Goal: Task Accomplishment & Management: Manage account settings

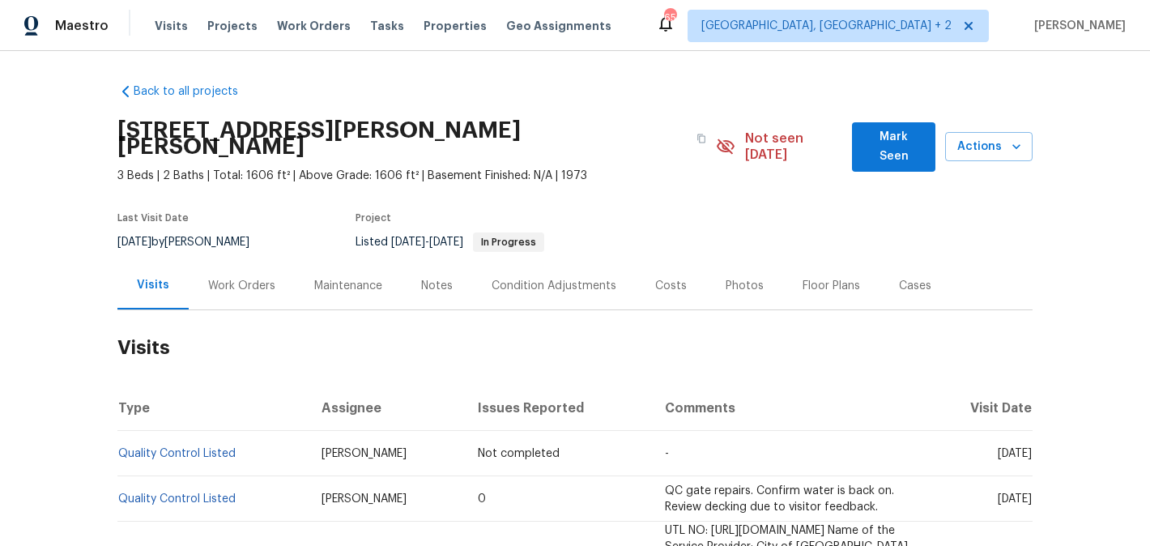
click at [249, 278] on div "Work Orders" at bounding box center [241, 286] width 67 height 16
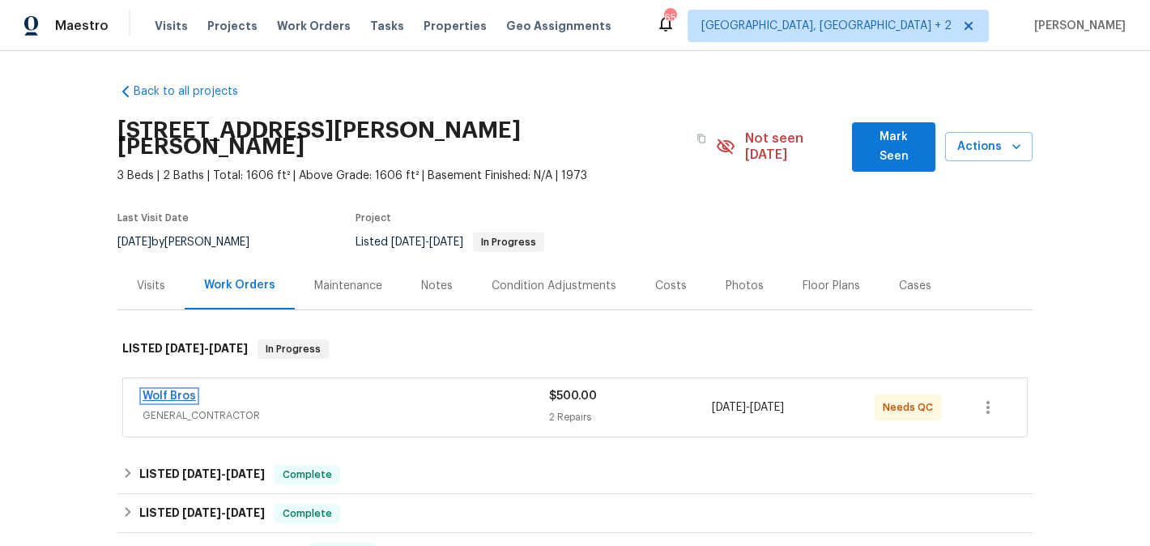
click at [177, 390] on link "Wolf Bros" at bounding box center [169, 395] width 53 height 11
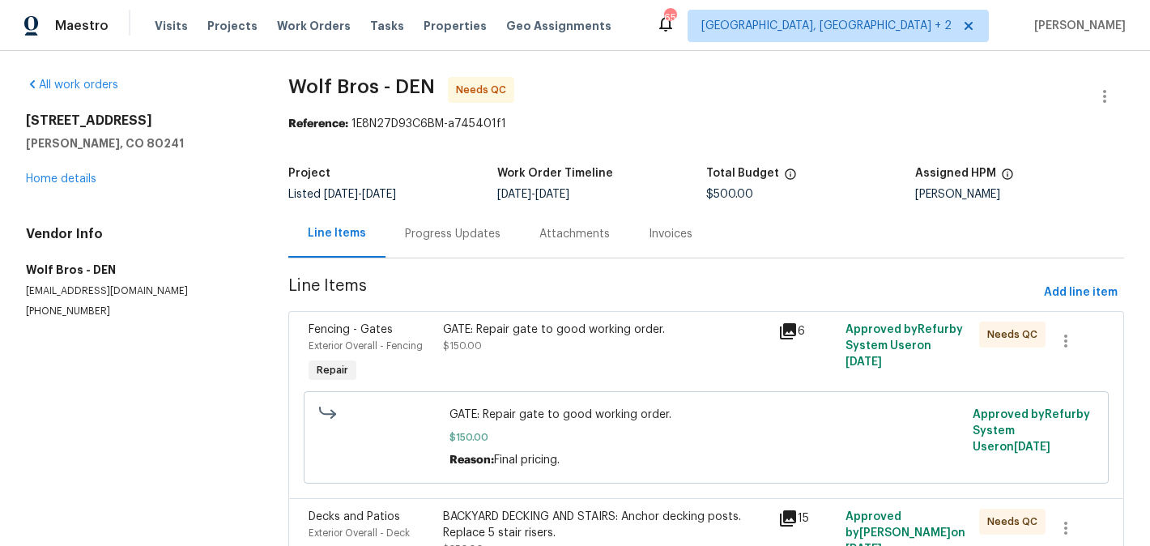
click at [952, 180] on div "Assigned HPM" at bounding box center [1019, 178] width 209 height 21
click at [953, 202] on div "Project Listed 8/13/2025 - 8/14/2025 Work Order Timeline 8/13/2025 - 8/14/2025 …" at bounding box center [706, 184] width 836 height 52
copy div "John Gonzalez"
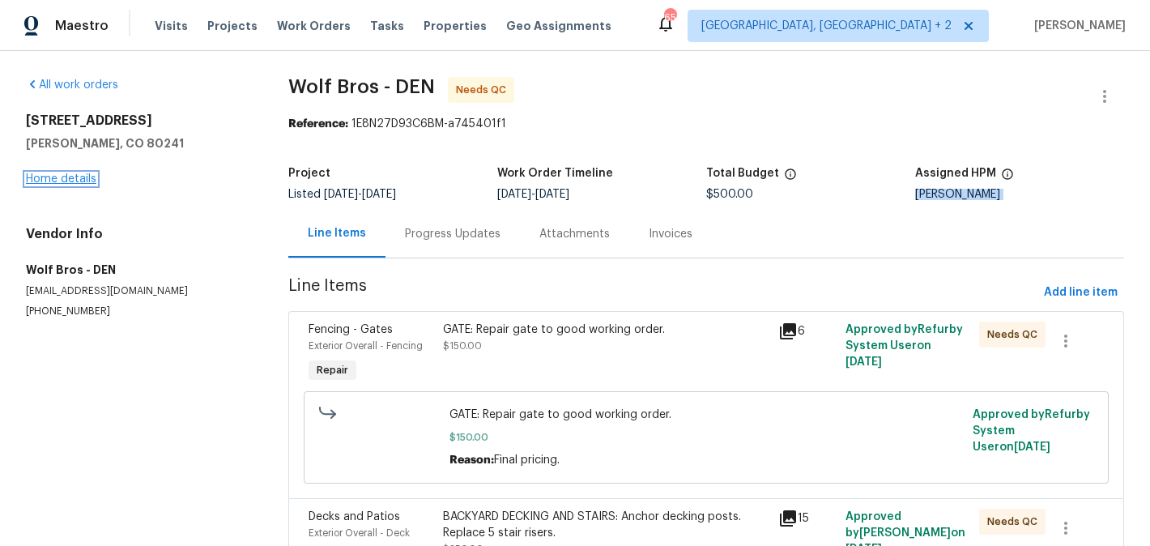
click at [67, 182] on link "Home details" at bounding box center [61, 178] width 70 height 11
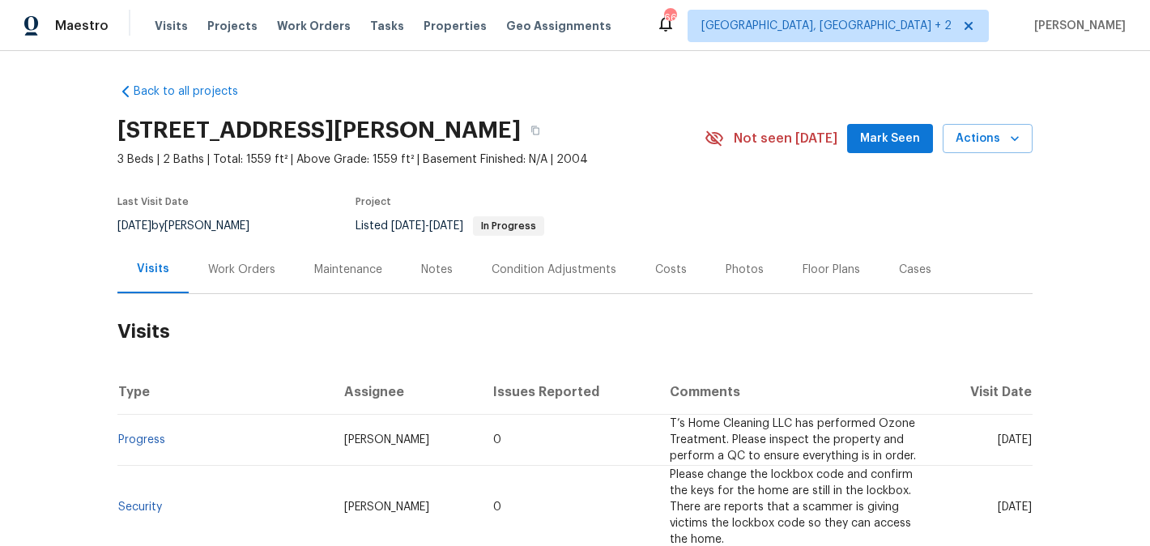
click at [272, 267] on div "Work Orders" at bounding box center [242, 269] width 106 height 48
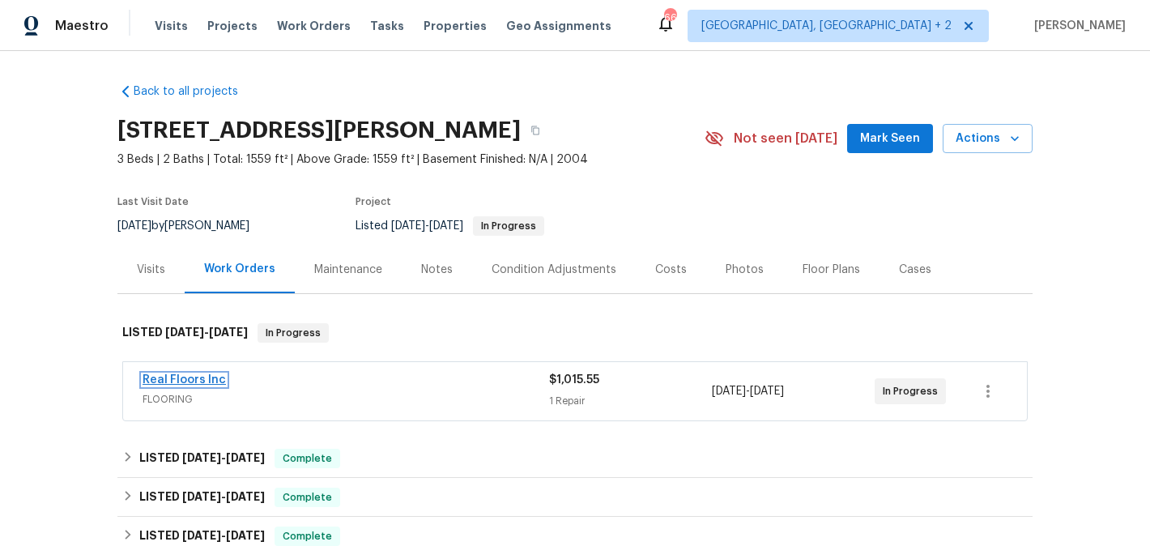
click at [202, 382] on link "Real Floors Inc" at bounding box center [184, 379] width 83 height 11
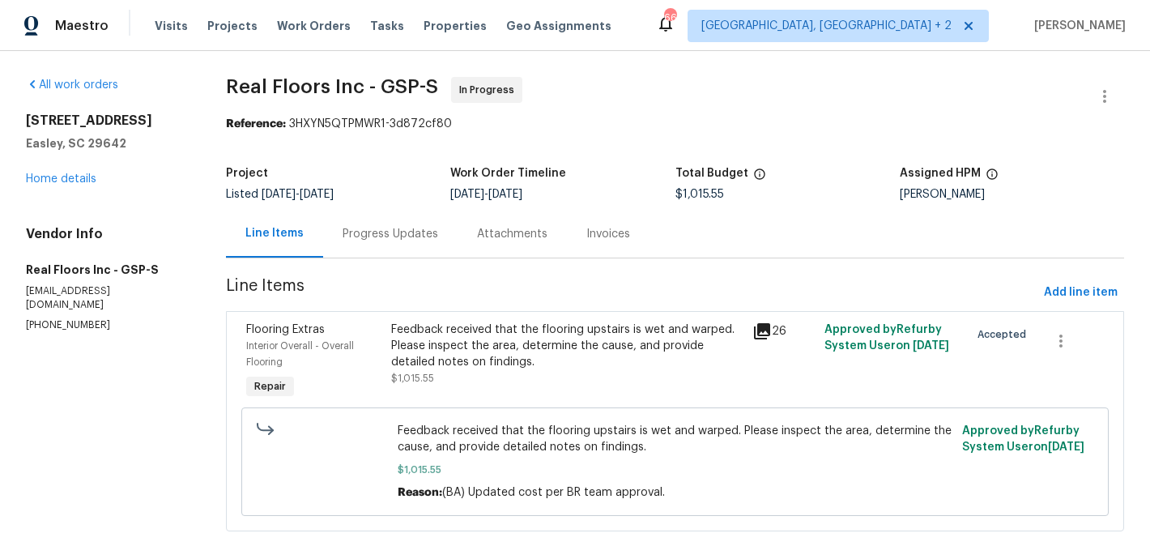
click at [364, 210] on div "Progress Updates" at bounding box center [390, 234] width 134 height 48
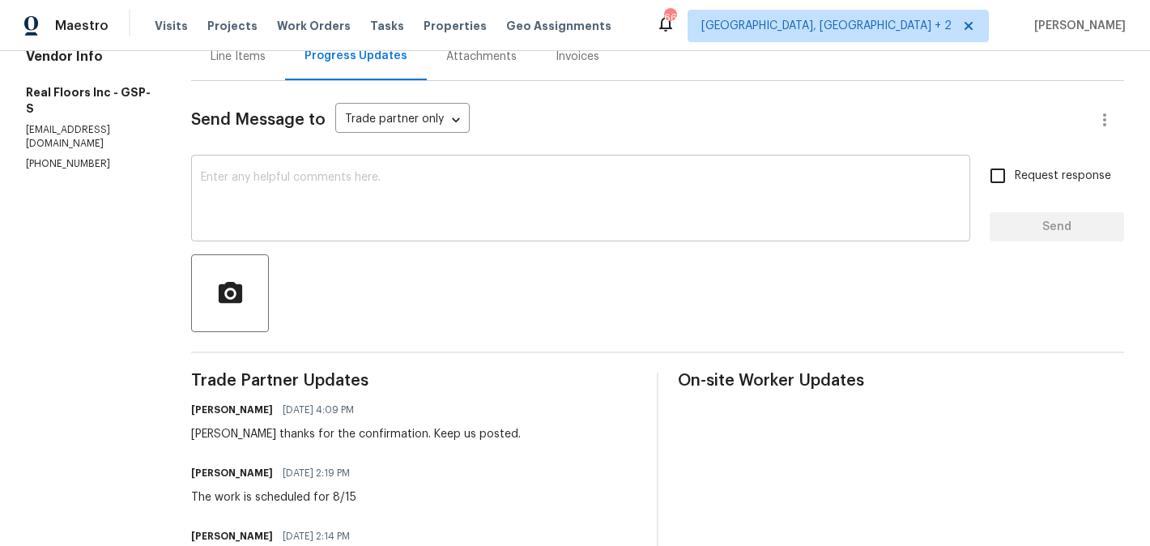
scroll to position [412, 0]
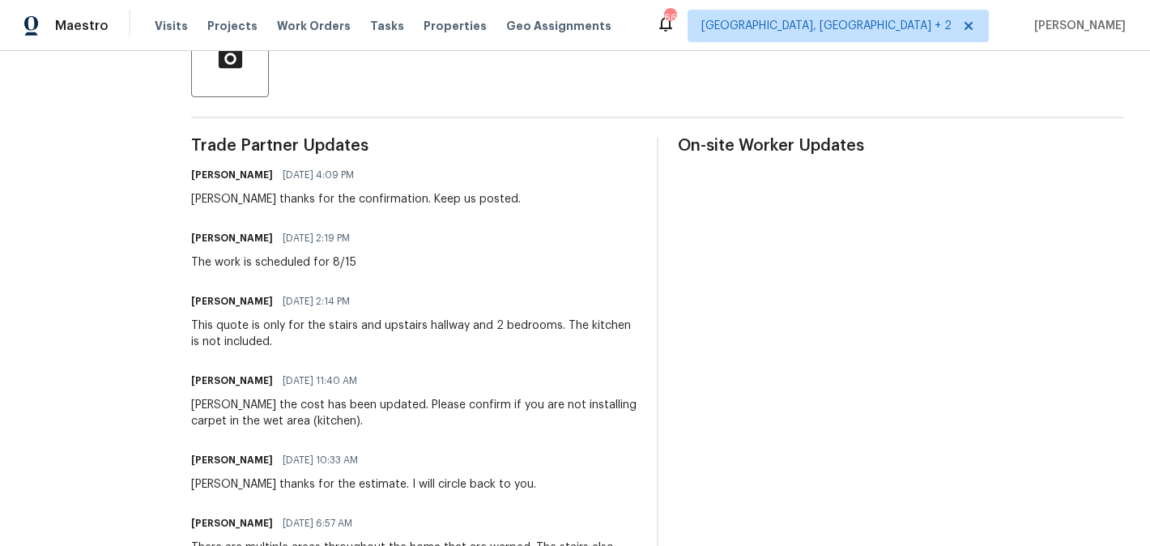
click at [454, 285] on div "Trade Partner Updates Blessida Angeline M 08/13/2025 4:09 PM Ashley thanks for …" at bounding box center [414, 547] width 446 height 819
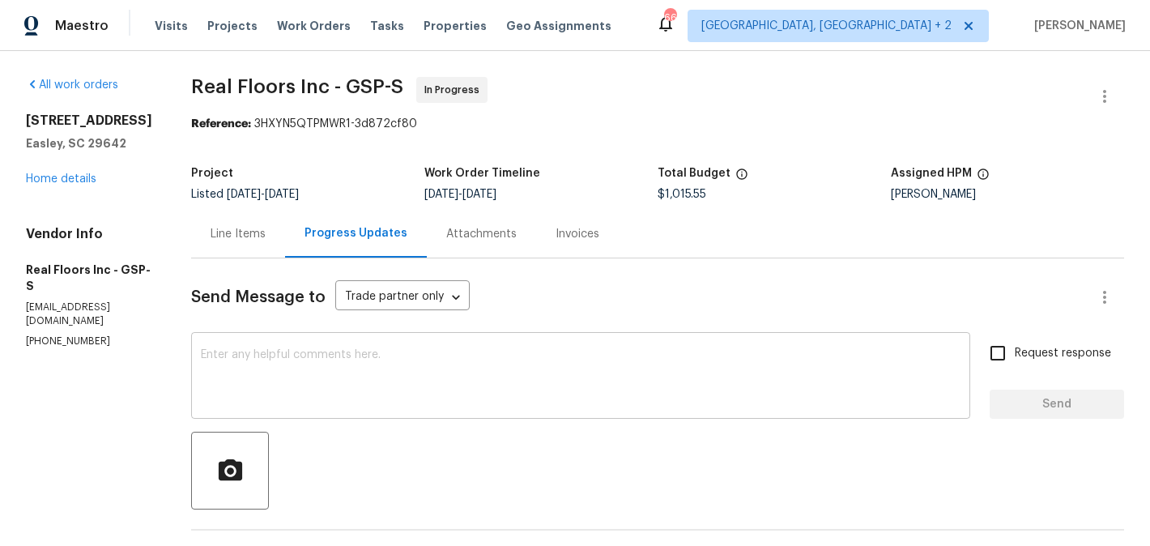
scroll to position [270, 0]
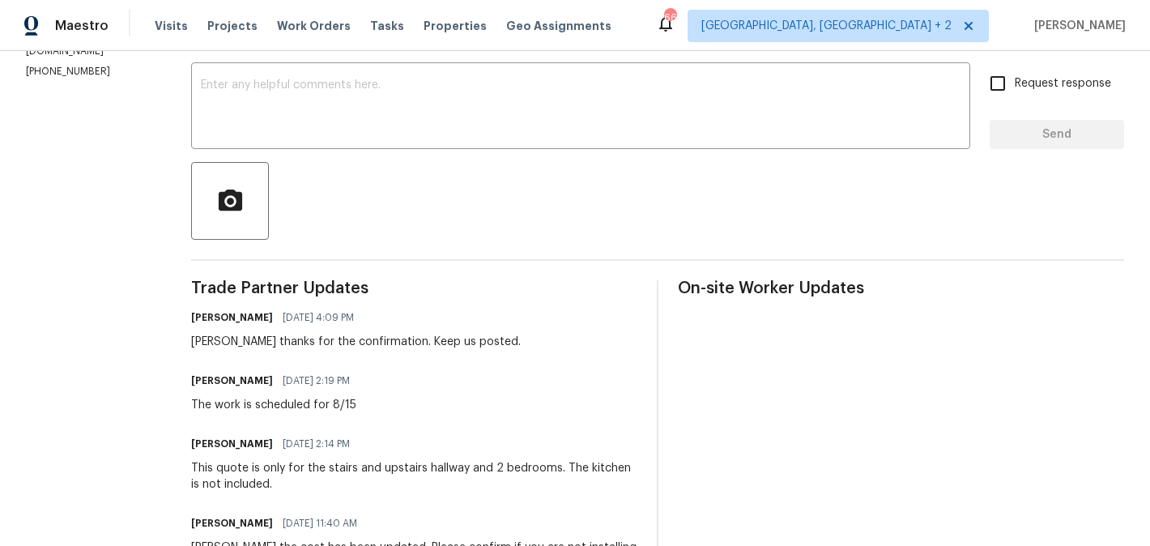
click at [209, 347] on div "Ashley thanks for the confirmation. Keep us posted." at bounding box center [356, 342] width 330 height 16
copy div "Ashley"
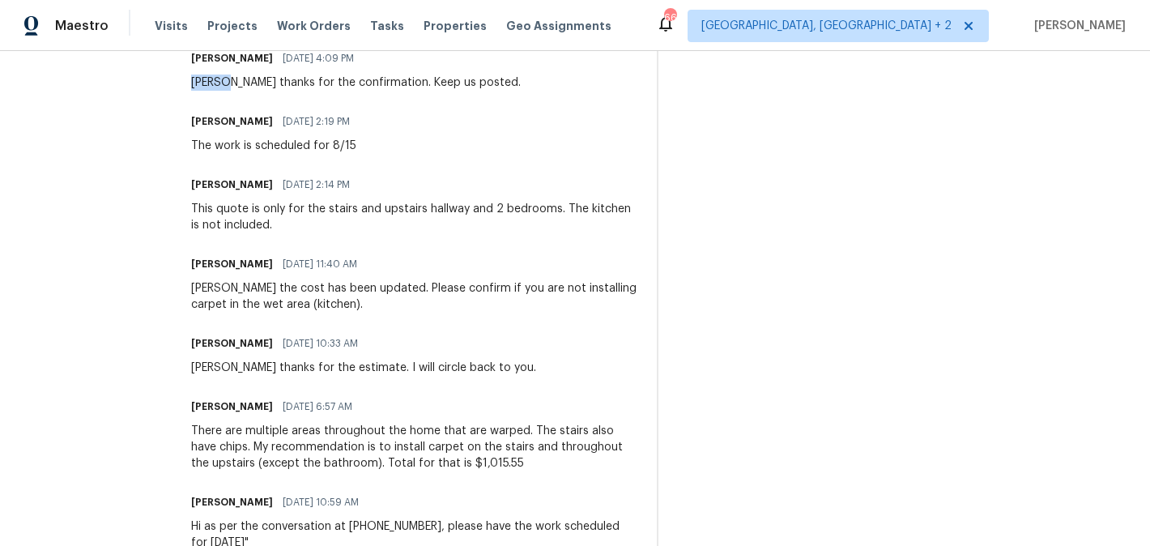
scroll to position [349, 0]
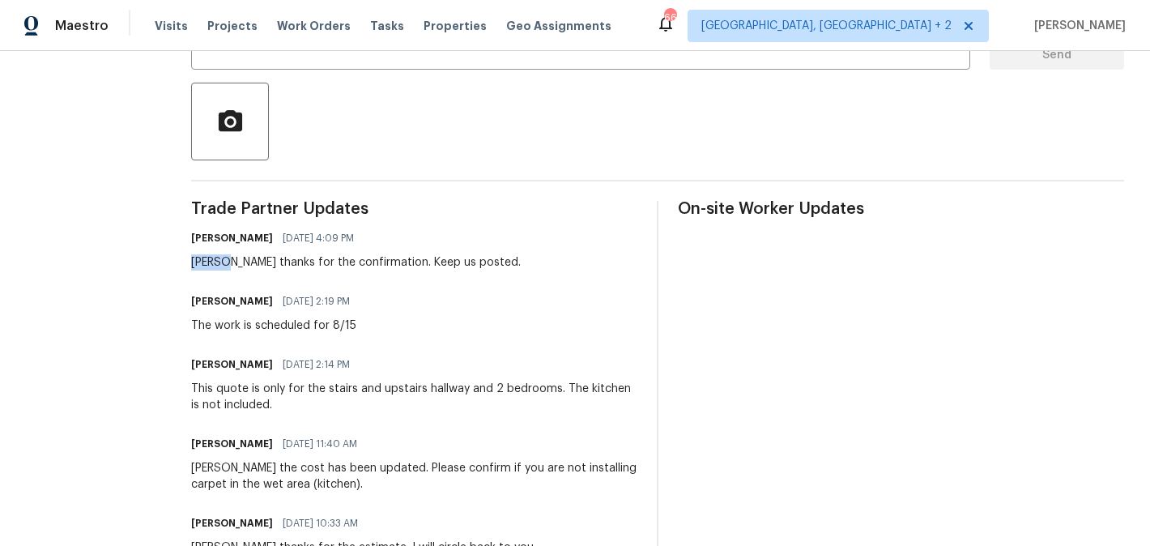
click at [208, 264] on div "Ashley thanks for the confirmation. Keep us posted." at bounding box center [356, 262] width 330 height 16
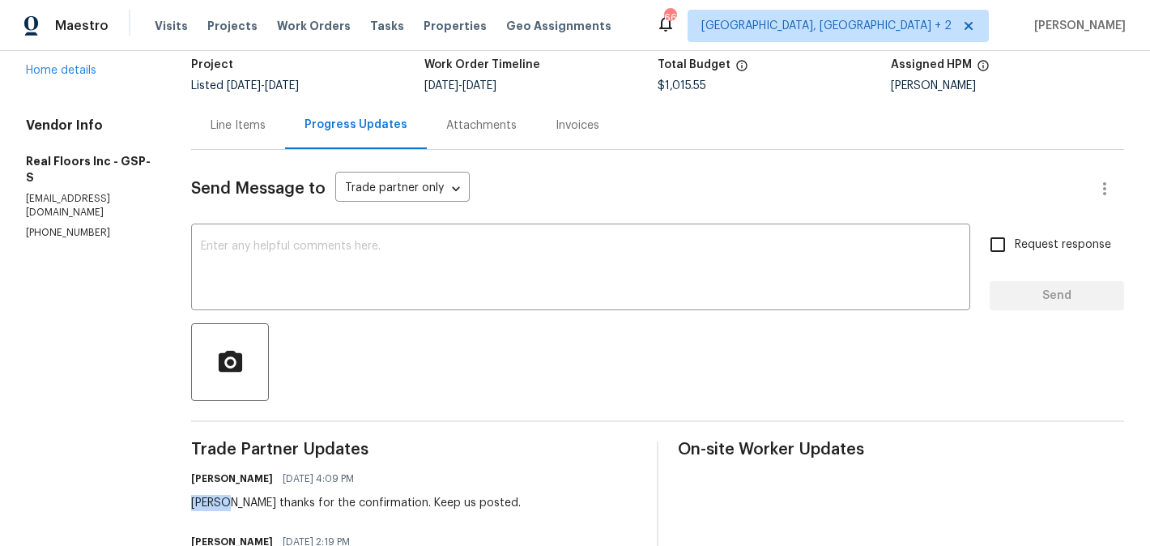
scroll to position [0, 0]
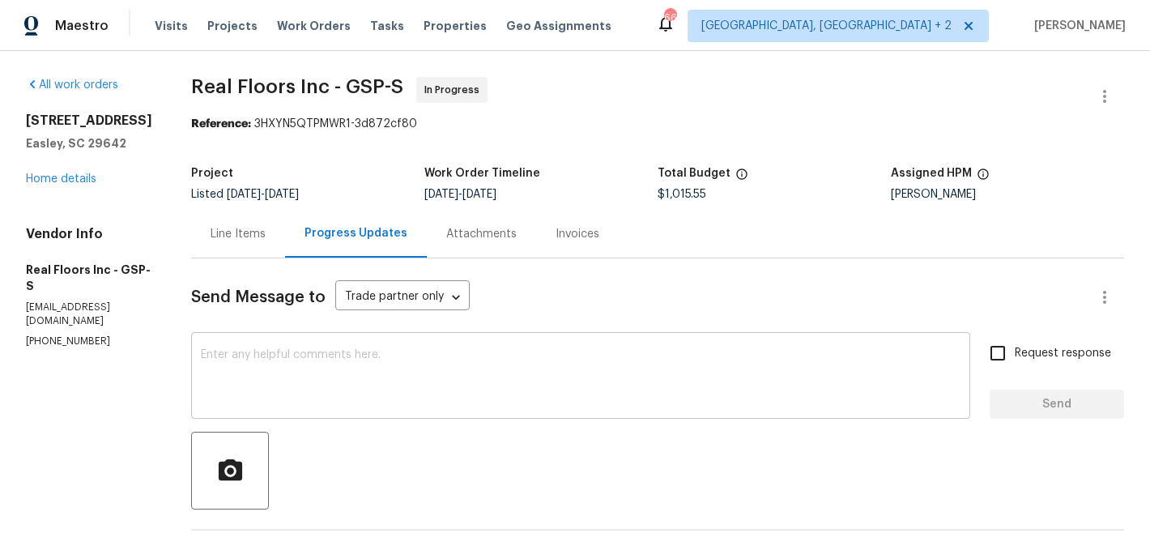
click at [262, 413] on div "x ​" at bounding box center [580, 377] width 779 height 83
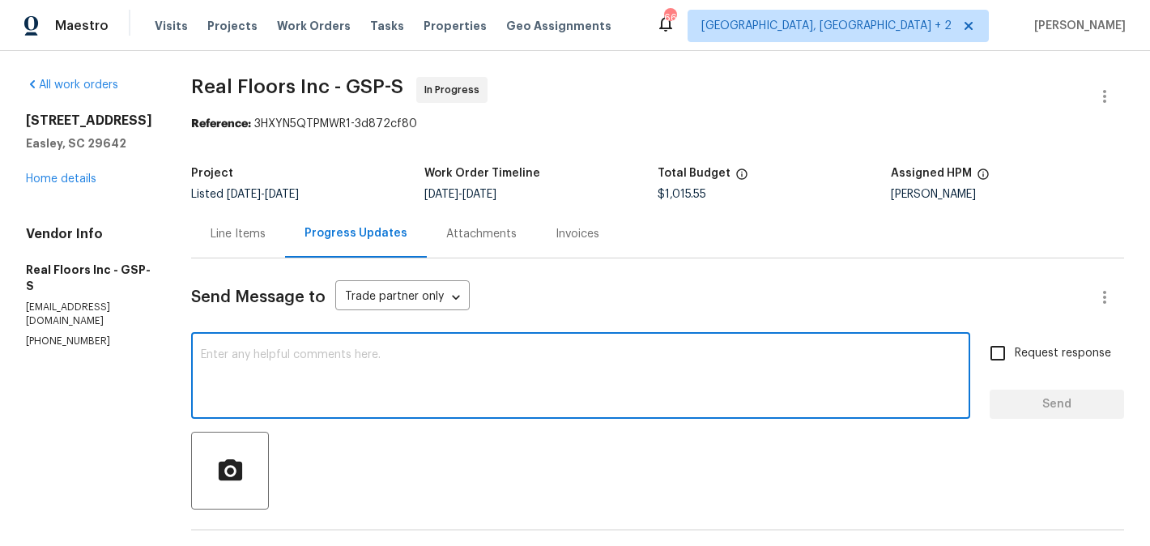
paste textarea "Ashley"
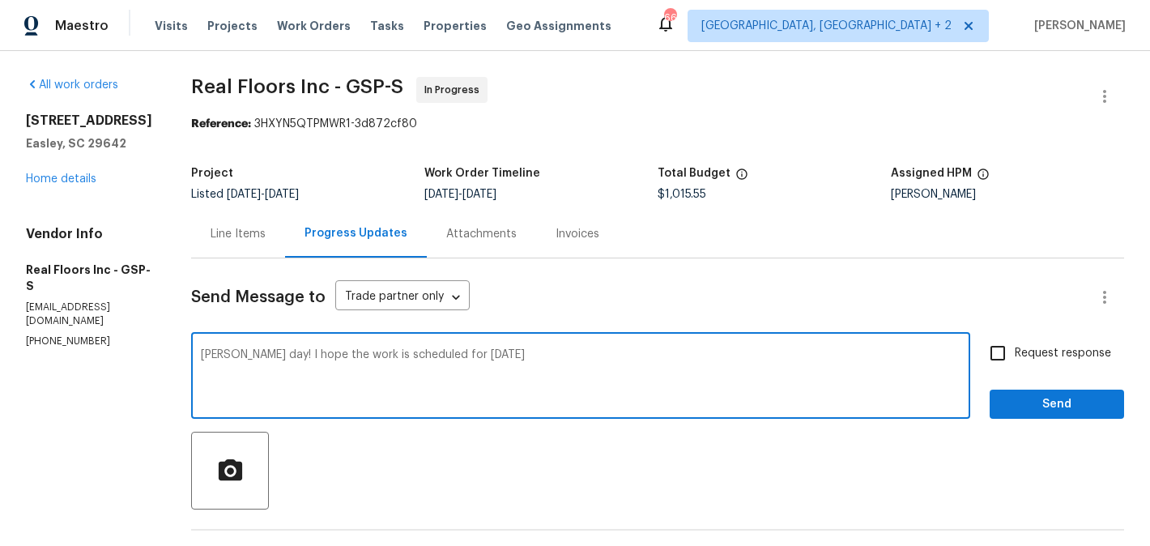
click at [0, 0] on span "," at bounding box center [0, 0] width 0 height 0
click at [0, 0] on span "8/15" at bounding box center [0, 0] width 0 height 0
type textarea "Ashley, good day! I hope the work is scheduled for tomorrow, 8/15. Keep us post…"
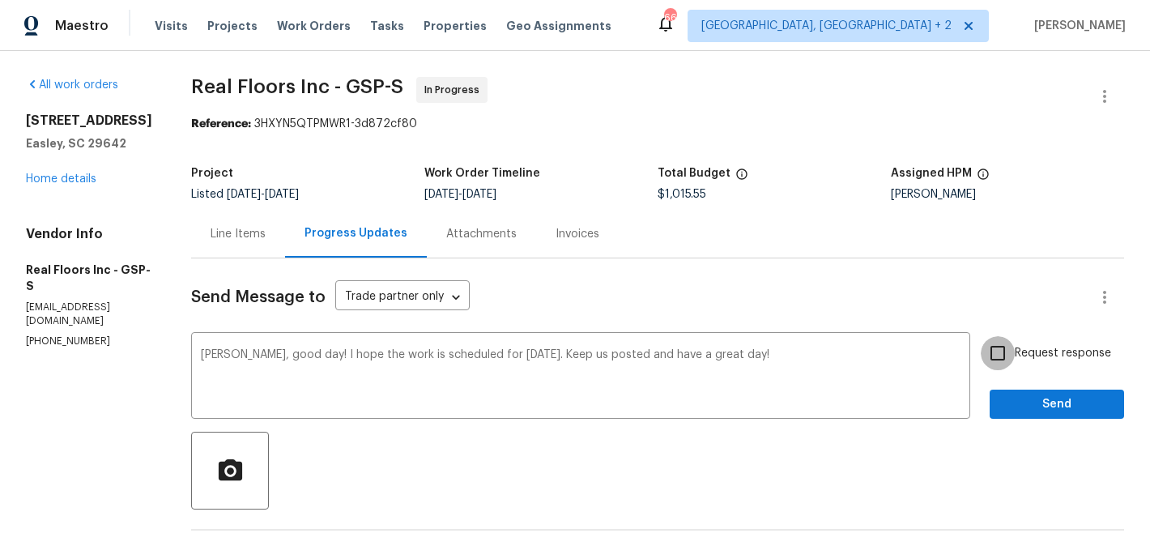
click at [1015, 349] on input "Request response" at bounding box center [998, 353] width 34 height 34
checkbox input "true"
click at [1015, 389] on div "Request response Send" at bounding box center [1056, 377] width 134 height 83
click at [1014, 391] on button "Send" at bounding box center [1056, 404] width 134 height 30
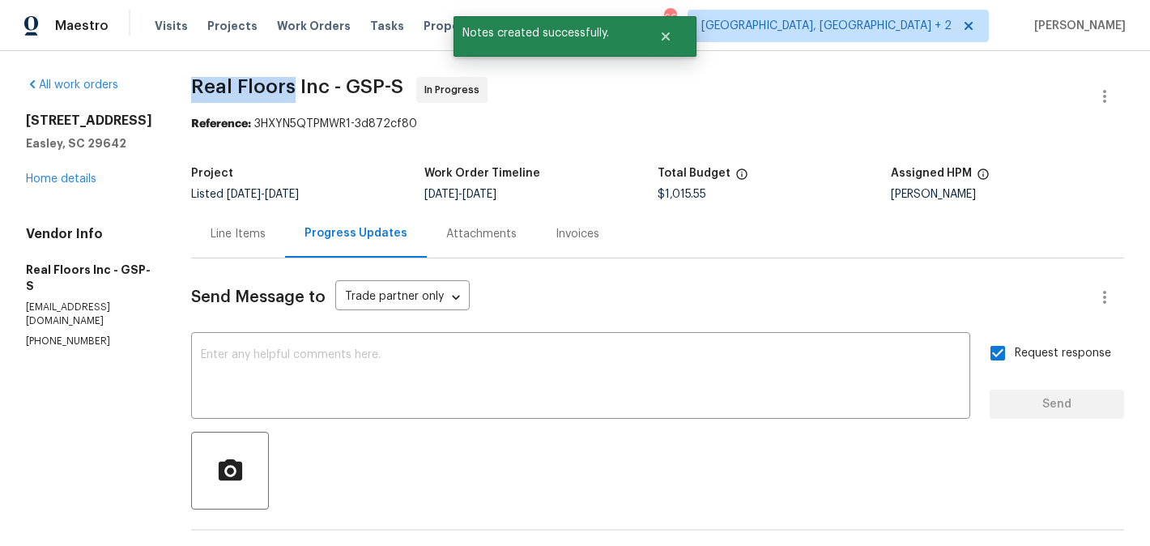
drag, startPoint x: 192, startPoint y: 88, endPoint x: 291, endPoint y: 88, distance: 99.6
copy span "Real Floors"
click at [73, 181] on link "Home details" at bounding box center [61, 178] width 70 height 11
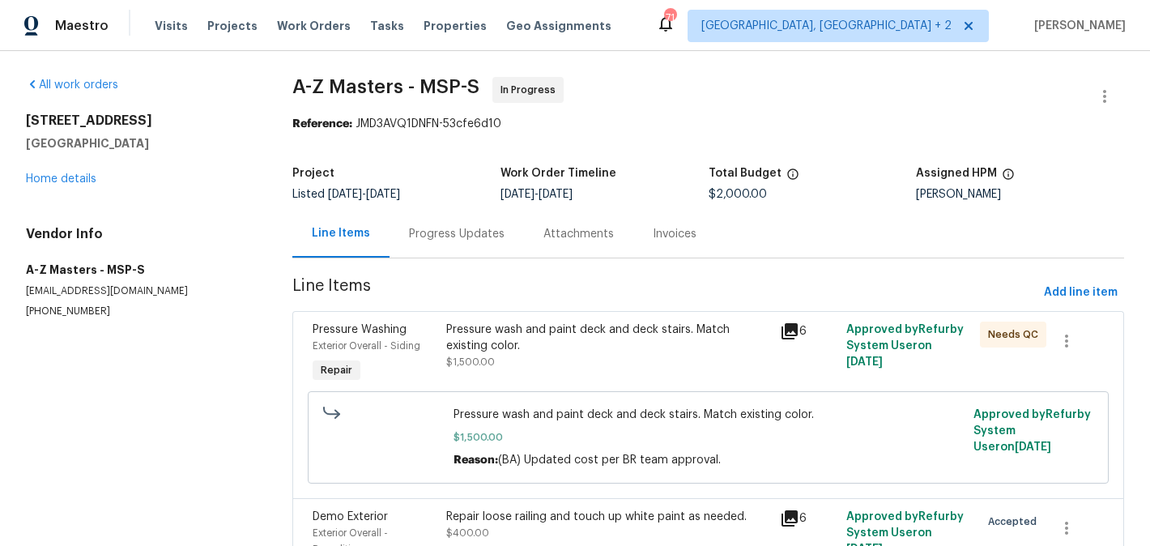
click at [425, 245] on div "Progress Updates" at bounding box center [456, 234] width 134 height 48
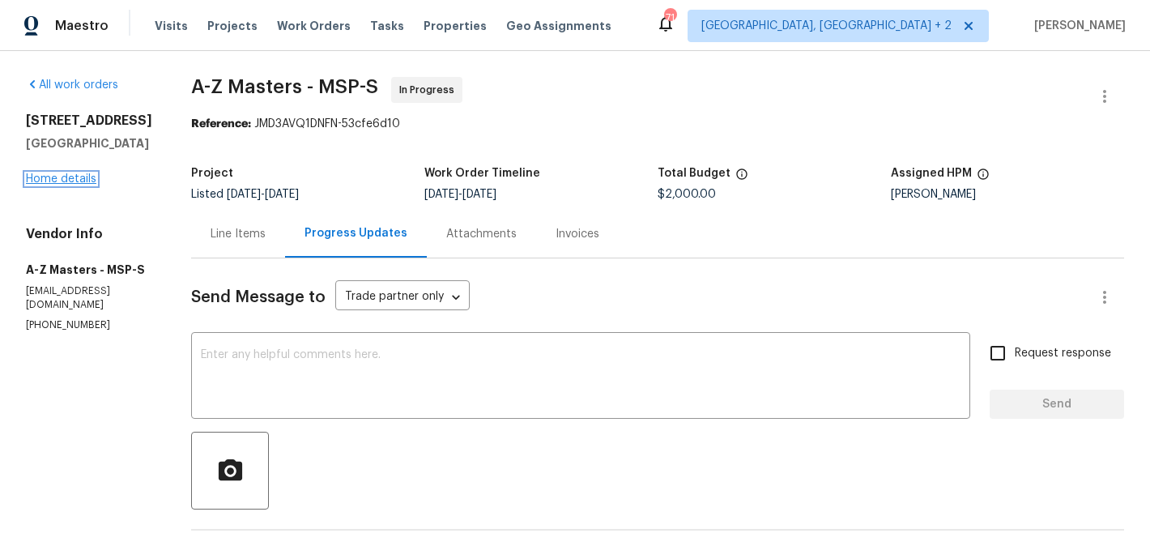
click at [83, 185] on link "Home details" at bounding box center [61, 178] width 70 height 11
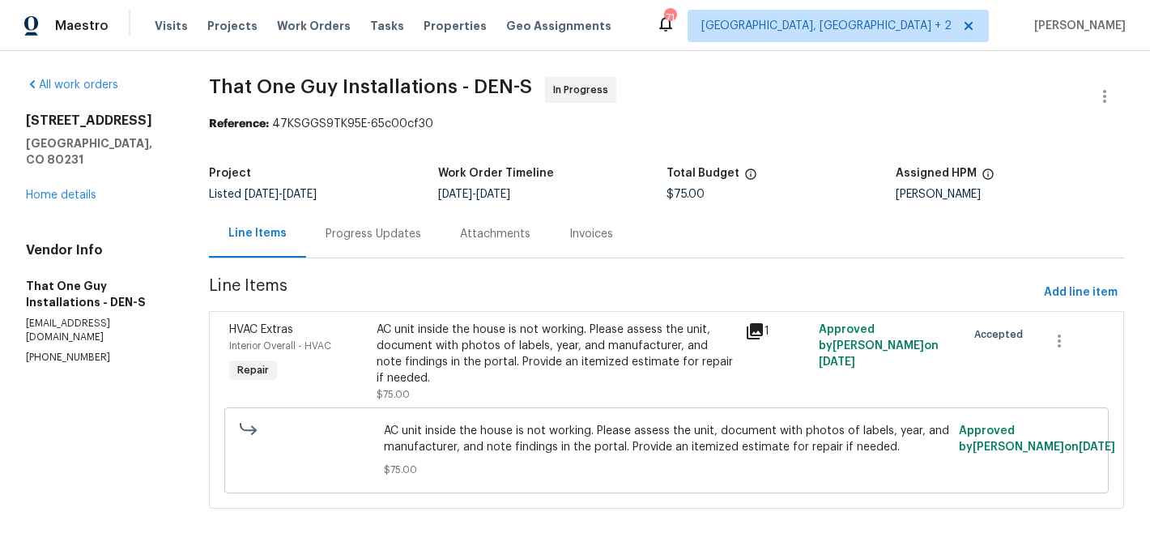
click at [364, 227] on div "Progress Updates" at bounding box center [373, 234] width 96 height 16
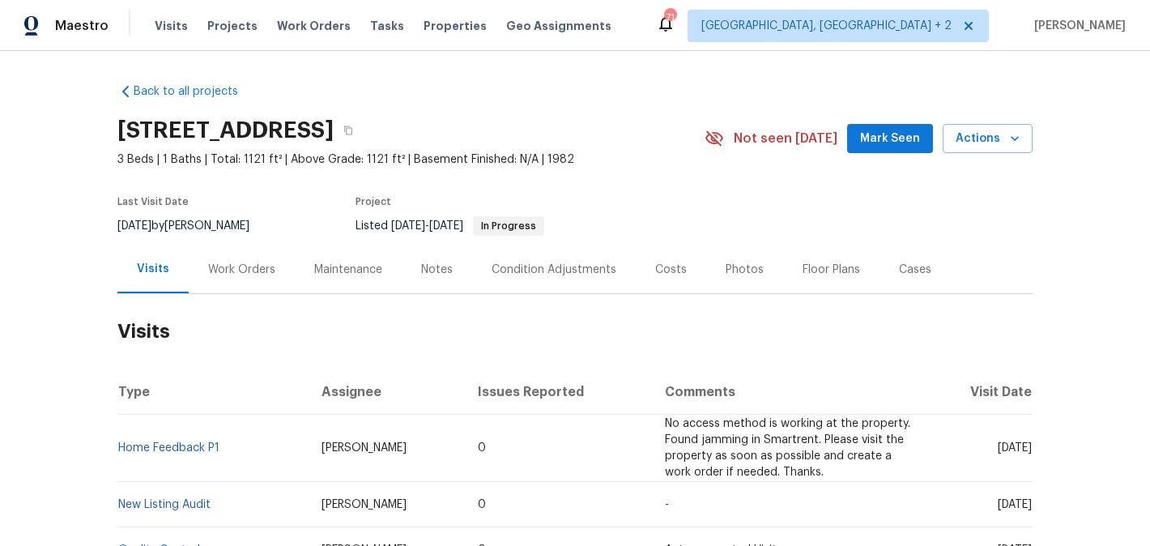
click at [230, 286] on div "Work Orders" at bounding box center [242, 269] width 106 height 48
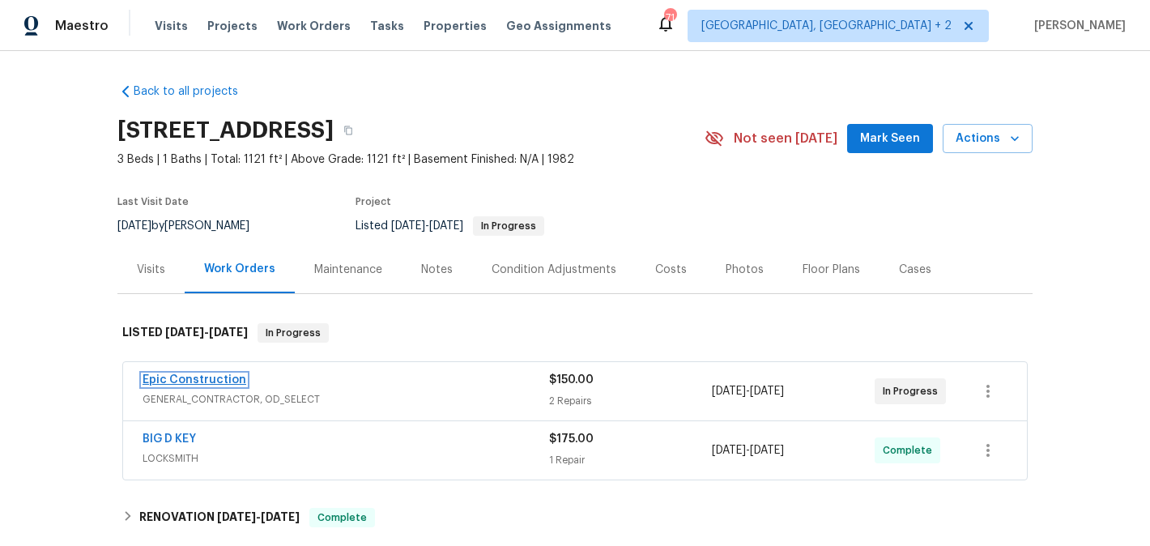
click at [227, 381] on link "Epic Construction" at bounding box center [195, 379] width 104 height 11
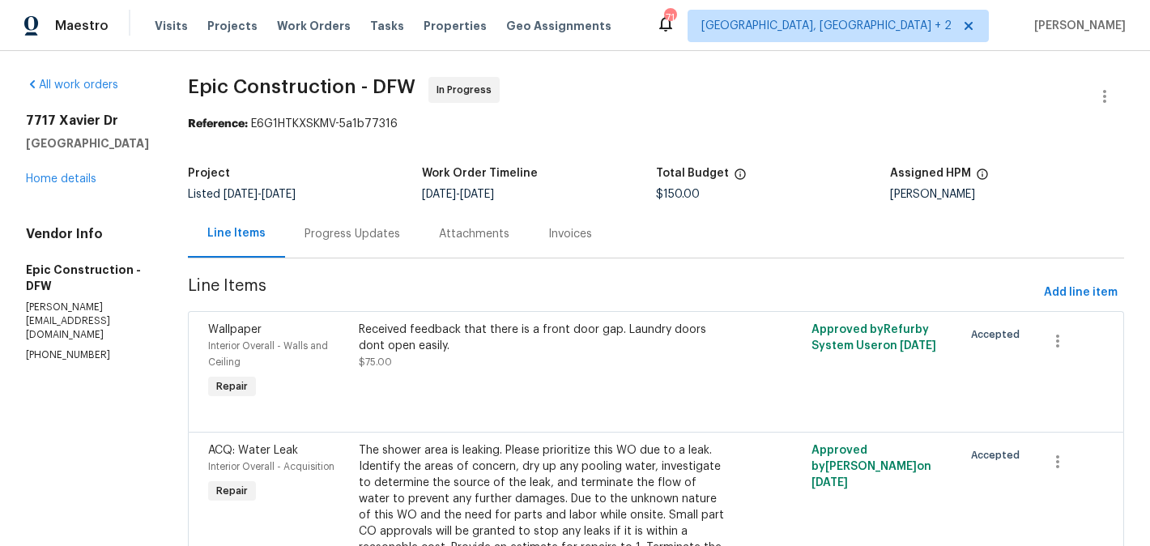
click at [373, 230] on div "Progress Updates" at bounding box center [352, 234] width 134 height 48
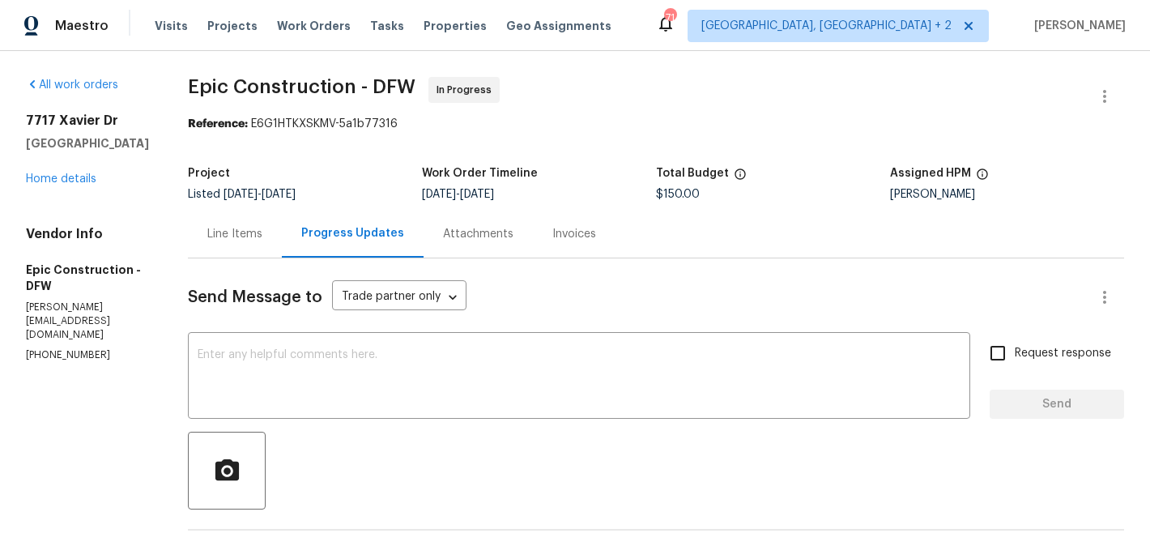
click at [74, 348] on p "(214) 208-1878" at bounding box center [87, 355] width 123 height 14
copy p "(214) 208-1878"
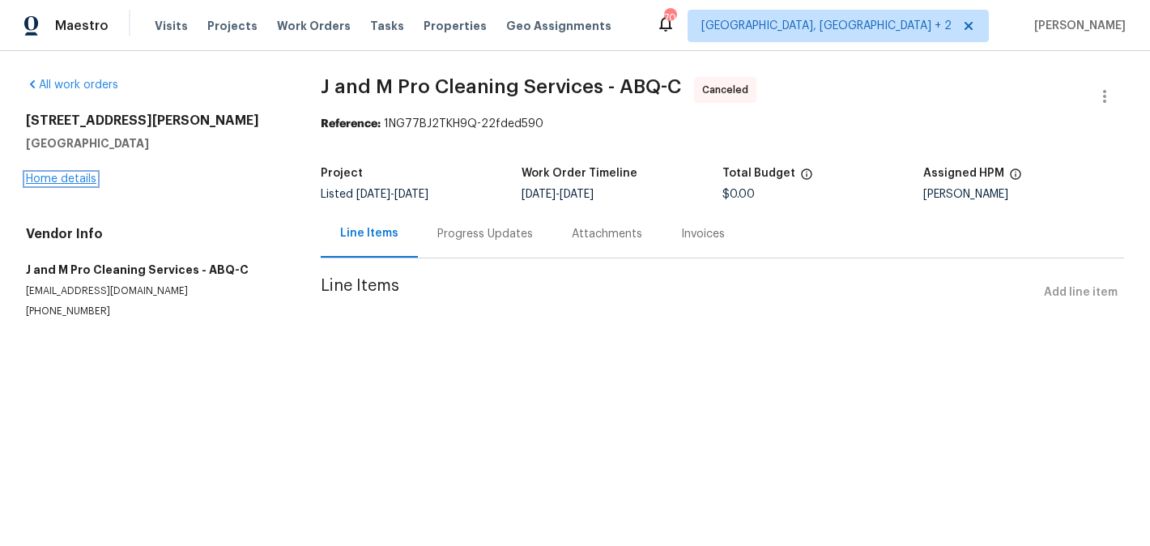
click at [72, 181] on link "Home details" at bounding box center [61, 178] width 70 height 11
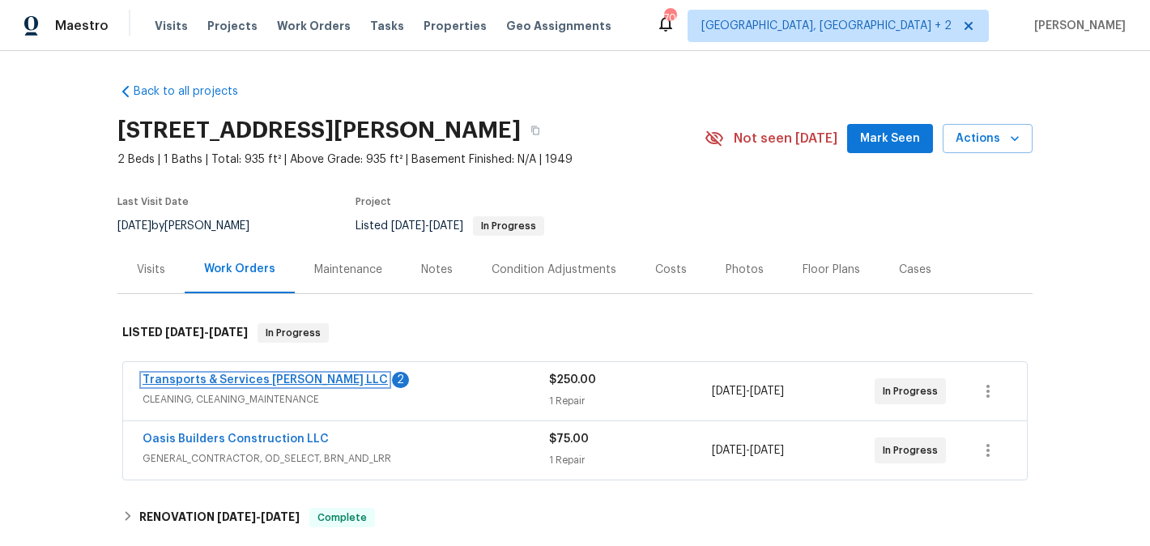
click at [266, 378] on link "Transports & Services [PERSON_NAME] LLC" at bounding box center [265, 379] width 245 height 11
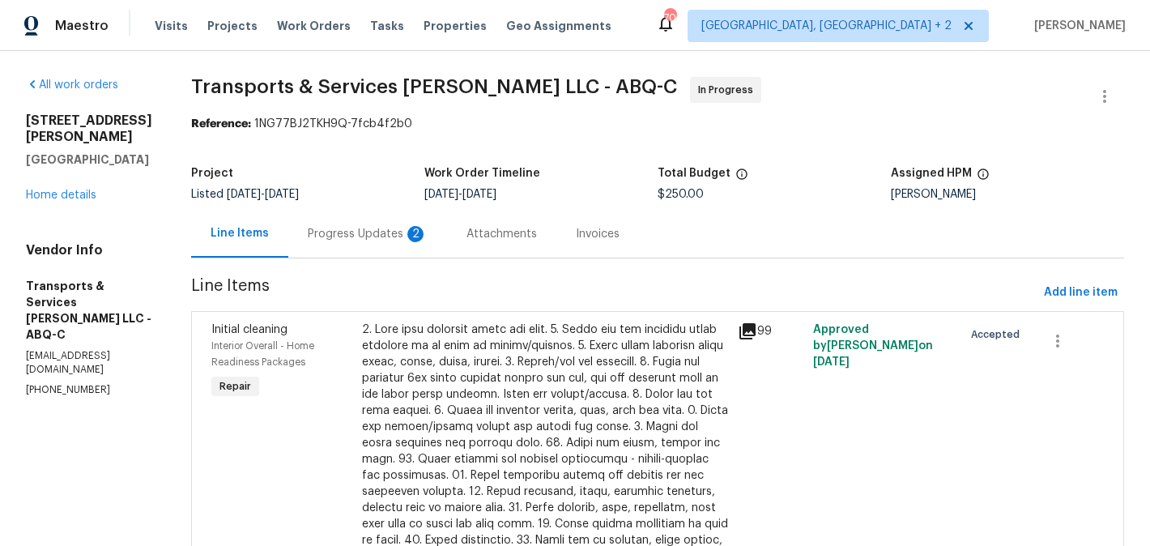
click at [426, 231] on div "Progress Updates 2" at bounding box center [368, 234] width 120 height 16
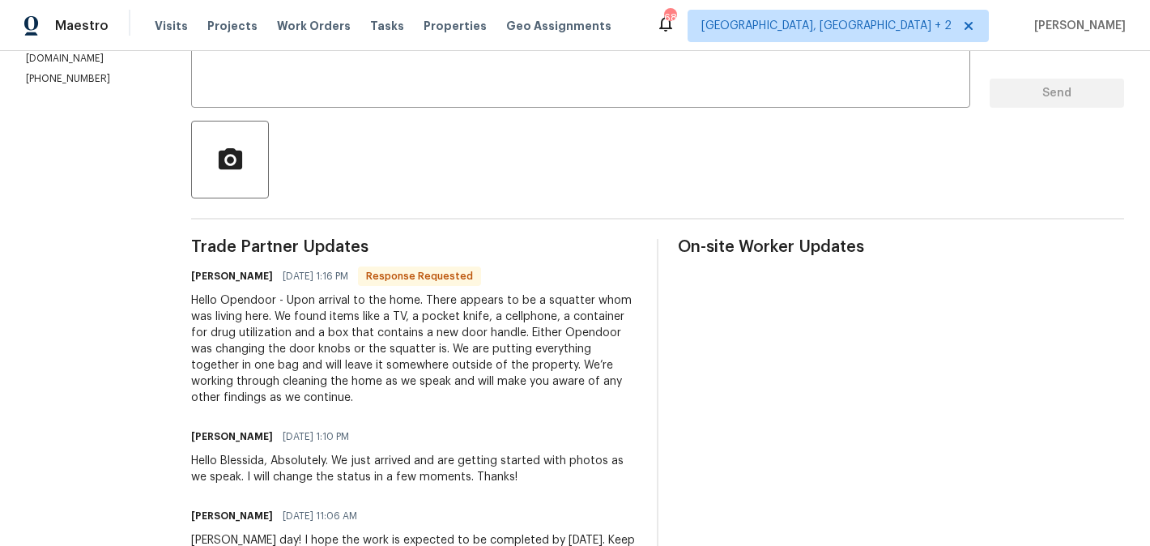
scroll to position [312, 0]
click at [251, 274] on h6 "[PERSON_NAME]" at bounding box center [232, 275] width 82 height 16
copy h6 "[PERSON_NAME]"
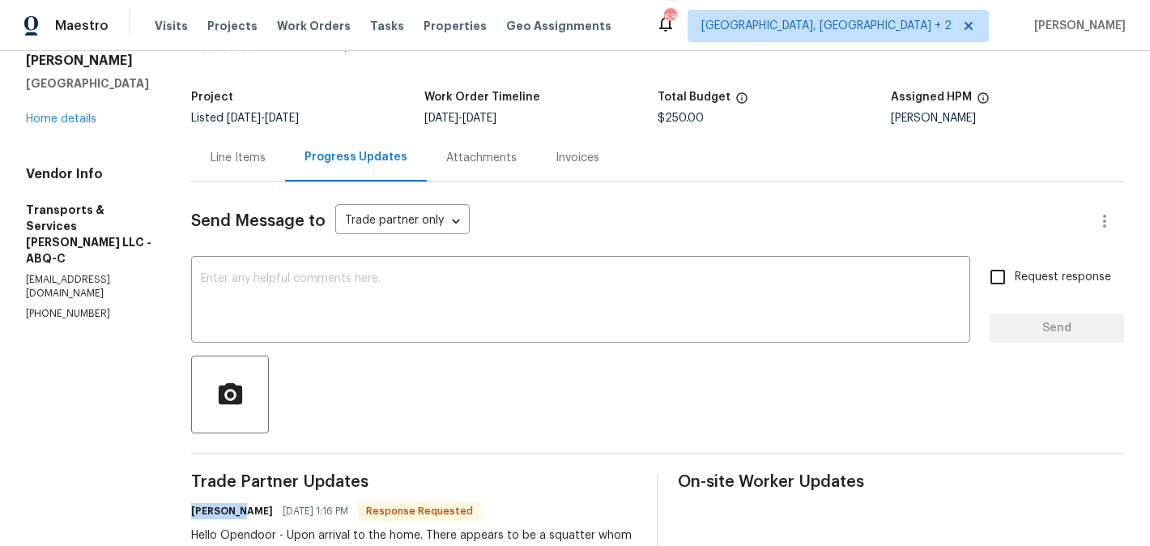
scroll to position [0, 0]
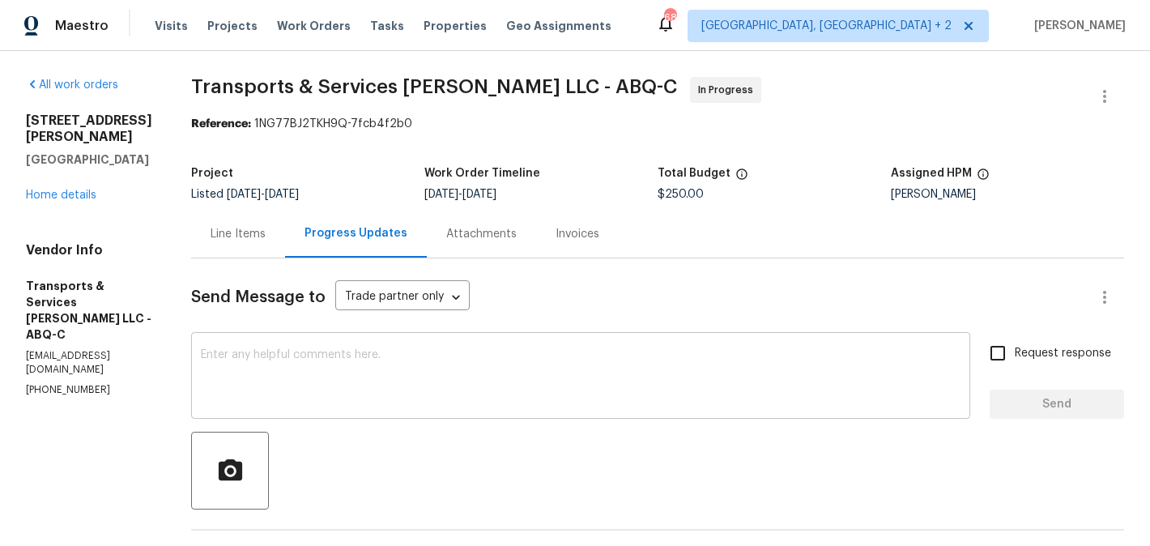
click at [386, 371] on textarea at bounding box center [580, 377] width 759 height 57
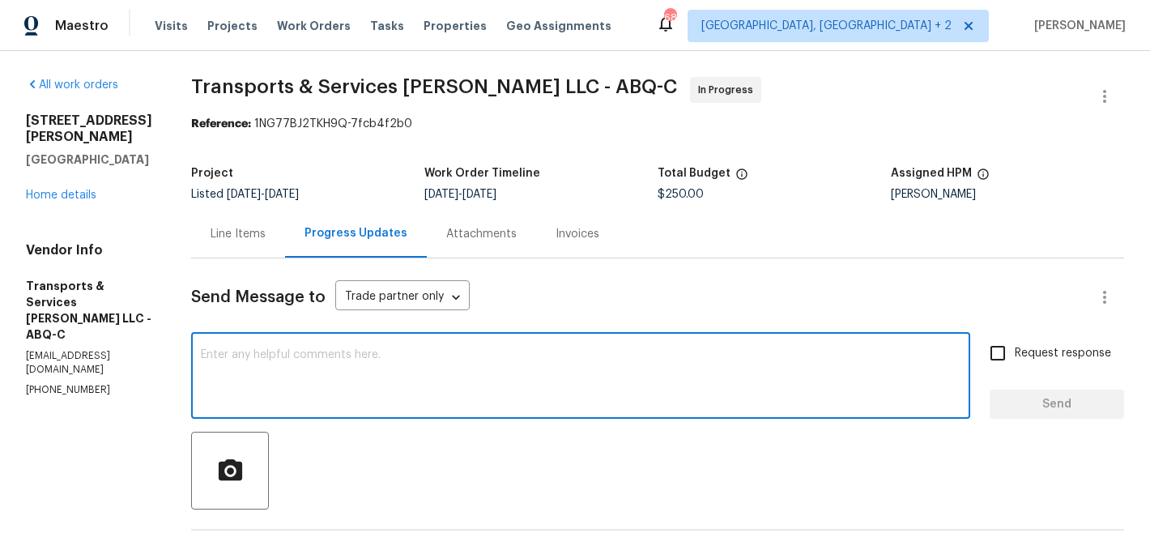
paste textarea "Stephanie"
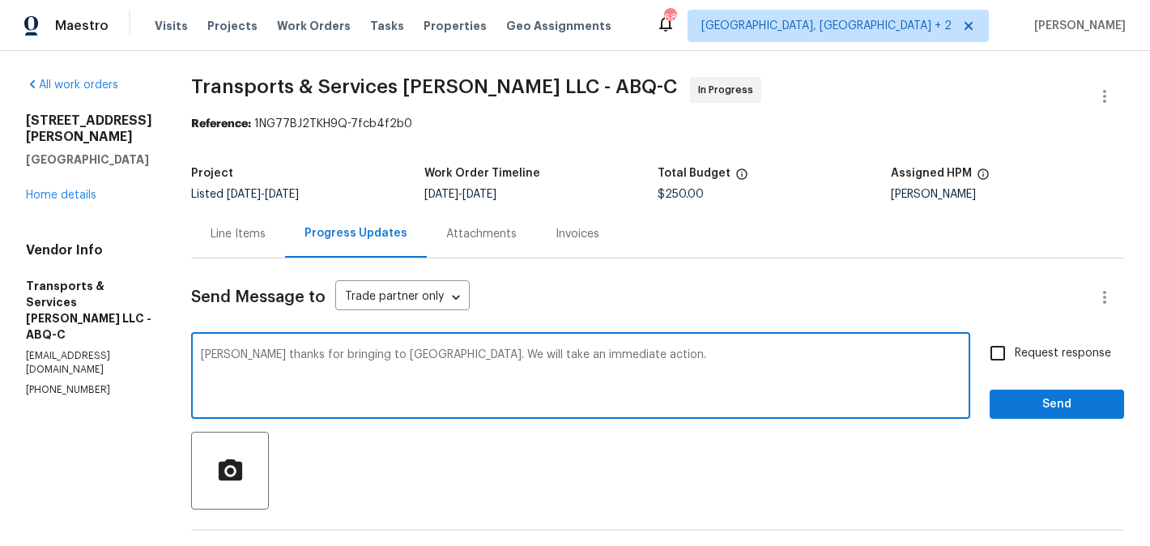
type textarea "[PERSON_NAME] thanks for bringing to [GEOGRAPHIC_DATA]. We will take an immedia…"
click at [1001, 368] on input "Request response" at bounding box center [998, 353] width 34 height 34
checkbox input "true"
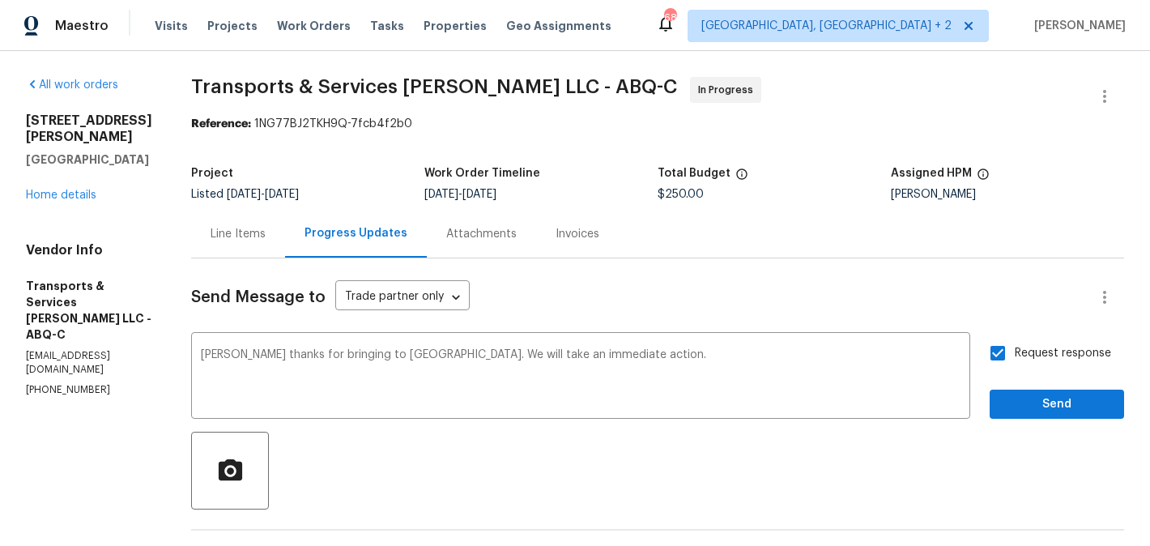
click at [1010, 388] on div "Request response Send" at bounding box center [1056, 377] width 134 height 83
click at [1010, 399] on span "Send" at bounding box center [1056, 404] width 108 height 20
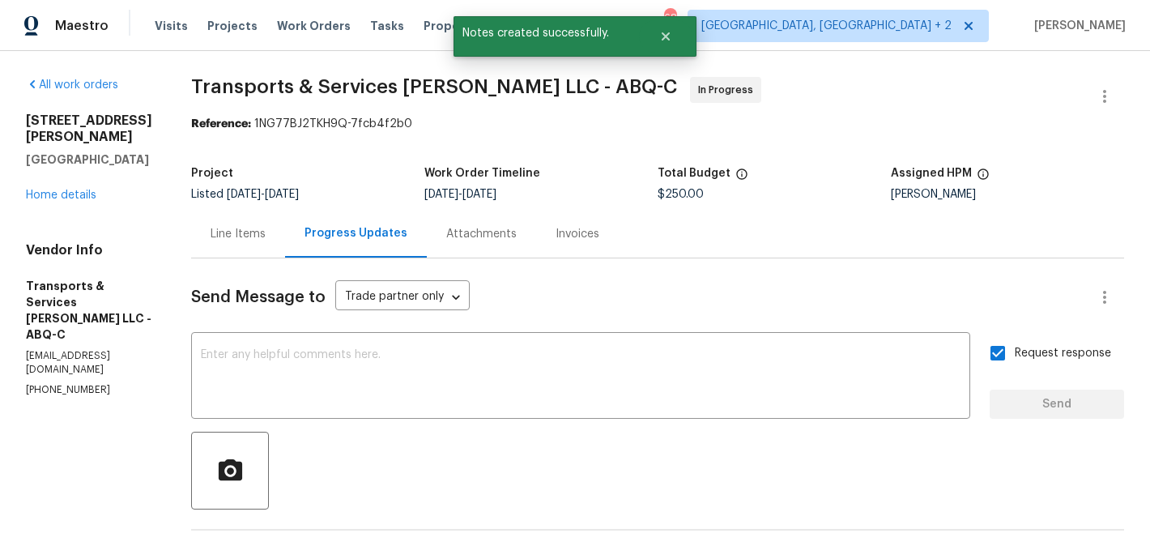
click at [256, 253] on div "Line Items" at bounding box center [238, 234] width 94 height 48
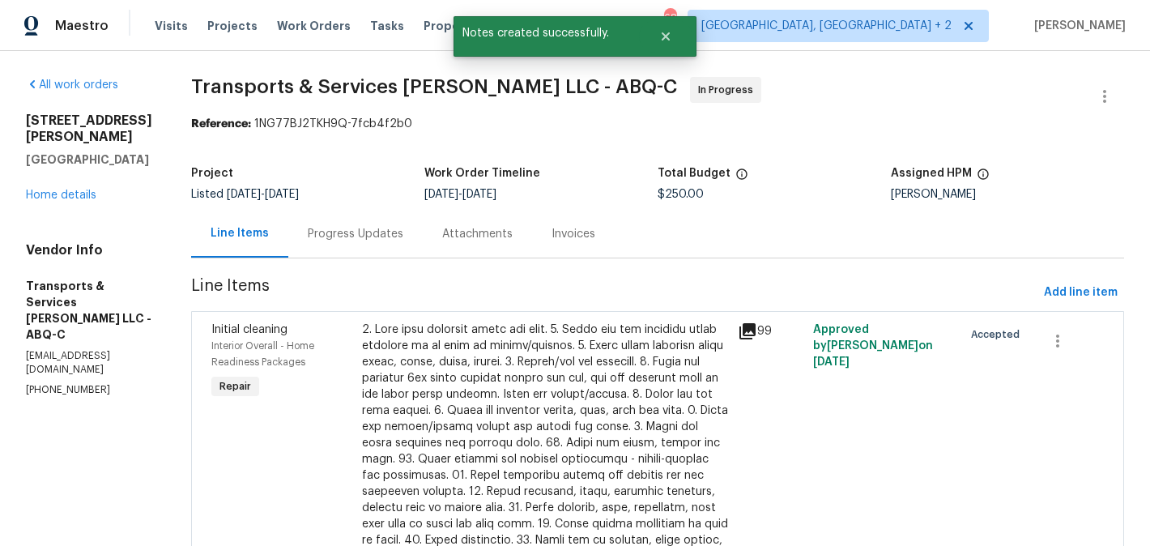
click at [563, 348] on div at bounding box center [545, 491] width 366 height 340
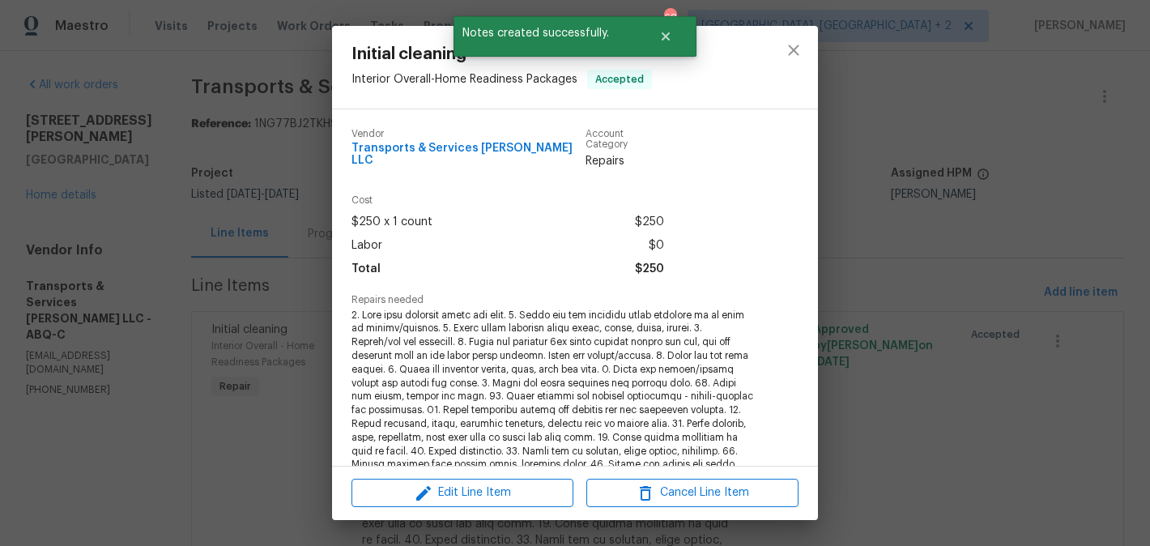
scroll to position [322, 0]
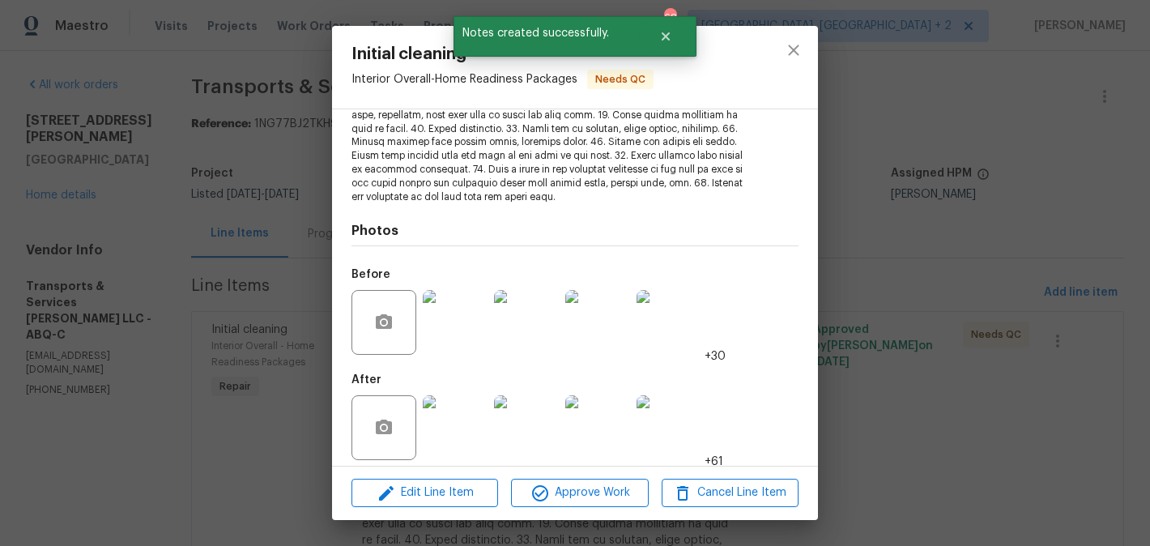
click at [454, 308] on img at bounding box center [455, 322] width 65 height 65
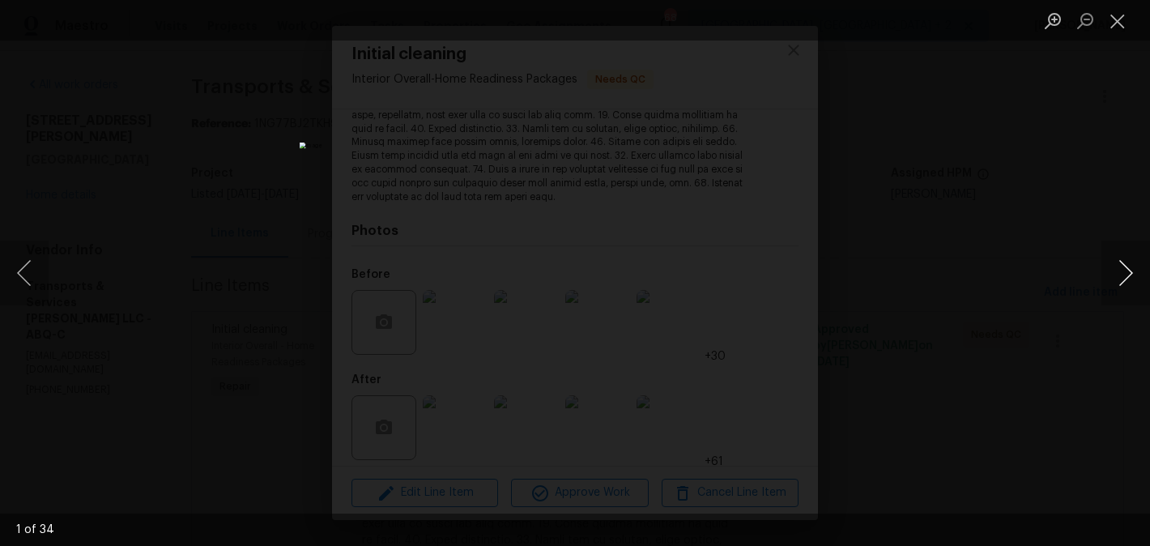
click at [1128, 279] on button "Next image" at bounding box center [1125, 272] width 49 height 65
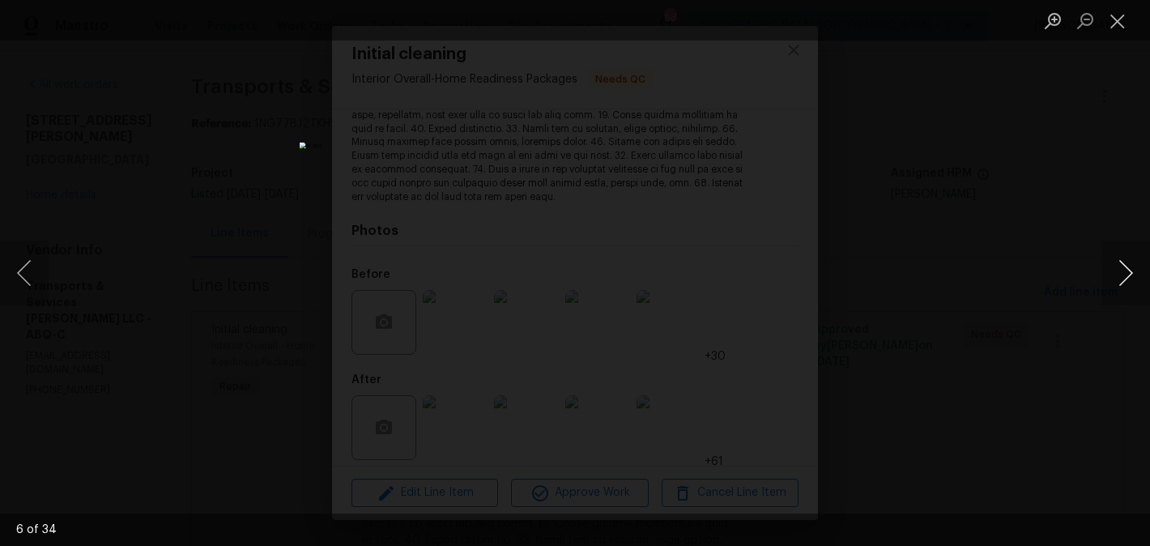
click at [1128, 279] on button "Next image" at bounding box center [1125, 272] width 49 height 65
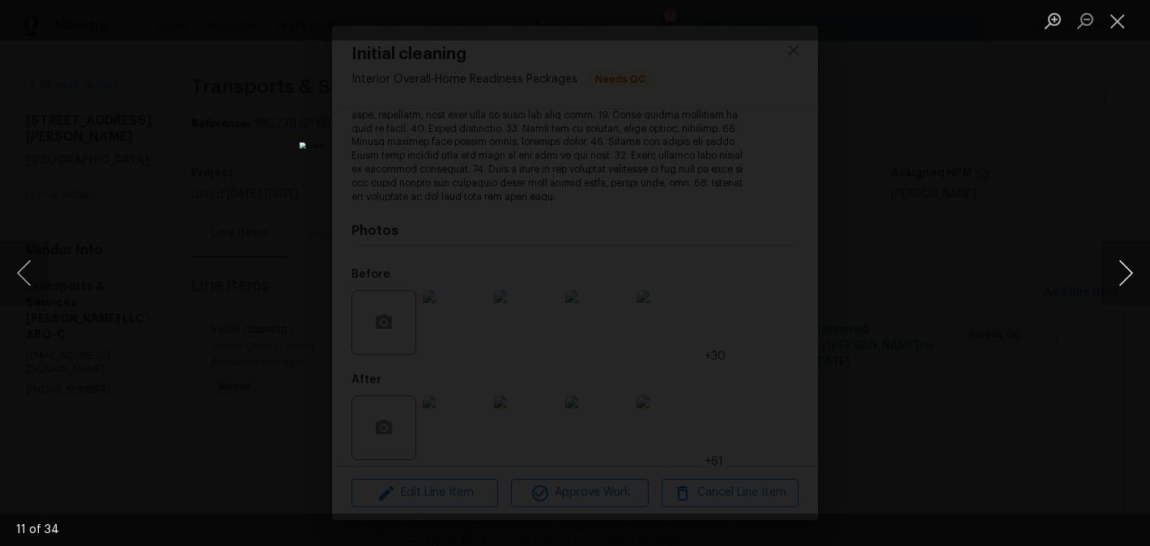
click at [1128, 279] on button "Next image" at bounding box center [1125, 272] width 49 height 65
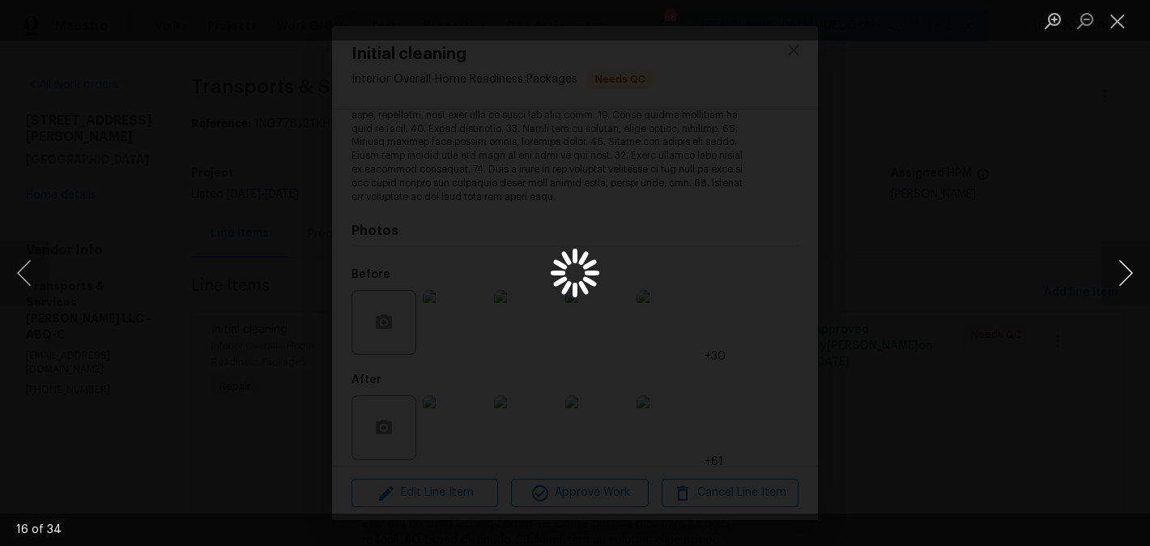
click at [1128, 279] on button "Next image" at bounding box center [1125, 272] width 49 height 65
click at [1125, 278] on button "Next image" at bounding box center [1125, 272] width 49 height 65
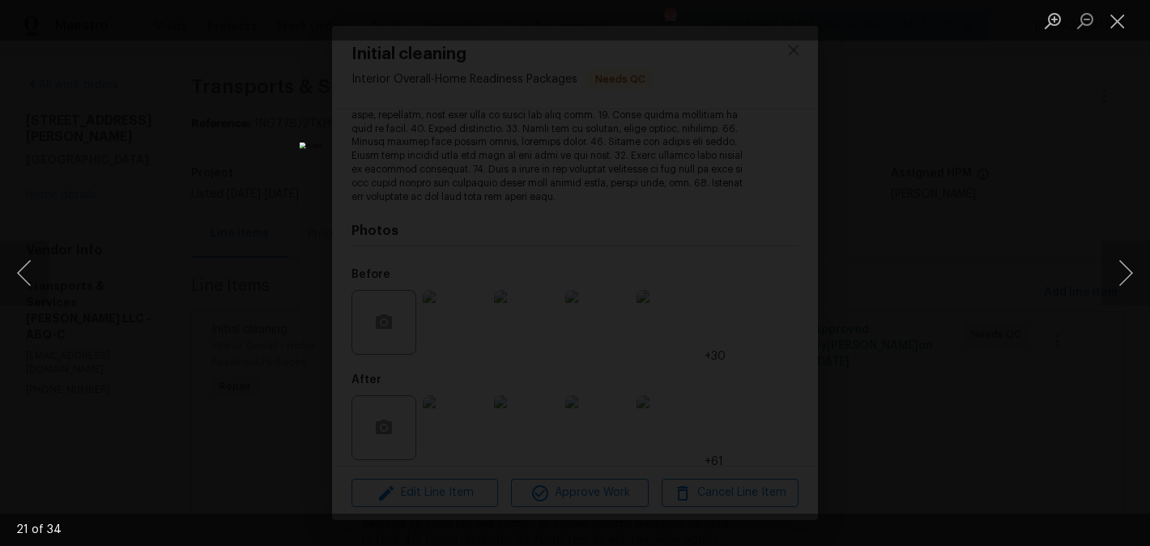
click at [943, 287] on div "Lightbox" at bounding box center [575, 273] width 1150 height 546
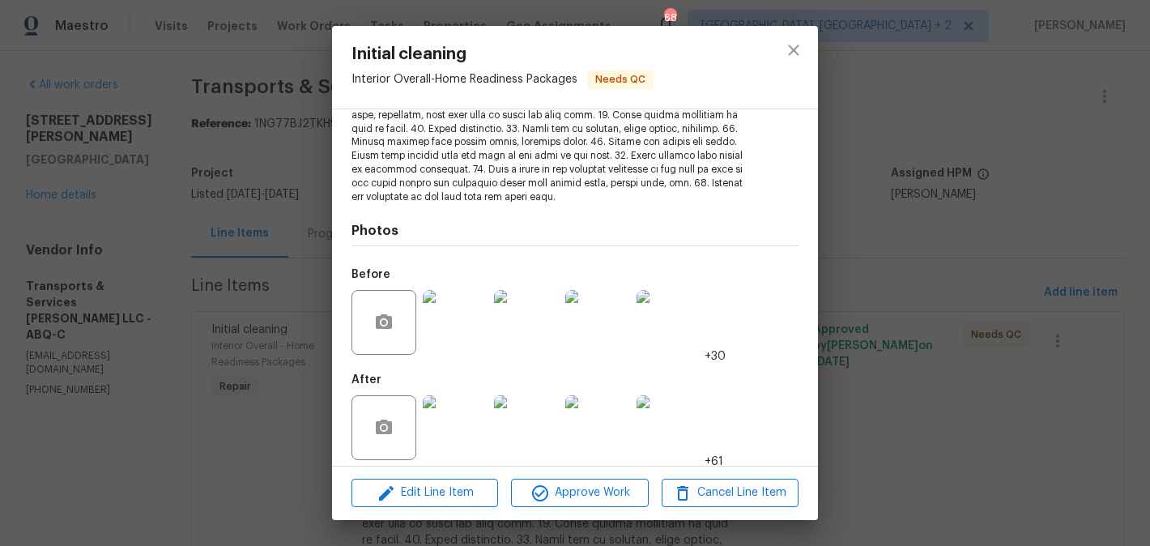
click at [943, 287] on div "Initial cleaning Interior Overall - Home Readiness Packages Needs QC Vendor Tra…" at bounding box center [575, 273] width 1150 height 546
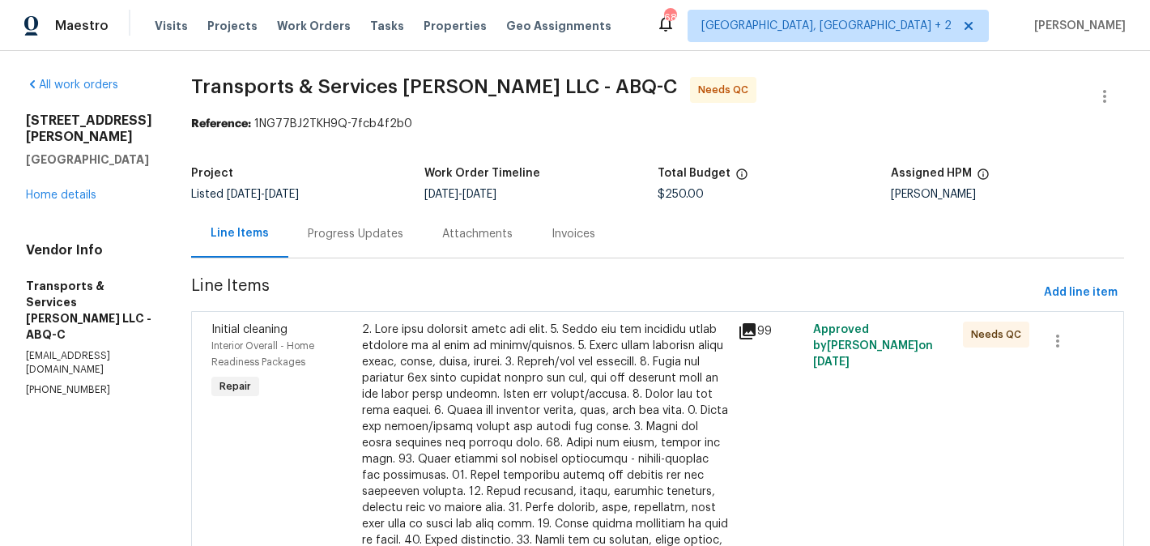
click at [386, 245] on div "Progress Updates" at bounding box center [355, 234] width 134 height 48
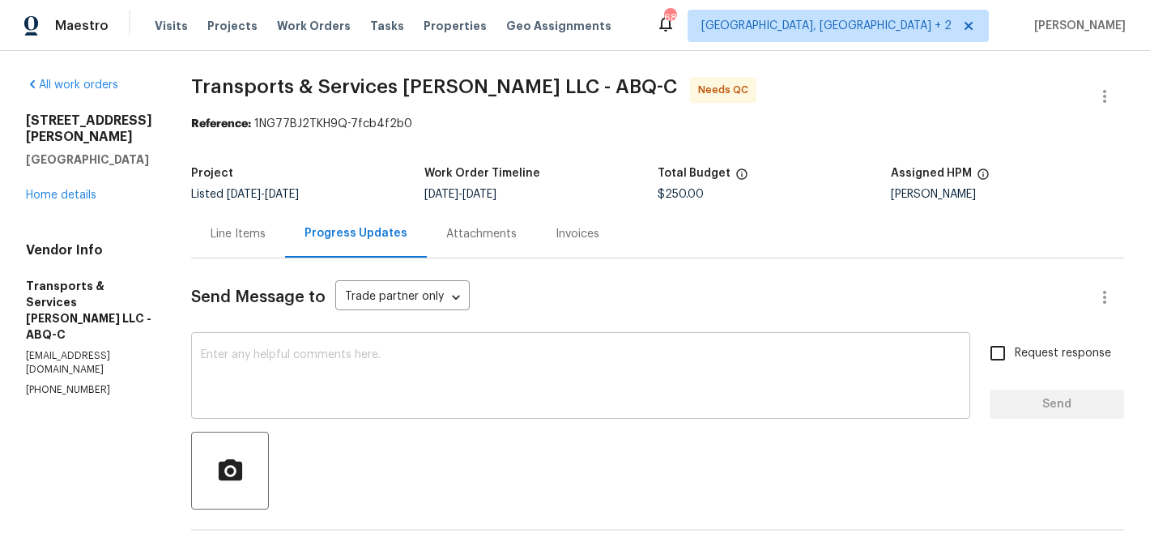
click at [389, 347] on div "x ​" at bounding box center [580, 377] width 779 height 83
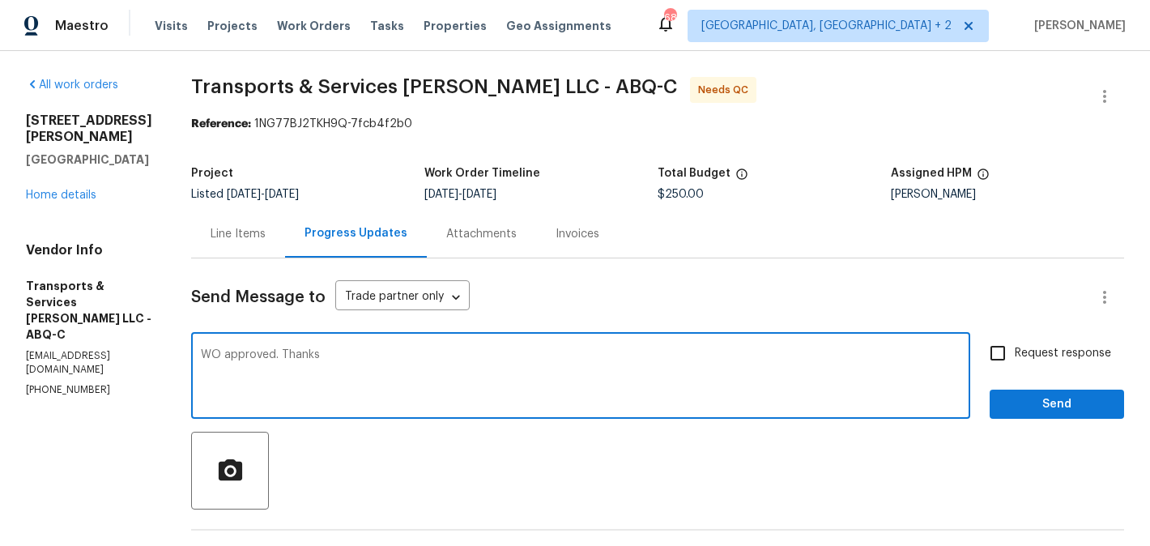
type textarea "WO approved. Thanks"
click at [1048, 402] on span "Send" at bounding box center [1056, 404] width 108 height 20
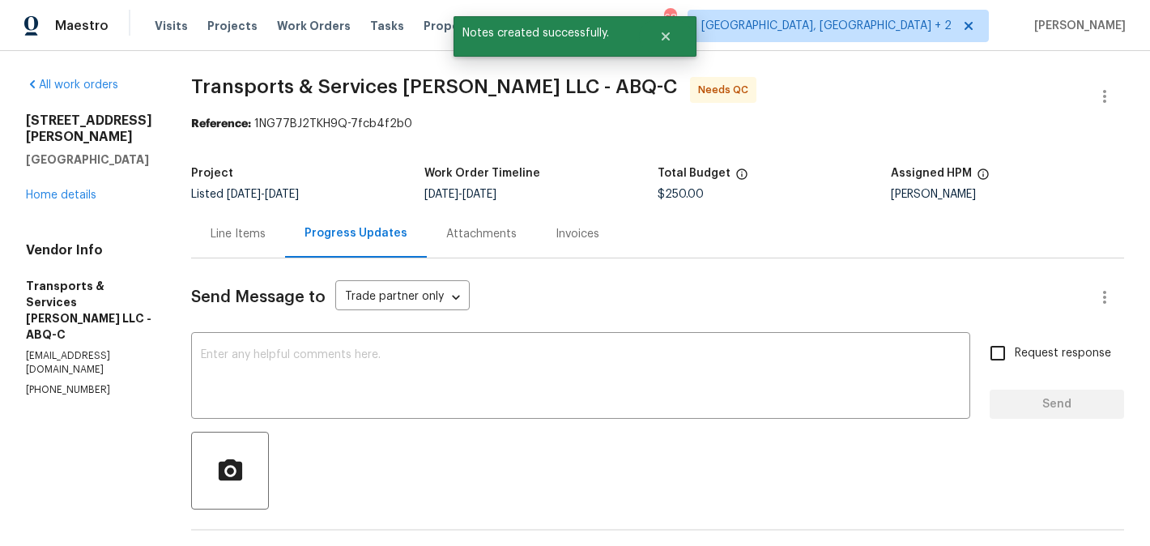
click at [285, 236] on div "Line Items" at bounding box center [238, 234] width 94 height 48
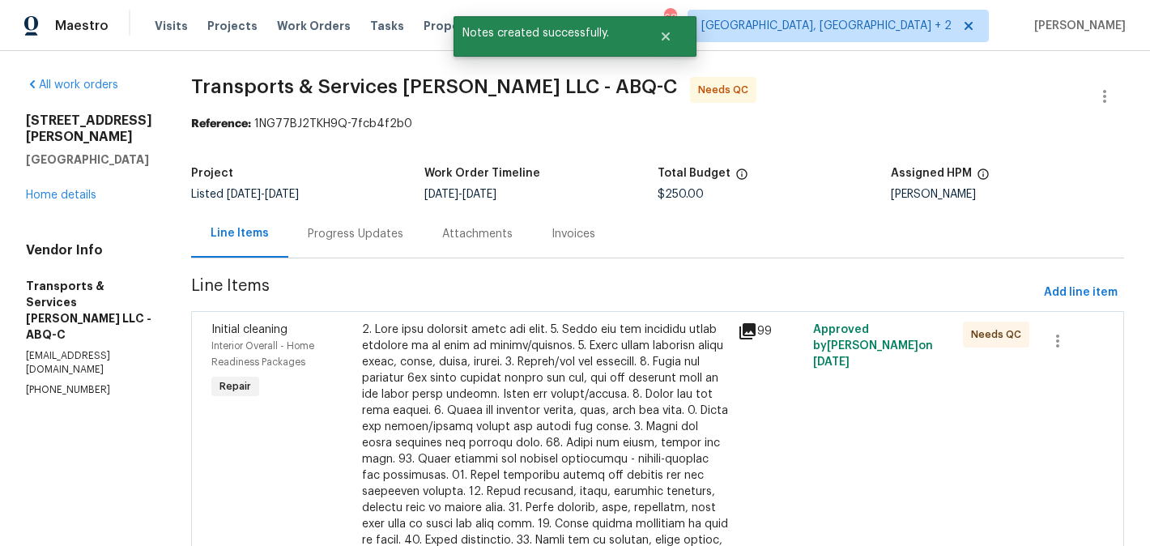
click at [602, 366] on div at bounding box center [545, 491] width 366 height 340
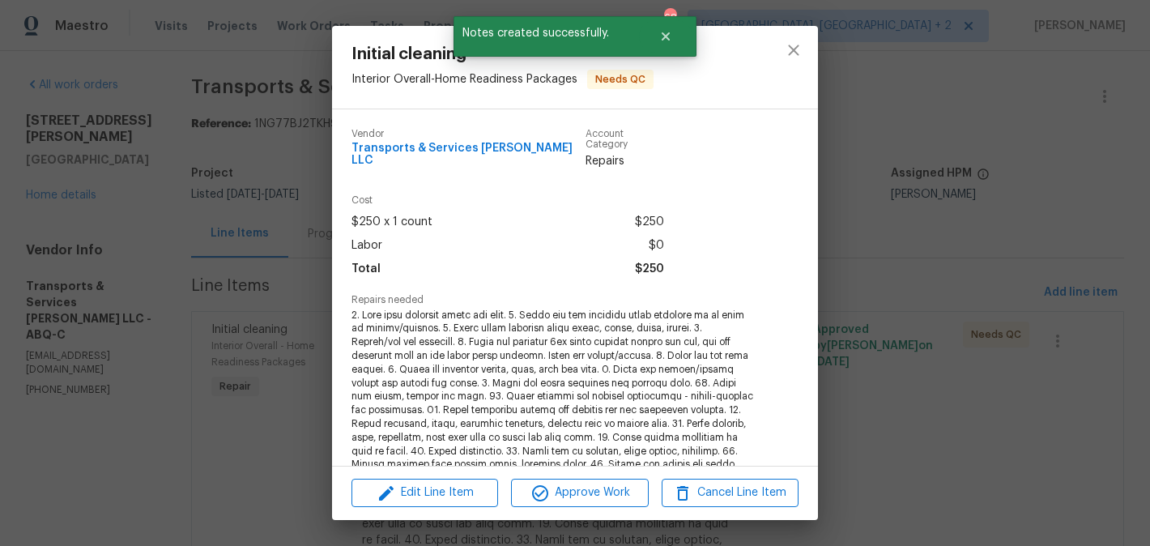
scroll to position [322, 0]
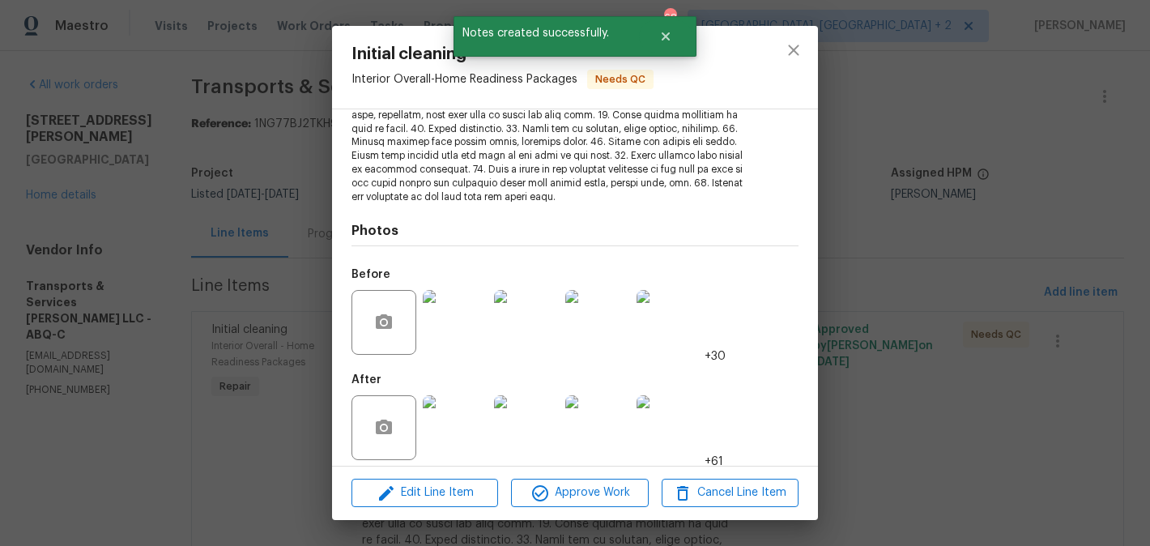
click at [473, 409] on img at bounding box center [455, 427] width 65 height 65
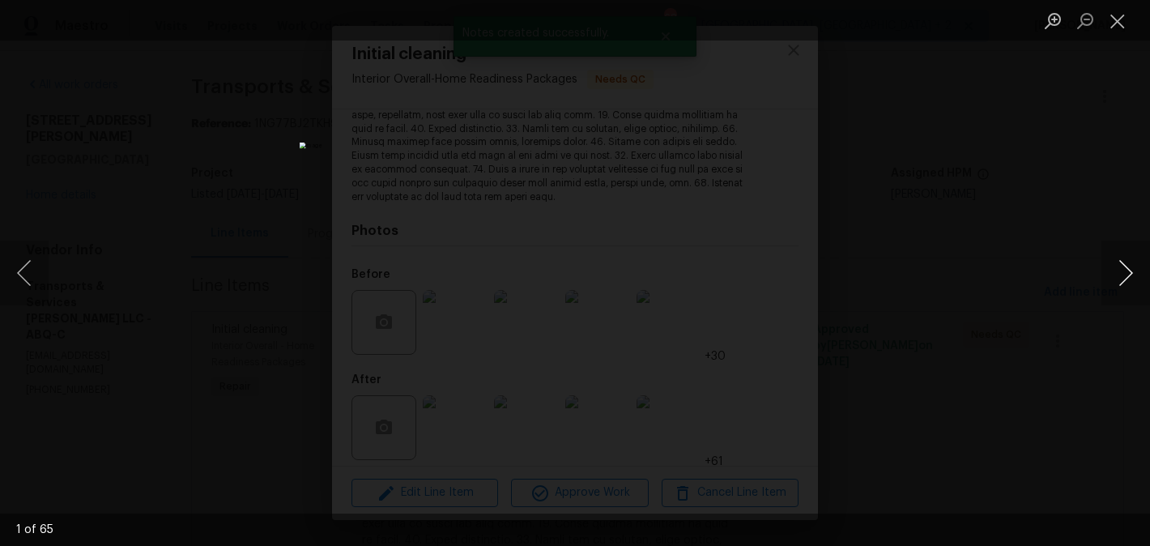
click at [1119, 271] on button "Next image" at bounding box center [1125, 272] width 49 height 65
click at [991, 275] on div "Lightbox" at bounding box center [575, 273] width 1150 height 546
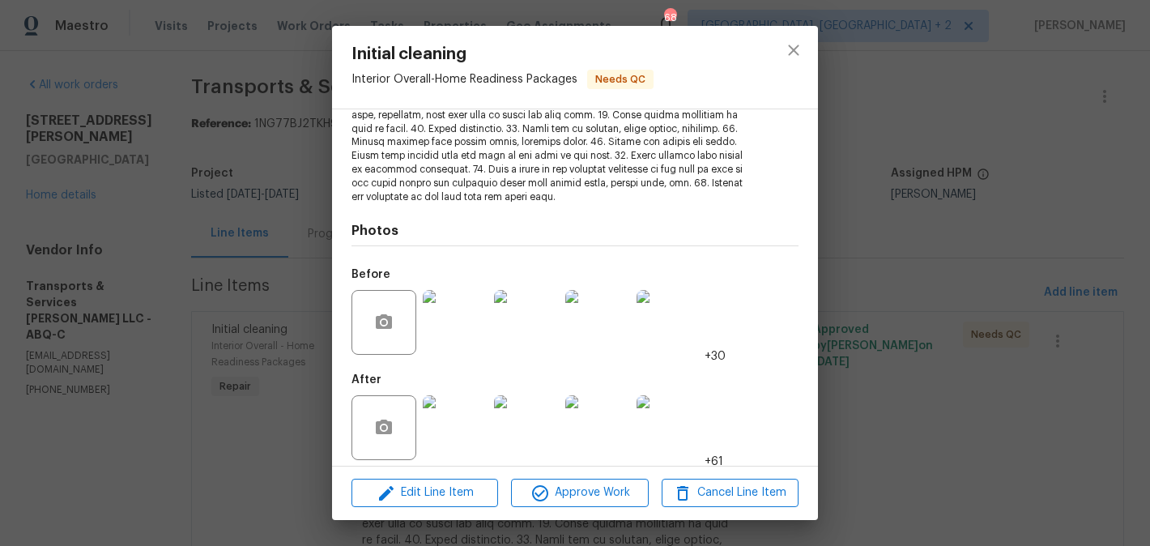
click at [945, 186] on div "Initial cleaning Interior Overall - Home Readiness Packages Needs QC Vendor Tra…" at bounding box center [575, 273] width 1150 height 546
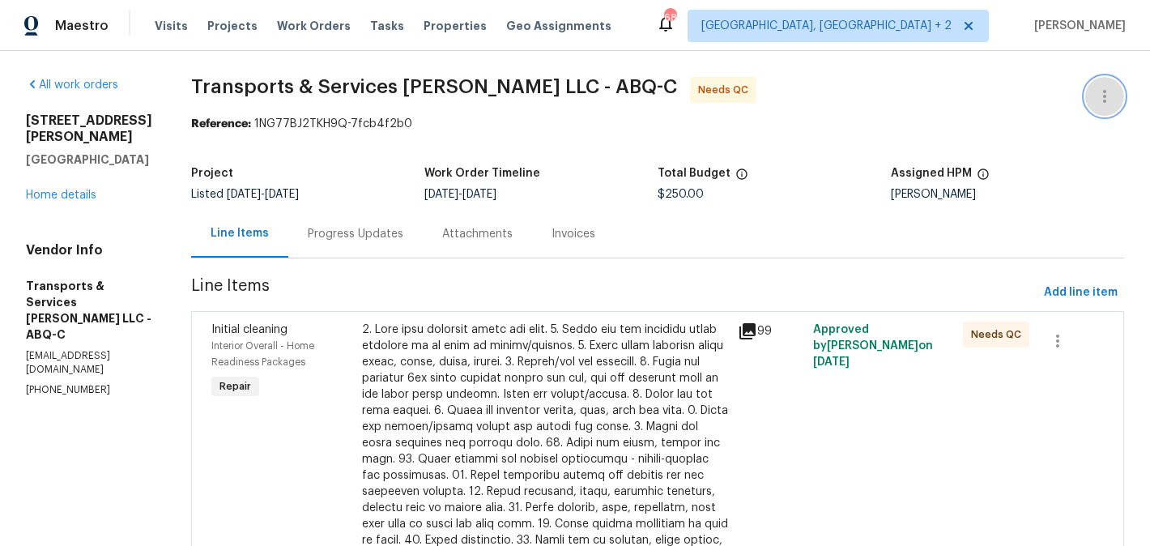
click at [1116, 101] on button "button" at bounding box center [1104, 96] width 39 height 39
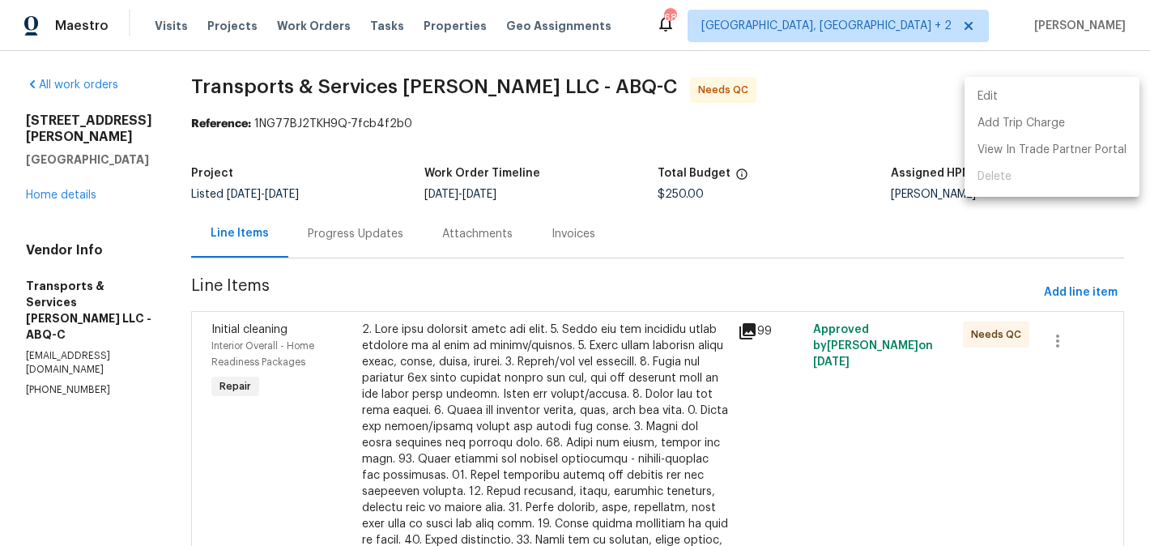
click at [1051, 101] on li "Edit" at bounding box center [1051, 96] width 175 height 27
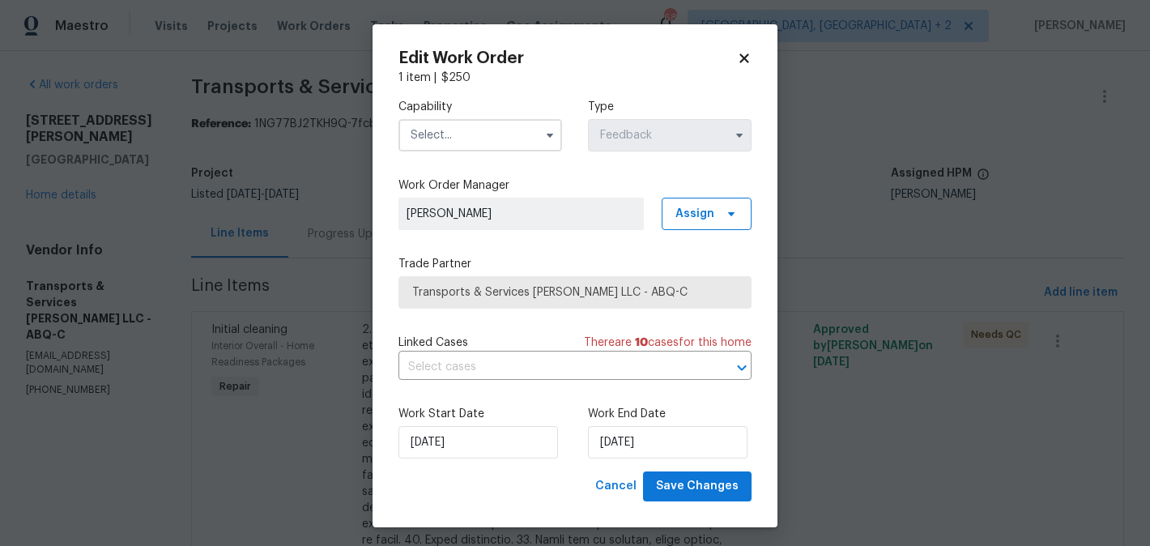
click at [456, 425] on div "Work Start Date 12/08/2025" at bounding box center [480, 432] width 164 height 53
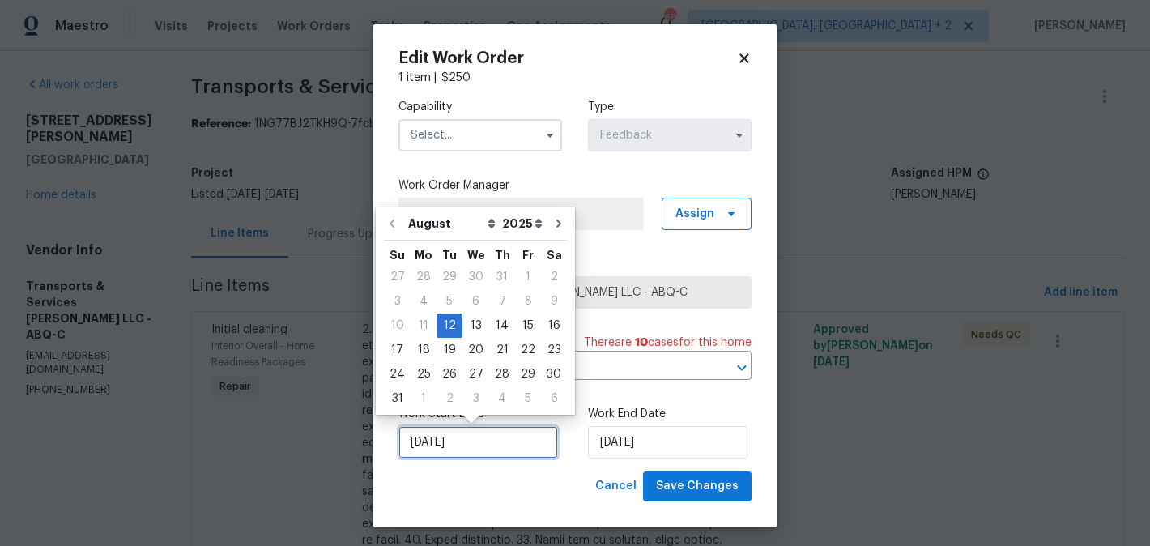
click at [451, 436] on input "12/08/2025" at bounding box center [478, 442] width 160 height 32
click at [502, 323] on div "14" at bounding box center [502, 325] width 26 height 23
type input "14/08/2025"
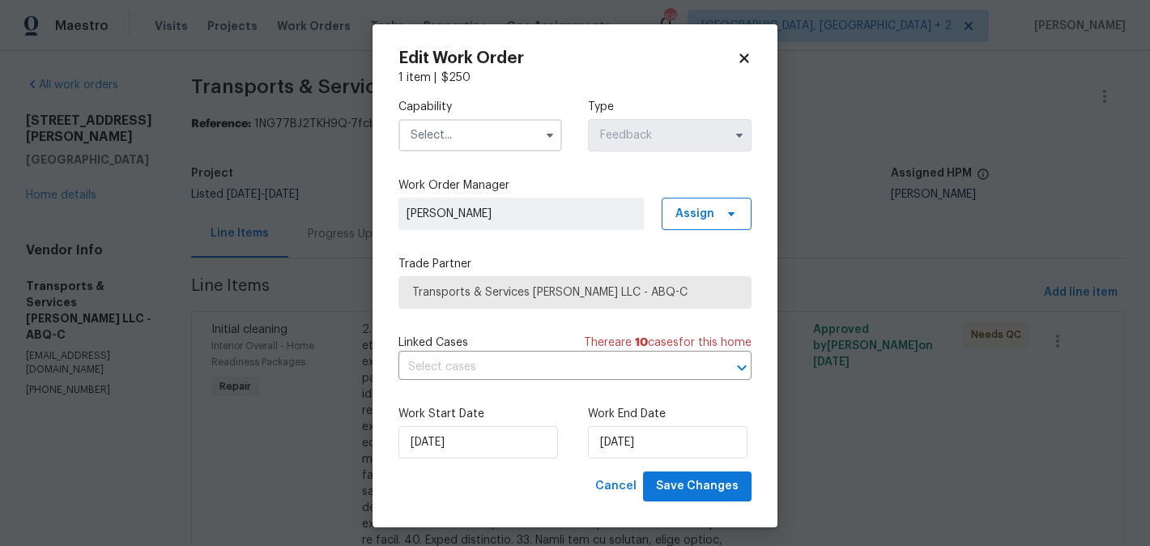
click at [463, 140] on input "text" at bounding box center [480, 135] width 164 height 32
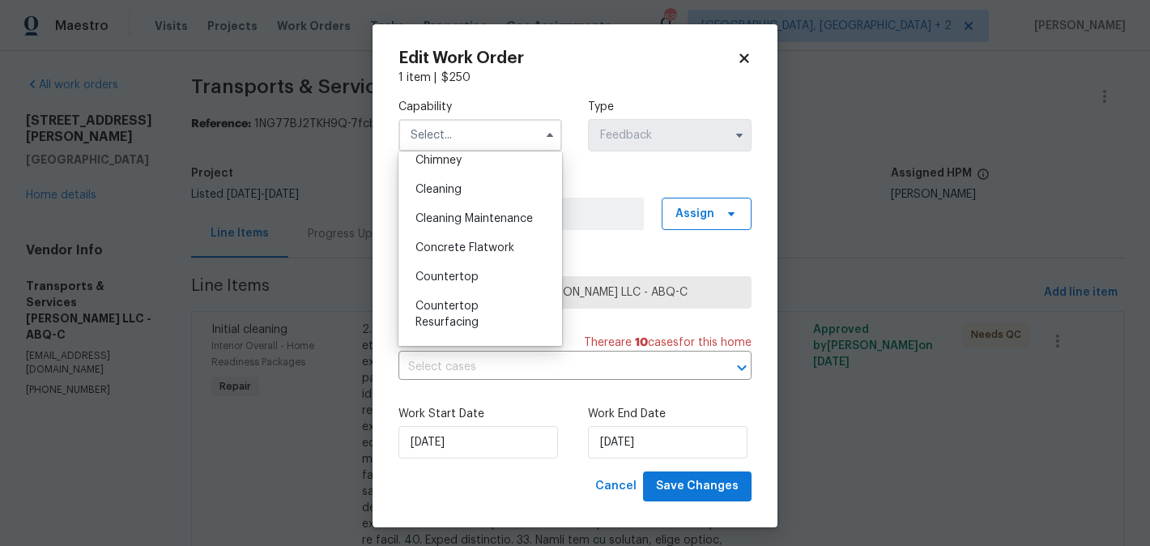
scroll to position [209, 0]
click at [474, 189] on div "Cleaning" at bounding box center [479, 194] width 155 height 29
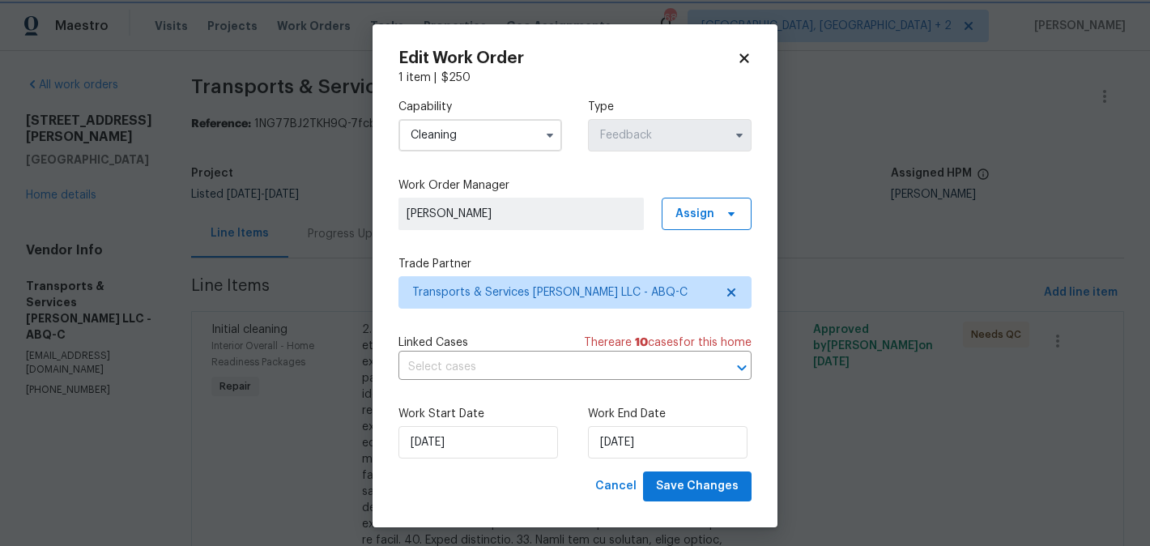
type input "Cleaning"
click at [699, 485] on span "Save Changes" at bounding box center [697, 486] width 83 height 20
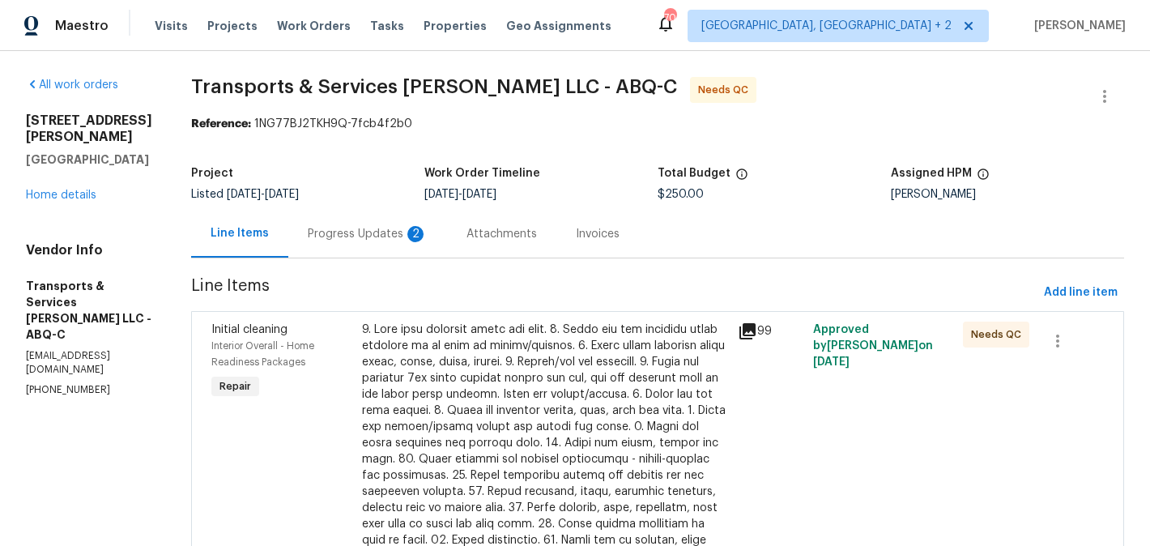
click at [428, 233] on div "Progress Updates 2" at bounding box center [368, 234] width 120 height 16
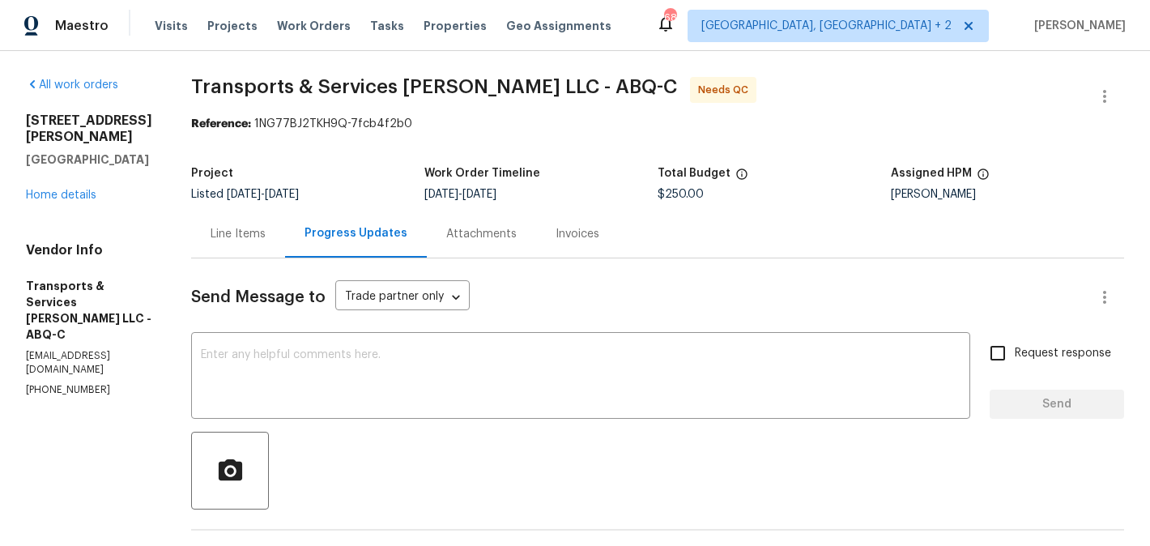
click at [285, 243] on div "Line Items" at bounding box center [238, 234] width 94 height 48
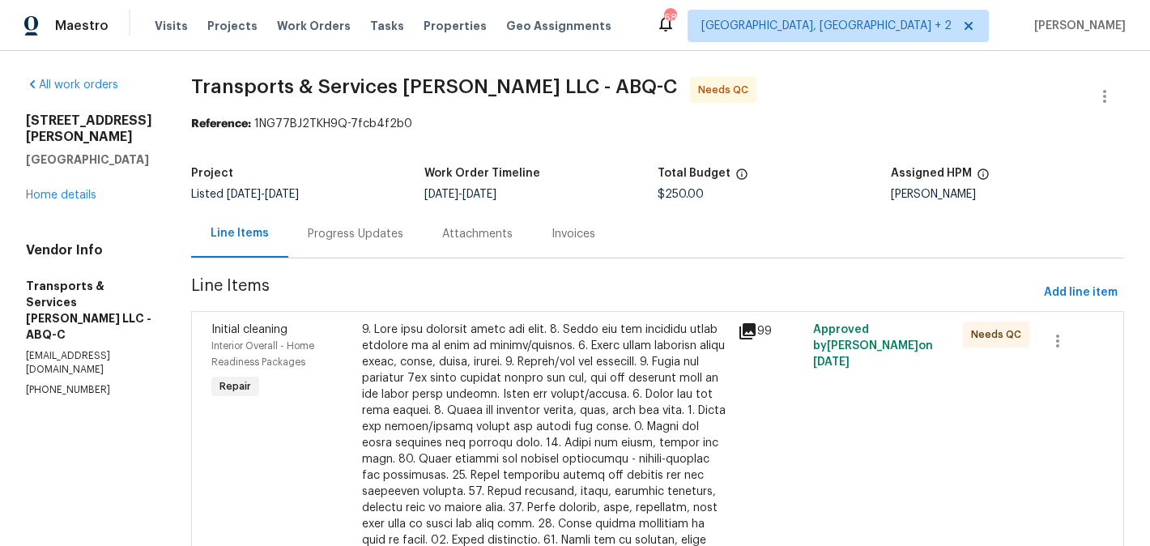
click at [553, 338] on div at bounding box center [545, 491] width 366 height 340
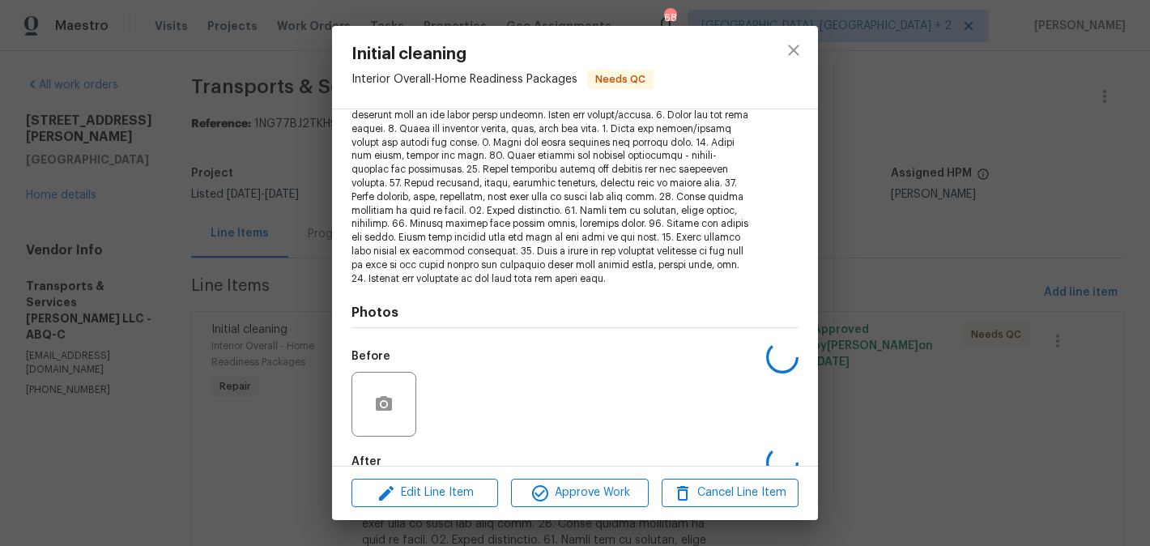
scroll to position [322, 0]
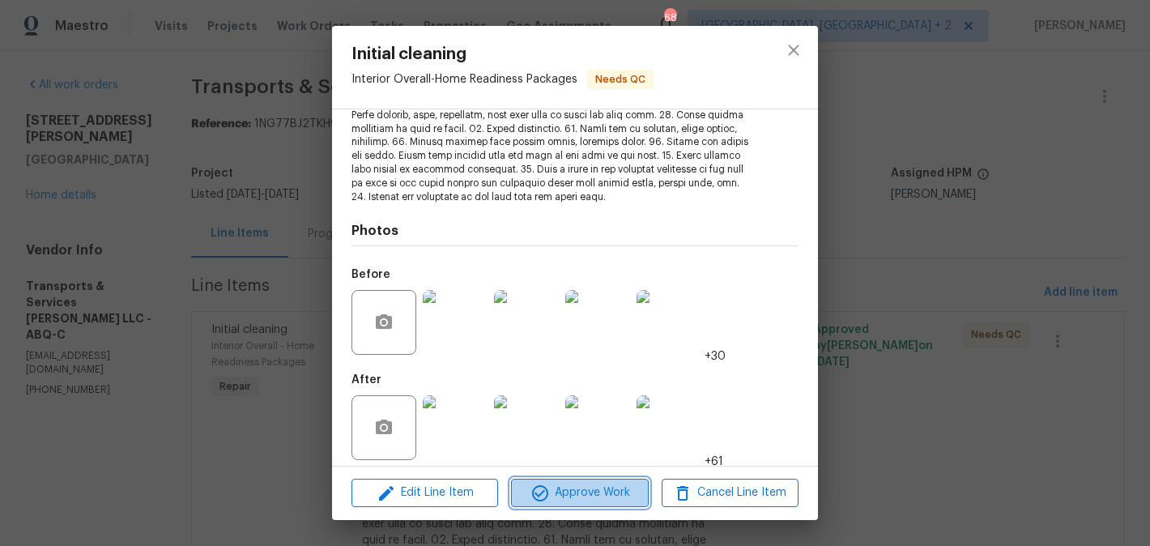
click at [552, 498] on span "Approve Work" at bounding box center [579, 493] width 127 height 20
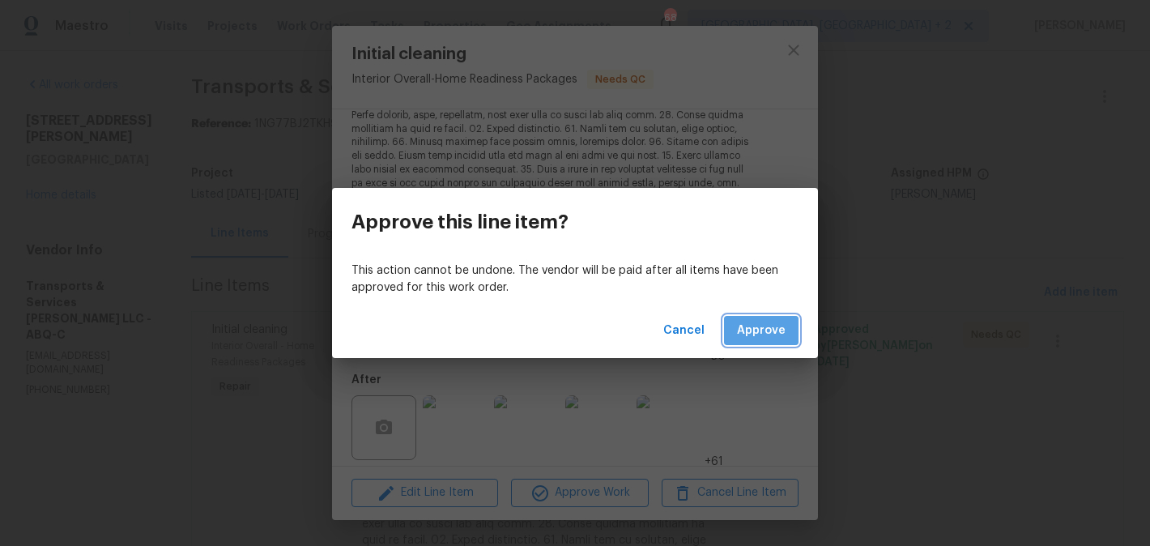
click at [791, 331] on button "Approve" at bounding box center [761, 331] width 74 height 30
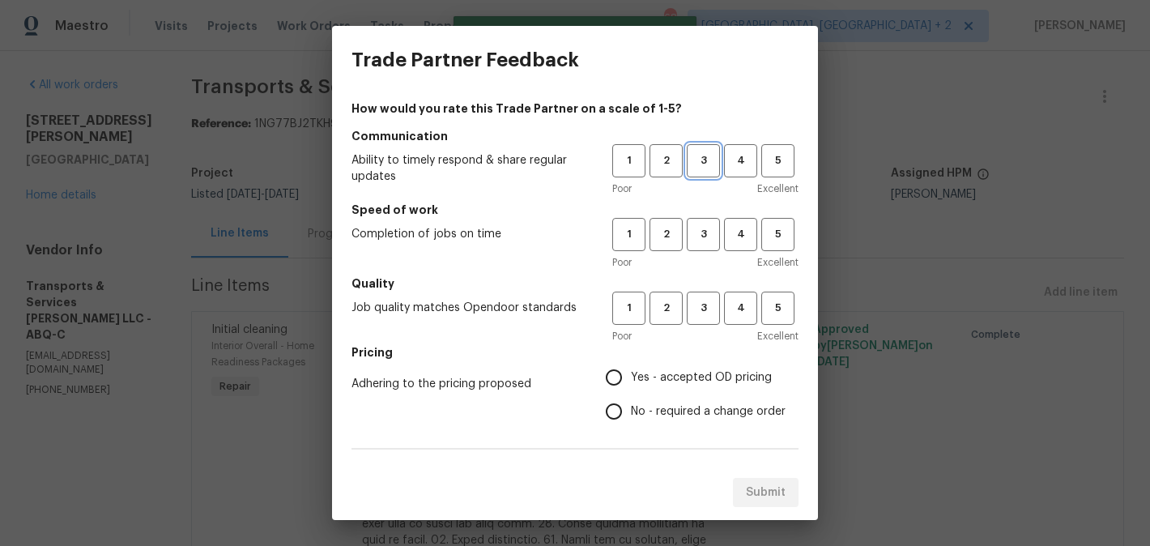
click at [710, 163] on span "3" at bounding box center [703, 160] width 30 height 19
click at [710, 240] on span "3" at bounding box center [703, 234] width 30 height 19
click at [710, 338] on div "Poor Excellent" at bounding box center [705, 336] width 186 height 16
click at [710, 317] on span "3" at bounding box center [703, 308] width 30 height 19
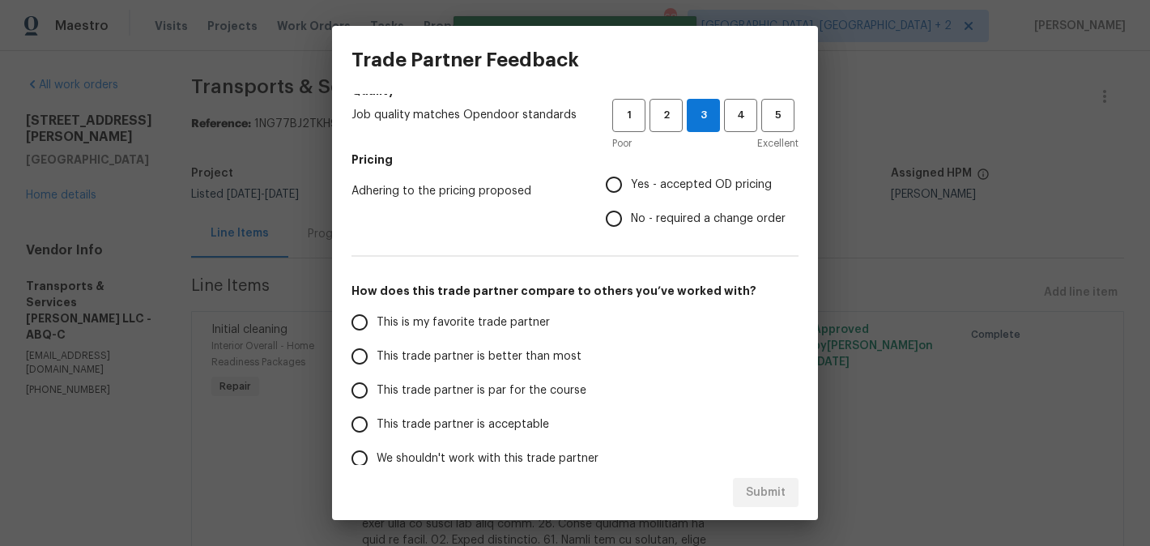
click at [678, 223] on span "No - required a change order" at bounding box center [708, 219] width 155 height 17
click at [631, 223] on input "No - required a change order" at bounding box center [614, 219] width 34 height 34
radio input "true"
click at [658, 192] on span "Yes - accepted OD pricing" at bounding box center [701, 185] width 141 height 17
click at [631, 192] on input "Yes - accepted OD pricing" at bounding box center [614, 185] width 34 height 34
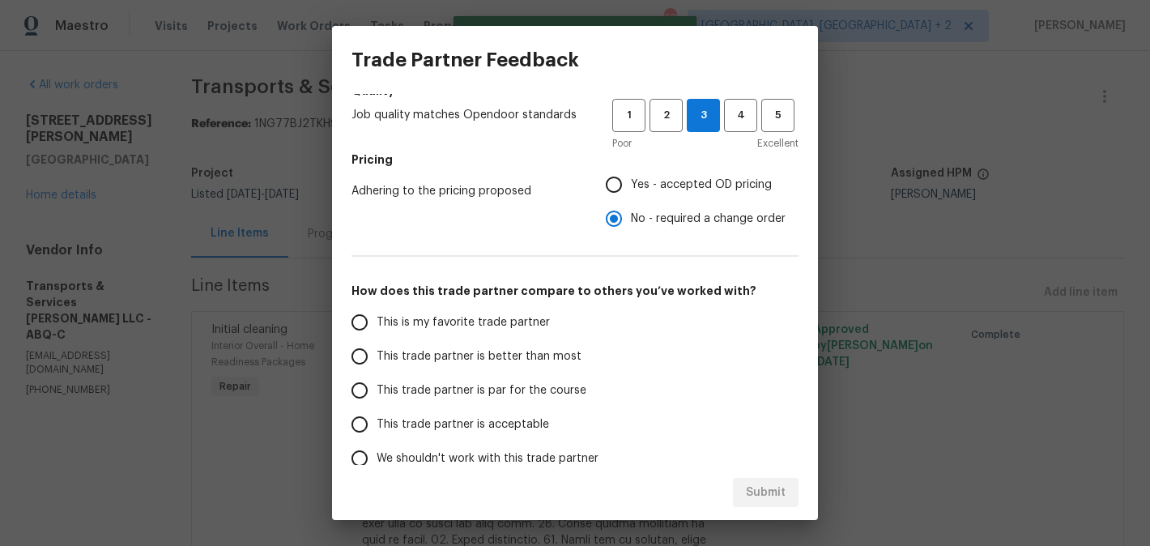
radio input "true"
click at [491, 330] on label "This is my favorite trade partner" at bounding box center [470, 322] width 256 height 34
click at [377, 330] on input "This is my favorite trade partner" at bounding box center [359, 322] width 34 height 34
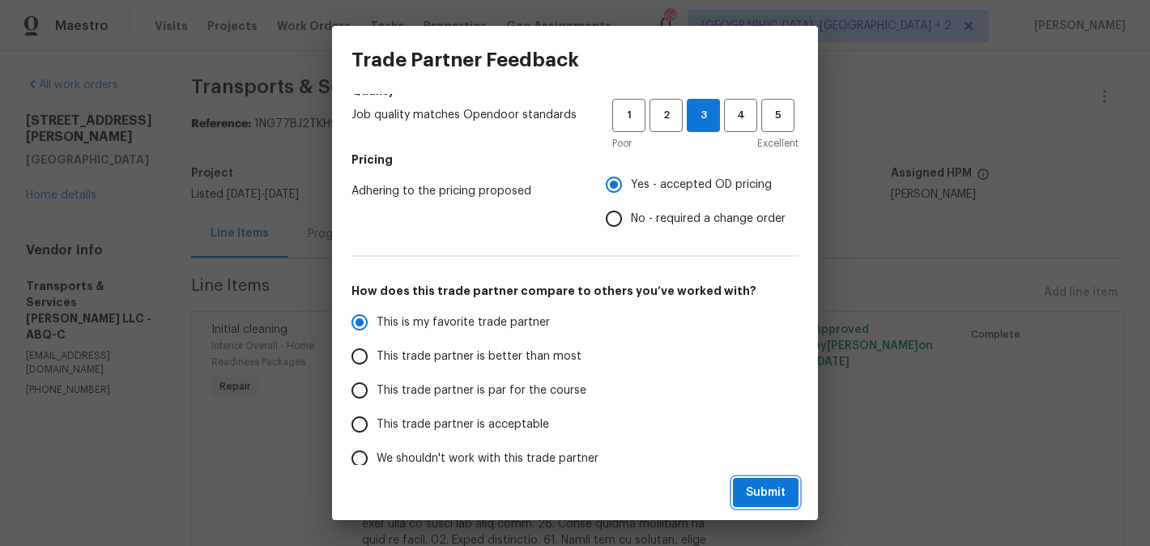
click at [745, 489] on button "Submit" at bounding box center [766, 493] width 66 height 30
radio input "true"
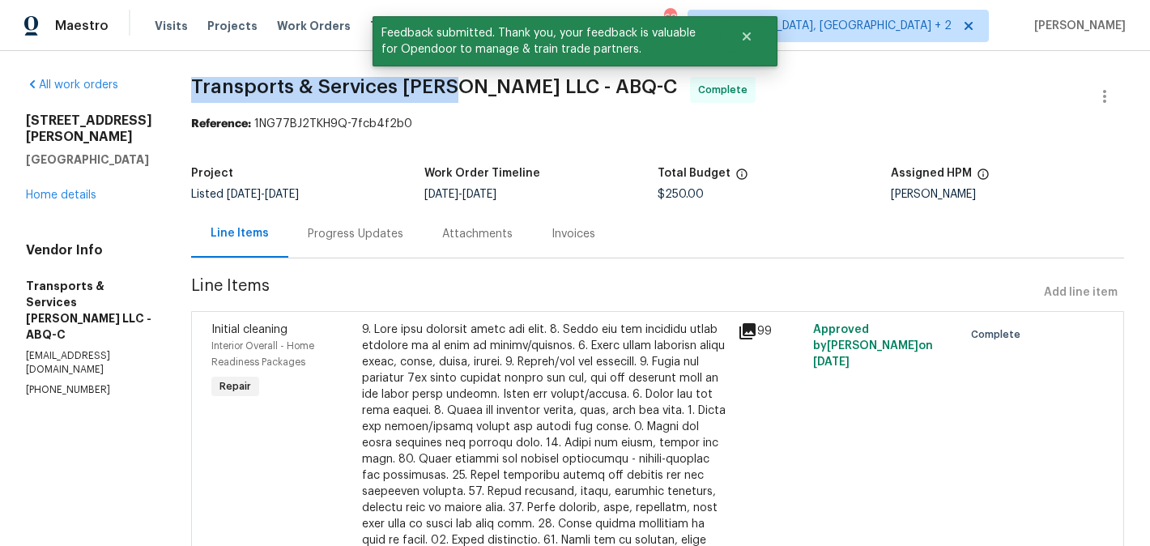
drag, startPoint x: 220, startPoint y: 83, endPoint x: 485, endPoint y: 87, distance: 264.8
click at [485, 87] on div "All work orders 930 Madeira Dr SE Albuquerque, NM 87108 Home details Vendor Inf…" at bounding box center [575, 402] width 1150 height 702
copy span "Transports & Services Teves"
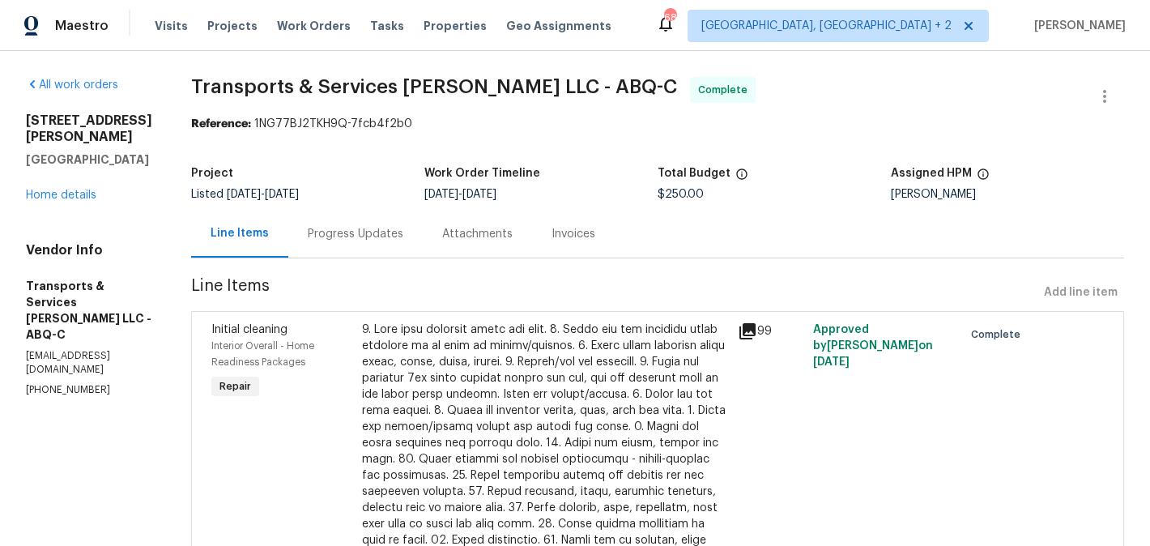
click at [72, 185] on div "930 Madeira Dr SE Albuquerque, NM 87108 Home details" at bounding box center [89, 158] width 126 height 91
click at [66, 189] on link "Home details" at bounding box center [61, 194] width 70 height 11
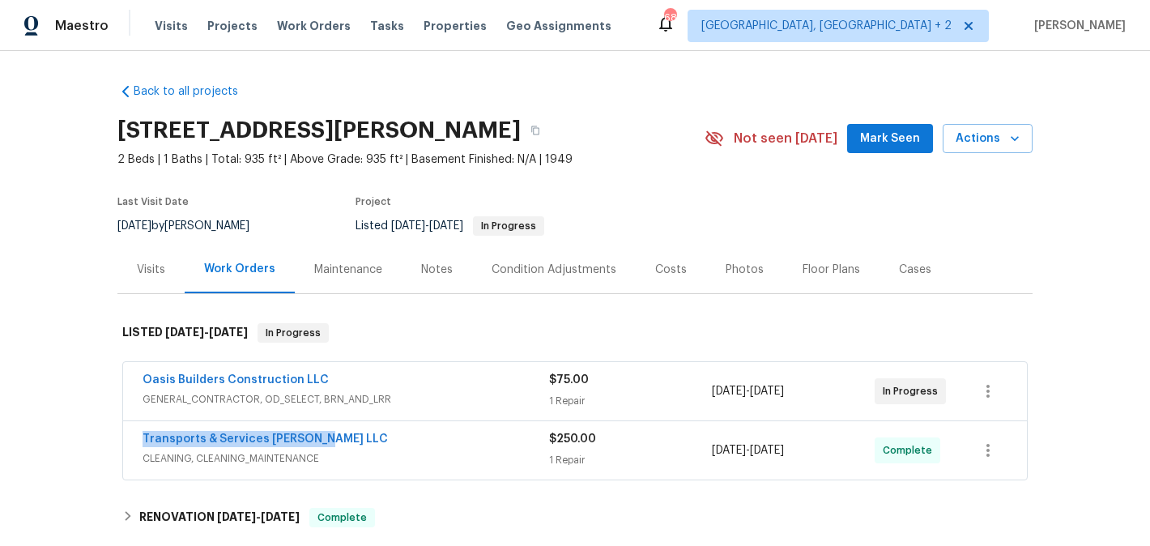
drag, startPoint x: 338, startPoint y: 433, endPoint x: 121, endPoint y: 424, distance: 217.2
click at [121, 424] on div "Oasis Builders Construction LLC GENERAL_CONTRACTOR, OD_SELECT, BRN_AND_LRR $75.…" at bounding box center [574, 422] width 915 height 126
copy link "Transports & Services Teves LLC"
click at [211, 440] on link "Transports & Services Teves LLC" at bounding box center [265, 438] width 245 height 11
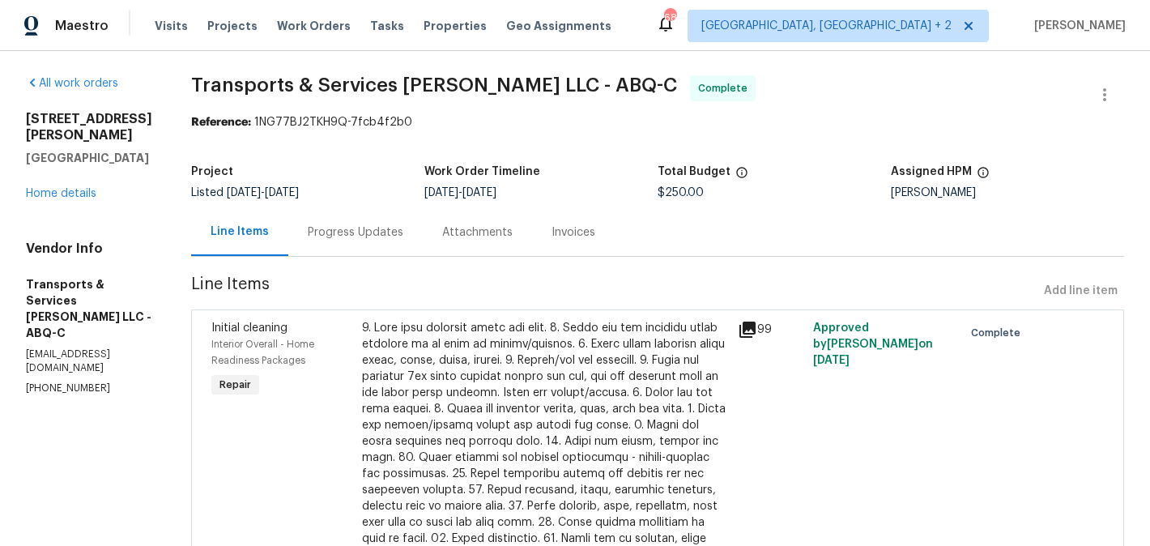
click at [391, 237] on div "Progress Updates" at bounding box center [356, 232] width 96 height 16
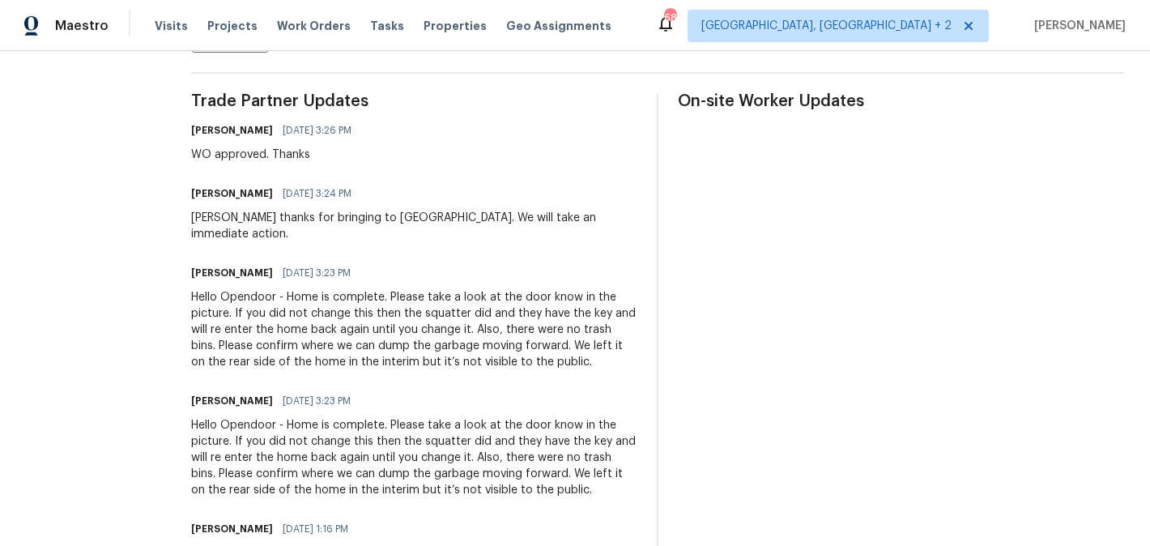
scroll to position [480, 0]
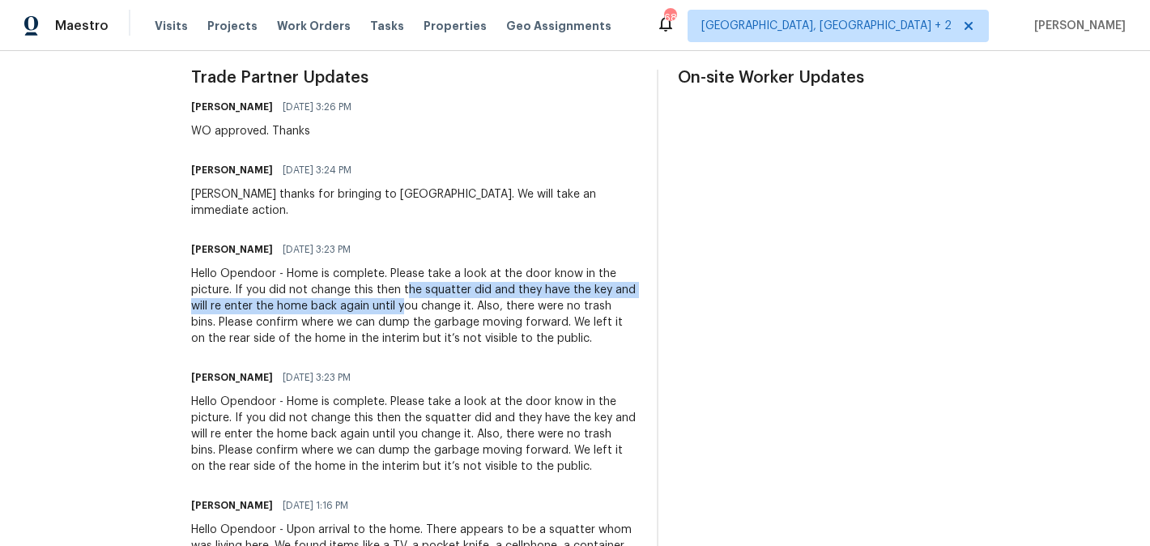
drag, startPoint x: 436, startPoint y: 274, endPoint x: 459, endPoint y: 287, distance: 26.5
click at [459, 287] on div "Hello Opendoor - Home is complete. Please take a look at the door know in the p…" at bounding box center [414, 306] width 446 height 81
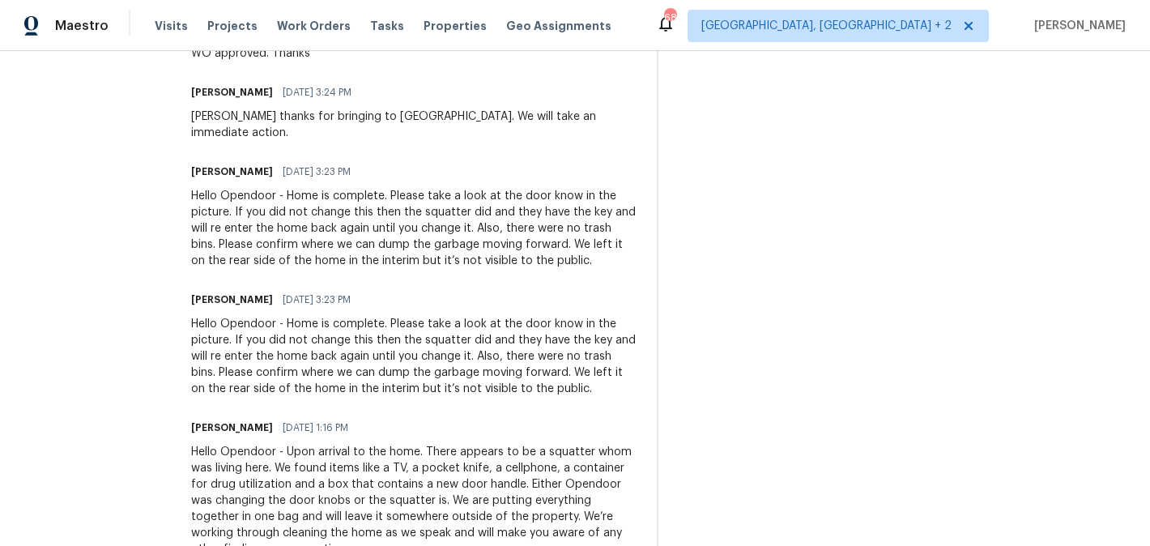
scroll to position [559, 0]
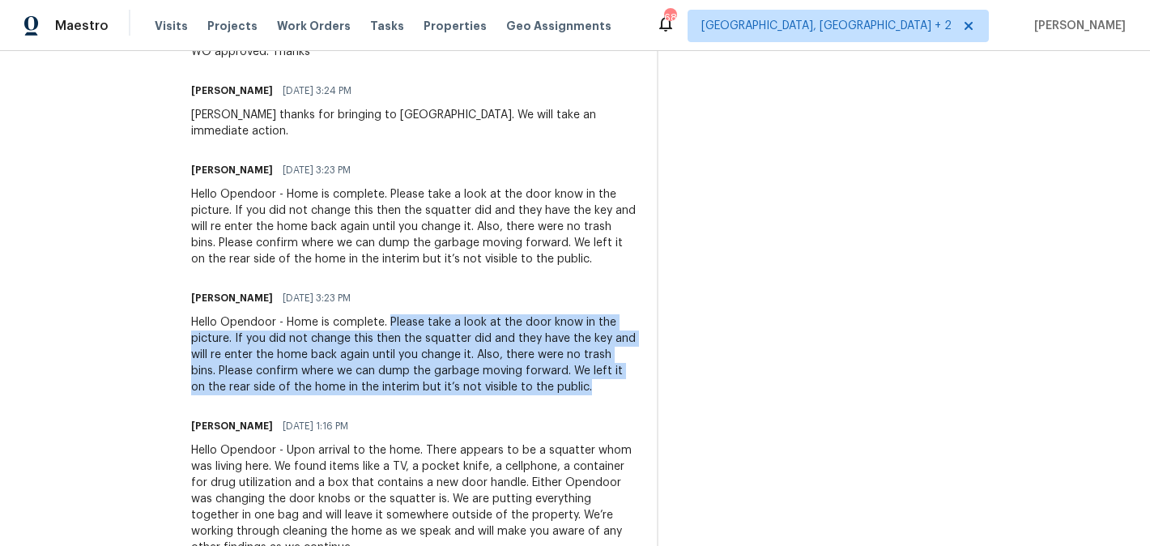
drag, startPoint x: 425, startPoint y: 303, endPoint x: 649, endPoint y: 368, distance: 232.7
click at [637, 368] on div "Hello Opendoor - Home is complete. Please take a look at the door know in the p…" at bounding box center [414, 354] width 446 height 81
copy div "Please take a look at the door know in the picture. If you did not change this …"
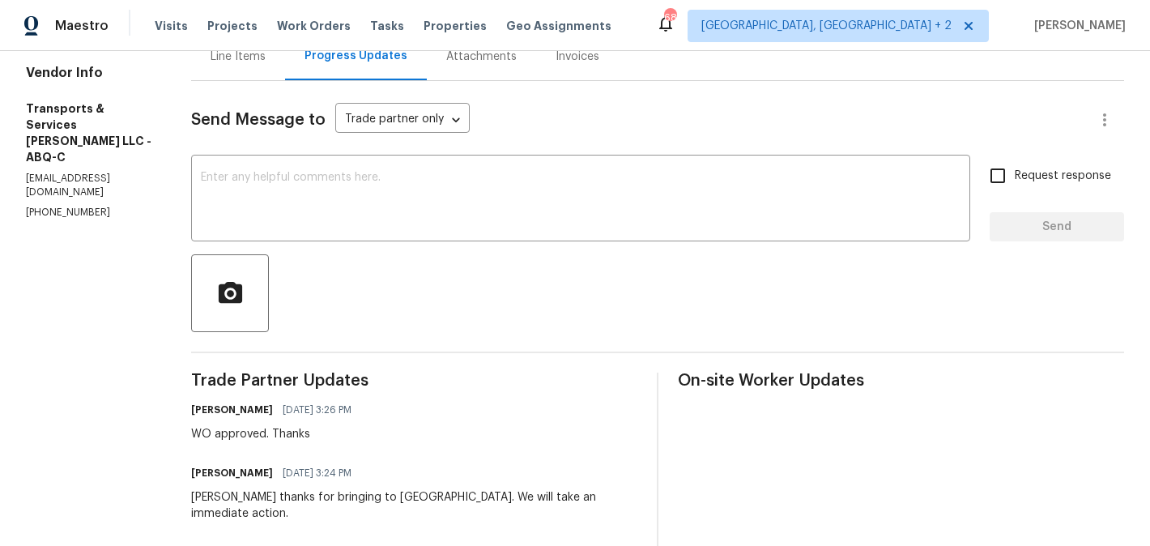
scroll to position [0, 0]
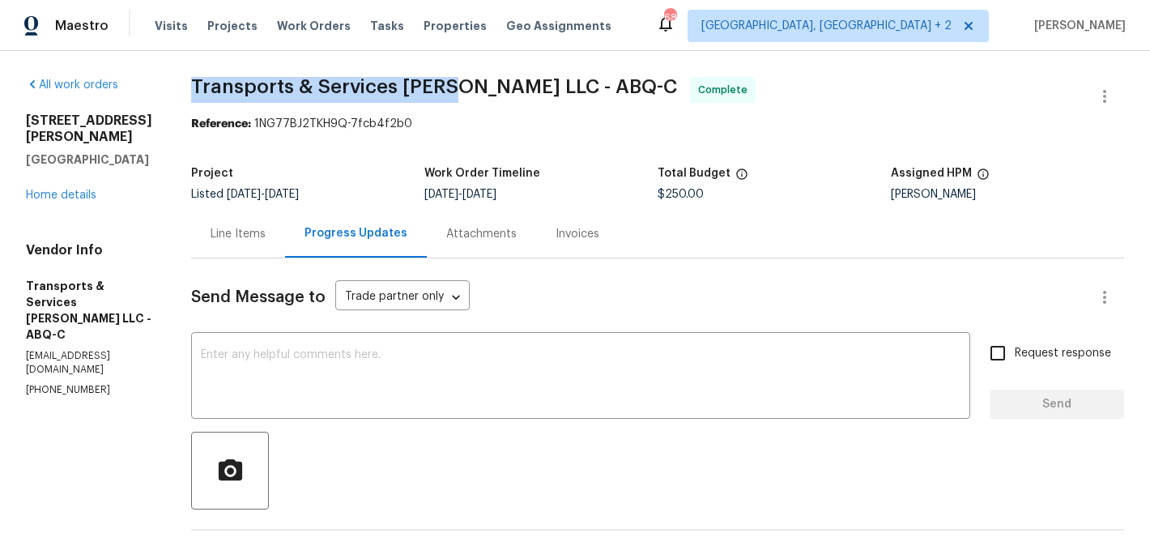
drag, startPoint x: 220, startPoint y: 86, endPoint x: 483, endPoint y: 88, distance: 263.2
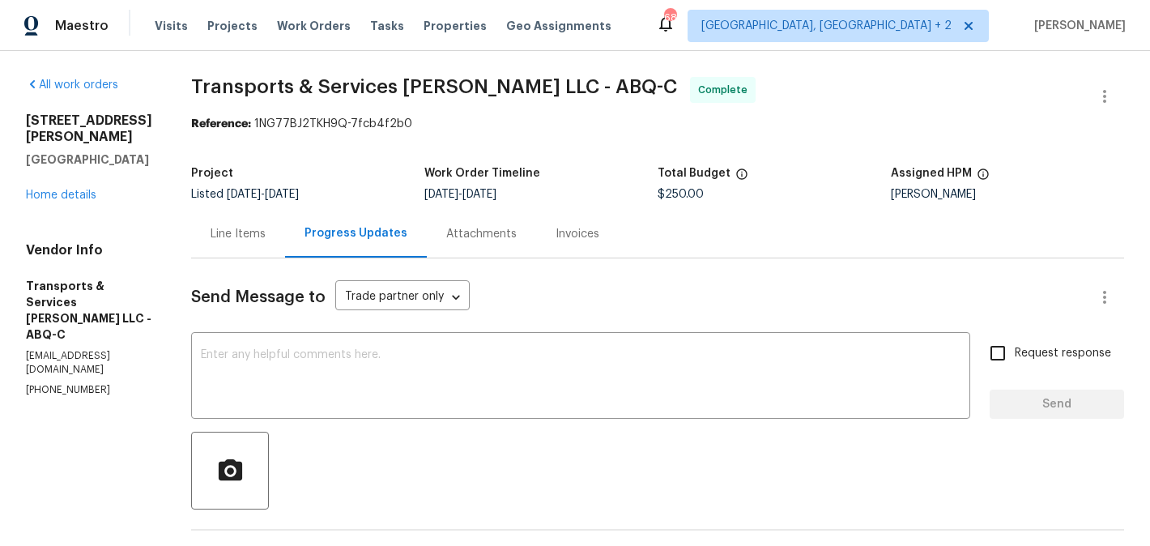
click at [68, 172] on div "930 Madeira Dr SE Albuquerque, NM 87108 Home details" at bounding box center [89, 158] width 126 height 91
click at [64, 189] on link "Home details" at bounding box center [61, 194] width 70 height 11
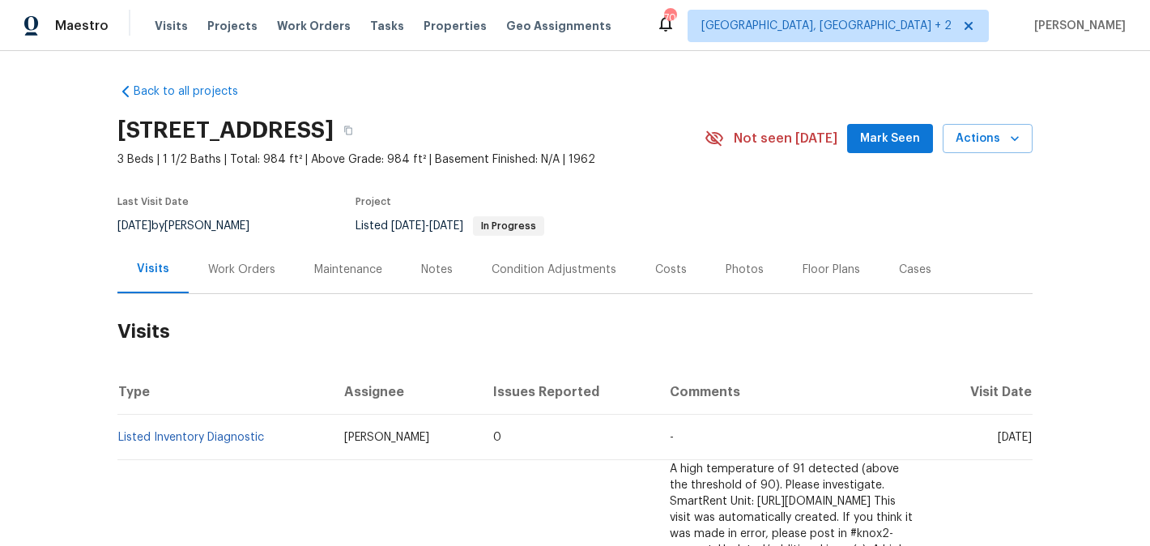
click at [261, 270] on div "Work Orders" at bounding box center [241, 270] width 67 height 16
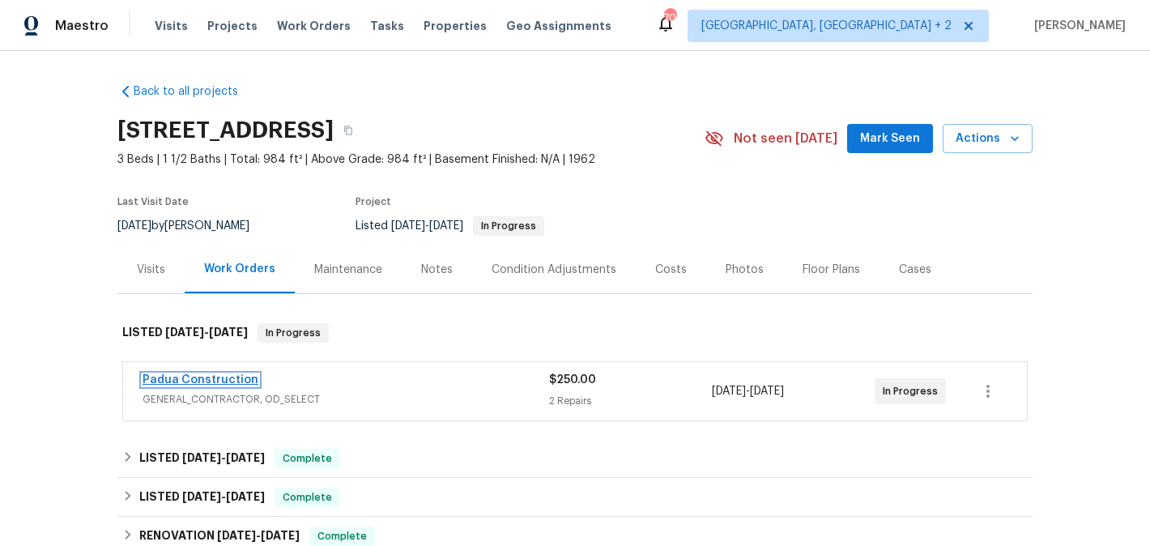
click at [237, 378] on link "Padua Construction" at bounding box center [201, 379] width 116 height 11
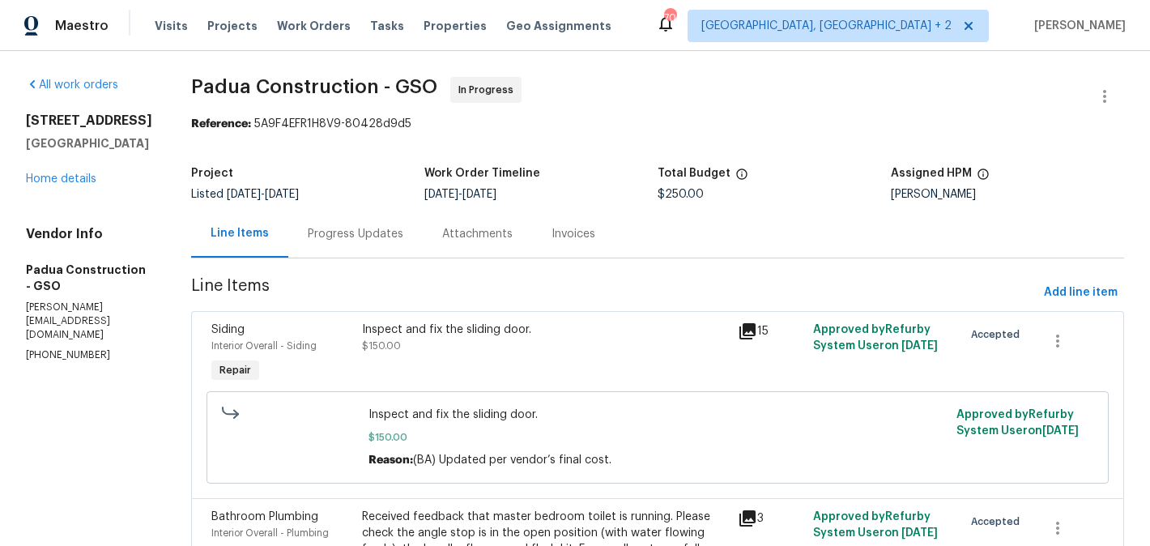
click at [368, 231] on div "Progress Updates" at bounding box center [356, 234] width 96 height 16
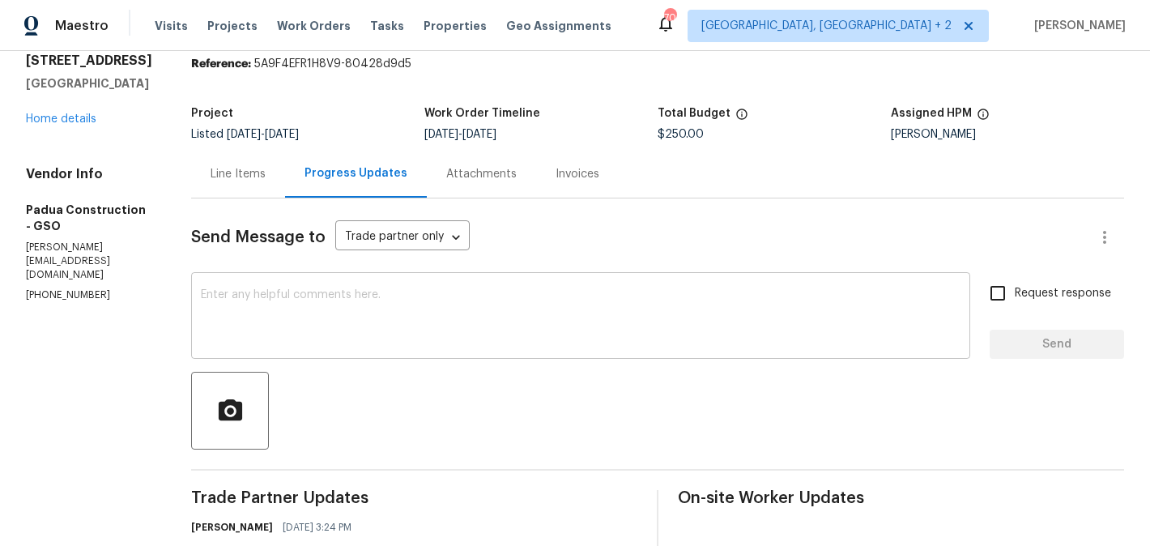
scroll to position [341, 0]
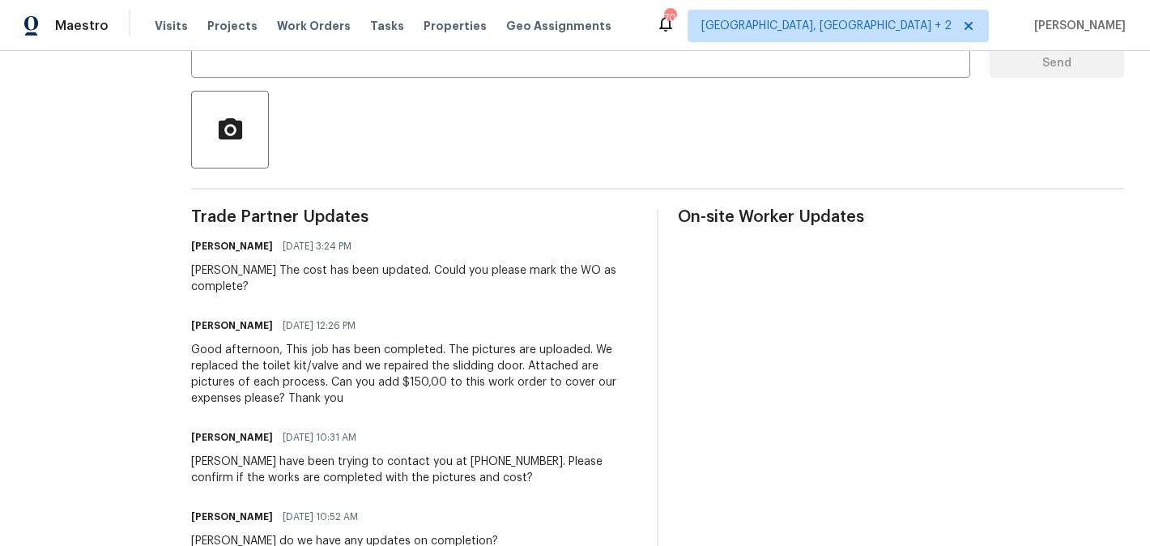
click at [191, 276] on div "Juan The cost has been updated. Could you please mark the WO as complete?" at bounding box center [414, 278] width 446 height 32
copy div "Juan"
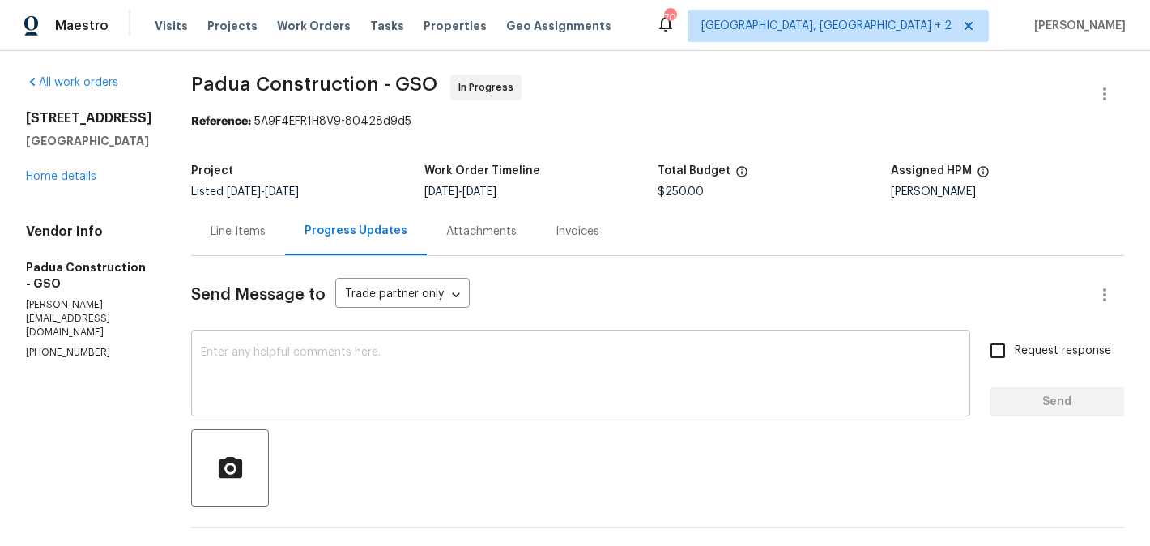
click at [304, 350] on textarea at bounding box center [580, 375] width 759 height 57
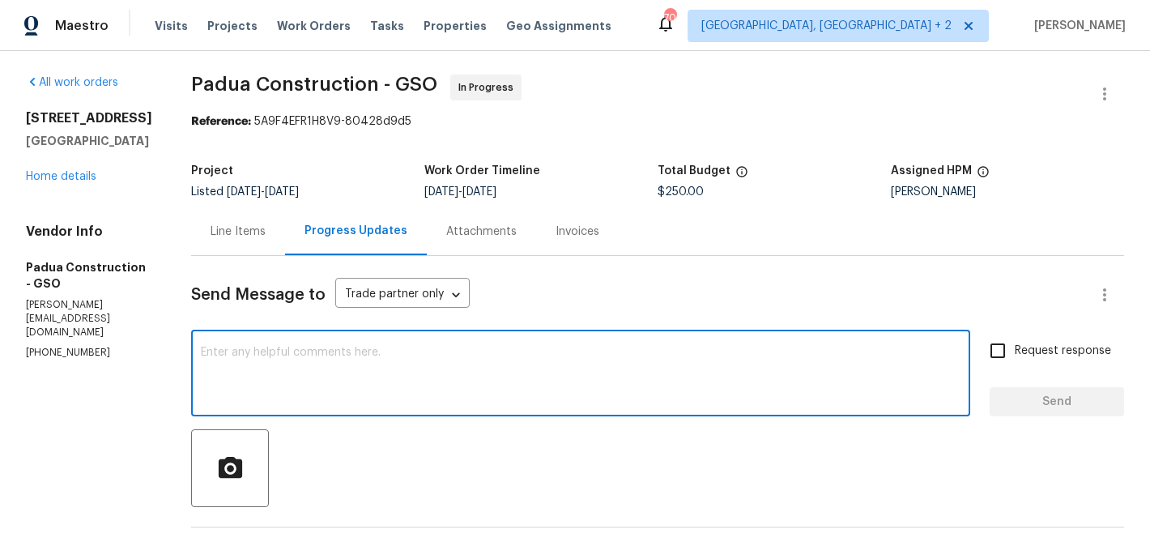
paste textarea "Juan"
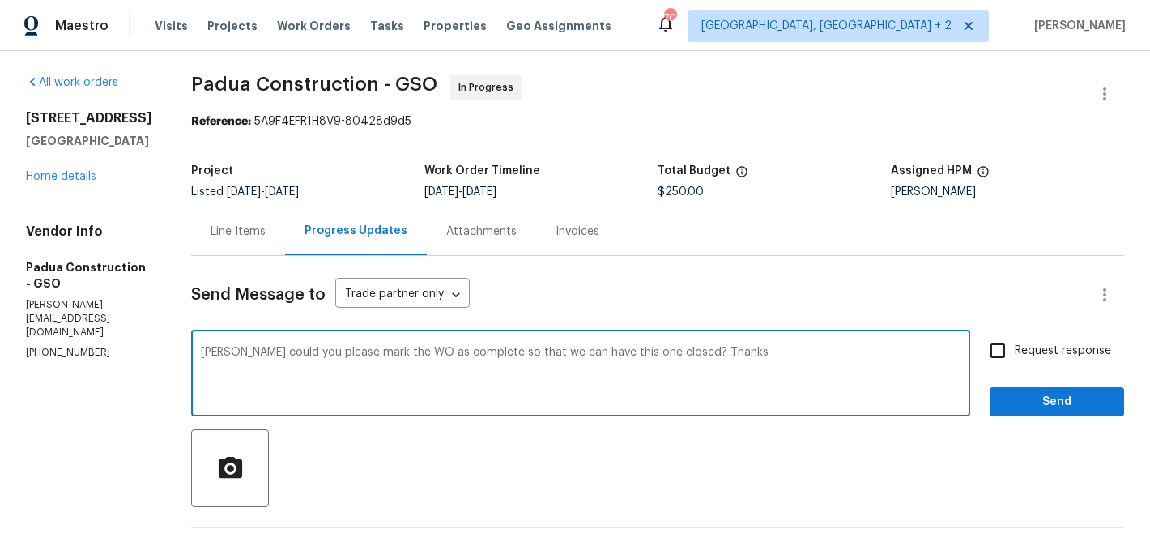
type textarea "Juan could you please mark the WO as complete so that we can have this one clos…"
click at [1002, 357] on input "Request response" at bounding box center [998, 351] width 34 height 34
checkbox input "true"
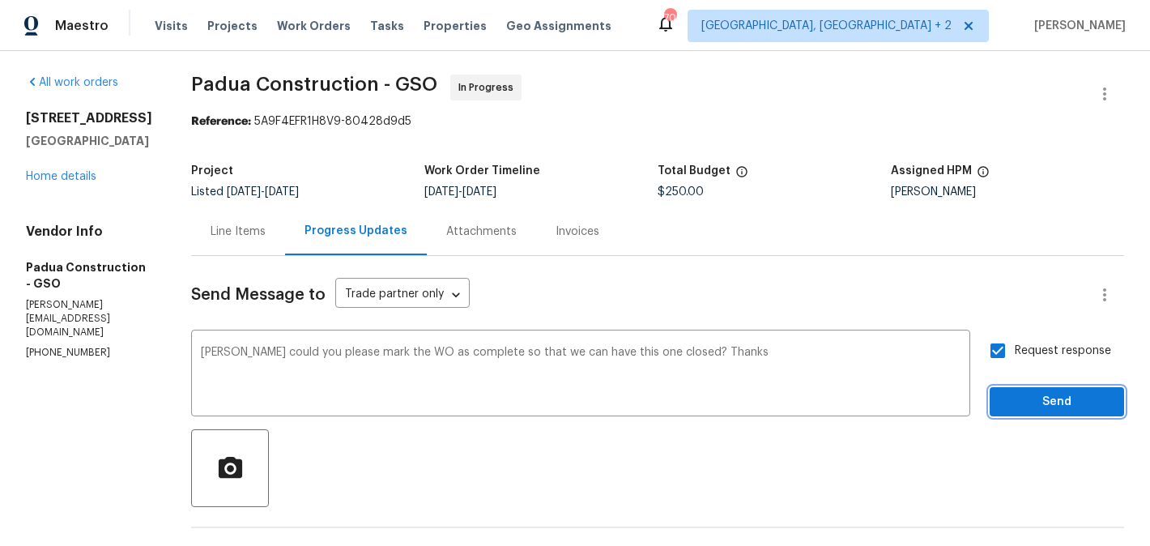
click at [1002, 401] on button "Send" at bounding box center [1056, 402] width 134 height 30
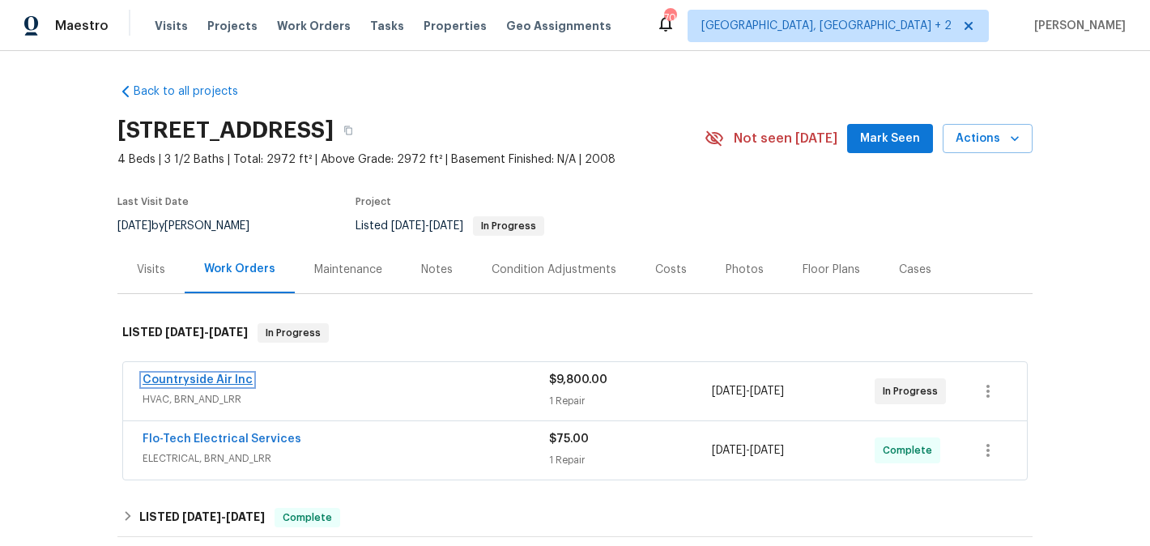
click at [228, 374] on link "Countryside Air Inc" at bounding box center [198, 379] width 110 height 11
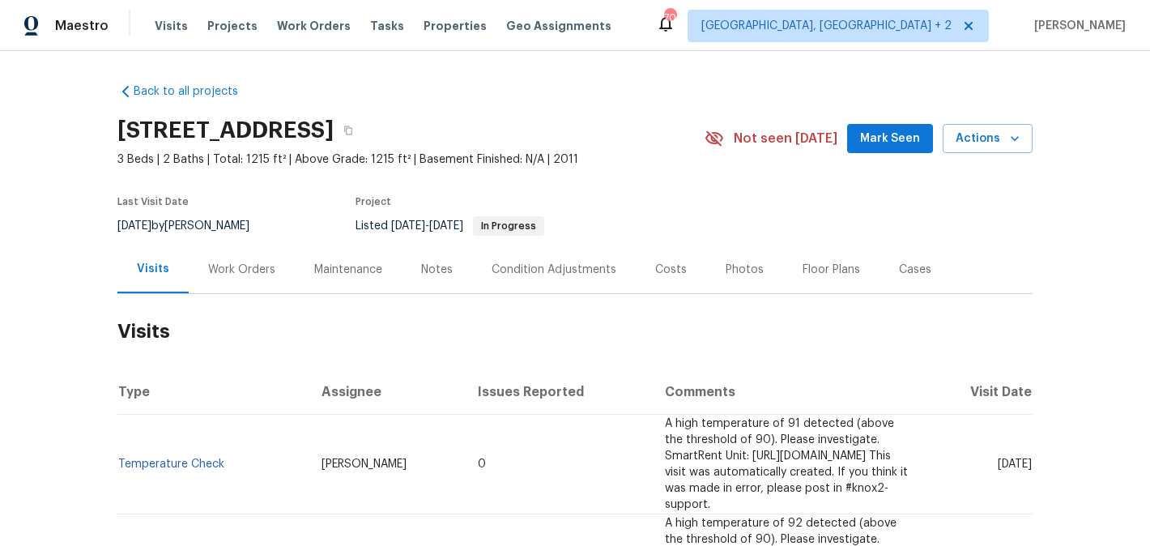
click at [249, 274] on div "Work Orders" at bounding box center [241, 270] width 67 height 16
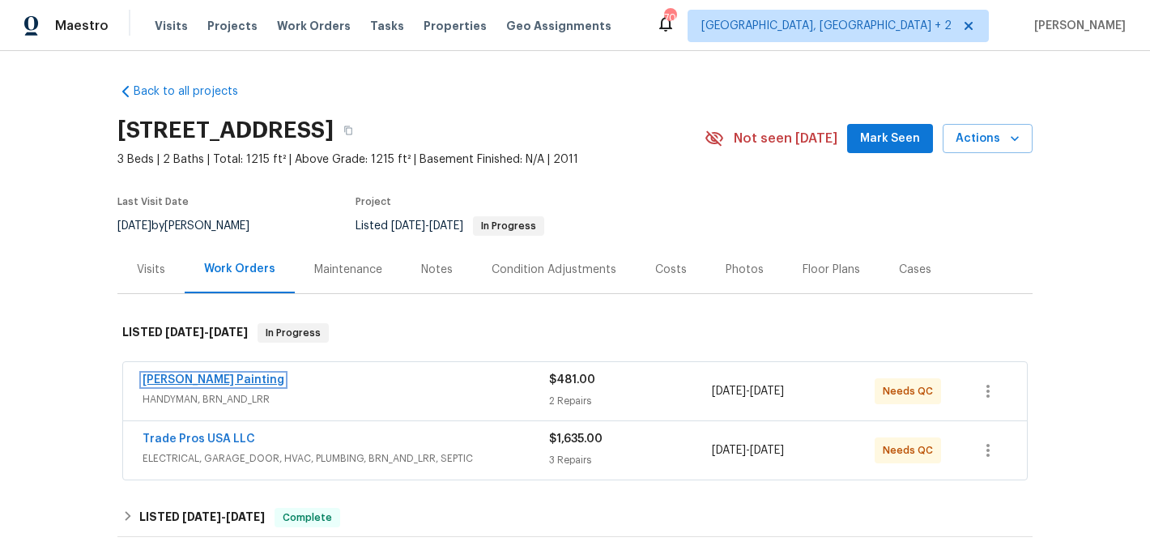
click at [198, 374] on link "[PERSON_NAME] Painting" at bounding box center [214, 379] width 142 height 11
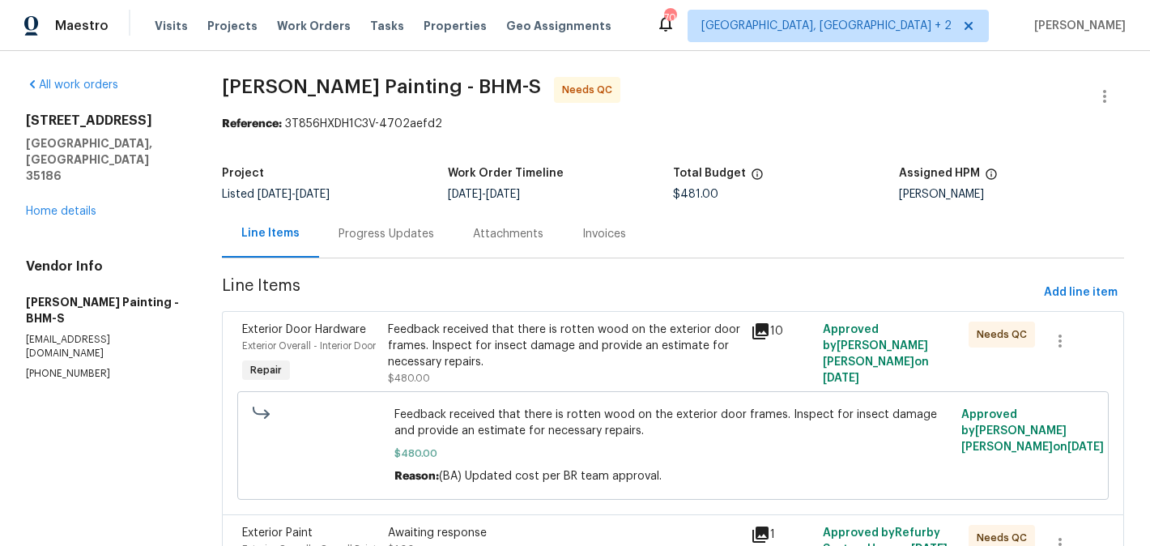
click at [437, 224] on div "Progress Updates" at bounding box center [386, 234] width 134 height 48
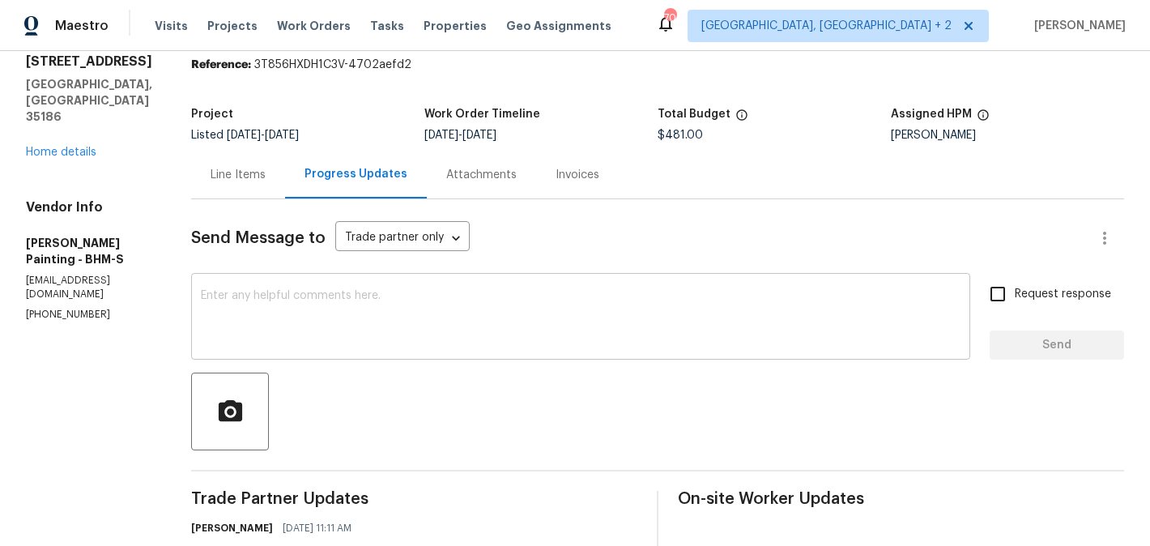
scroll to position [198, 0]
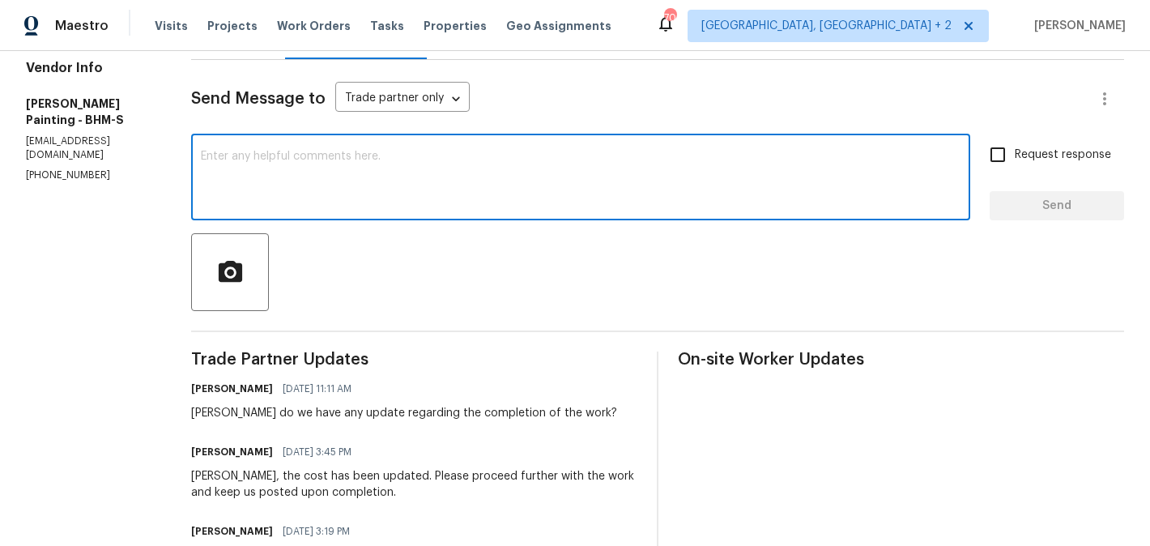
click at [401, 187] on textarea at bounding box center [580, 179] width 759 height 57
type textarea "WO approved. Thanks"
click at [1079, 209] on span "Send" at bounding box center [1056, 206] width 108 height 20
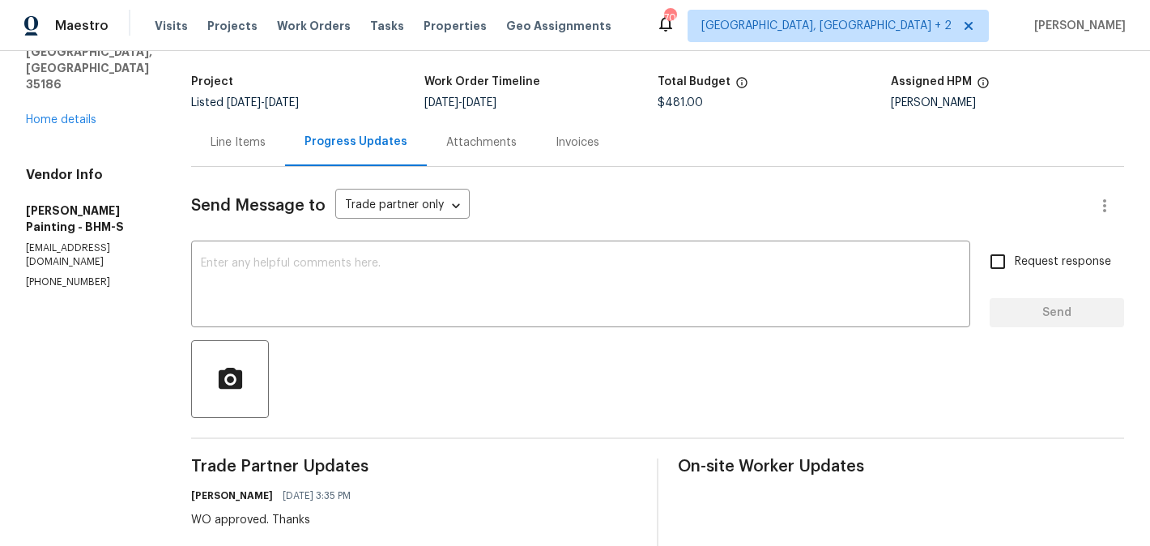
scroll to position [0, 0]
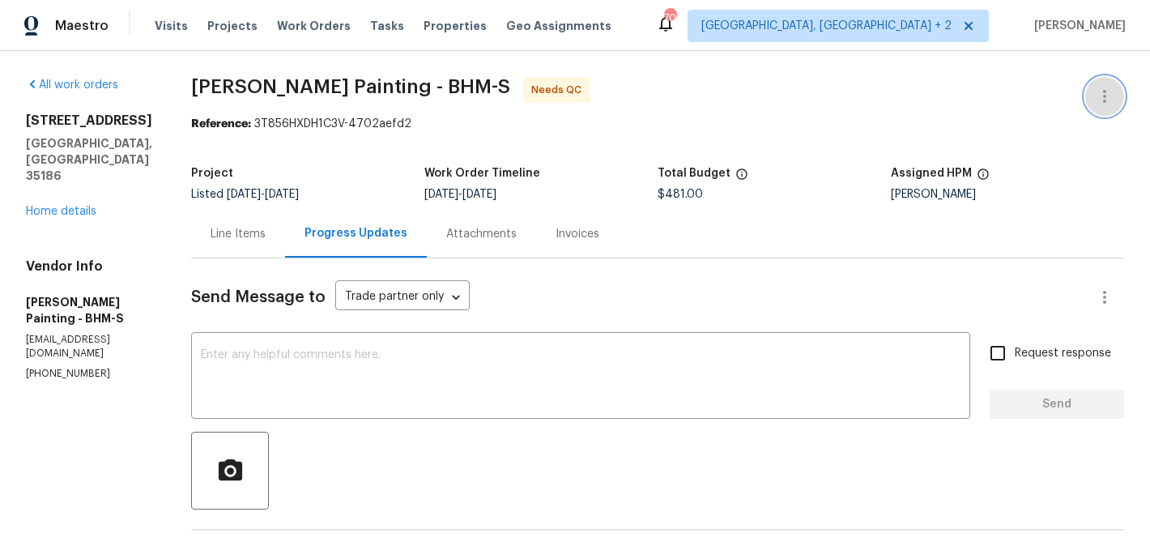
click at [1112, 81] on button "button" at bounding box center [1104, 96] width 39 height 39
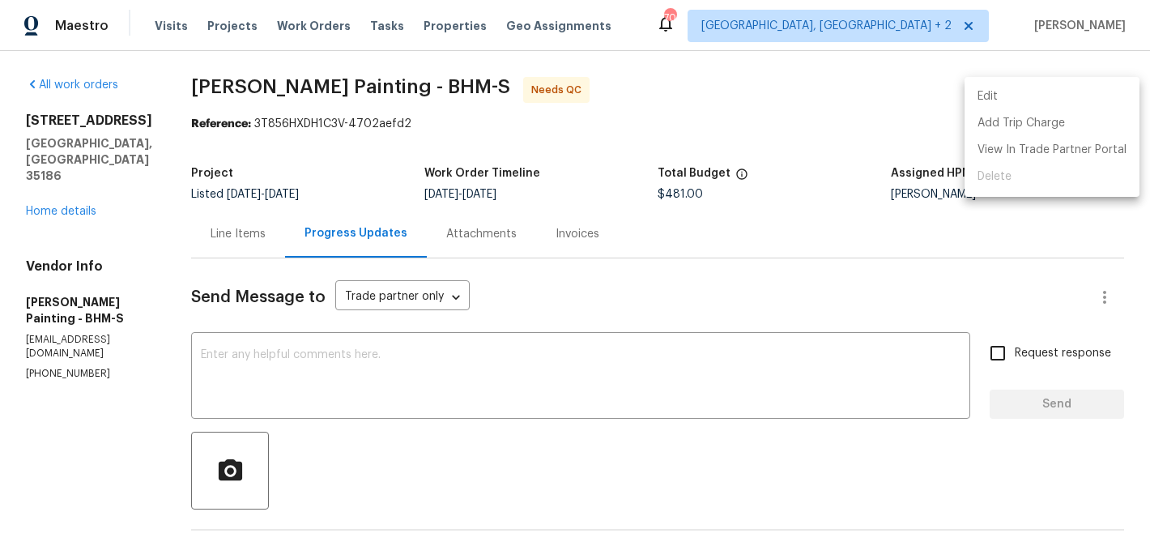
click at [1087, 87] on li "Edit" at bounding box center [1051, 96] width 175 height 27
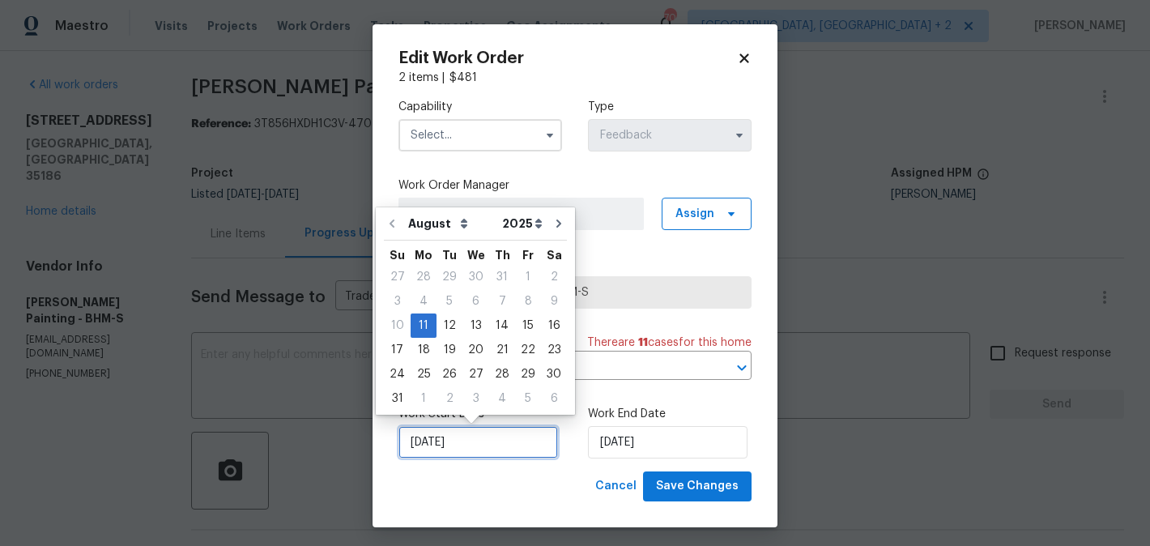
click at [449, 449] on input "11/08/2025" at bounding box center [478, 442] width 160 height 32
click at [446, 324] on div "12" at bounding box center [449, 325] width 26 height 23
type input "12/08/2025"
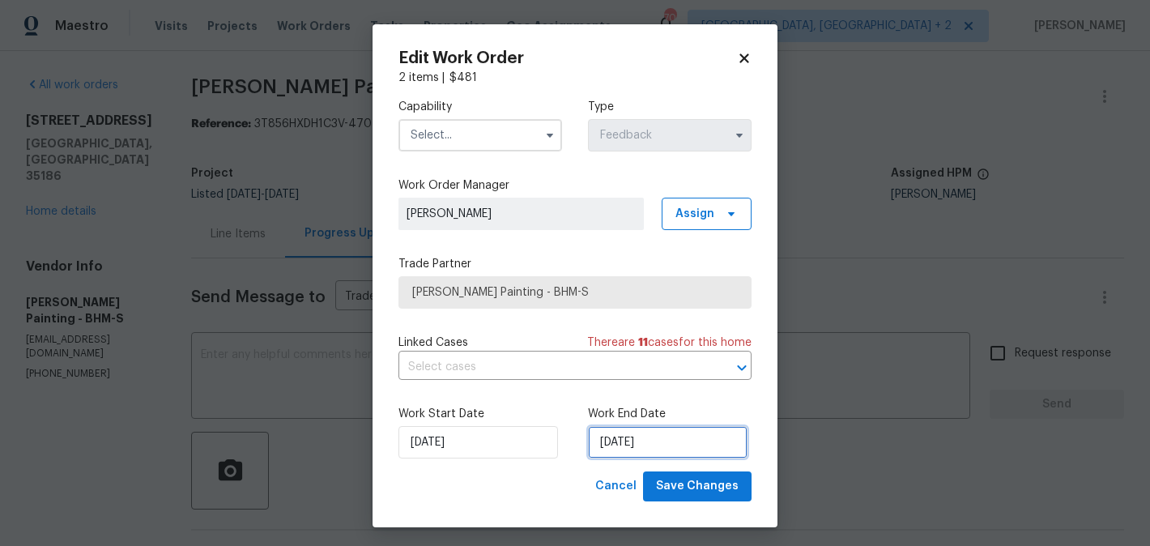
click at [623, 445] on input "13/08/2025" at bounding box center [668, 442] width 160 height 32
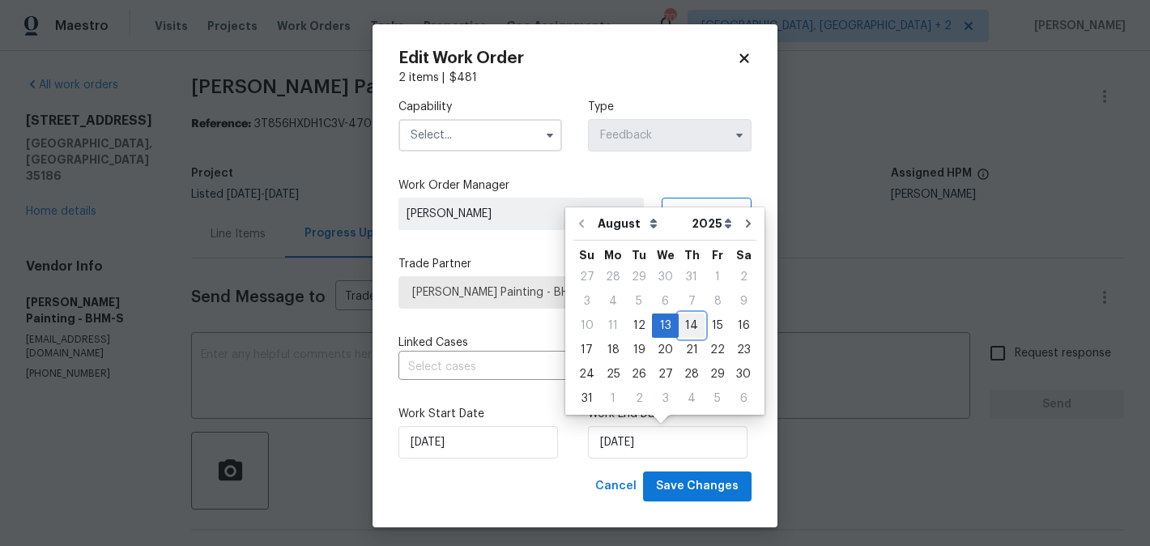
click at [693, 324] on div "14" at bounding box center [692, 325] width 26 height 23
type input "14/08/2025"
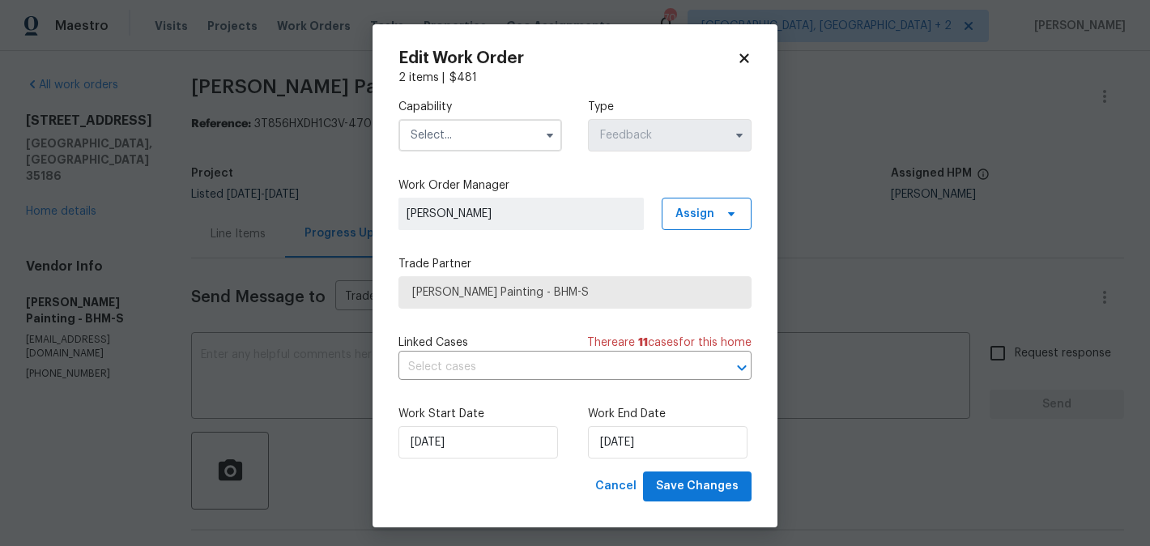
click at [491, 134] on input "text" at bounding box center [480, 135] width 164 height 32
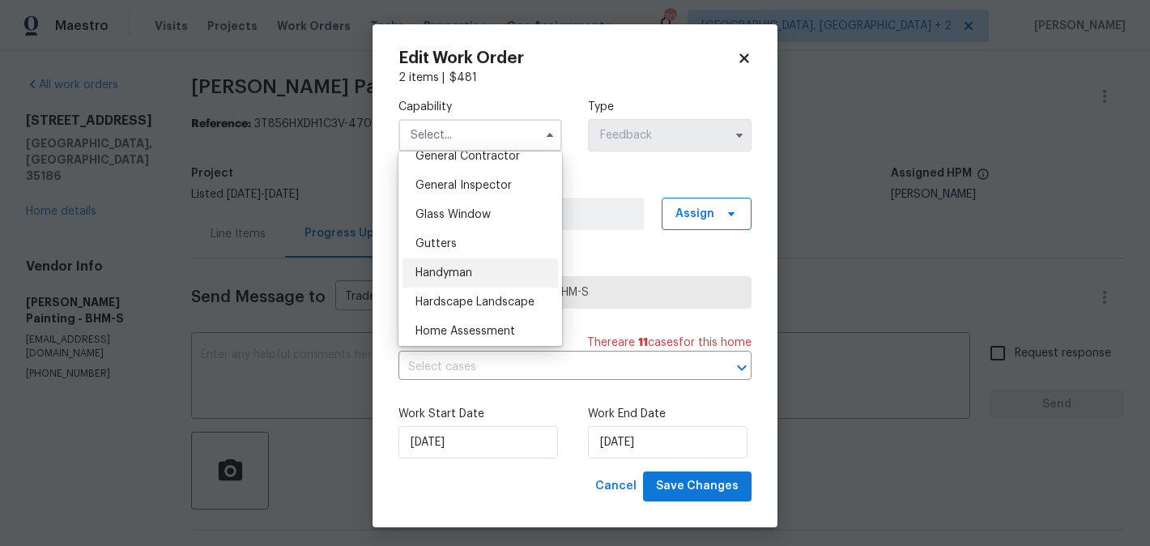
scroll to position [790, 0]
click at [466, 270] on span "Handyman" at bounding box center [443, 270] width 57 height 11
type input "Handyman"
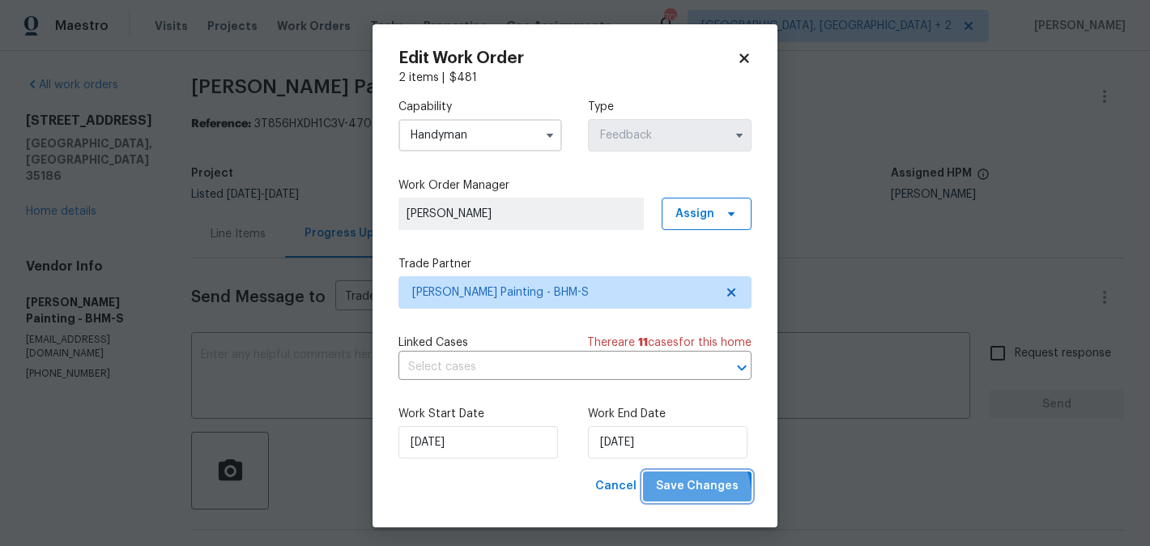
click at [685, 496] on span "Save Changes" at bounding box center [697, 486] width 83 height 20
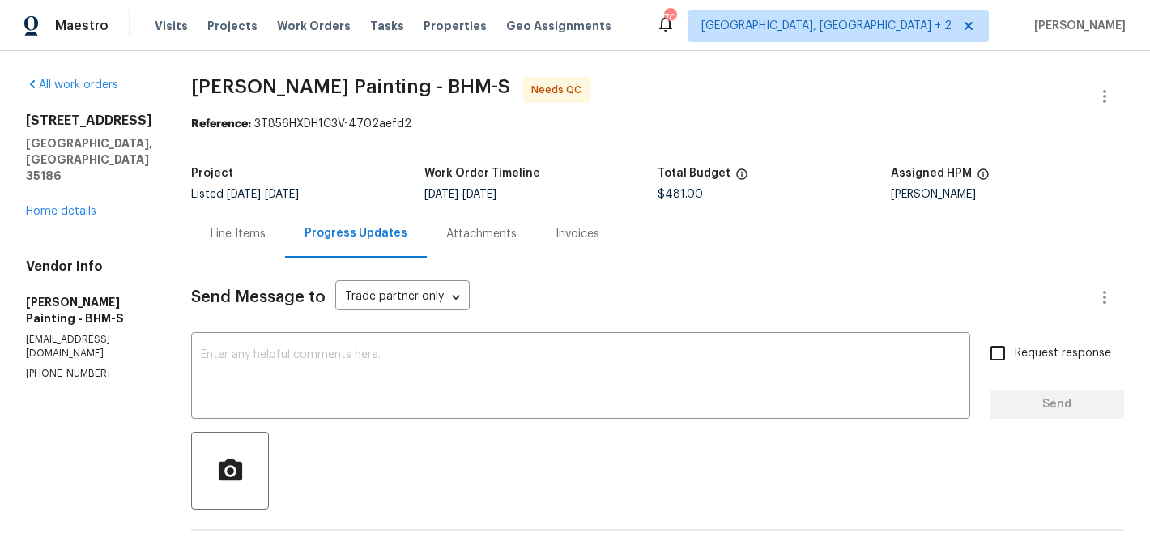
click at [285, 210] on div "Line Items" at bounding box center [238, 234] width 94 height 48
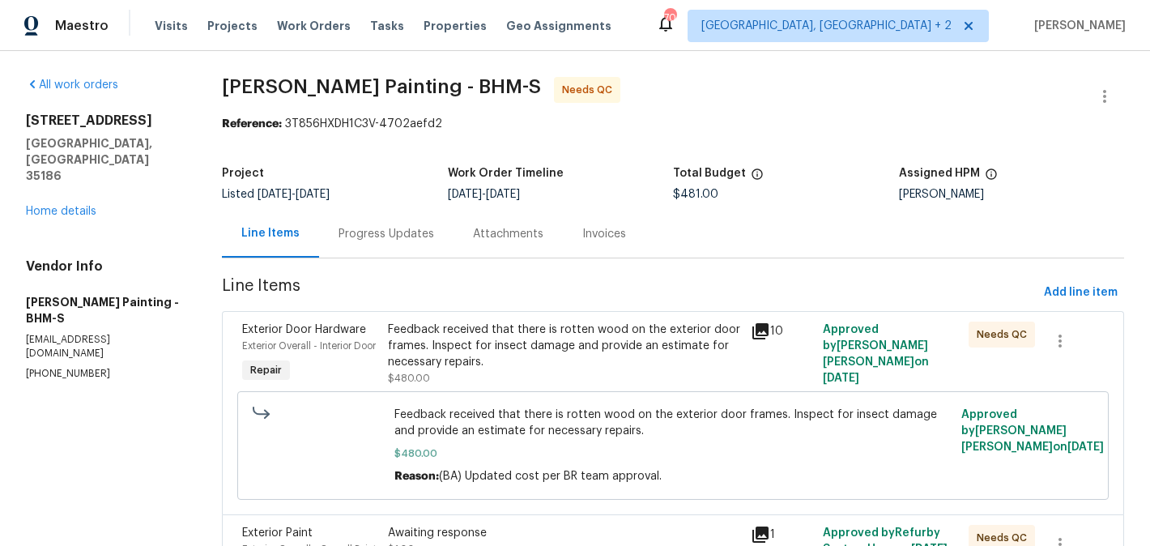
scroll to position [153, 0]
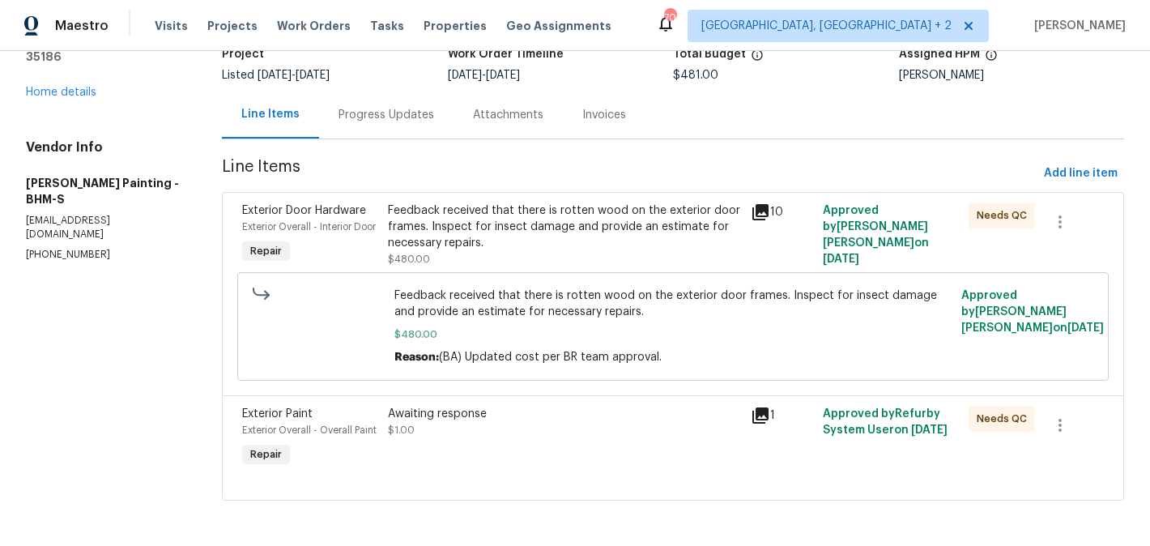
click at [594, 214] on div "Feedback received that there is rotten wood on the exterior door frames. Inspec…" at bounding box center [564, 226] width 353 height 49
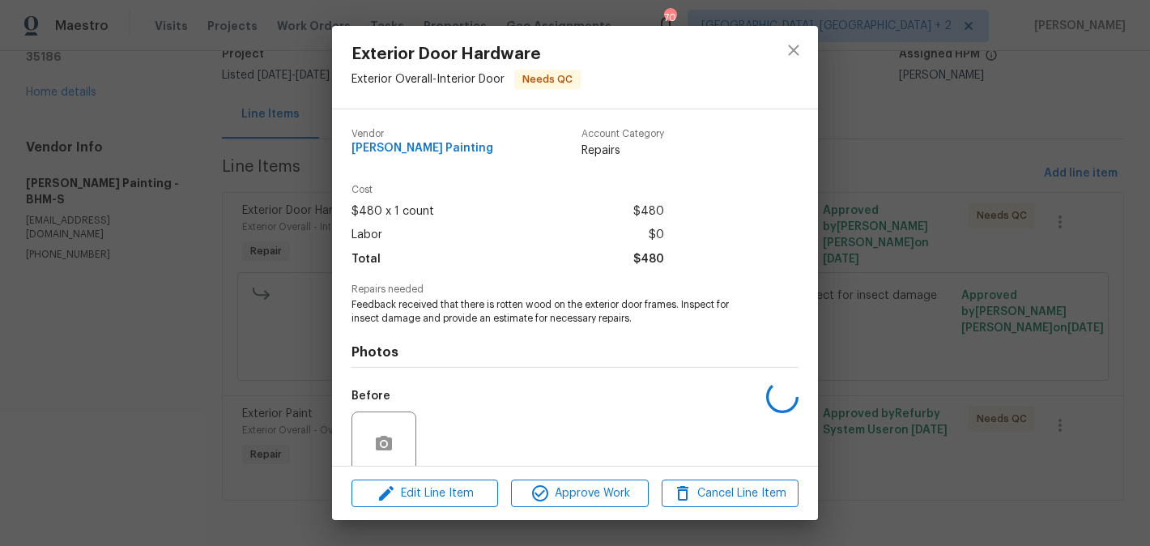
scroll to position [132, 0]
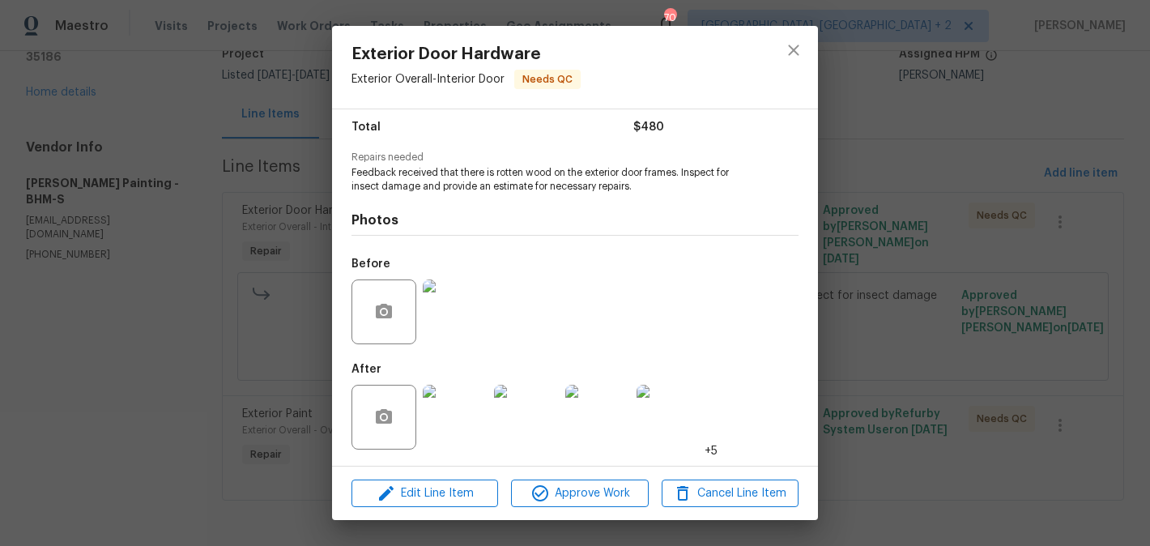
click at [924, 393] on div "Exterior Door Hardware Exterior Overall - Interior Door Needs QC [PERSON_NAME] …" at bounding box center [575, 273] width 1150 height 546
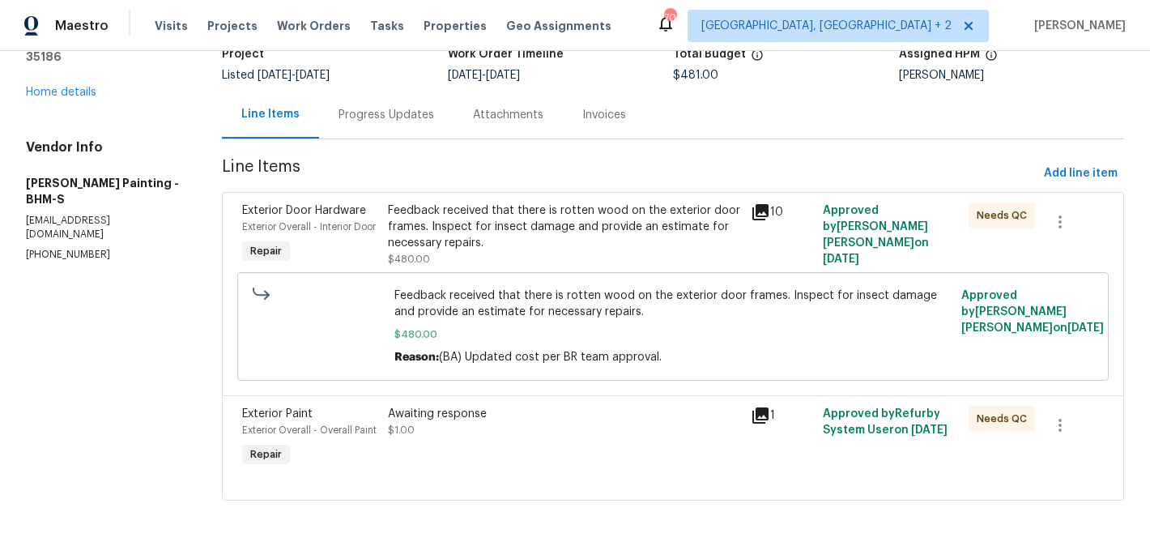
click at [606, 433] on div "Awaiting response $1.00" at bounding box center [564, 438] width 363 height 74
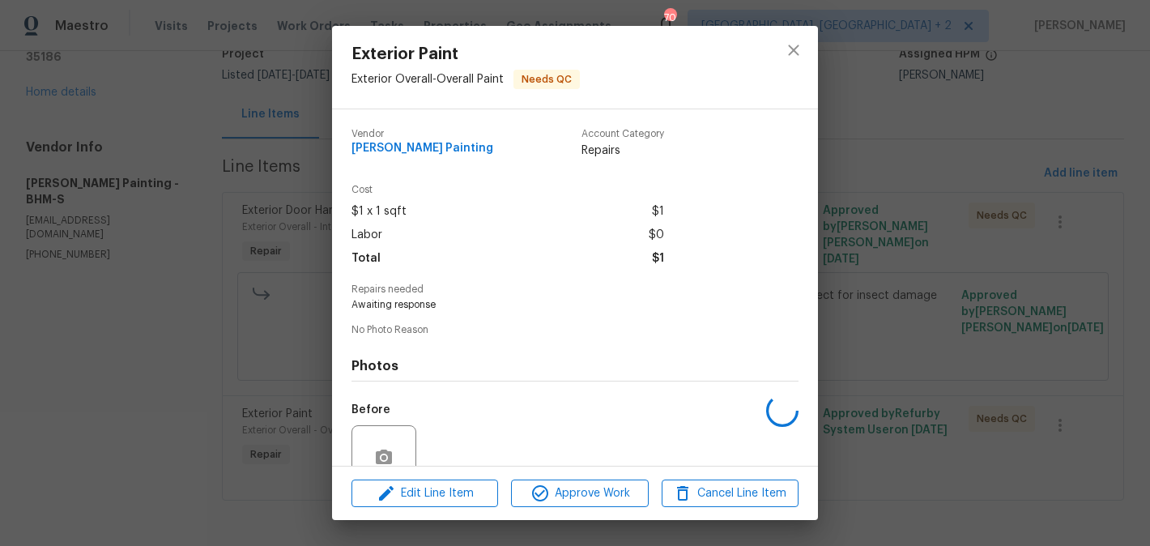
scroll to position [145, 0]
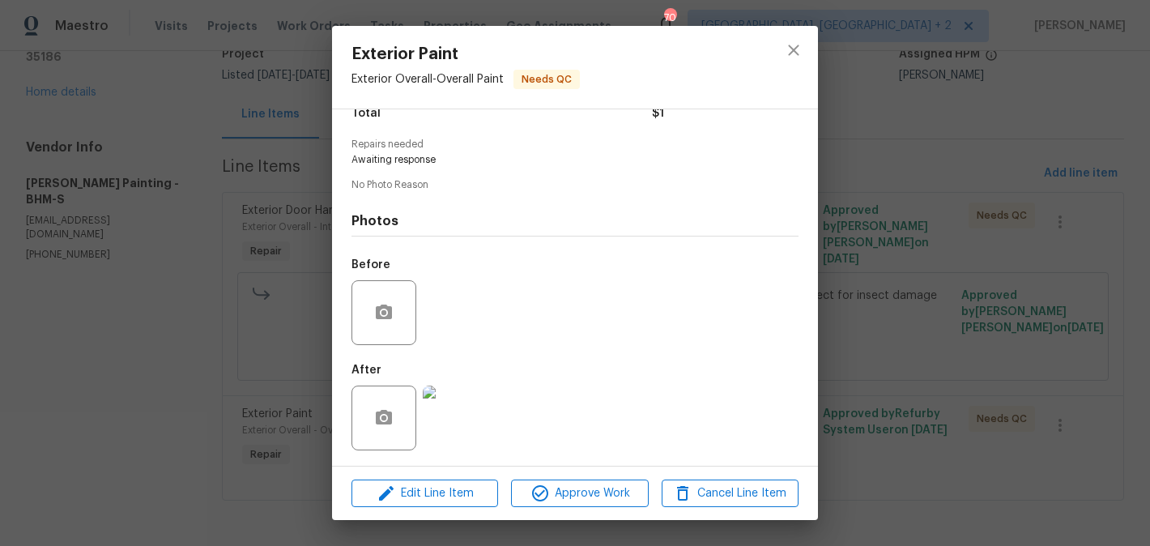
click at [971, 483] on div "Exterior Paint Exterior Overall - Overall Paint Needs QC [PERSON_NAME] Painting…" at bounding box center [575, 273] width 1150 height 546
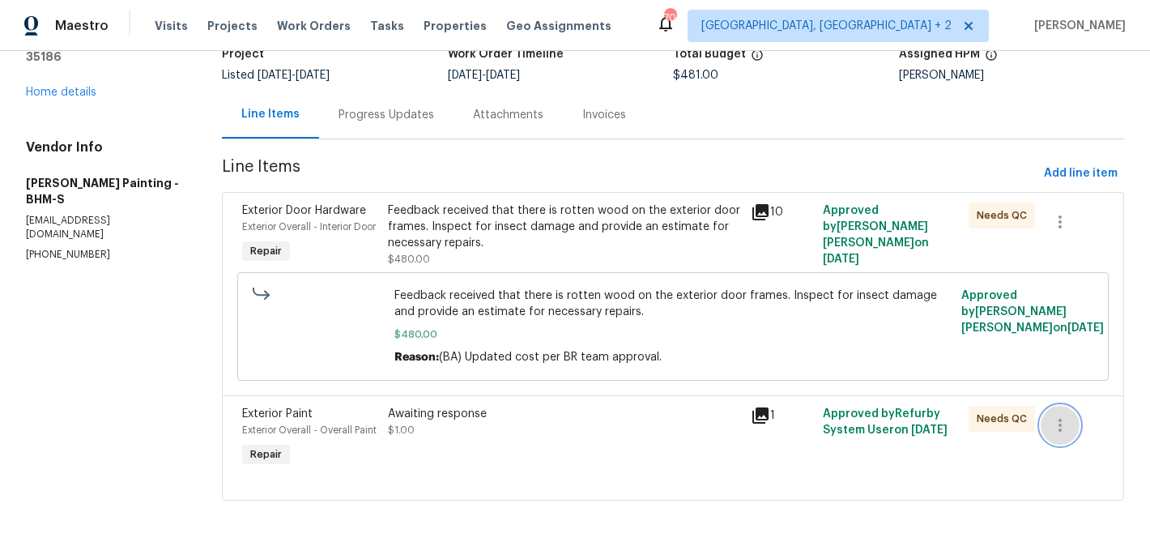
click at [1075, 406] on button "button" at bounding box center [1059, 425] width 39 height 39
click at [1075, 404] on li "Cancel" at bounding box center [1076, 408] width 62 height 27
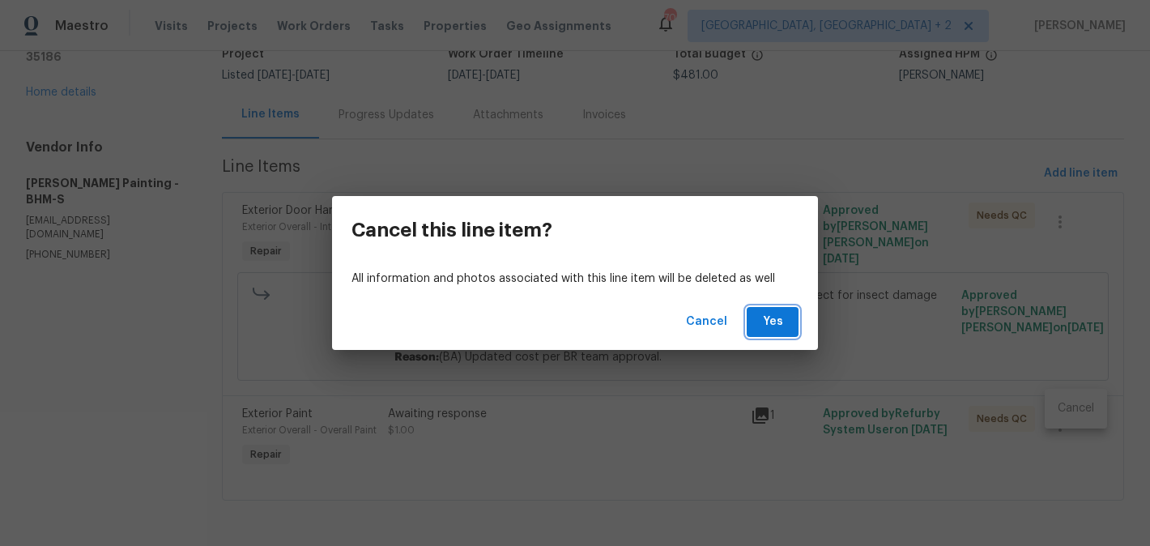
click at [772, 327] on span "Yes" at bounding box center [772, 322] width 26 height 20
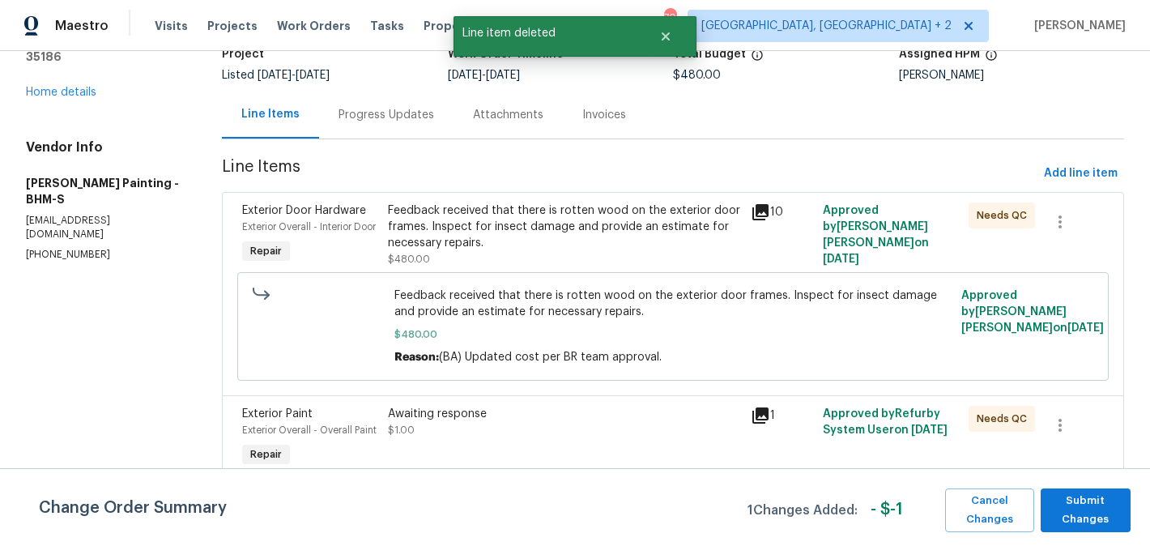
scroll to position [0, 0]
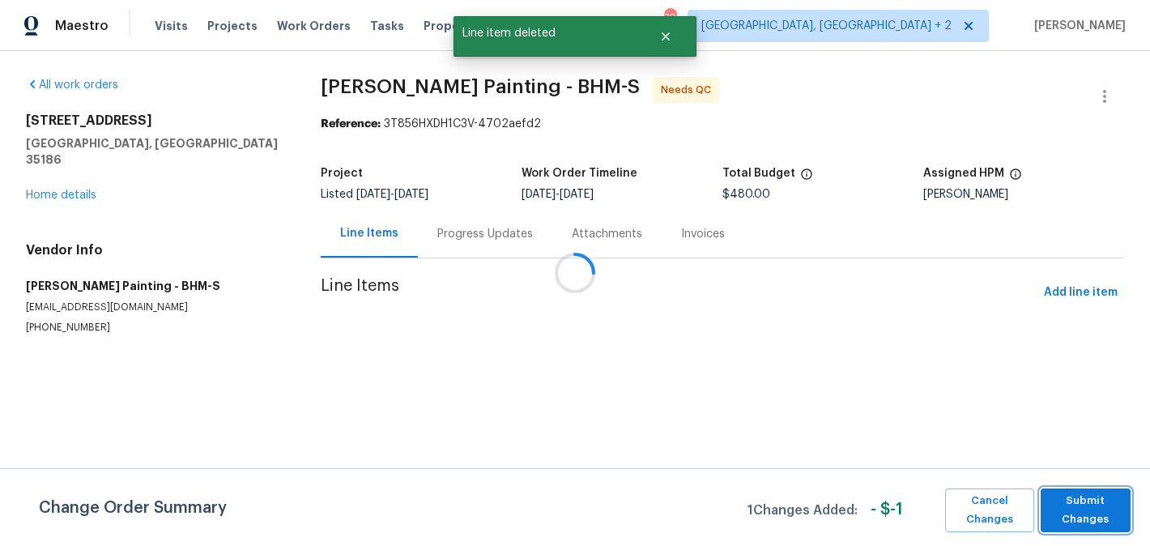
click at [1077, 493] on span "Submit Changes" at bounding box center [1086, 509] width 74 height 37
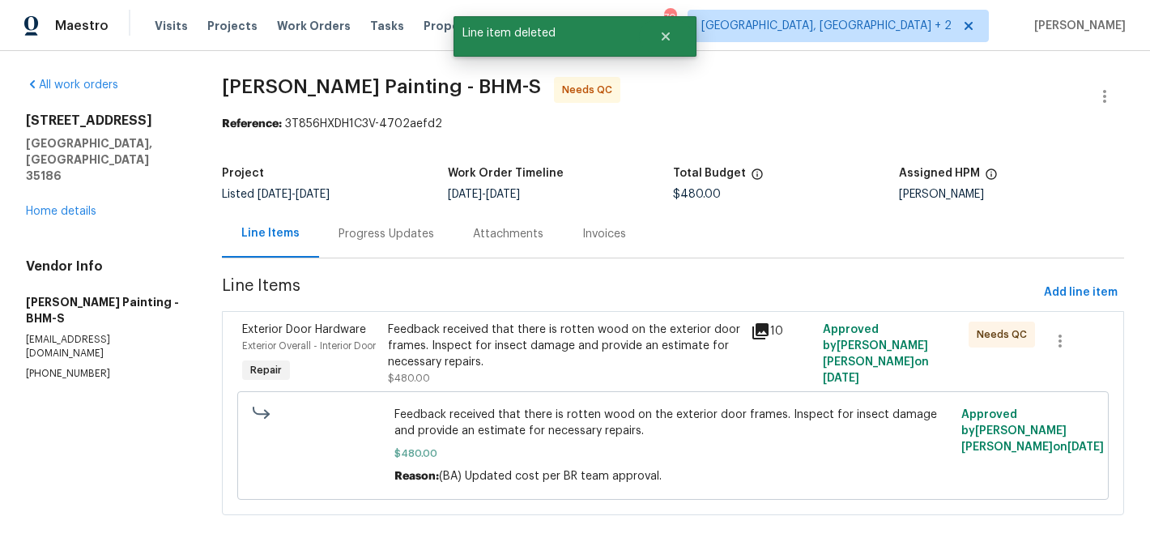
click at [41, 303] on div "Vendor Info [PERSON_NAME] Painting - BHM-S [EMAIL_ADDRESS][DOMAIN_NAME] [PHONE_…" at bounding box center [104, 319] width 157 height 122
copy p "[PHONE_NUMBER]"
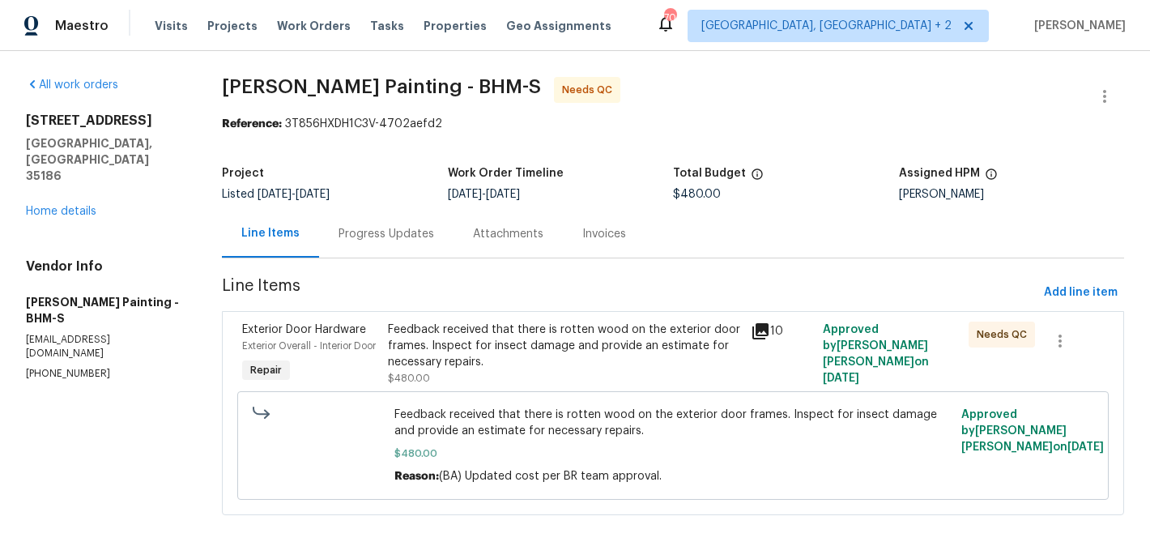
click at [417, 234] on div "Progress Updates" at bounding box center [386, 234] width 96 height 16
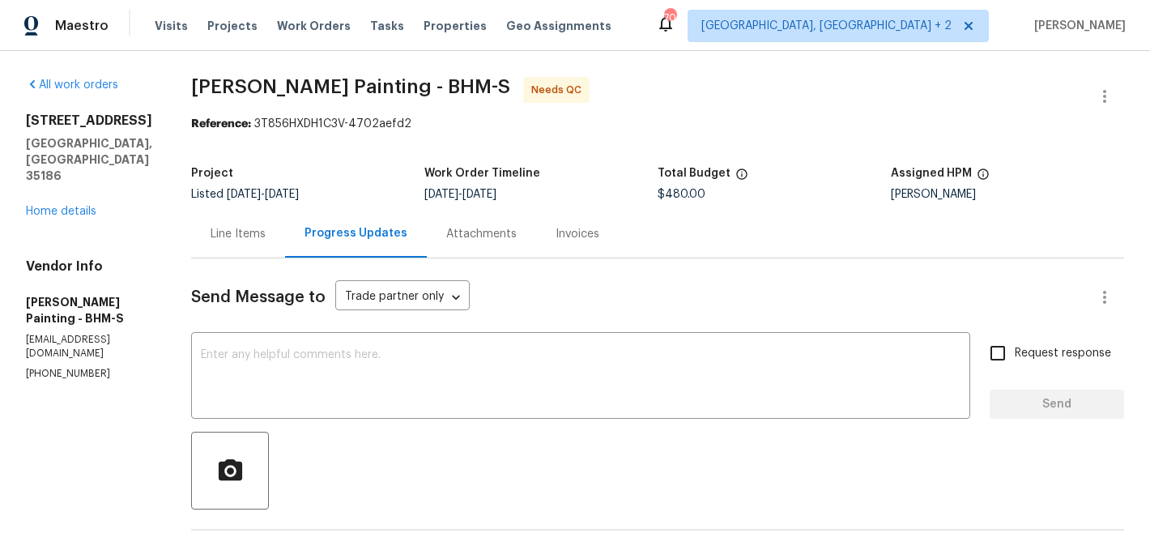
click at [266, 237] on div "Line Items" at bounding box center [238, 234] width 55 height 16
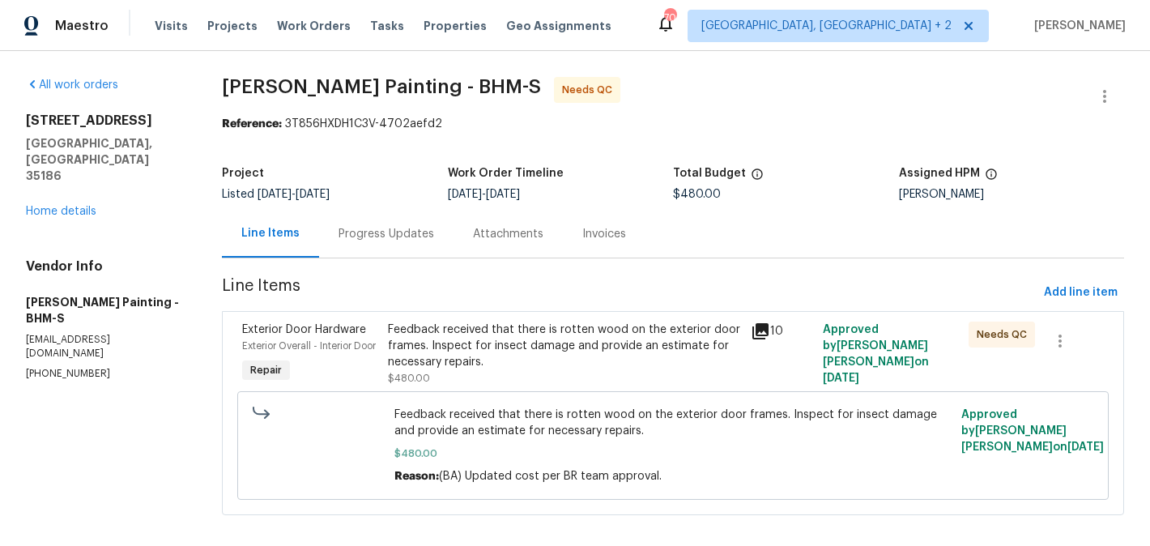
click at [565, 314] on div "Exterior Door Hardware Exterior Overall - Interior Door Repair Feedback receive…" at bounding box center [673, 413] width 902 height 204
click at [565, 341] on div "Feedback received that there is rotten wood on the exterior door frames. Inspec…" at bounding box center [564, 345] width 353 height 49
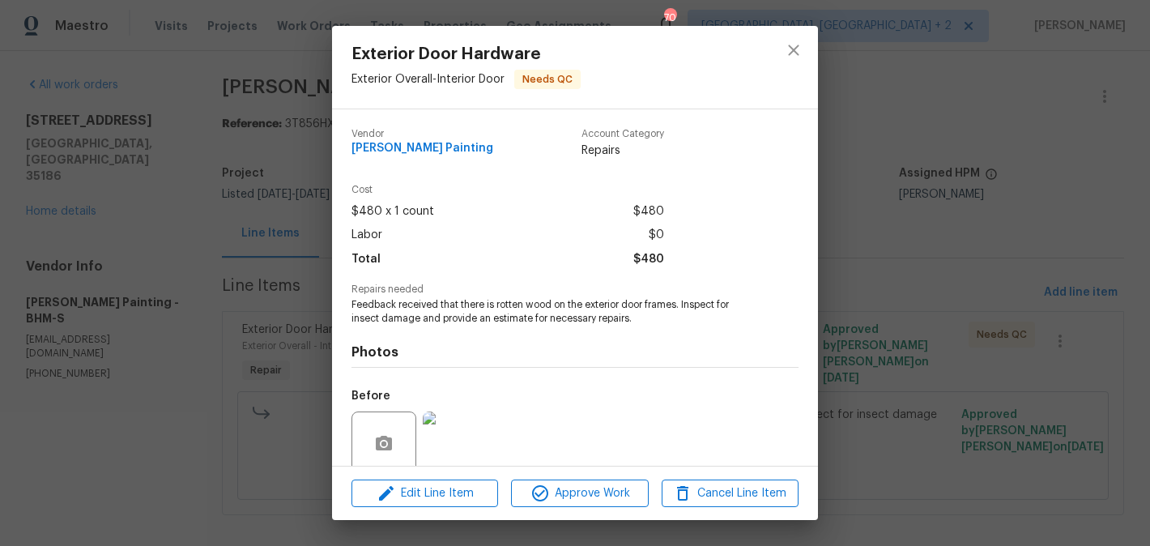
scroll to position [132, 0]
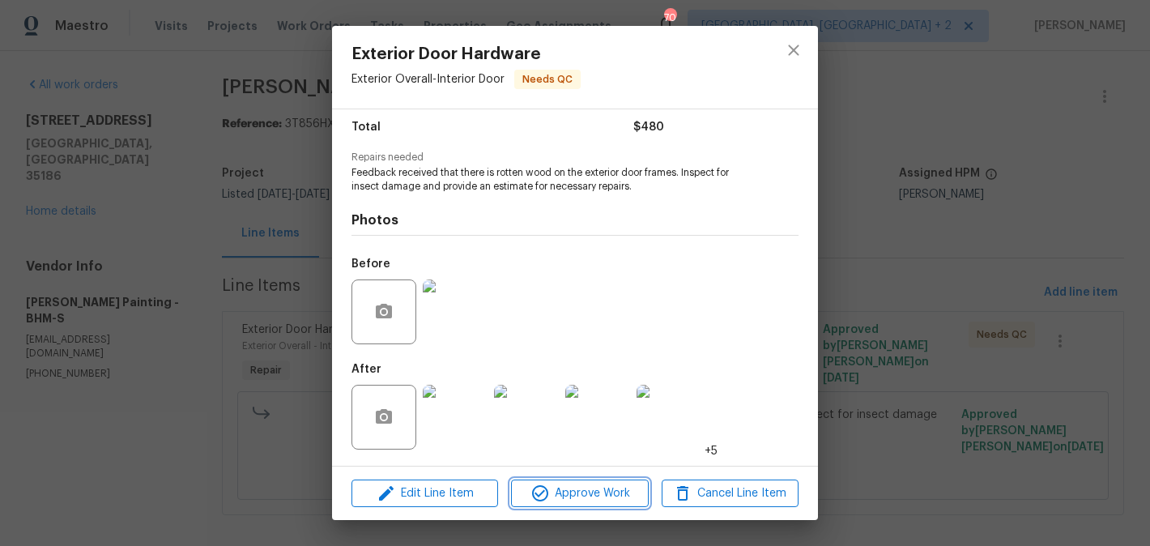
click at [566, 490] on span "Approve Work" at bounding box center [579, 493] width 127 height 20
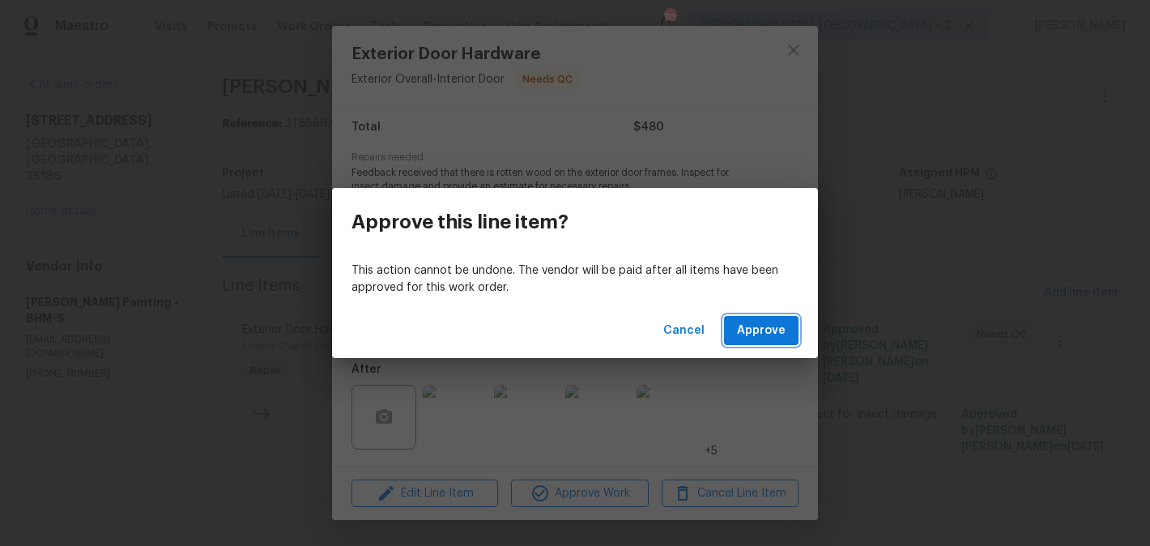
click at [751, 330] on span "Approve" at bounding box center [761, 331] width 49 height 20
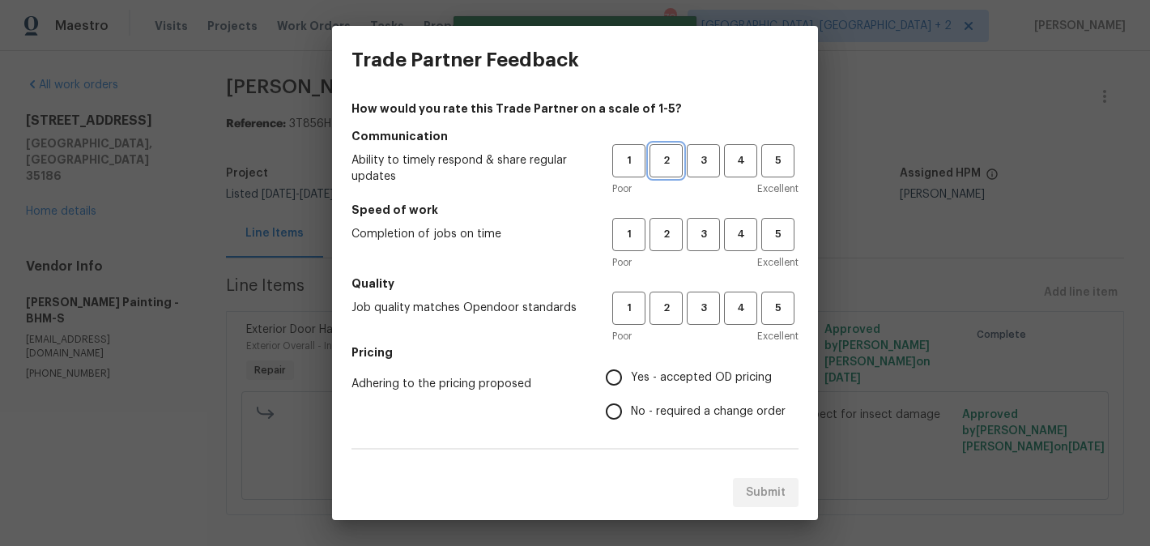
click at [677, 164] on span "2" at bounding box center [666, 160] width 30 height 19
click at [708, 240] on span "3" at bounding box center [703, 234] width 30 height 19
click at [708, 296] on button "3" at bounding box center [703, 307] width 33 height 33
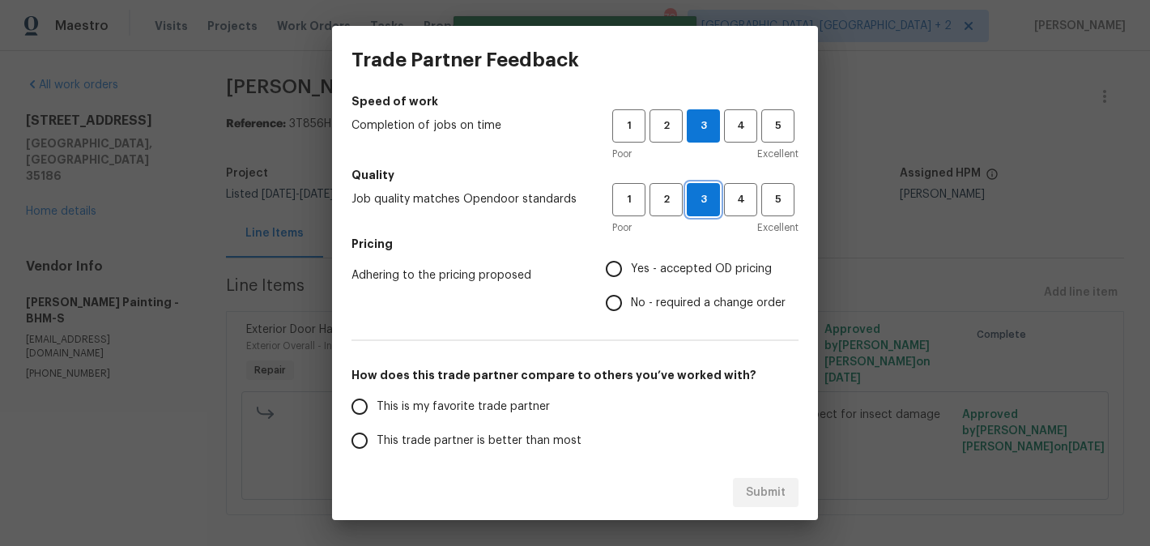
scroll to position [110, 0]
click at [689, 309] on span "No - required a change order" at bounding box center [708, 301] width 155 height 17
click at [631, 309] on input "No - required a change order" at bounding box center [614, 301] width 34 height 34
radio input "true"
click at [479, 411] on span "This is my favorite trade partner" at bounding box center [463, 405] width 173 height 17
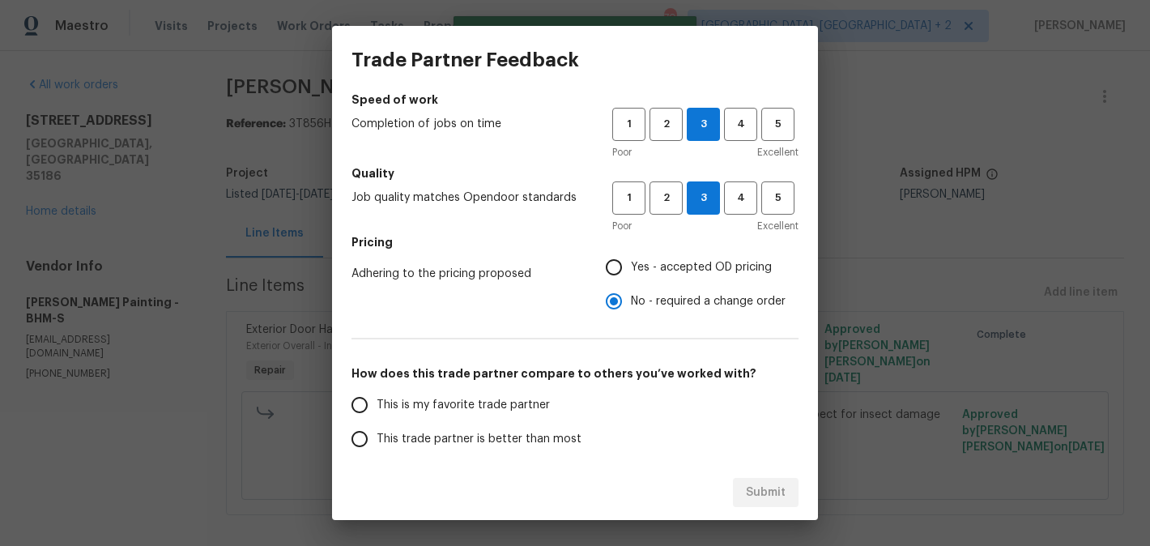
click at [377, 411] on input "This is my favorite trade partner" at bounding box center [359, 405] width 34 height 34
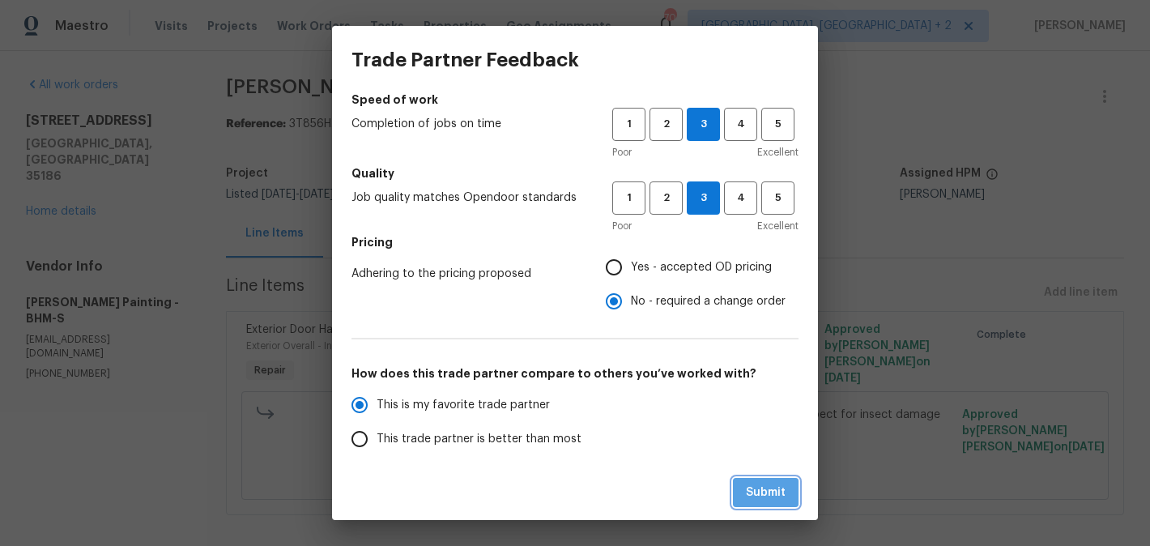
click at [768, 491] on span "Submit" at bounding box center [766, 493] width 40 height 20
radio input "true"
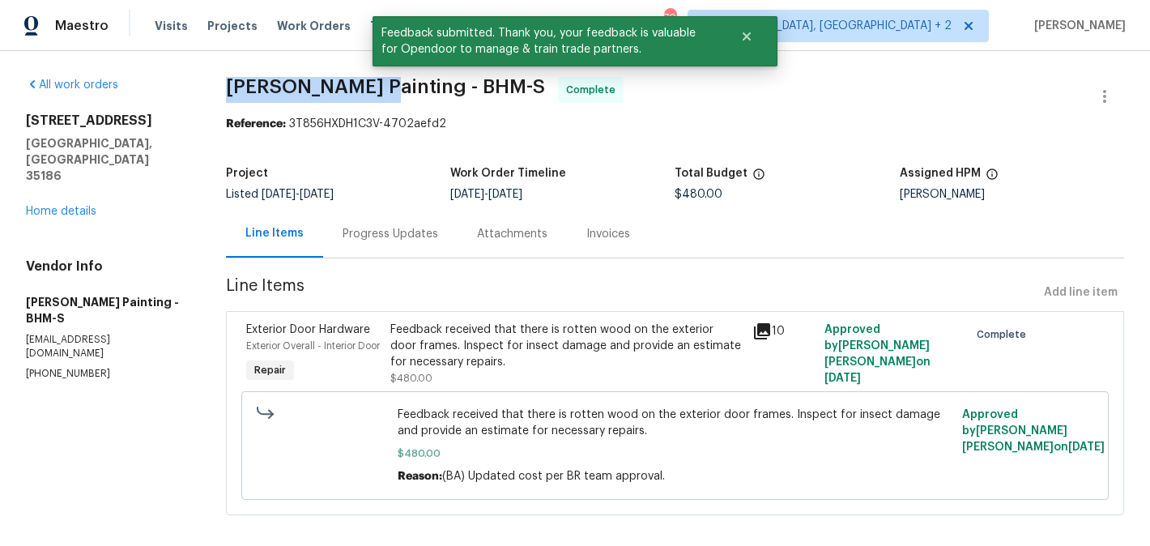
drag, startPoint x: 271, startPoint y: 85, endPoint x: 407, endPoint y: 85, distance: 136.0
click at [407, 85] on span "[PERSON_NAME] Painting - BHM-S" at bounding box center [385, 86] width 319 height 19
copy span "[PERSON_NAME] Painting"
click at [66, 206] on link "Home details" at bounding box center [61, 211] width 70 height 11
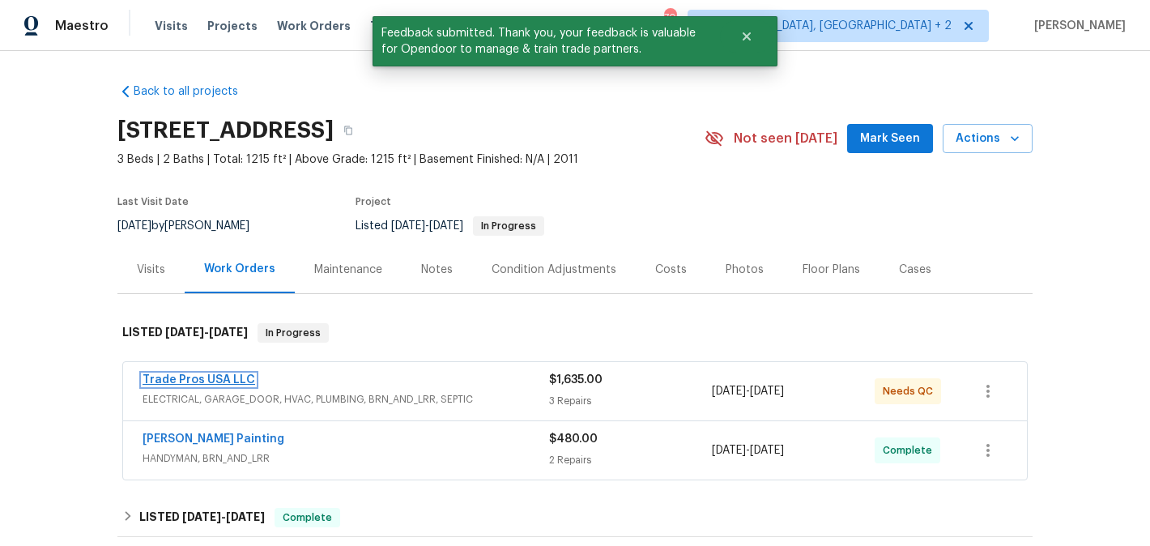
click at [227, 375] on link "Trade Pros USA LLC" at bounding box center [199, 379] width 113 height 11
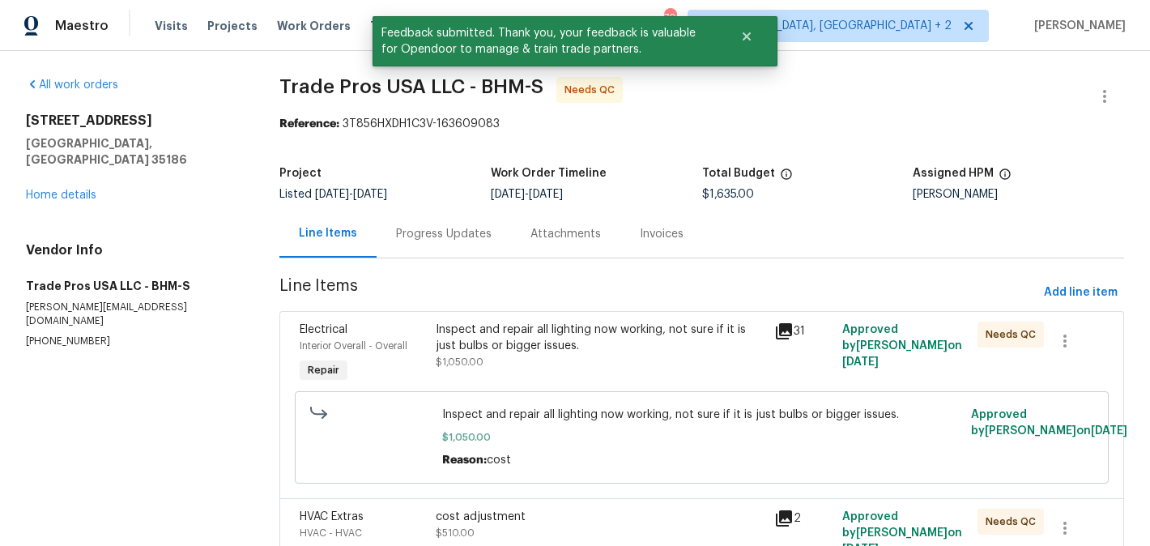
click at [453, 246] on div "Progress Updates" at bounding box center [444, 234] width 134 height 48
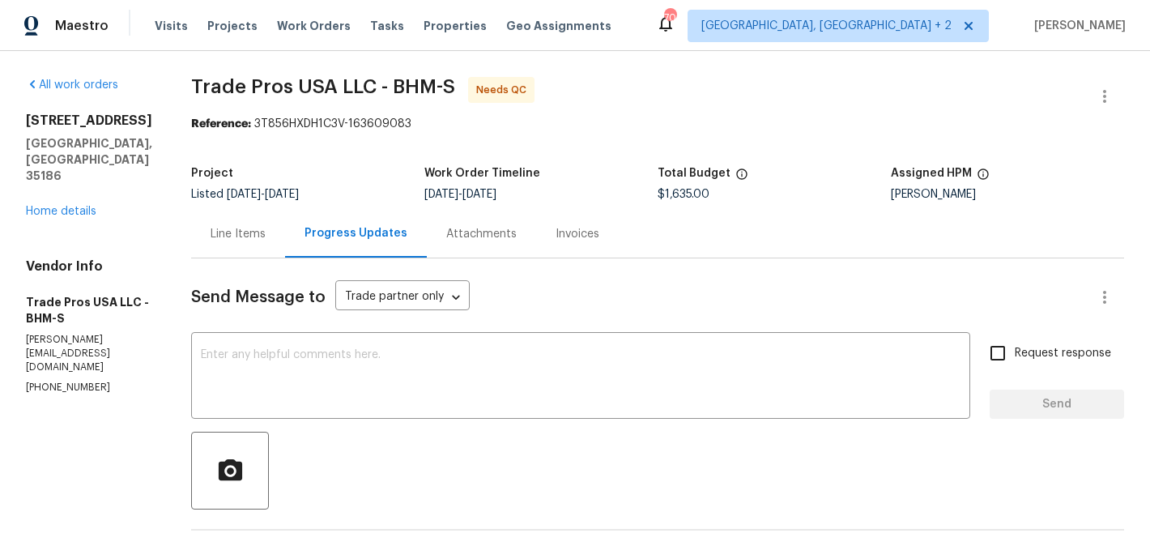
click at [221, 245] on div "Line Items" at bounding box center [238, 234] width 94 height 48
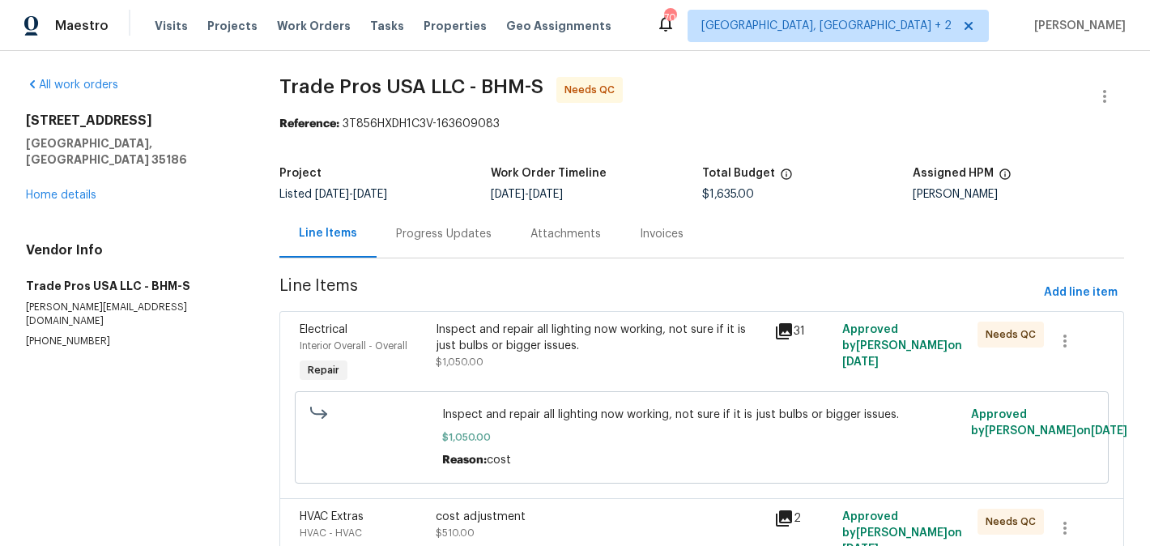
click at [951, 201] on div "Project Listed [DATE] - [DATE] Work Order Timeline [DATE] - [DATE] Total Budget…" at bounding box center [701, 184] width 845 height 52
copy div "[PERSON_NAME]"
click at [75, 189] on link "Home details" at bounding box center [61, 194] width 70 height 11
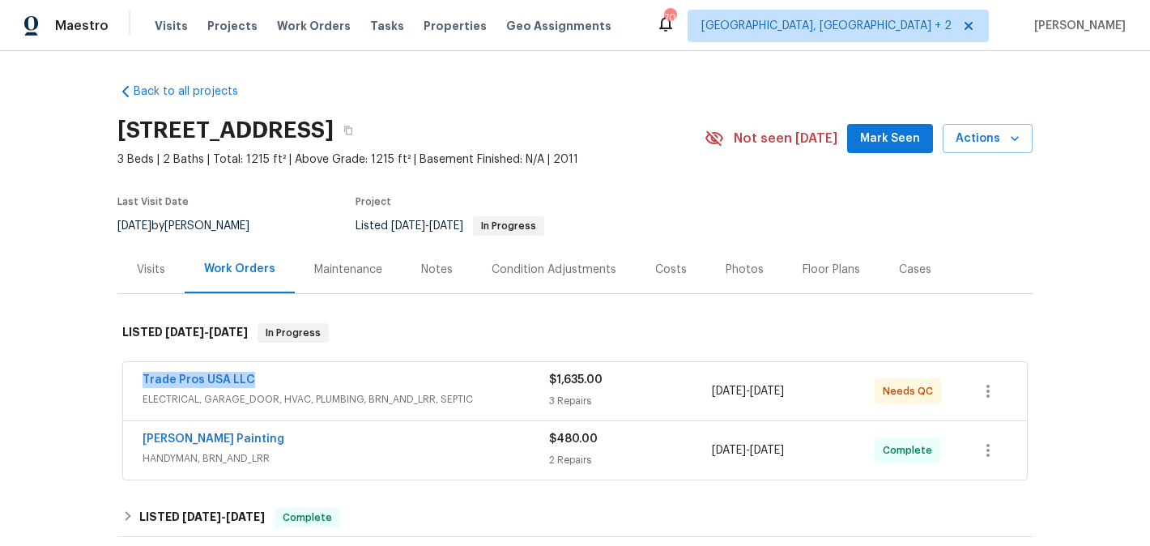
drag, startPoint x: 278, startPoint y: 388, endPoint x: 130, endPoint y: 384, distance: 148.2
click at [130, 384] on div "Trade Pros USA LLC ELECTRICAL, GARAGE_DOOR, HVAC, PLUMBING, BRN_AND_LRR, SEPTIC…" at bounding box center [575, 391] width 904 height 58
copy link "Trade Pros USA LLC"
click at [171, 382] on link "Trade Pros USA LLC" at bounding box center [199, 379] width 113 height 11
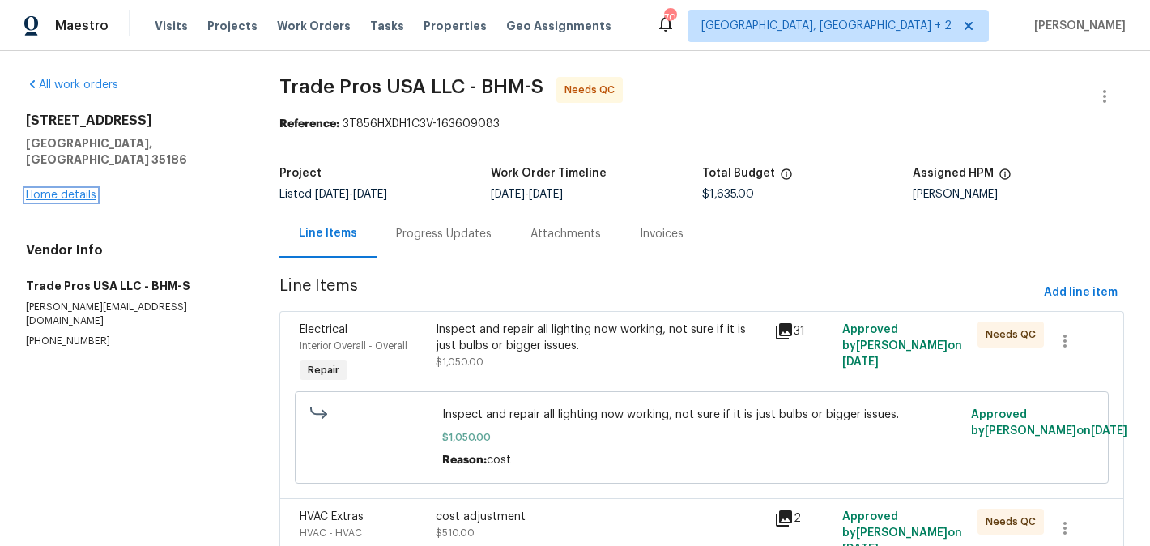
click at [48, 189] on link "Home details" at bounding box center [61, 194] width 70 height 11
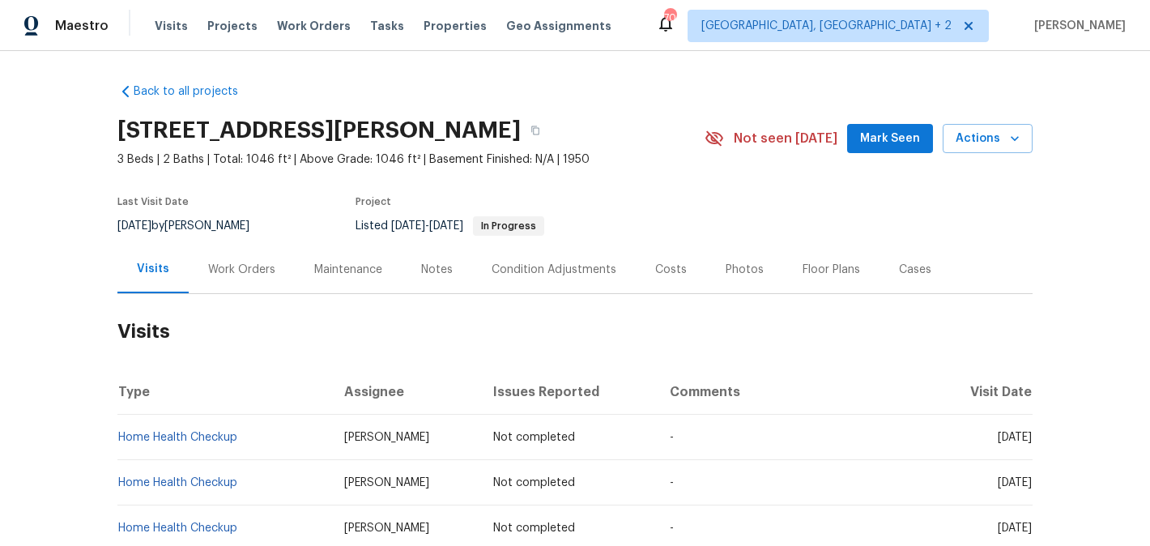
click at [272, 263] on div "Work Orders" at bounding box center [242, 269] width 106 height 48
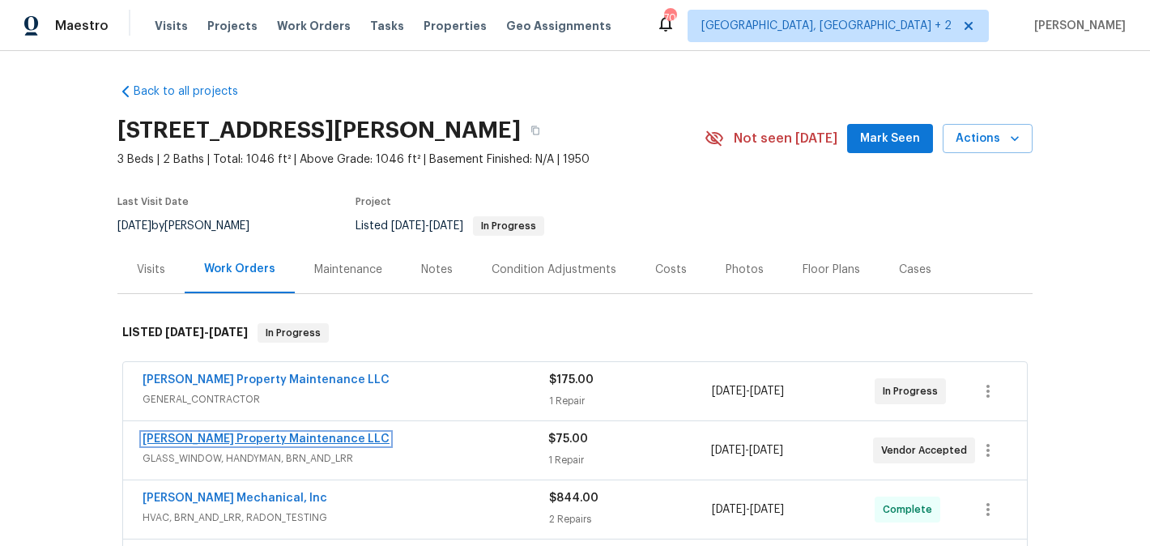
click at [290, 440] on link "[PERSON_NAME] Property Maintenance LLC" at bounding box center [266, 438] width 247 height 11
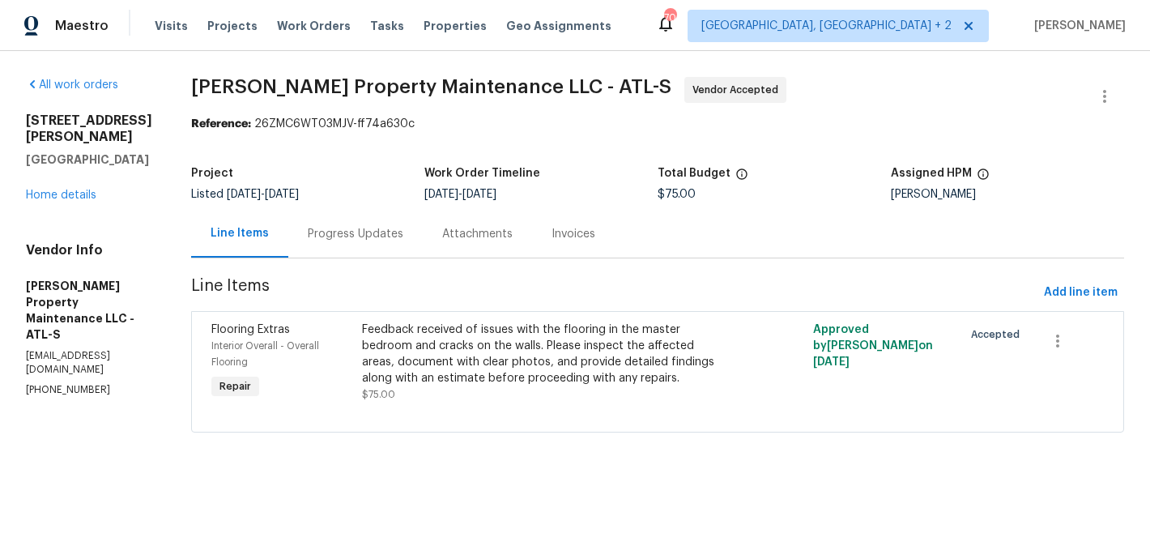
click at [364, 249] on div "Progress Updates" at bounding box center [355, 234] width 134 height 48
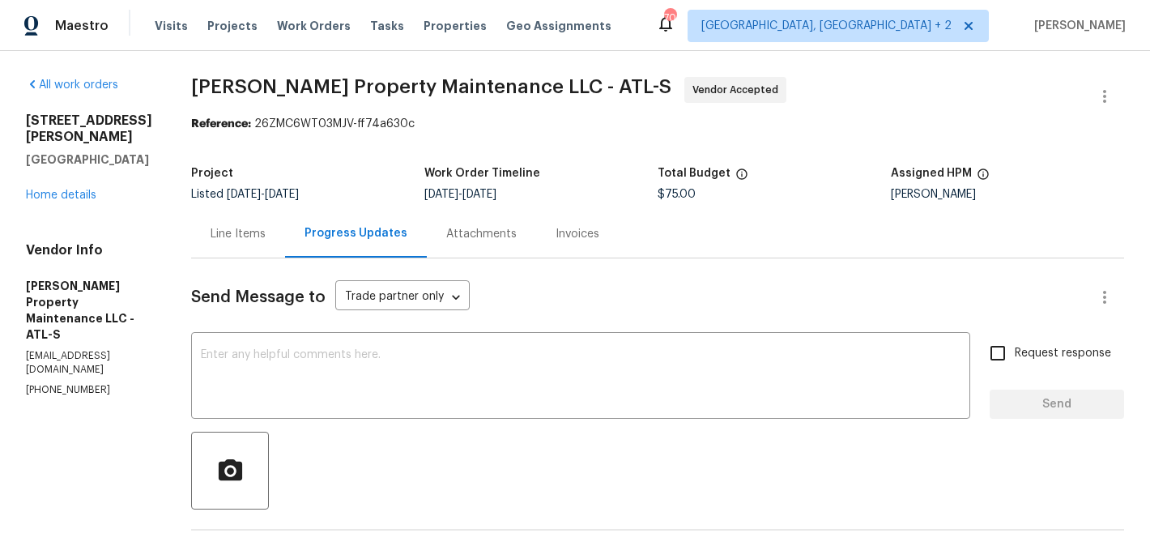
click at [120, 353] on section "All work orders [STREET_ADDRESS][PERSON_NAME] Home details Vendor Info [PERSON_…" at bounding box center [89, 438] width 126 height 722
copy p "(770) 235-8482"
drag, startPoint x: 126, startPoint y: 158, endPoint x: 26, endPoint y: 118, distance: 108.0
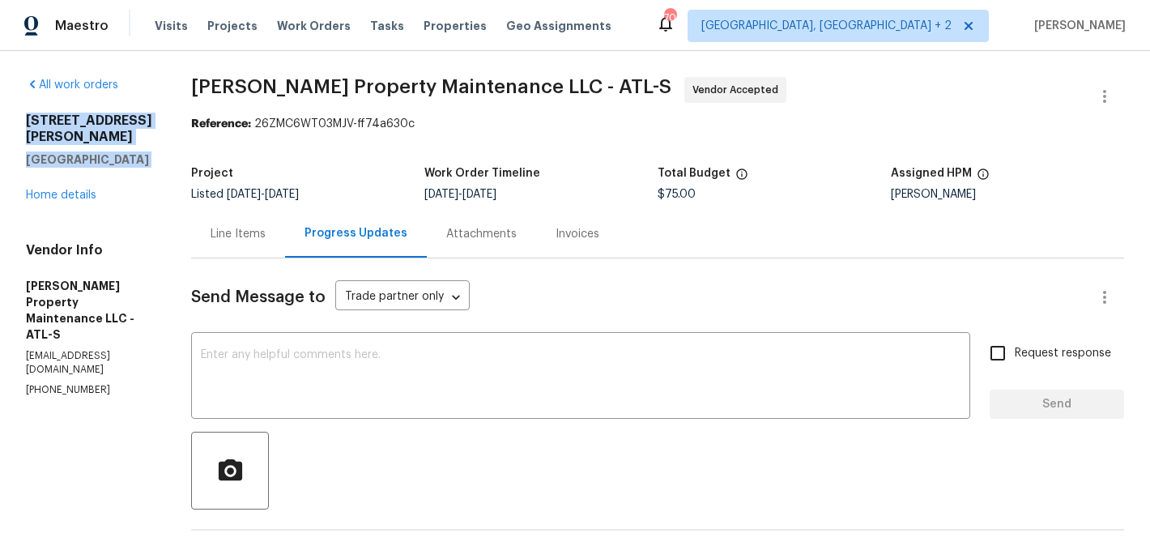
click at [26, 118] on div "136 Victor Cir NW Atlanta, GA 30314 Home details" at bounding box center [89, 158] width 126 height 91
copy div "136 Victor Cir NW Atlanta, GA 30314"
click at [53, 170] on div "136 Victor Cir NW Atlanta, GA 30314 Home details" at bounding box center [89, 158] width 126 height 91
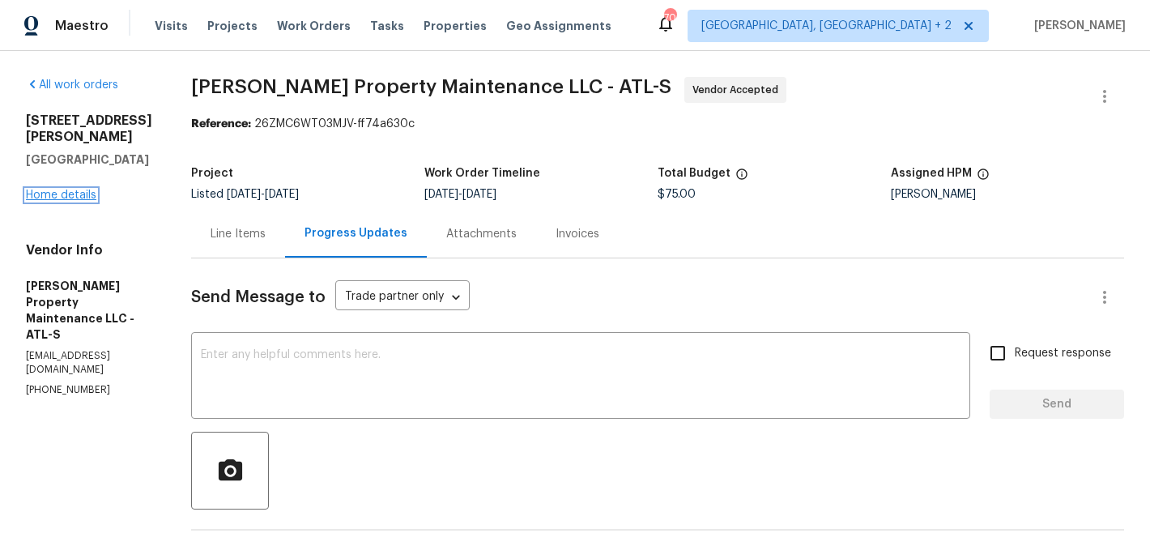
click at [53, 189] on link "Home details" at bounding box center [61, 194] width 70 height 11
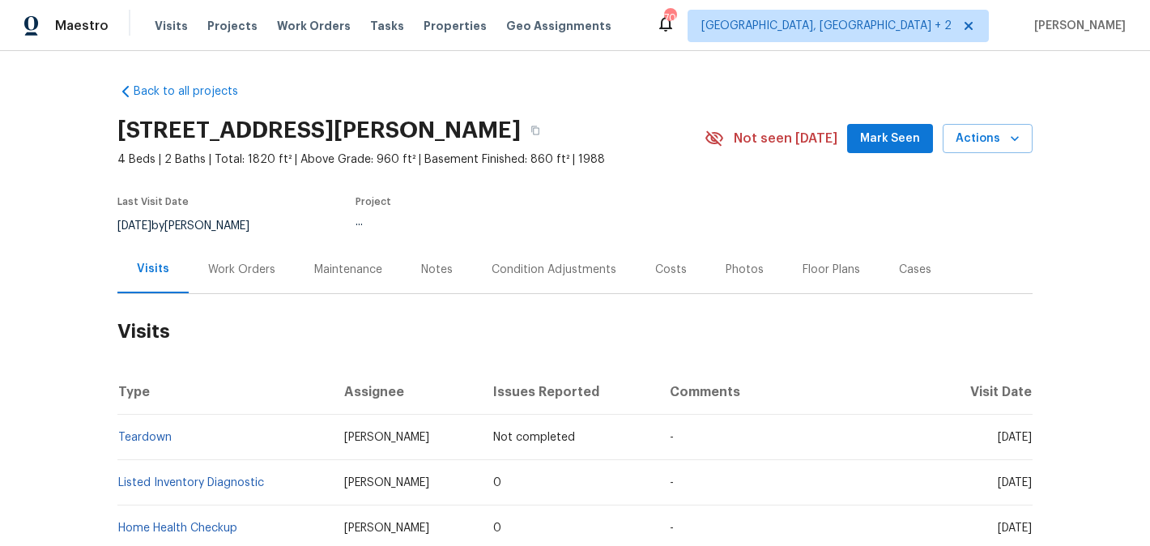
click at [254, 275] on div "Work Orders" at bounding box center [241, 270] width 67 height 16
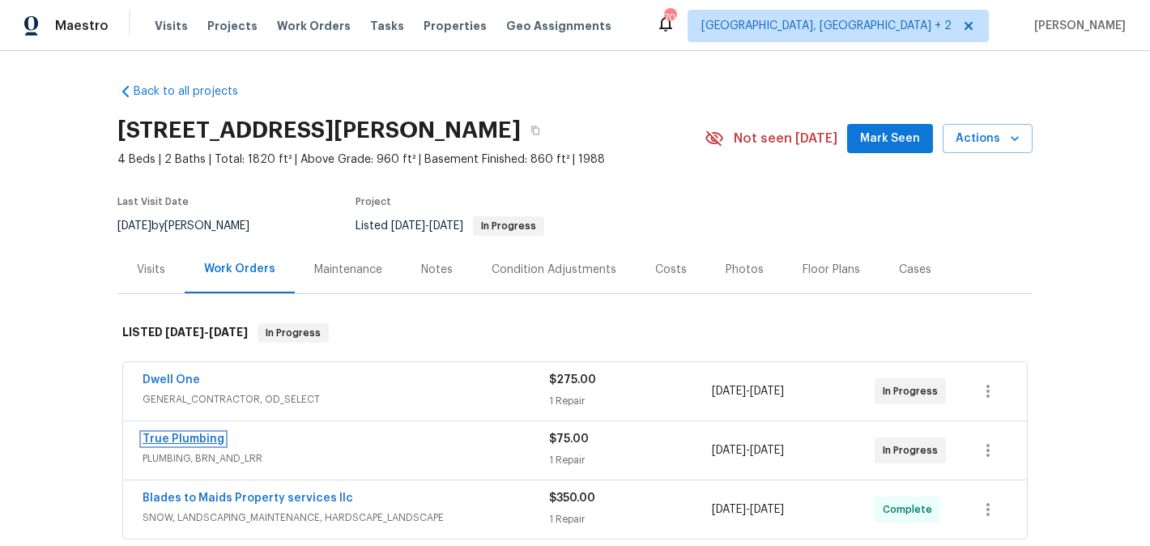
click at [209, 439] on link "True Plumbing" at bounding box center [184, 438] width 82 height 11
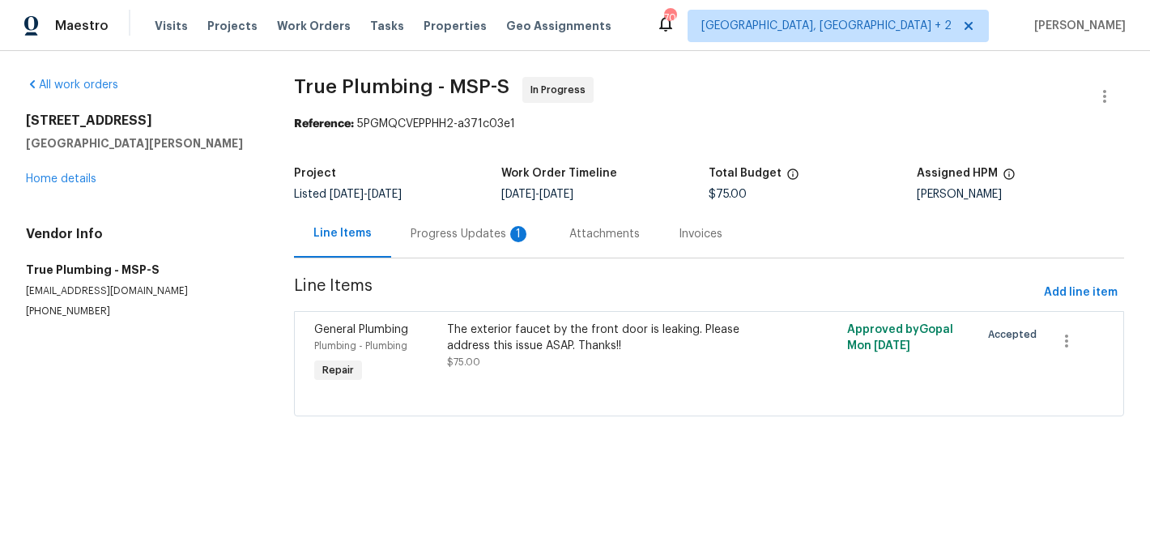
click at [446, 231] on div "Progress Updates 1" at bounding box center [471, 234] width 120 height 16
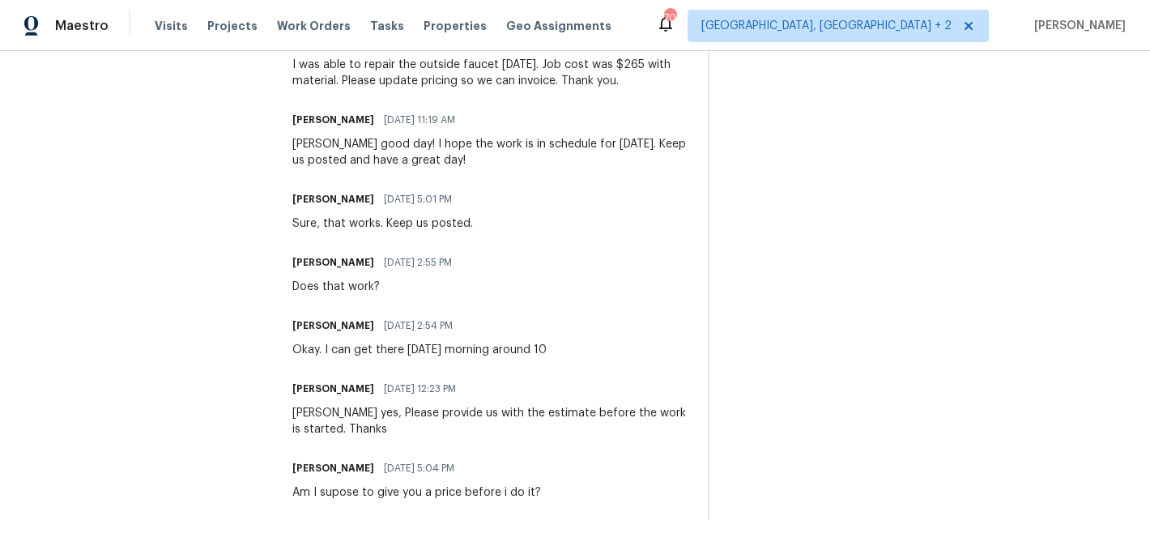
scroll to position [48, 0]
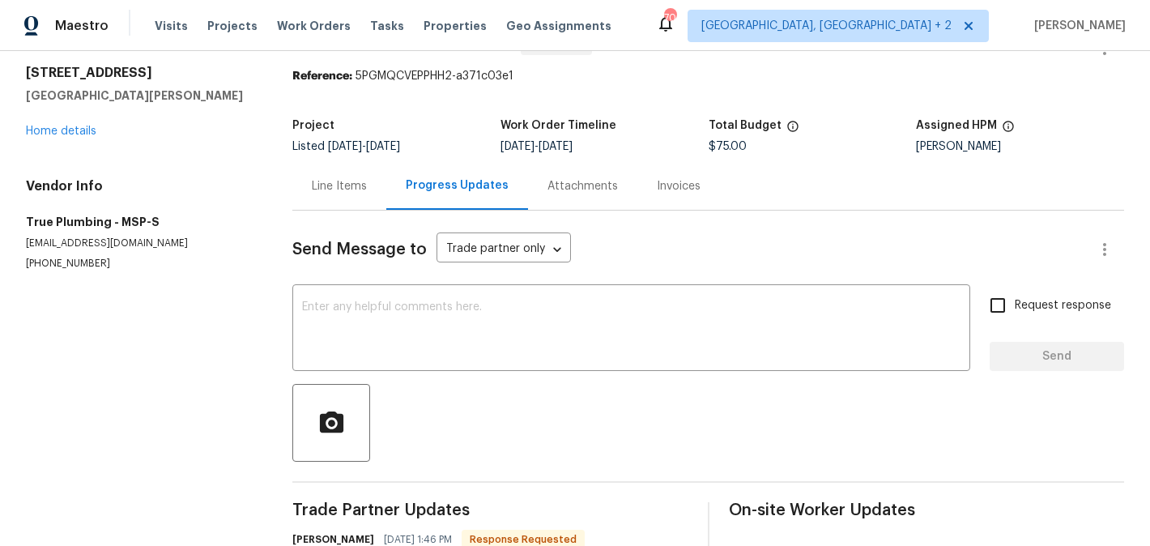
click at [321, 174] on div "Line Items" at bounding box center [339, 186] width 94 height 48
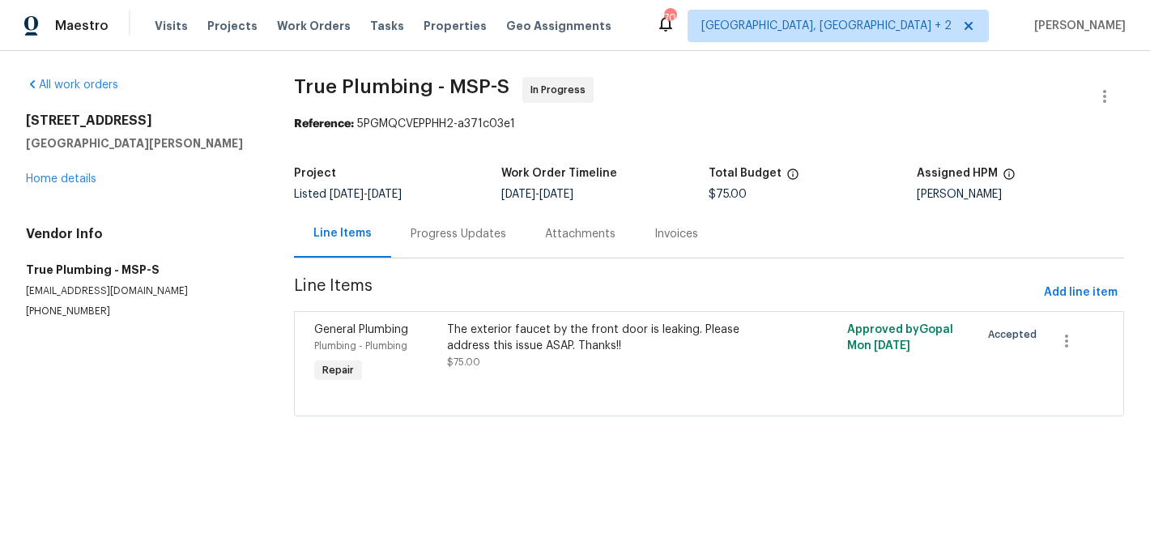
click at [572, 332] on div "The exterior faucet by the front door is leaking. Please address this issue ASA…" at bounding box center [608, 337] width 323 height 32
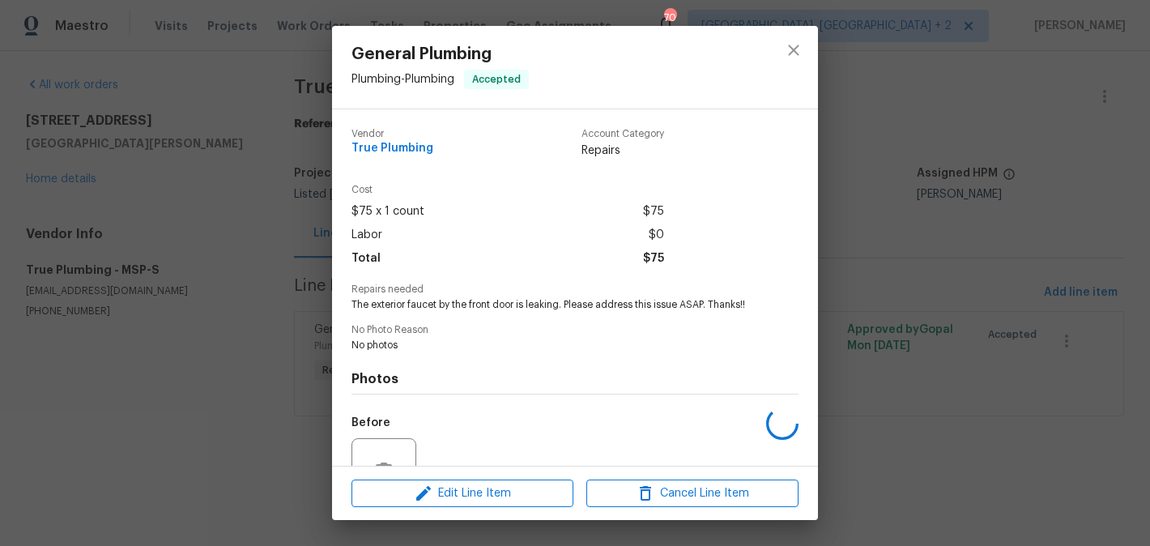
scroll to position [159, 0]
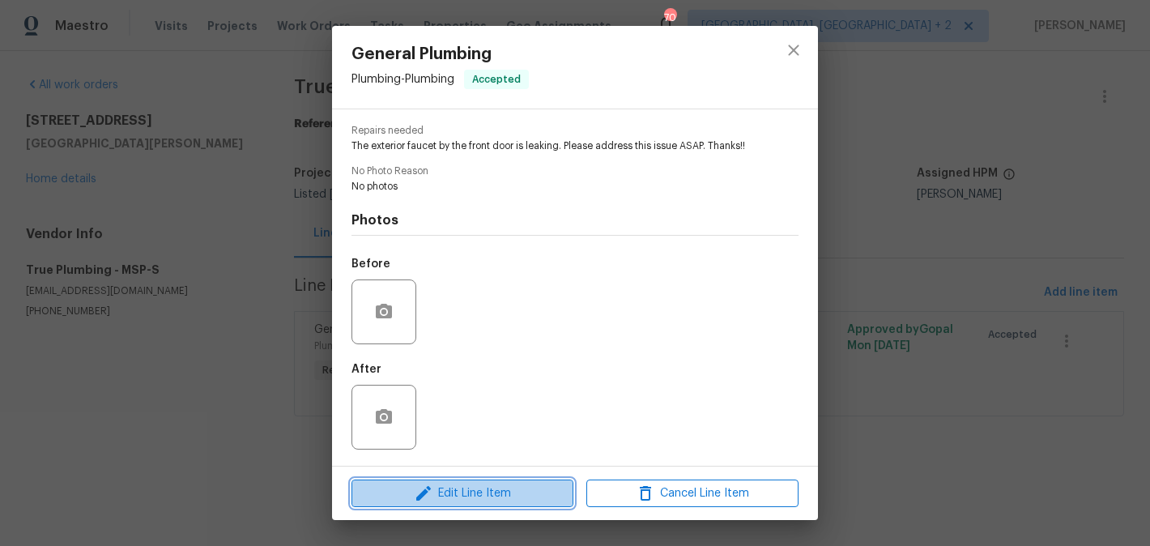
click at [481, 496] on span "Edit Line Item" at bounding box center [462, 493] width 212 height 20
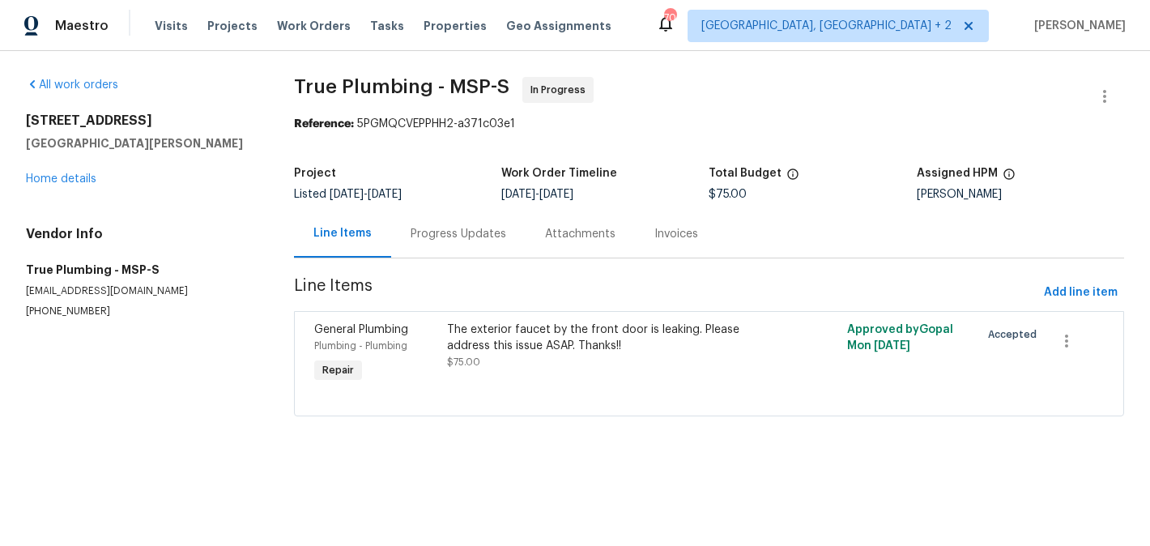
click at [819, 378] on body "Maestro Visits Projects Work Orders Tasks Properties Geo Assignments 70 Albuque…" at bounding box center [575, 231] width 1150 height 462
click at [450, 222] on div "Progress Updates" at bounding box center [458, 234] width 134 height 48
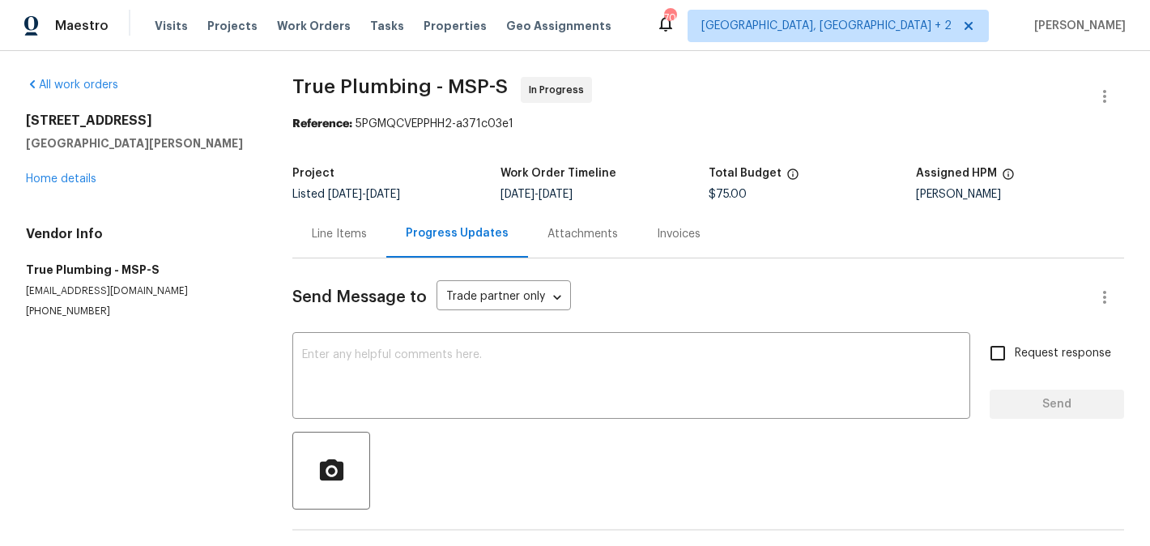
click at [353, 246] on div "Line Items" at bounding box center [339, 234] width 94 height 48
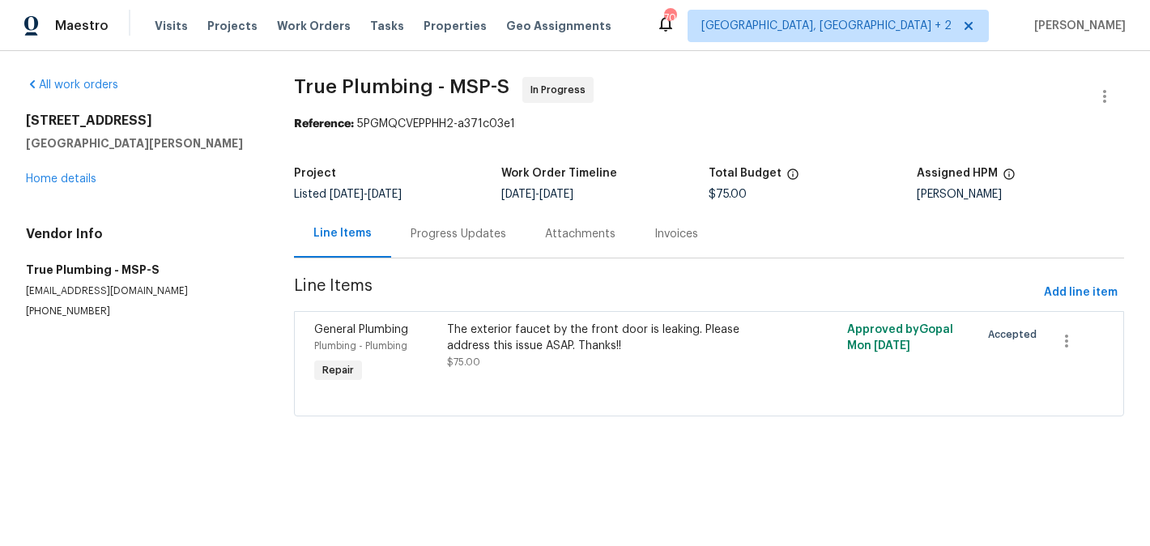
click at [500, 365] on div "The exterior faucet by the front door is leaking. Please address this issue ASA…" at bounding box center [608, 345] width 323 height 49
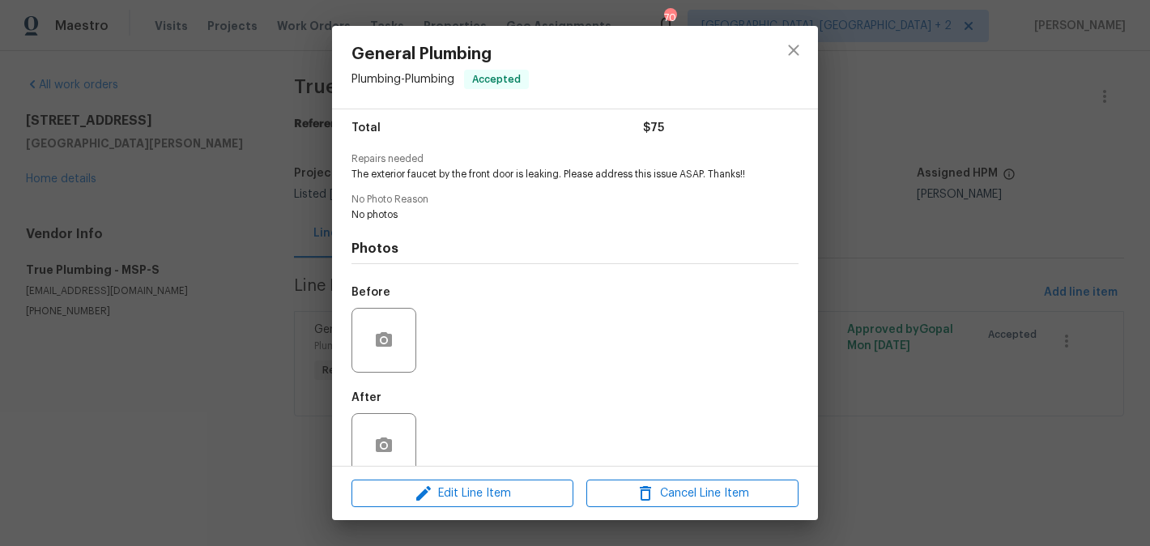
scroll to position [159, 0]
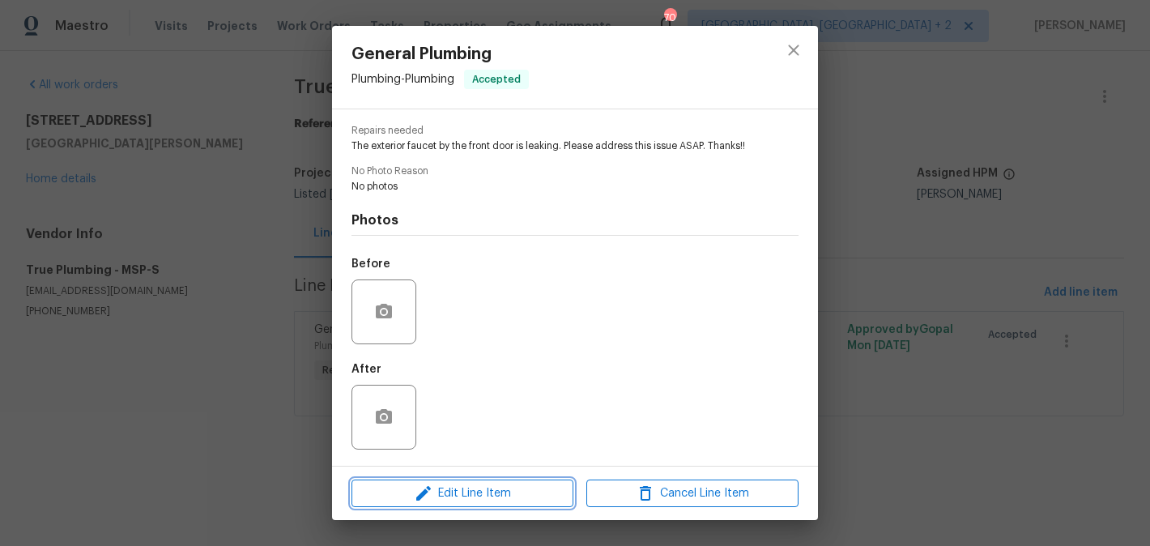
click at [486, 501] on span "Edit Line Item" at bounding box center [462, 493] width 212 height 20
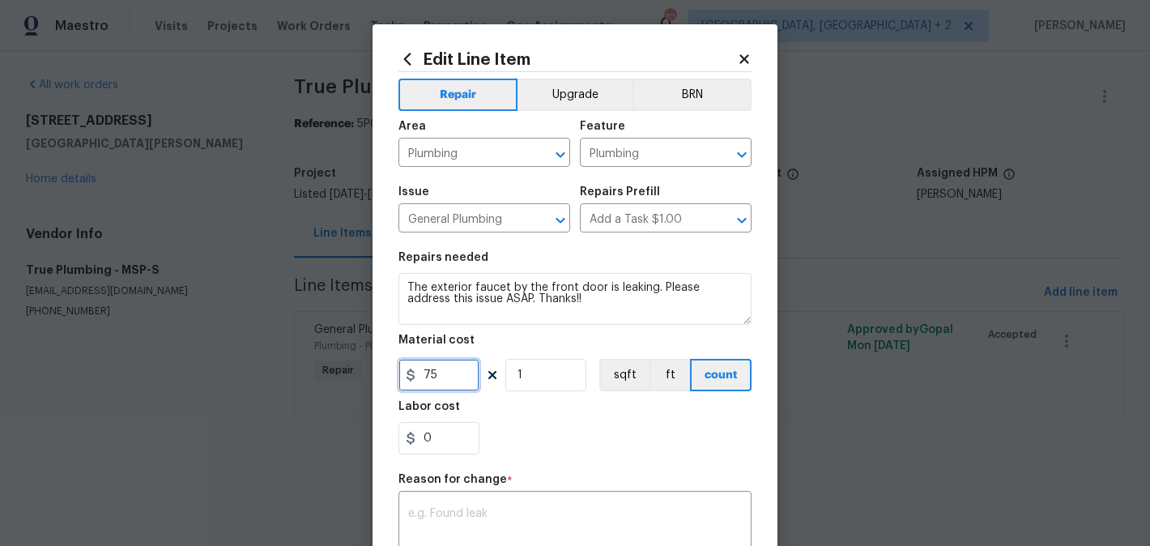
click at [431, 377] on input "75" at bounding box center [438, 375] width 81 height 32
type input "265"
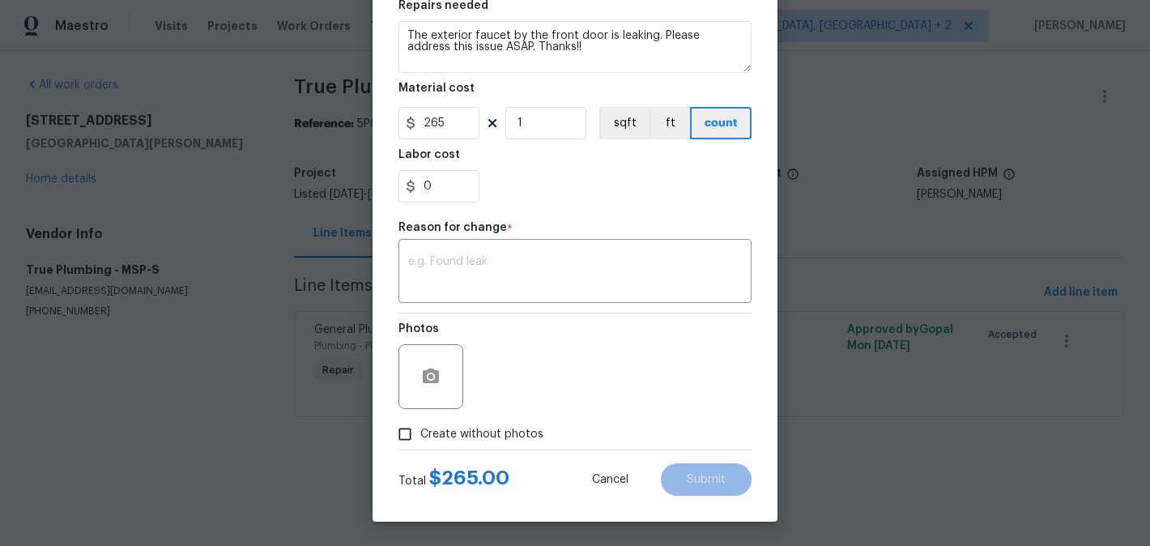
click at [504, 219] on div "Repair Upgrade BRN Area Plumbing ​ Feature Plumbing ​ Issue General Plumbing ​ …" at bounding box center [574, 134] width 353 height 629
click at [504, 296] on div "x ​" at bounding box center [574, 273] width 353 height 60
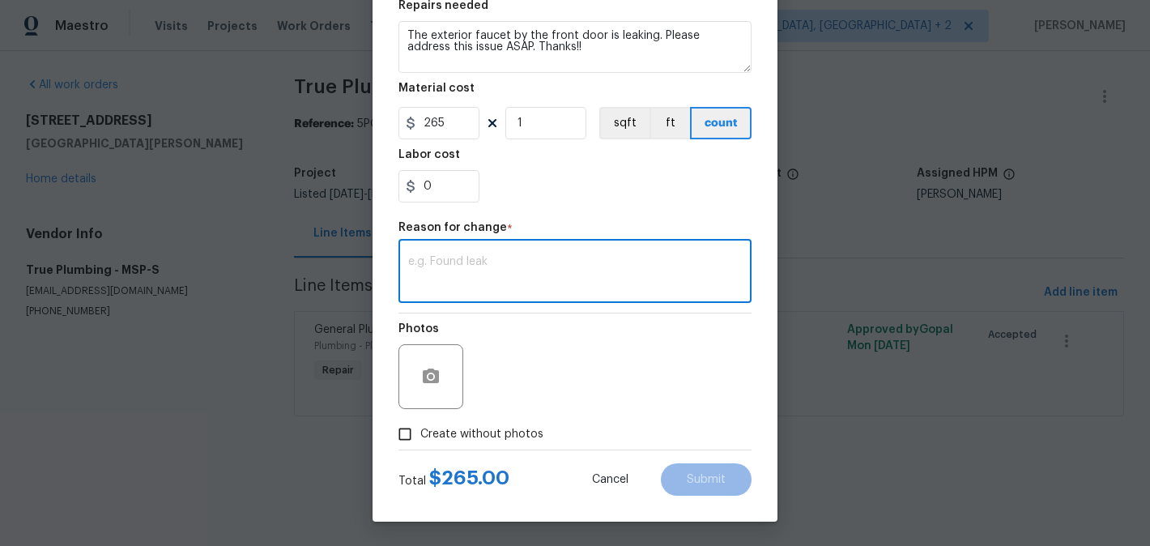
paste textarea "(BA) Updated per vendor’s final cost."
type textarea "(BA) Updated per vendor’s final cost."
click at [683, 454] on div "Total $ 265.00 Cancel Submit" at bounding box center [574, 472] width 353 height 45
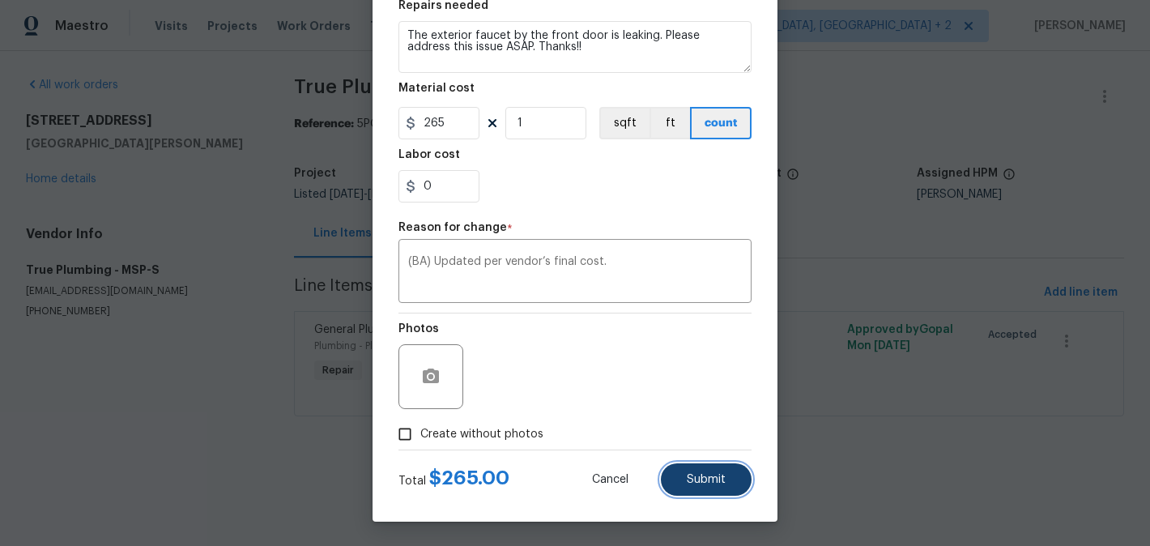
click at [684, 464] on button "Submit" at bounding box center [706, 479] width 91 height 32
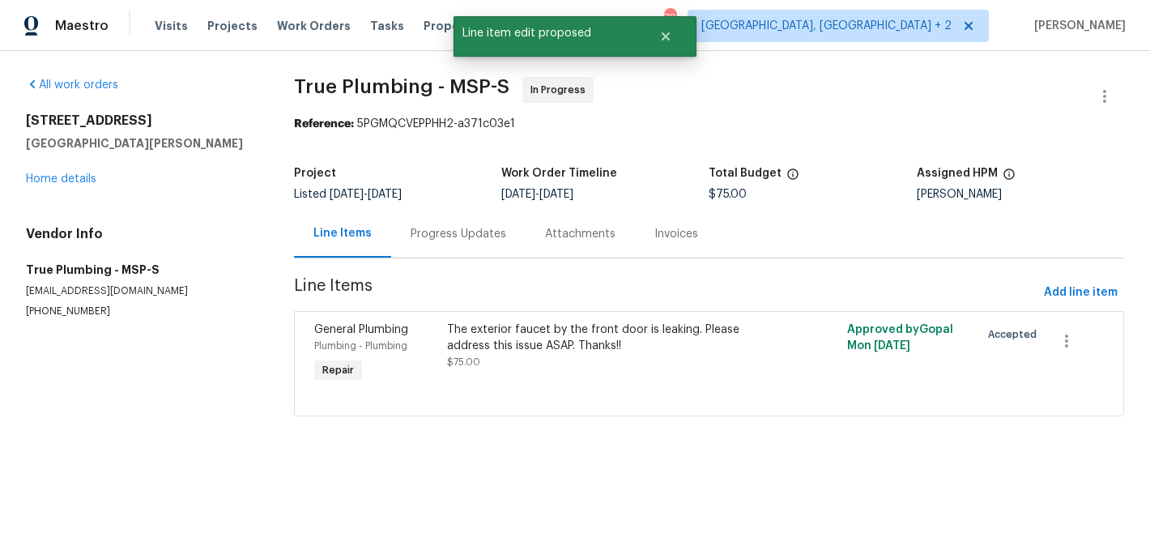
scroll to position [0, 0]
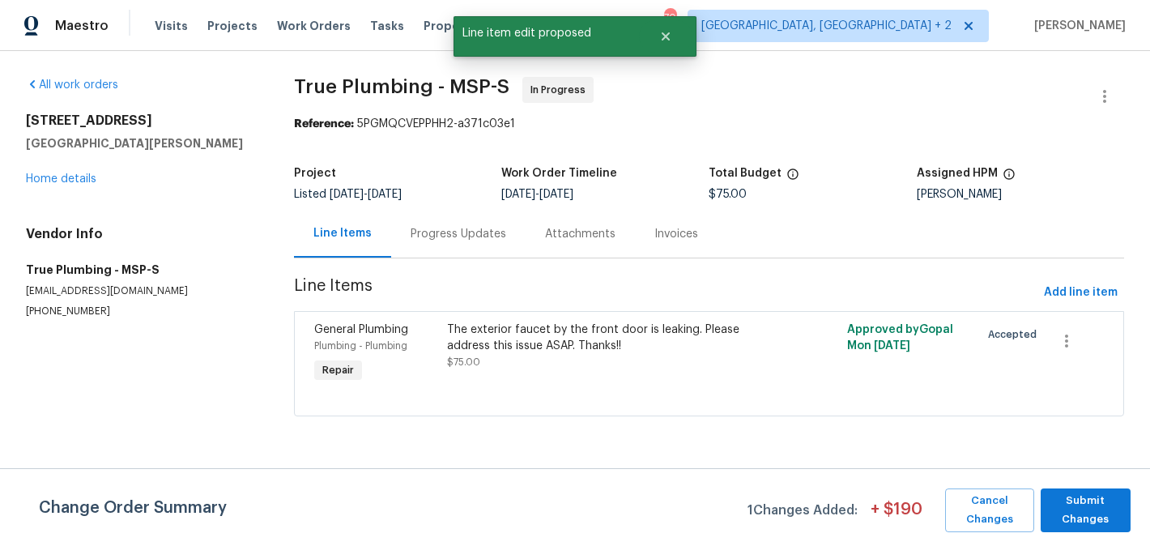
click at [1102, 532] on div "Change Order Summary 1 Changes Added: + $ 190 Cancel Changes Submit Changes" at bounding box center [575, 507] width 1150 height 78
click at [1089, 508] on span "Submit Changes" at bounding box center [1086, 509] width 74 height 37
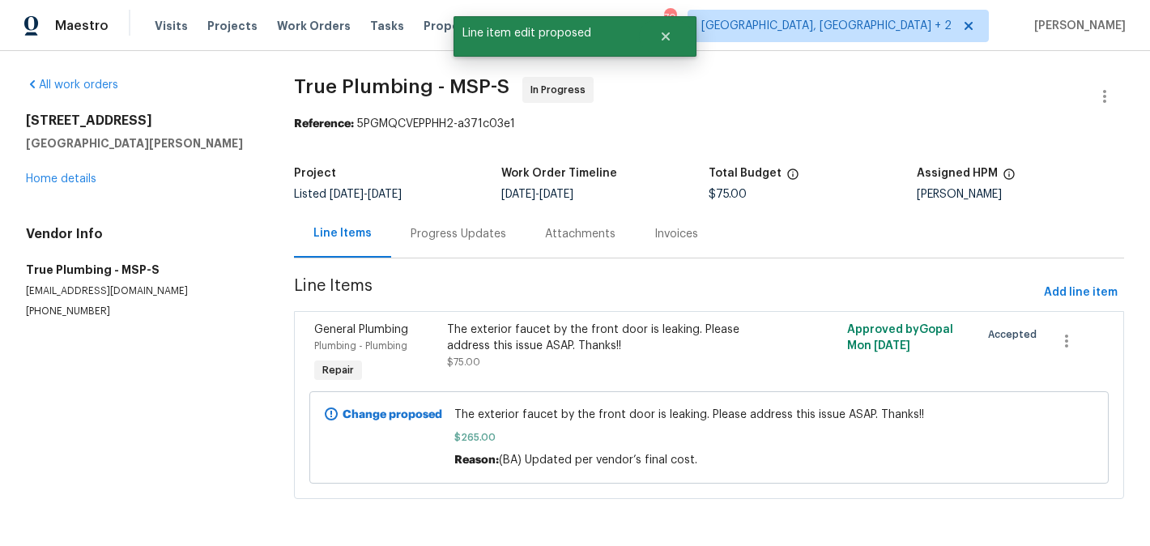
click at [462, 255] on div "Progress Updates" at bounding box center [458, 234] width 134 height 48
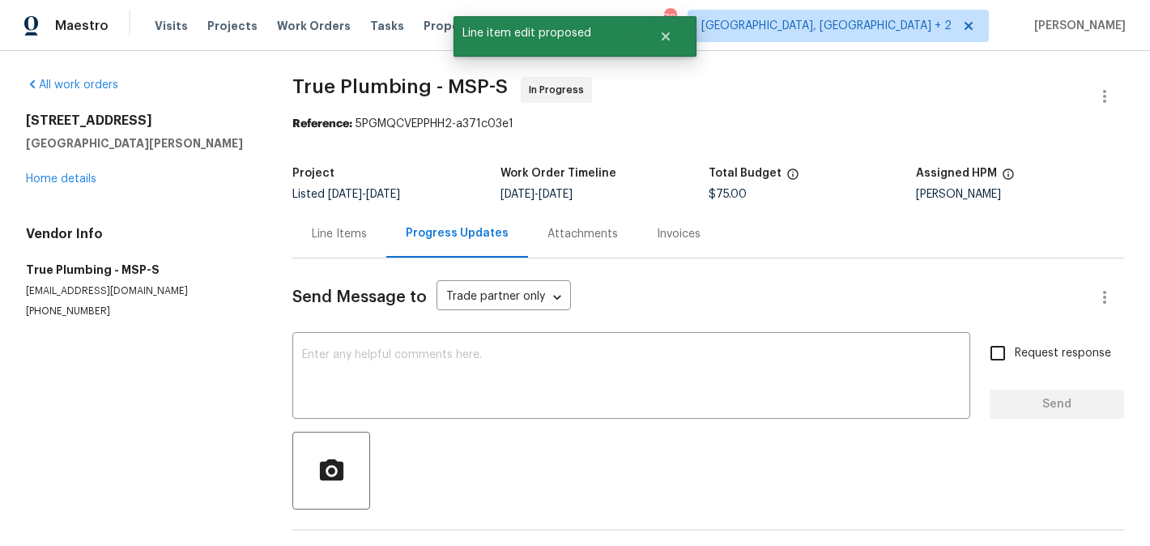
scroll to position [273, 0]
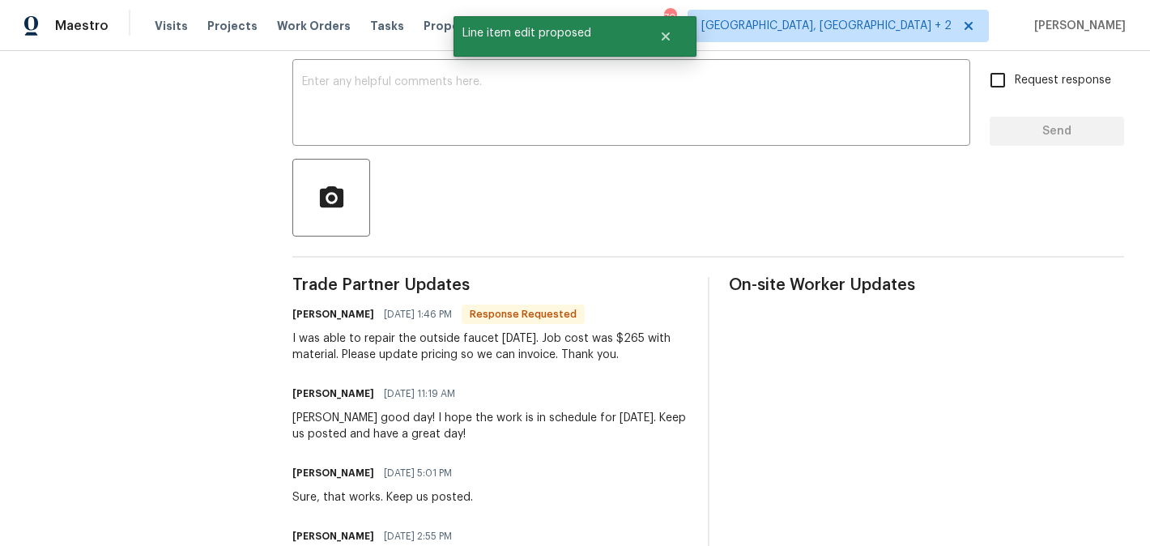
click at [312, 315] on h6 "Keith Swaggert" at bounding box center [333, 314] width 82 height 16
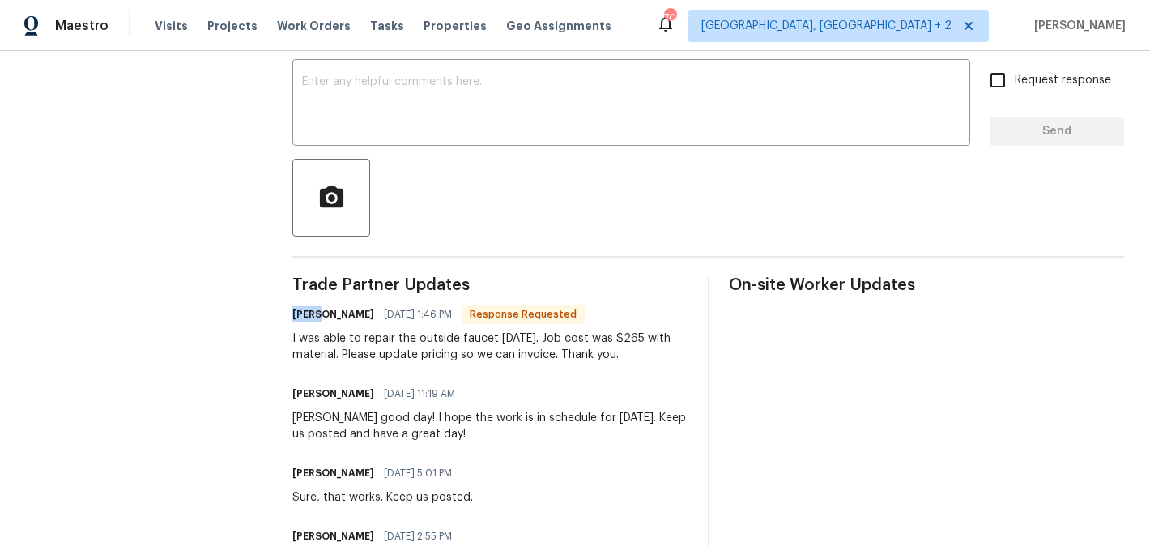
copy h6 "Keith"
click at [431, 112] on textarea at bounding box center [631, 104] width 658 height 57
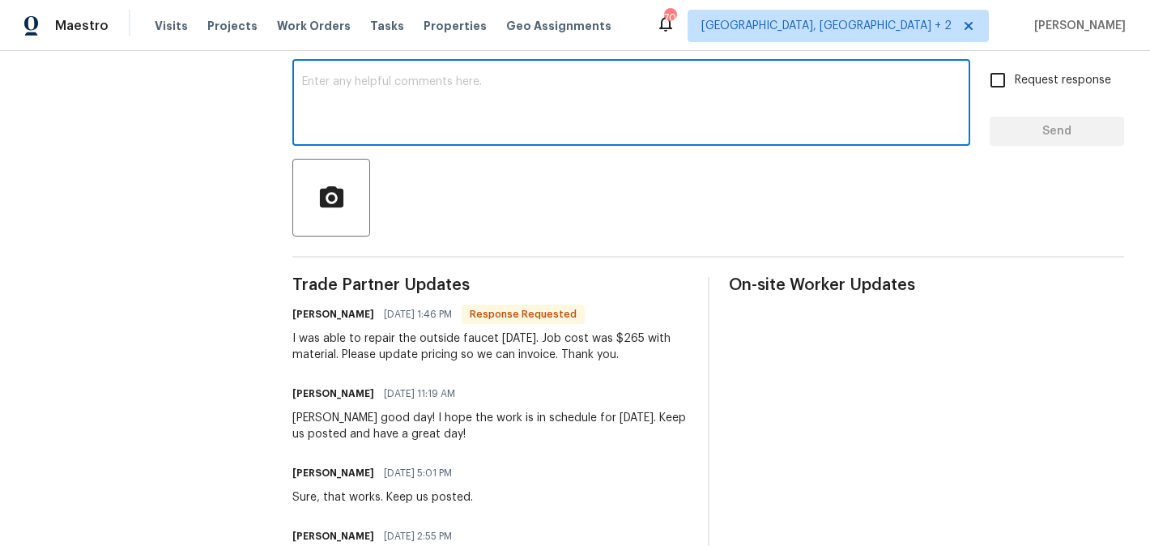
paste textarea "Keith"
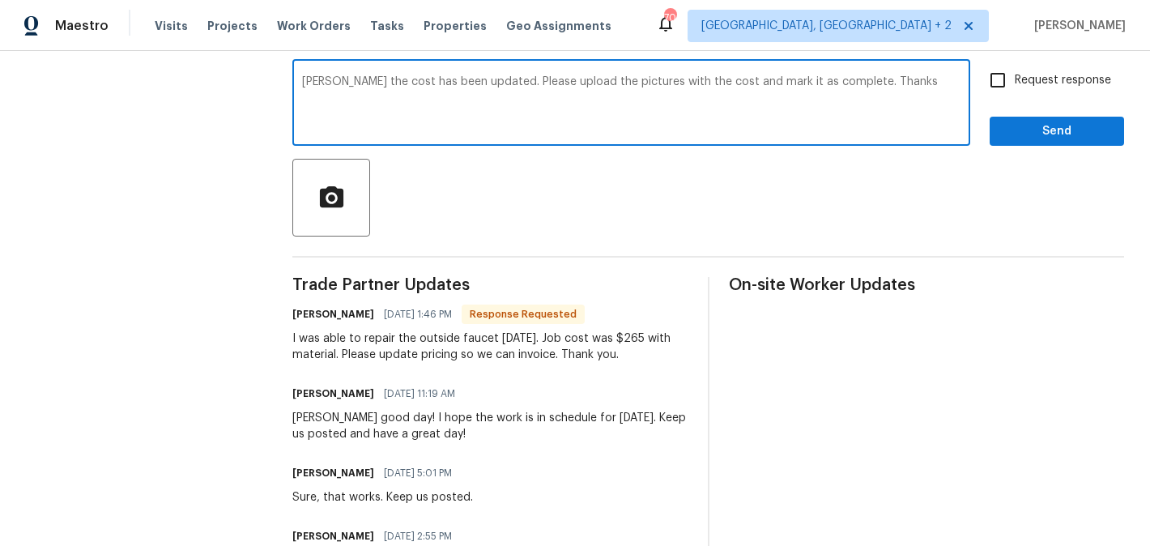
type textarea "Keith the cost has been updated. Please upload the pictures with the cost and m…"
click at [993, 78] on input "Request response" at bounding box center [998, 80] width 34 height 34
checkbox input "true"
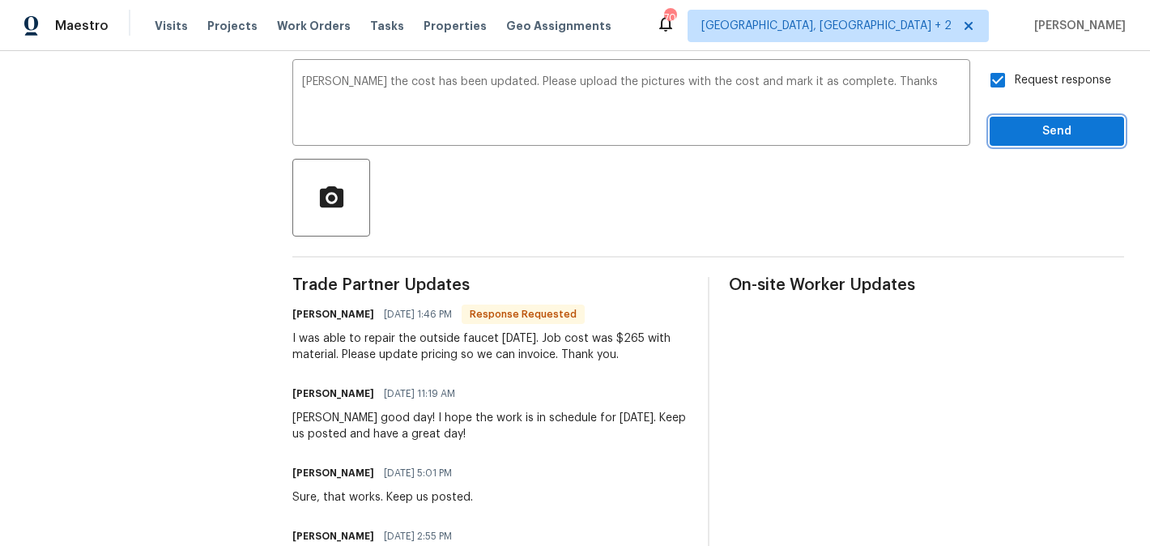
click at [1030, 144] on button "Send" at bounding box center [1056, 132] width 134 height 30
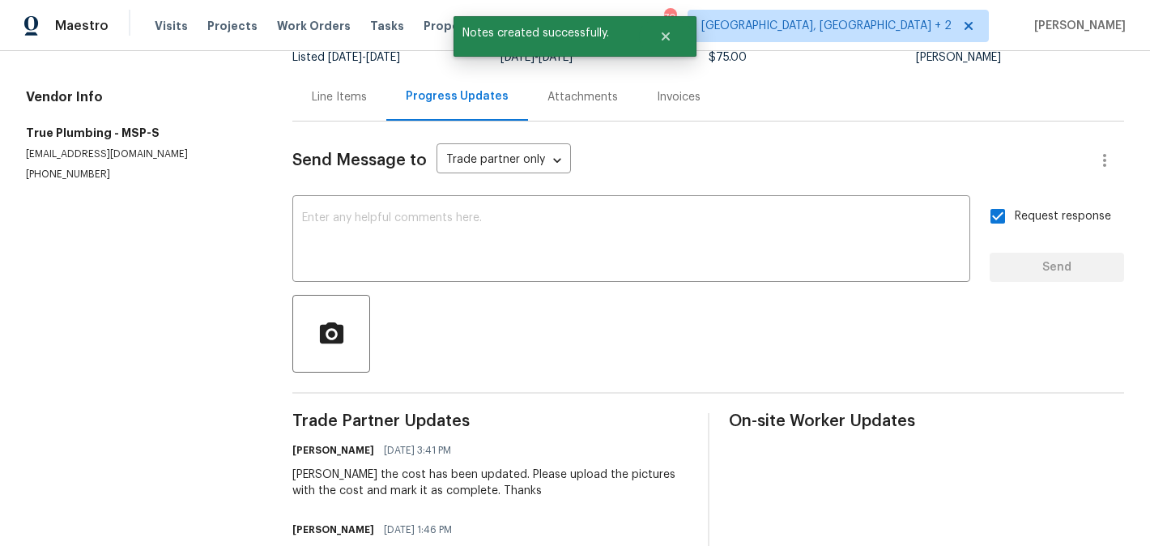
scroll to position [0, 0]
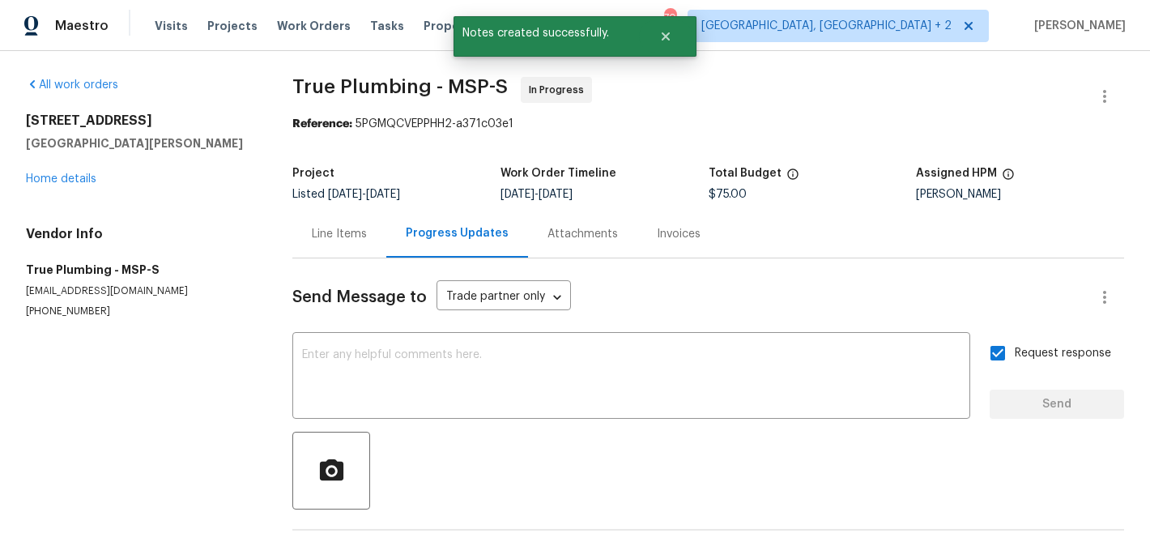
copy p "(952) 658-9772"
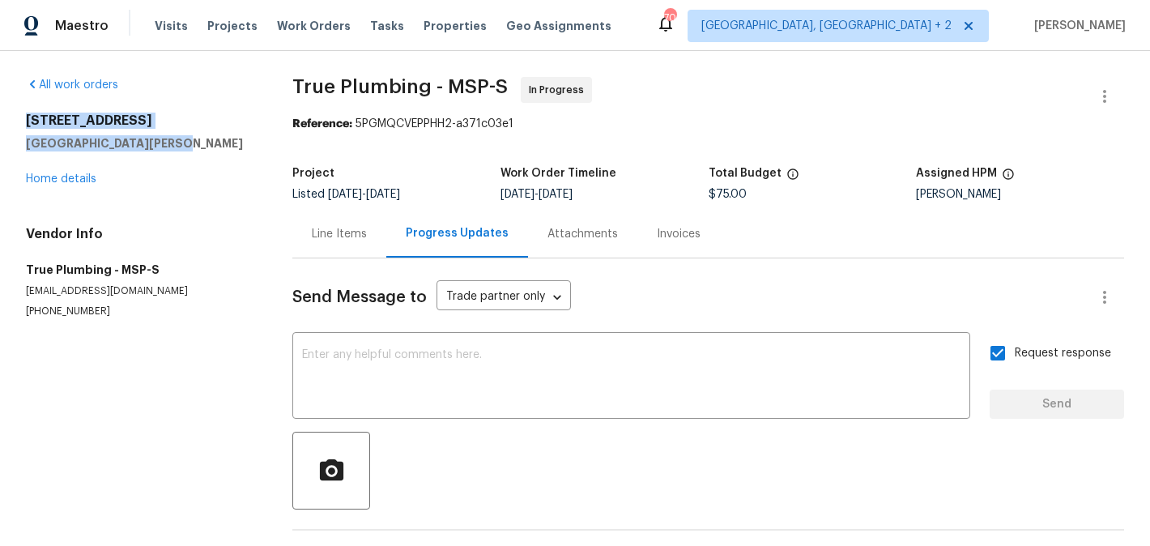
drag, startPoint x: 156, startPoint y: 143, endPoint x: 11, endPoint y: 117, distance: 147.9
copy div "1132 Lincoln Ct St. Paul Park, MN 55071"
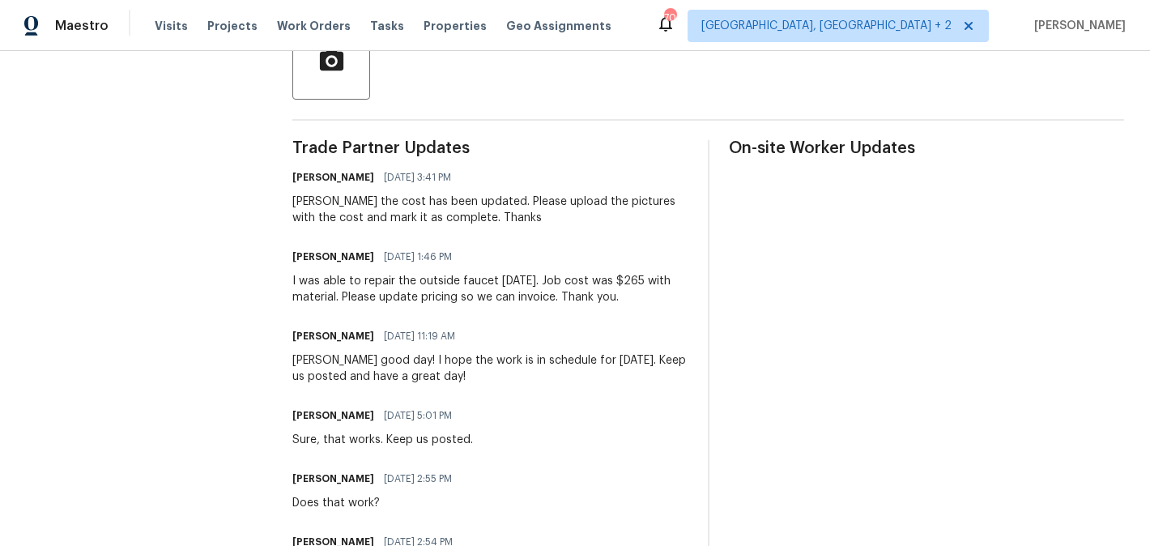
scroll to position [410, 0]
click at [433, 232] on div "Trade Partner Updates Blessida Angeline M 08/14/2025 3:41 PM Keith the cost has…" at bounding box center [489, 438] width 395 height 596
click at [427, 223] on div "Keith the cost has been updated. Please upload the pictures with the cost and m…" at bounding box center [489, 210] width 395 height 32
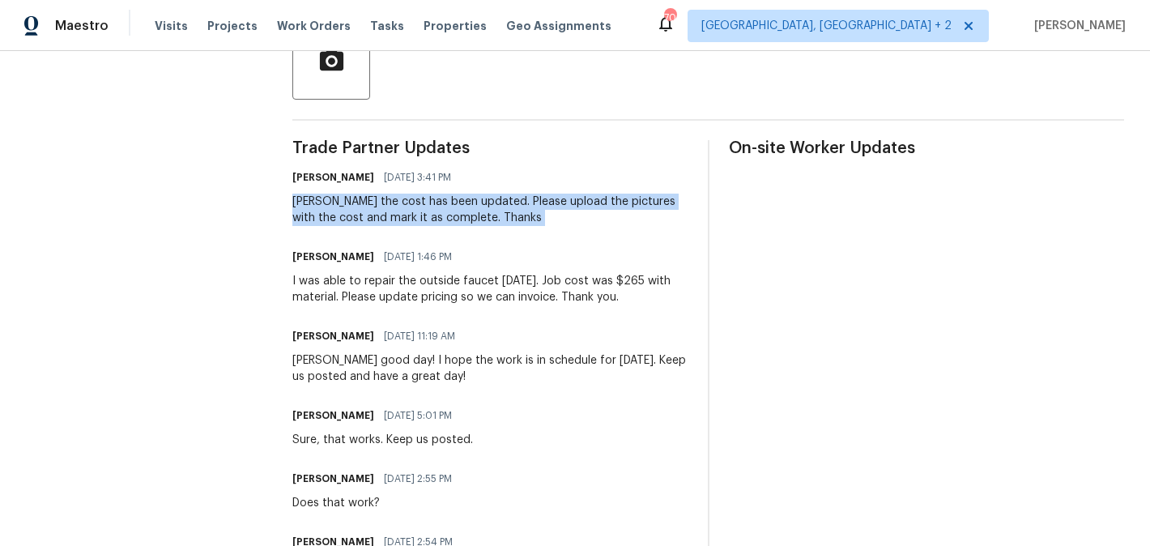
click at [427, 223] on div "Keith the cost has been updated. Please upload the pictures with the cost and m…" at bounding box center [489, 210] width 395 height 32
copy div "Keith the cost has been updated. Please upload the pictures with the cost and m…"
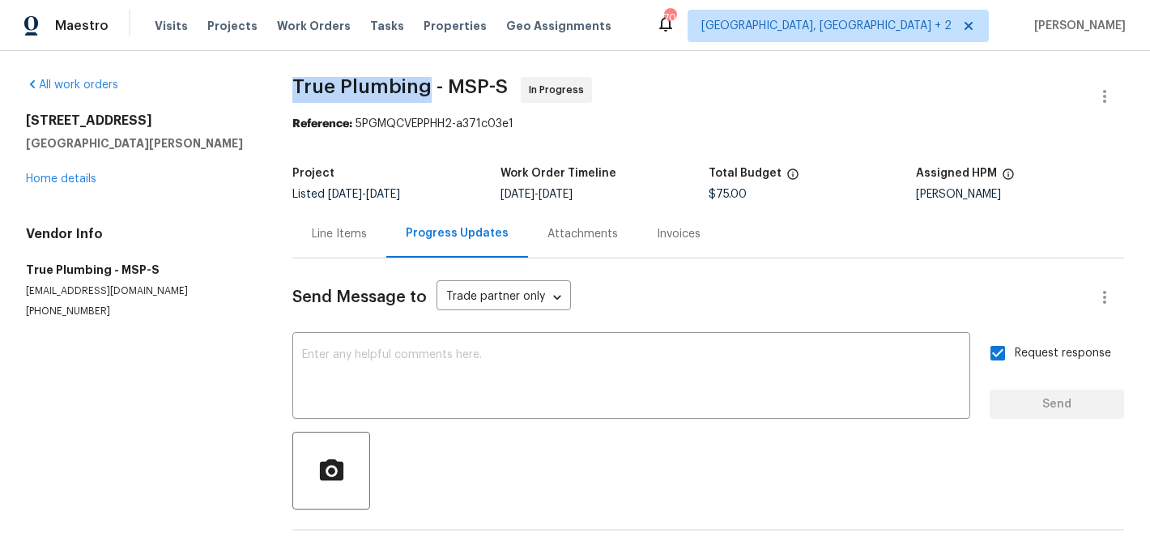
drag, startPoint x: 296, startPoint y: 92, endPoint x: 429, endPoint y: 92, distance: 132.8
click at [429, 92] on span "True Plumbing - MSP-S" at bounding box center [399, 86] width 215 height 19
copy span "True Plumbing"
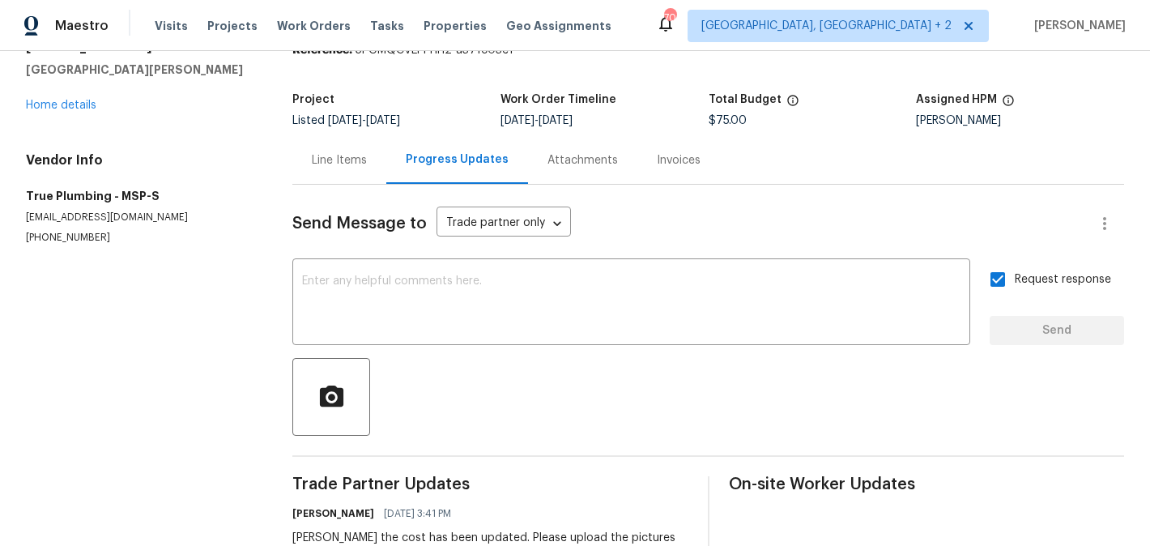
scroll to position [308, 0]
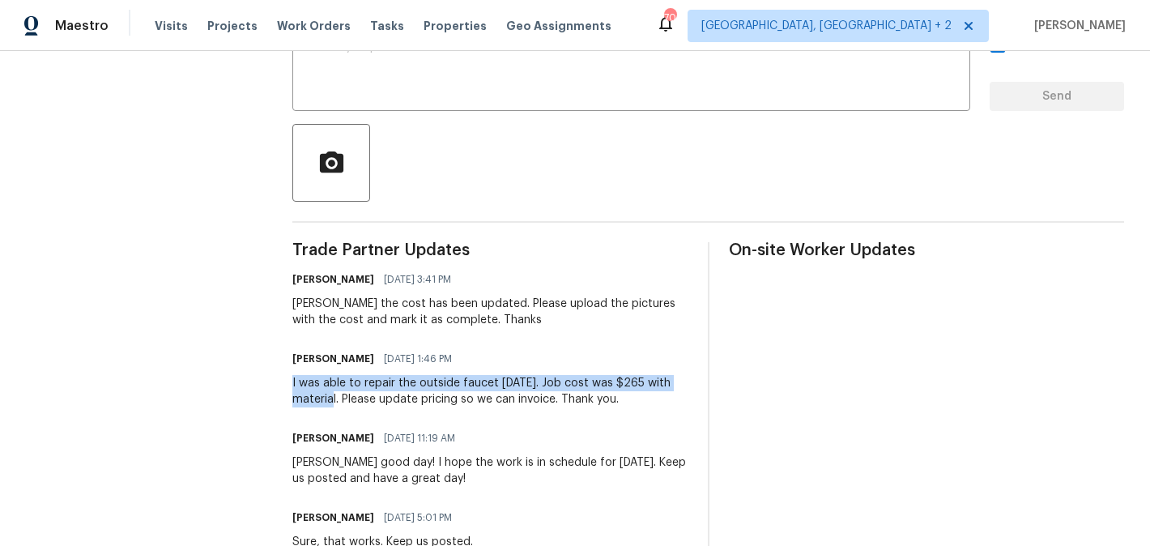
drag, startPoint x: 295, startPoint y: 385, endPoint x: 340, endPoint y: 402, distance: 48.4
click at [340, 402] on div "All work orders 1132 Lincoln Ct St. Paul Park, MN 55071 Home details Vendor Inf…" at bounding box center [575, 303] width 1150 height 1121
copy div "I was able to repair the outside faucet today. Job cost was $265 with material"
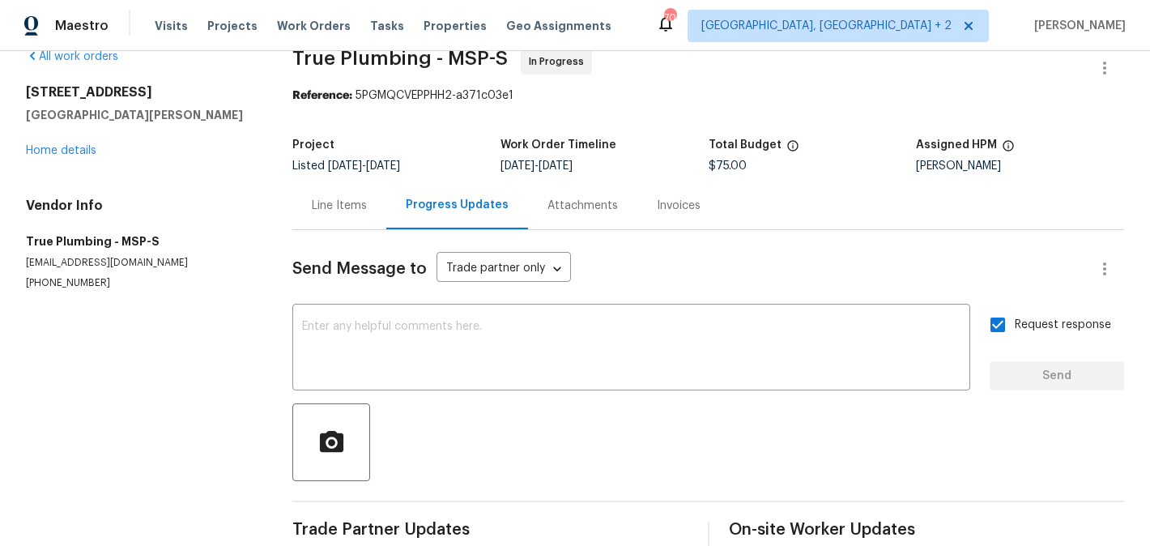
scroll to position [0, 0]
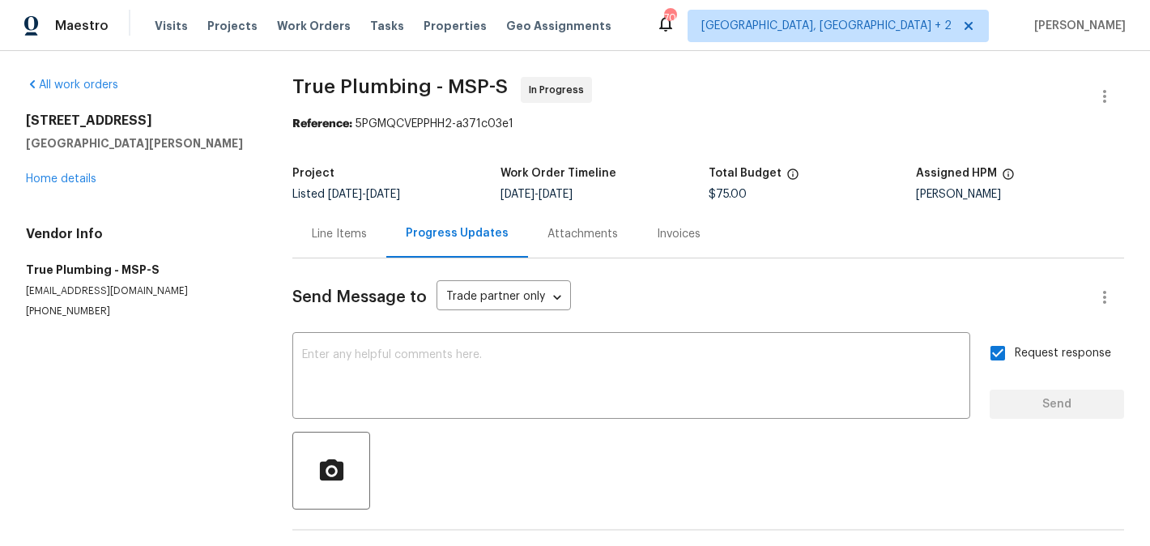
click at [49, 187] on div "All work orders 1132 Lincoln Ct St. Paul Park, MN 55071 Home details Vendor Inf…" at bounding box center [140, 197] width 228 height 241
click at [49, 182] on link "Home details" at bounding box center [61, 178] width 70 height 11
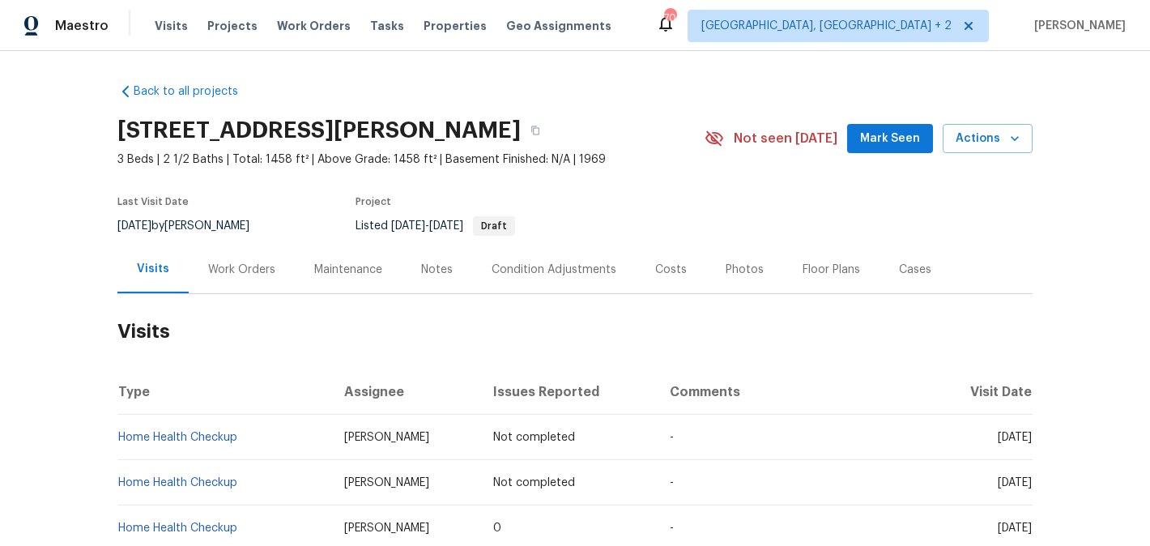
click at [253, 283] on div "Work Orders" at bounding box center [242, 269] width 106 height 48
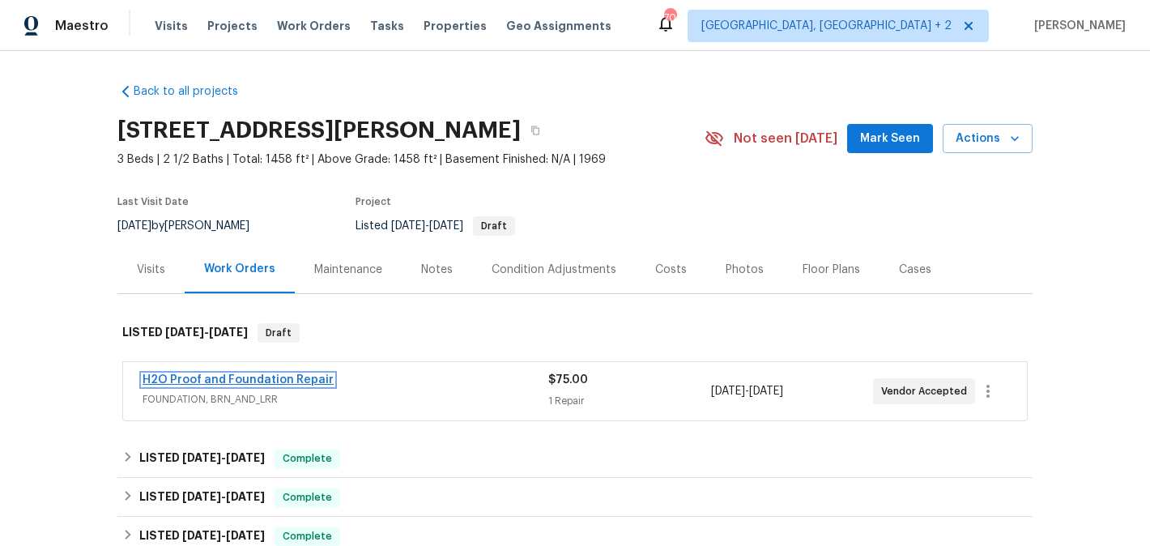
click at [291, 380] on link "H2O Proof and Foundation Repair" at bounding box center [238, 379] width 191 height 11
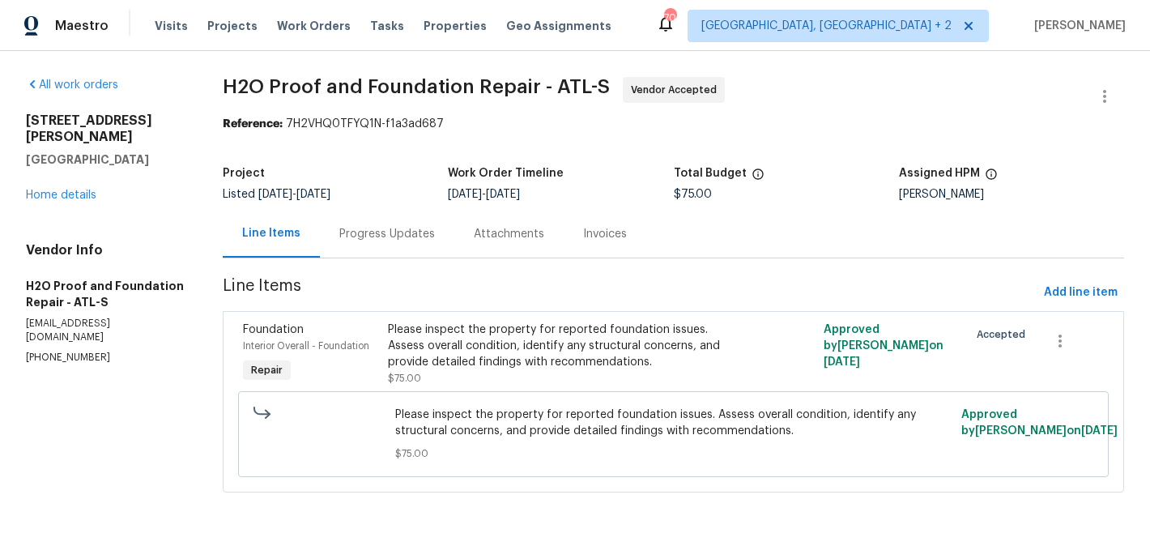
click at [393, 232] on div "Progress Updates" at bounding box center [387, 234] width 96 height 16
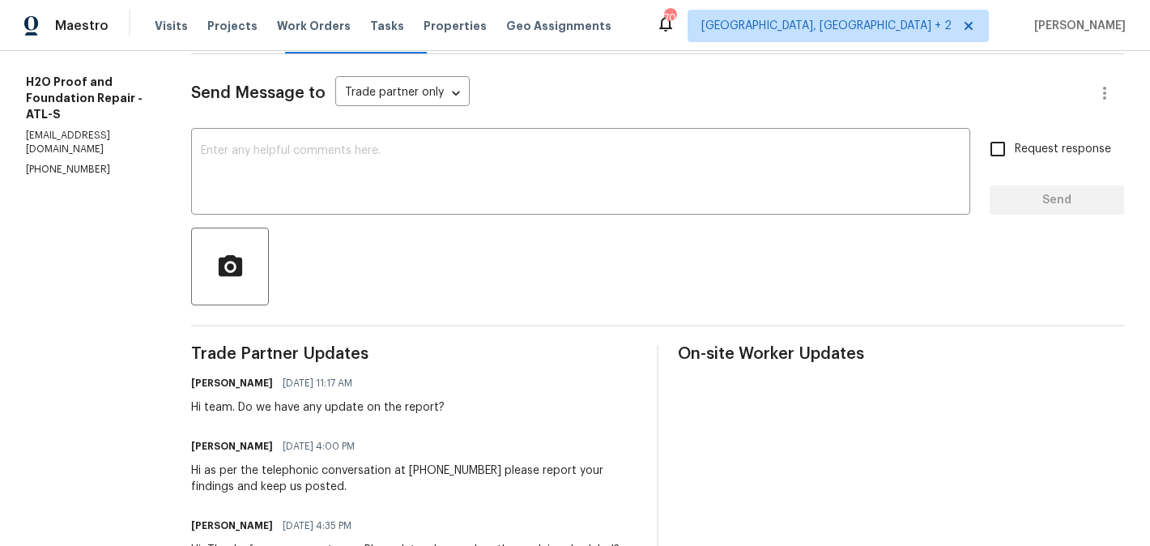
scroll to position [78, 0]
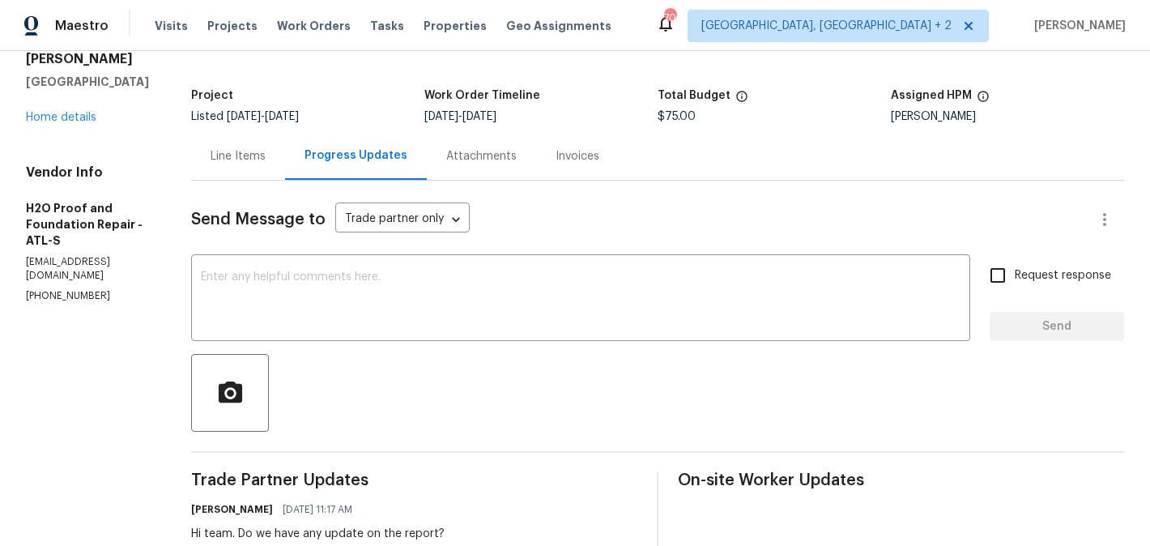
click at [92, 303] on p "(678) 389-1156" at bounding box center [89, 296] width 126 height 14
copy p "(678) 389-1156"
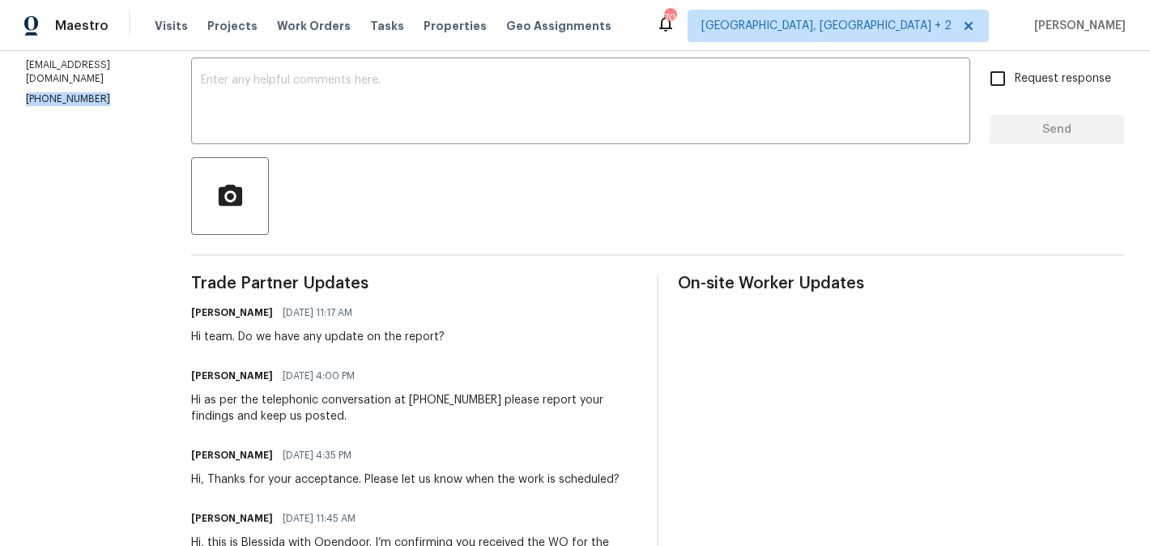
scroll to position [27, 0]
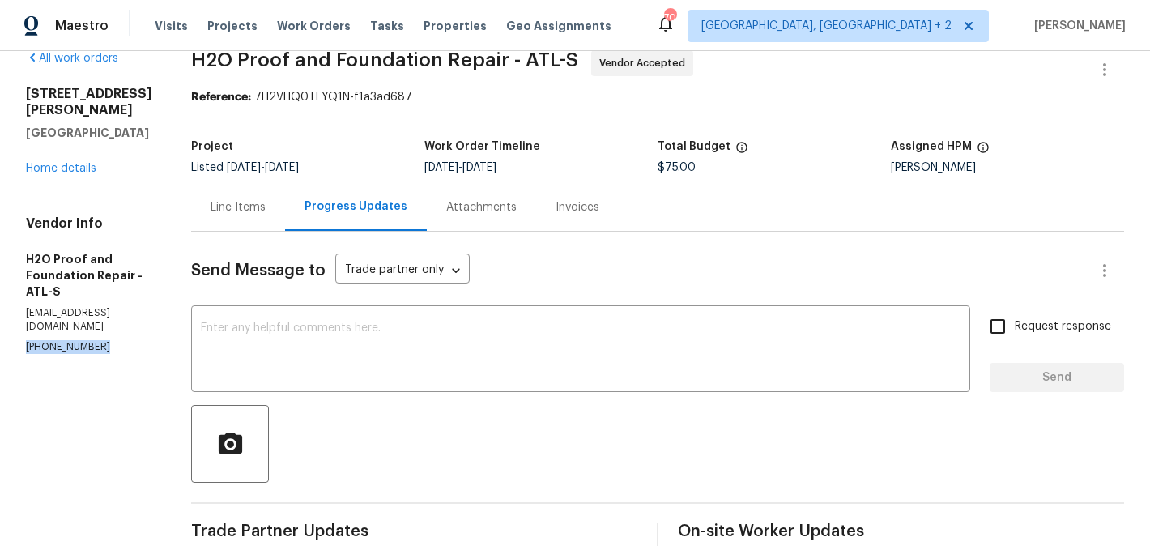
click at [75, 354] on p "(678) 389-1156" at bounding box center [89, 347] width 126 height 14
click at [353, 311] on div "x ​" at bounding box center [580, 350] width 779 height 83
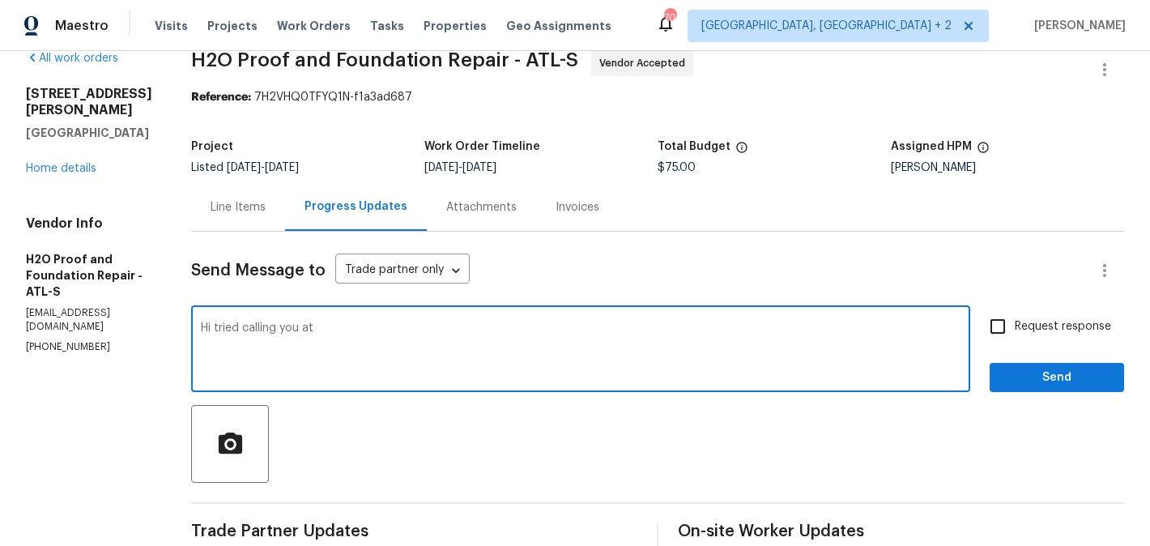
paste textarea "(678) 389-1156"
click at [404, 331] on textarea "Hi tried calling you at (678) 389-1156" at bounding box center [580, 350] width 759 height 57
type textarea "Hi tried calling you at (678) 389-1156 but couldn't get any response. Please do…"
click at [1014, 319] on input "Request response" at bounding box center [998, 326] width 34 height 34
checkbox input "true"
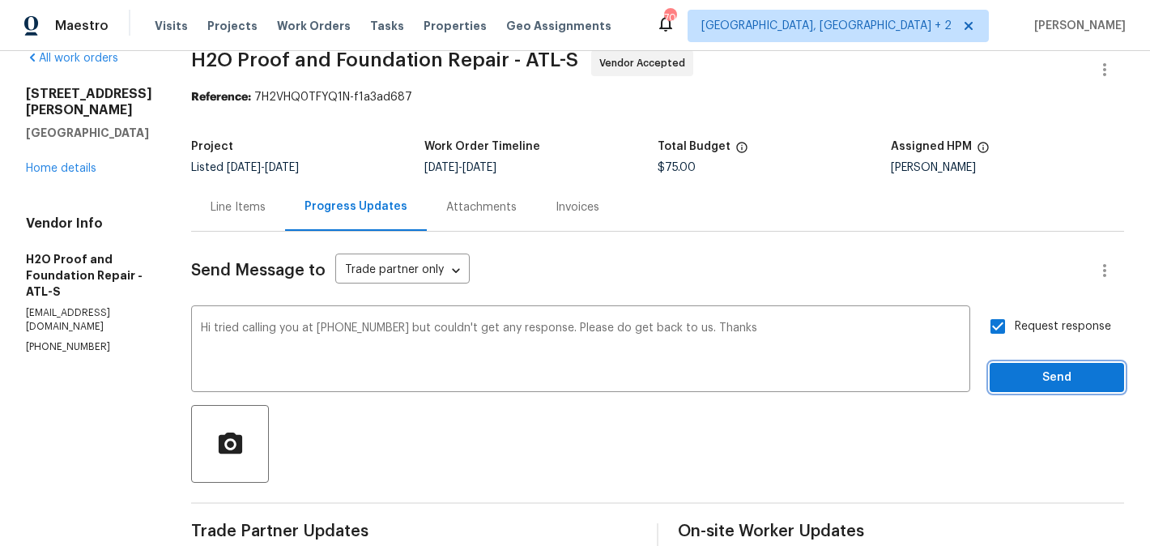
click at [1020, 382] on span "Send" at bounding box center [1056, 378] width 108 height 20
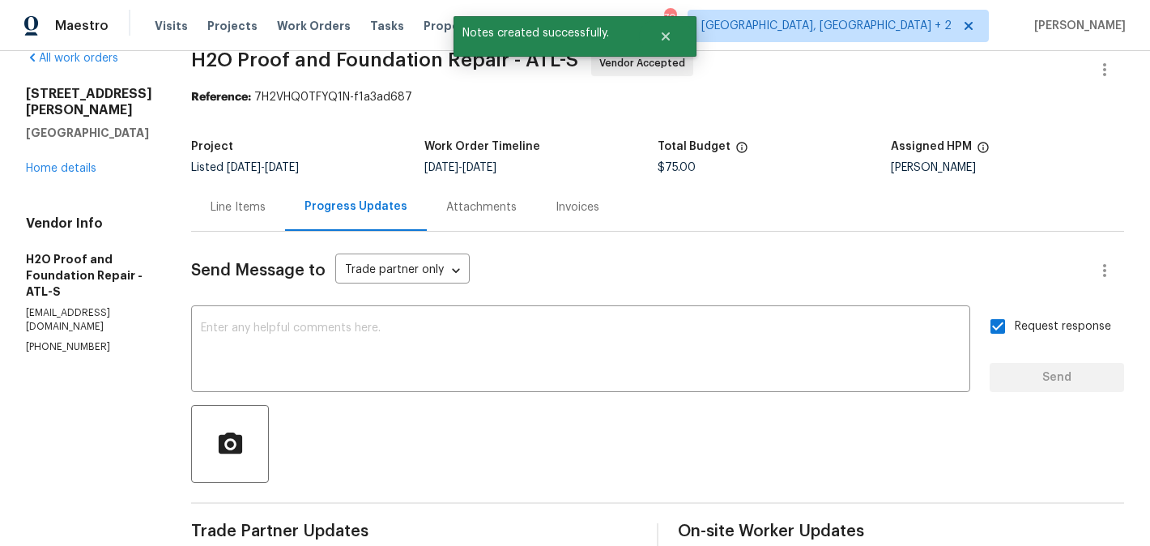
scroll to position [0, 0]
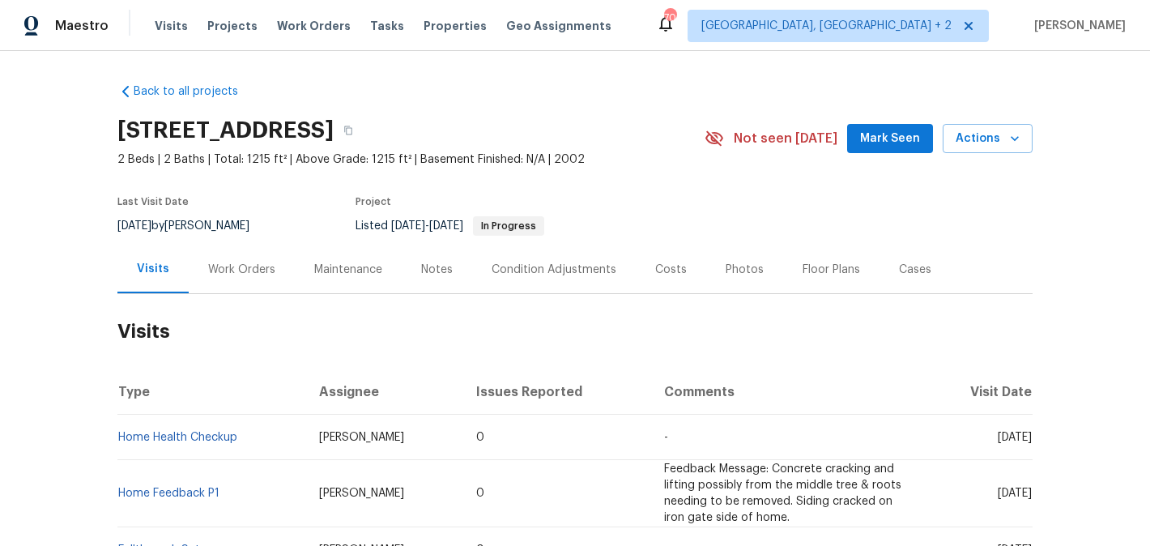
click at [284, 279] on div "Work Orders" at bounding box center [242, 269] width 106 height 48
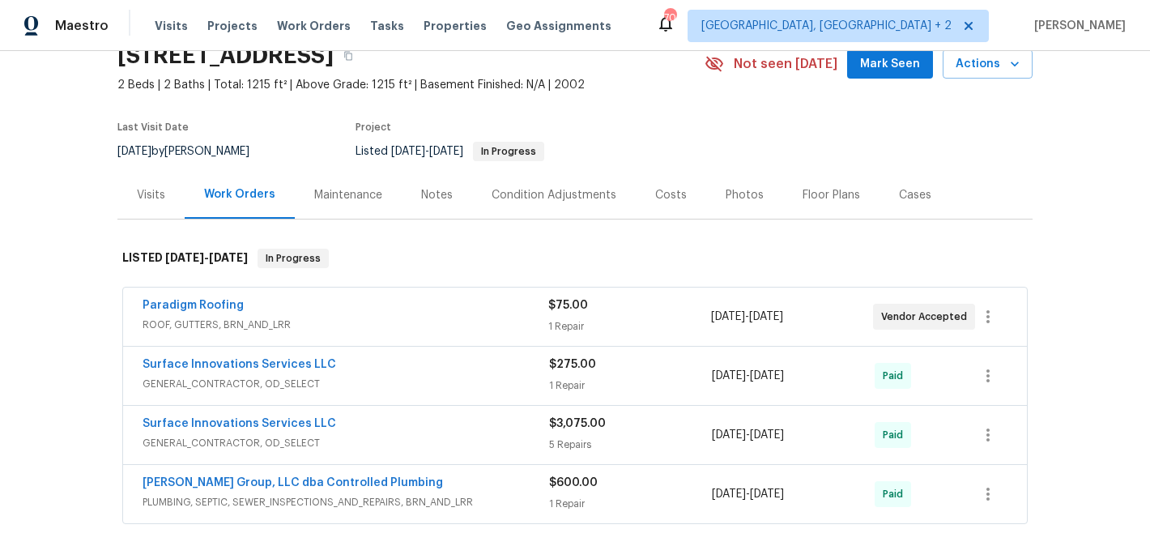
scroll to position [80, 0]
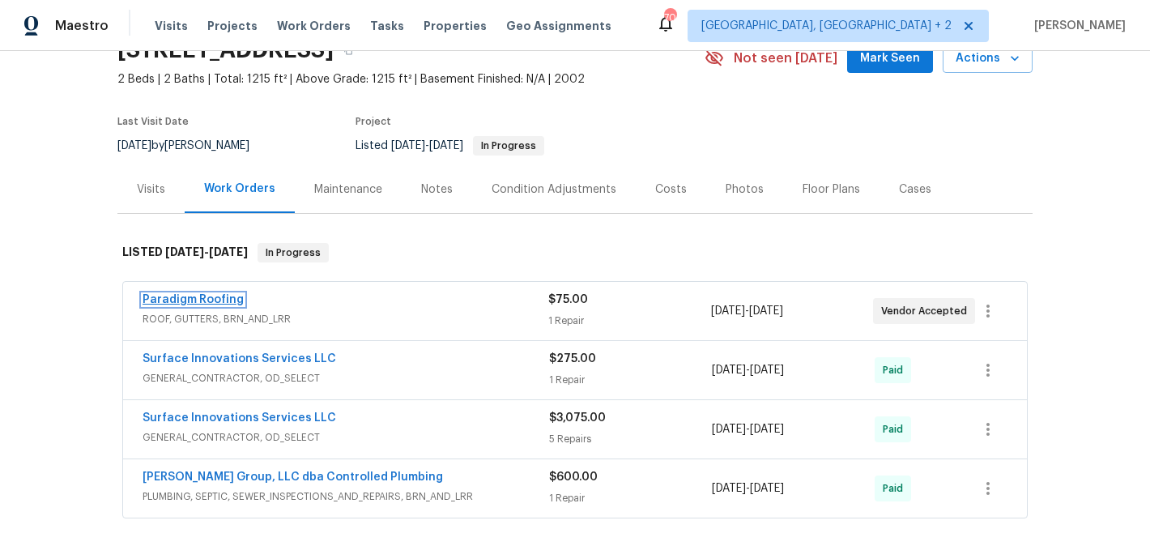
click at [191, 300] on link "Paradigm Roofing" at bounding box center [193, 299] width 101 height 11
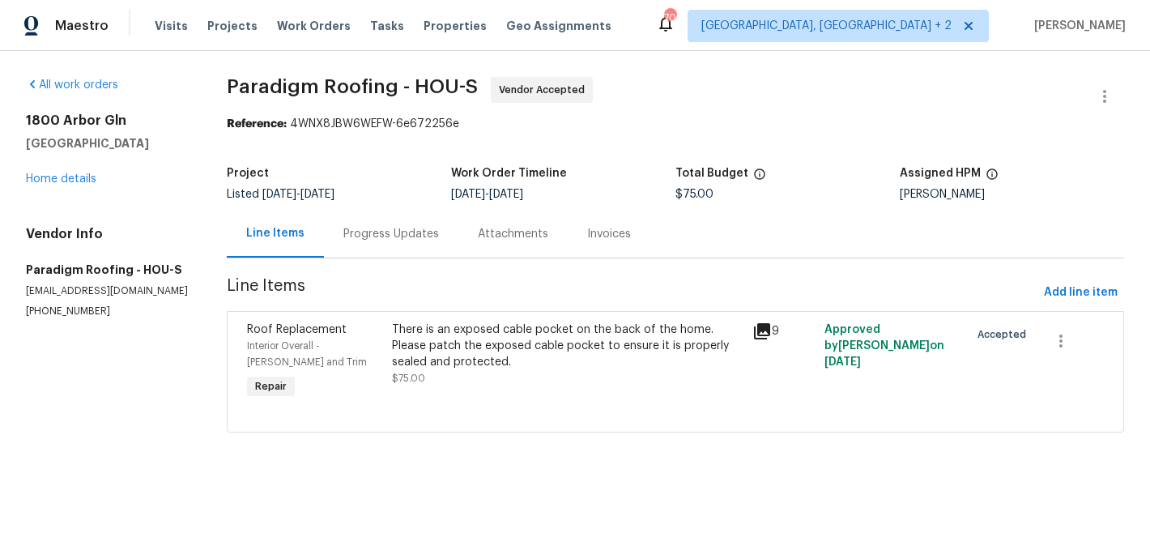
click at [365, 223] on div "Progress Updates" at bounding box center [391, 234] width 134 height 48
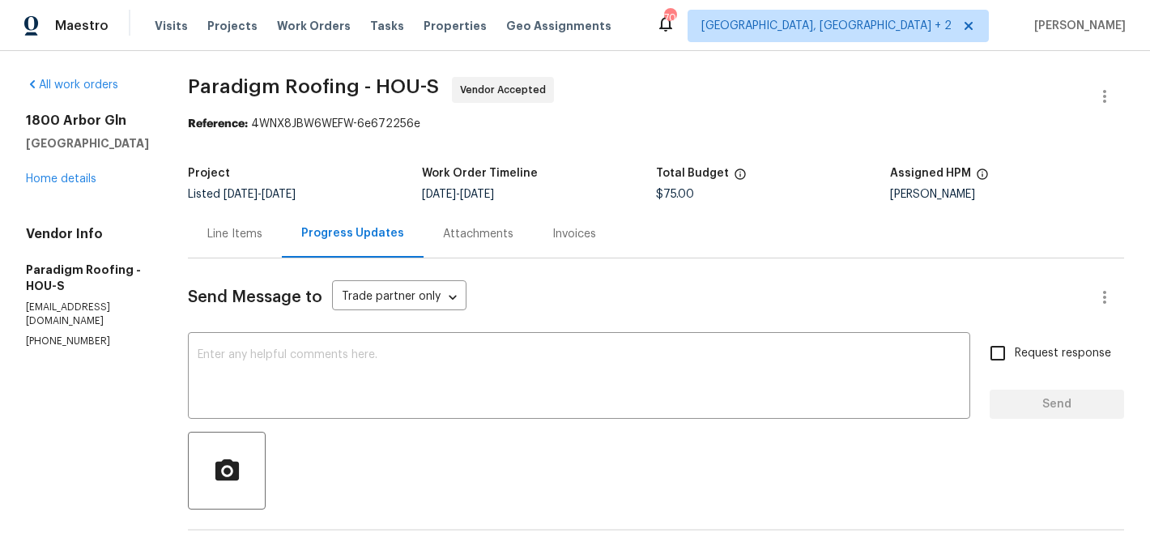
click at [270, 249] on div "Line Items" at bounding box center [235, 234] width 94 height 48
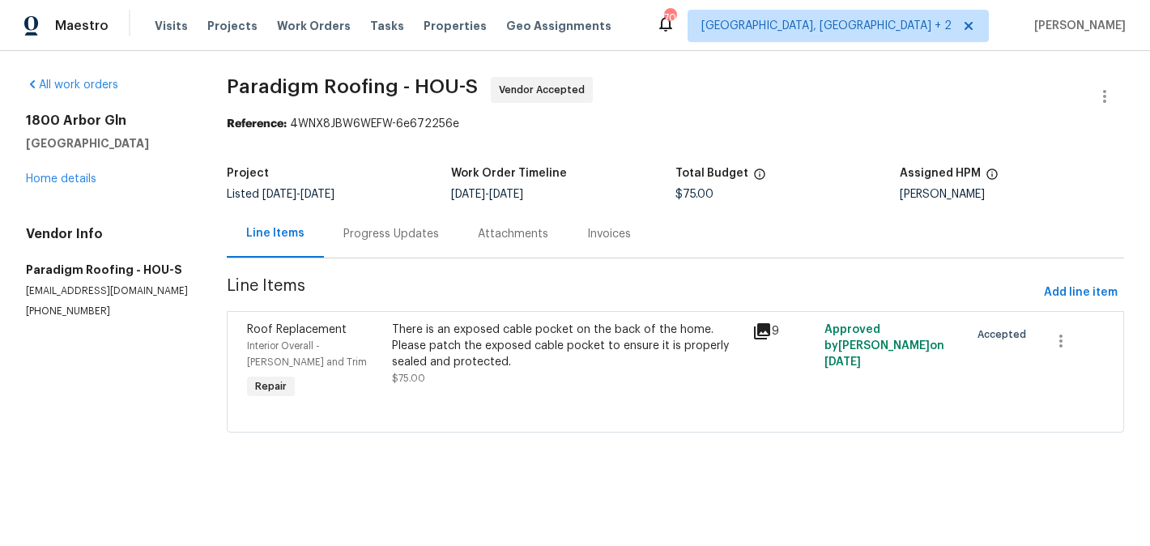
click at [589, 365] on div "There is an exposed cable pocket on the back of the home. Please patch the expo…" at bounding box center [567, 345] width 351 height 49
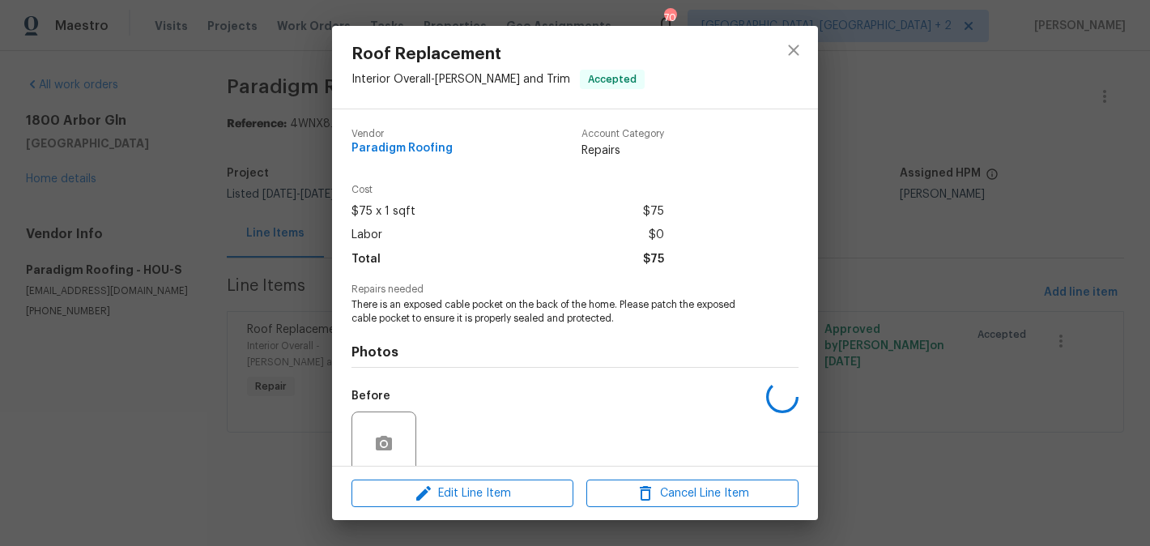
scroll to position [132, 0]
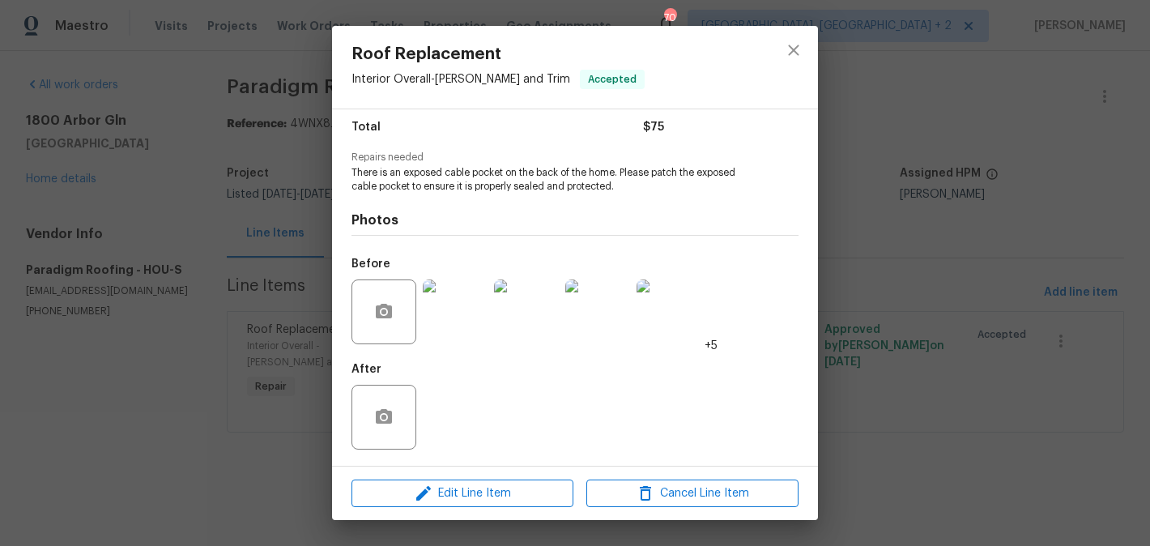
click at [450, 301] on img at bounding box center [455, 311] width 65 height 65
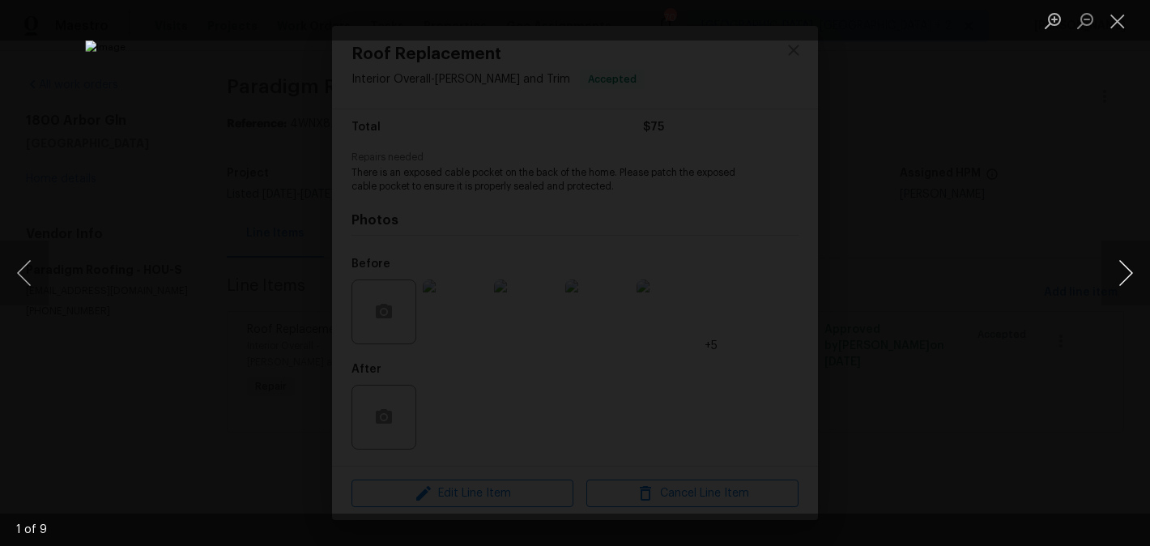
click at [1123, 274] on button "Next image" at bounding box center [1125, 272] width 49 height 65
click at [994, 217] on div "Lightbox" at bounding box center [575, 273] width 1150 height 546
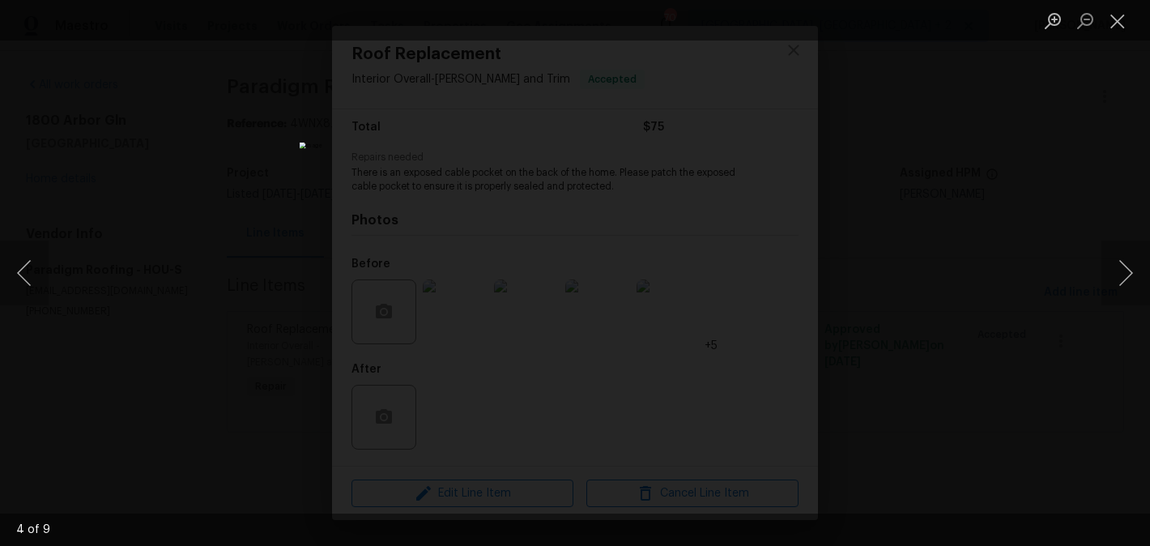
click at [994, 217] on div "Lightbox" at bounding box center [575, 273] width 1150 height 546
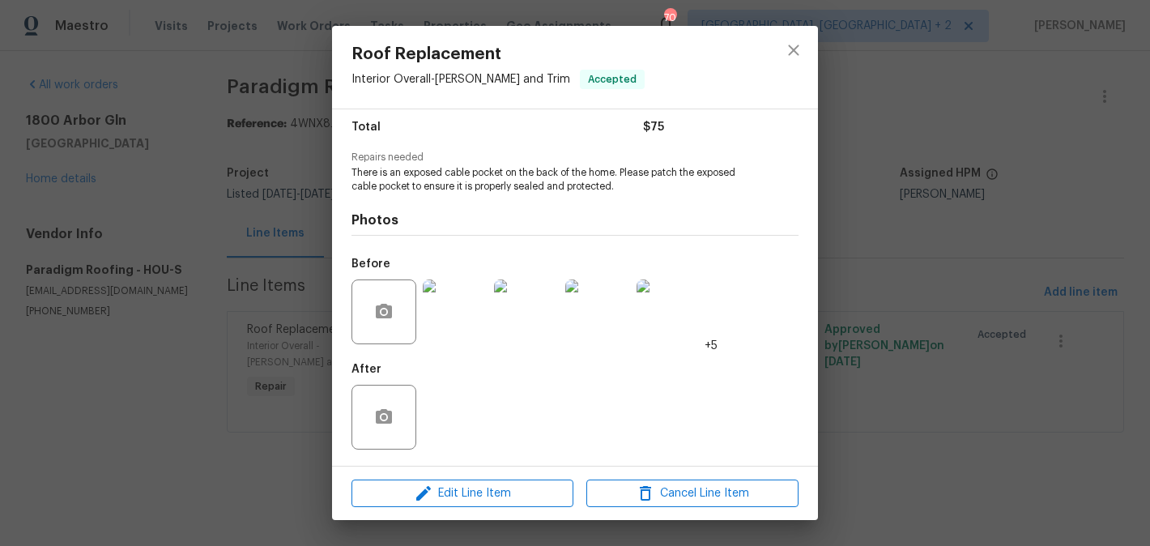
click at [994, 217] on div "Roof Replacement Interior Overall - [PERSON_NAME] and Trim Accepted Vendor Para…" at bounding box center [575, 273] width 1150 height 546
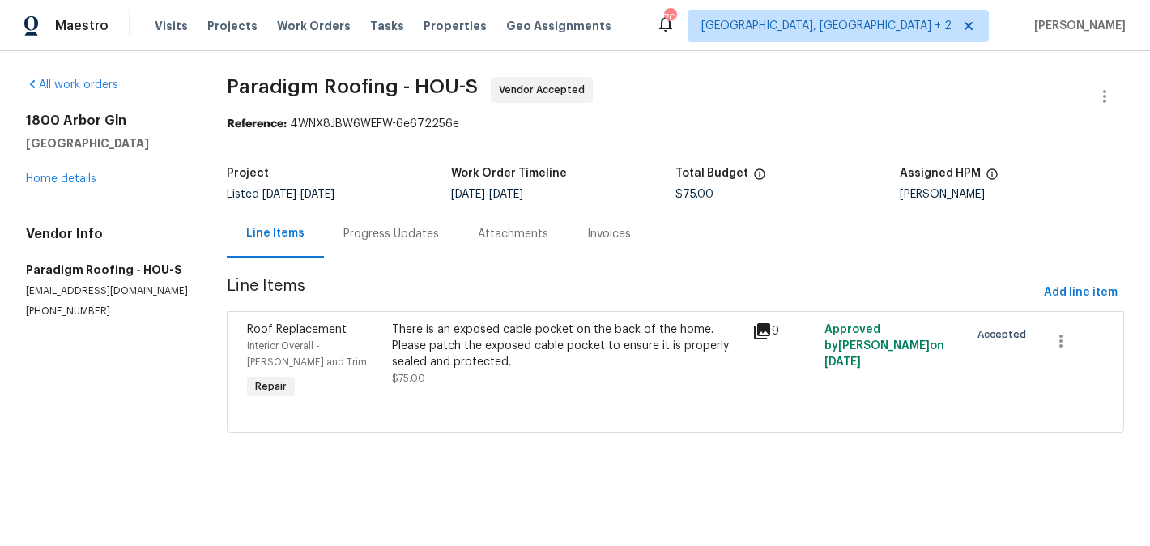
click at [380, 236] on div "Progress Updates" at bounding box center [391, 234] width 96 height 16
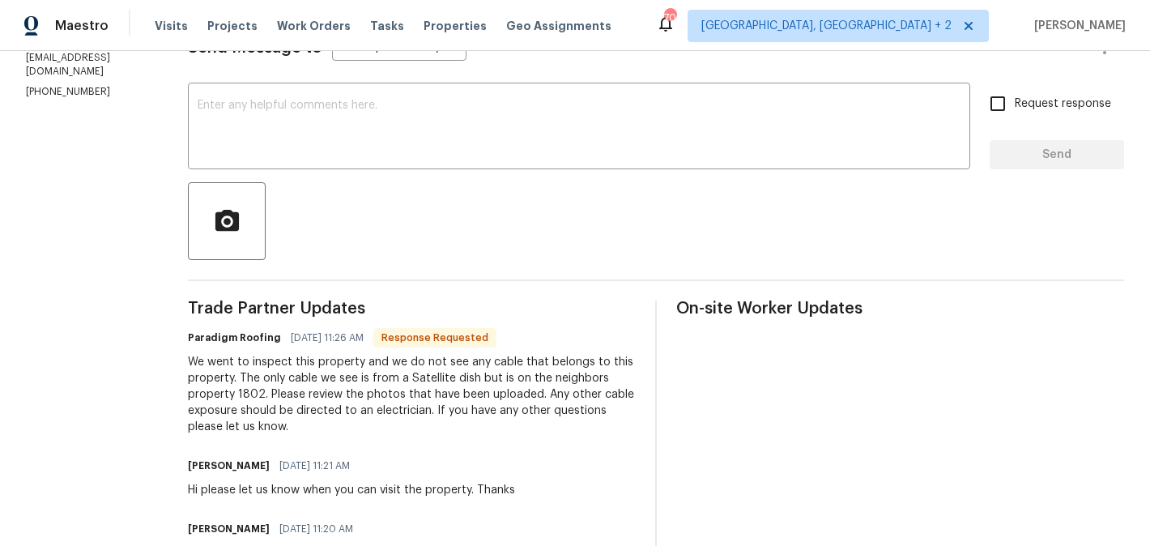
scroll to position [249, 0]
click at [291, 125] on textarea at bounding box center [579, 128] width 763 height 57
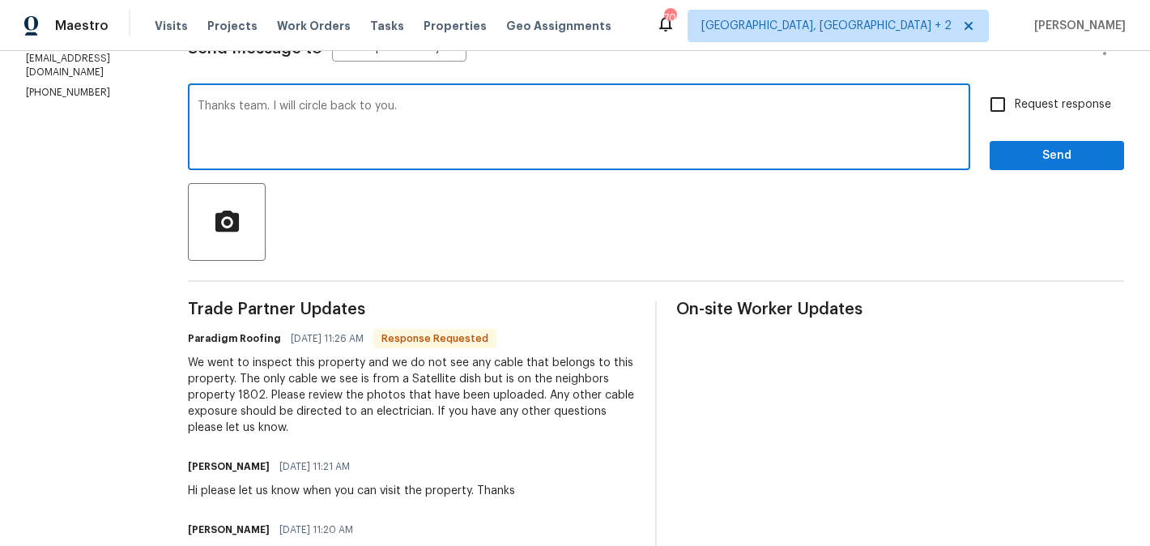
type textarea "Thanks team. I will circle back to you."
click at [1017, 97] on span "Request response" at bounding box center [1063, 104] width 96 height 17
click at [1015, 97] on input "Request response" at bounding box center [998, 104] width 34 height 34
checkbox input "true"
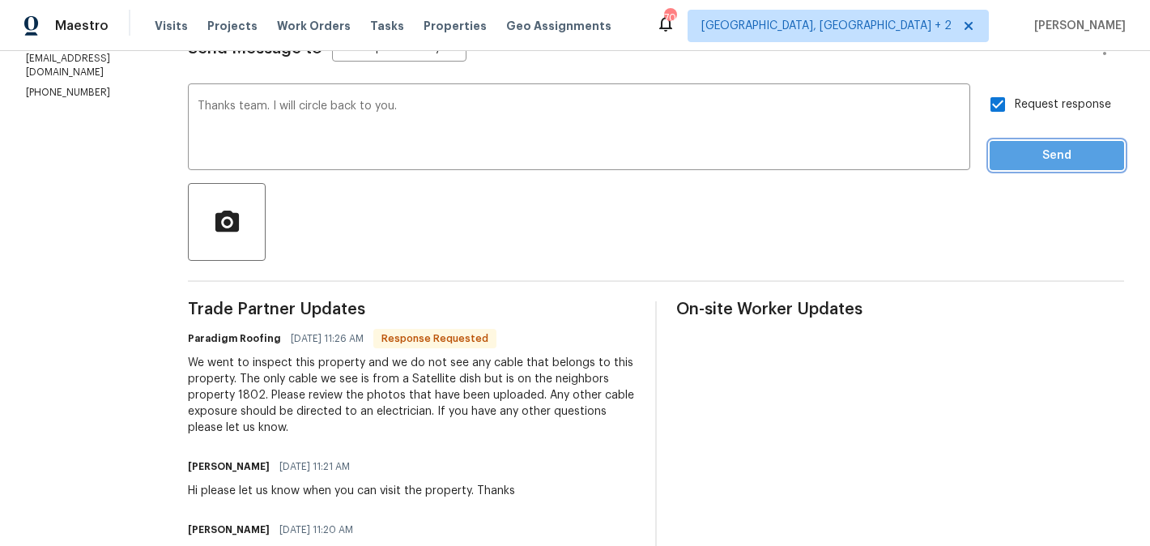
click at [1017, 147] on span "Send" at bounding box center [1056, 156] width 108 height 20
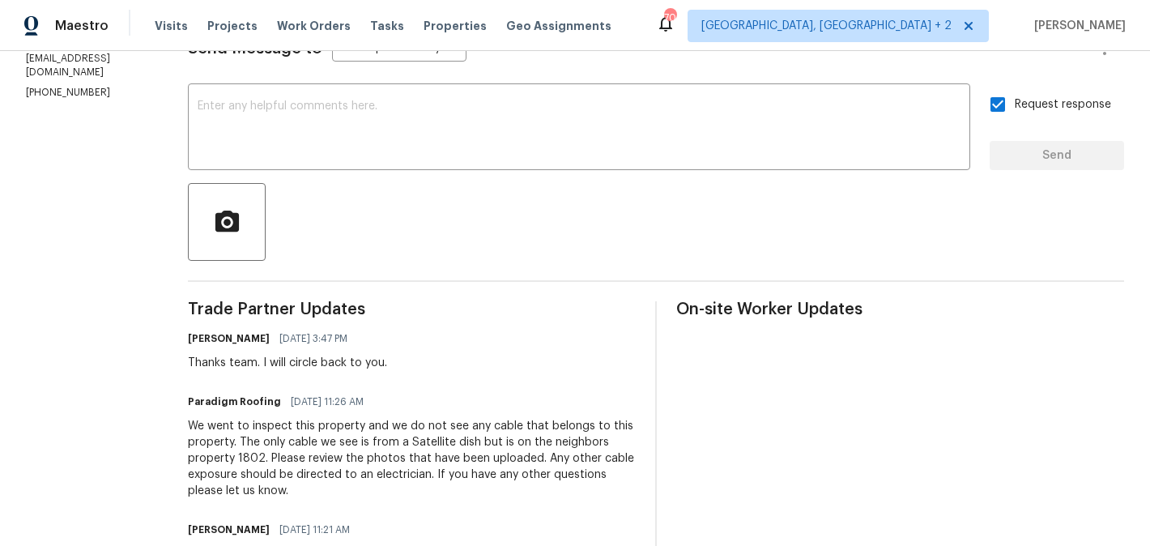
scroll to position [0, 0]
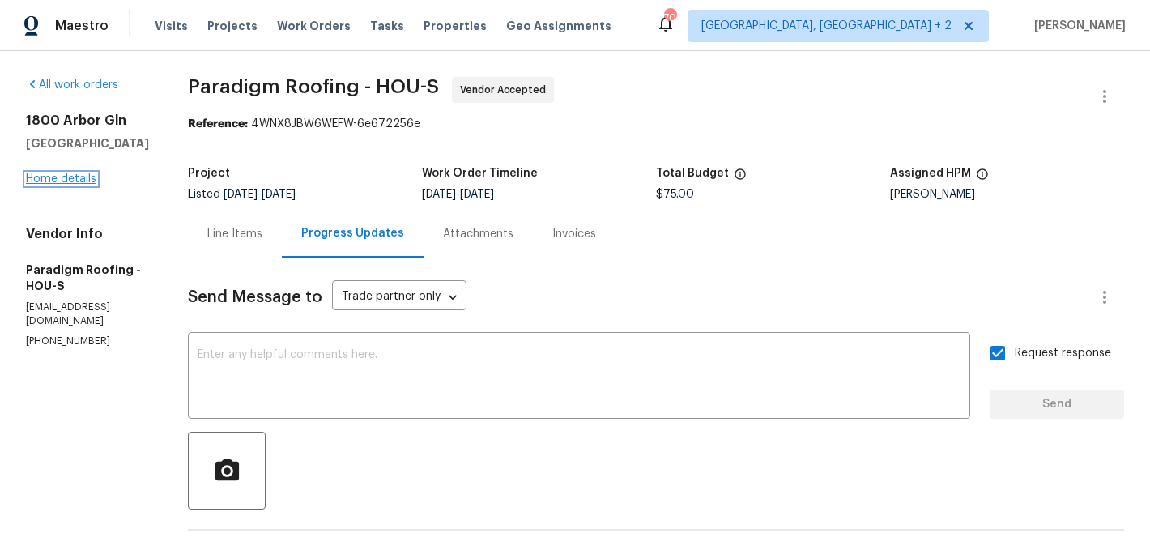
click at [70, 181] on link "Home details" at bounding box center [61, 178] width 70 height 11
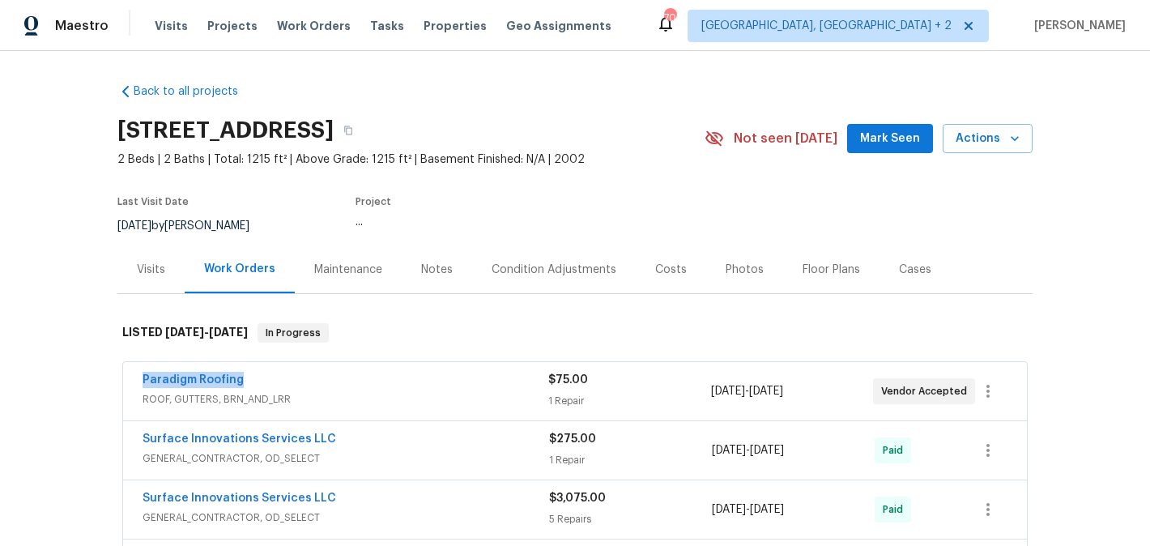
drag, startPoint x: 268, startPoint y: 381, endPoint x: 123, endPoint y: 378, distance: 145.0
click at [123, 378] on div "Paradigm Roofing ROOF, GUTTERS, BRN_AND_LRR $75.00 1 Repair 8/14/2025 - 8/16/20…" at bounding box center [575, 391] width 904 height 58
copy link "Paradigm Roofing"
click at [170, 378] on link "Paradigm Roofing" at bounding box center [193, 379] width 101 height 11
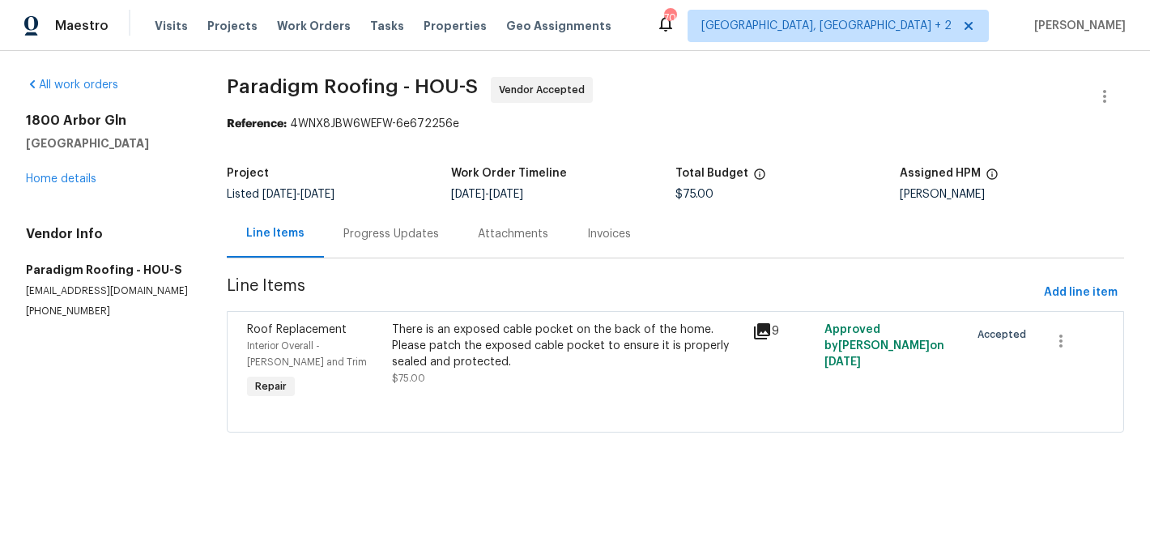
click at [393, 247] on div "Progress Updates" at bounding box center [391, 234] width 134 height 48
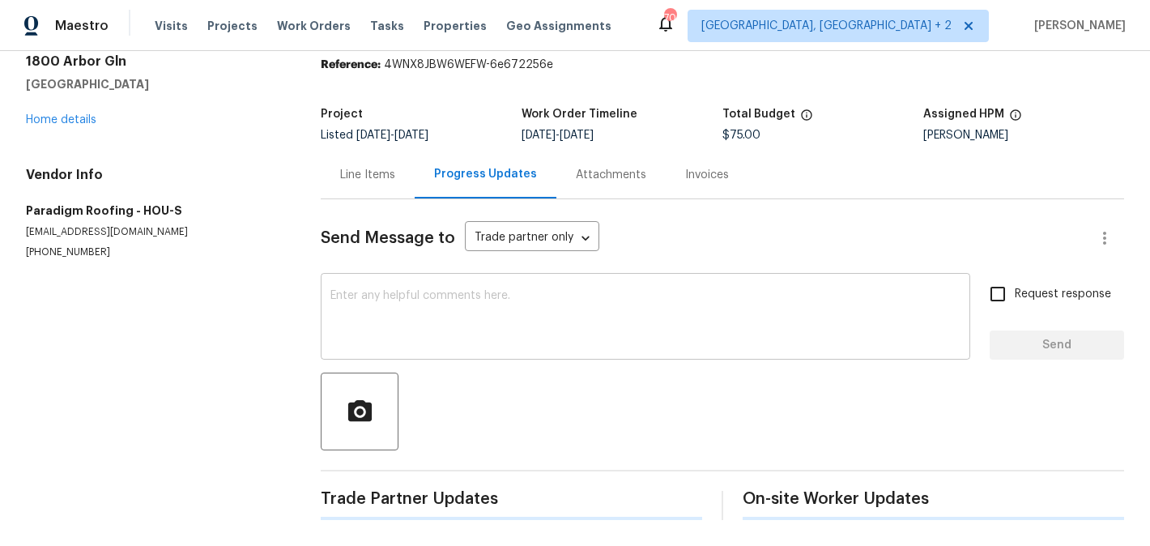
scroll to position [454, 0]
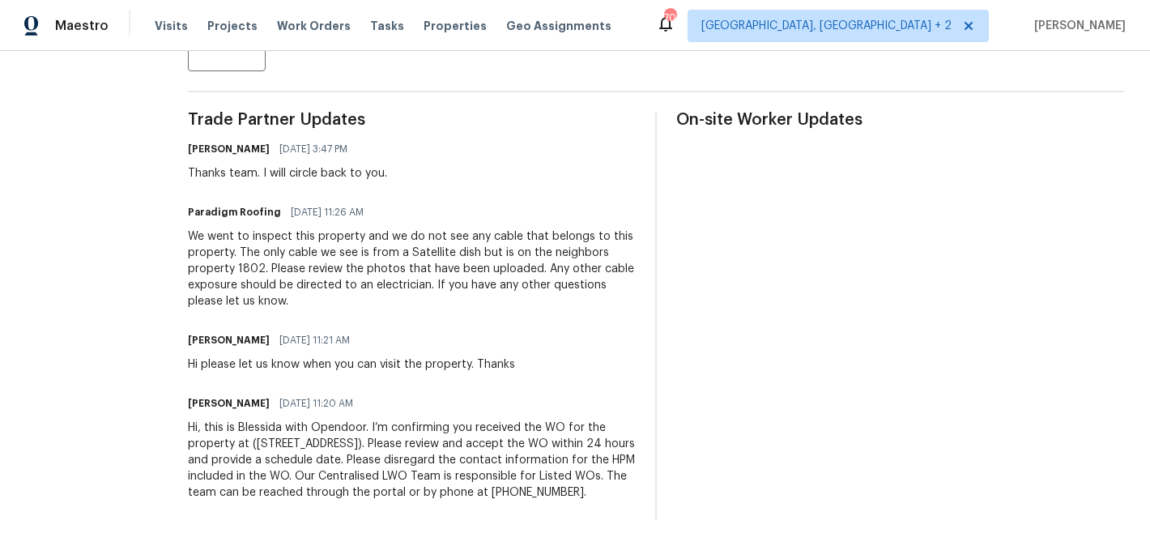
click at [352, 251] on div "We went to inspect this property and we do not see any cable that belongs to th…" at bounding box center [412, 268] width 448 height 81
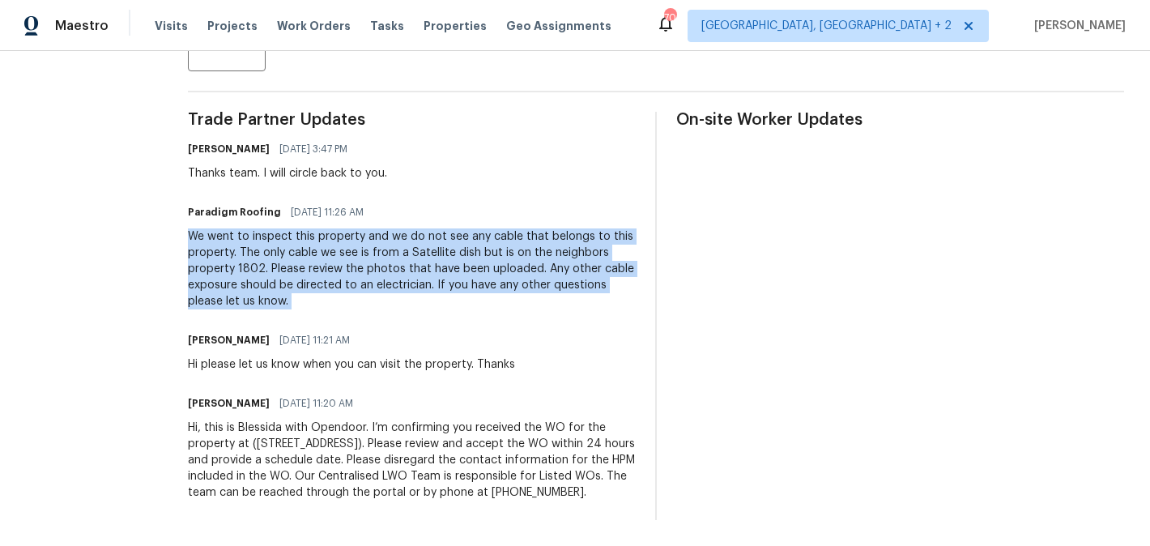
click at [352, 251] on div "We went to inspect this property and we do not see any cable that belongs to th…" at bounding box center [412, 268] width 448 height 81
copy div "We went to inspect this property and we do not see any cable that belongs to th…"
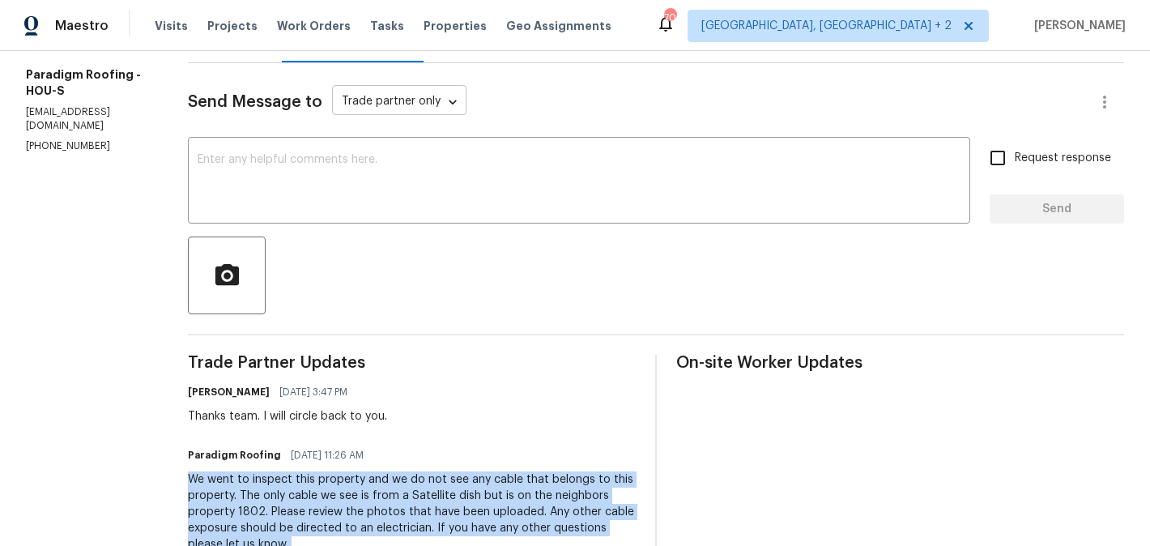
scroll to position [24, 0]
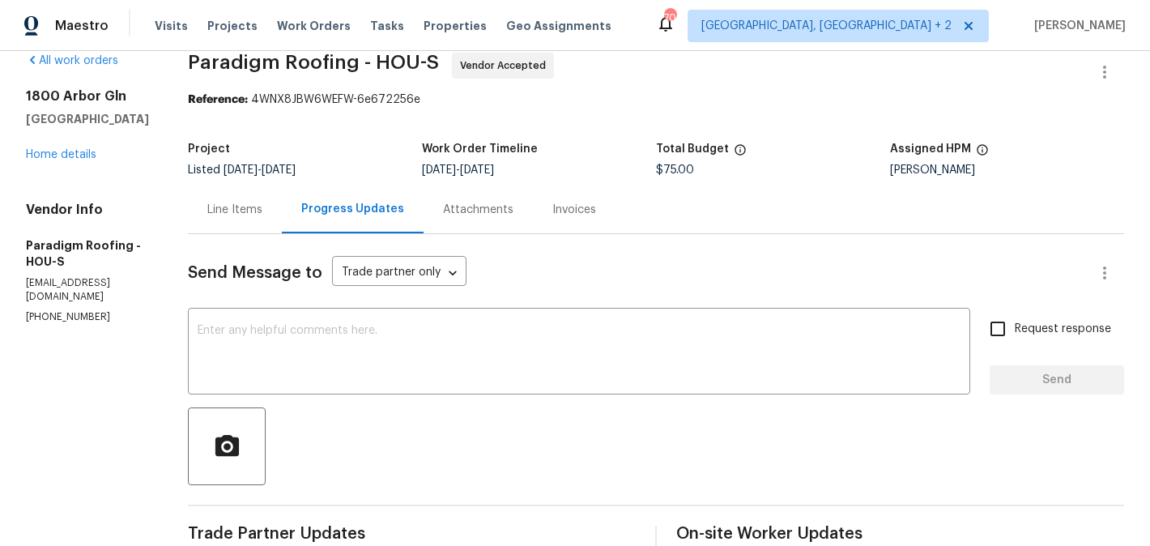
click at [254, 211] on div "Line Items" at bounding box center [234, 210] width 55 height 16
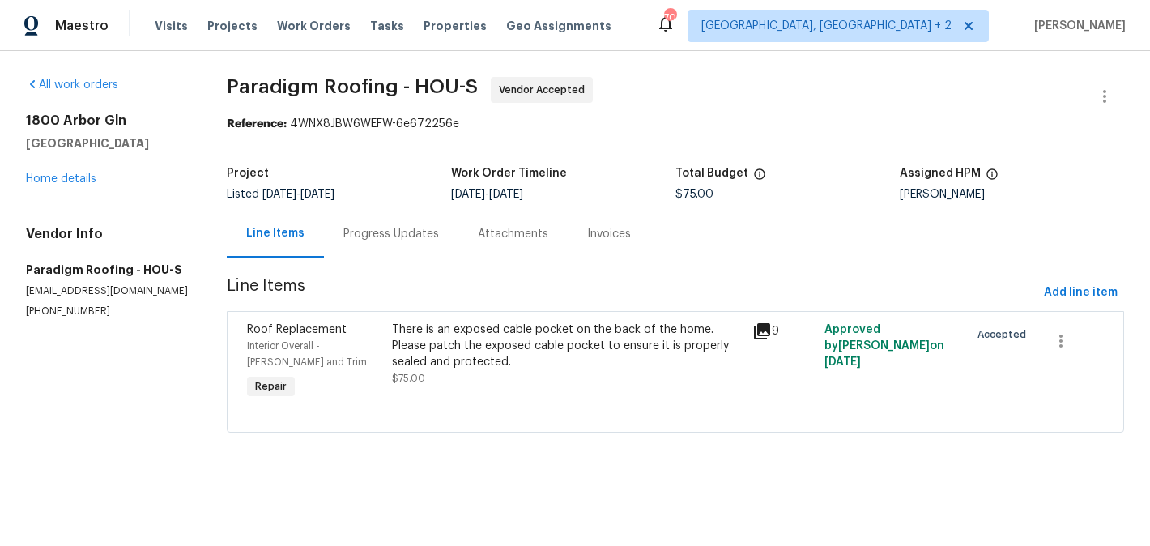
click at [548, 382] on div "There is an exposed cable pocket on the back of the home. Please patch the expo…" at bounding box center [567, 353] width 351 height 65
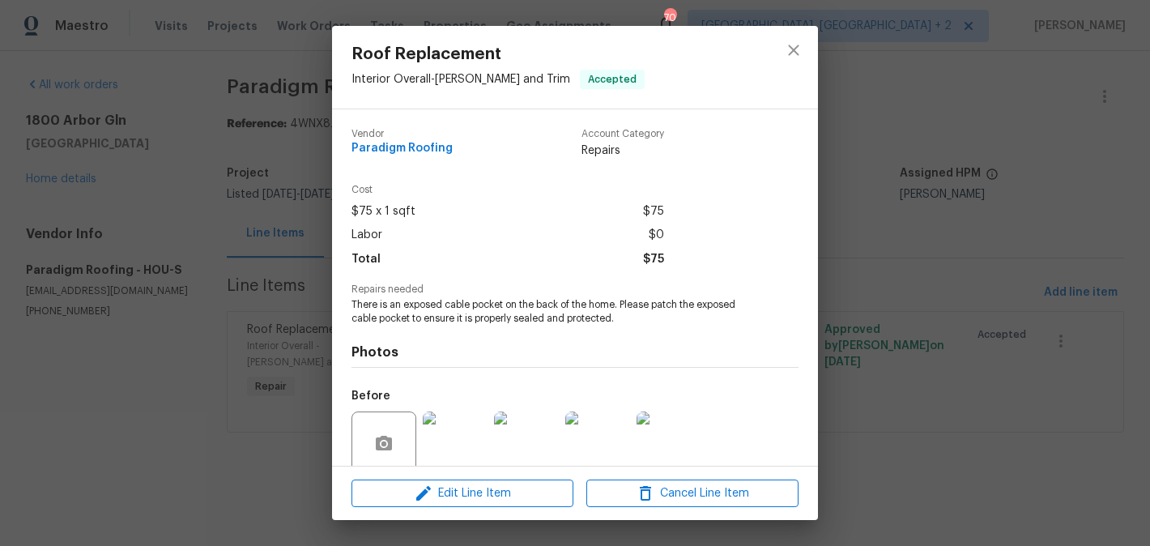
scroll to position [132, 0]
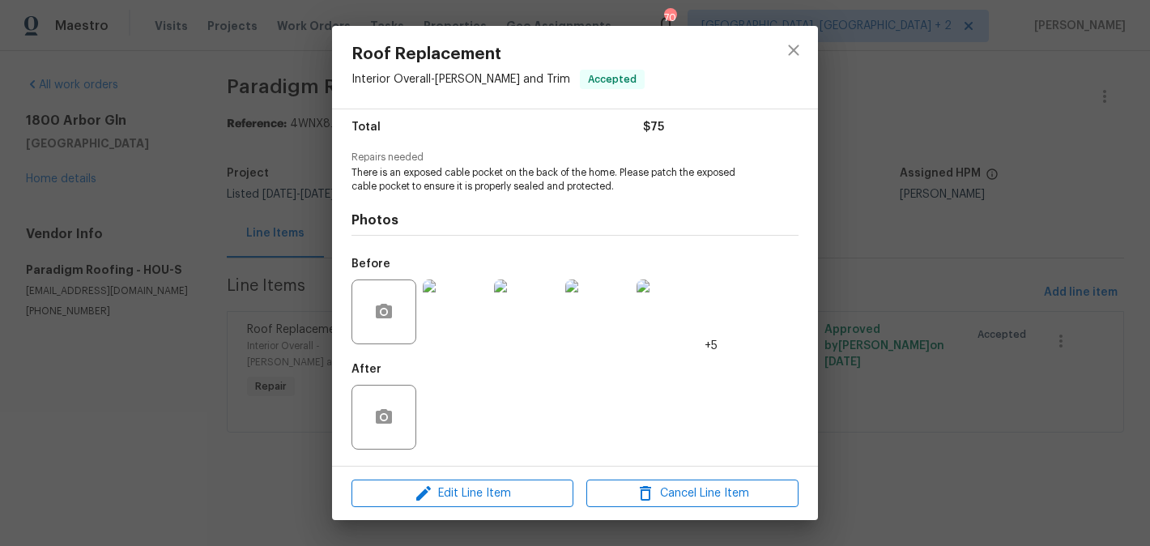
click at [469, 324] on img at bounding box center [455, 311] width 65 height 65
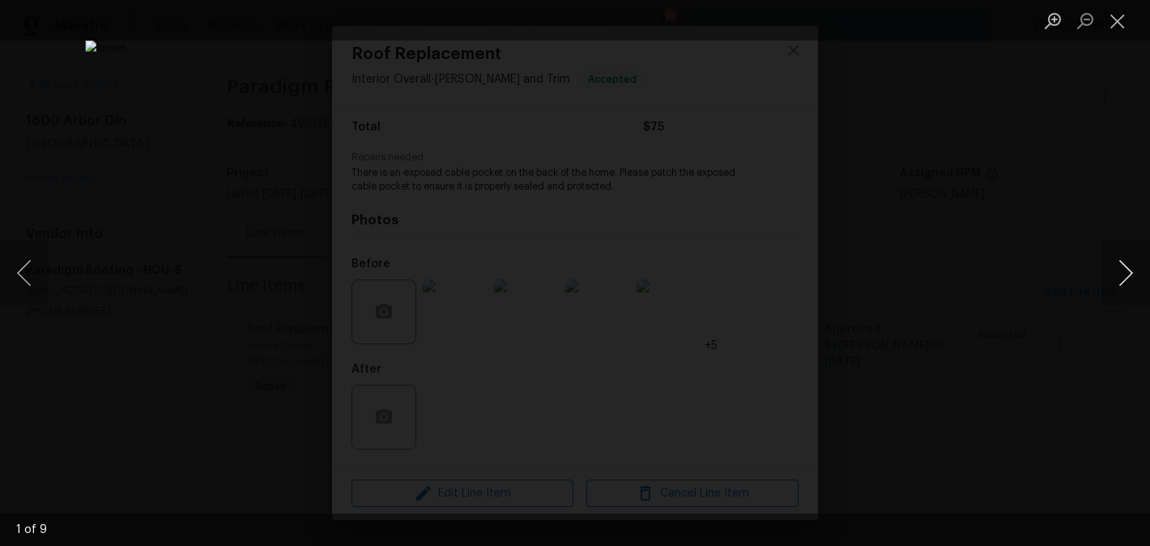
click at [1125, 275] on button "Next image" at bounding box center [1125, 272] width 49 height 65
click at [1121, 266] on button "Next image" at bounding box center [1125, 272] width 49 height 65
click at [1130, 276] on button "Next image" at bounding box center [1125, 272] width 49 height 65
click at [1134, 265] on button "Next image" at bounding box center [1125, 272] width 49 height 65
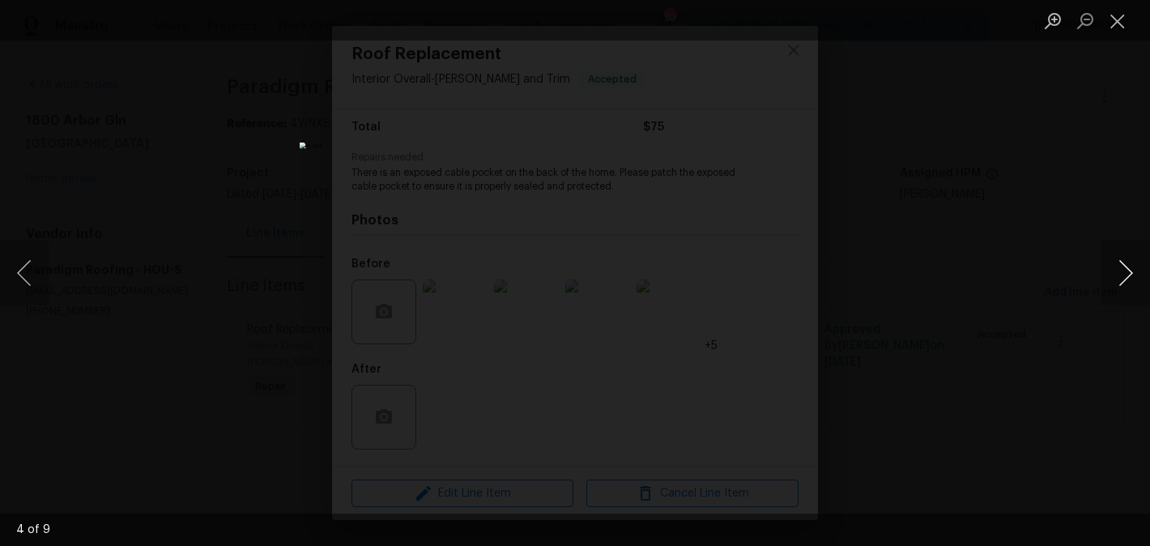
click at [1134, 265] on button "Next image" at bounding box center [1125, 272] width 49 height 65
click at [913, 238] on div "Lightbox" at bounding box center [575, 273] width 1150 height 546
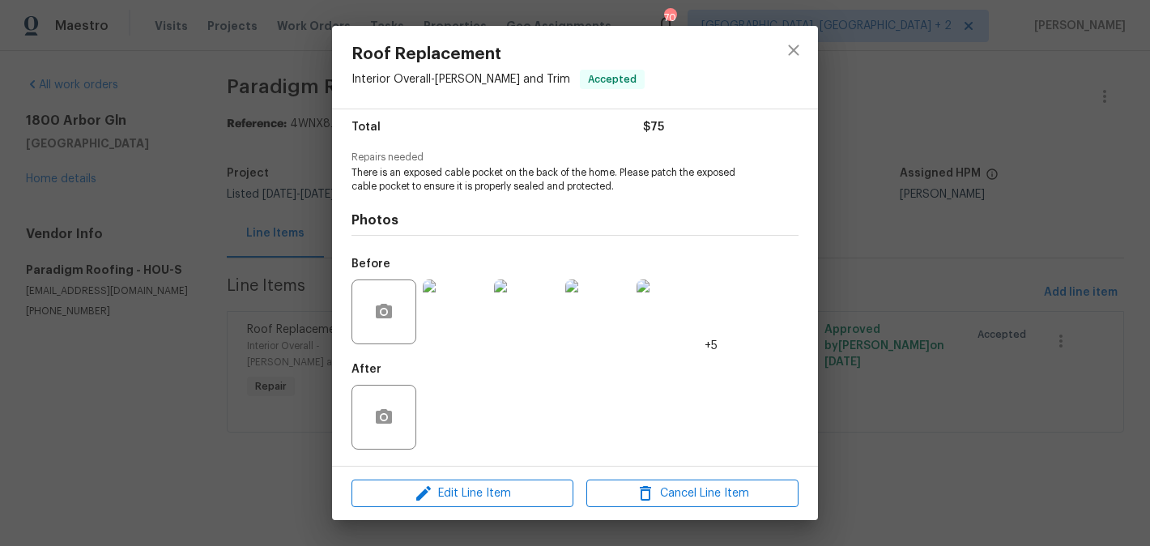
click at [913, 238] on div "Roof Replacement Interior Overall - Eaves and Trim Accepted Vendor Paradigm Roo…" at bounding box center [575, 273] width 1150 height 546
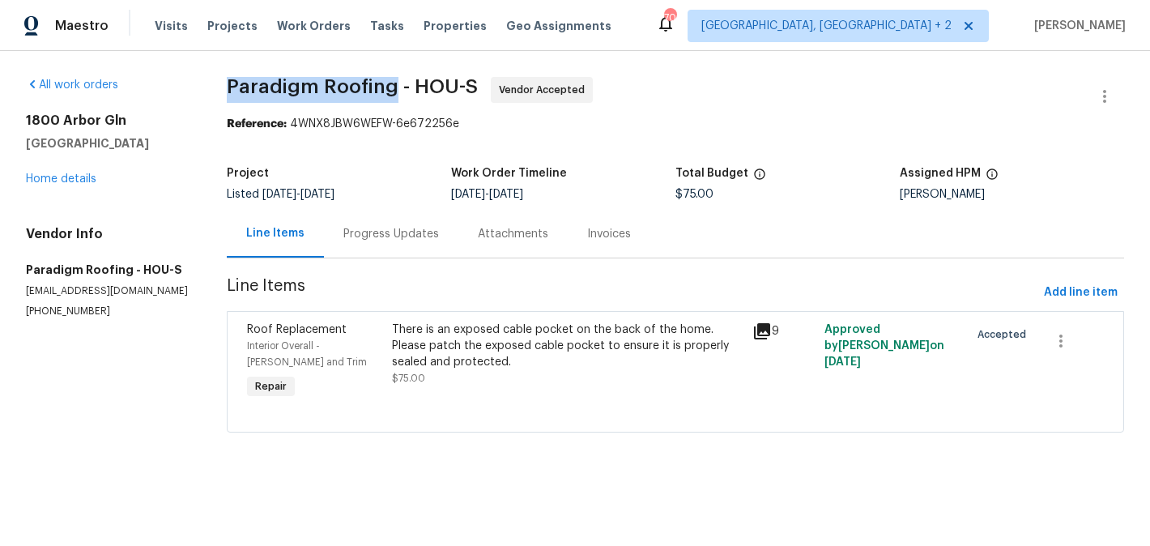
drag, startPoint x: 223, startPoint y: 83, endPoint x: 394, endPoint y: 87, distance: 170.9
click at [394, 87] on div "All work orders 1800 Arbor Gln Conroe, TX 77303 Home details Vendor Info Paradi…" at bounding box center [575, 264] width 1150 height 427
copy span "Paradigm Roofing"
click at [370, 252] on div "Progress Updates" at bounding box center [391, 234] width 134 height 48
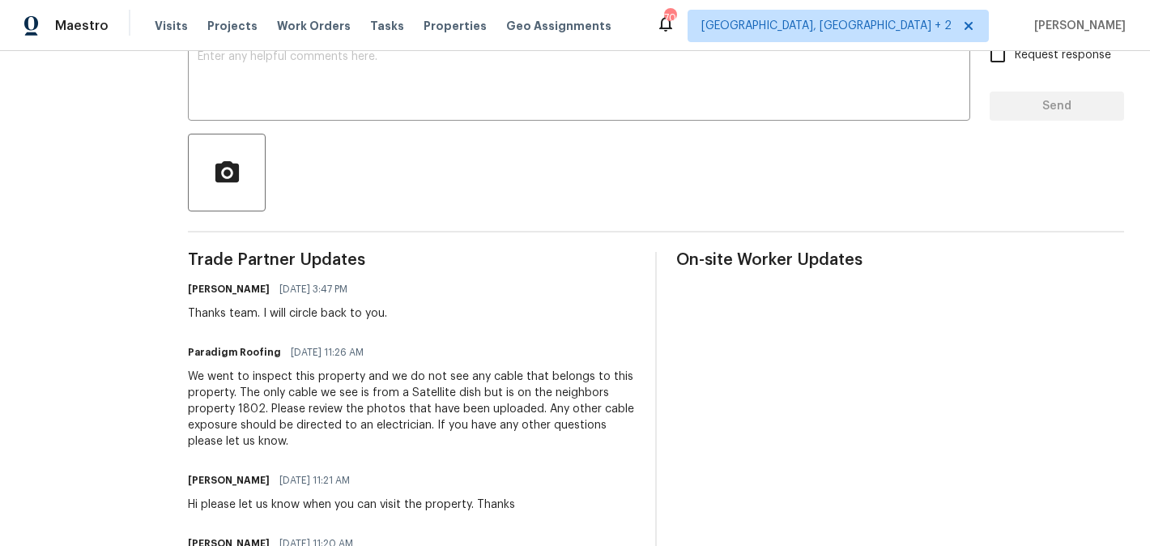
scroll to position [302, 0]
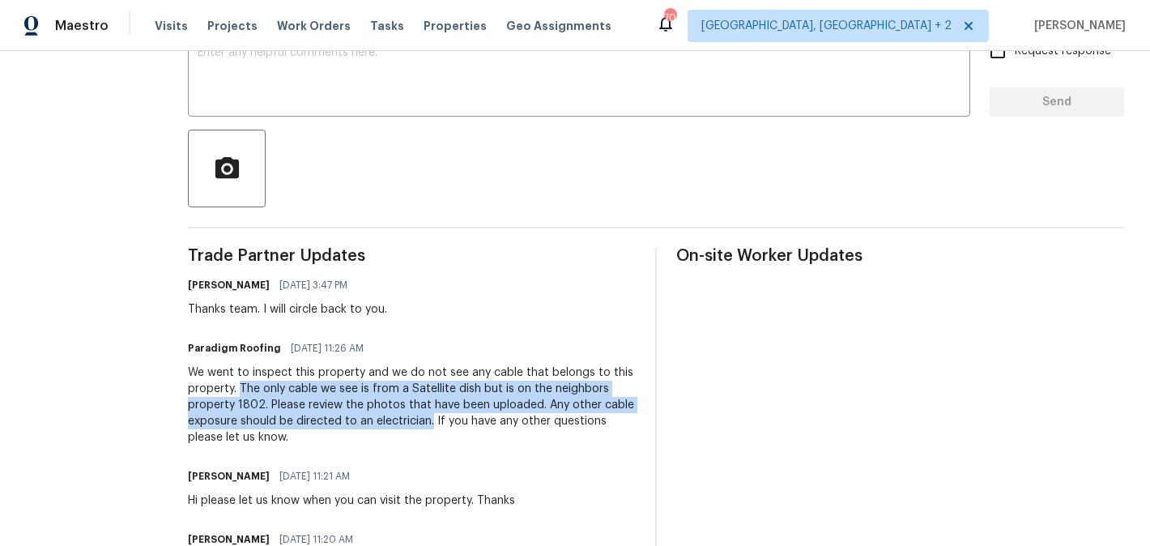
drag, startPoint x: 247, startPoint y: 386, endPoint x: 440, endPoint y: 424, distance: 196.4
click at [440, 424] on div "We went to inspect this property and we do not see any cable that belongs to th…" at bounding box center [412, 404] width 448 height 81
copy div "The only cable we see is from a Satellite dish but is on the neighbors property…"
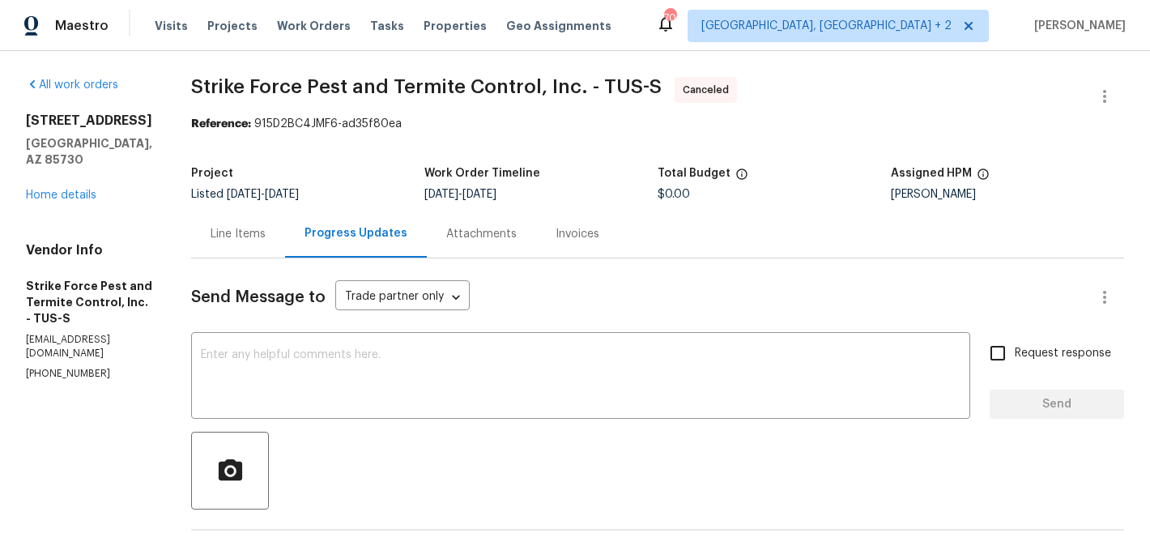
click at [76, 172] on div "[STREET_ADDRESS] Home details" at bounding box center [89, 158] width 126 height 91
click at [76, 189] on link "Home details" at bounding box center [61, 194] width 70 height 11
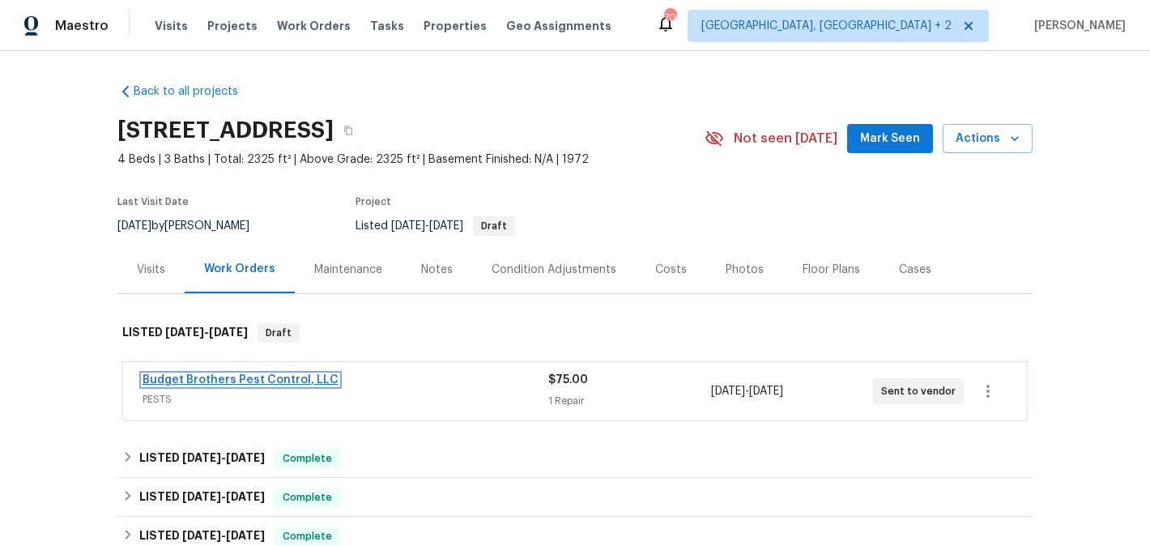
click at [281, 380] on link "Budget Brothers Pest Control, LLC" at bounding box center [241, 379] width 196 height 11
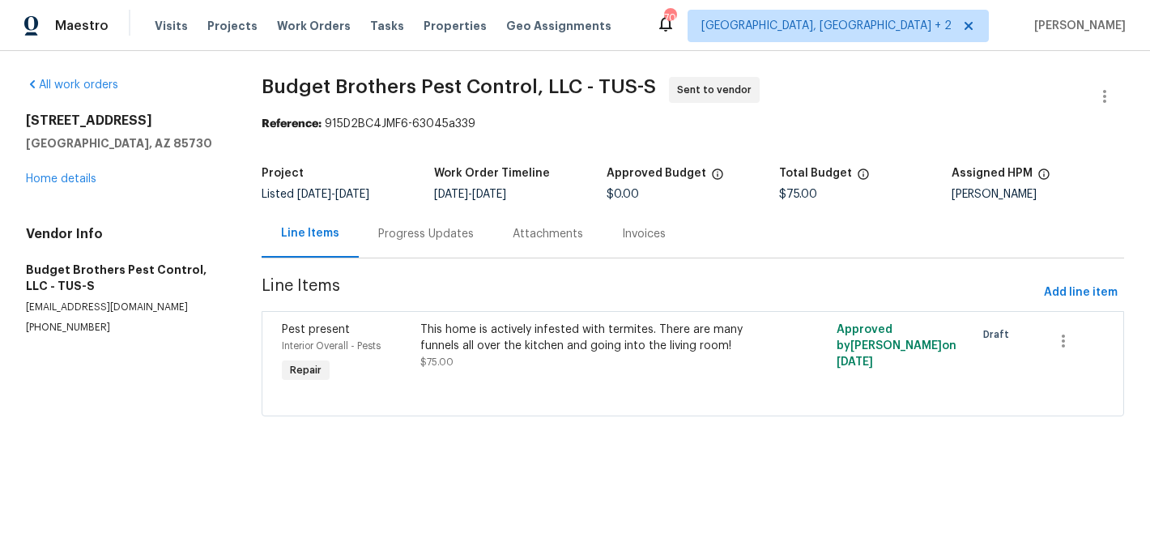
click at [411, 250] on div "Progress Updates" at bounding box center [426, 234] width 134 height 48
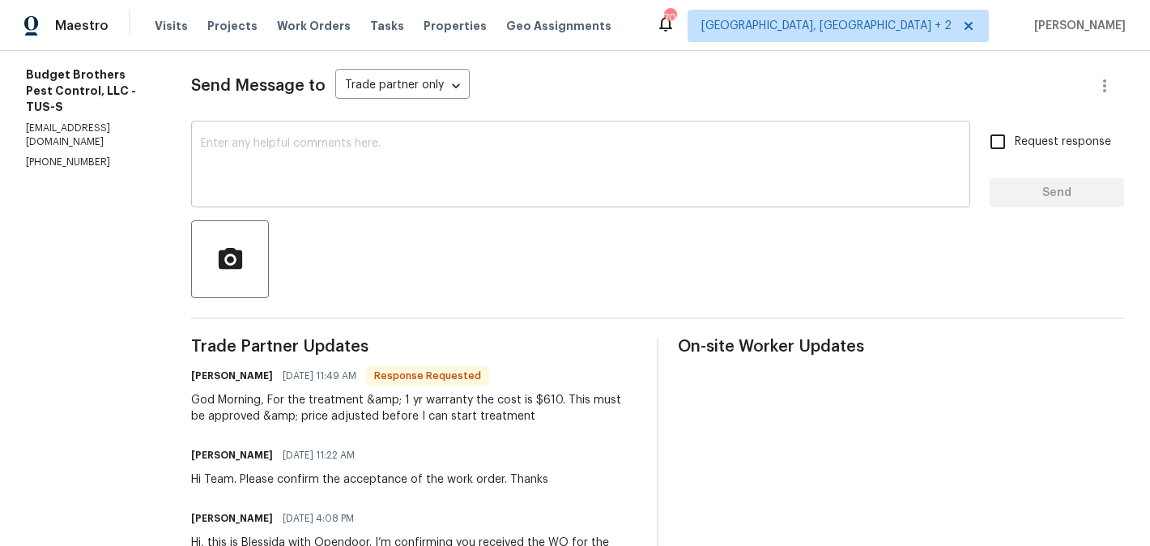
scroll to position [212, 0]
click at [237, 368] on h6 "[PERSON_NAME]" at bounding box center [232, 375] width 82 height 16
copy h6 "[PERSON_NAME]"
click at [381, 205] on div "x ​" at bounding box center [580, 165] width 779 height 83
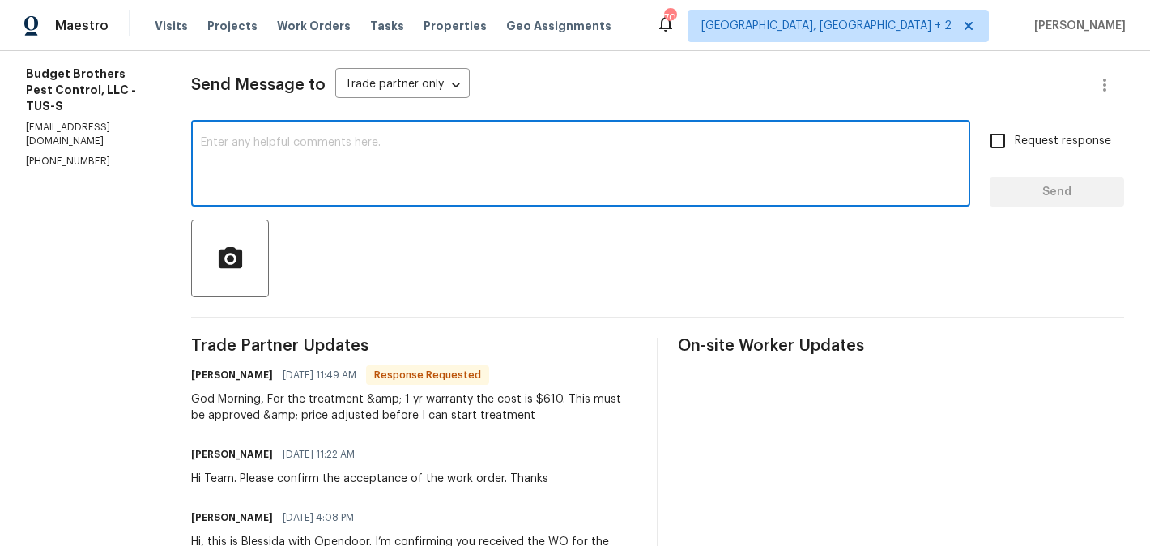
paste textarea "[PERSON_NAME]"
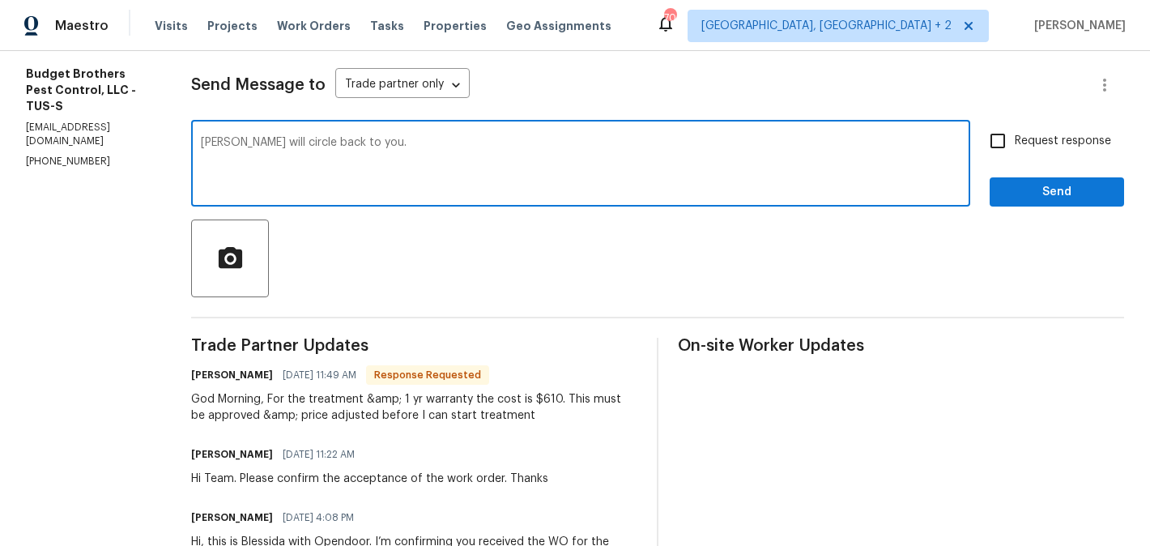
type textarea "[PERSON_NAME] will circle back to you."
click at [1049, 156] on label "Request response" at bounding box center [1046, 141] width 130 height 34
click at [1015, 156] on input "Request response" at bounding box center [998, 141] width 34 height 34
checkbox input "true"
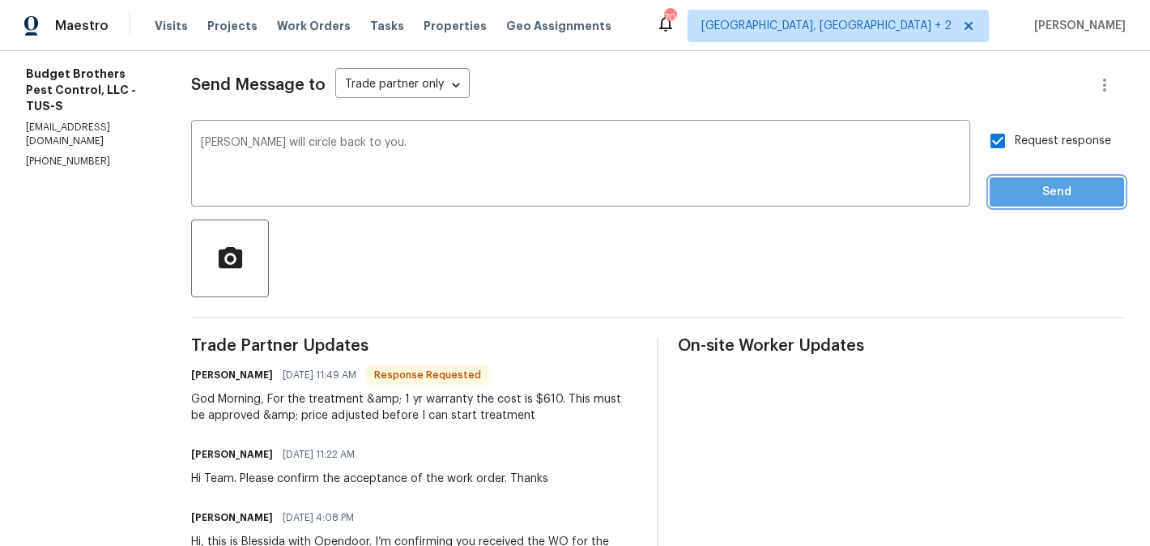
click at [1016, 190] on span "Send" at bounding box center [1056, 192] width 108 height 20
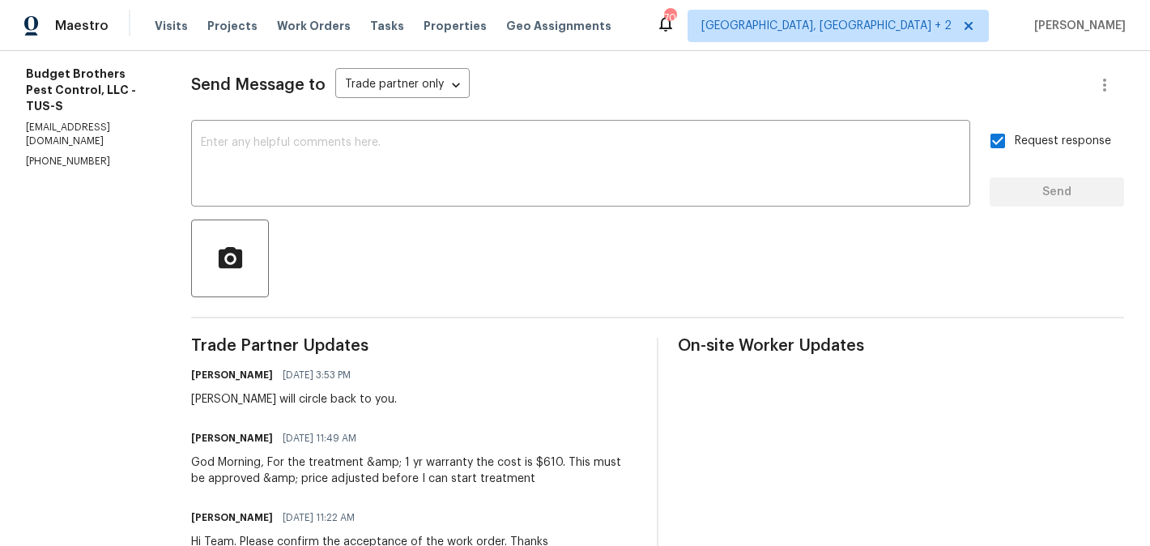
scroll to position [0, 0]
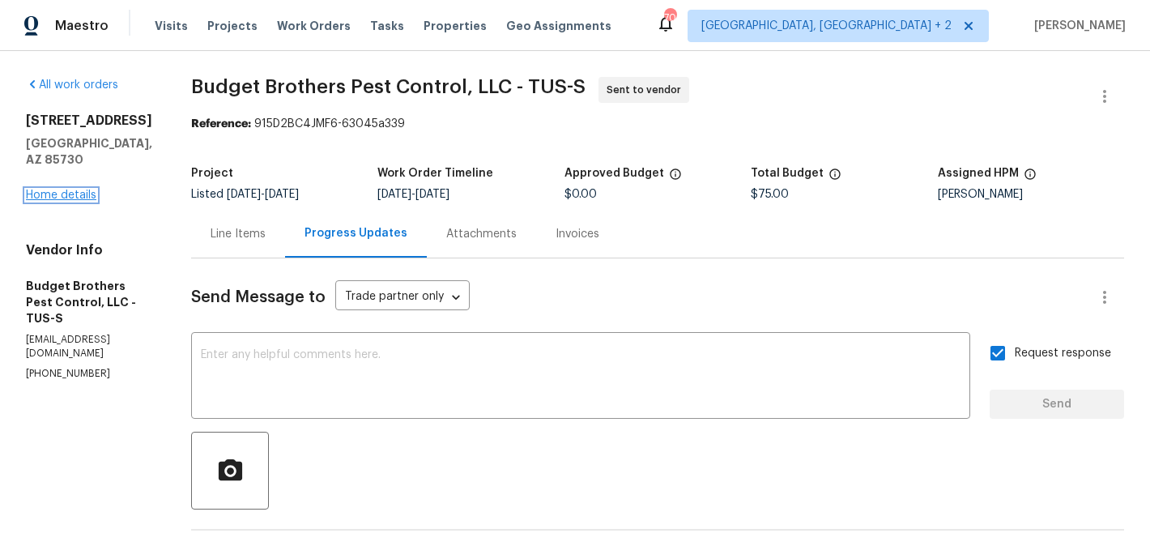
click at [61, 189] on link "Home details" at bounding box center [61, 194] width 70 height 11
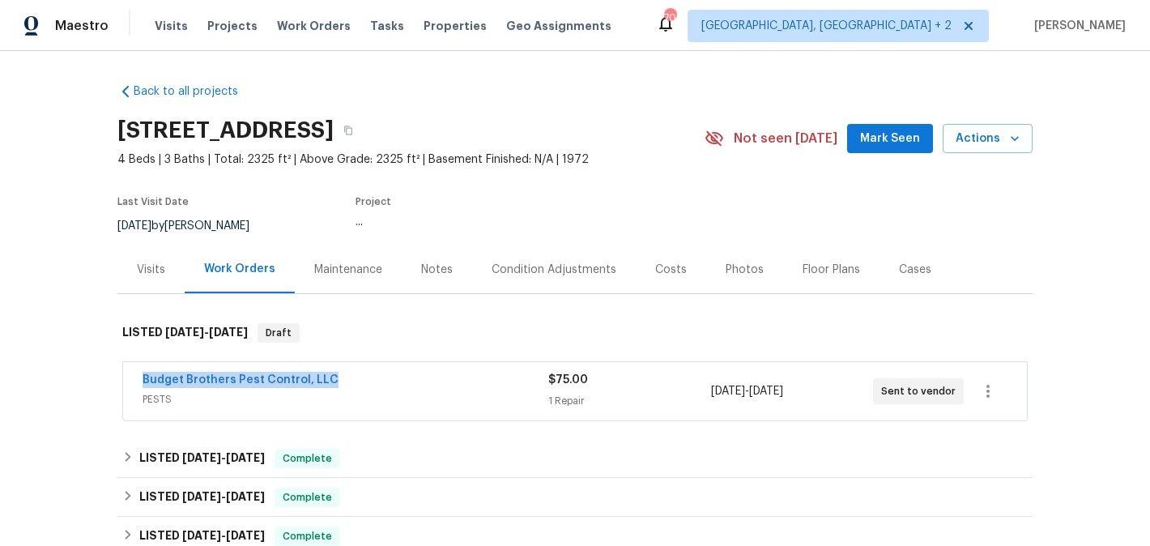
drag, startPoint x: 342, startPoint y: 379, endPoint x: 79, endPoint y: 377, distance: 264.0
click at [79, 377] on div "Back to all projects 8952 E 39th St, Tucson, AZ 85730 4 Beds | 3 Baths | Total:…" at bounding box center [575, 298] width 1150 height 495
copy link "Budget Brothers Pest Control, LLC"
click at [206, 382] on link "Budget Brothers Pest Control, LLC" at bounding box center [241, 379] width 196 height 11
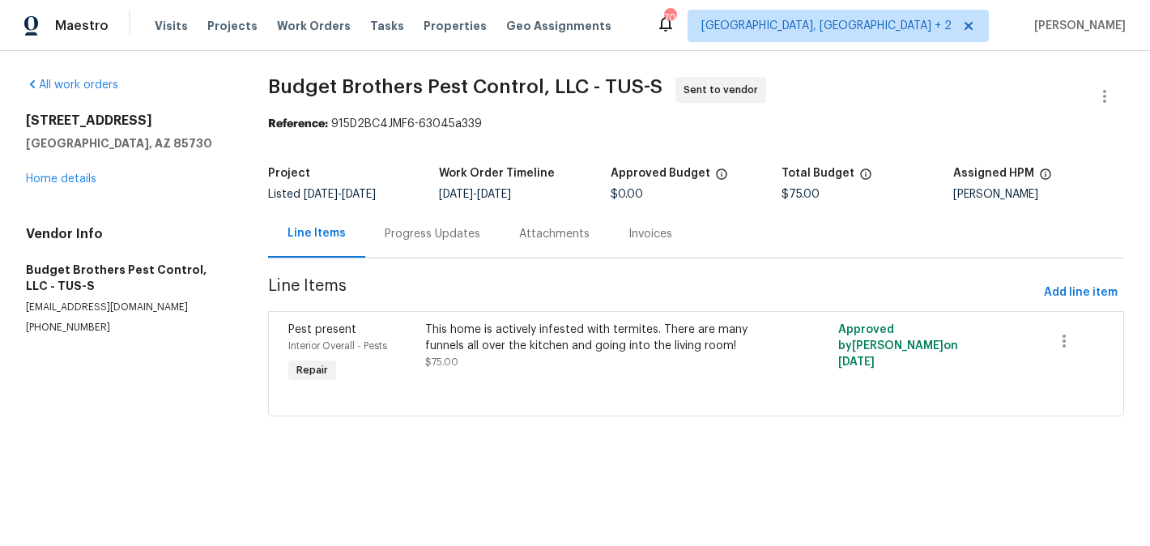
click at [509, 338] on div "This home is actively infested with termites. There are many funnels all over t…" at bounding box center [592, 337] width 334 height 32
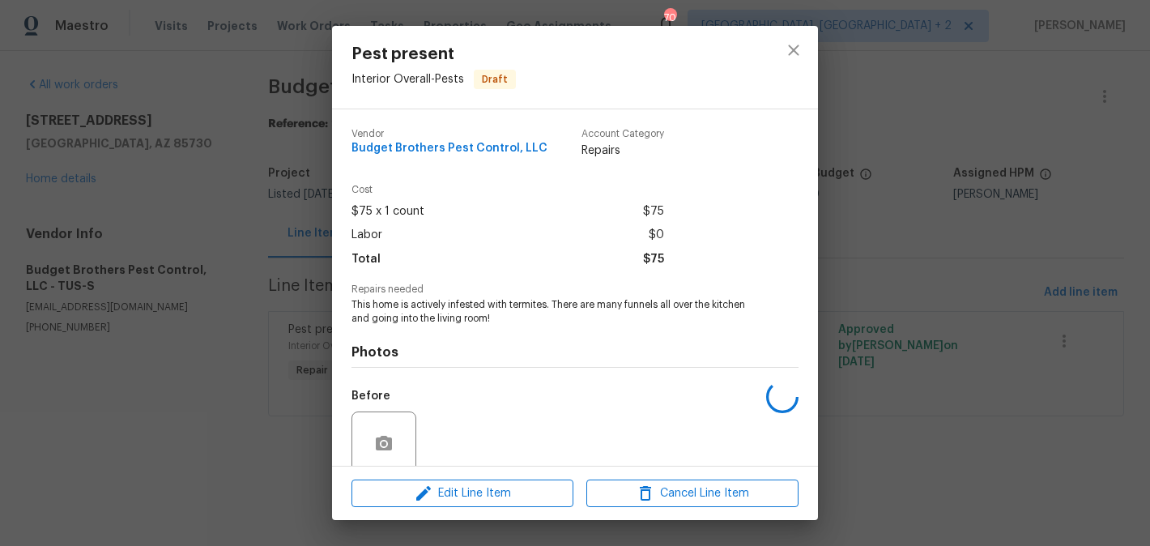
click at [483, 313] on span "This home is actively infested with termites. There are many funnels all over t…" at bounding box center [552, 312] width 402 height 28
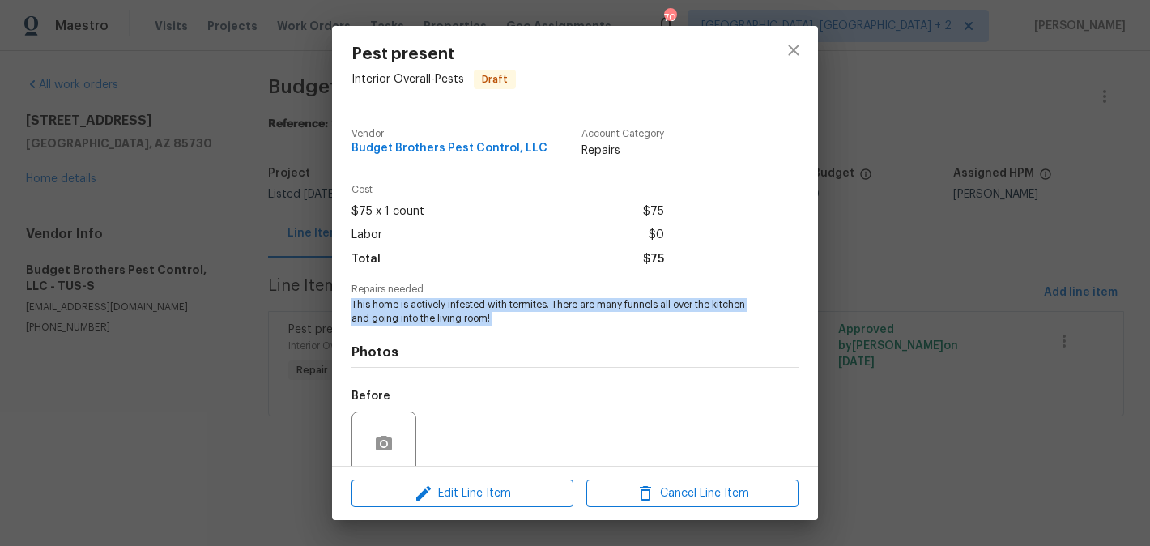
click at [483, 313] on span "This home is actively infested with termites. There are many funnels all over t…" at bounding box center [552, 312] width 402 height 28
copy span "This home is actively infested with termites. There are many funnels all over t…"
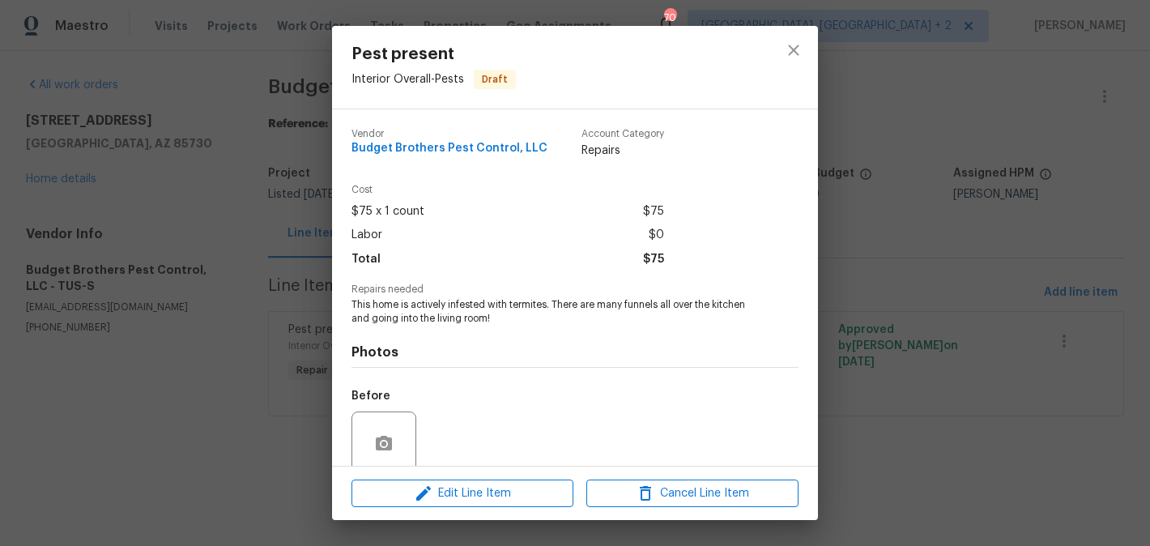
click at [243, 181] on div "Pest present Interior Overall - Pests Draft Vendor Budget Brothers Pest Control…" at bounding box center [575, 273] width 1150 height 546
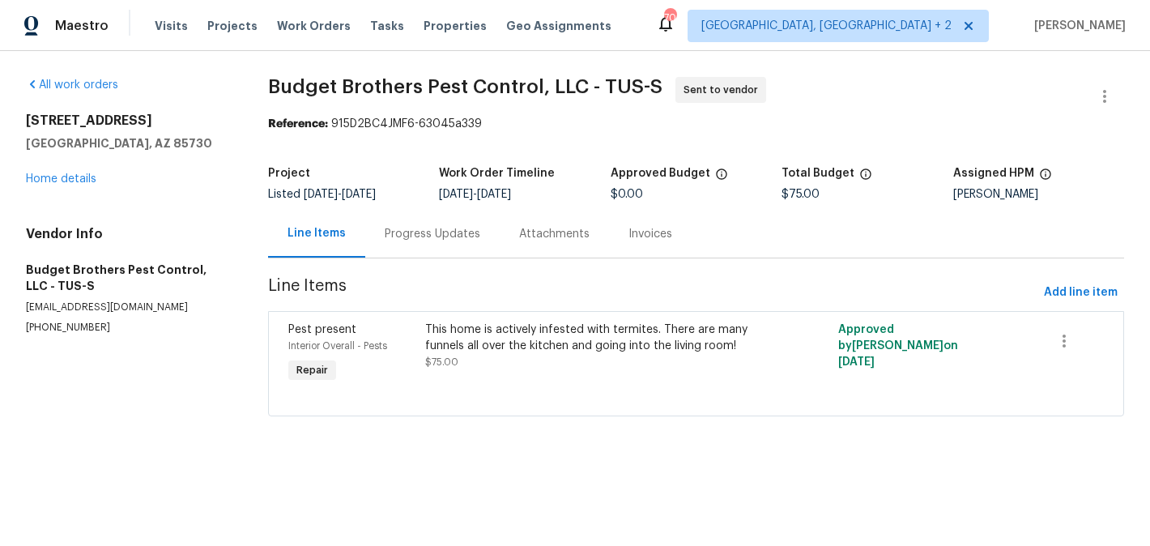
click at [413, 203] on div "Project Listed 8/12/2025 - 8/15/2025 Work Order Timeline 8/13/2025 - 8/15/2025 …" at bounding box center [696, 184] width 857 height 52
click at [414, 239] on div "Progress Updates" at bounding box center [433, 234] width 96 height 16
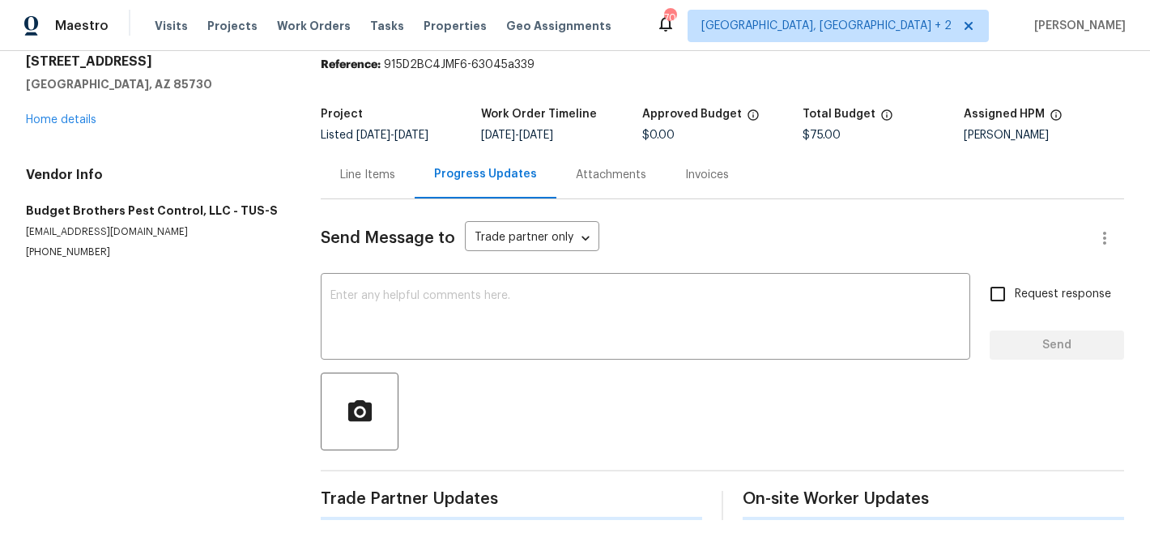
scroll to position [406, 0]
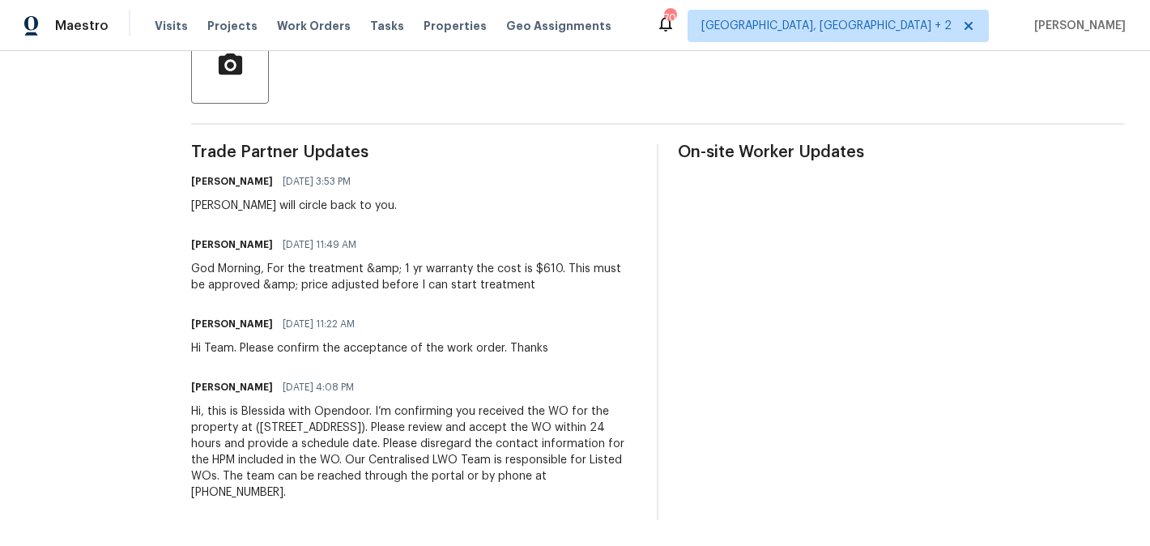
click at [371, 266] on div "God Morning, For the treatment &amp; 1 yr warranty the cost is $610. This must …" at bounding box center [414, 277] width 446 height 32
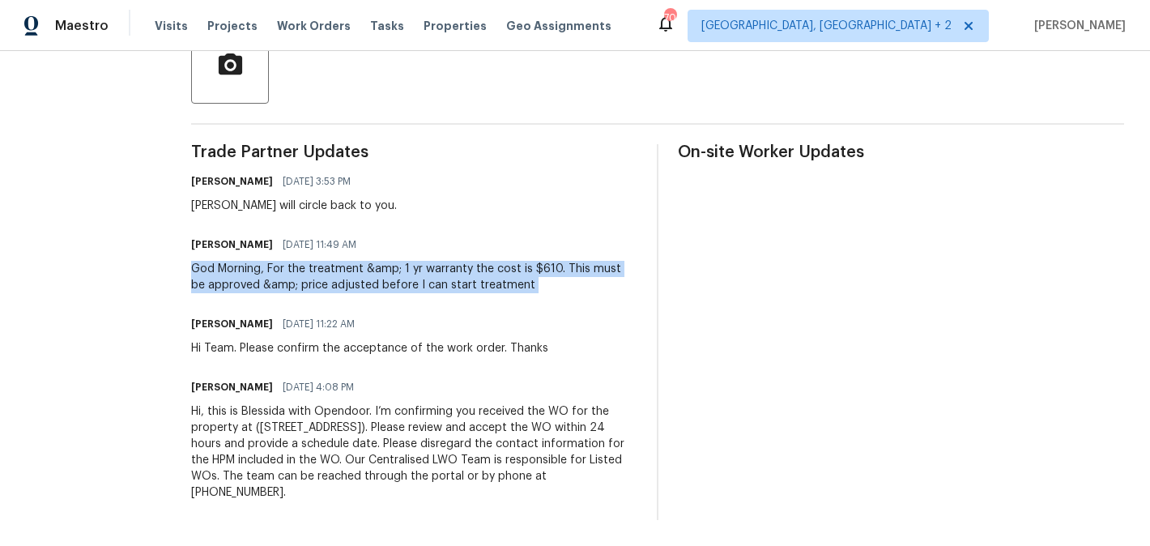
click at [371, 266] on div "God Morning, For the treatment &amp; 1 yr warranty the cost is $610. This must …" at bounding box center [414, 277] width 446 height 32
copy div "God Morning, For the treatment &amp; 1 yr warranty the cost is $610. This must …"
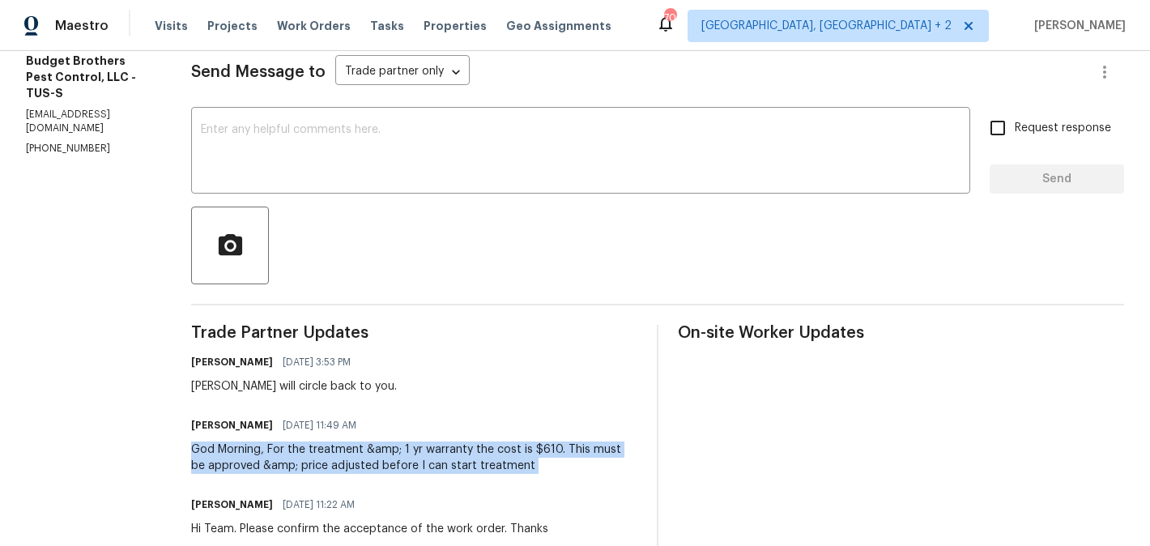
scroll to position [0, 0]
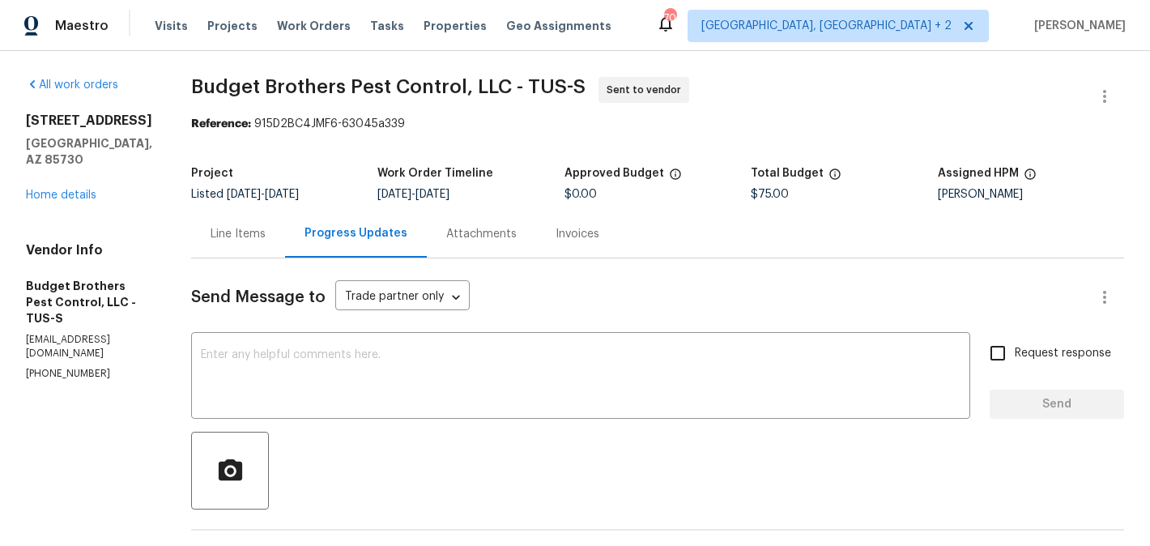
click at [783, 202] on div "Project Listed 8/12/2025 - 8/15/2025 Work Order Timeline 8/13/2025 - 8/15/2025 …" at bounding box center [657, 184] width 933 height 52
copy span "$75.00"
click at [83, 189] on link "Home details" at bounding box center [61, 194] width 70 height 11
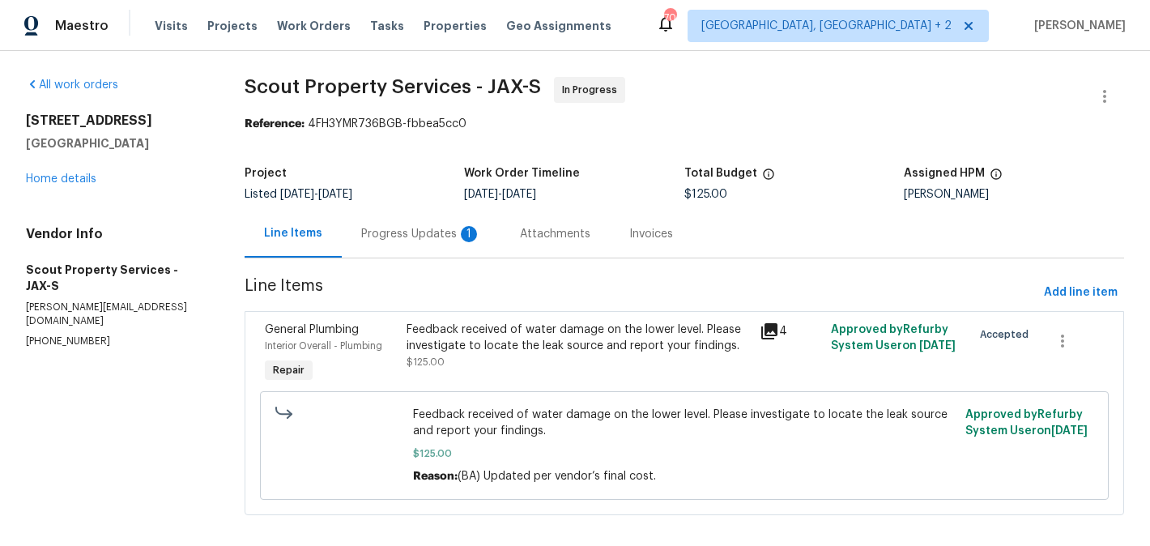
click at [435, 243] on div "Progress Updates 1" at bounding box center [421, 234] width 159 height 48
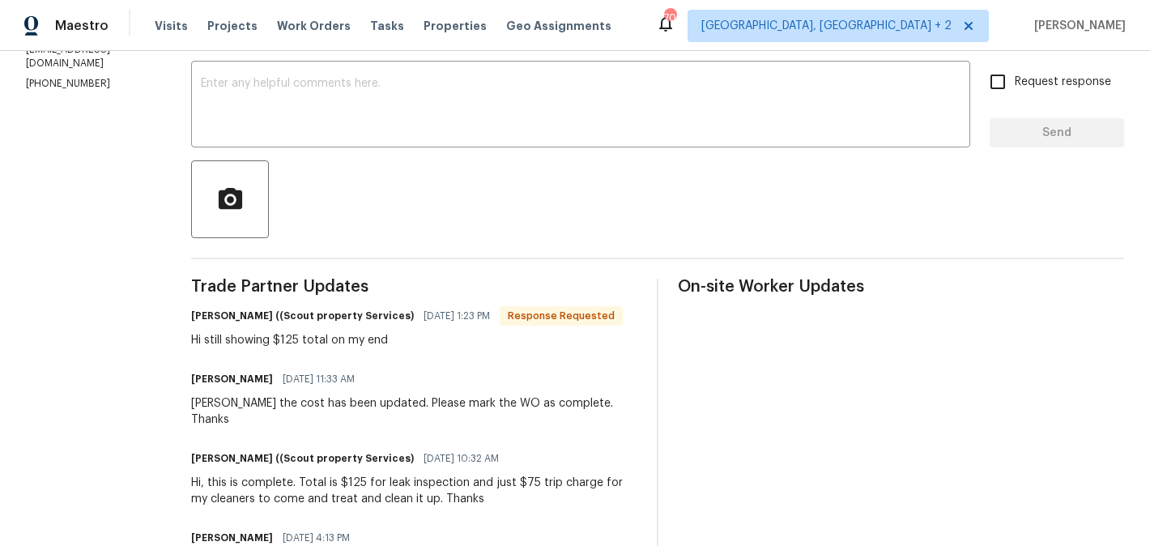
scroll to position [301, 0]
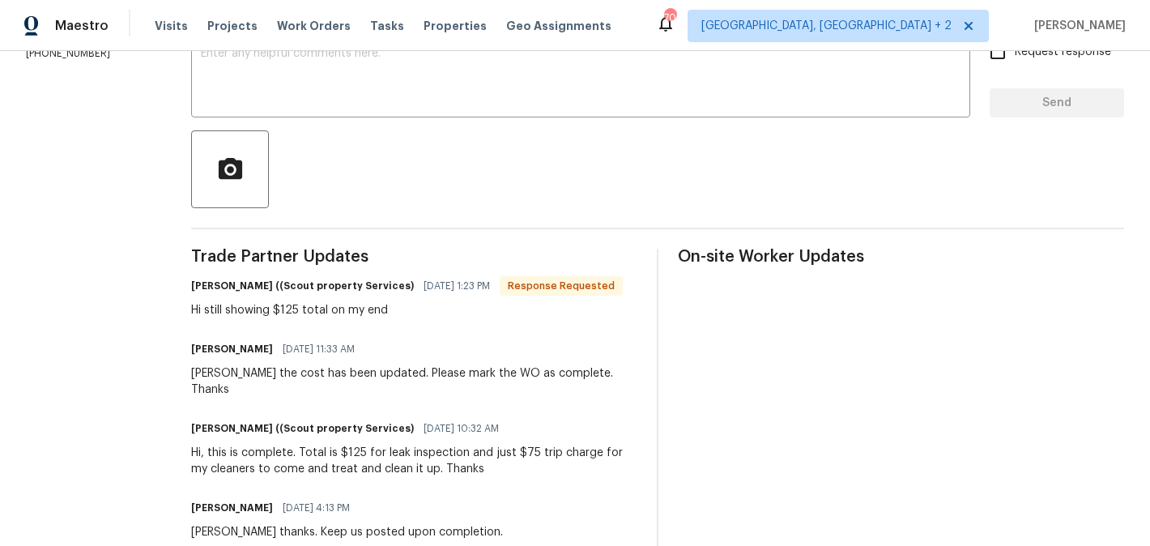
click at [47, 133] on section "All work orders [STREET_ADDRESS] Home details Vendor Info Scout Property Servic…" at bounding box center [89, 423] width 126 height 1294
copy p "[PHONE_NUMBER]"
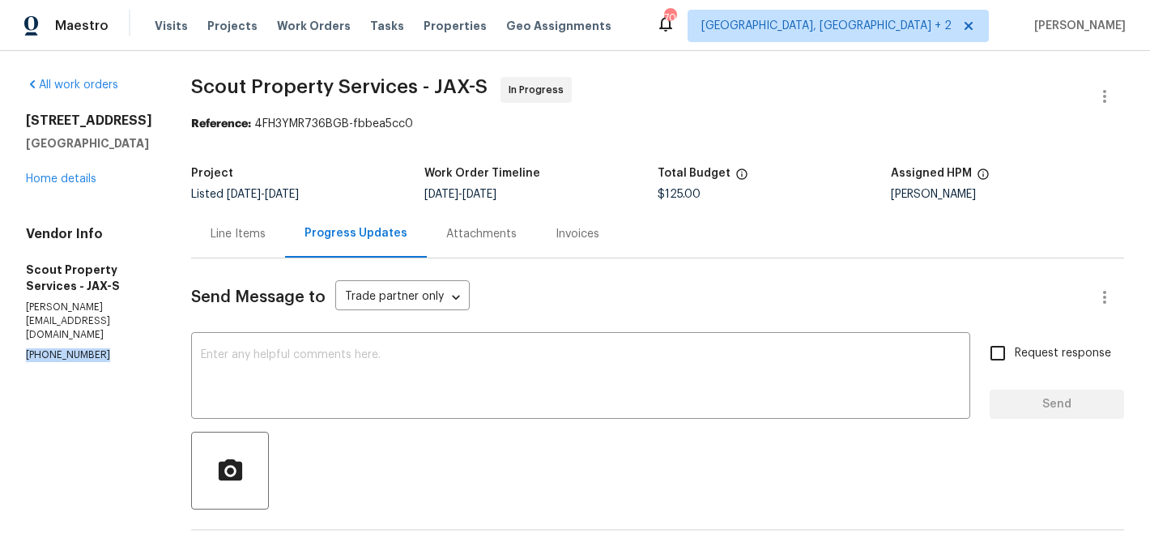
drag, startPoint x: 88, startPoint y: 192, endPoint x: 24, endPoint y: 134, distance: 86.5
copy div "[STREET_ADDRESS]"
click at [193, 223] on div "Line Items" at bounding box center [238, 234] width 94 height 48
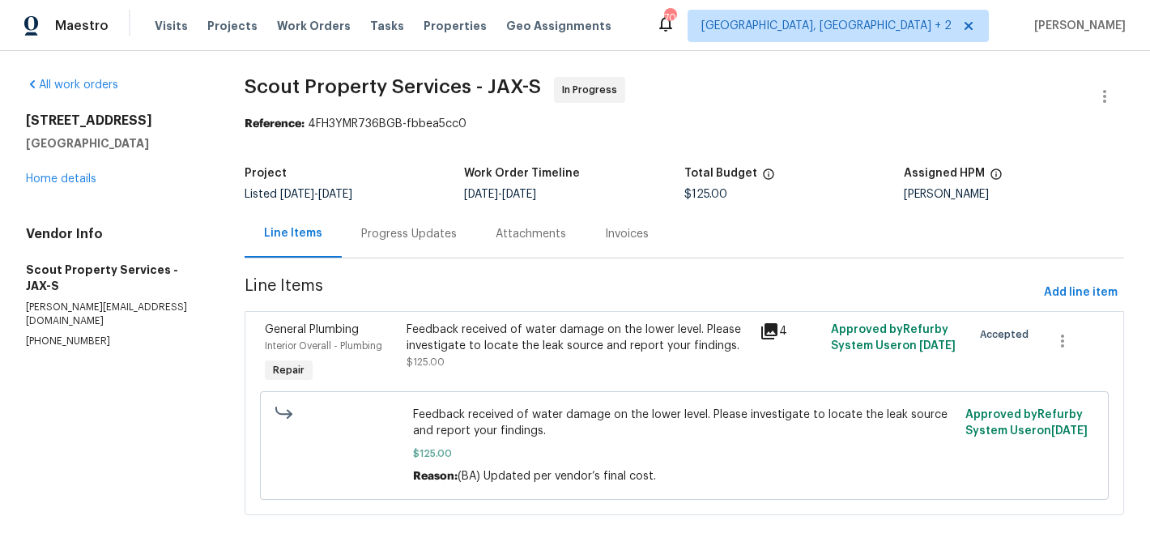
click at [552, 332] on div "Feedback received of water damage on the lower level. Please investigate to loc…" at bounding box center [578, 337] width 344 height 32
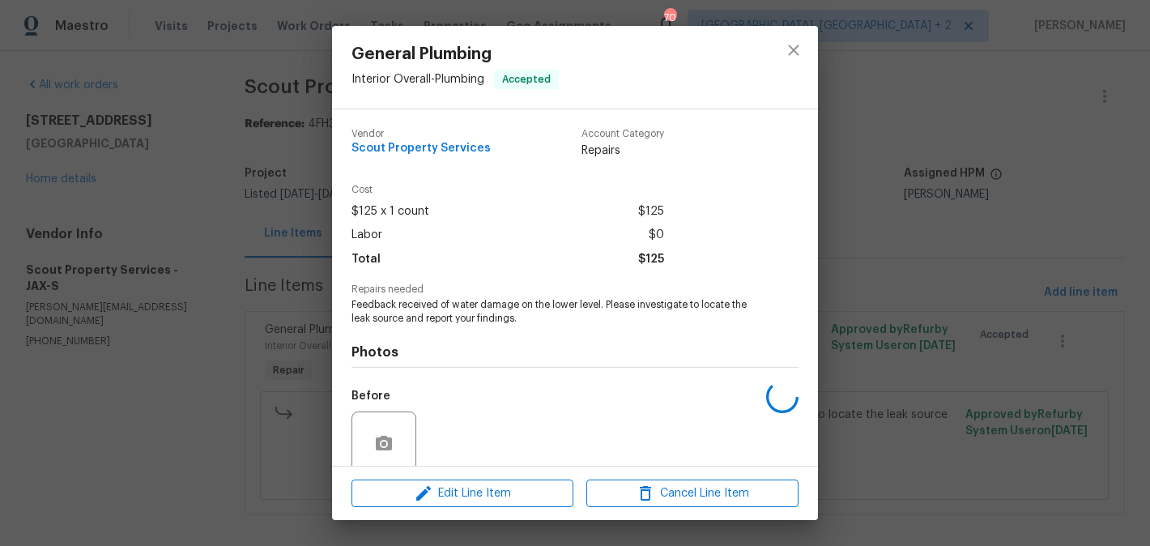
scroll to position [132, 0]
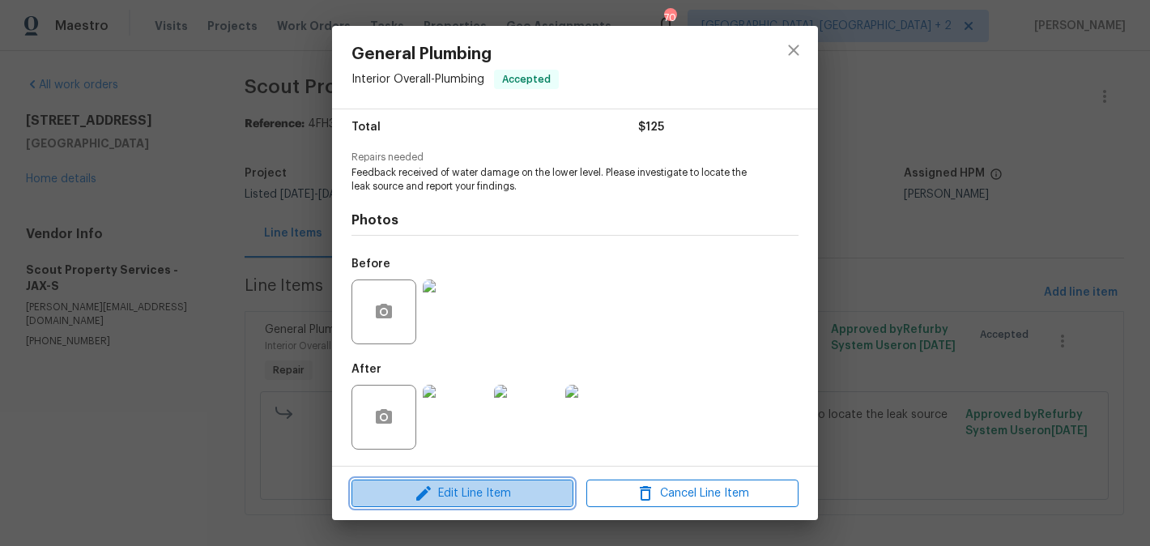
click at [474, 489] on span "Edit Line Item" at bounding box center [462, 493] width 212 height 20
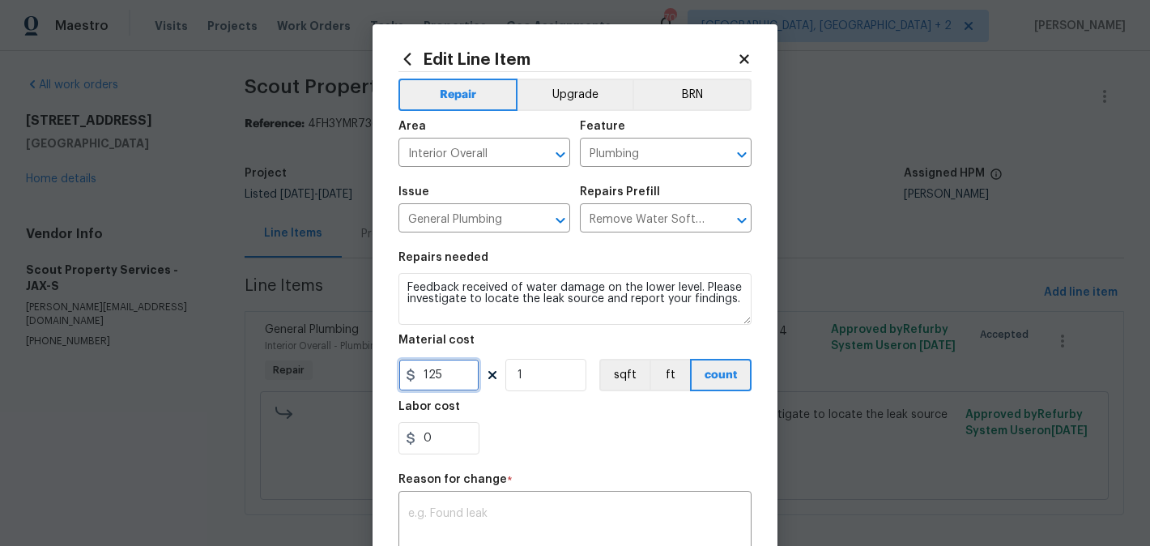
click at [432, 377] on input "125" at bounding box center [438, 375] width 81 height 32
type input "200"
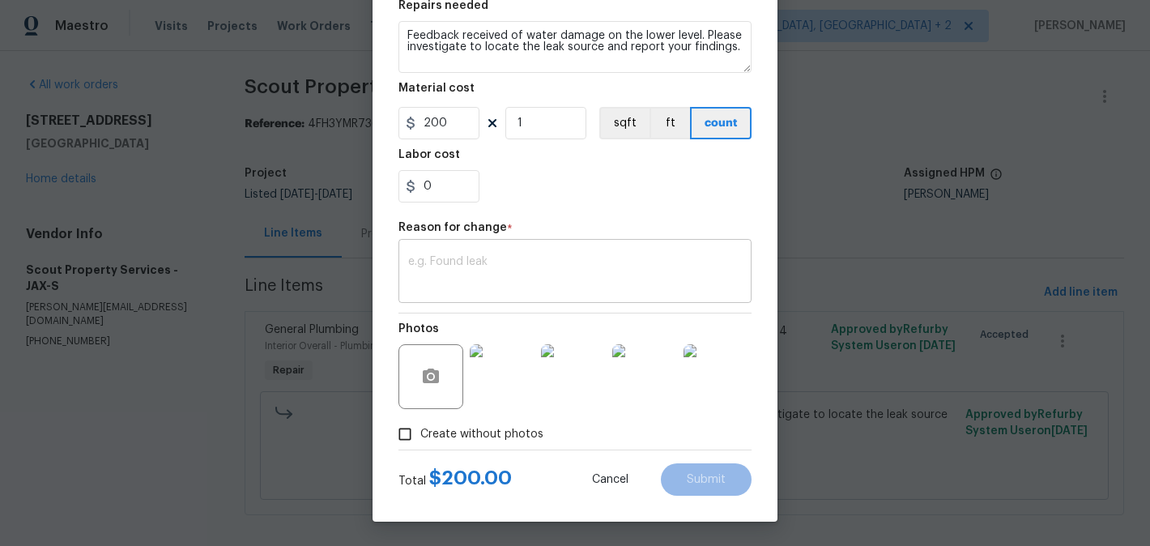
click at [515, 266] on textarea at bounding box center [575, 273] width 334 height 34
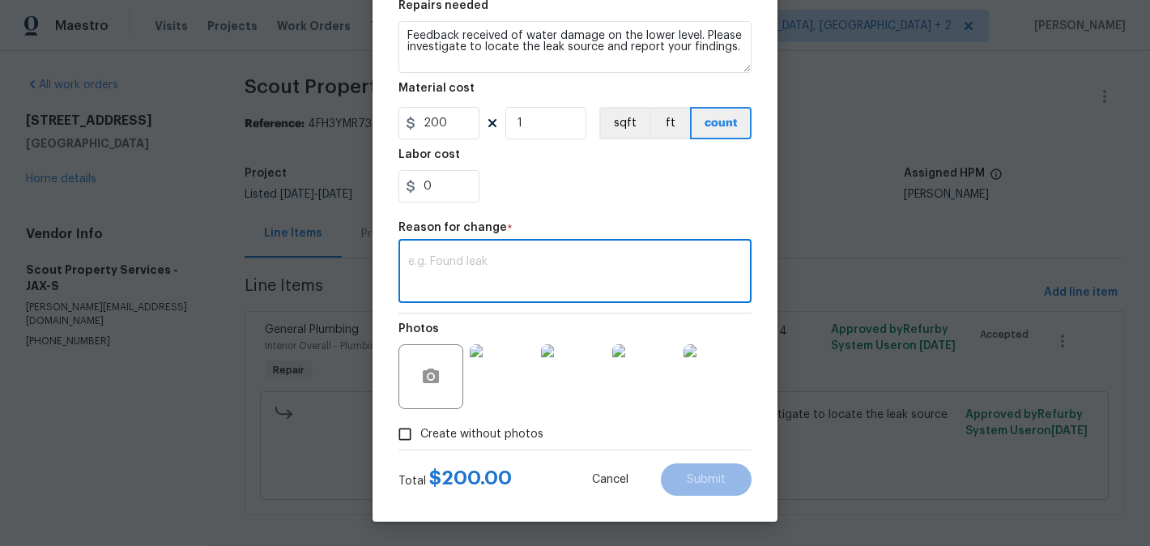
paste textarea "(BA) Updated per vendor’s final cost."
type textarea "(BA) Updated per vendor’s final cost."
click at [713, 489] on button "Submit" at bounding box center [706, 479] width 91 height 32
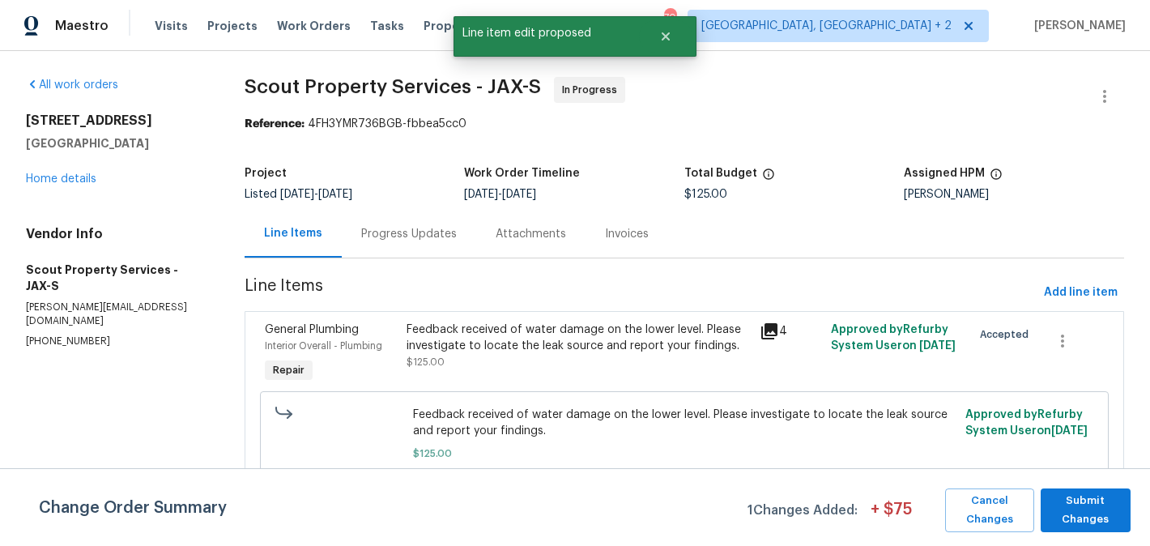
scroll to position [0, 0]
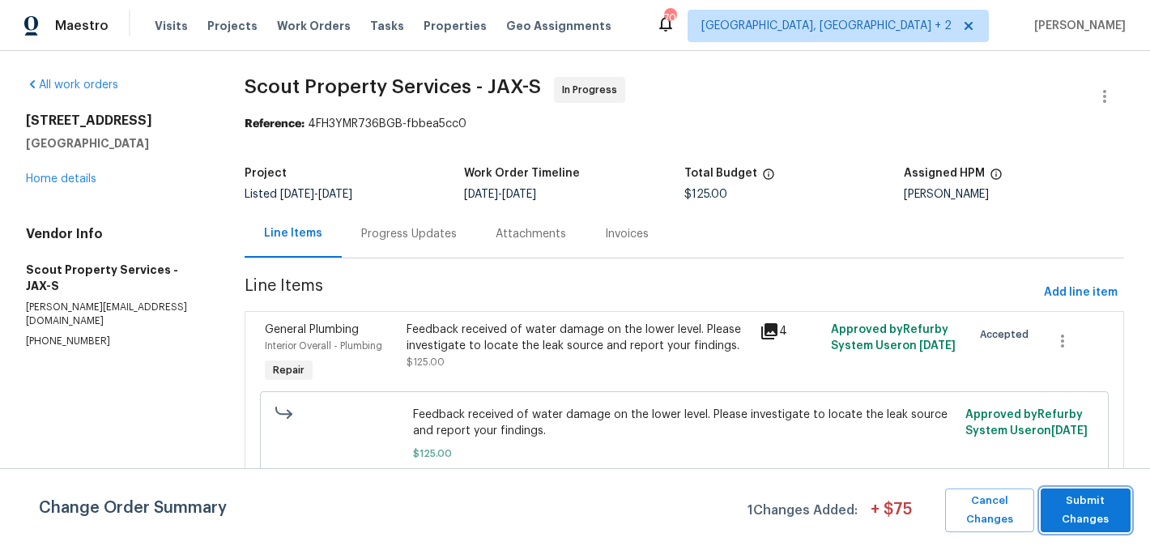
click at [1068, 511] on span "Submit Changes" at bounding box center [1086, 509] width 74 height 37
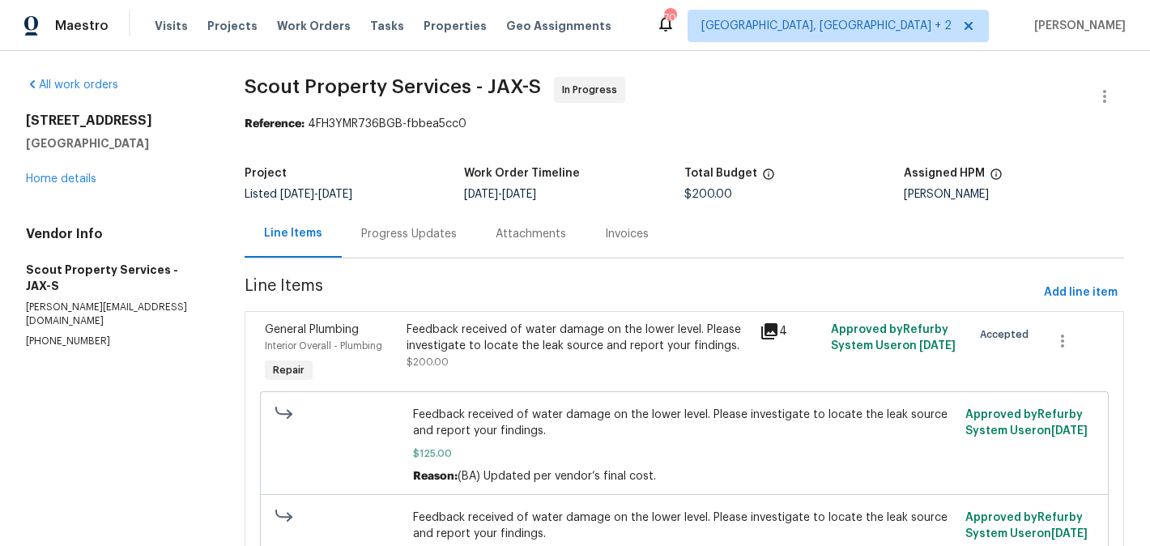
click at [447, 234] on div "Progress Updates" at bounding box center [409, 234] width 96 height 16
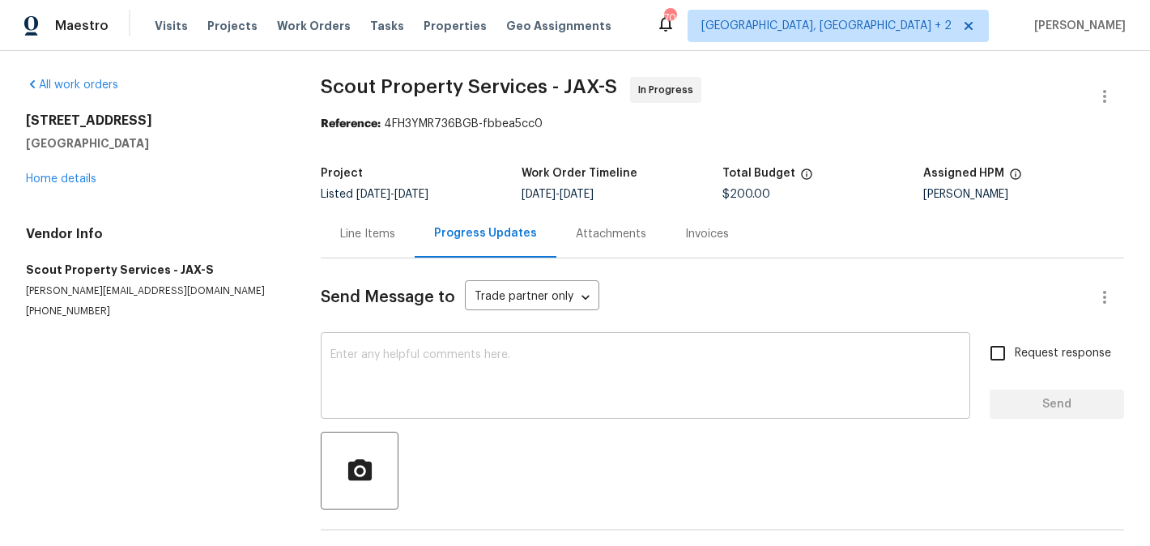
scroll to position [325, 0]
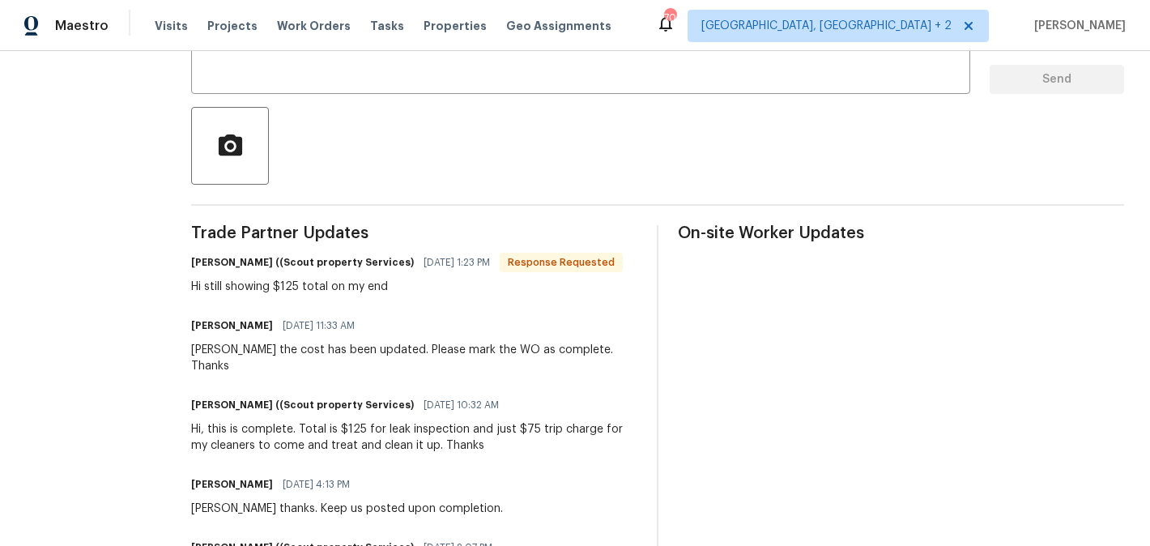
click at [191, 270] on h6 "[PERSON_NAME] ((Scout property Services)" at bounding box center [302, 262] width 223 height 16
copy h6 "[PERSON_NAME]"
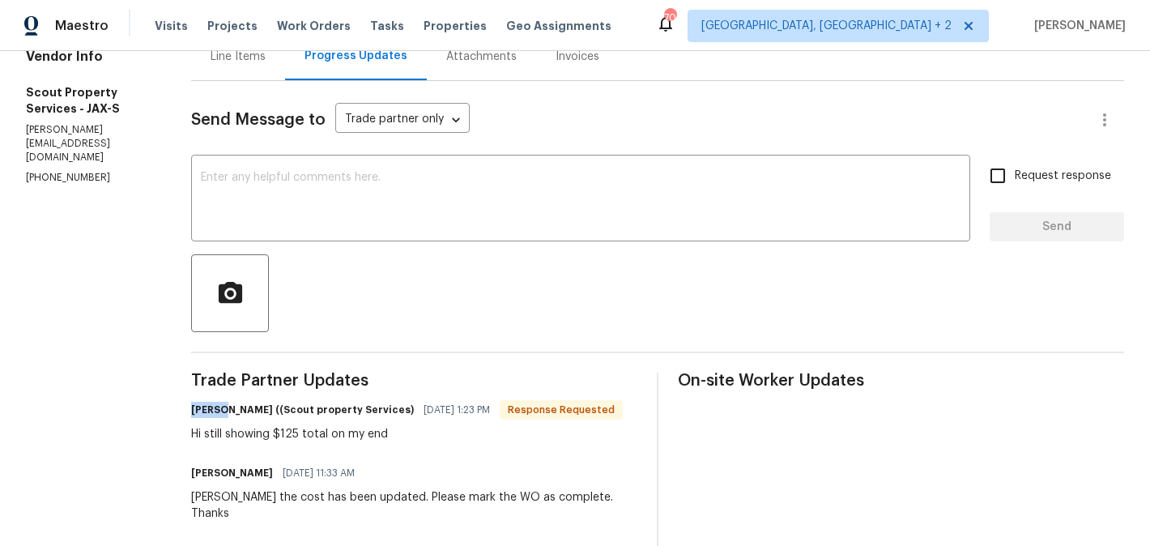
scroll to position [0, 0]
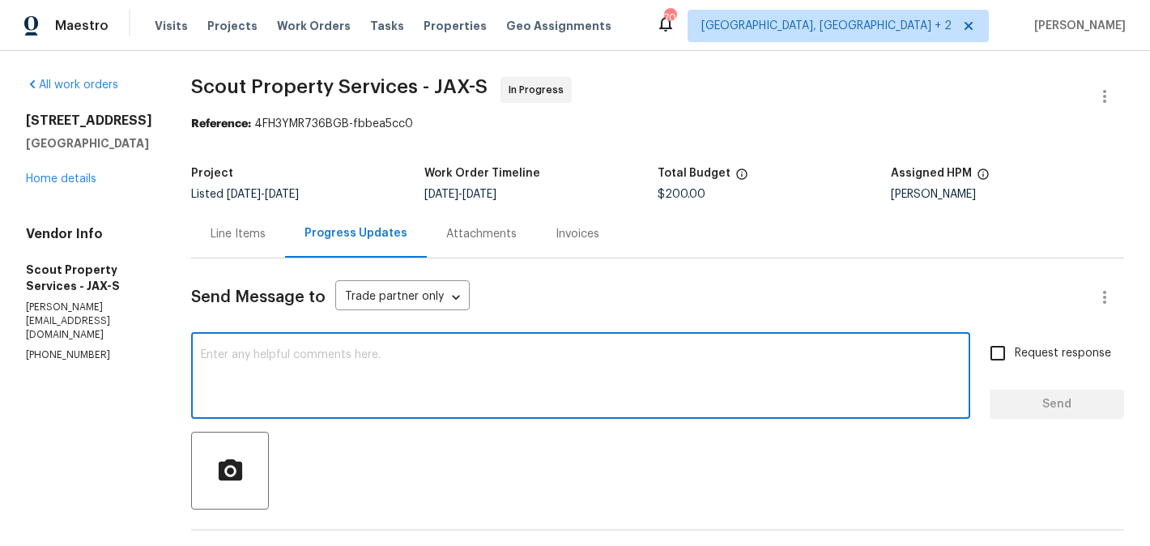
click at [326, 373] on textarea at bounding box center [580, 377] width 759 height 57
paste textarea "[PERSON_NAME]"
click at [201, 359] on textarea "[PERSON_NAME] updated" at bounding box center [580, 377] width 759 height 57
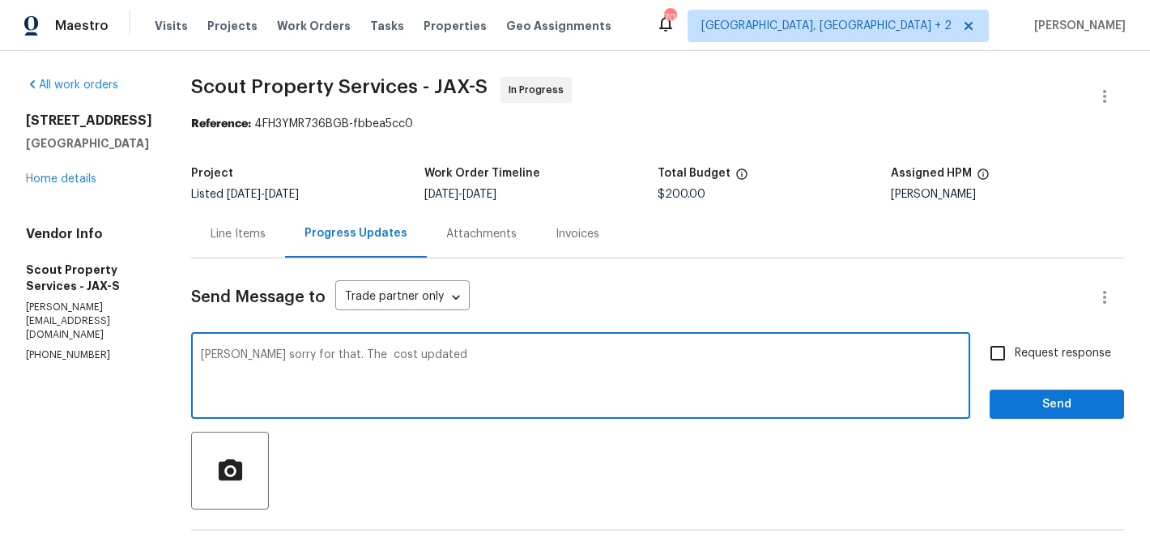
click at [315, 362] on textarea "[PERSON_NAME] sorry for that. The cost updated" at bounding box center [580, 377] width 759 height 57
click at [314, 354] on textarea "[PERSON_NAME] sorry for that. The cost updated" at bounding box center [580, 377] width 759 height 57
click at [486, 355] on textarea "[PERSON_NAME] sorry for that. The cost has been updated" at bounding box center [580, 377] width 759 height 57
click at [0, 0] on span "Correct the capitalization" at bounding box center [0, 0] width 0 height 0
click at [0, 0] on qb-div "Add Punctuation updated ." at bounding box center [0, 0] width 0 height 0
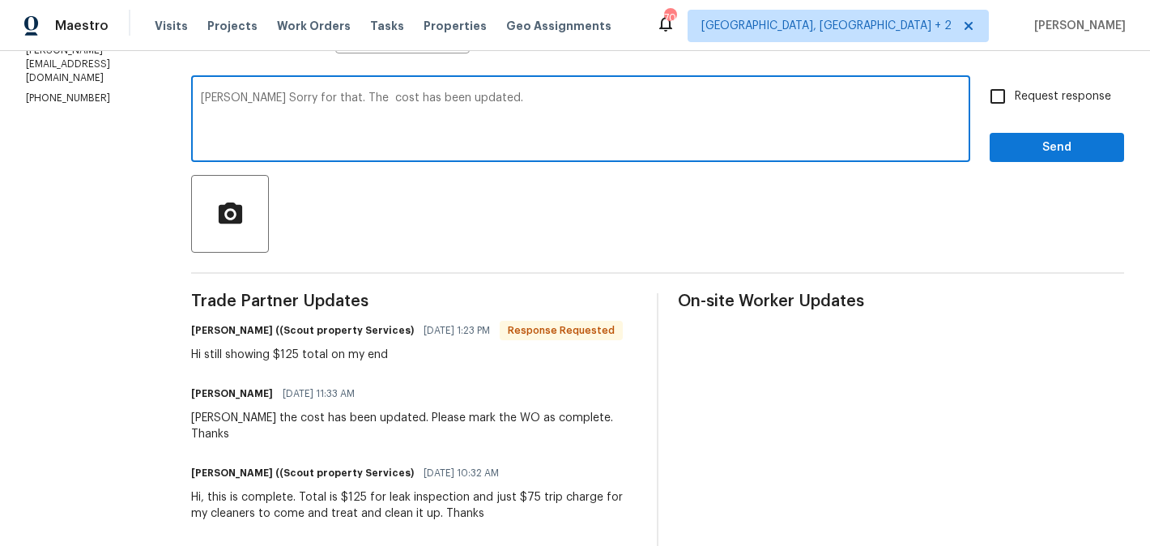
scroll to position [257, 0]
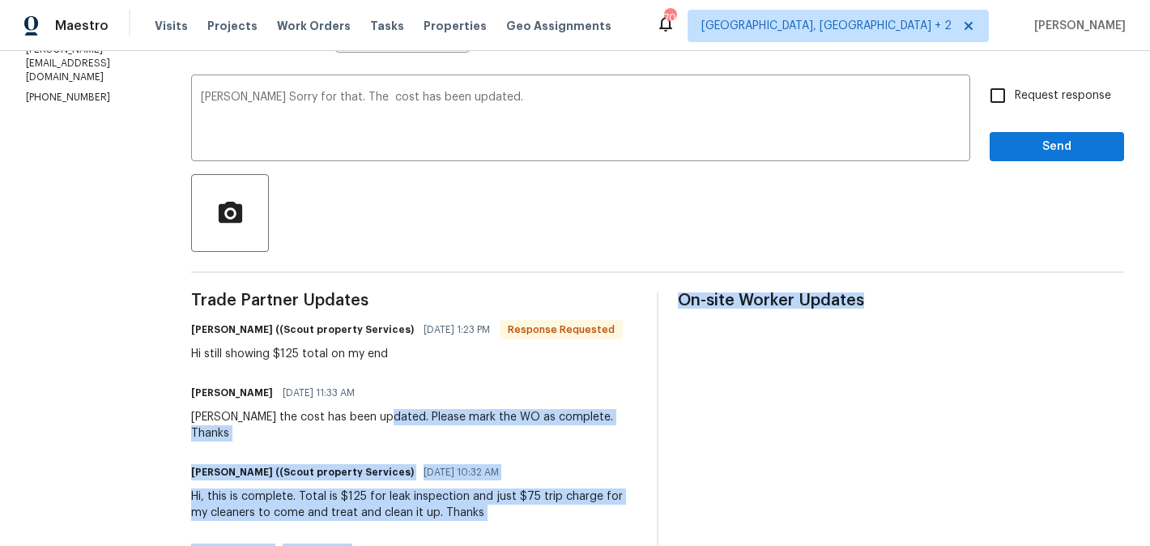
drag, startPoint x: 331, startPoint y: 419, endPoint x: 711, endPoint y: 449, distance: 381.0
click at [509, 423] on div "[PERSON_NAME] the cost has been updated. Please mark the WO as complete. Thanks" at bounding box center [414, 425] width 446 height 32
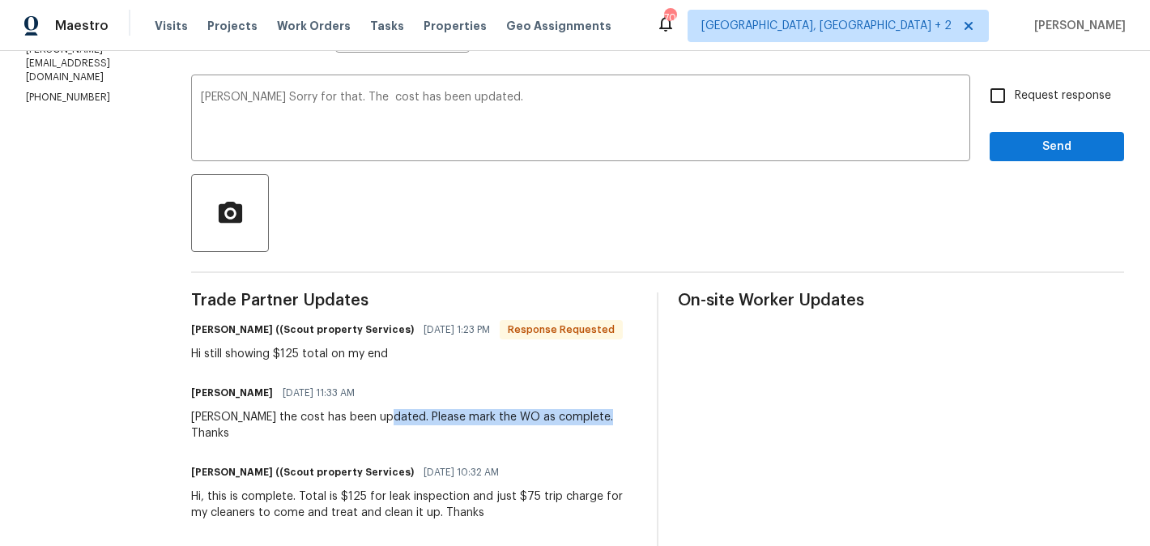
drag, startPoint x: 330, startPoint y: 417, endPoint x: 551, endPoint y: 417, distance: 221.0
click at [551, 417] on div "Blessida Angeline M [DATE] 11:33 AM [PERSON_NAME] the cost has been updated. Pl…" at bounding box center [414, 411] width 446 height 60
copy div "Please mark the WO as complete. Thanks"
click at [493, 95] on textarea "[PERSON_NAME] Sorry for that. The cost has been updated." at bounding box center [580, 119] width 759 height 57
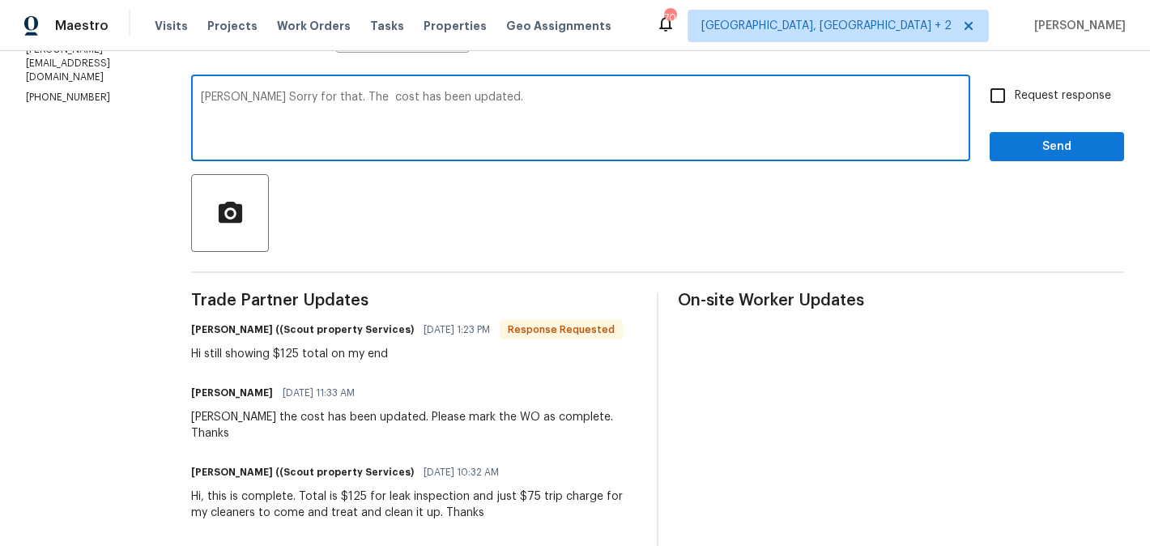
paste textarea "Please mark the WO as complete. Thanks"
type textarea "[PERSON_NAME] Sorry for that. The cost has been updated. Please mark the WO as …"
click at [1074, 85] on label "Request response" at bounding box center [1046, 96] width 130 height 34
click at [1015, 85] on input "Request response" at bounding box center [998, 96] width 34 height 34
checkbox input "true"
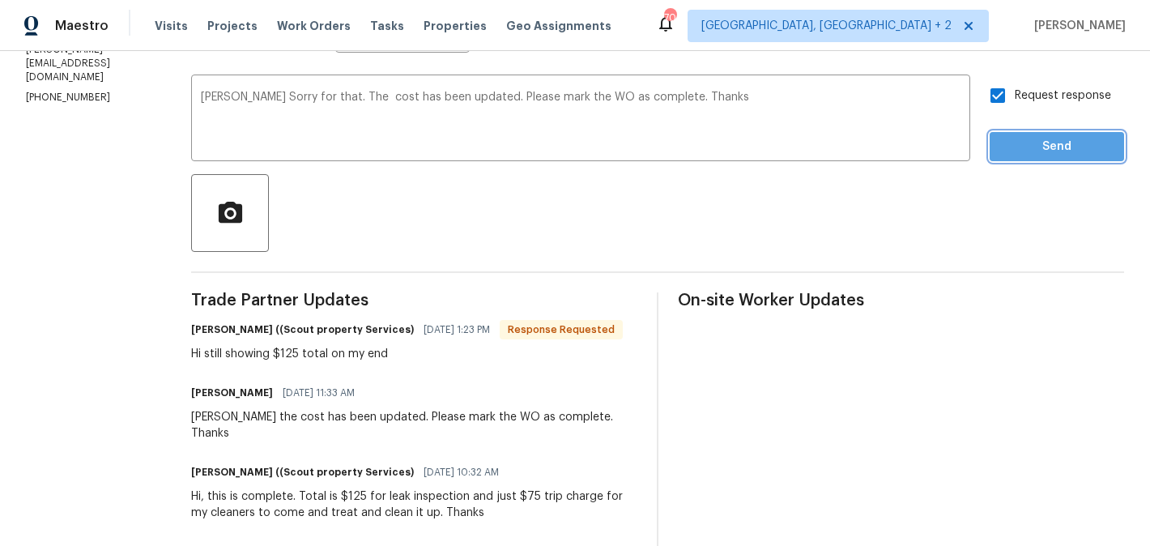
click at [1058, 143] on span "Send" at bounding box center [1056, 147] width 108 height 20
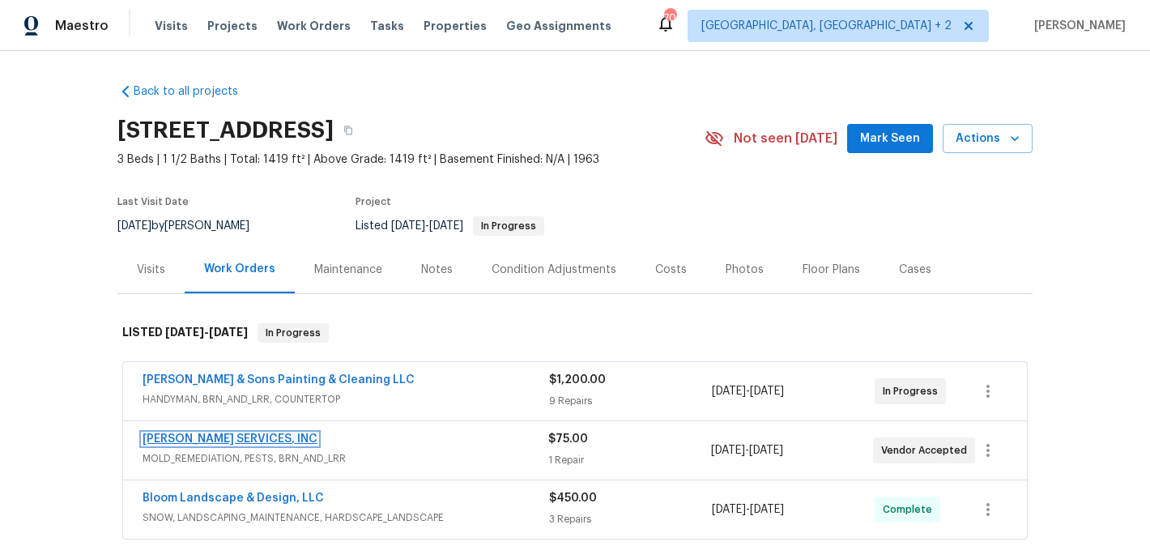
click at [253, 437] on link "CANADY'S SERVICES, INC" at bounding box center [230, 438] width 175 height 11
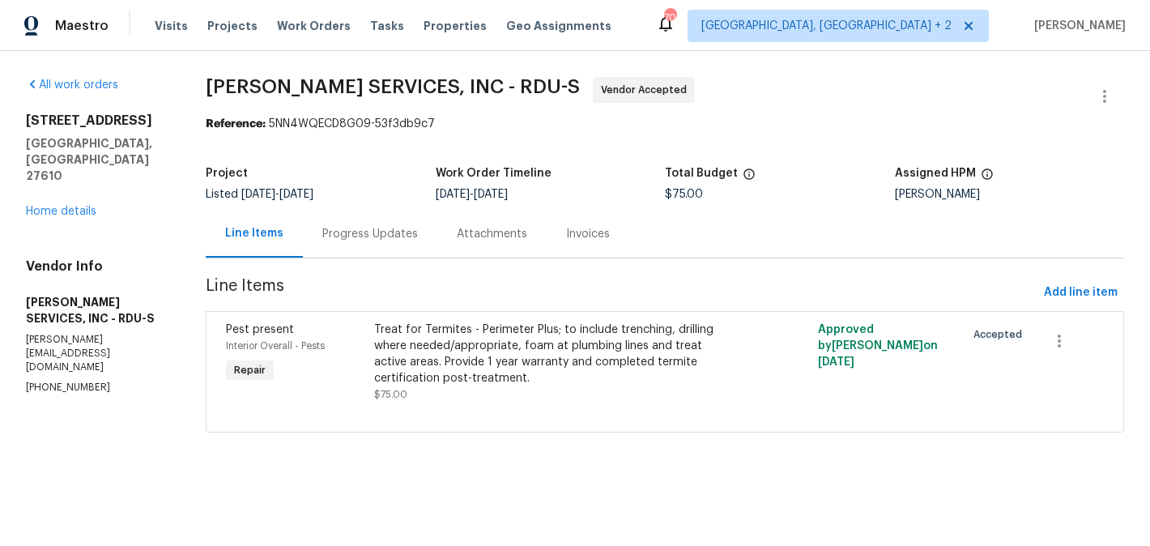
click at [378, 232] on div "Progress Updates" at bounding box center [370, 234] width 96 height 16
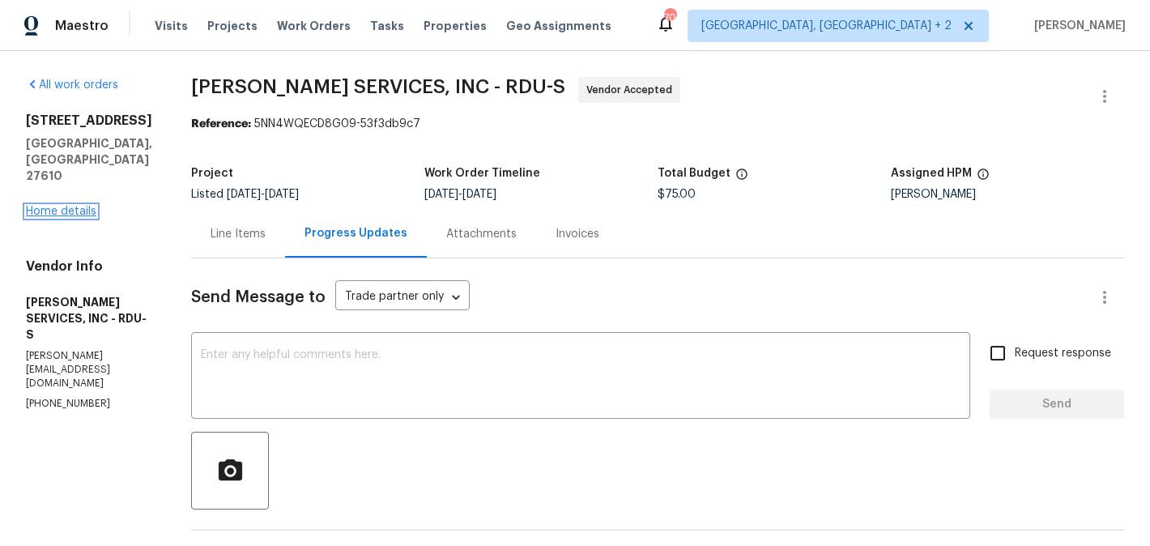
click at [82, 206] on link "Home details" at bounding box center [61, 211] width 70 height 11
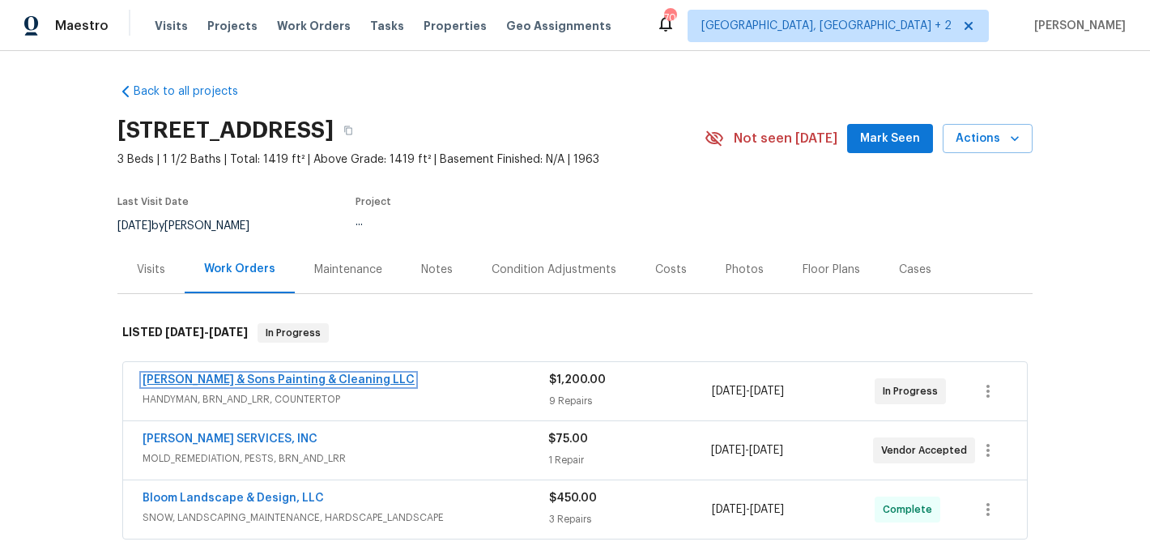
click at [303, 381] on link "Hodge & Sons Painting & Cleaning LLC" at bounding box center [279, 379] width 272 height 11
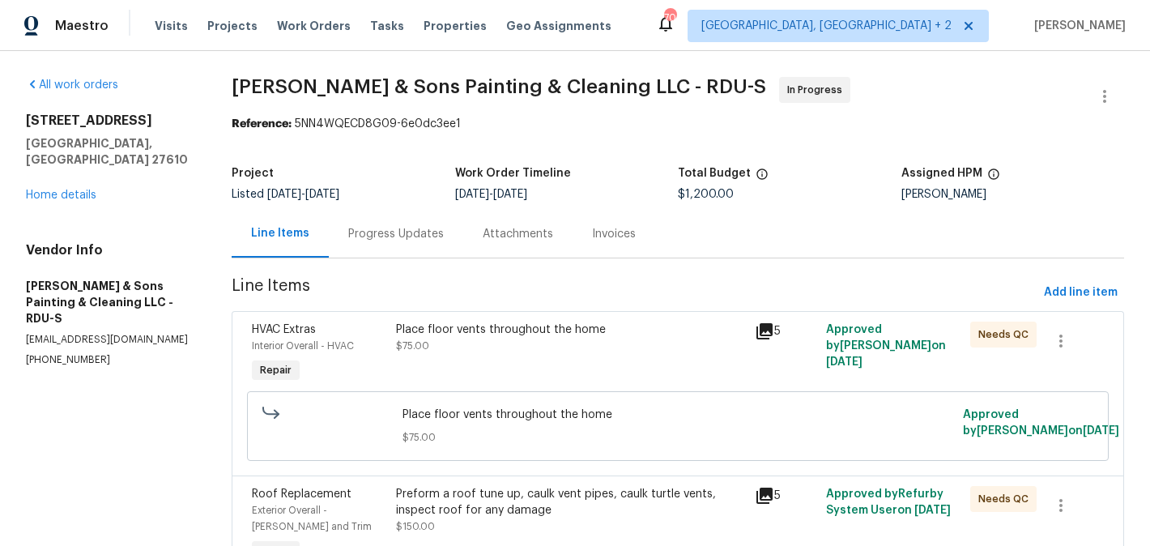
click at [409, 226] on div "Progress Updates" at bounding box center [396, 234] width 96 height 16
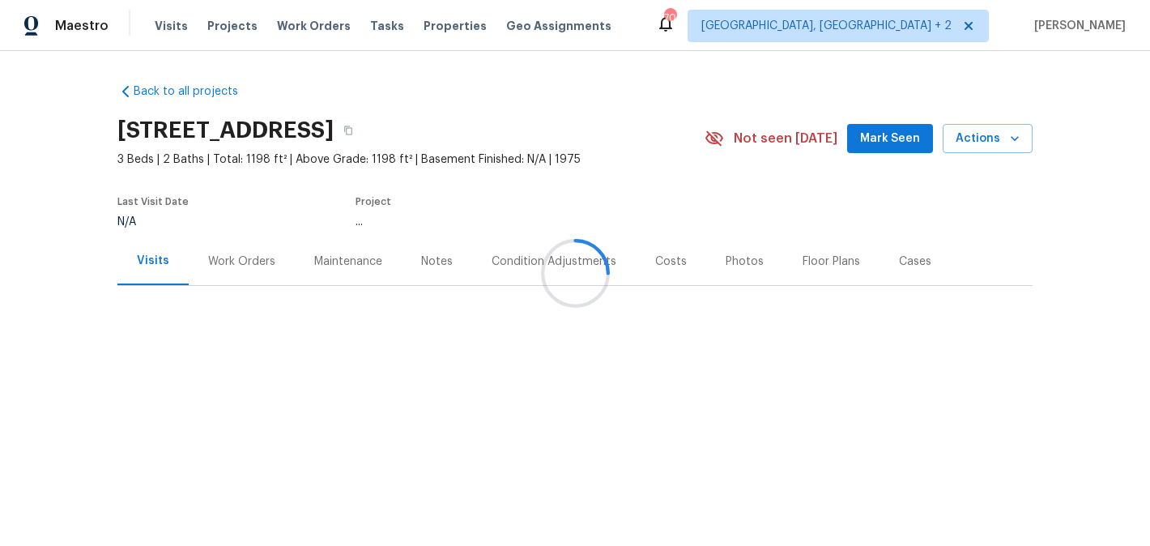
click at [245, 263] on div at bounding box center [575, 273] width 1150 height 546
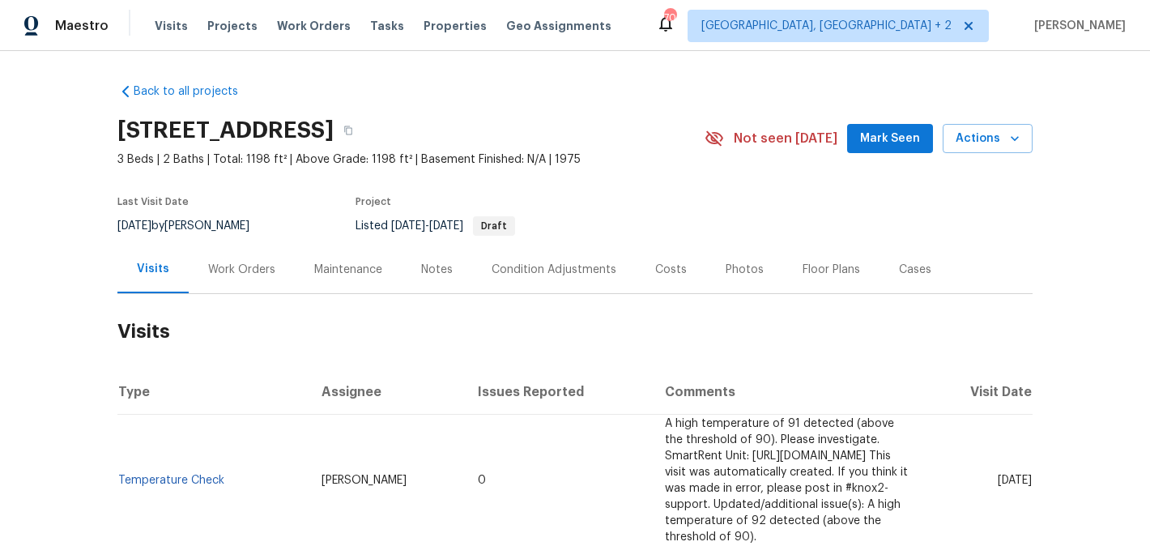
click at [243, 273] on div "Work Orders" at bounding box center [241, 270] width 67 height 16
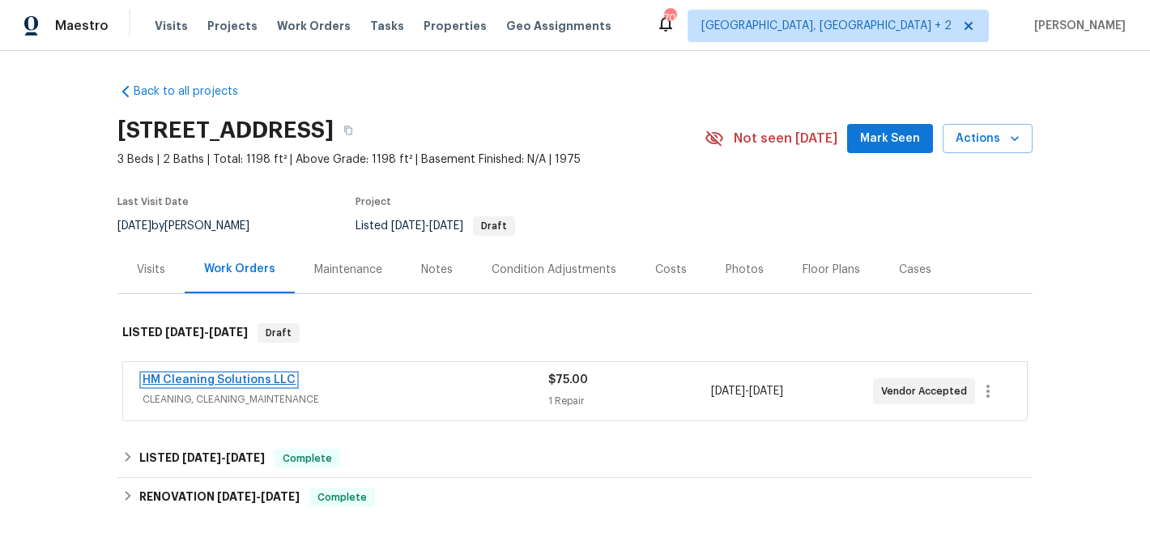
click at [257, 381] on link "HM Cleaning Solutions LLC" at bounding box center [219, 379] width 153 height 11
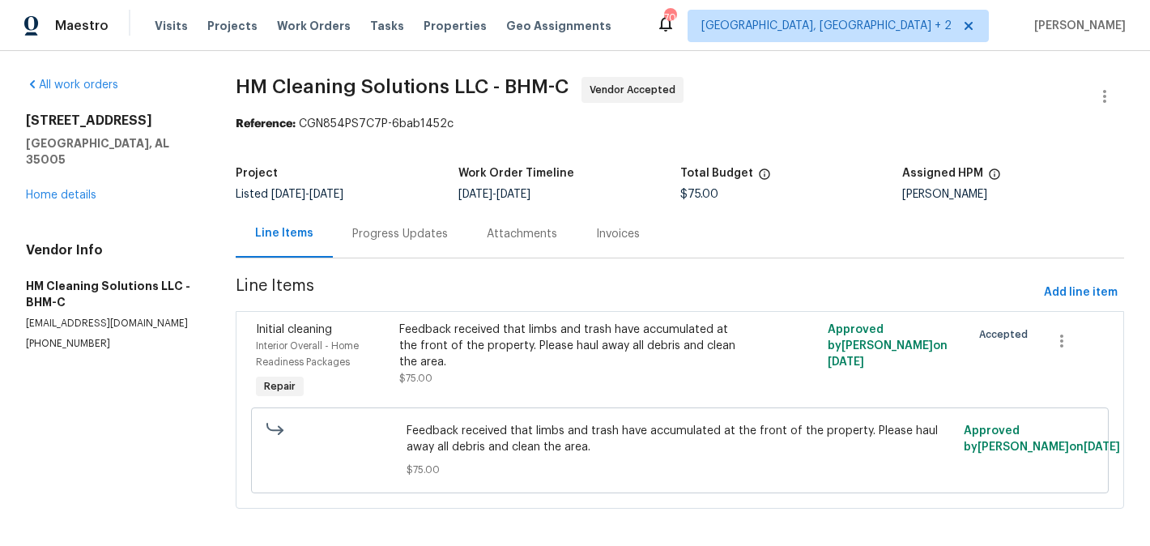
click at [441, 234] on div "Progress Updates" at bounding box center [400, 234] width 134 height 48
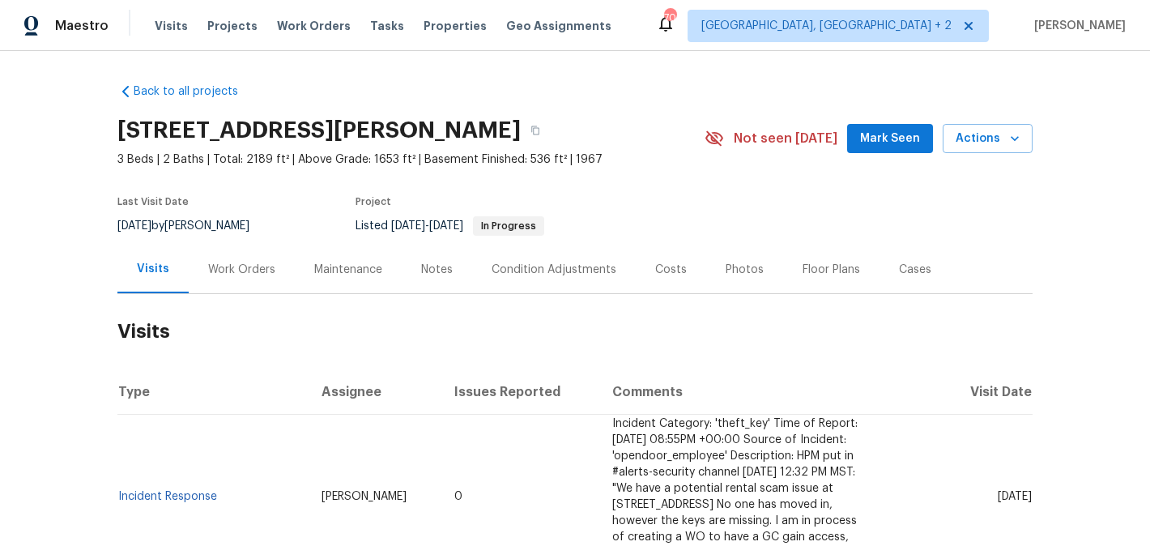
click at [241, 271] on div "Work Orders" at bounding box center [241, 270] width 67 height 16
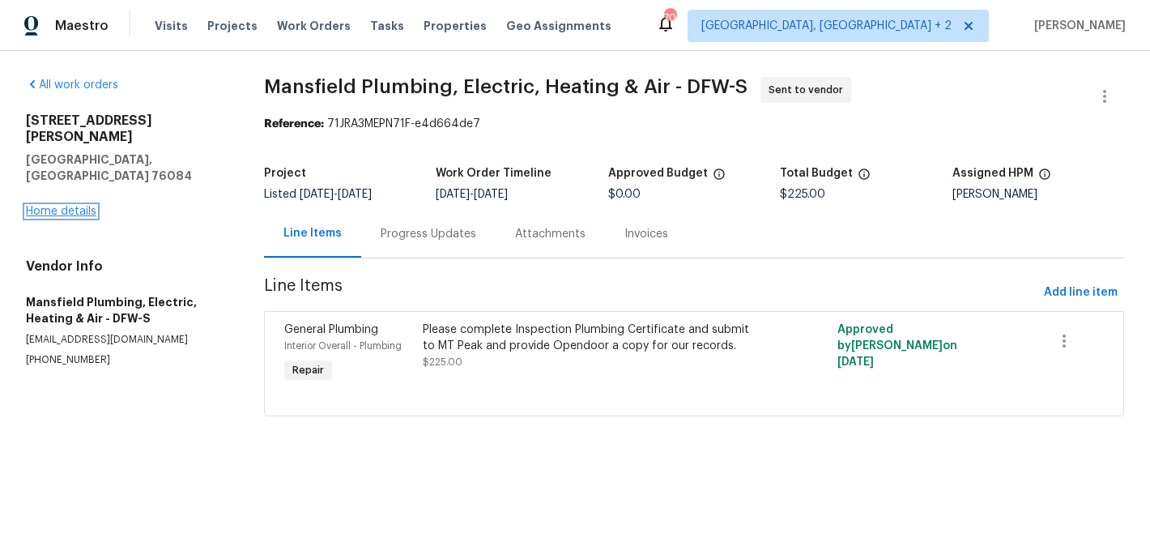
click at [74, 206] on link "Home details" at bounding box center [61, 211] width 70 height 11
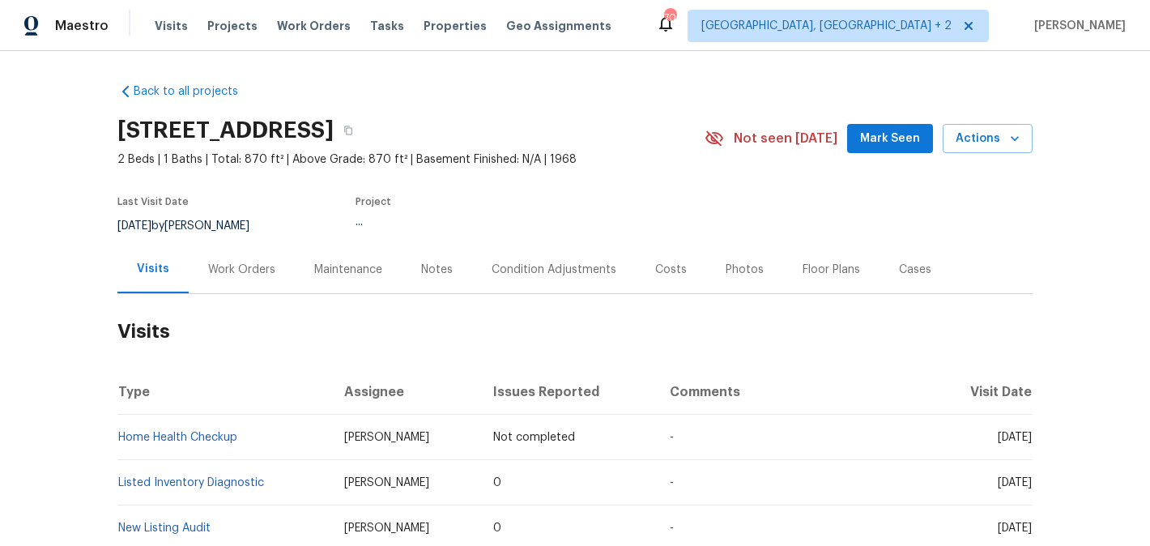
click at [266, 270] on div "Work Orders" at bounding box center [241, 270] width 67 height 16
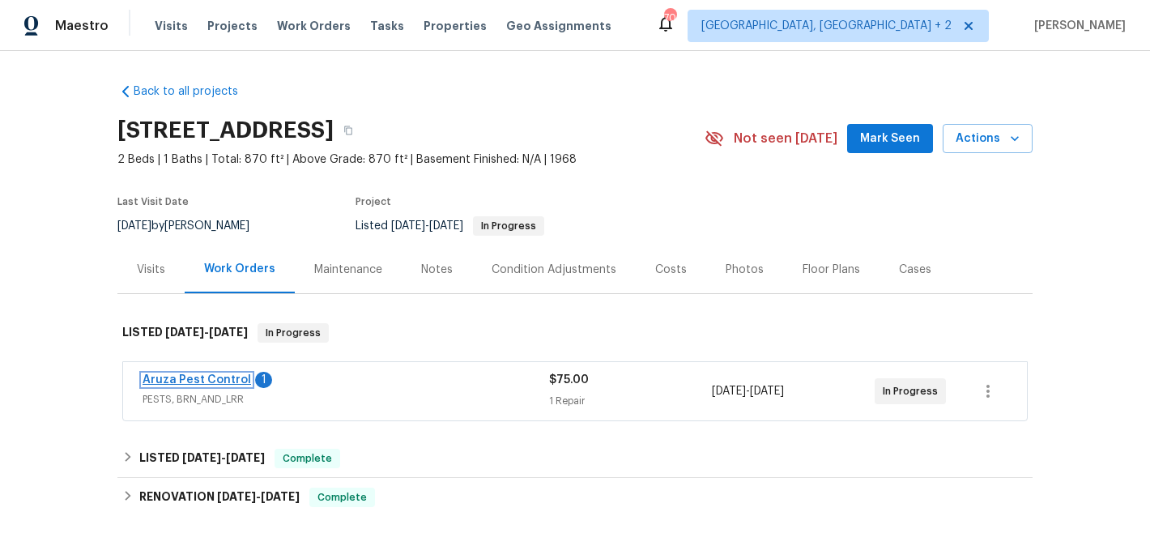
click at [226, 385] on link "Aruza Pest Control" at bounding box center [197, 379] width 108 height 11
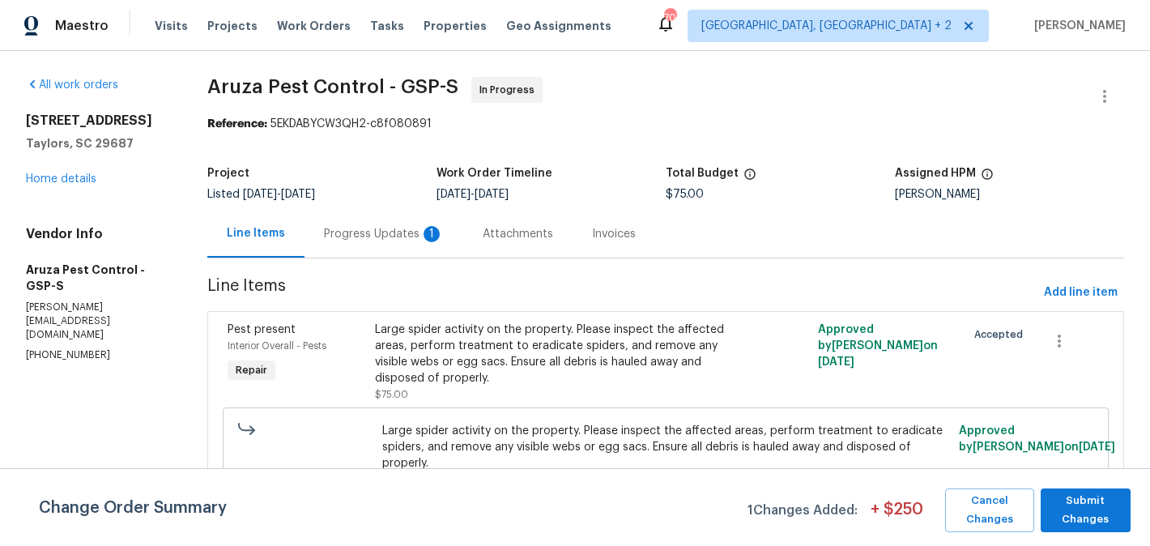
click at [402, 227] on div "Progress Updates 1" at bounding box center [384, 234] width 120 height 16
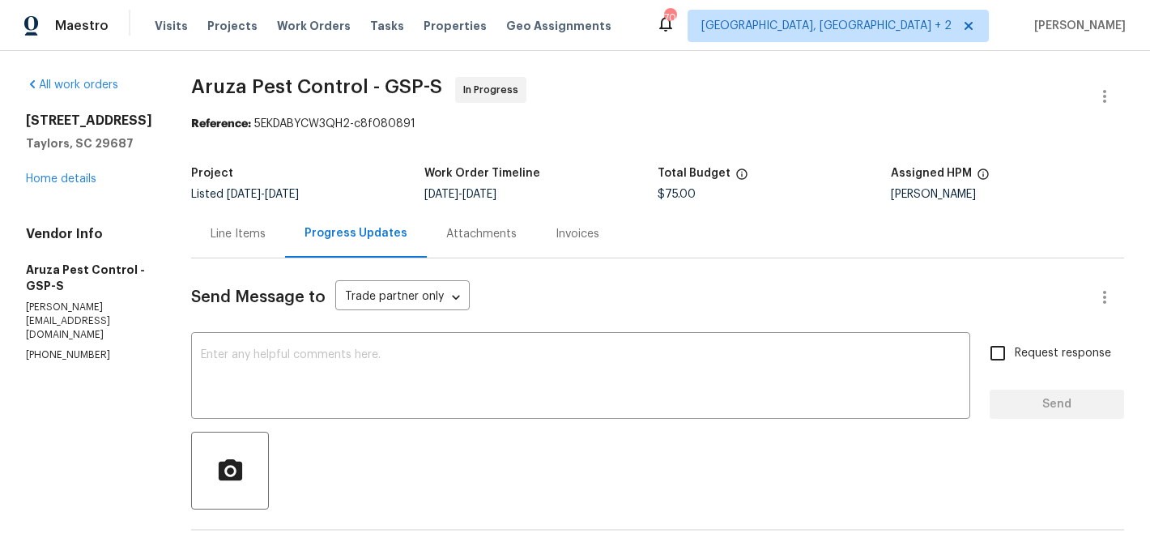
click at [259, 226] on div "Line Items" at bounding box center [238, 234] width 55 height 16
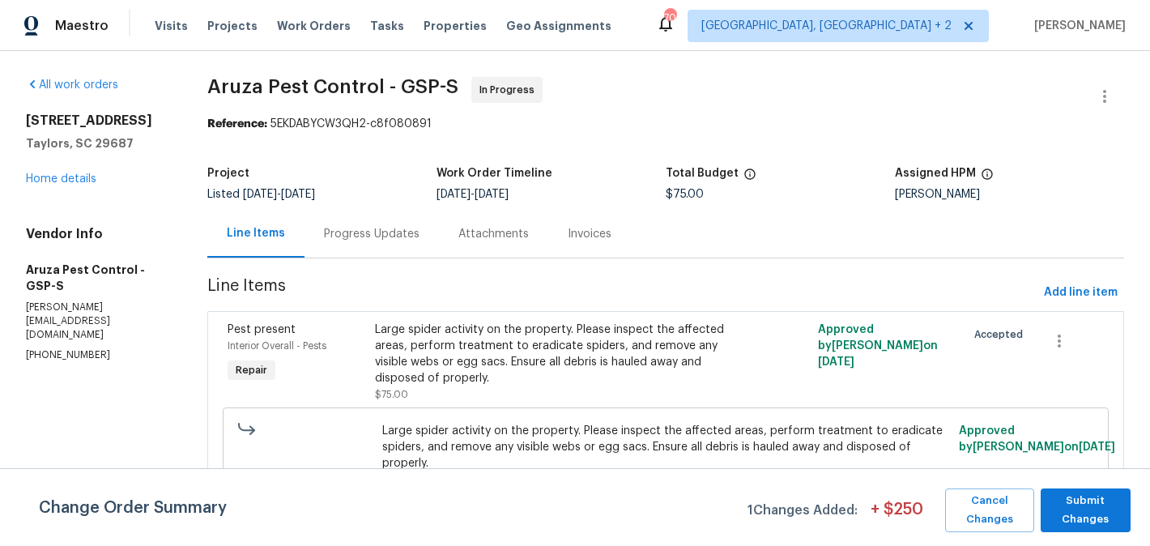
click at [501, 342] on div "Large spider activity on the property. Please inspect the affected areas, perfo…" at bounding box center [555, 353] width 360 height 65
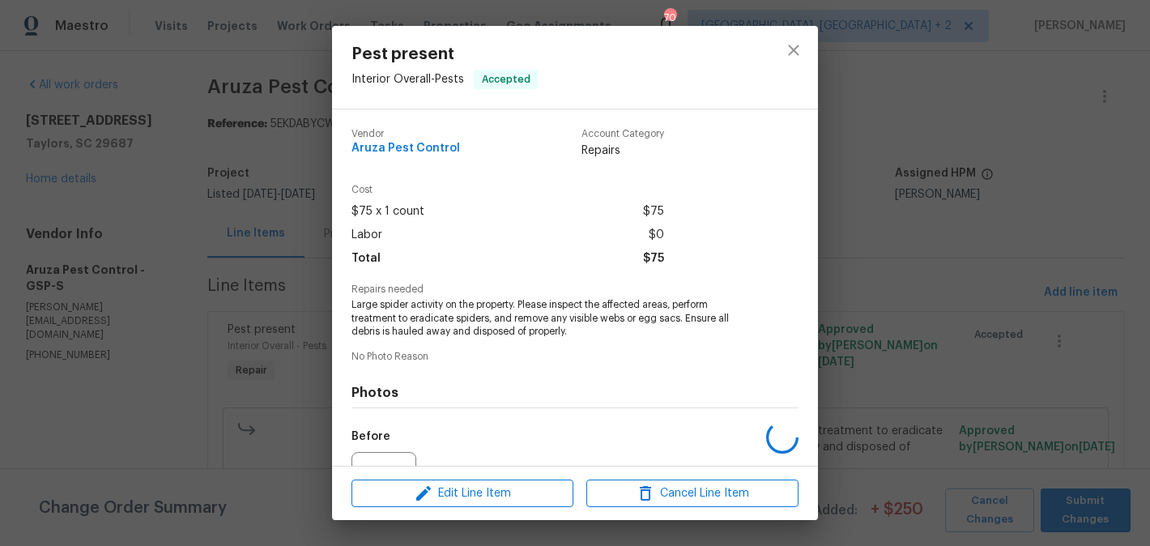
scroll to position [172, 0]
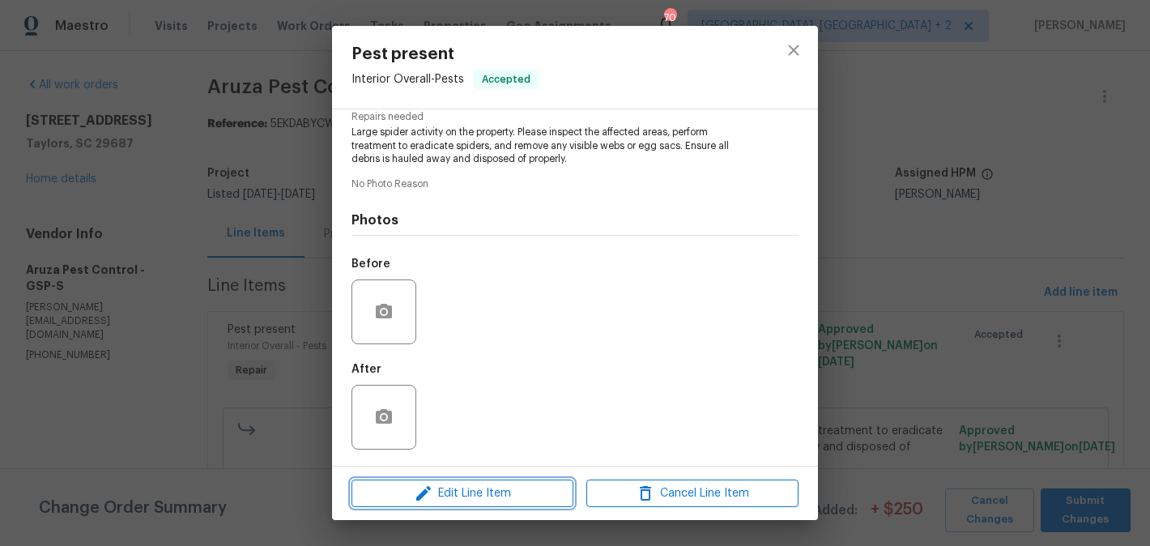
click at [466, 504] on button "Edit Line Item" at bounding box center [462, 493] width 222 height 28
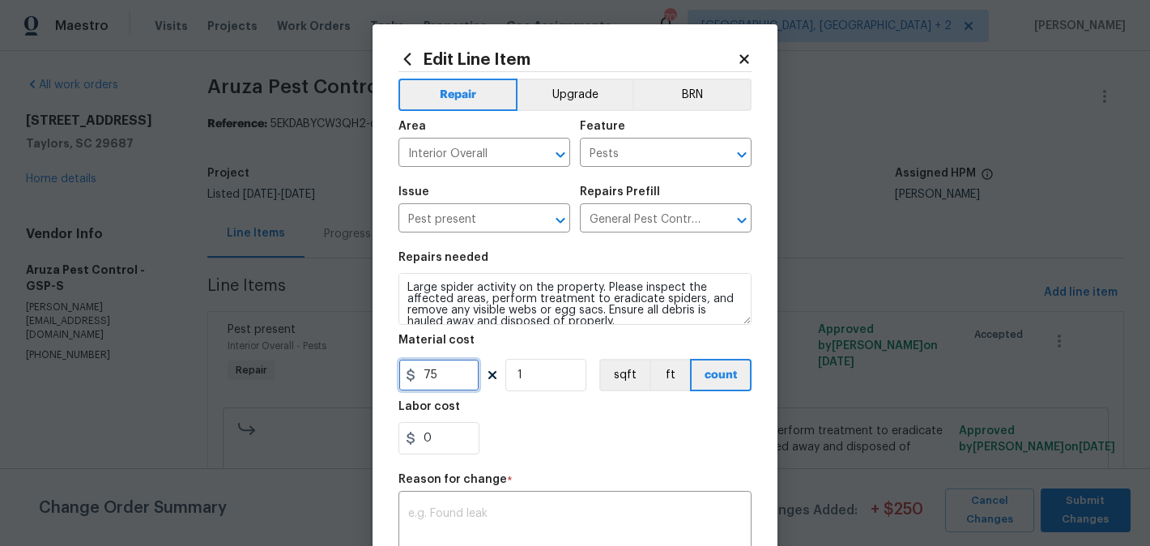
click at [431, 377] on input "75" at bounding box center [438, 375] width 81 height 32
type input "150"
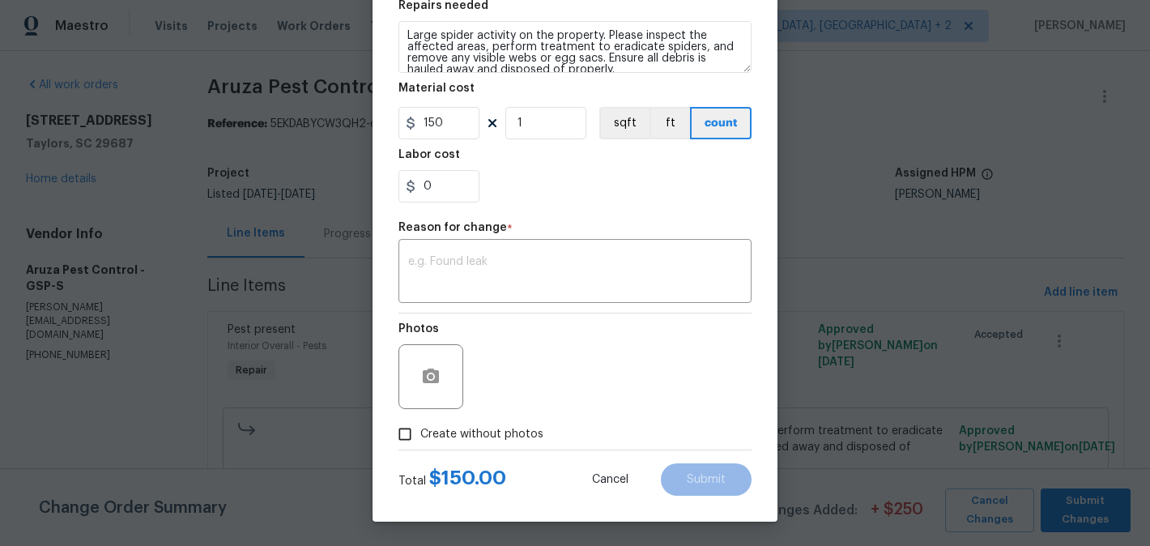
click at [502, 306] on div "Repair Upgrade BRN Area Interior Overall ​ Feature Pests ​ Issue Pest present ​…" at bounding box center [574, 134] width 353 height 629
click at [494, 282] on textarea at bounding box center [575, 273] width 334 height 34
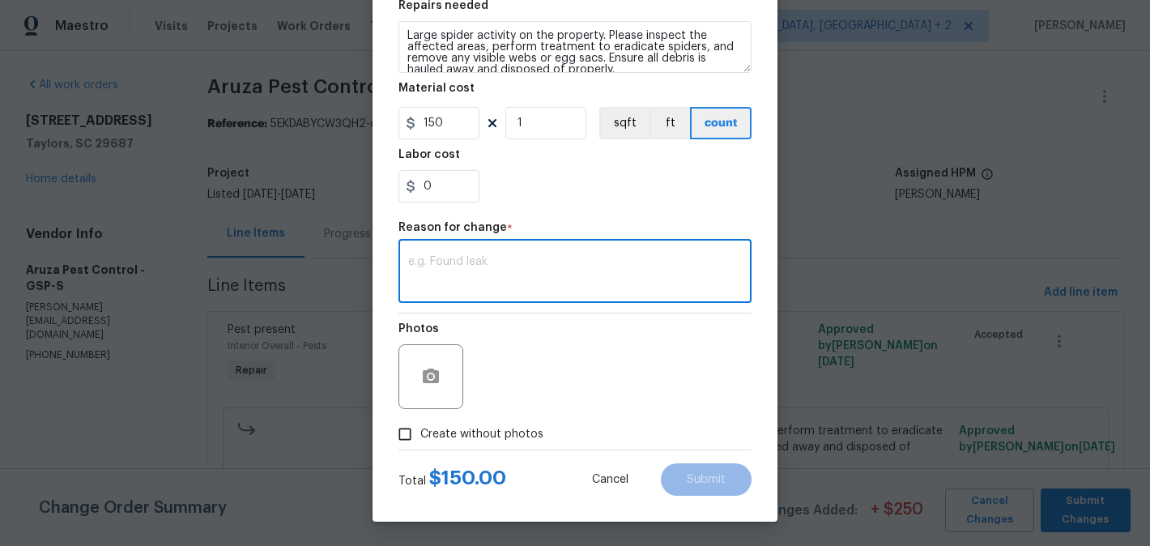
paste textarea "(BA) Updated per vendor’s final cost."
type textarea "(BA) Updated per vendor’s final cost."
click at [717, 470] on button "Submit" at bounding box center [706, 479] width 91 height 32
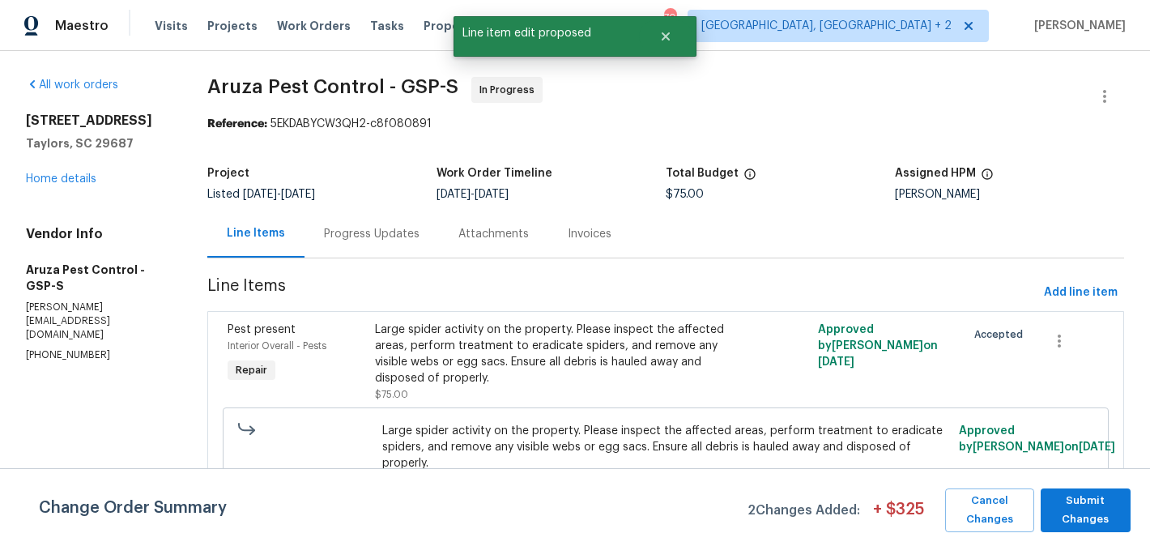
scroll to position [0, 0]
click at [1096, 507] on span "Submit Changes" at bounding box center [1086, 509] width 74 height 37
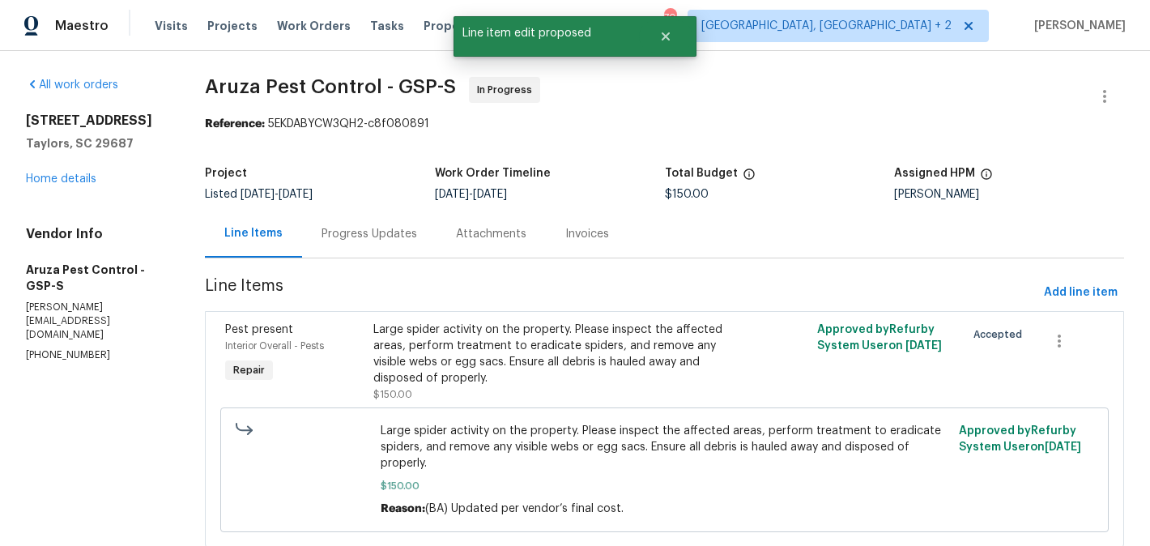
click at [380, 231] on div "Progress Updates" at bounding box center [369, 234] width 96 height 16
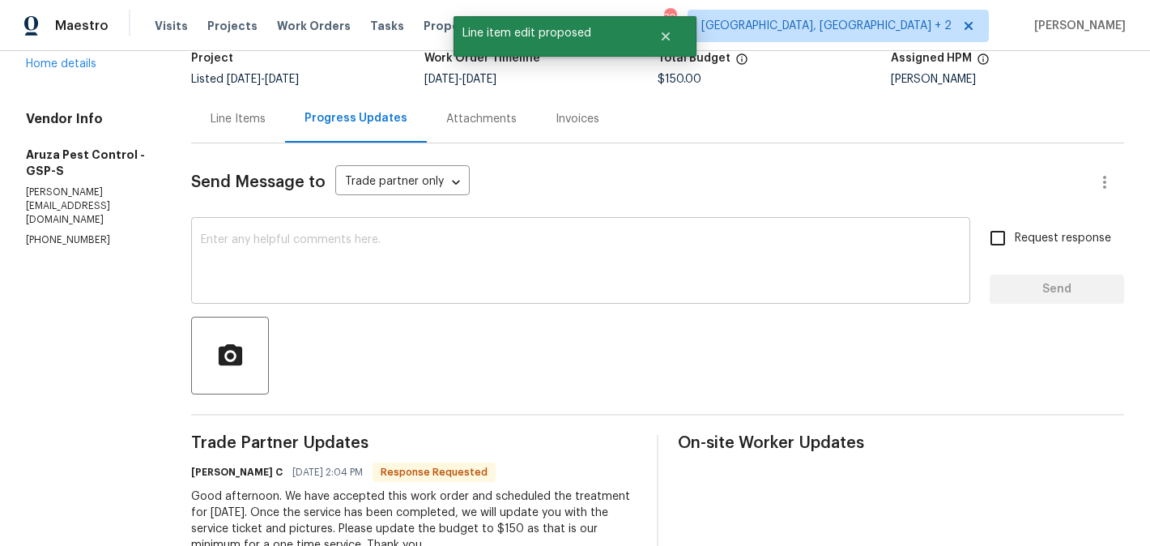
scroll to position [312, 0]
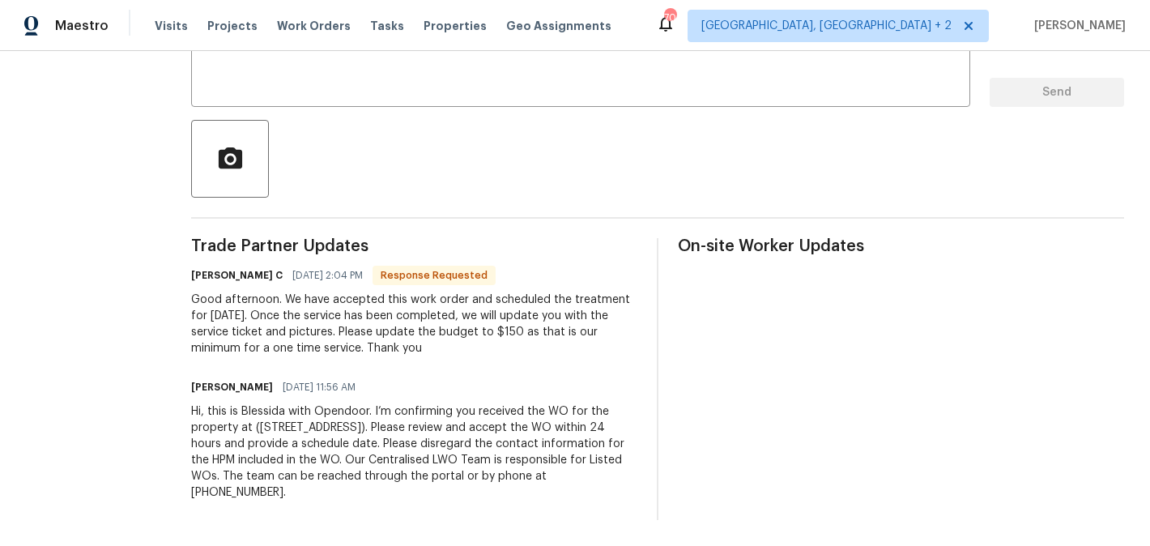
click at [215, 274] on h6 "Robbi C" at bounding box center [236, 275] width 91 height 16
copy h6 "Robbi"
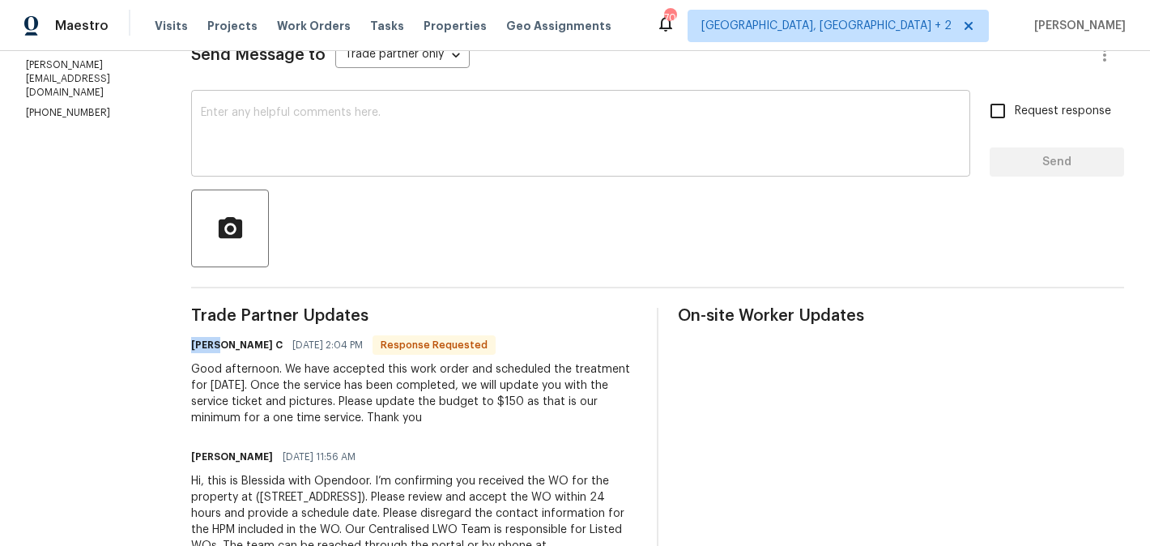
scroll to position [243, 0]
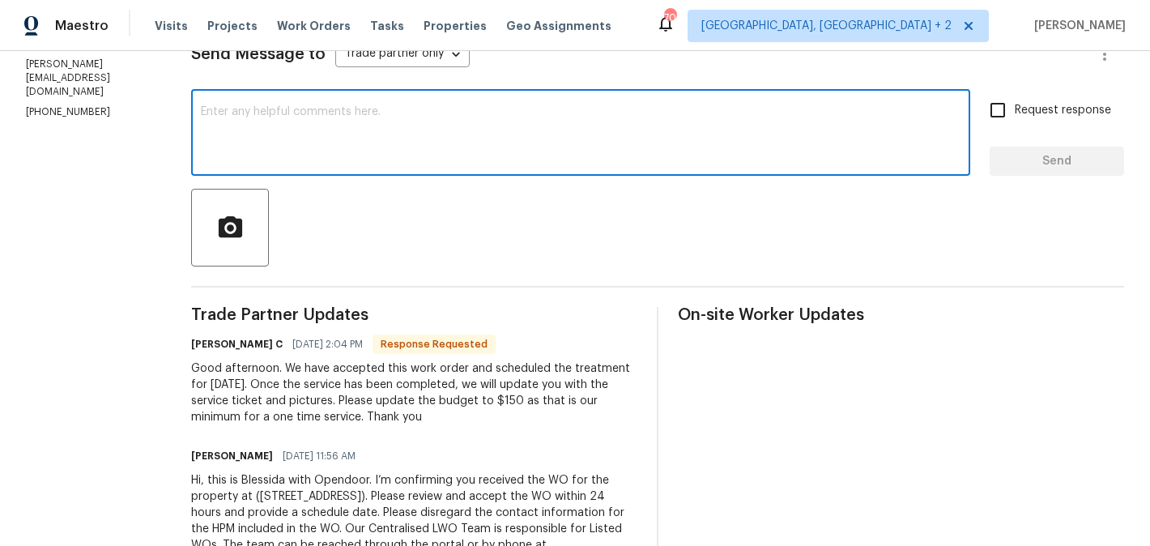
click at [328, 157] on textarea at bounding box center [580, 134] width 759 height 57
paste textarea "Robbi"
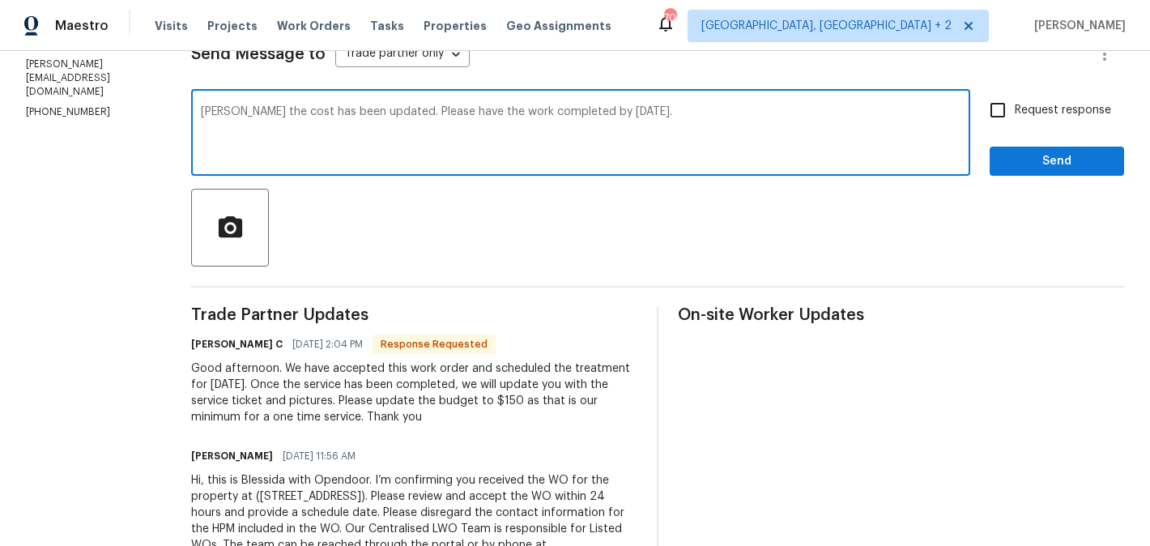
click at [0, 0] on span "tomorrow" at bounding box center [0, 0] width 0 height 0
type textarea "Robbi the cost has been updated. Please have the work completed by tomorrow. 8/…"
click at [1018, 105] on span "Request response" at bounding box center [1063, 110] width 96 height 17
click at [1015, 105] on input "Request response" at bounding box center [998, 110] width 34 height 34
checkbox input "true"
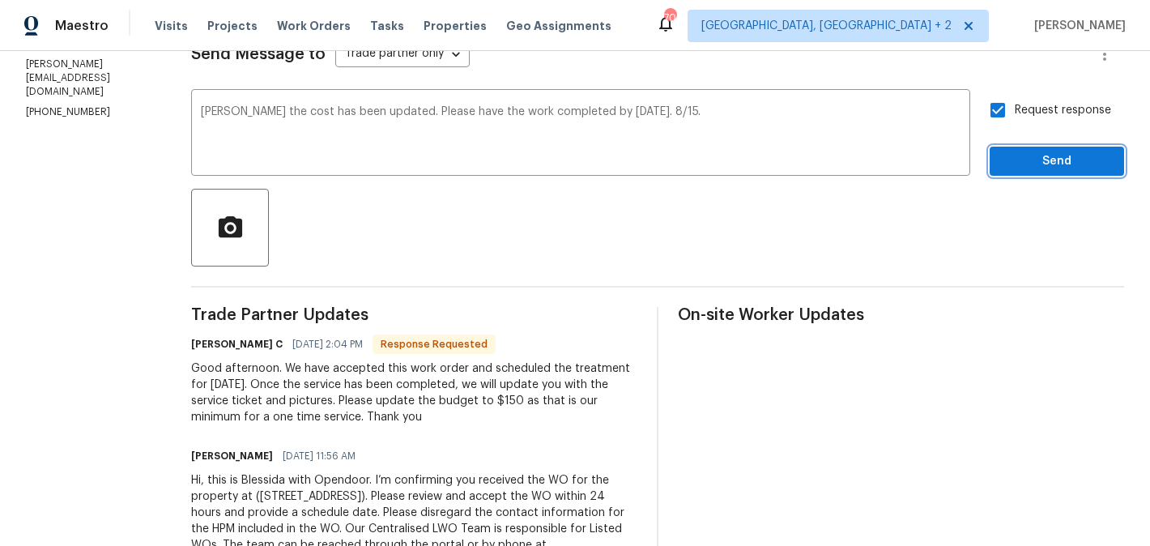
click at [1018, 158] on span "Send" at bounding box center [1056, 161] width 108 height 20
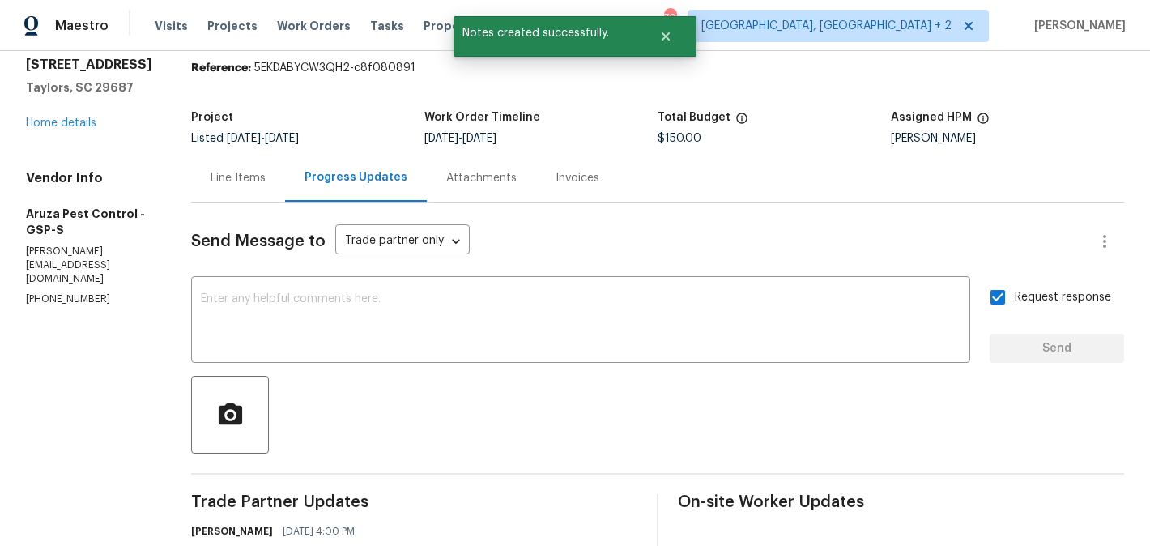
scroll to position [0, 0]
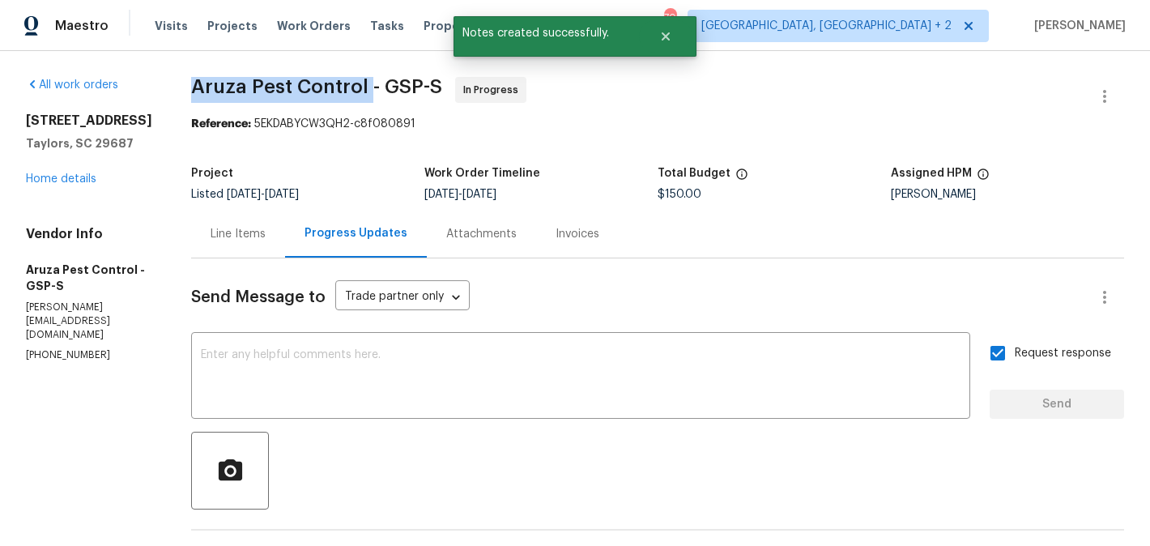
drag, startPoint x: 193, startPoint y: 88, endPoint x: 369, endPoint y: 89, distance: 176.5
click at [369, 89] on span "Aruza Pest Control - GSP-S" at bounding box center [316, 86] width 251 height 19
copy span "Aruza Pest Control"
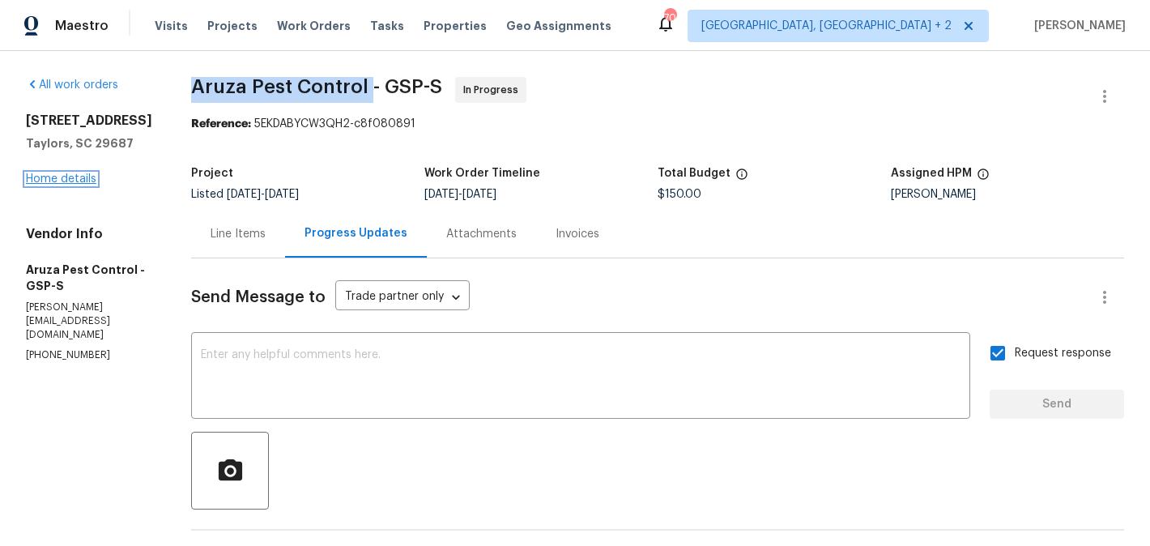
click at [54, 174] on link "Home details" at bounding box center [61, 178] width 70 height 11
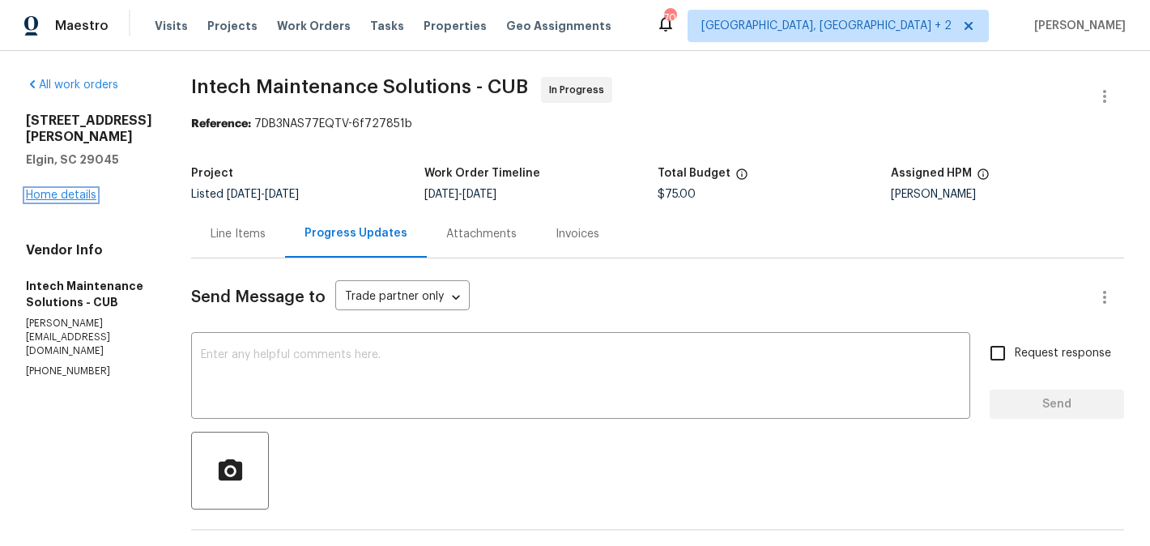
click at [42, 198] on link "Home details" at bounding box center [61, 194] width 70 height 11
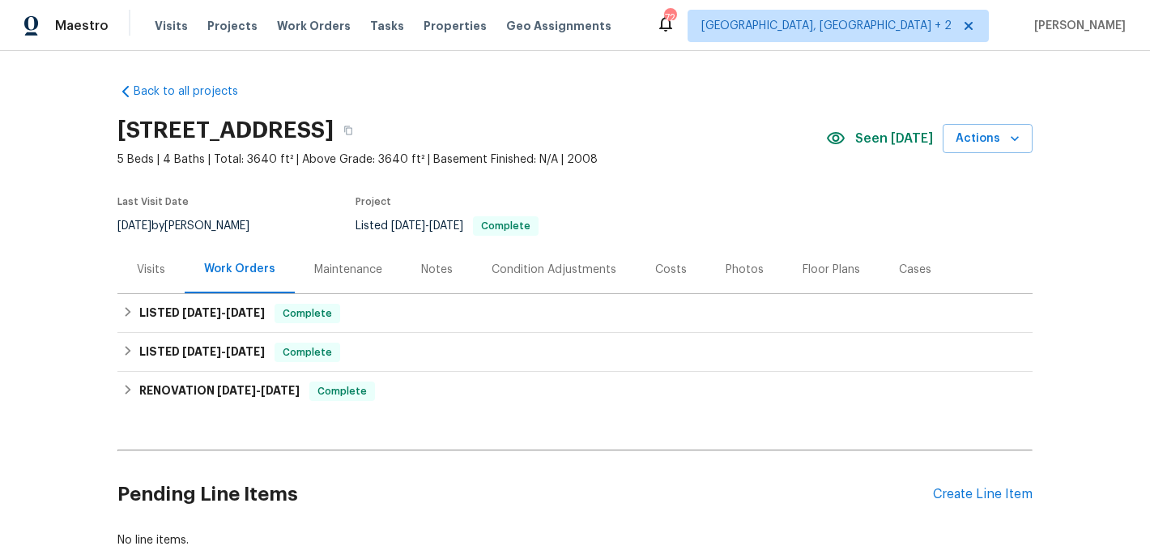
scroll to position [113, 0]
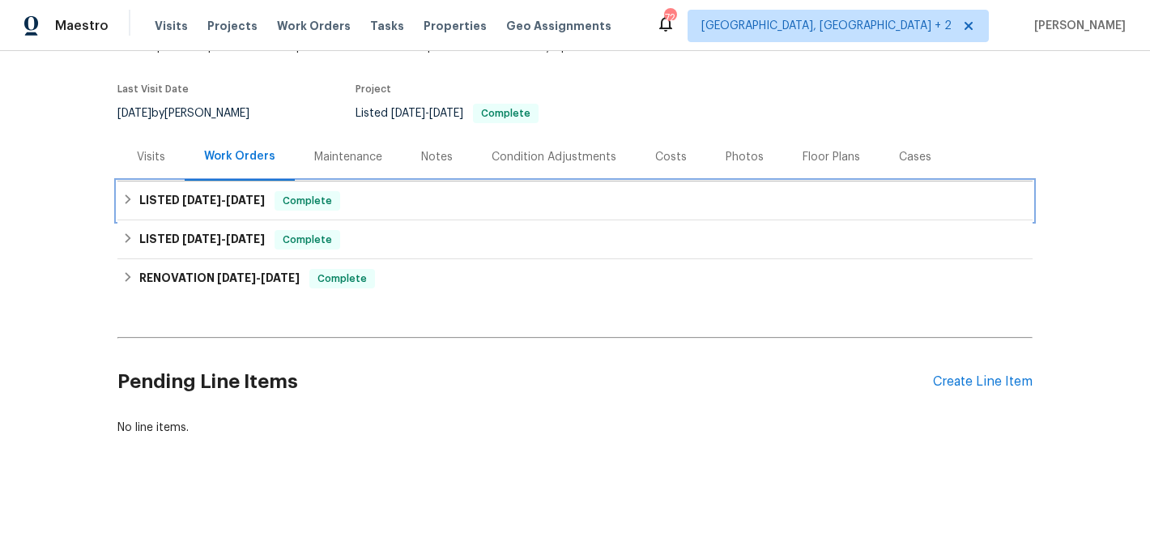
click at [349, 203] on div "LISTED [DATE] - [DATE] Complete" at bounding box center [574, 200] width 905 height 19
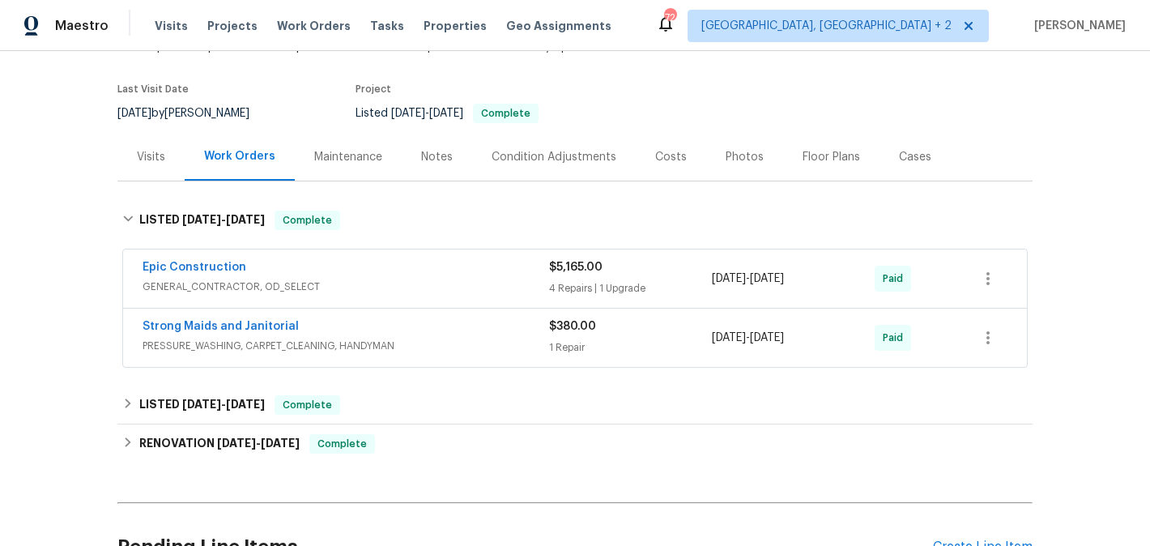
click at [257, 269] on div "Epic Construction" at bounding box center [346, 268] width 406 height 19
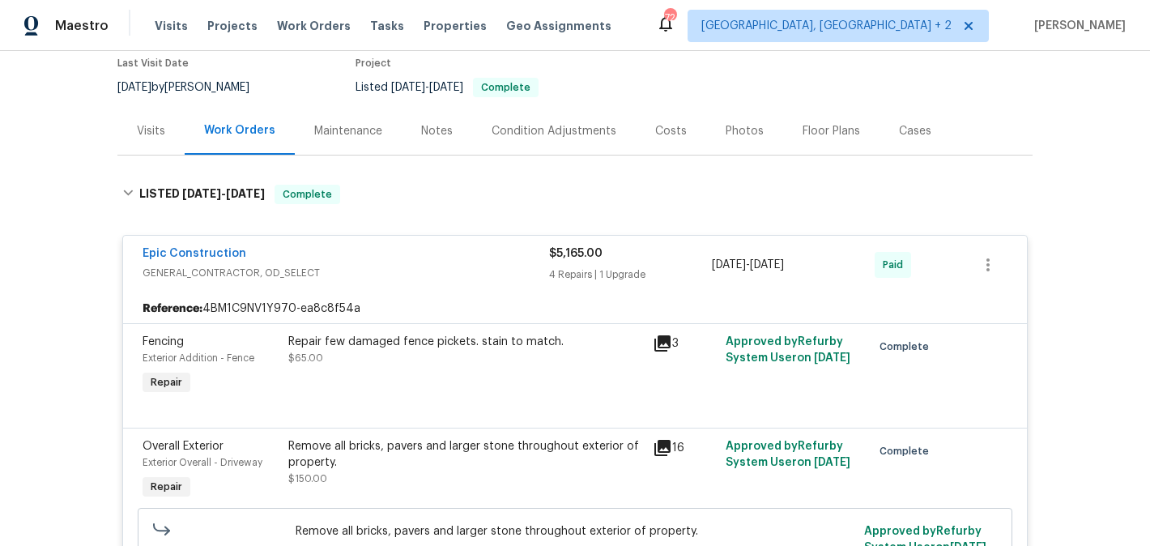
scroll to position [140, 0]
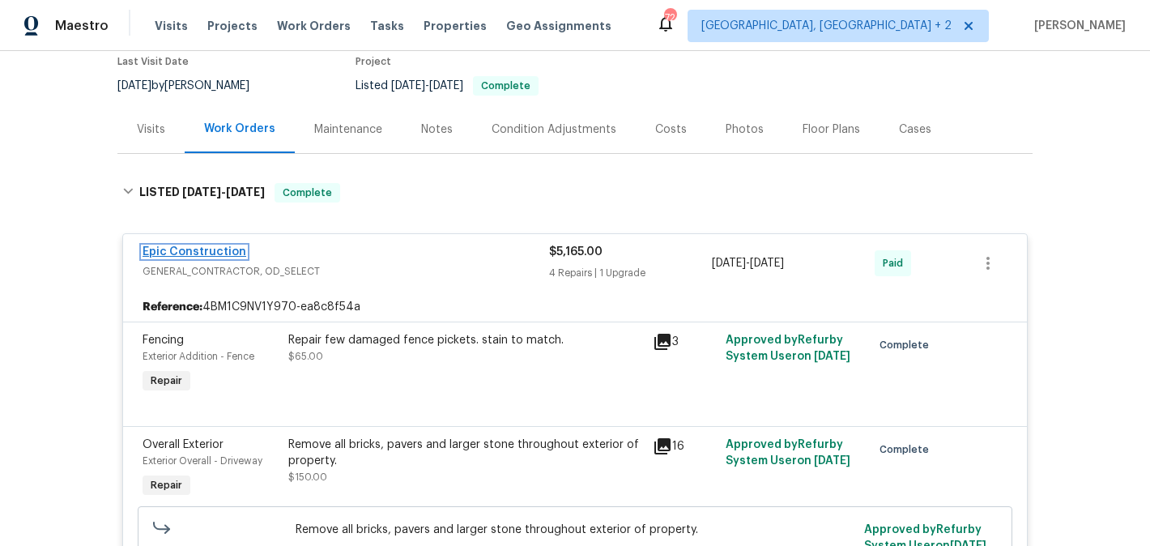
click at [218, 250] on link "Epic Construction" at bounding box center [195, 251] width 104 height 11
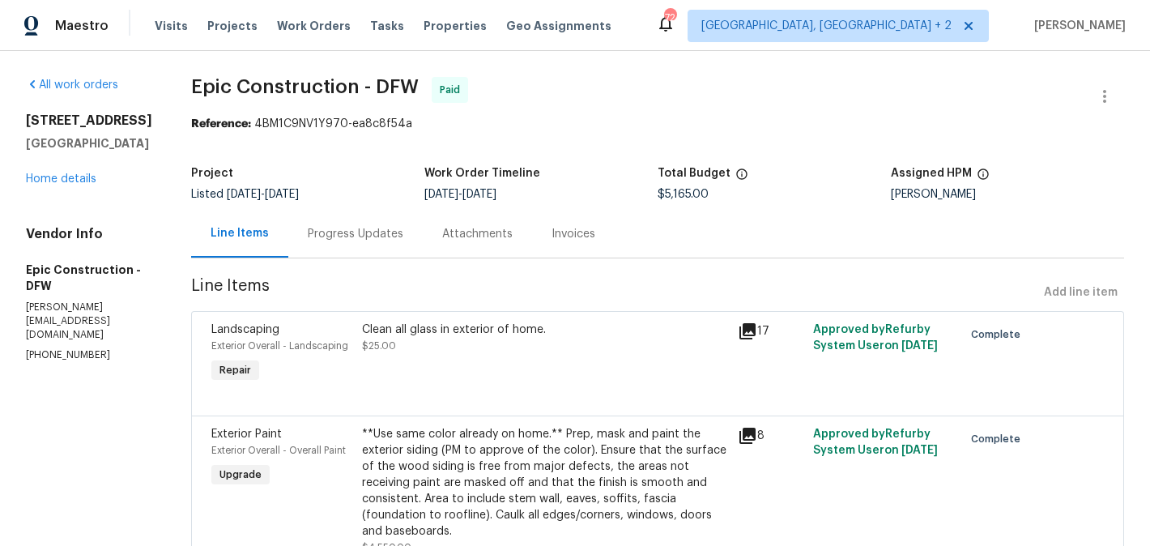
click at [352, 233] on div "Progress Updates" at bounding box center [356, 234] width 96 height 16
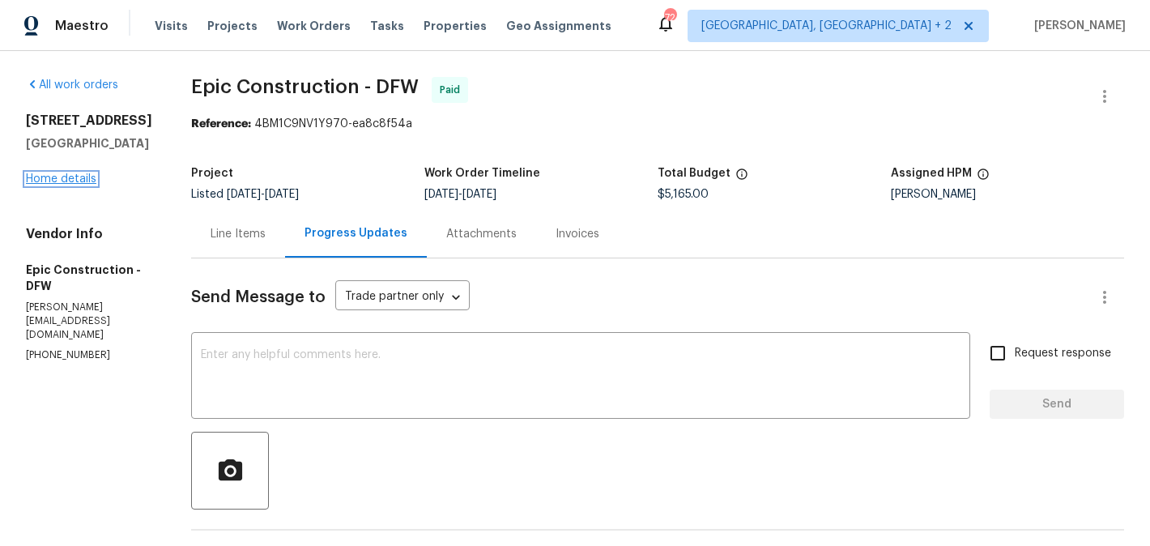
click at [95, 177] on link "Home details" at bounding box center [61, 178] width 70 height 11
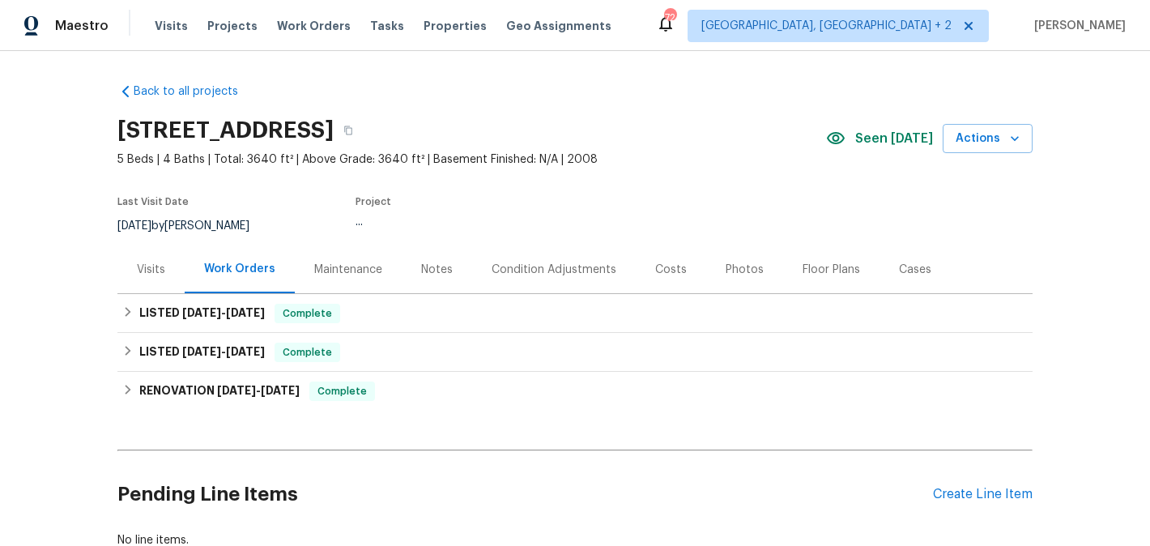
scroll to position [113, 0]
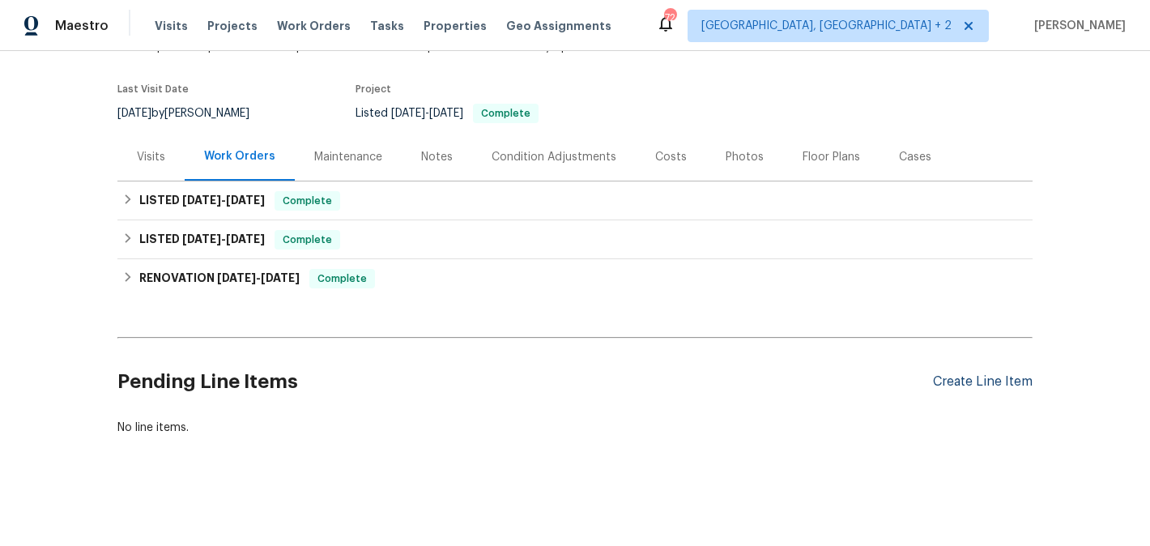
click at [982, 387] on div "Create Line Item" at bounding box center [983, 381] width 100 height 15
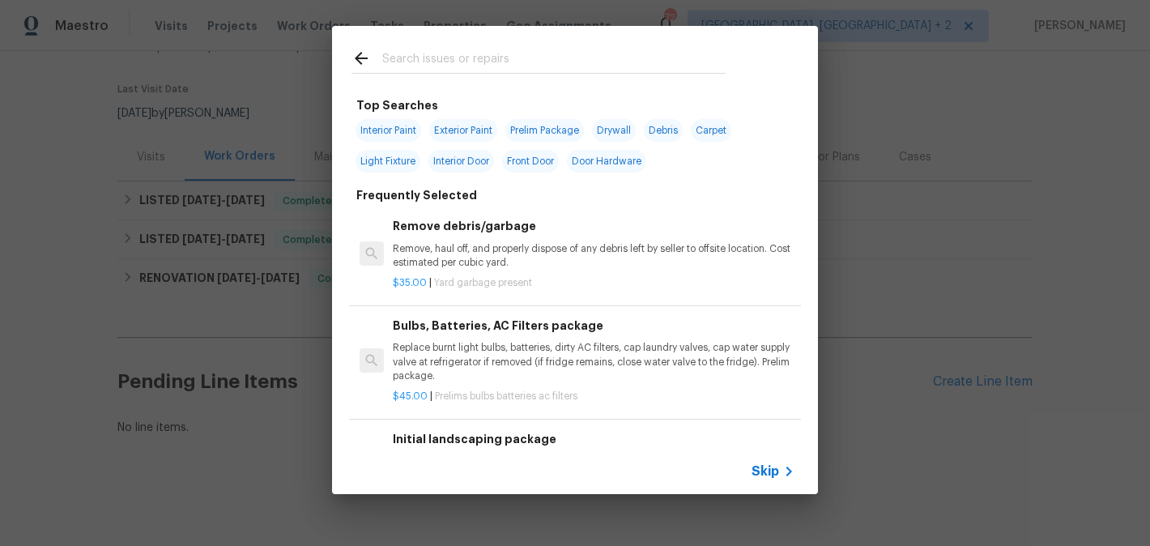
click at [449, 60] on input "text" at bounding box center [553, 61] width 343 height 24
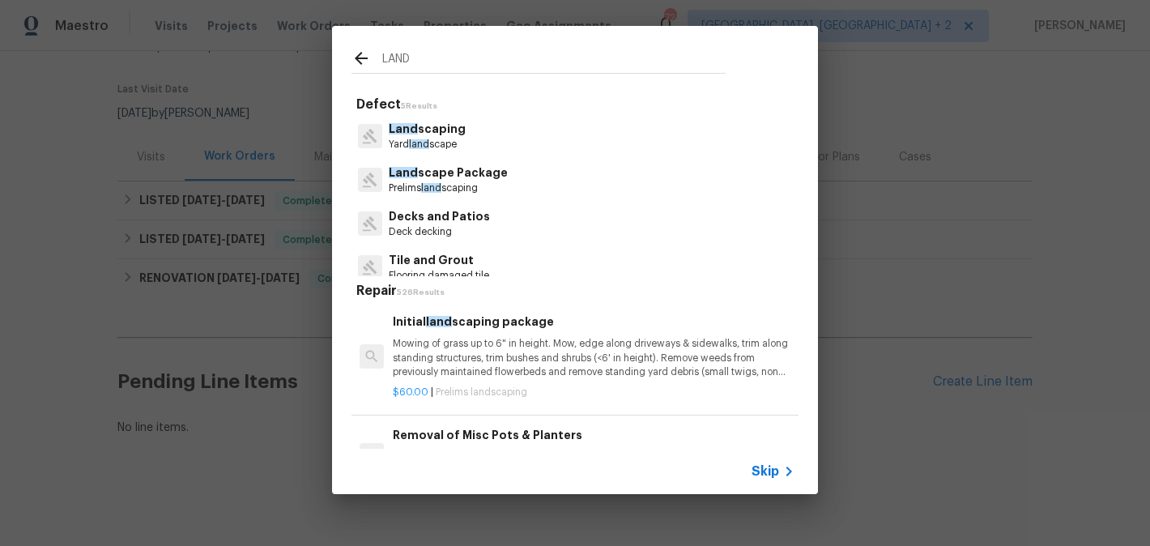
type input "LAND"
click at [454, 134] on p "Land scaping" at bounding box center [427, 129] width 77 height 17
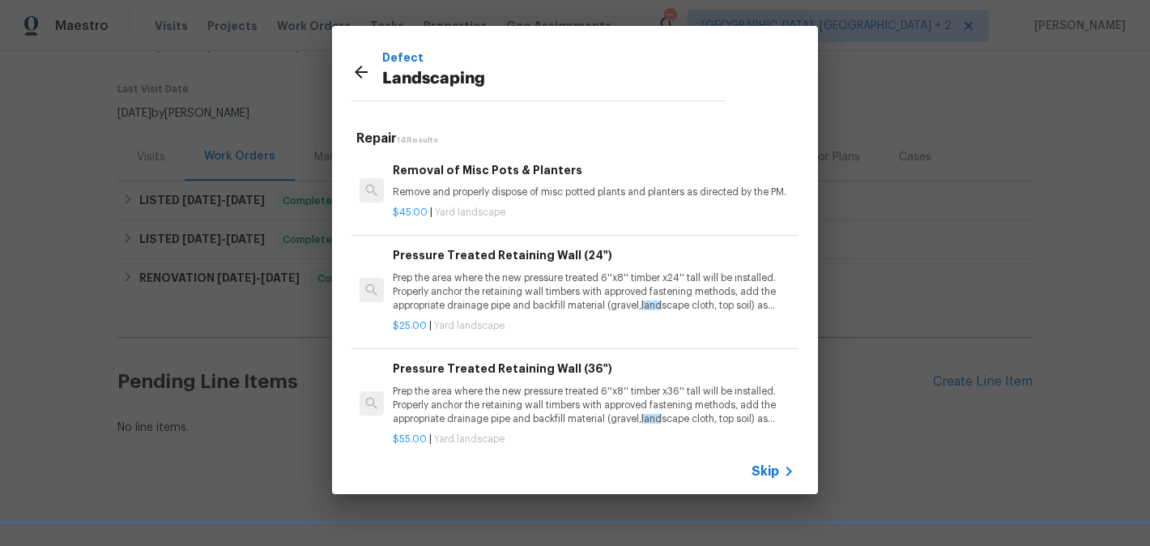
click at [484, 272] on p "Prep the area where the new pressure treated 6''x8'' timber x24'' tall will be …" at bounding box center [594, 291] width 402 height 41
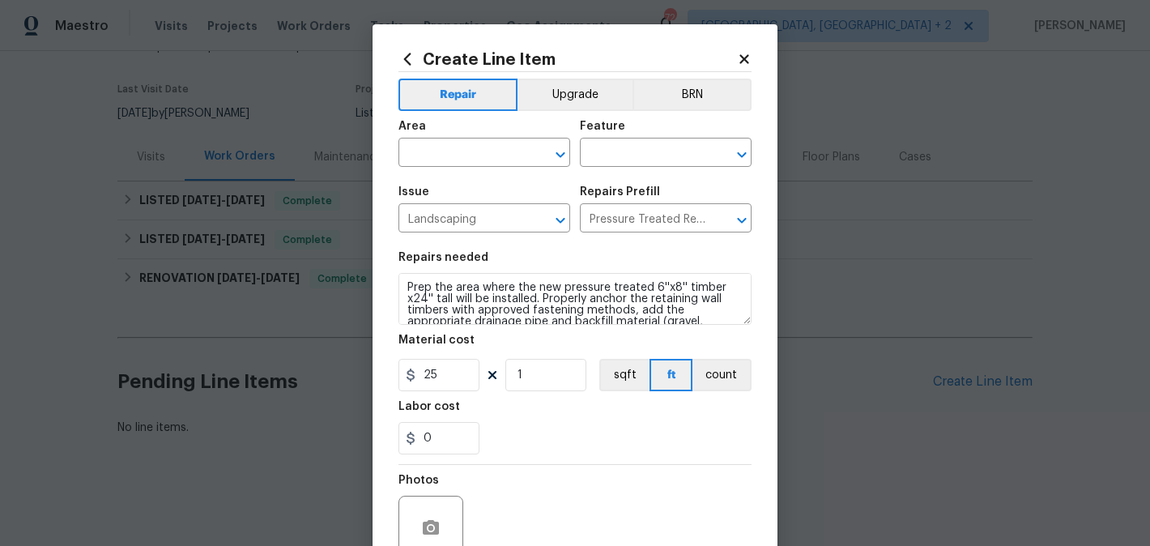
click at [454, 168] on span "Area ​" at bounding box center [484, 144] width 172 height 66
click at [423, 153] on input "text" at bounding box center [461, 154] width 126 height 25
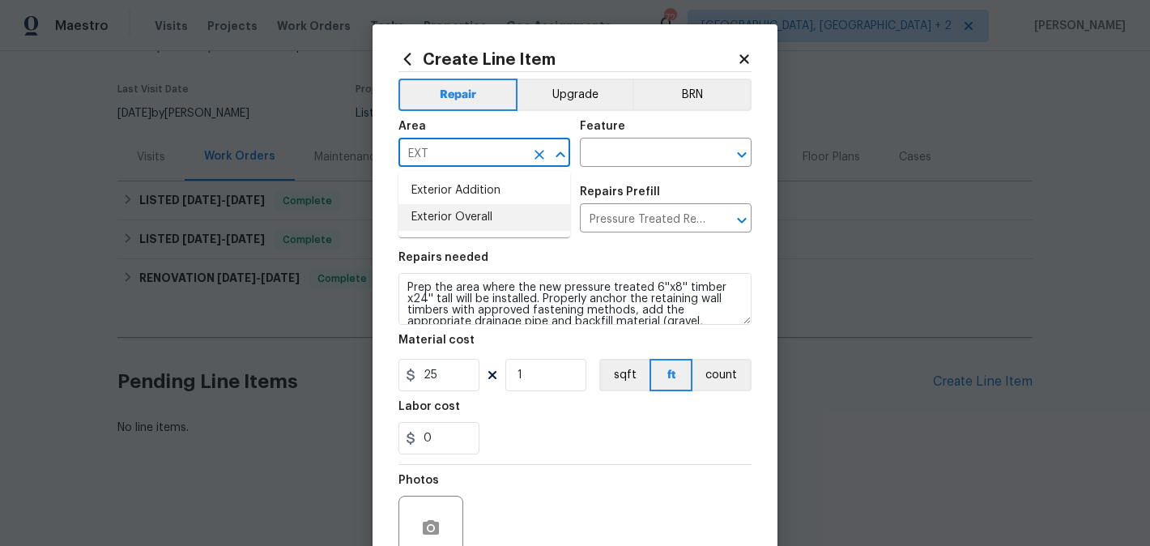
click at [436, 215] on li "Exterior Overall" at bounding box center [484, 217] width 172 height 27
type input "Exterior Overall"
click at [604, 161] on input "text" at bounding box center [643, 154] width 126 height 25
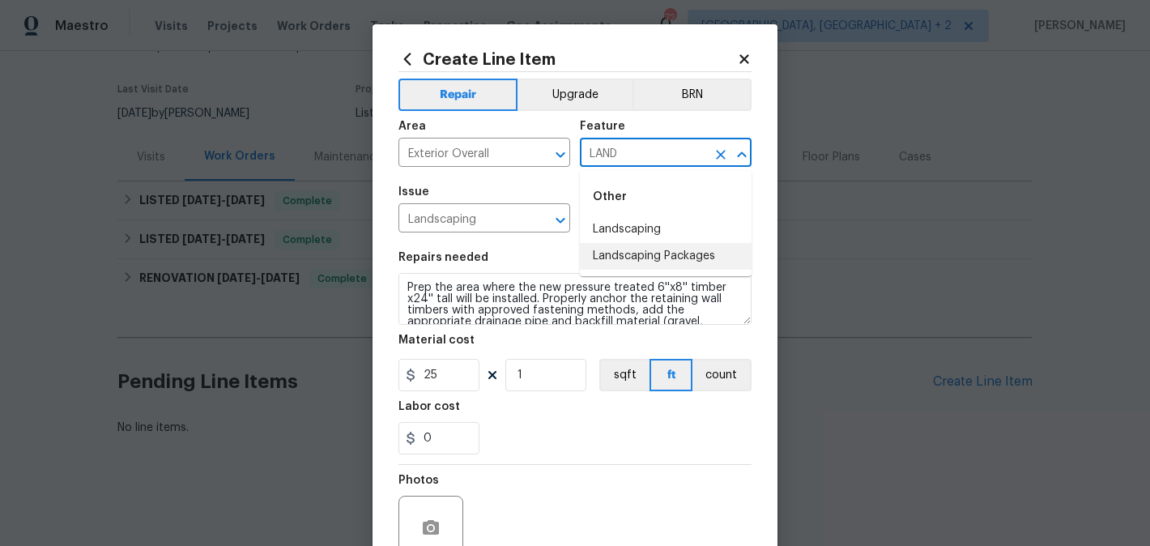
click at [641, 257] on li "Landscaping Packages" at bounding box center [666, 256] width 172 height 27
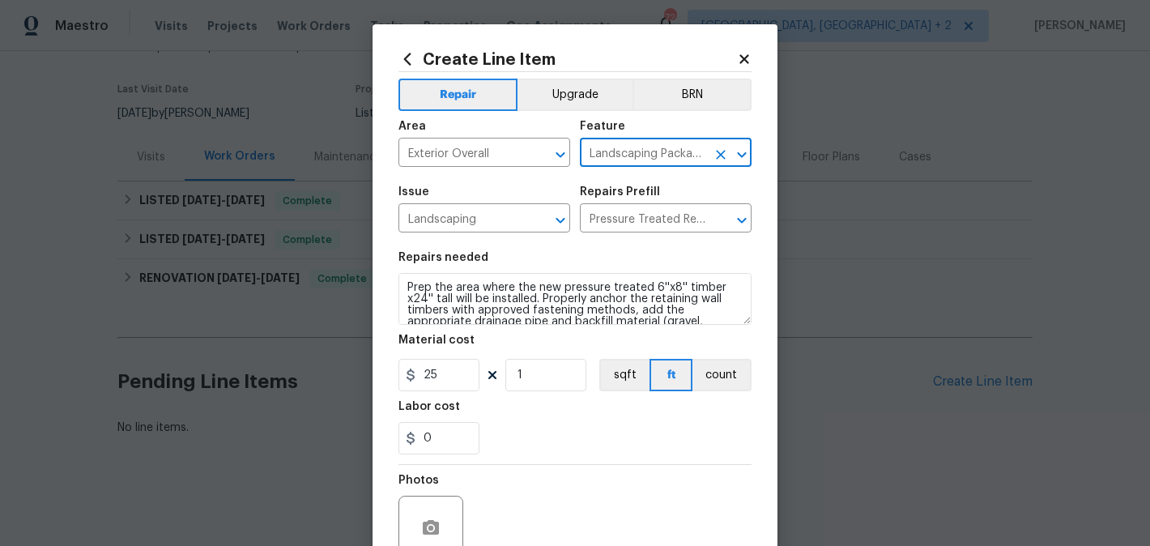
type input "Landscaping Packages"
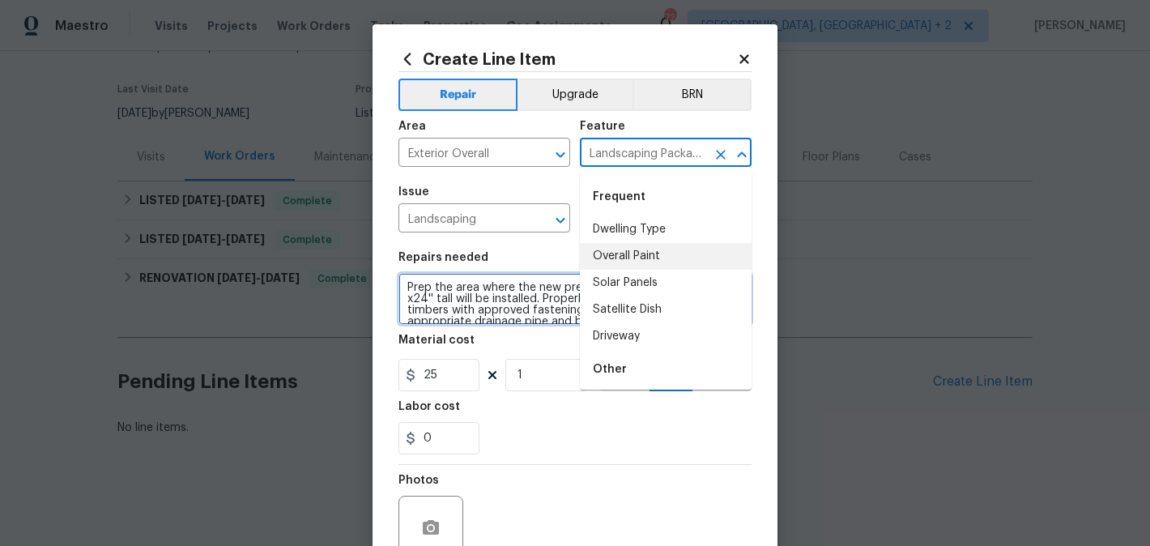
click at [492, 296] on textarea "Prep the area where the new pressure treated 6''x8'' timber x24'' tall will be …" at bounding box center [574, 299] width 353 height 52
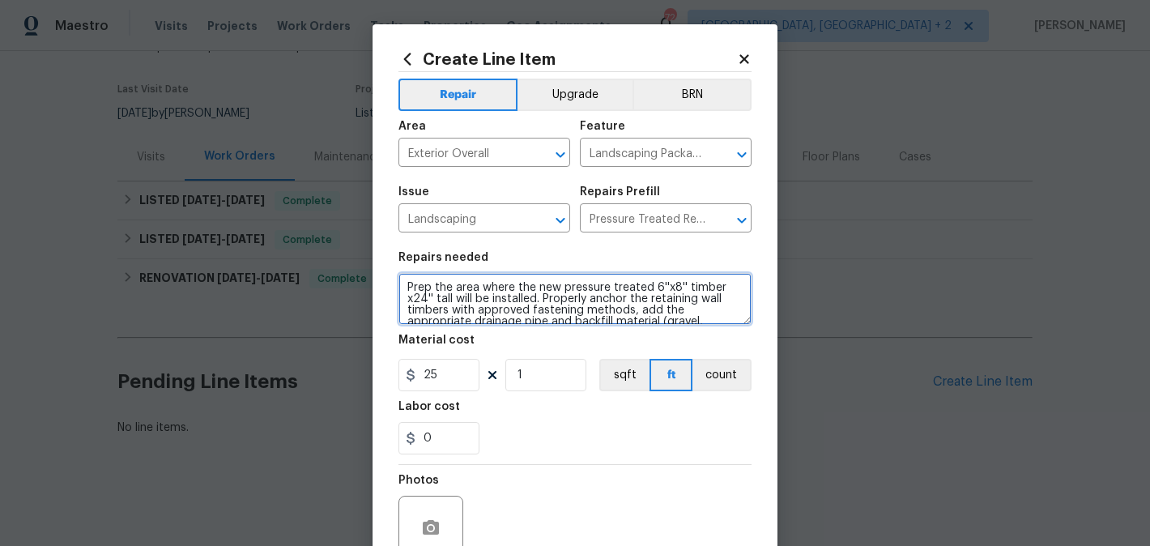
click at [492, 296] on textarea "Prep the area where the new pressure treated 6''x8'' timber x24'' tall will be …" at bounding box center [574, 299] width 353 height 52
paste textarea "Weed barrier was never installed before mulch and weeds growing through"
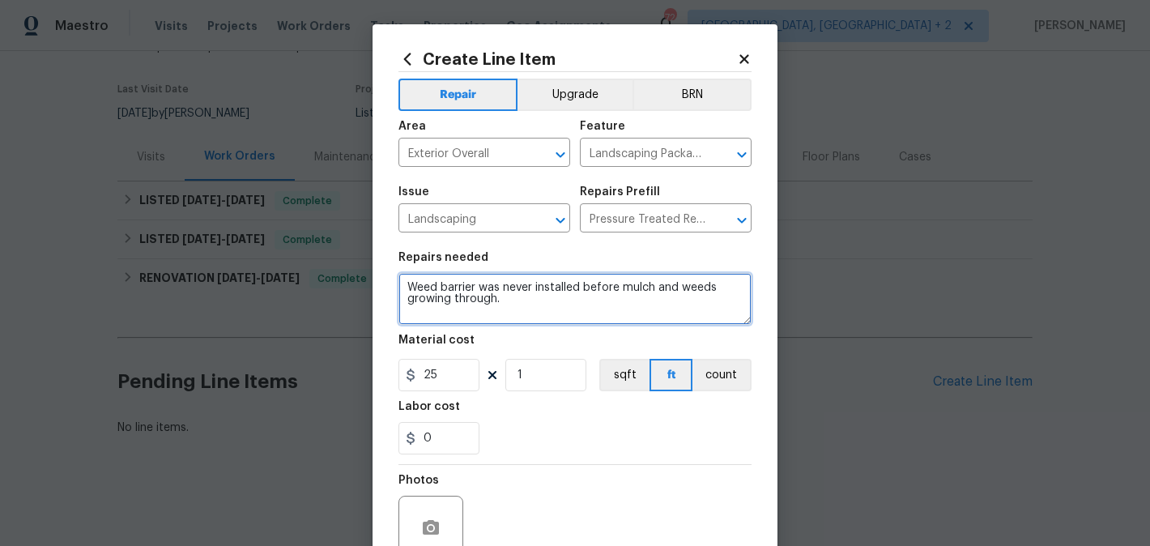
type textarea "Weed barrier was never installed before mulch and weeds growing through."
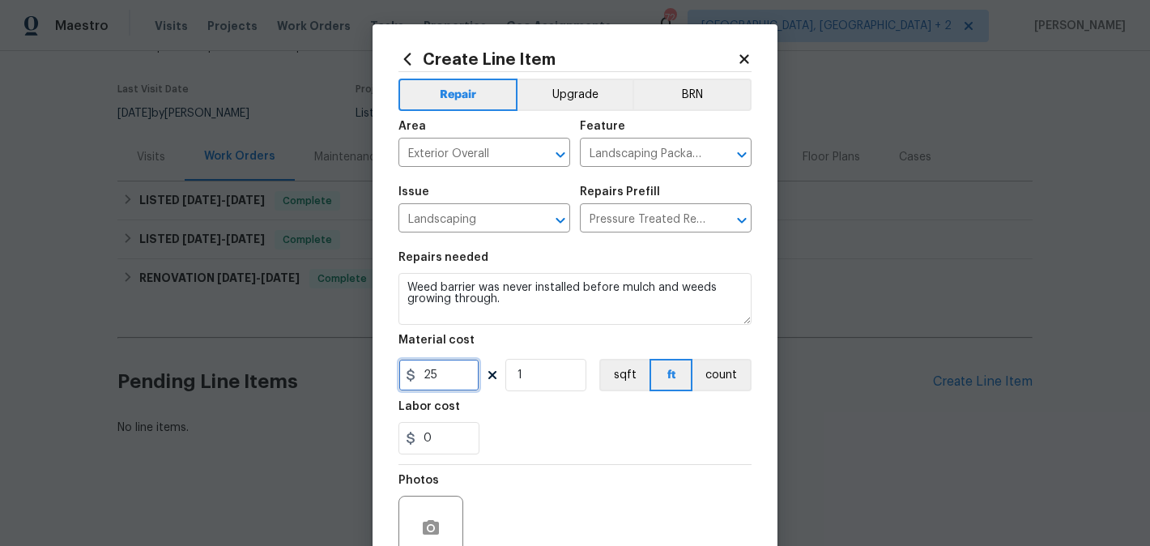
click at [441, 377] on input "25" at bounding box center [438, 375] width 81 height 32
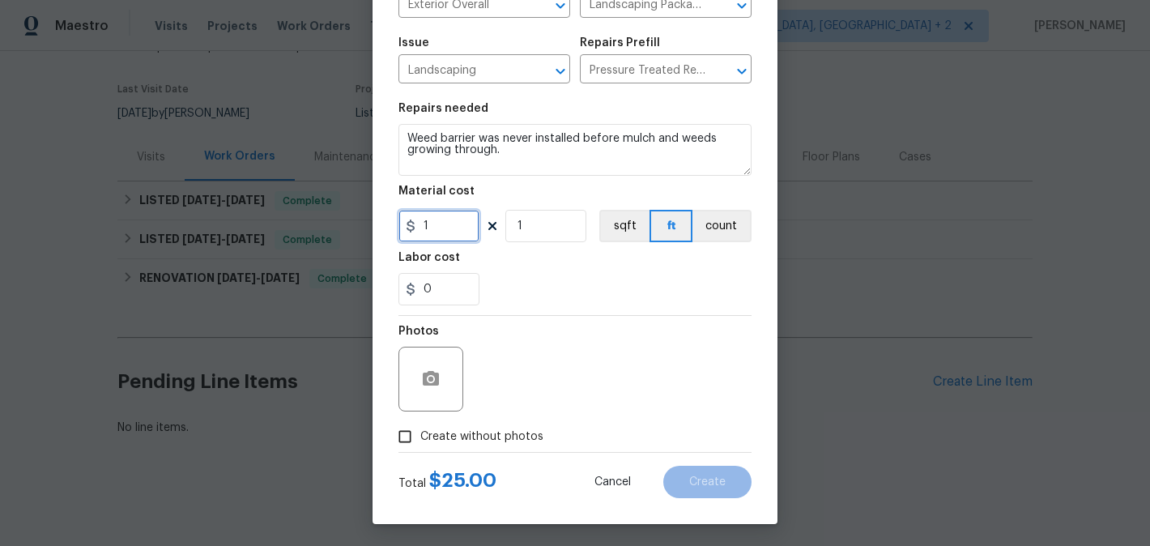
scroll to position [152, 0]
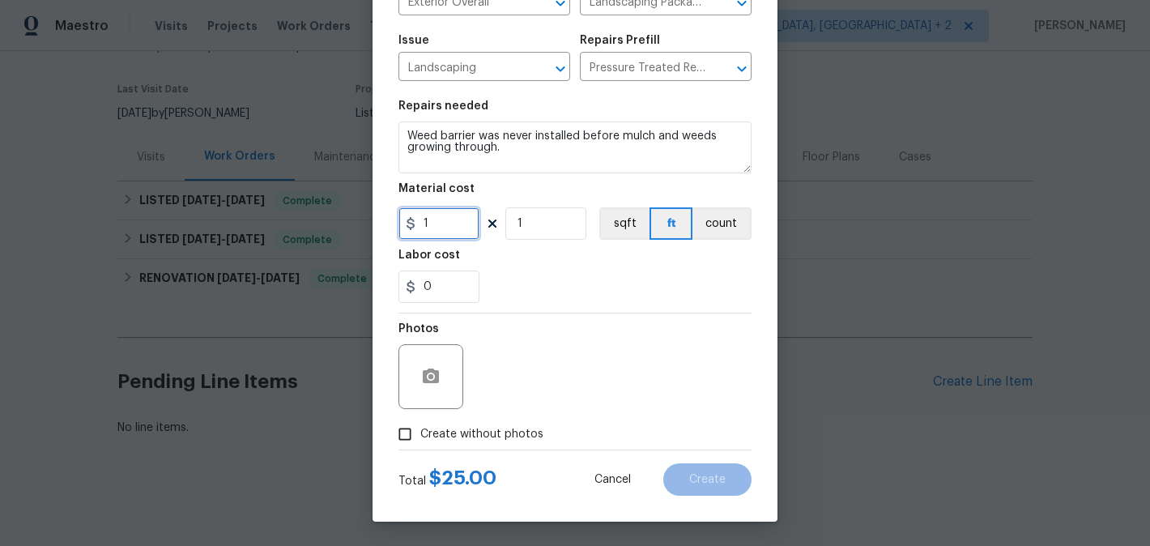
type input "1"
click at [485, 430] on span "Create without photos" at bounding box center [481, 434] width 123 height 17
click at [420, 430] on input "Create without photos" at bounding box center [404, 434] width 31 height 31
checkbox input "true"
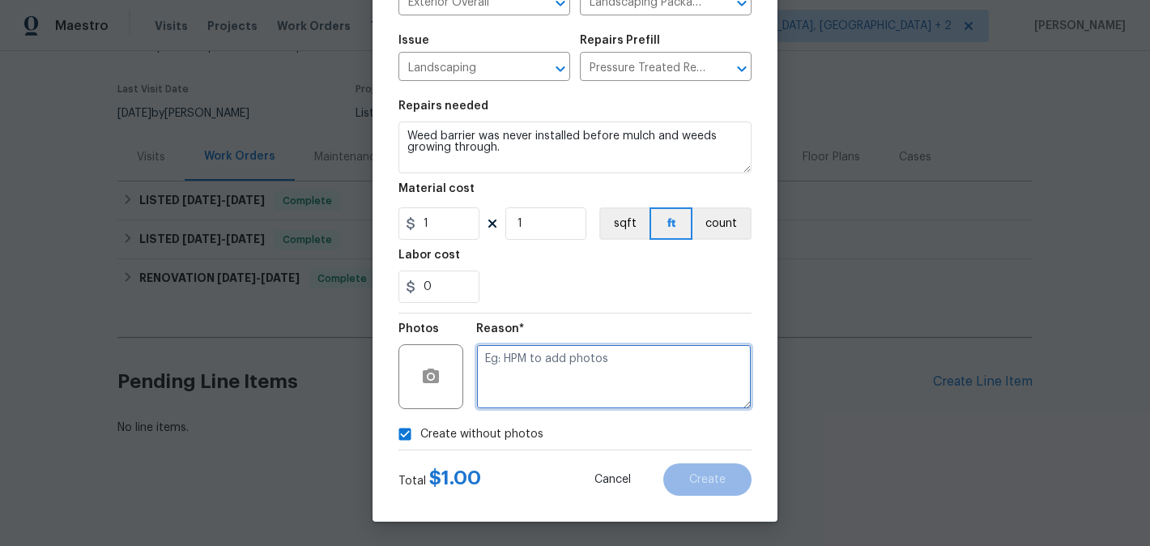
click at [607, 394] on textarea at bounding box center [613, 376] width 275 height 65
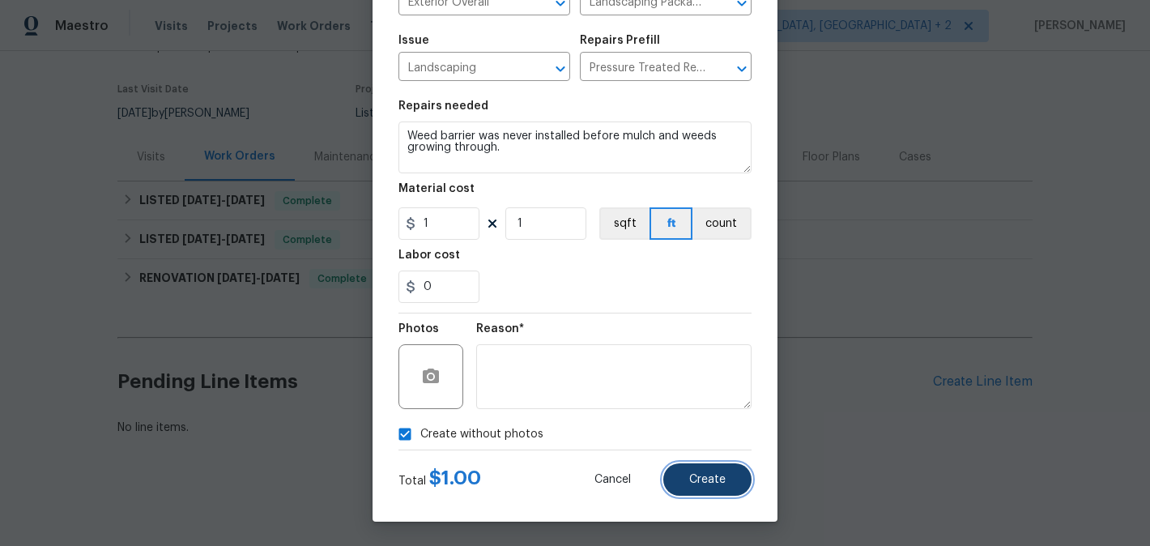
click at [710, 488] on button "Create" at bounding box center [707, 479] width 88 height 32
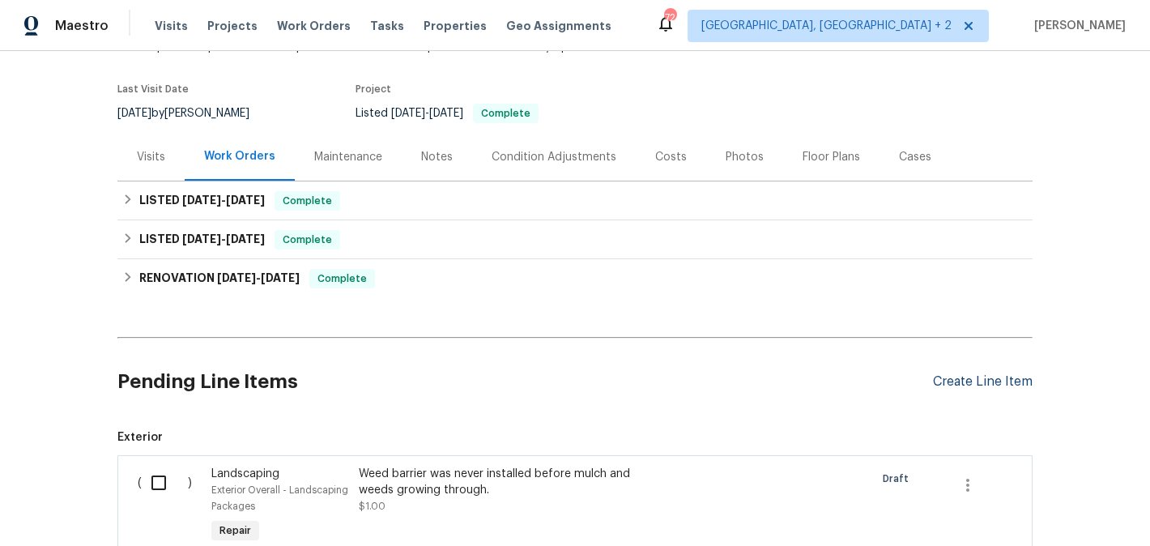
click at [942, 379] on div "Create Line Item" at bounding box center [983, 381] width 100 height 15
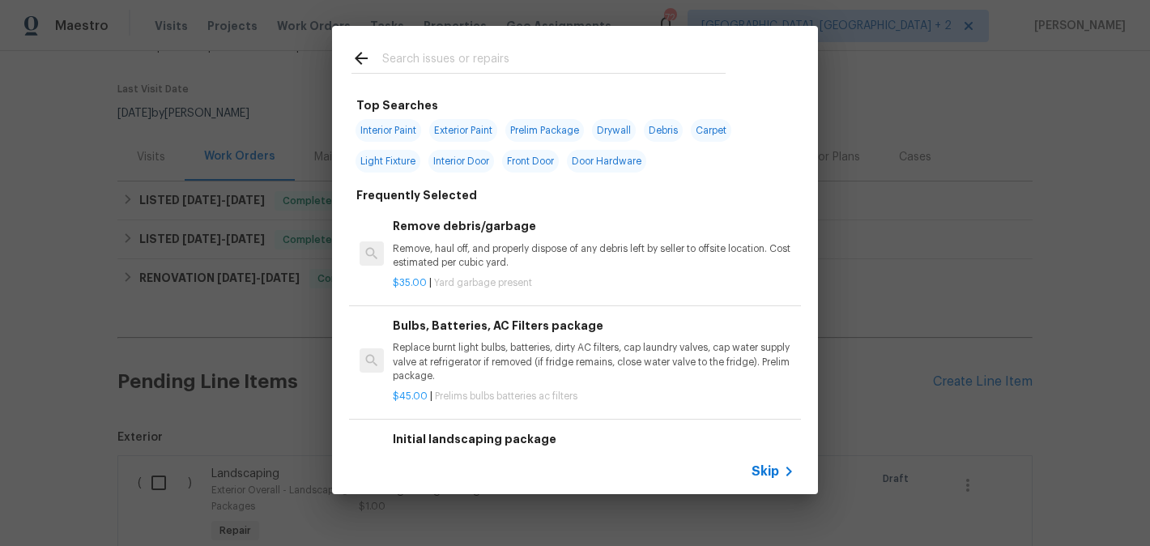
click at [437, 56] on input "text" at bounding box center [553, 61] width 343 height 24
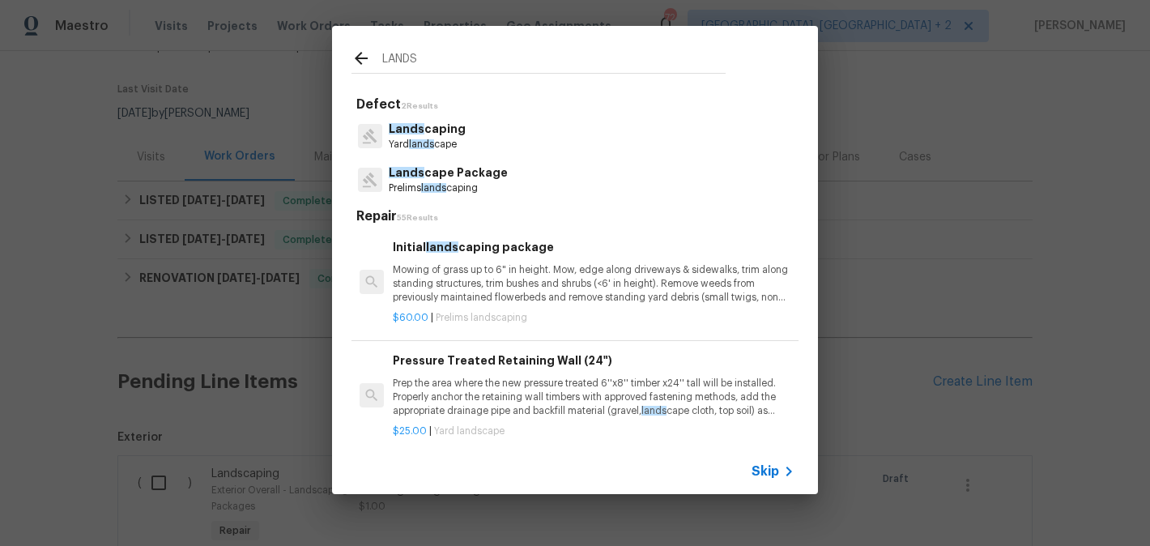
type input "LANDS"
click at [454, 265] on p "Mowing of grass up to 6" in height. Mow, edge along driveways & sidewalks, trim…" at bounding box center [594, 283] width 402 height 41
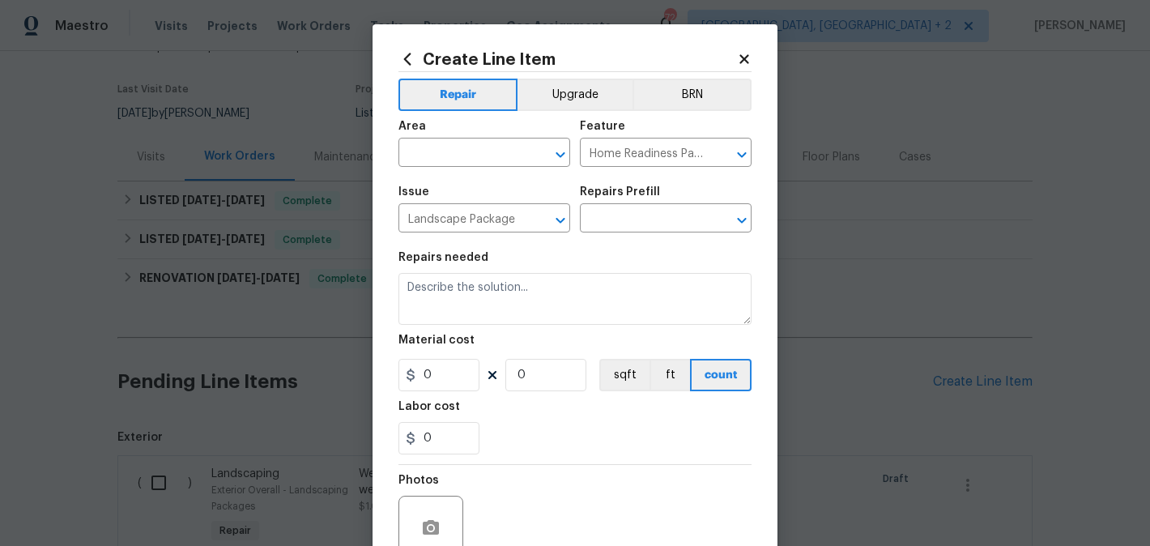
type input "Initial landscaping package $60.00"
type textarea "Mowing of grass up to 6" in height. Mow, edge along driveways & sidewalks, trim…"
type input "60"
type input "1"
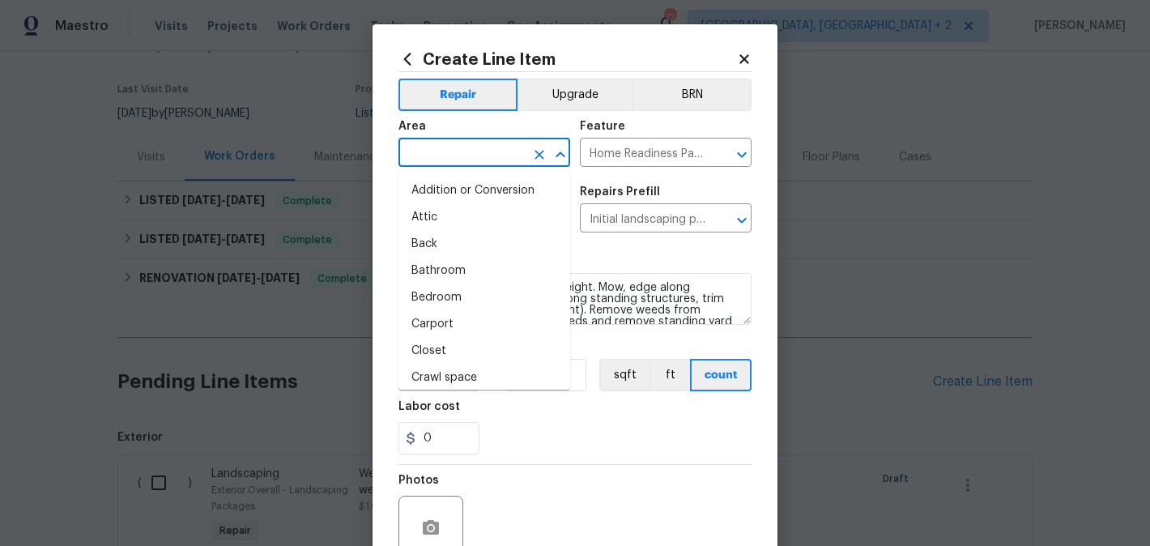
click at [443, 154] on input "text" at bounding box center [461, 154] width 126 height 25
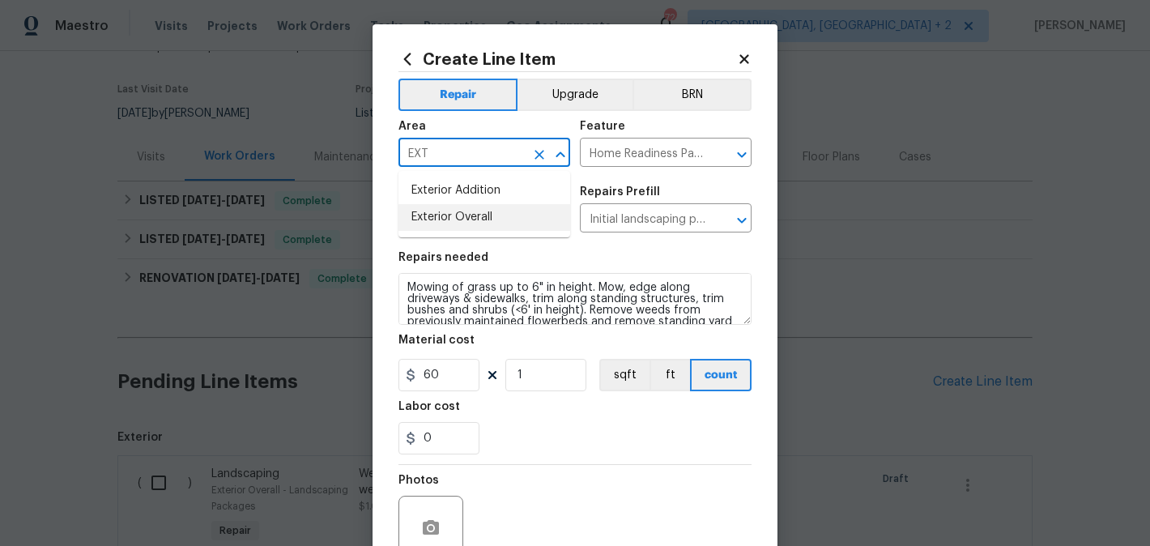
click at [452, 219] on li "Exterior Overall" at bounding box center [484, 217] width 172 height 27
type input "Exterior Overall"
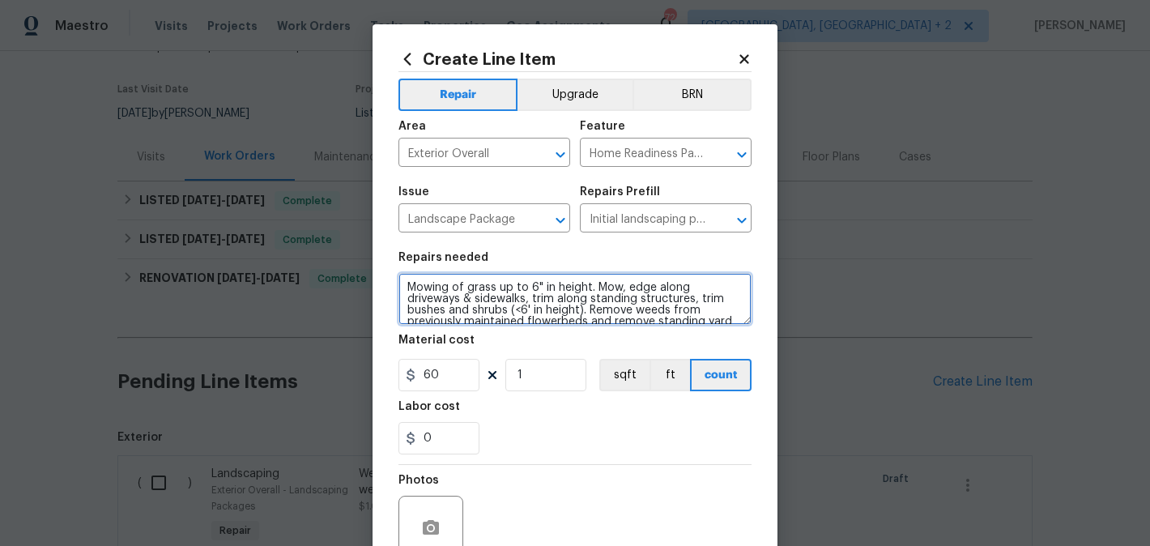
click at [459, 288] on textarea "Mowing of grass up to 6" in height. Mow, edge along driveways & sidewalks, trim…" at bounding box center [574, 299] width 353 height 52
paste textarea "Glass was not picked up just piled up outside on side of home."
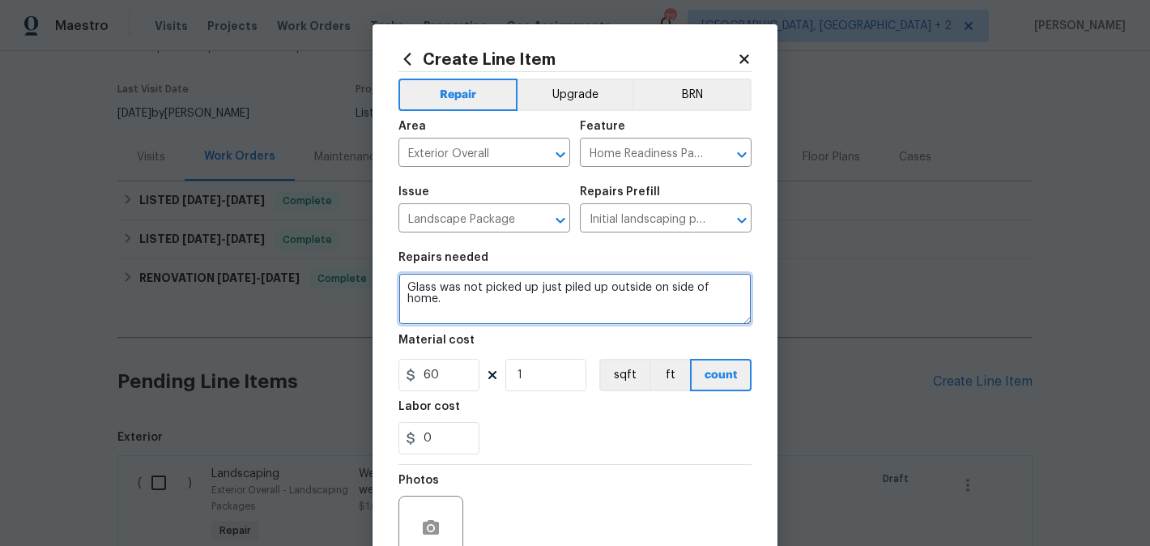
type textarea "Glass was not picked up just piled up outside on side of home."
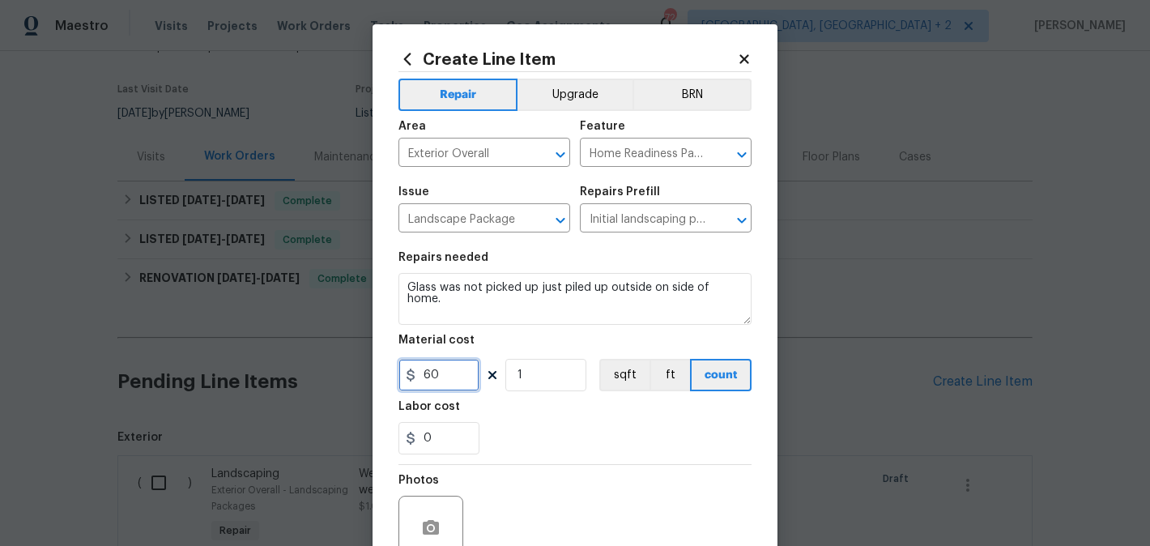
click at [445, 379] on input "60" at bounding box center [438, 375] width 81 height 32
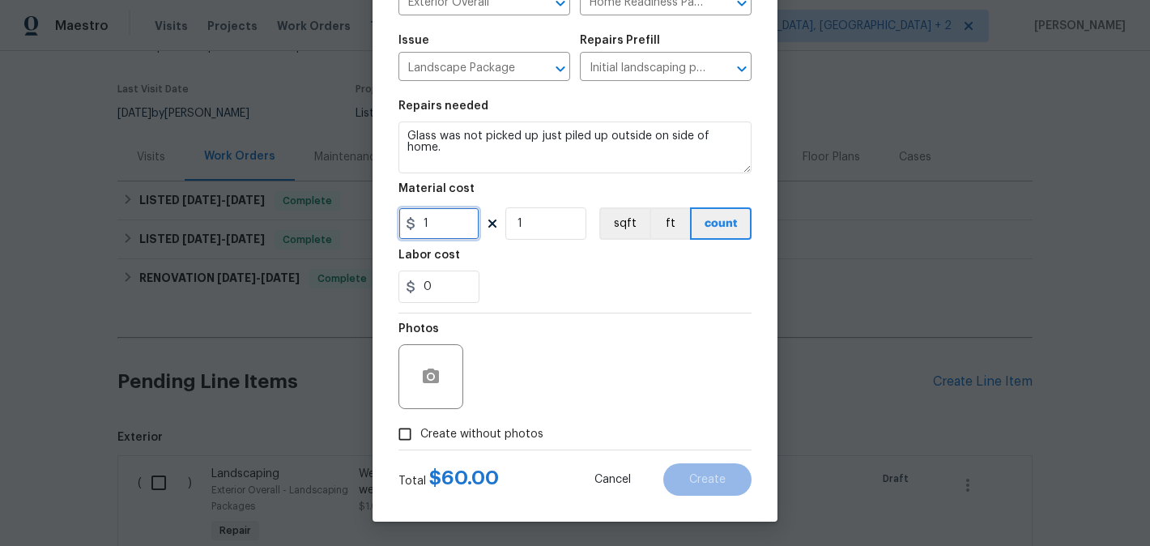
type input "1"
click at [465, 430] on span "Create without photos" at bounding box center [481, 434] width 123 height 17
click at [420, 430] on input "Create without photos" at bounding box center [404, 434] width 31 height 31
checkbox input "true"
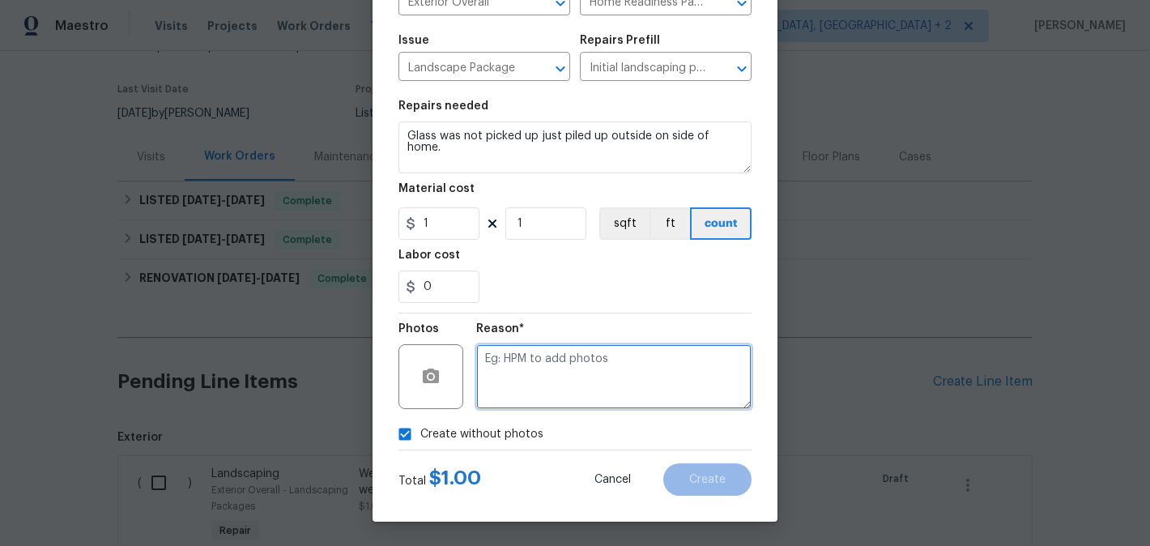
click at [582, 365] on textarea at bounding box center [613, 376] width 275 height 65
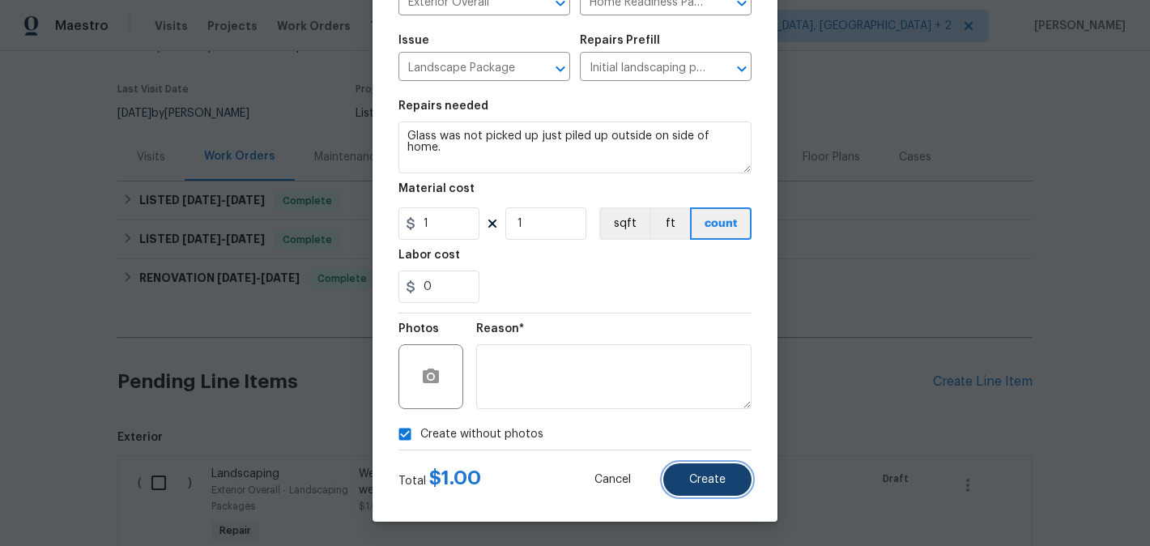
click at [697, 477] on span "Create" at bounding box center [707, 480] width 36 height 12
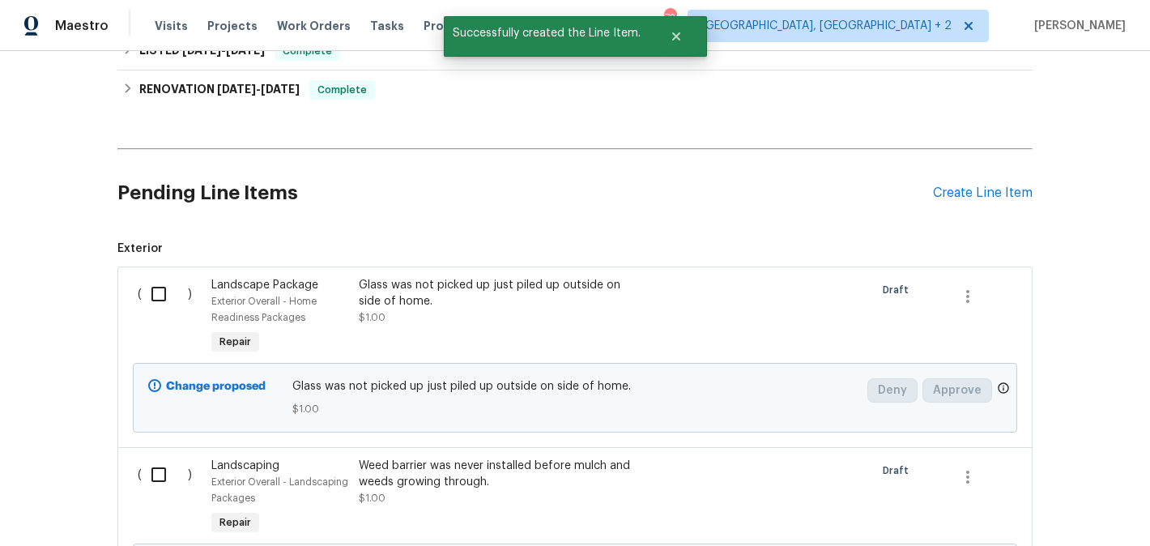
scroll to position [207, 0]
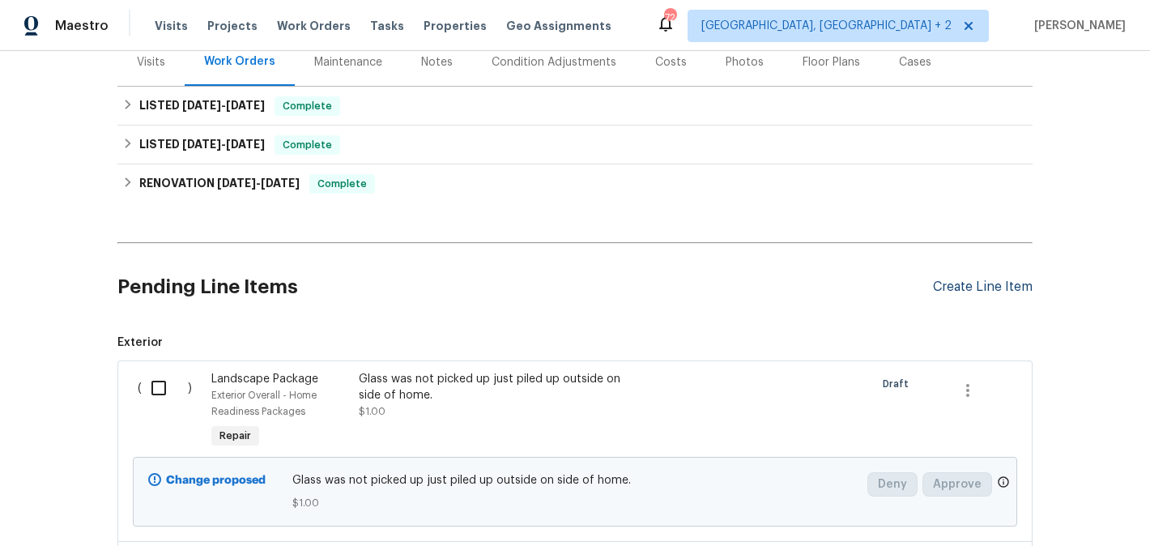
click at [936, 283] on div "Create Line Item" at bounding box center [983, 286] width 100 height 15
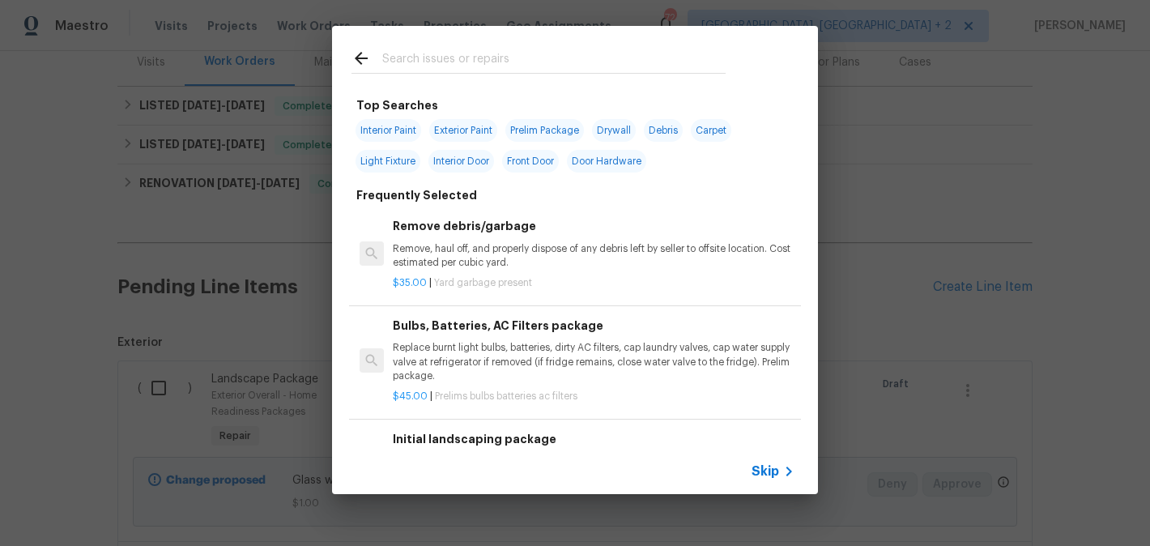
click at [445, 62] on input "text" at bounding box center [553, 61] width 343 height 24
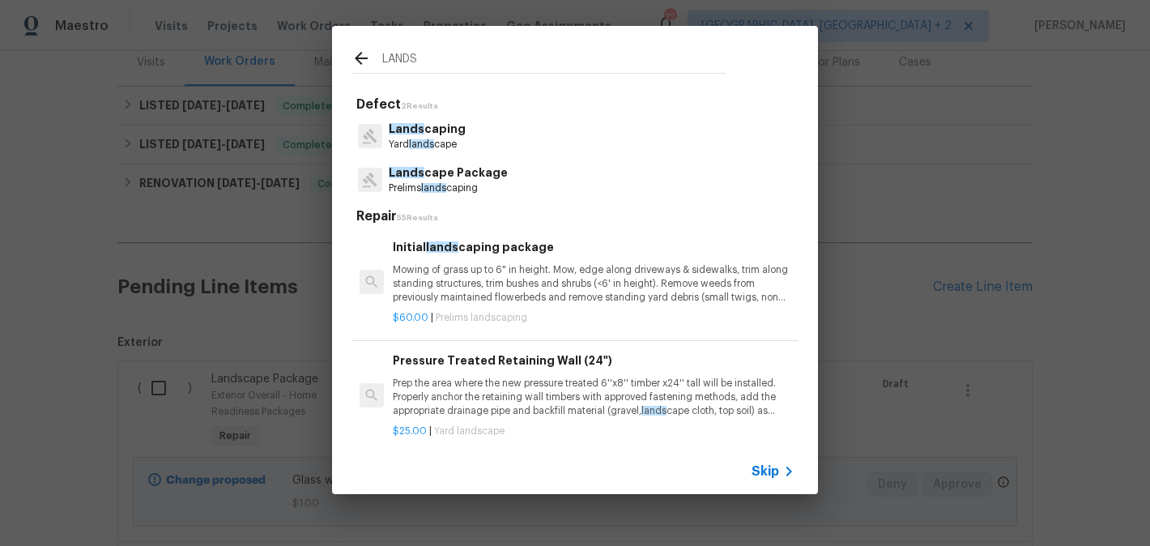
type input "LANDS"
click at [468, 251] on h6 "Initial lands caping package" at bounding box center [594, 247] width 402 height 18
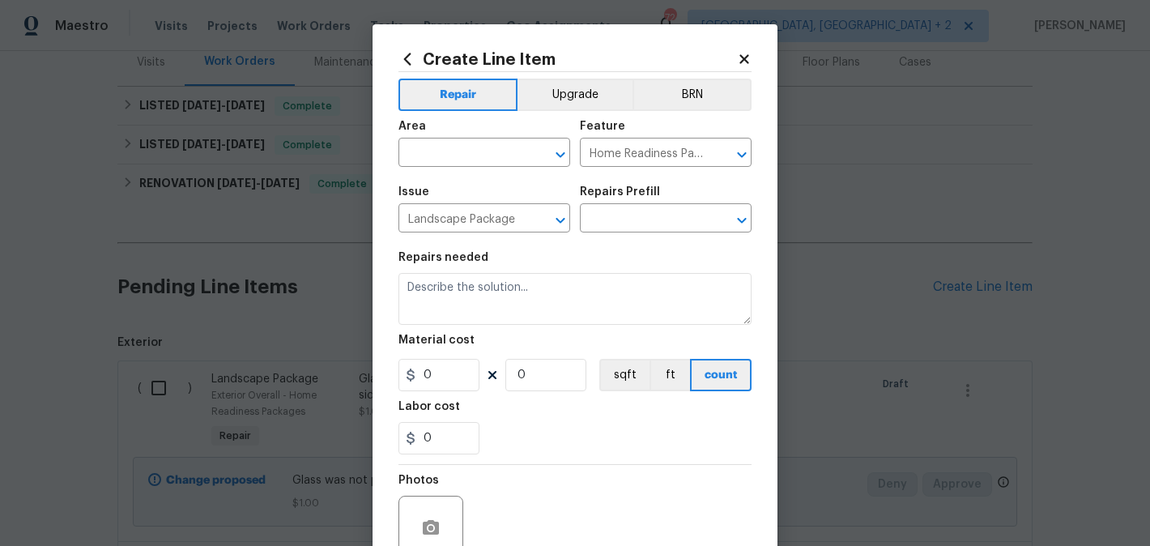
type input "Initial landscaping package $60.00"
type textarea "Mowing of grass up to 6" in height. Mow, edge along driveways & sidewalks, trim…"
type input "60"
type input "1"
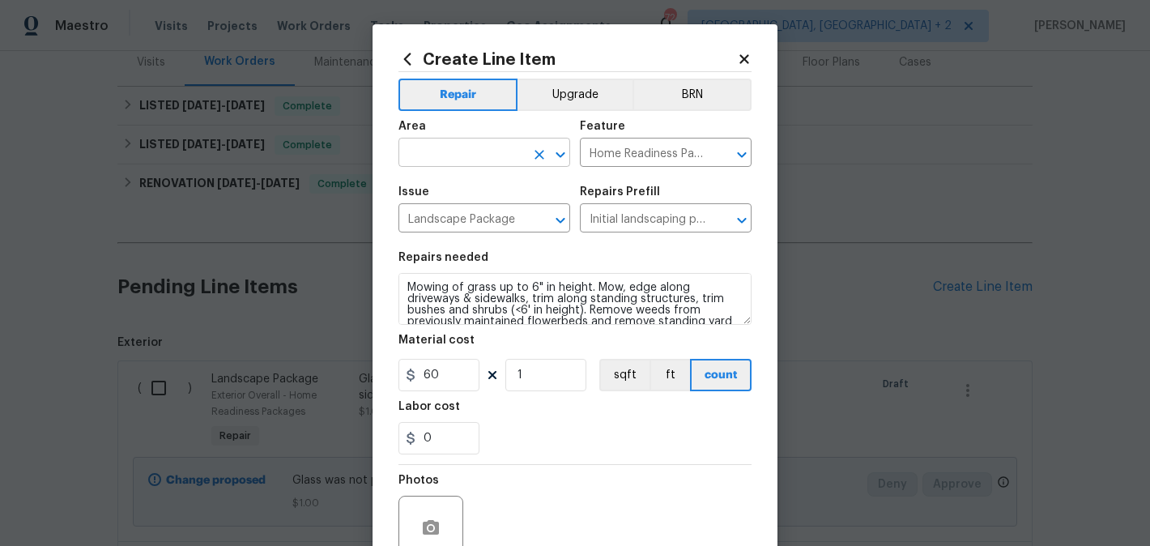
click at [457, 152] on input "text" at bounding box center [461, 154] width 126 height 25
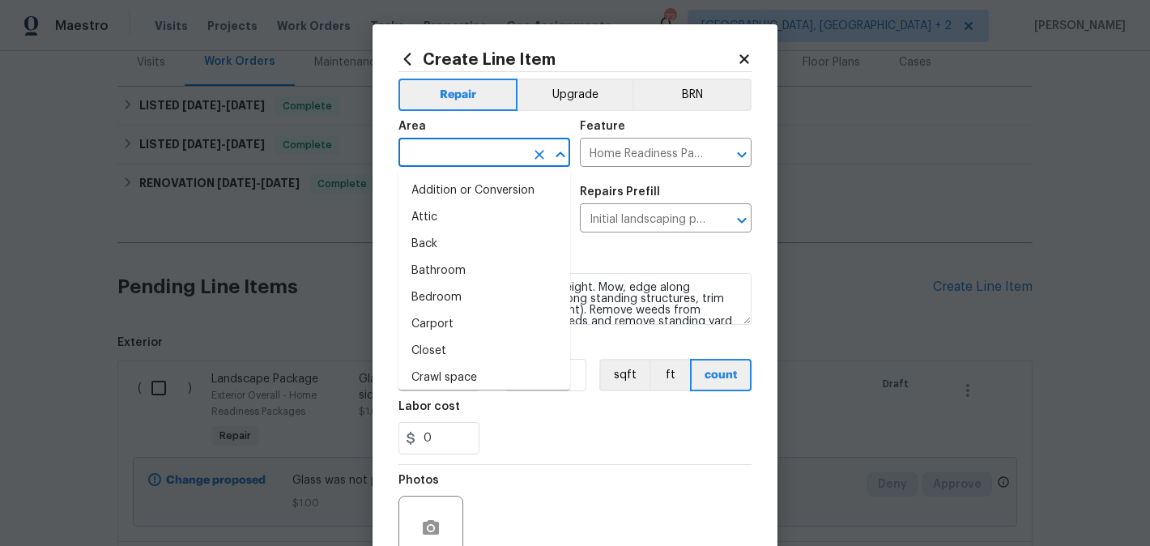
type input "I"
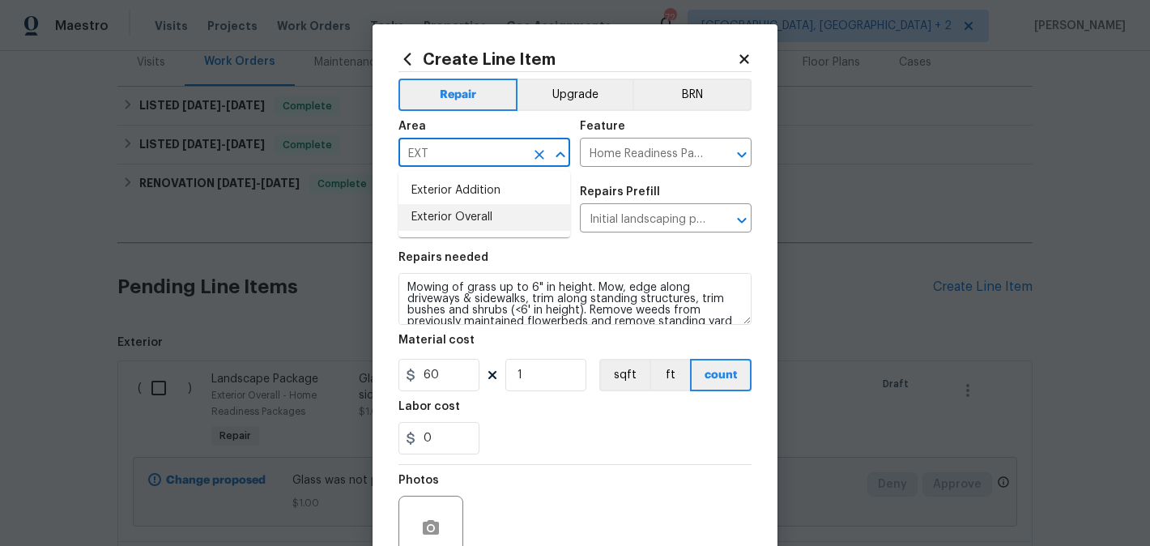
click at [462, 212] on li "Exterior Overall" at bounding box center [484, 217] width 172 height 27
type input "Exterior Overall"
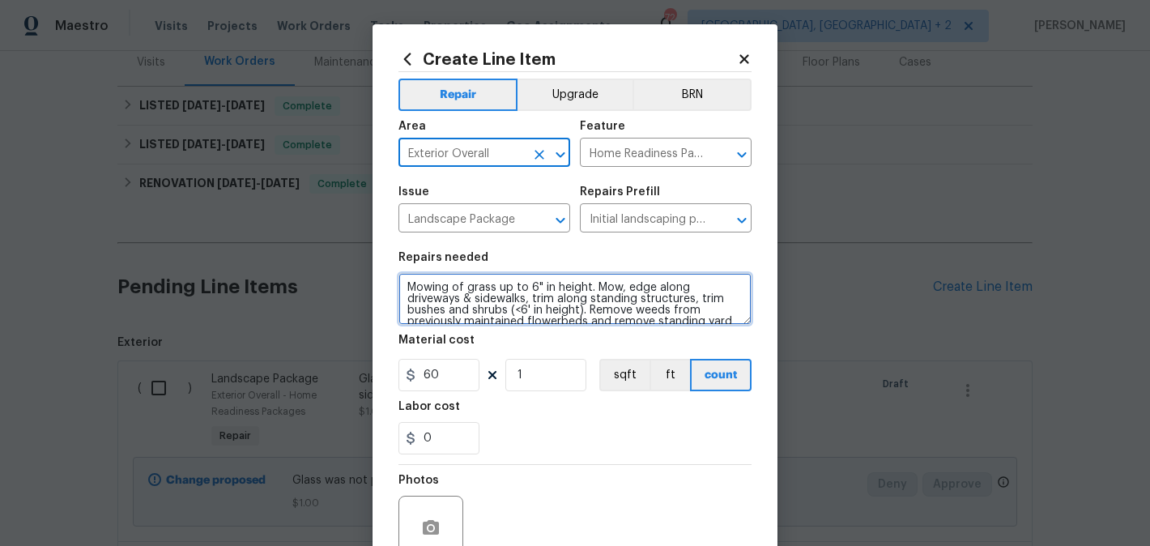
click at [466, 274] on textarea "Mowing of grass up to 6" in height. Mow, edge along driveways & sidewalks, trim…" at bounding box center [574, 299] width 353 height 52
paste textarea "Trash from fence work left in garage, this needs to be removed."
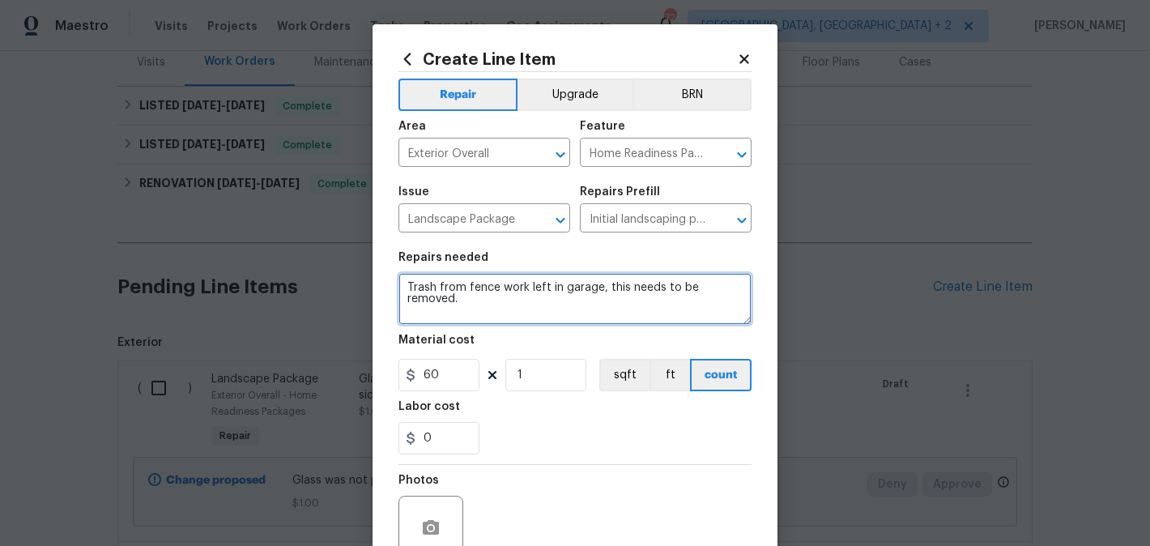
type textarea "Trash from fence work left in garage, this needs to be removed."
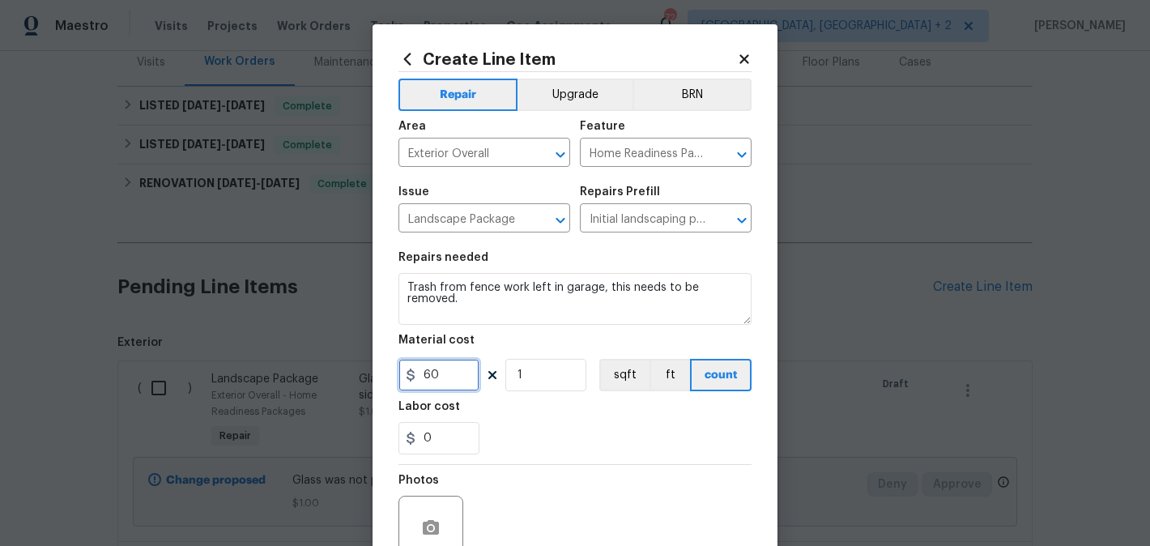
click at [455, 370] on input "60" at bounding box center [438, 375] width 81 height 32
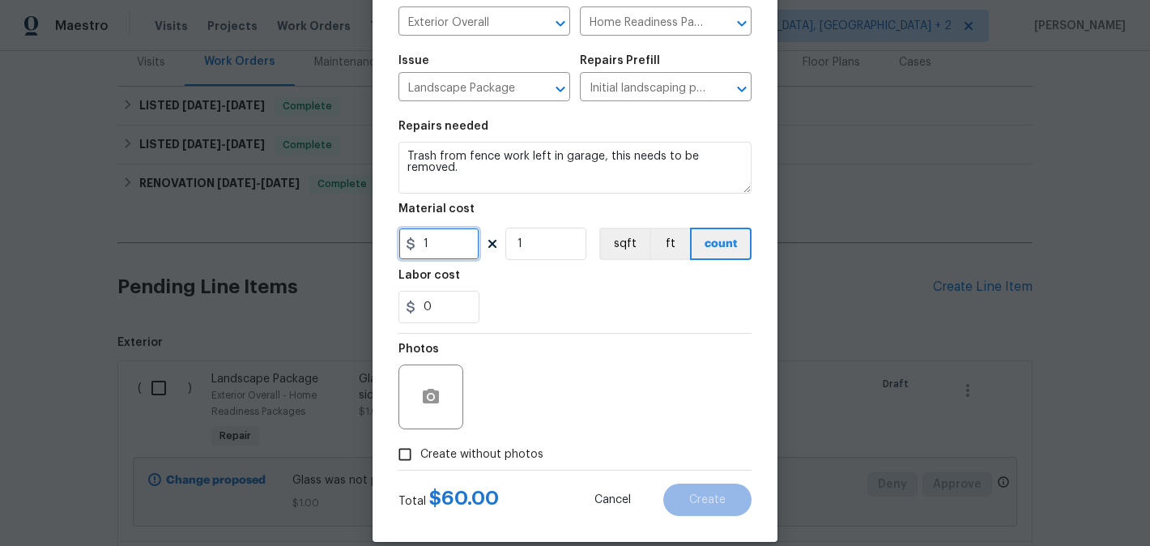
scroll to position [152, 0]
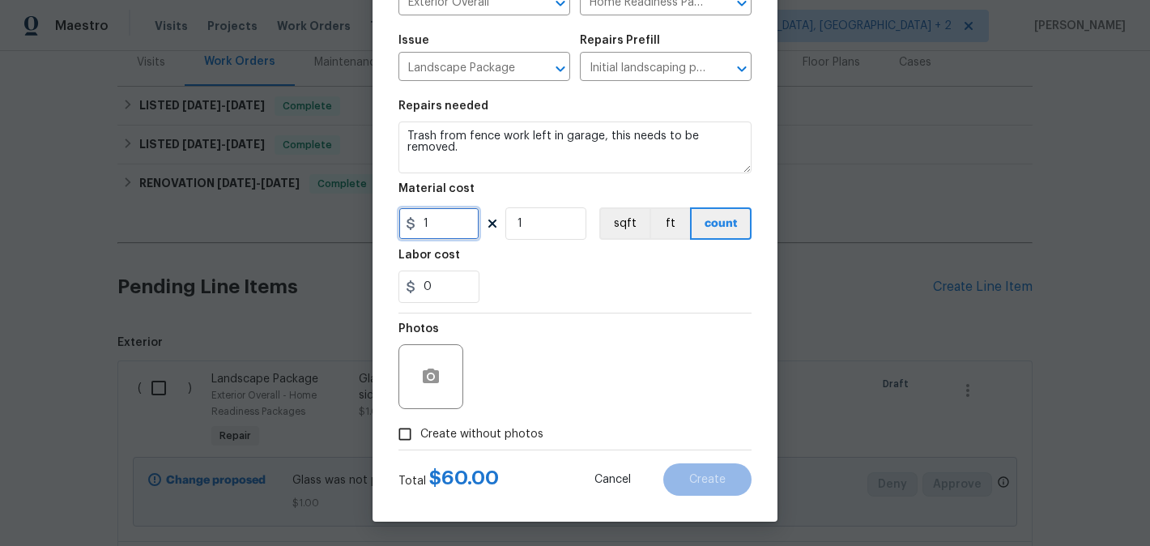
type input "1"
click at [476, 432] on span "Create without photos" at bounding box center [481, 434] width 123 height 17
click at [420, 432] on input "Create without photos" at bounding box center [404, 434] width 31 height 31
checkbox input "true"
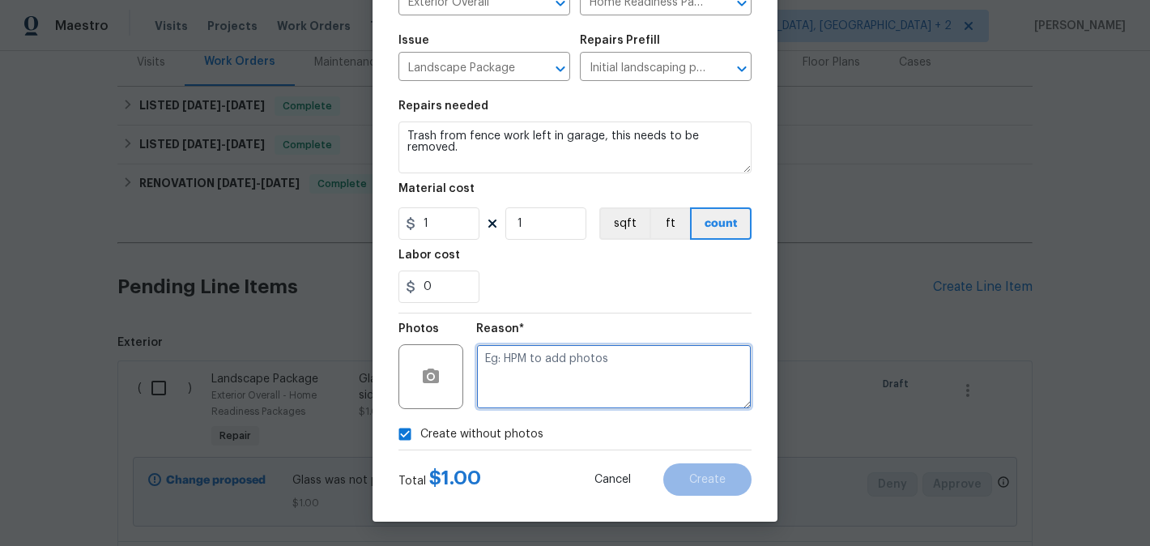
click at [589, 372] on textarea at bounding box center [613, 376] width 275 height 65
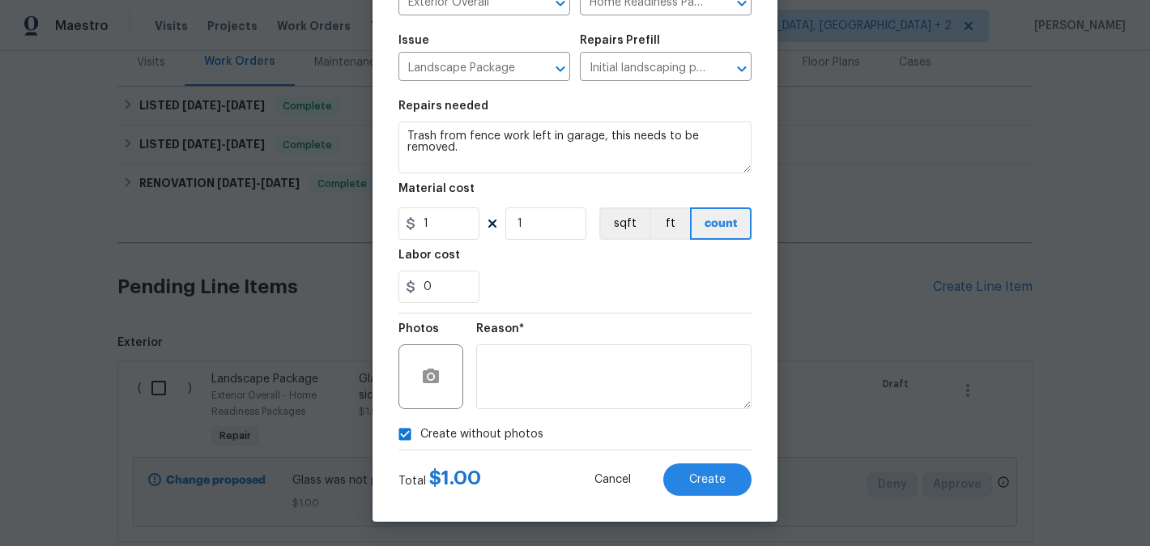
click at [689, 461] on div "Total $ 1.00 Cancel Create" at bounding box center [574, 472] width 353 height 45
click at [695, 479] on span "Create" at bounding box center [707, 480] width 36 height 12
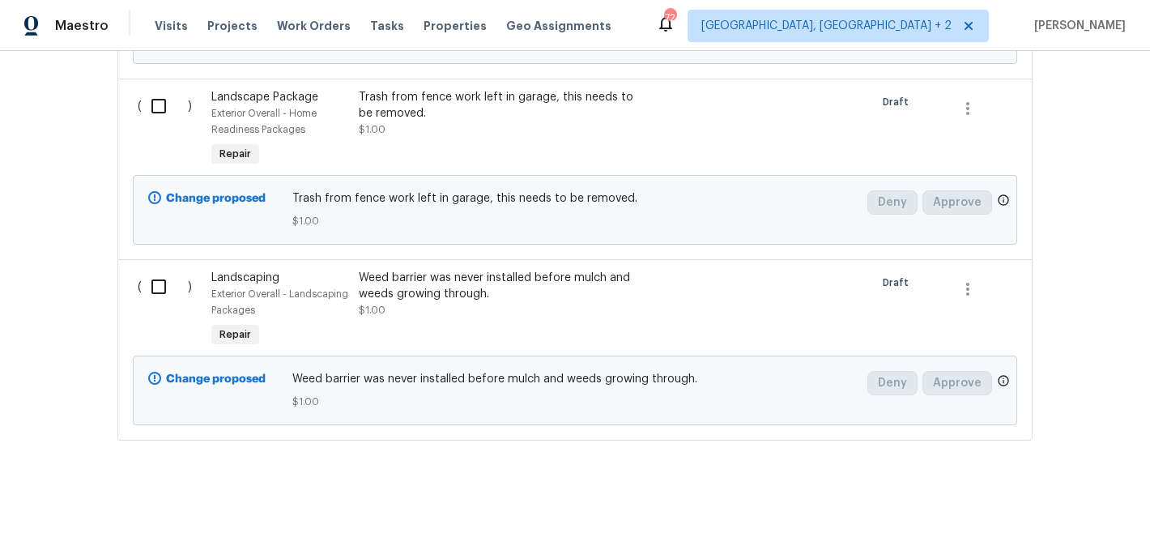
scroll to position [541, 0]
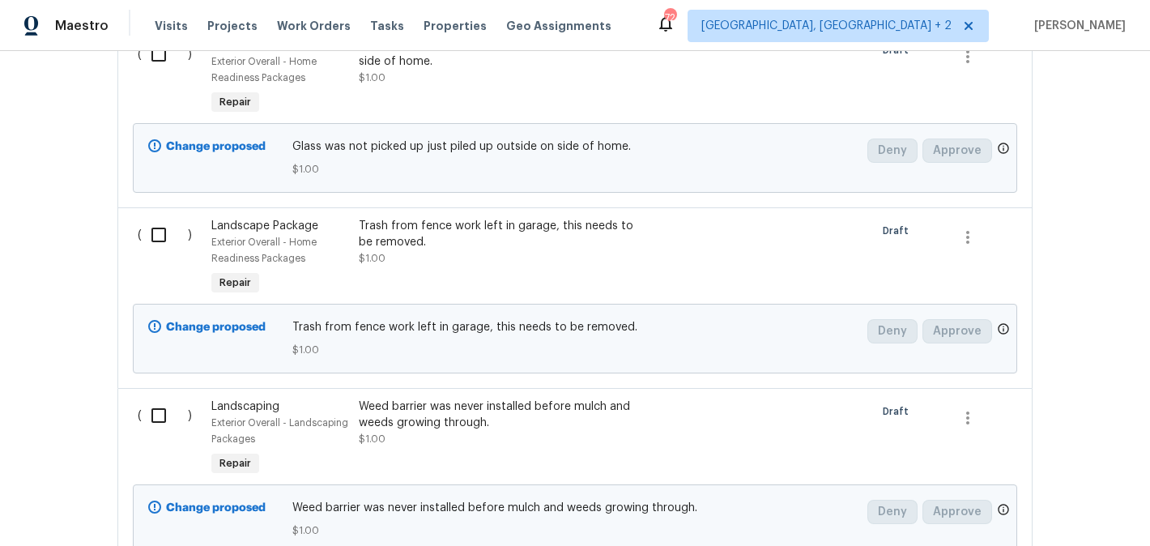
click at [495, 406] on div "Weed barrier was never installed before mulch and weeds growing through." at bounding box center [501, 414] width 285 height 32
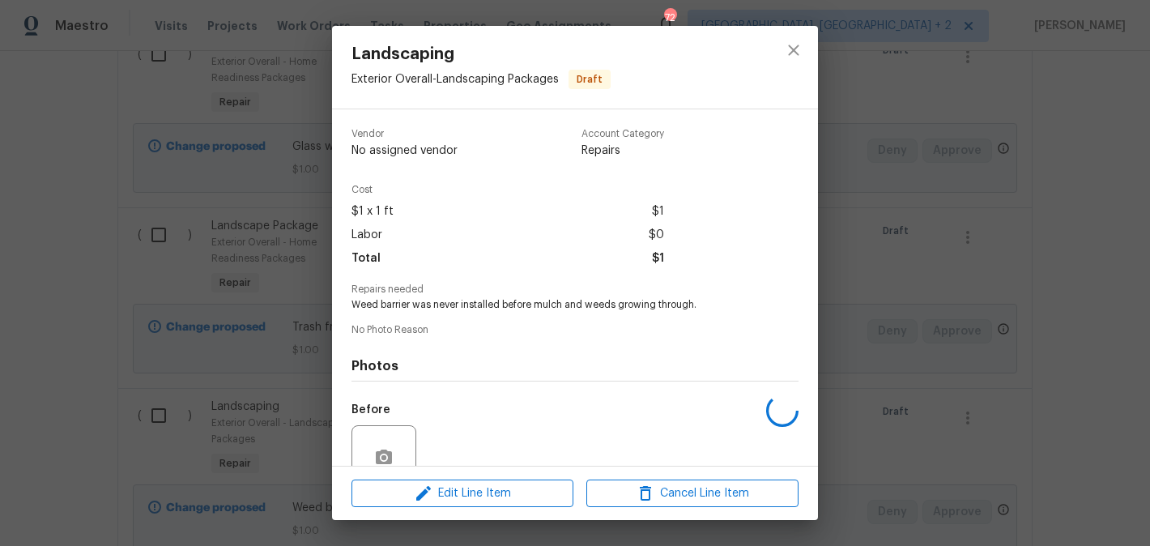
scroll to position [145, 0]
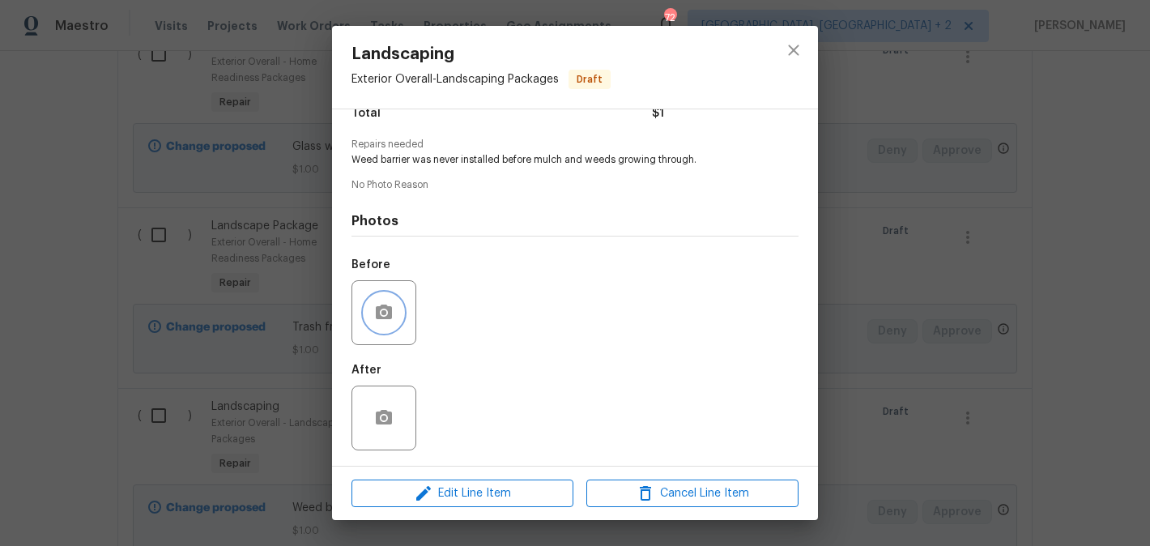
click at [379, 313] on icon "button" at bounding box center [384, 311] width 16 height 15
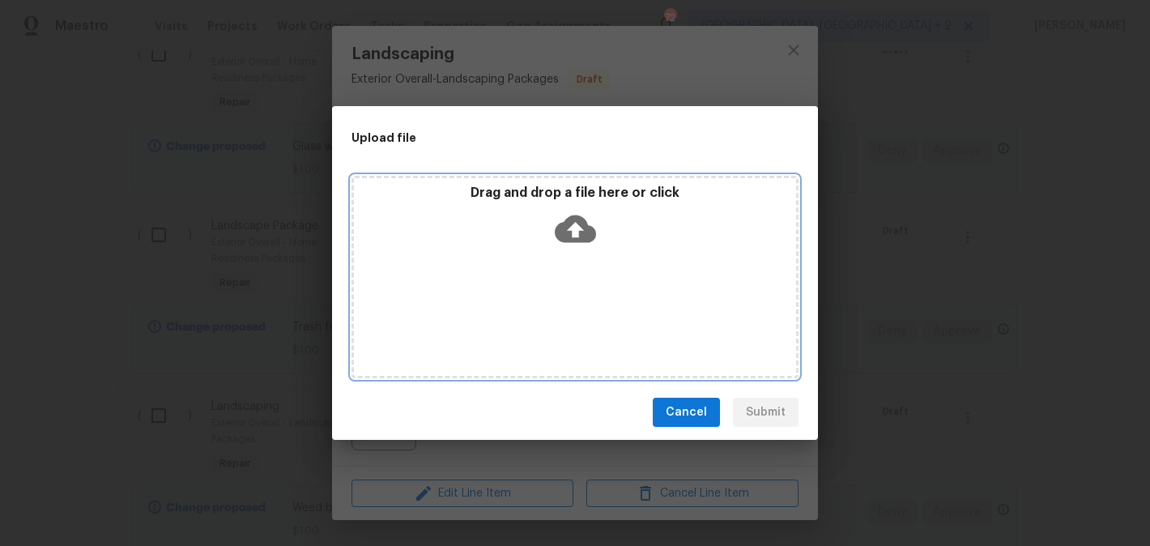
click at [577, 236] on icon at bounding box center [575, 229] width 41 height 28
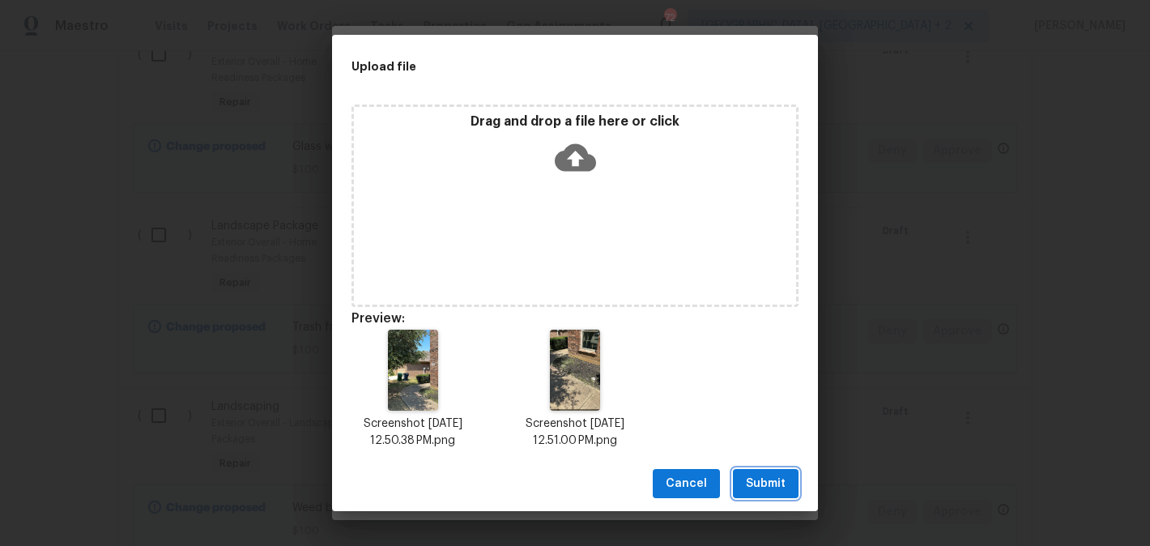
click at [776, 469] on button "Submit" at bounding box center [766, 484] width 66 height 30
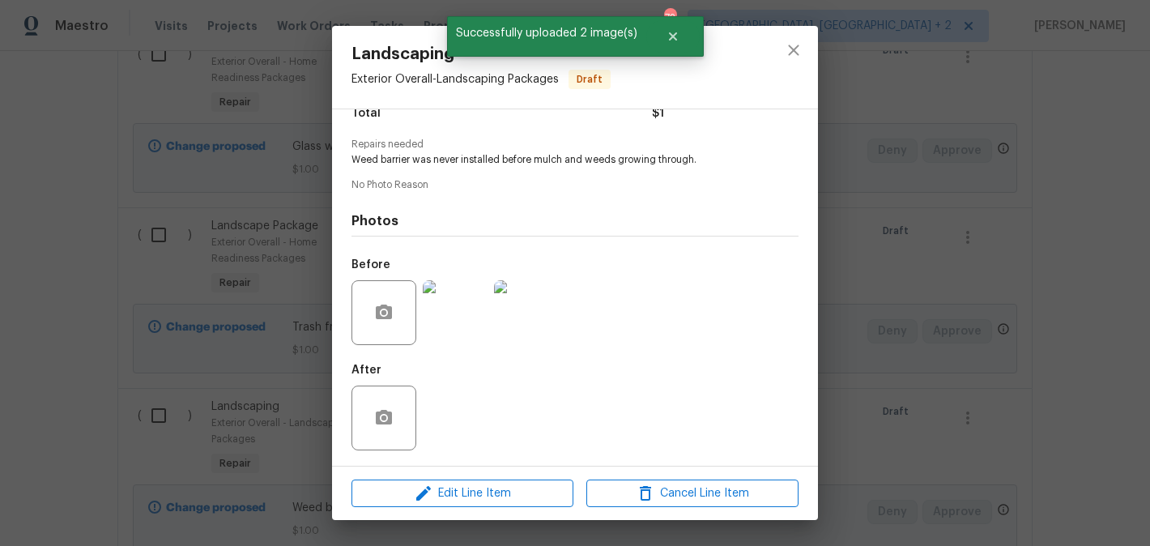
click at [956, 292] on div "Landscaping Exterior Overall - Landscaping Packages Draft Vendor No assigned ve…" at bounding box center [575, 273] width 1150 height 546
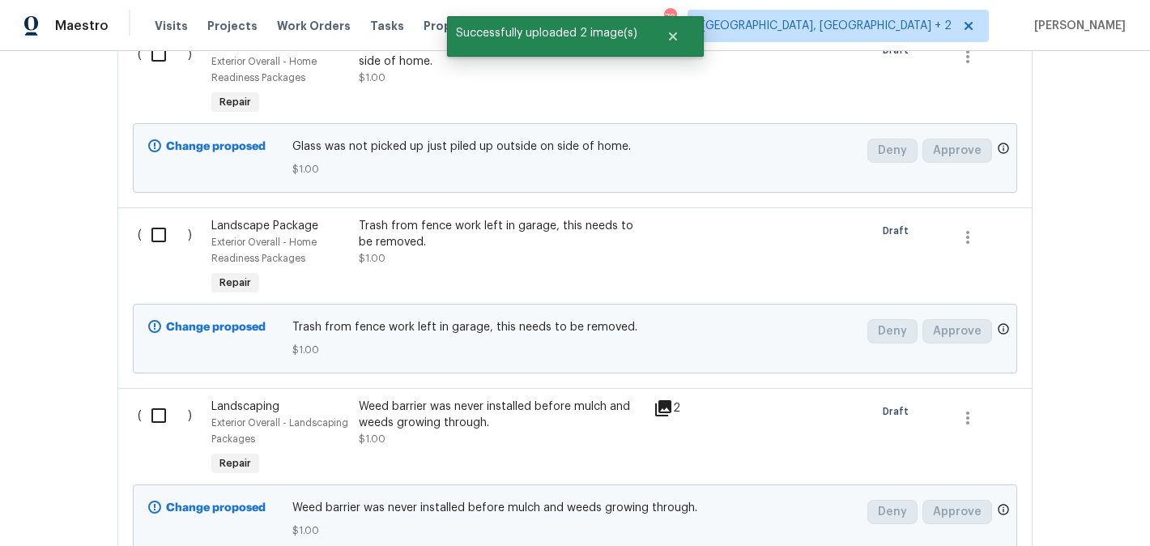
click at [463, 238] on div "Trash from fence work left in garage, this needs to be removed." at bounding box center [501, 234] width 285 height 32
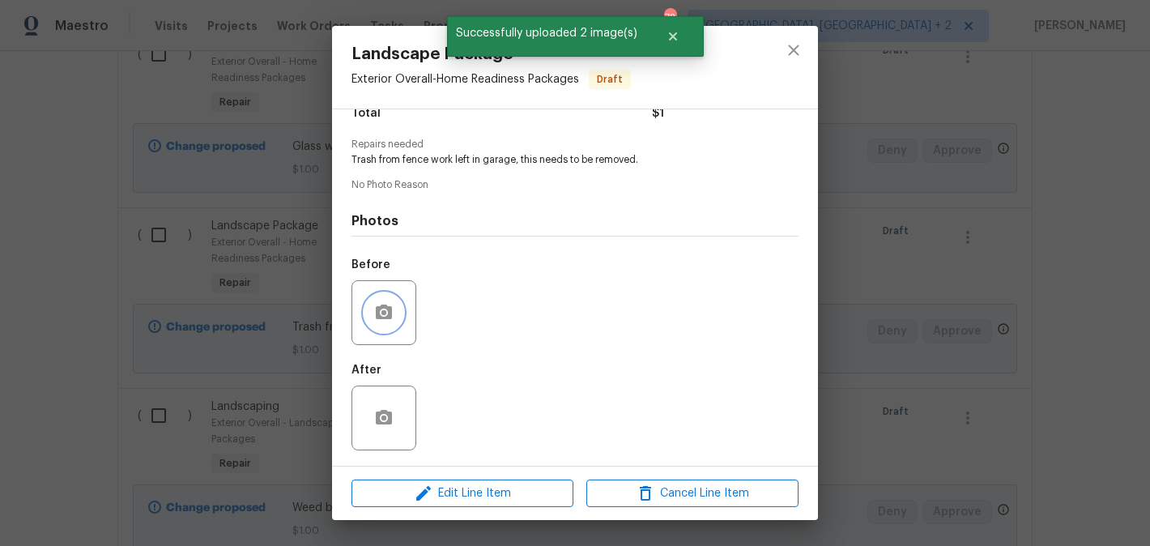
click at [375, 307] on icon "button" at bounding box center [383, 312] width 19 height 19
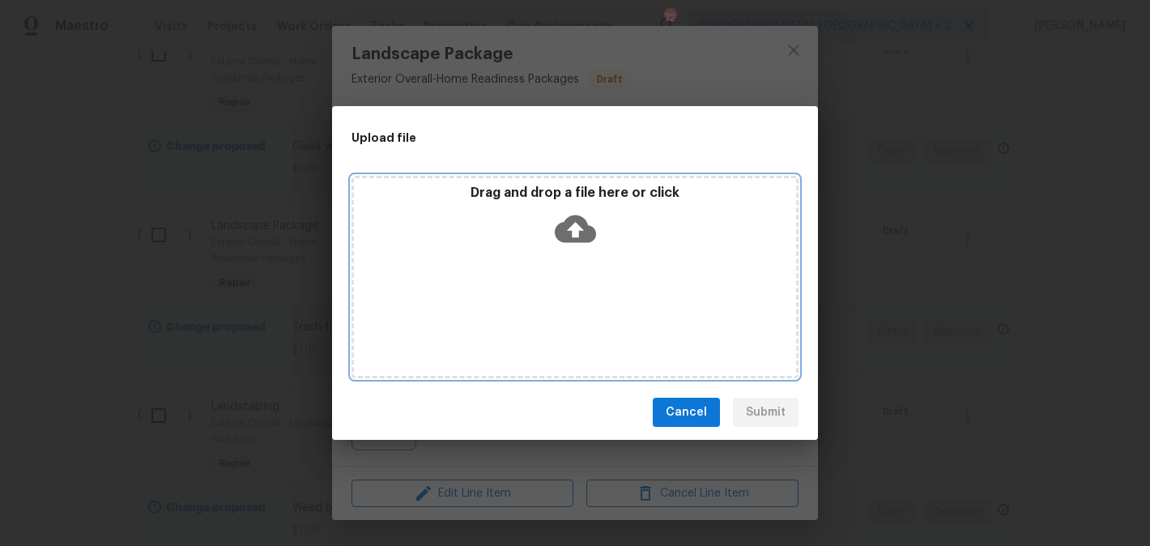
click at [567, 218] on icon at bounding box center [575, 229] width 41 height 28
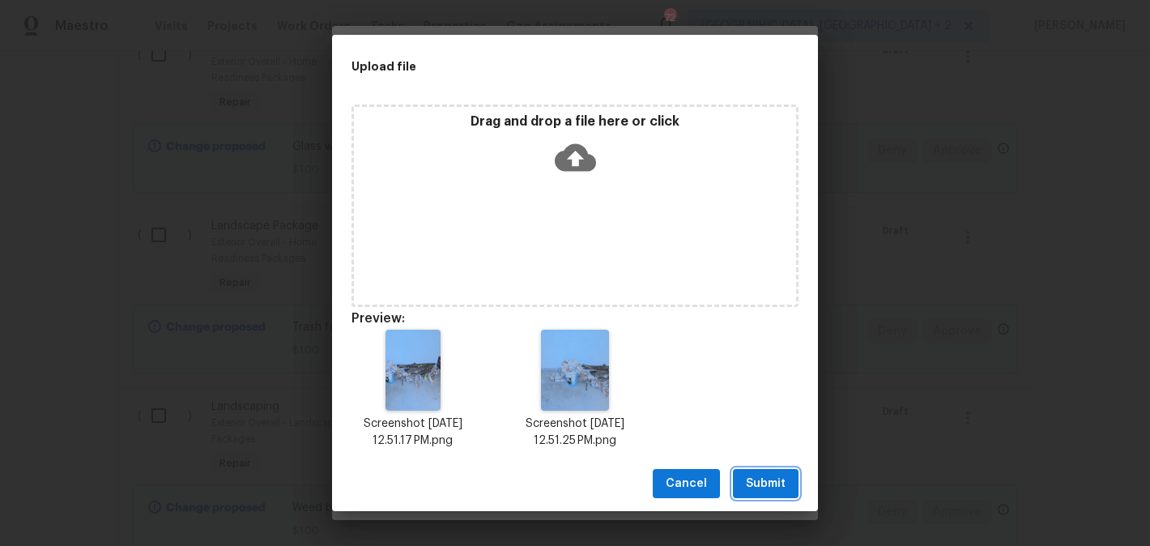
click at [769, 486] on span "Submit" at bounding box center [766, 484] width 40 height 20
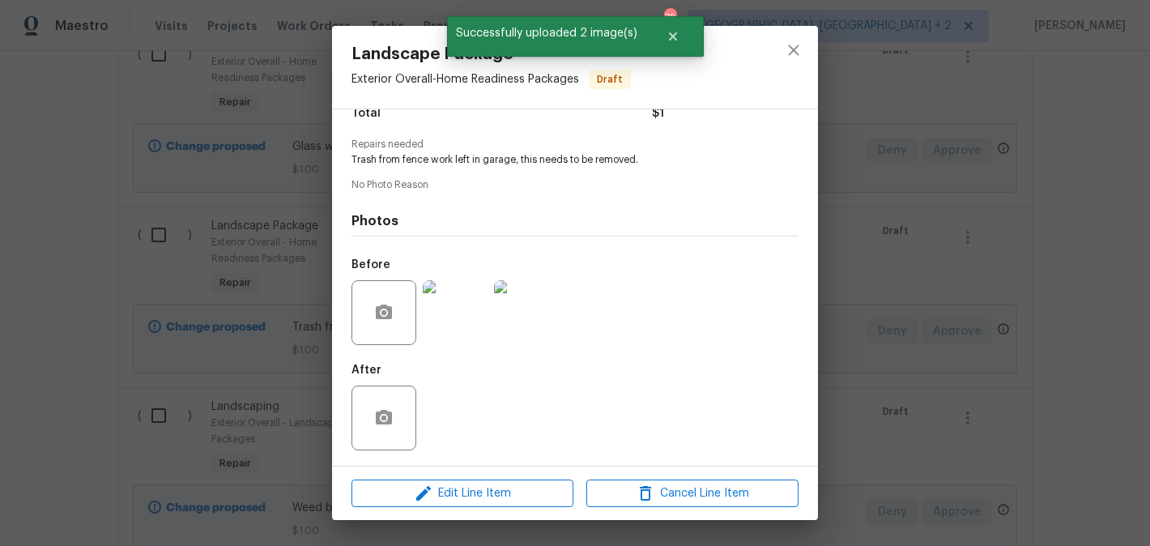
click at [951, 322] on div "Landscape Package Exterior Overall - Home Readiness Packages Draft Vendor No as…" at bounding box center [575, 273] width 1150 height 546
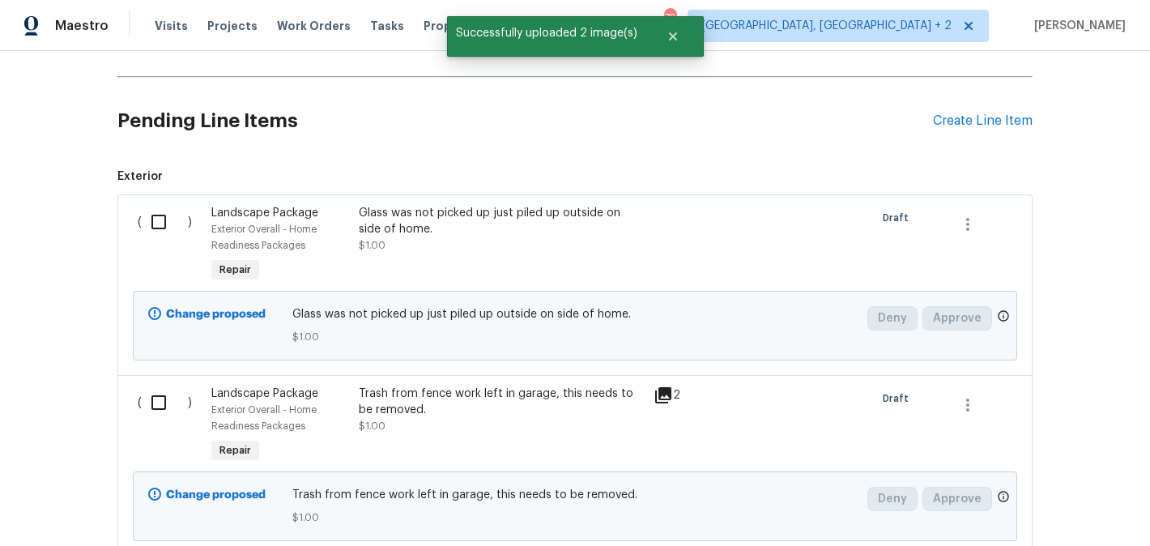
scroll to position [372, 0]
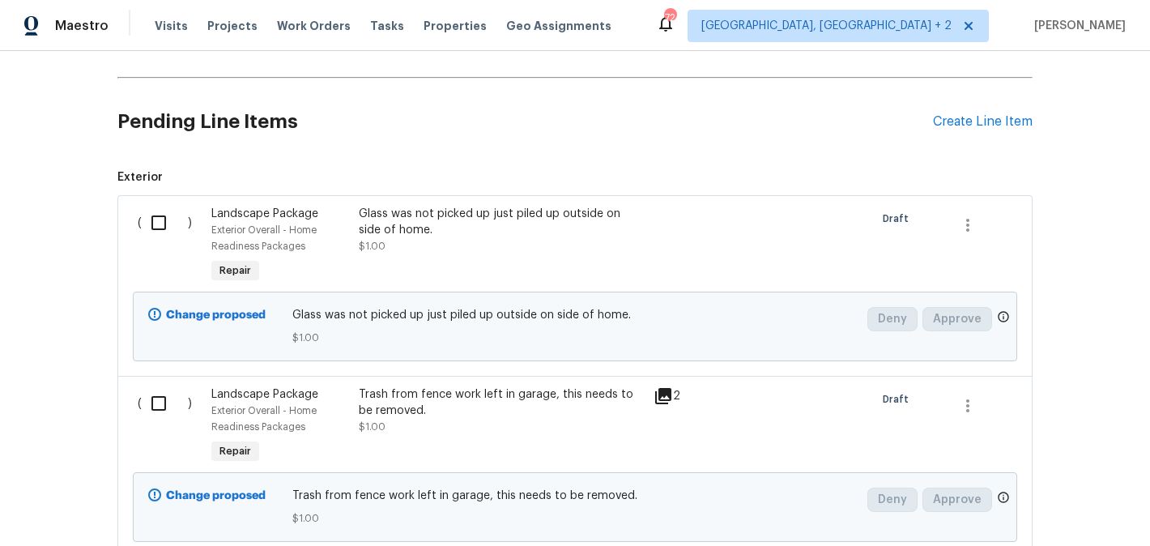
click at [479, 249] on div "Glass was not picked up just piled up outside on side of home. $1.00" at bounding box center [501, 230] width 285 height 49
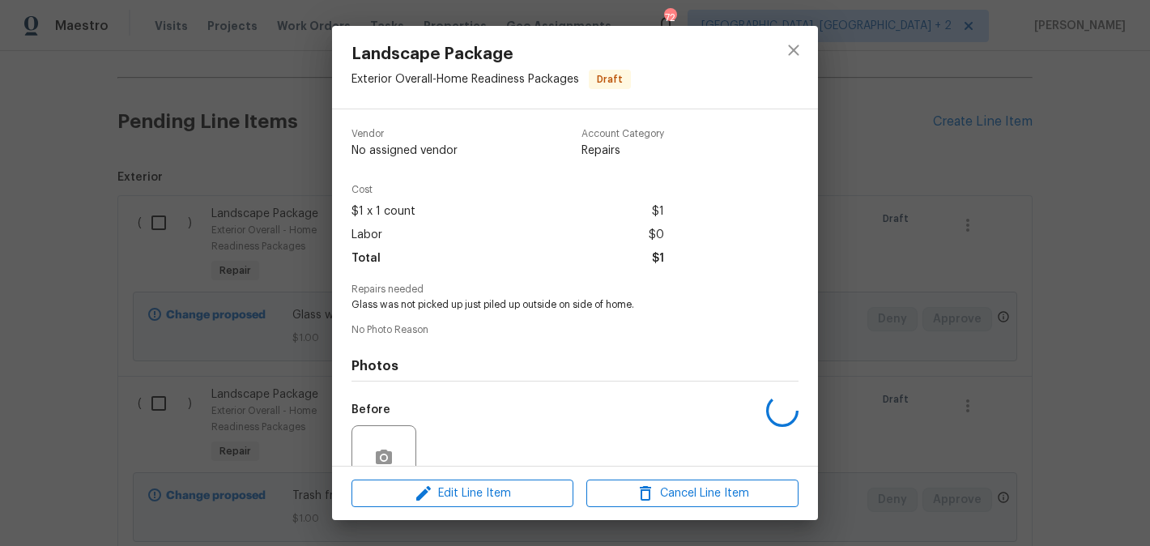
scroll to position [145, 0]
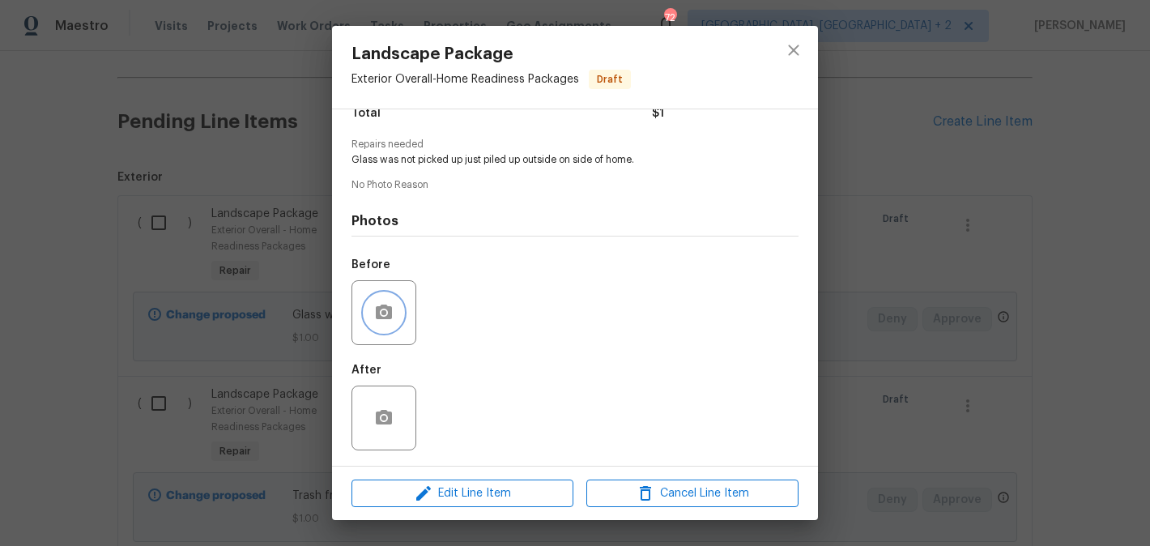
click at [388, 293] on button "button" at bounding box center [383, 312] width 39 height 39
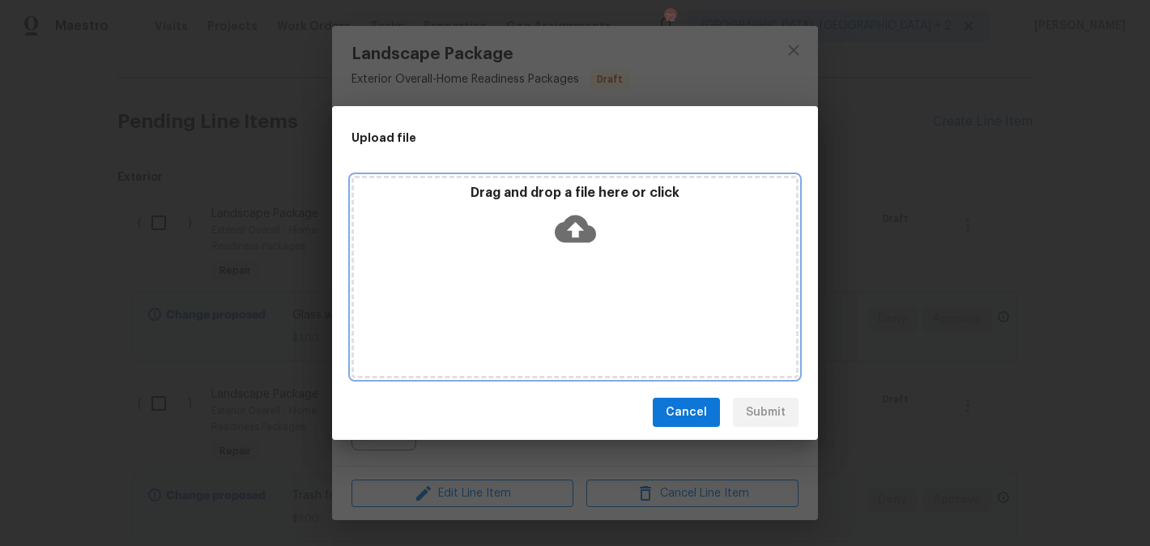
click at [572, 220] on icon at bounding box center [575, 229] width 41 height 28
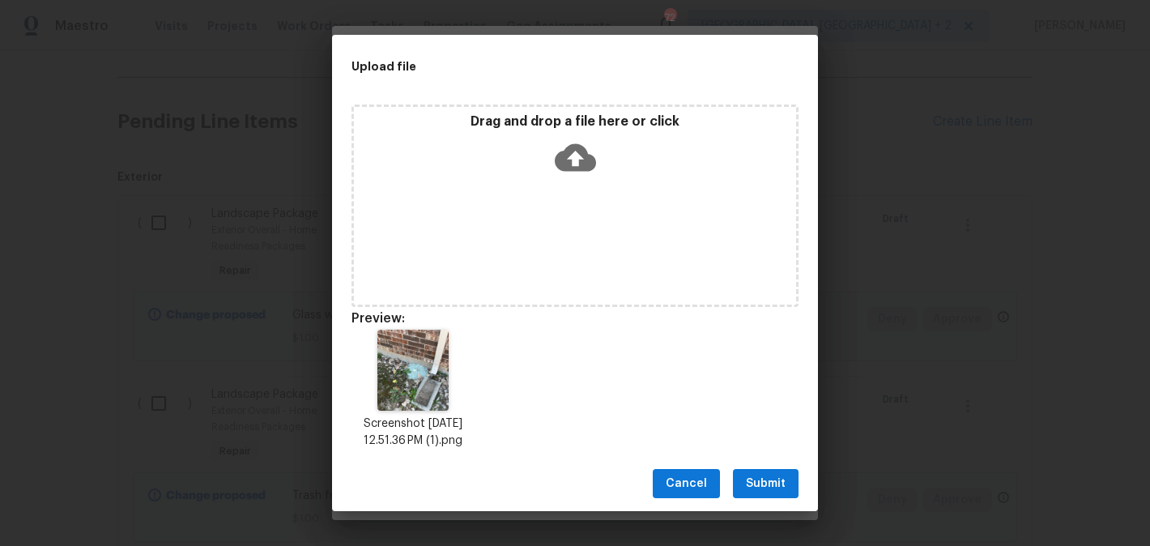
click at [768, 475] on div "Cancel Submit" at bounding box center [575, 484] width 486 height 56
click at [768, 493] on span "Submit" at bounding box center [766, 484] width 40 height 20
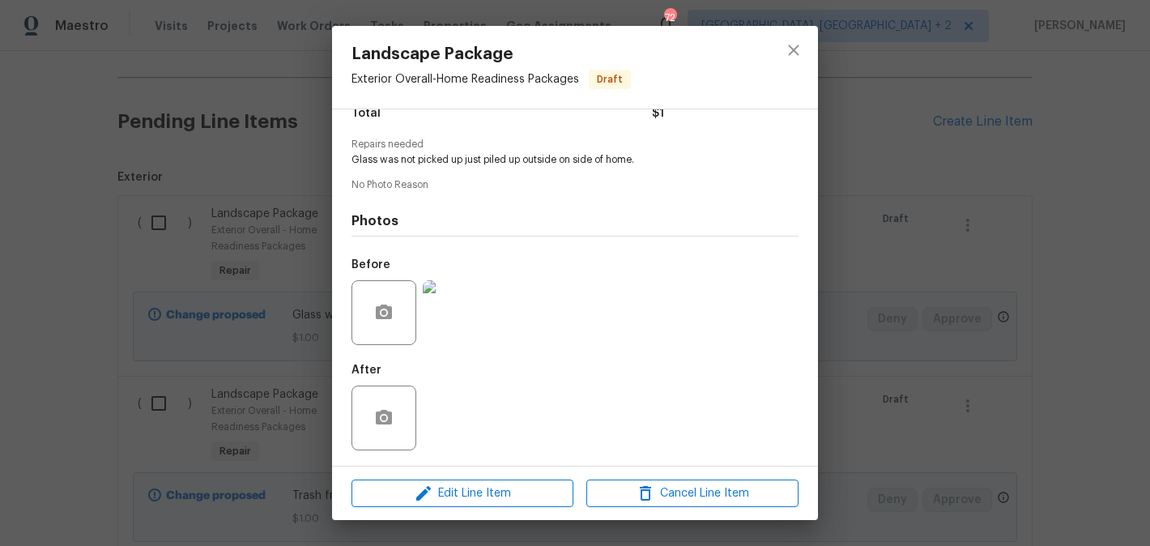
click at [202, 317] on div "Landscape Package Exterior Overall - Home Readiness Packages Draft Vendor No as…" at bounding box center [575, 273] width 1150 height 546
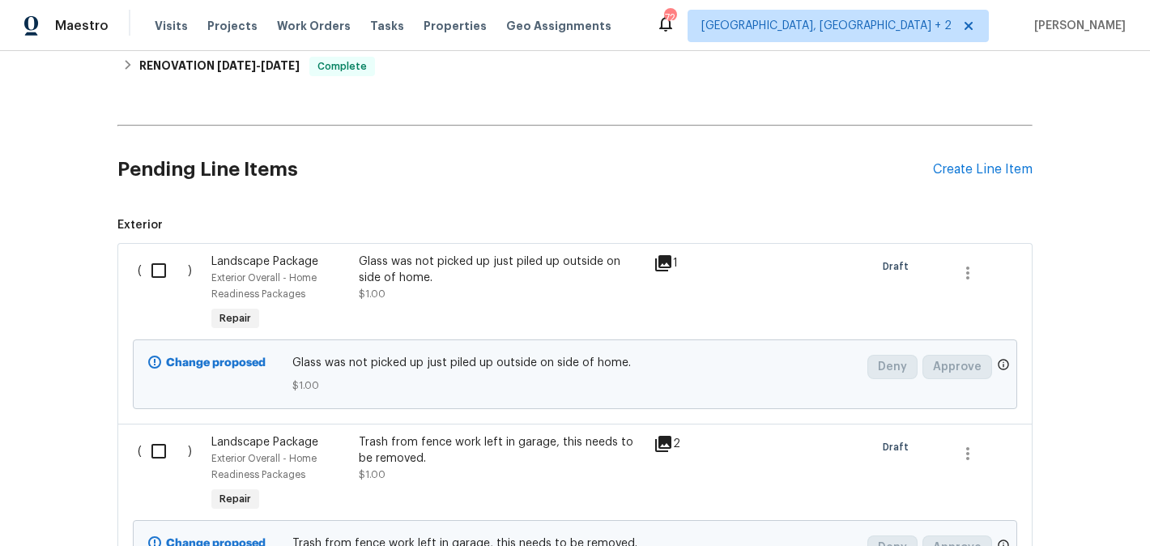
scroll to position [330, 0]
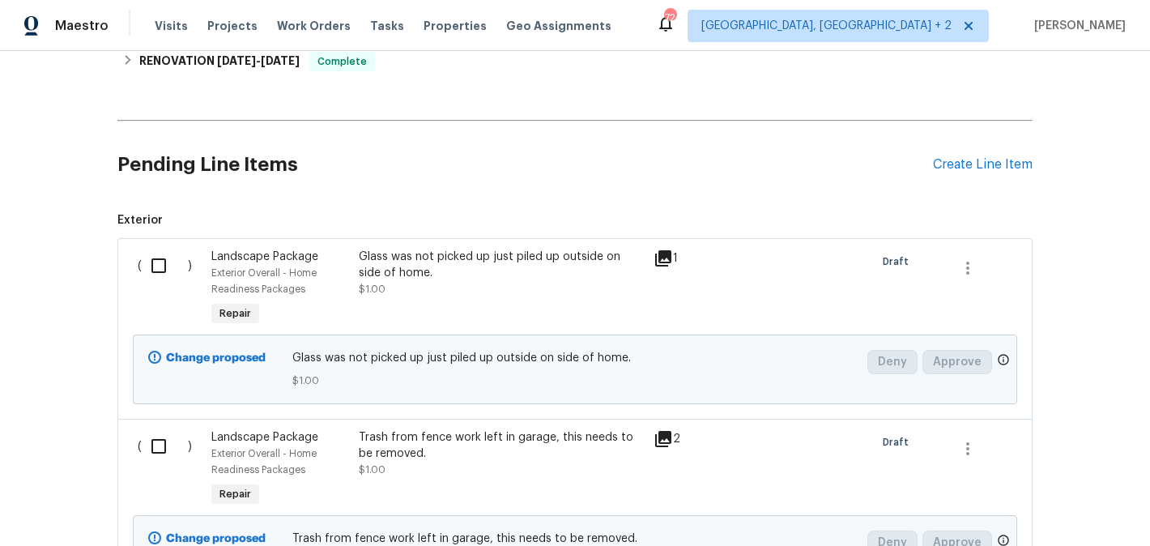
click at [160, 262] on input "checkbox" at bounding box center [165, 266] width 46 height 34
checkbox input "true"
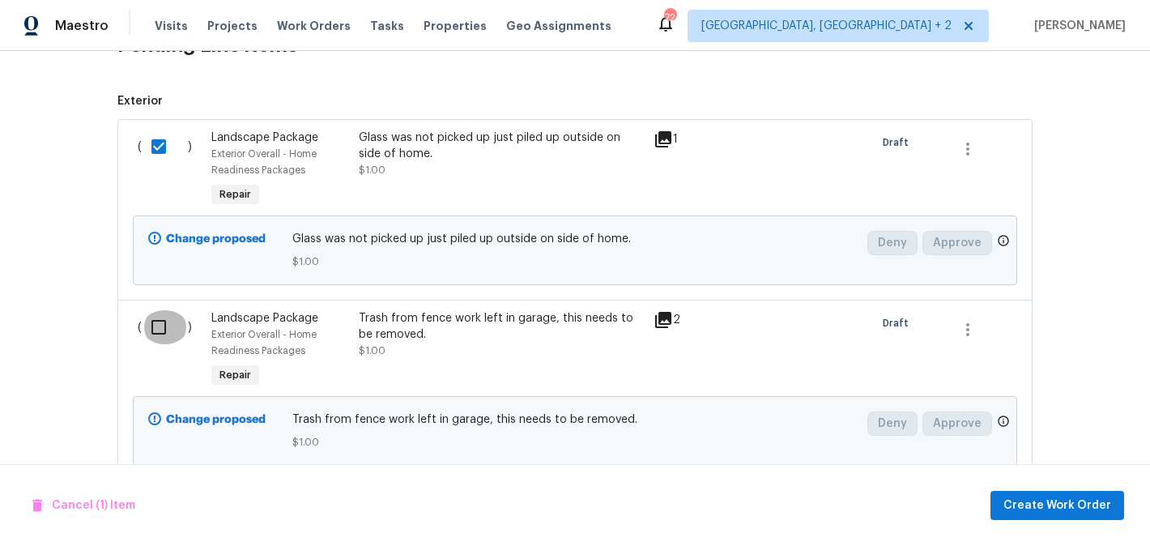
click at [164, 339] on input "checkbox" at bounding box center [165, 327] width 46 height 34
checkbox input "true"
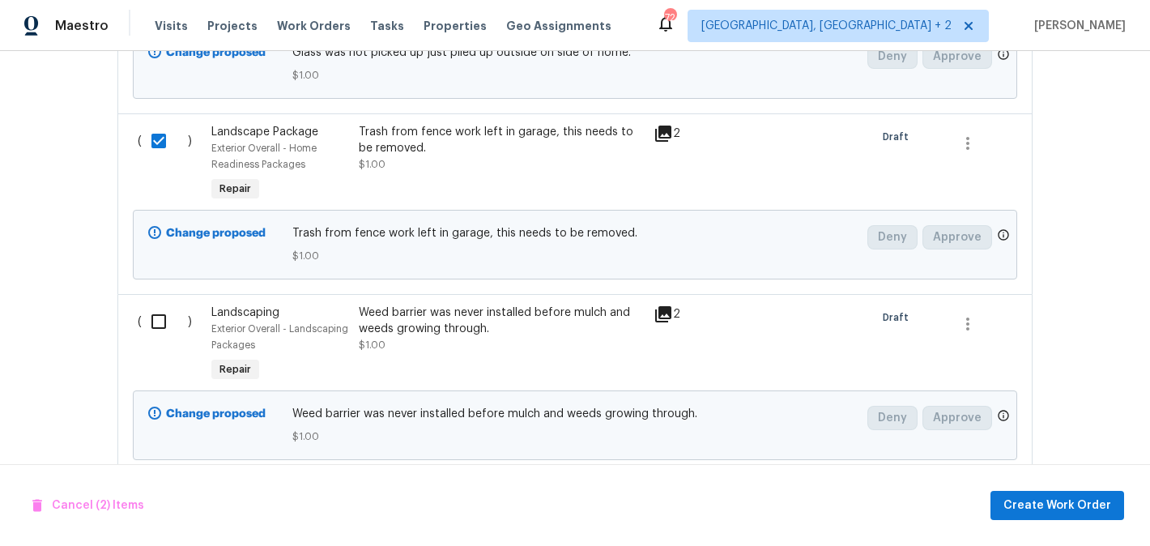
scroll to position [677, 0]
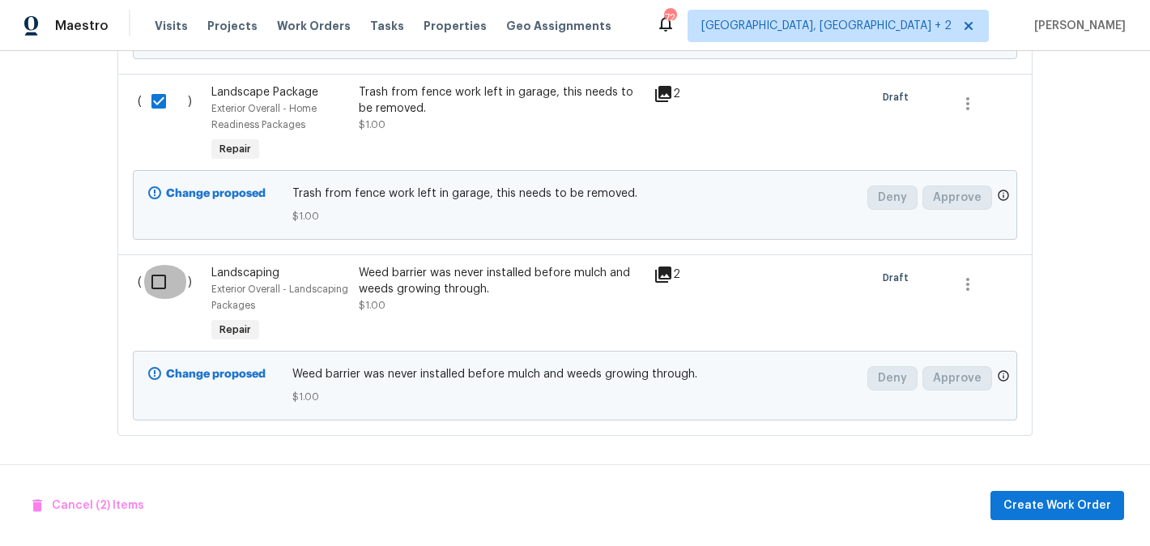
click at [166, 282] on input "checkbox" at bounding box center [165, 282] width 46 height 34
checkbox input "true"
click at [1077, 508] on span "Create Work Order" at bounding box center [1057, 506] width 108 height 20
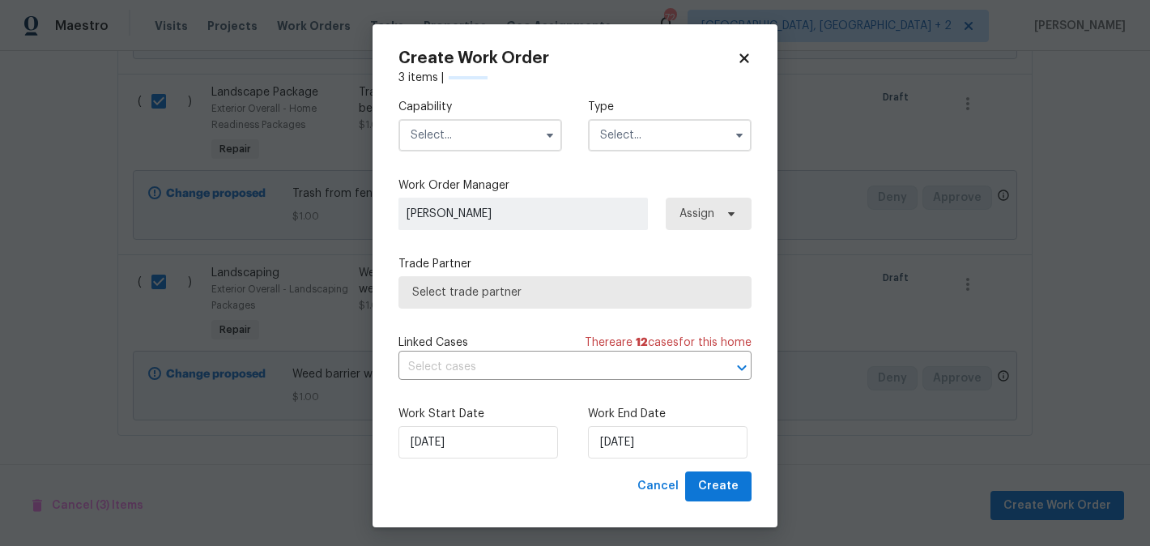
checkbox input "false"
click at [450, 134] on input "text" at bounding box center [480, 135] width 164 height 32
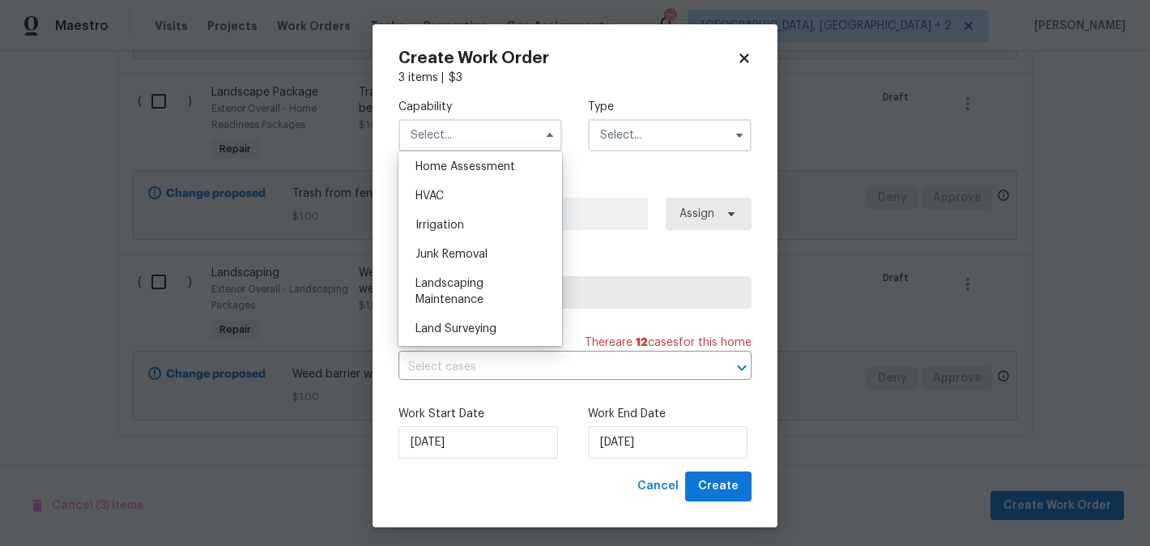
scroll to position [1080, 0]
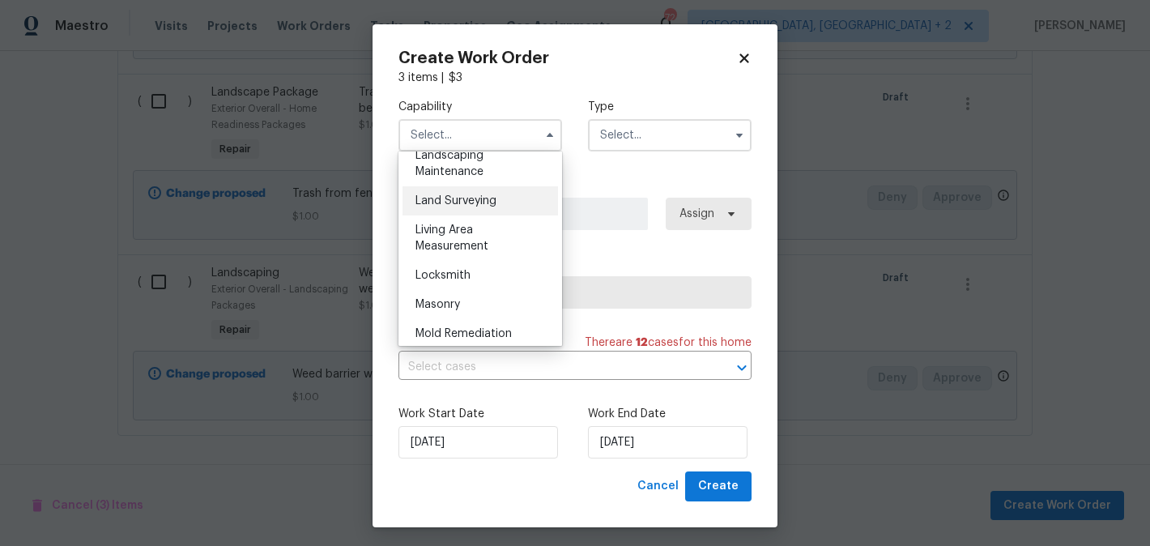
click at [456, 186] on div "Land Surveying" at bounding box center [479, 200] width 155 height 29
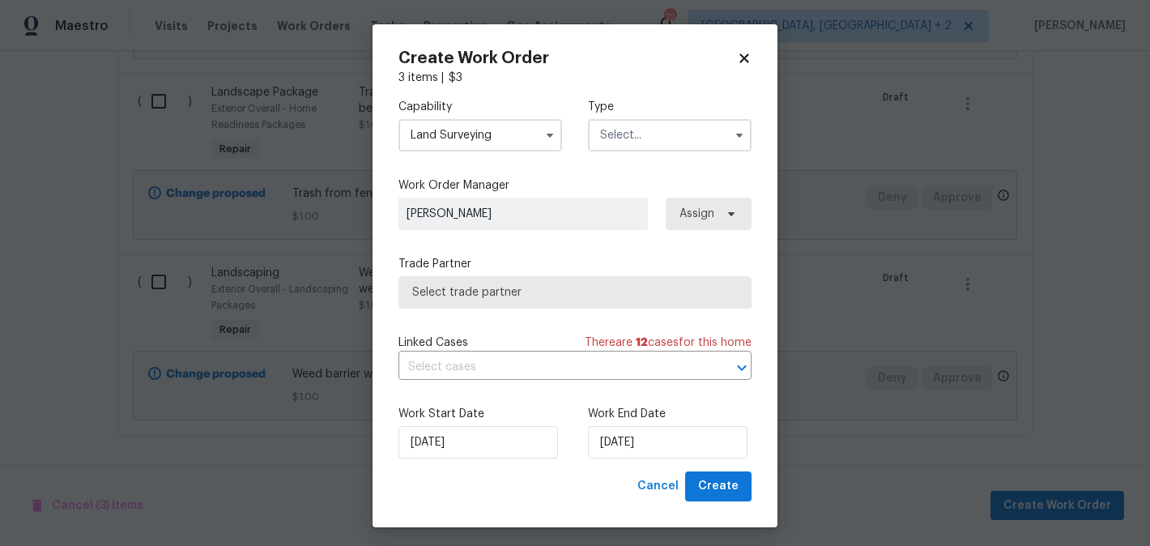
click at [487, 138] on input "Land Surveying" at bounding box center [480, 135] width 164 height 32
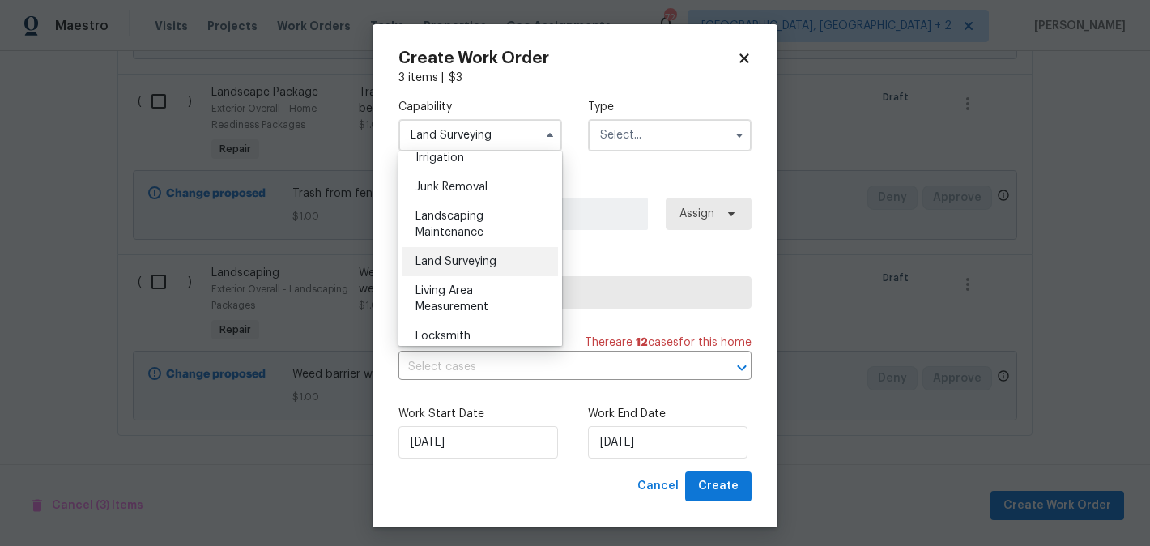
scroll to position [1019, 0]
click at [473, 234] on span "Landscaping Maintenance" at bounding box center [449, 225] width 68 height 28
type input "Landscaping Maintenance"
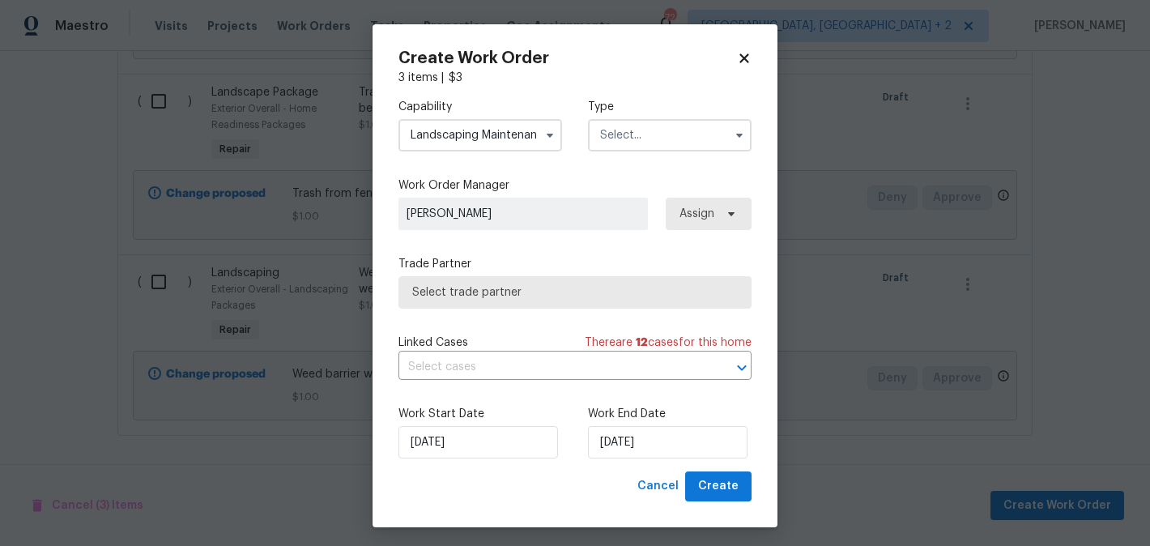
click at [670, 139] on input "text" at bounding box center [670, 135] width 164 height 32
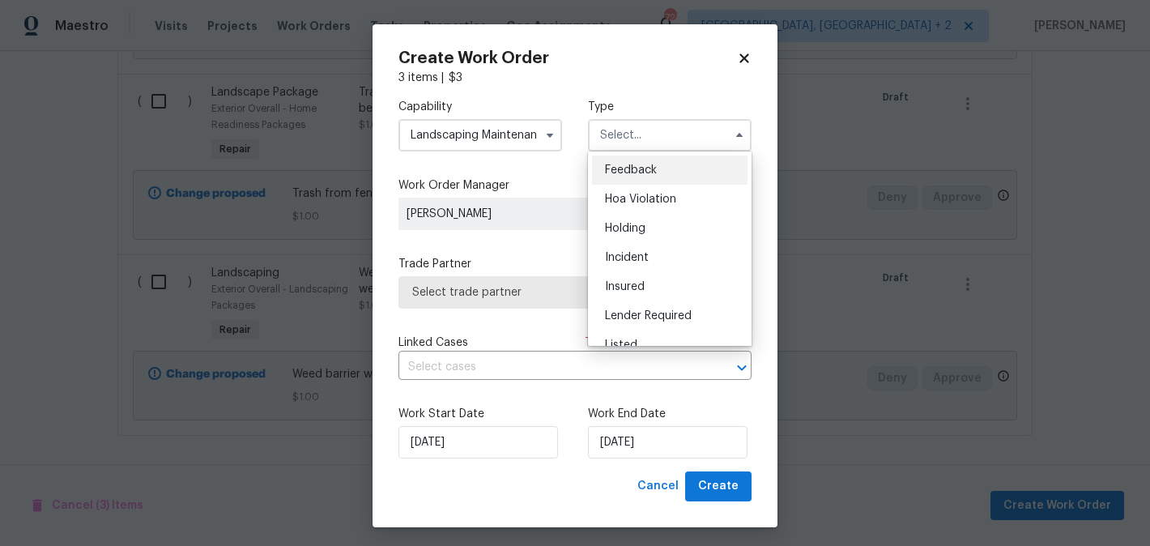
click at [667, 166] on div "Feedback" at bounding box center [669, 169] width 155 height 29
type input "Feedback"
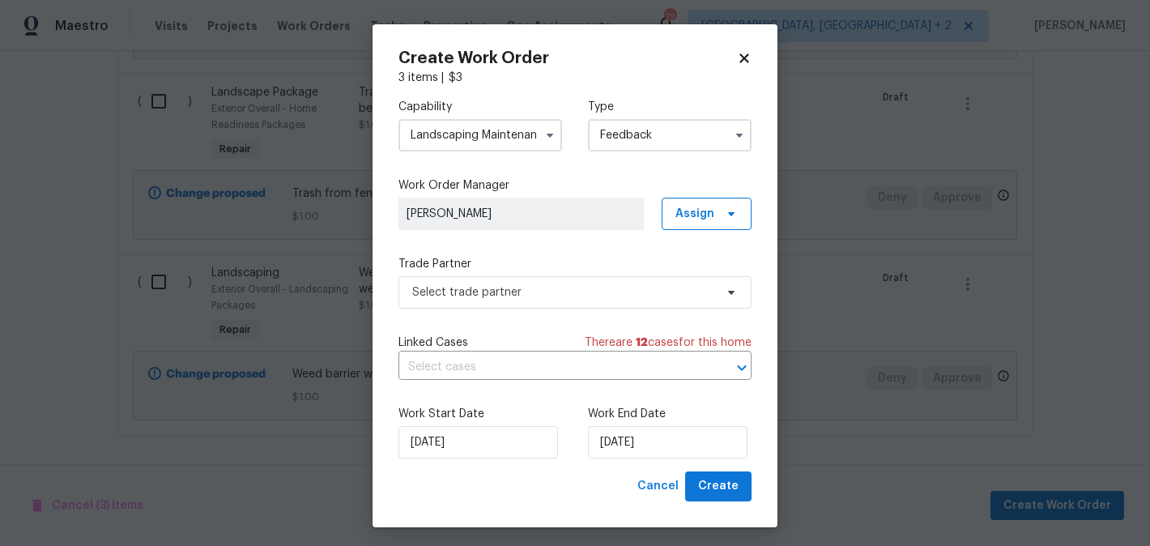
click at [538, 274] on div "Trade Partner Select trade partner" at bounding box center [574, 282] width 353 height 53
click at [536, 287] on span "Select trade partner" at bounding box center [563, 292] width 302 height 16
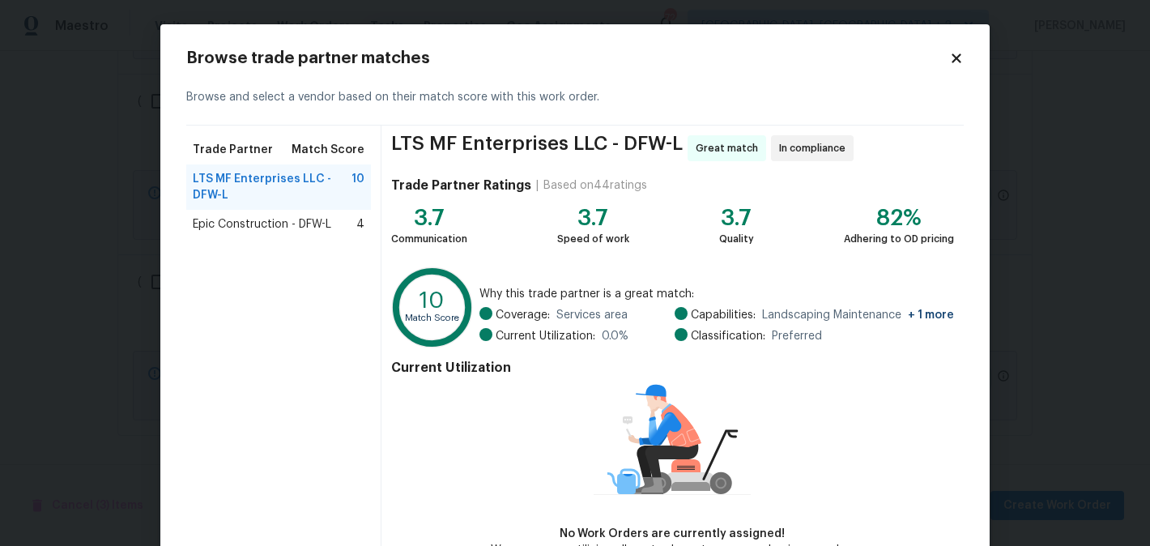
click at [212, 235] on div "Epic Construction - DFW-L 4" at bounding box center [278, 224] width 185 height 29
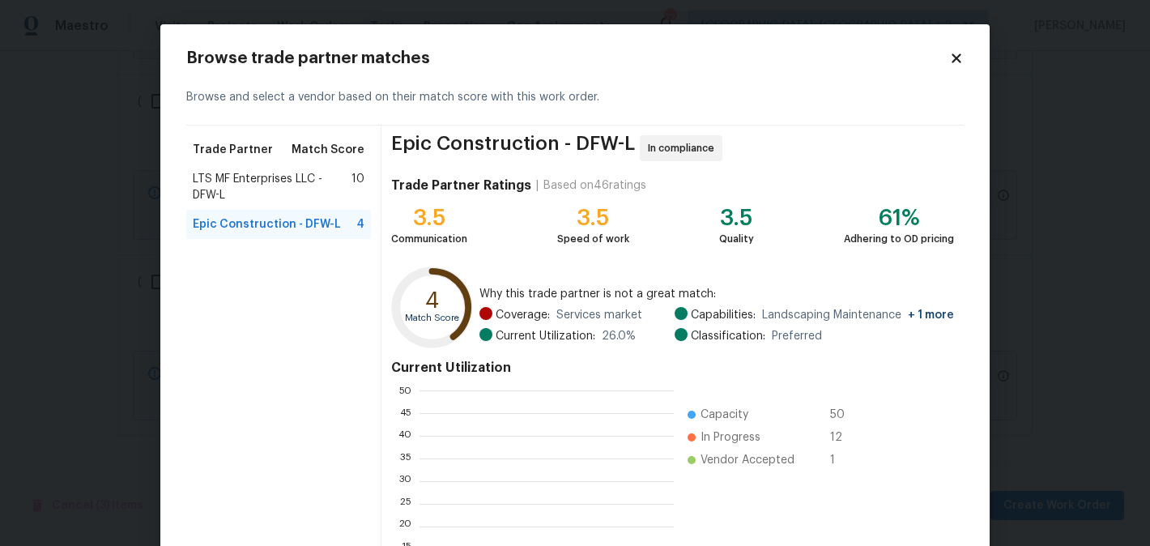
scroll to position [227, 254]
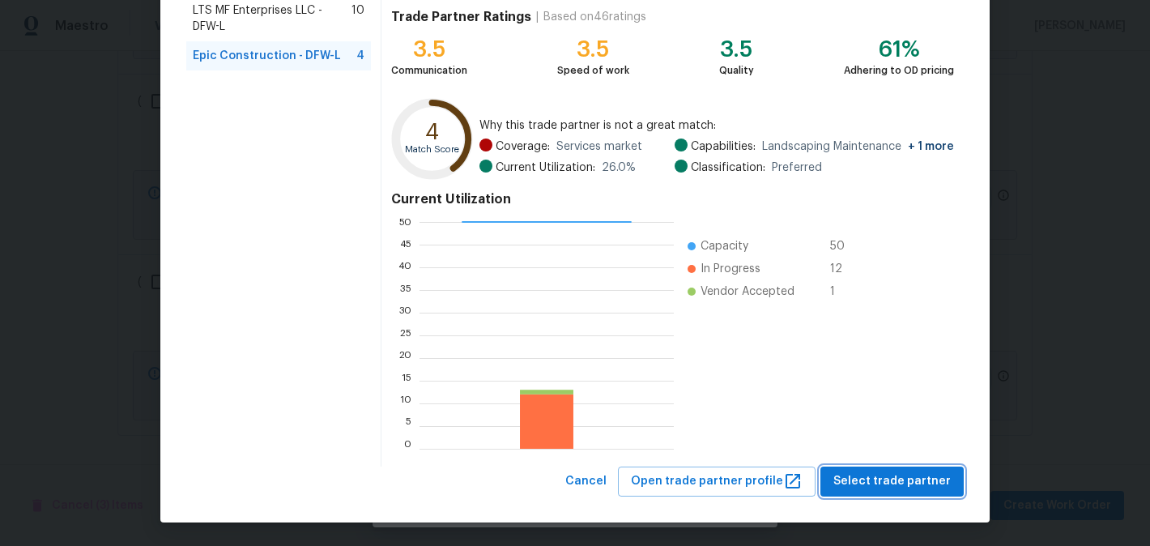
click at [896, 487] on span "Select trade partner" at bounding box center [891, 481] width 117 height 20
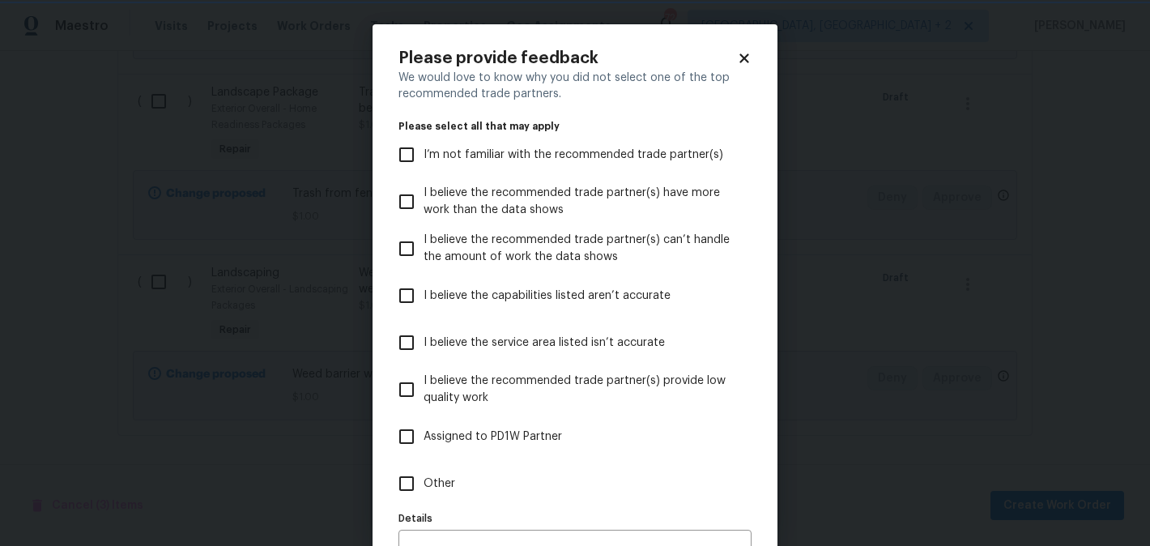
scroll to position [0, 0]
click at [441, 479] on span "Other" at bounding box center [439, 483] width 32 height 17
click at [423, 479] on input "Other" at bounding box center [406, 483] width 34 height 34
checkbox input "true"
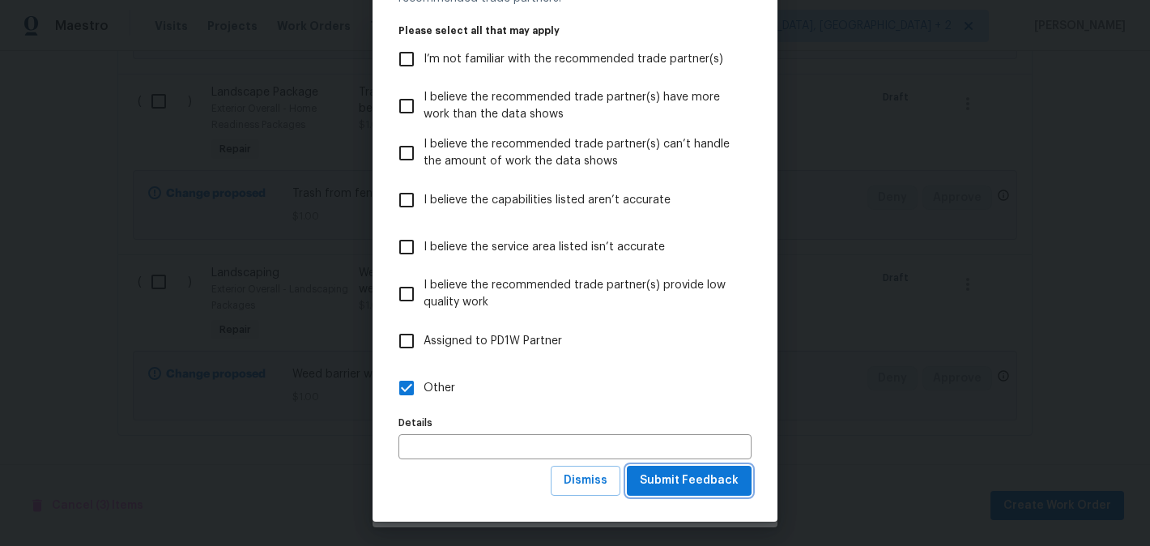
click at [654, 474] on span "Submit Feedback" at bounding box center [689, 480] width 99 height 20
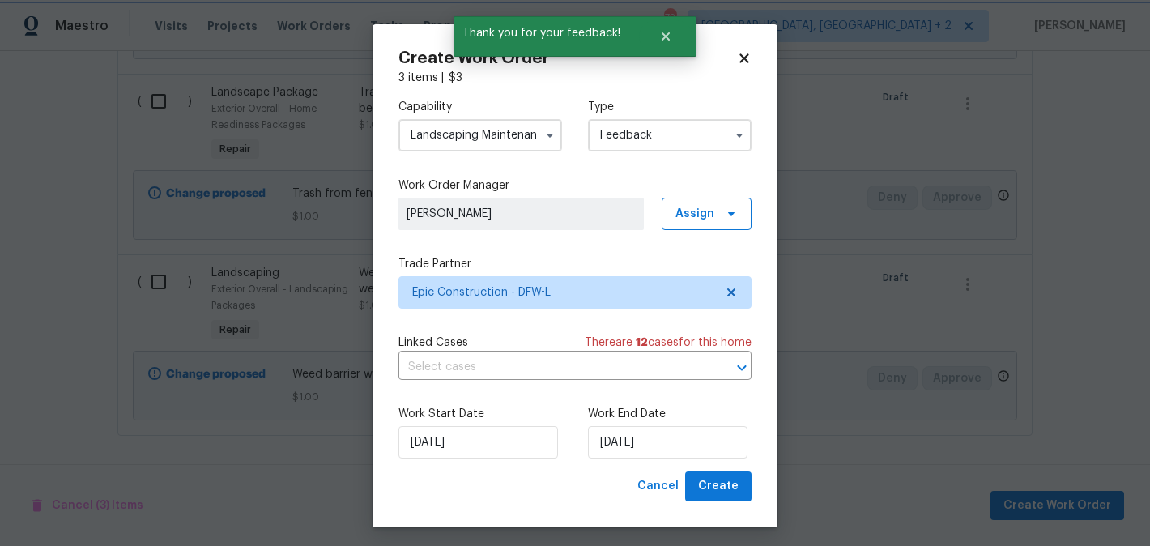
scroll to position [0, 0]
click at [692, 460] on div "Work Start Date 14/08/2025 Work End Date 14/08/2025" at bounding box center [574, 432] width 353 height 79
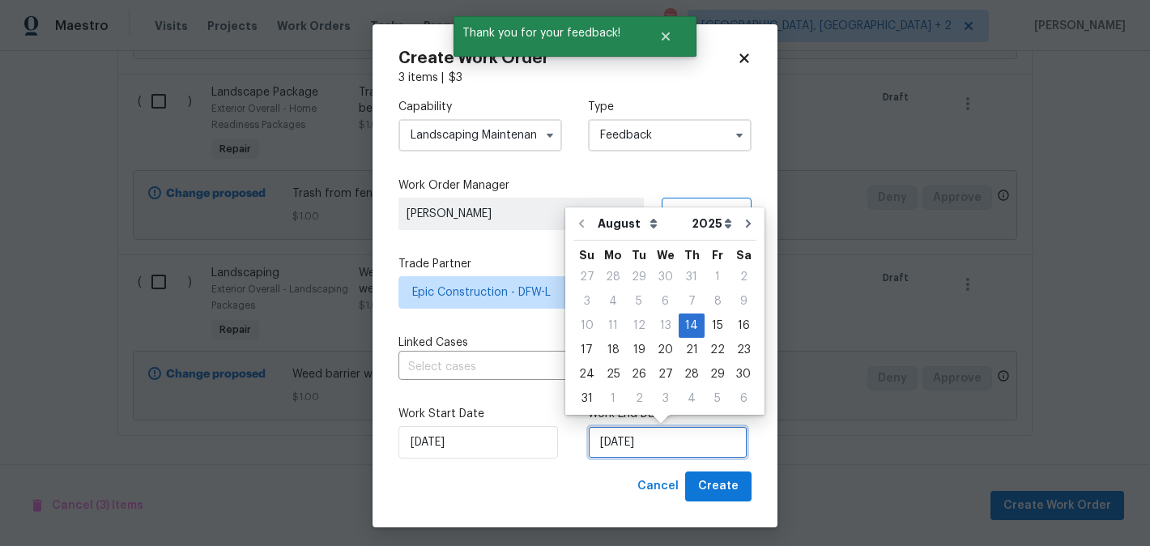
click at [686, 442] on input "14/08/2025" at bounding box center [668, 442] width 160 height 32
click at [738, 323] on div "16" at bounding box center [743, 325] width 26 height 23
type input "16/08/2025"
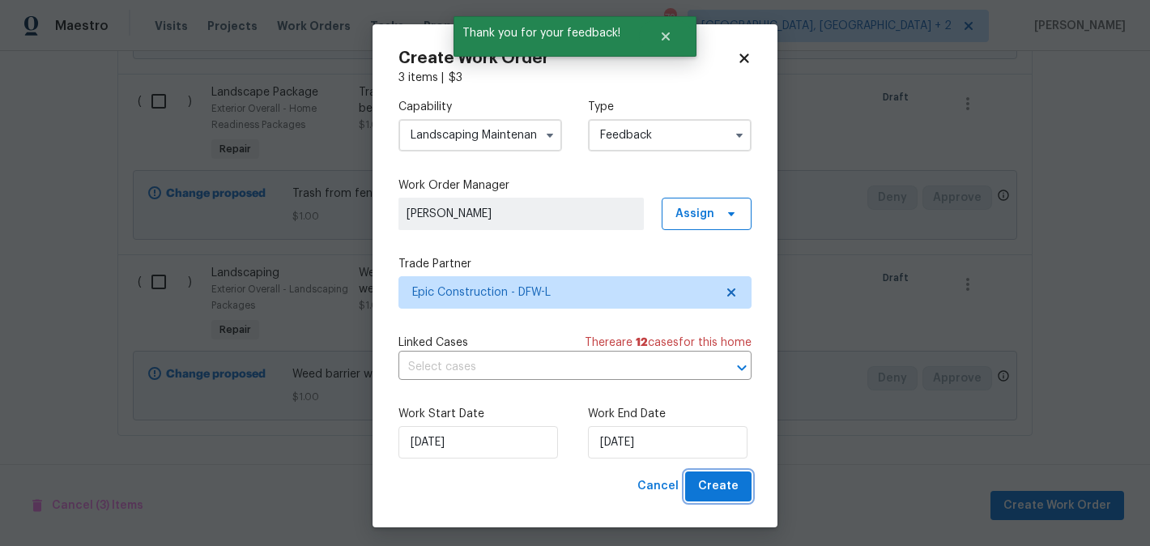
click at [734, 481] on span "Create" at bounding box center [718, 486] width 40 height 20
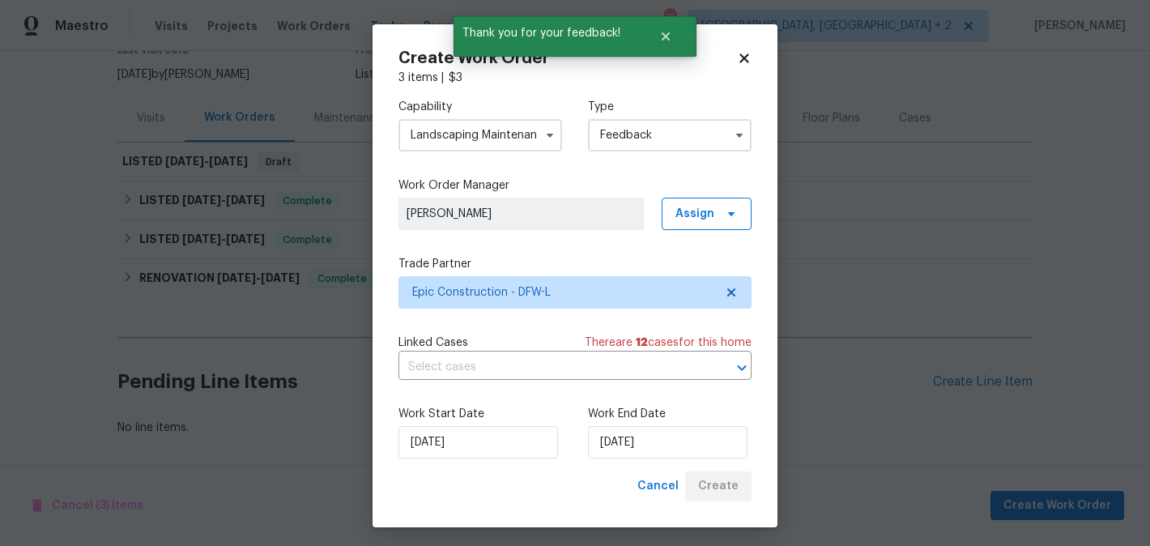
scroll to position [151, 0]
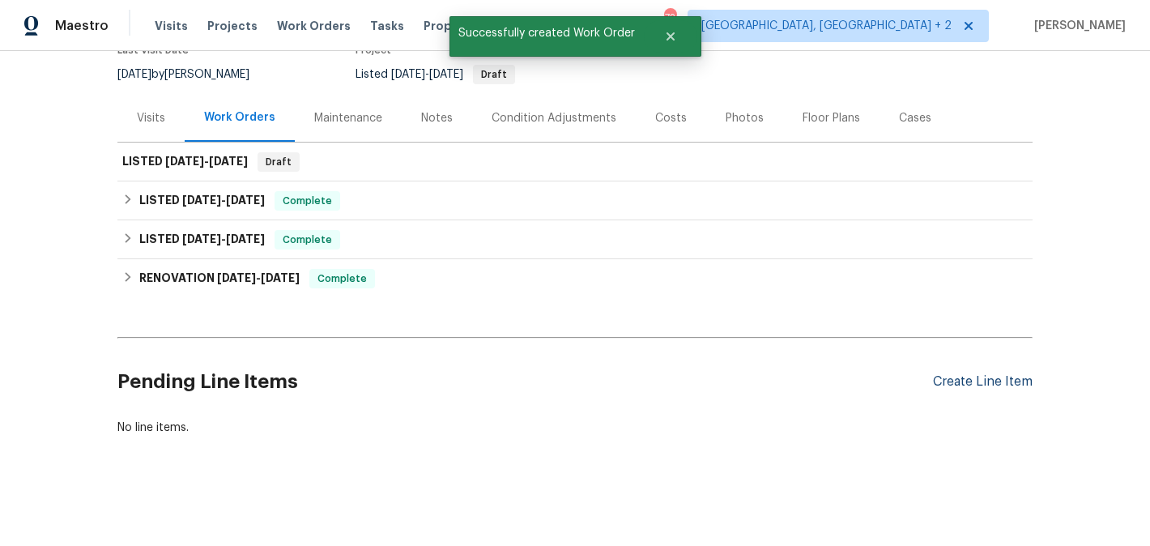
click at [945, 384] on div "Create Line Item" at bounding box center [983, 381] width 100 height 15
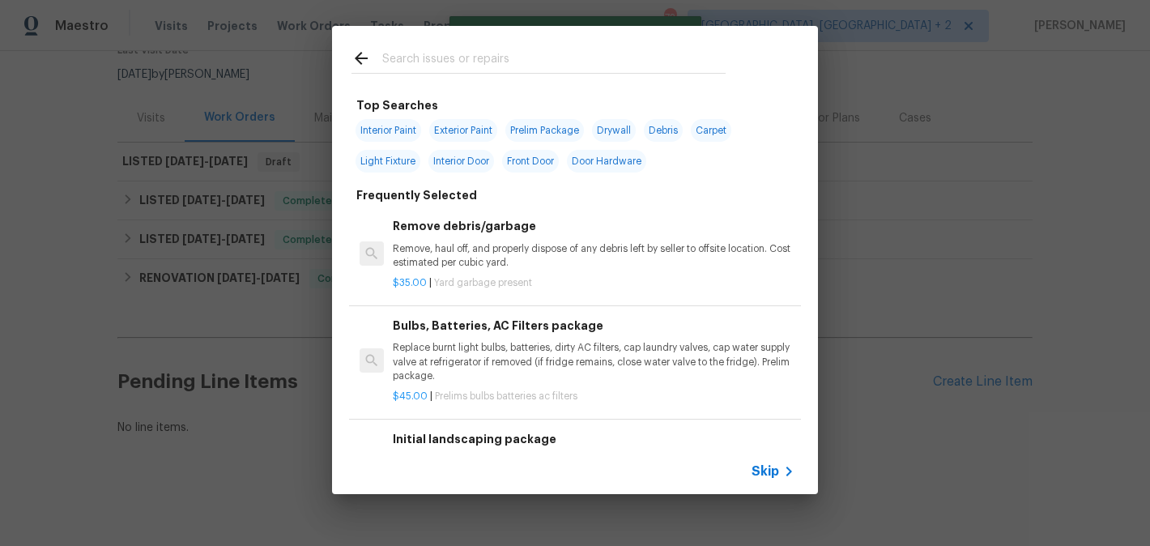
click at [419, 62] on input "text" at bounding box center [553, 61] width 343 height 24
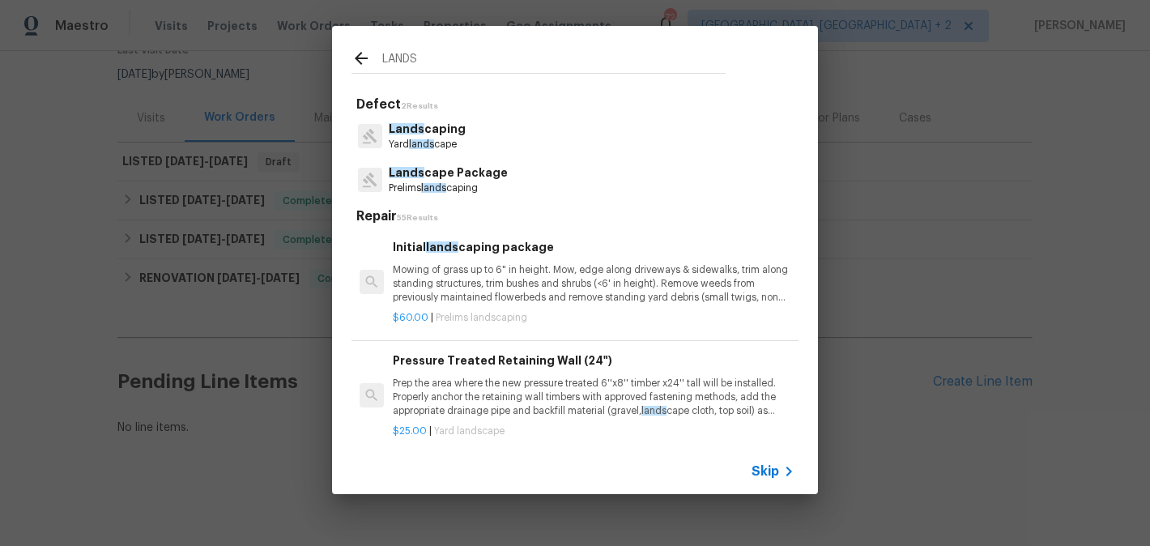
type input "LANDS"
click at [446, 376] on div "Pressure Treated Retaining Wall (24") Prep the area where the new pressure trea…" at bounding box center [594, 384] width 402 height 66
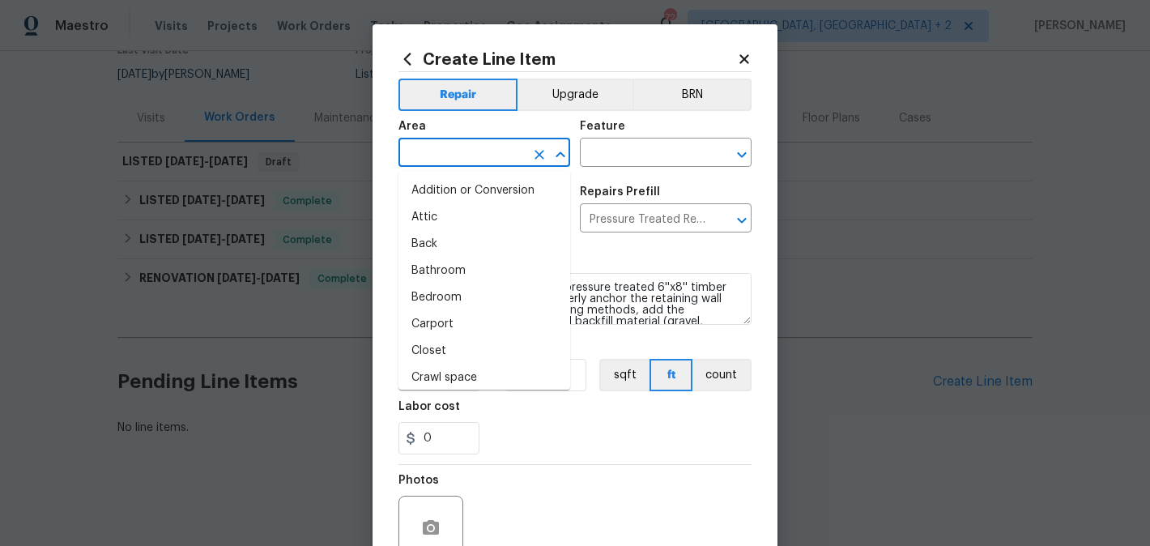
click at [468, 163] on input "text" at bounding box center [461, 154] width 126 height 25
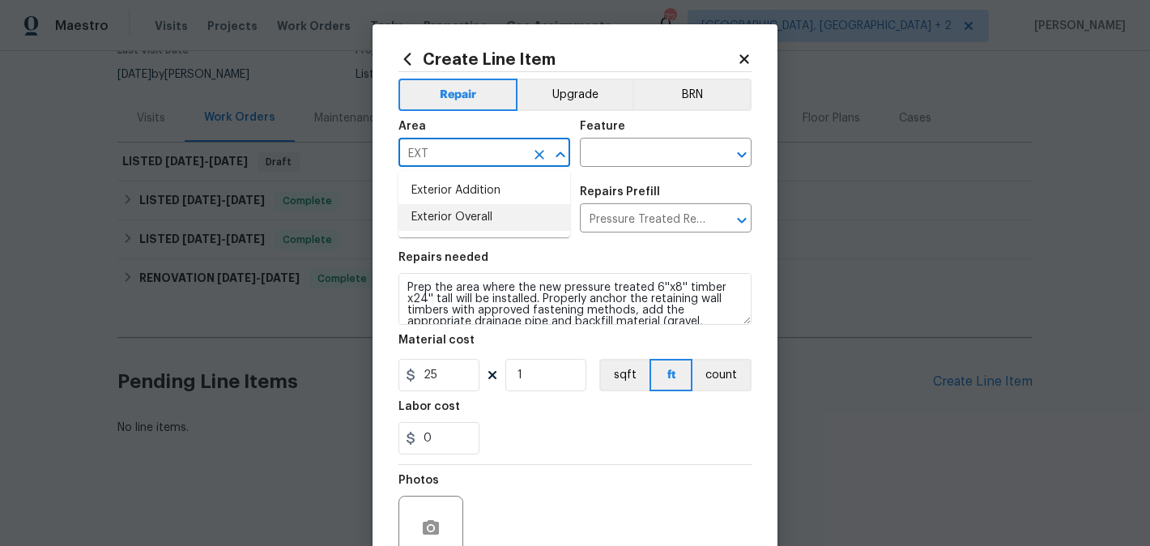
click at [482, 226] on li "Exterior Overall" at bounding box center [484, 217] width 172 height 27
type input "Exterior Overall"
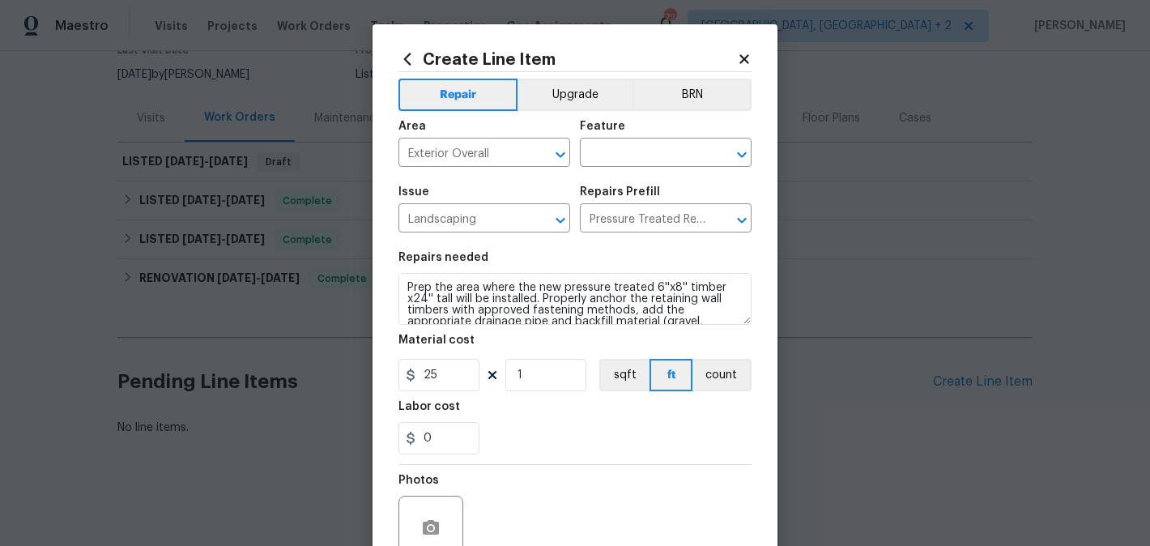
click at [580, 169] on div "Area Exterior Overall ​ Feature ​" at bounding box center [574, 144] width 353 height 66
click at [585, 163] on input "text" at bounding box center [643, 154] width 126 height 25
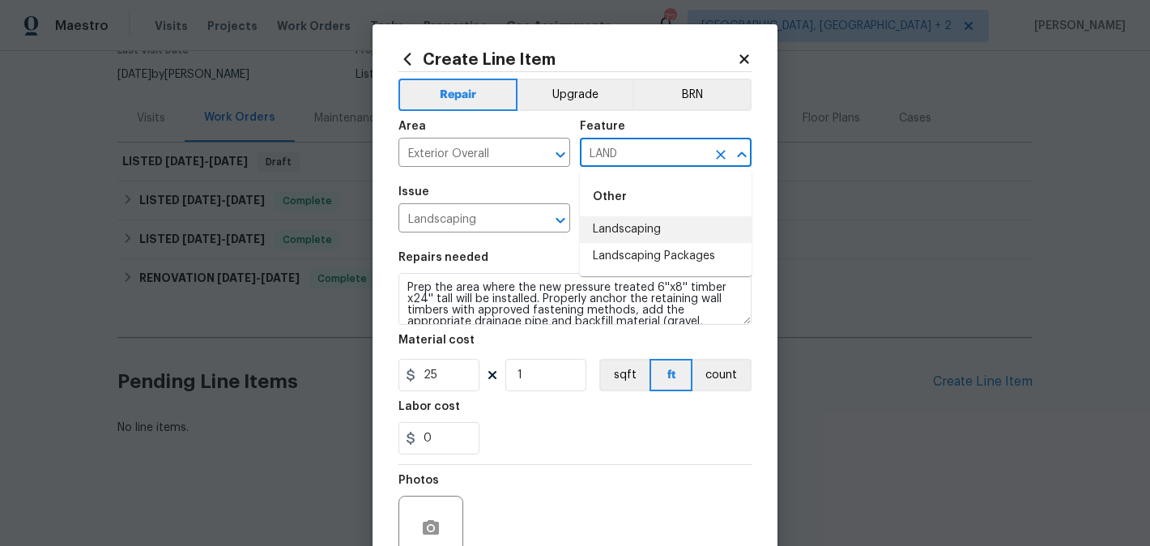
click at [607, 237] on li "Landscaping" at bounding box center [666, 229] width 172 height 27
type input "Landscaping"
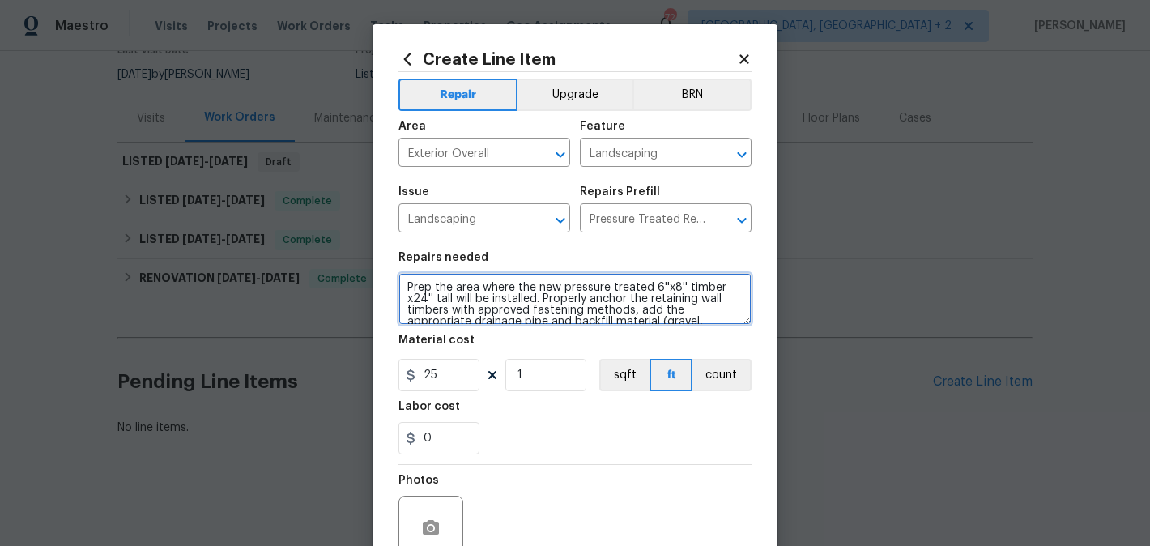
click at [450, 291] on textarea "Prep the area where the new pressure treated 6''x8'' timber x24'' tall will be …" at bounding box center [574, 299] width 353 height 52
paste textarea "Trim tree in front yard. Bring canopy up so we can see the home."
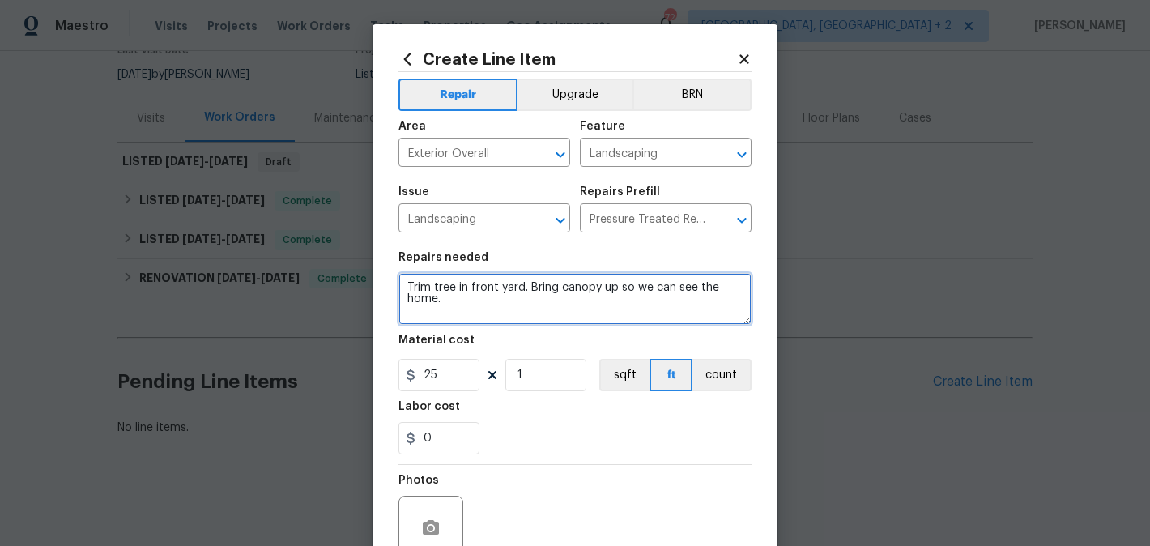
scroll to position [3, 0]
type textarea "Trim tree in front yard. Bring canopy up so we can see the home."
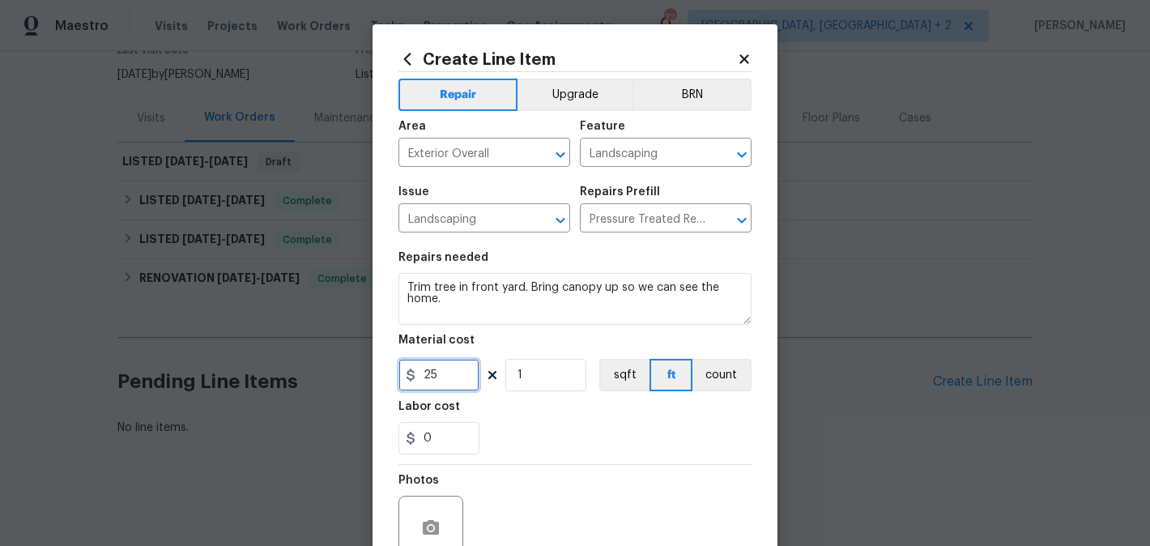
click at [432, 384] on input "25" at bounding box center [438, 375] width 81 height 32
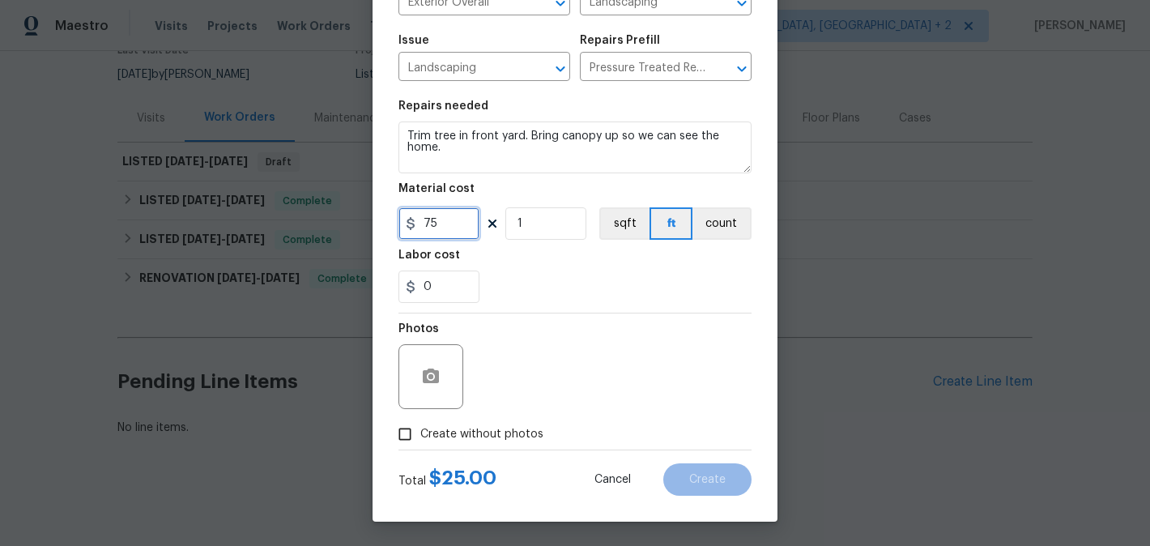
type input "75"
click at [436, 378] on icon "button" at bounding box center [431, 375] width 16 height 15
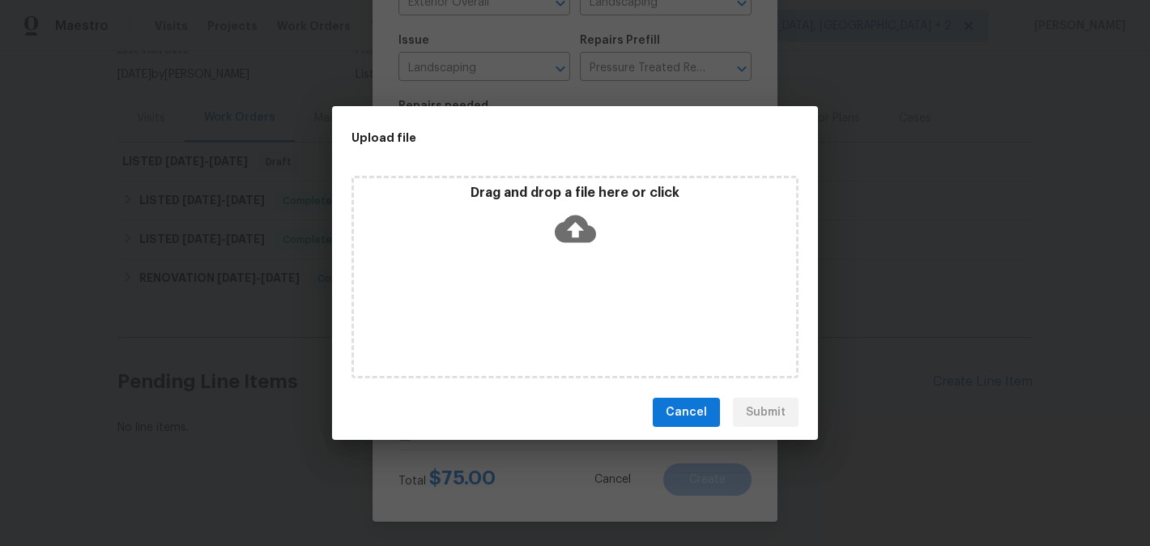
click at [576, 221] on icon at bounding box center [575, 229] width 41 height 28
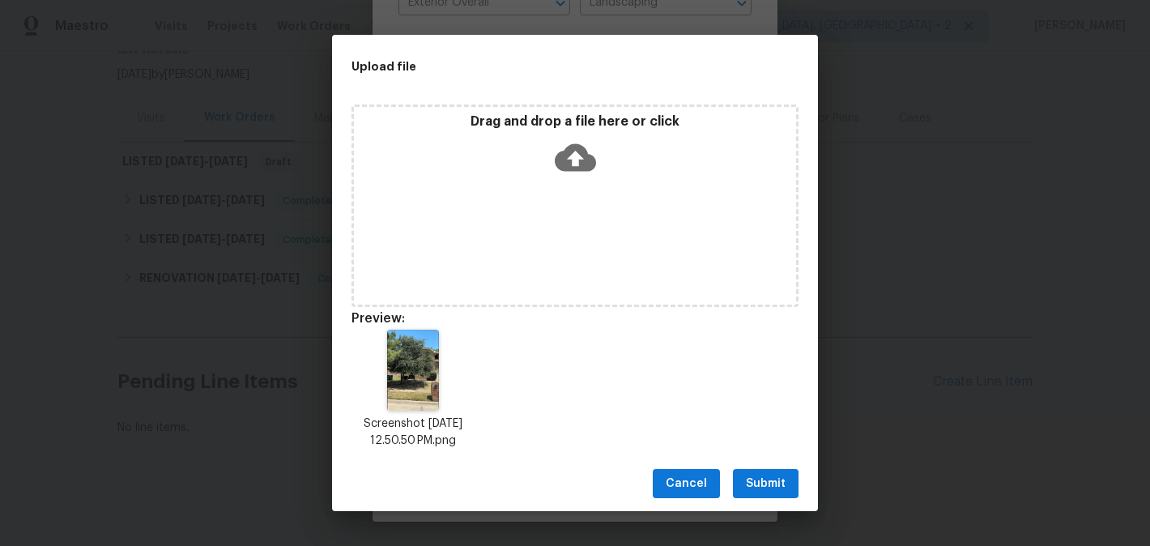
click at [754, 484] on span "Submit" at bounding box center [766, 484] width 40 height 20
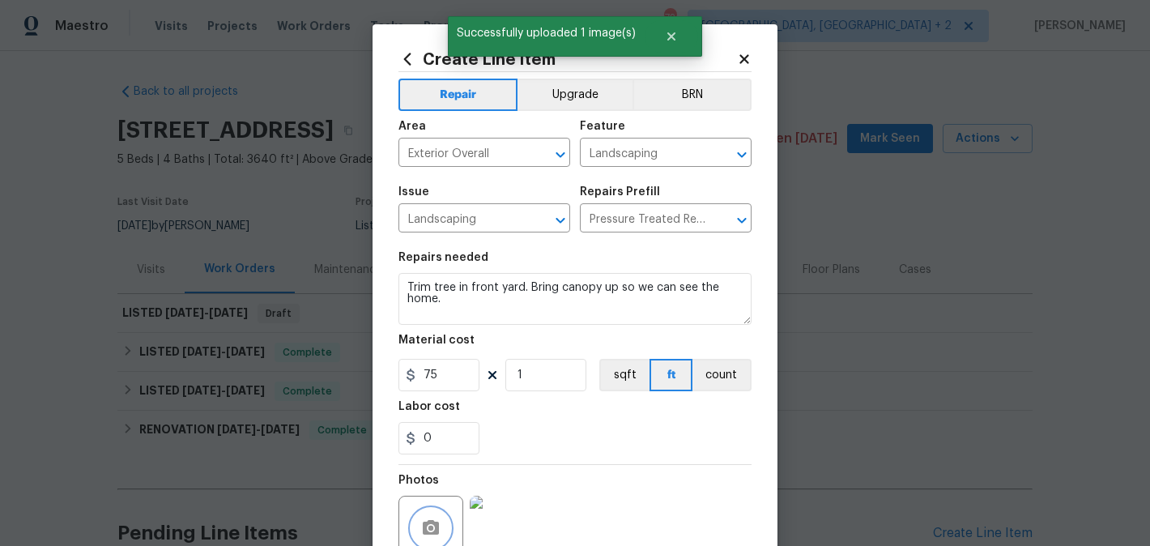
scroll to position [3, 0]
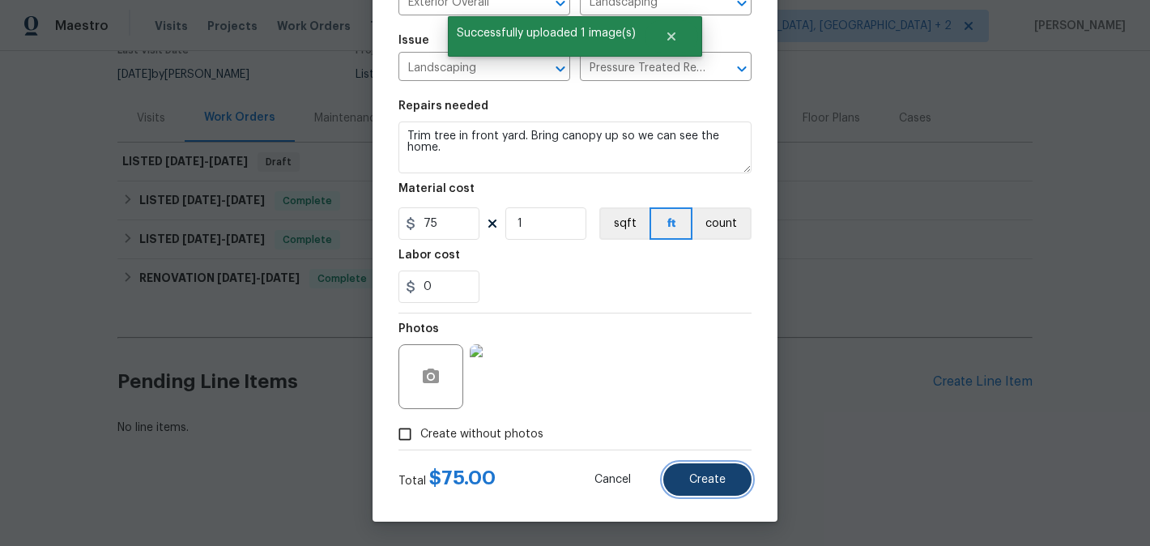
click at [707, 495] on button "Create" at bounding box center [707, 479] width 88 height 32
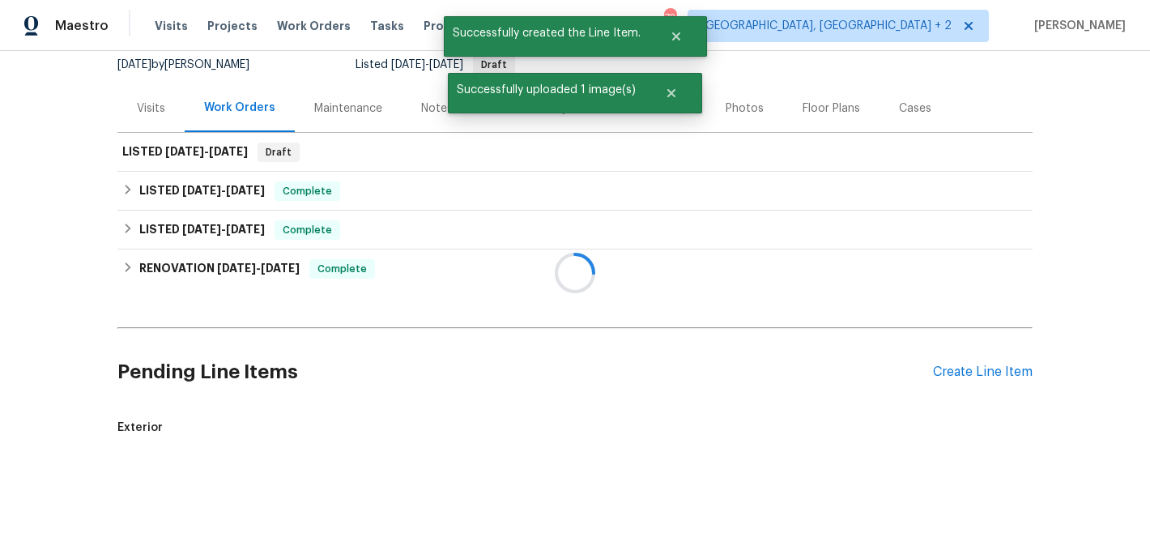
scroll to position [336, 0]
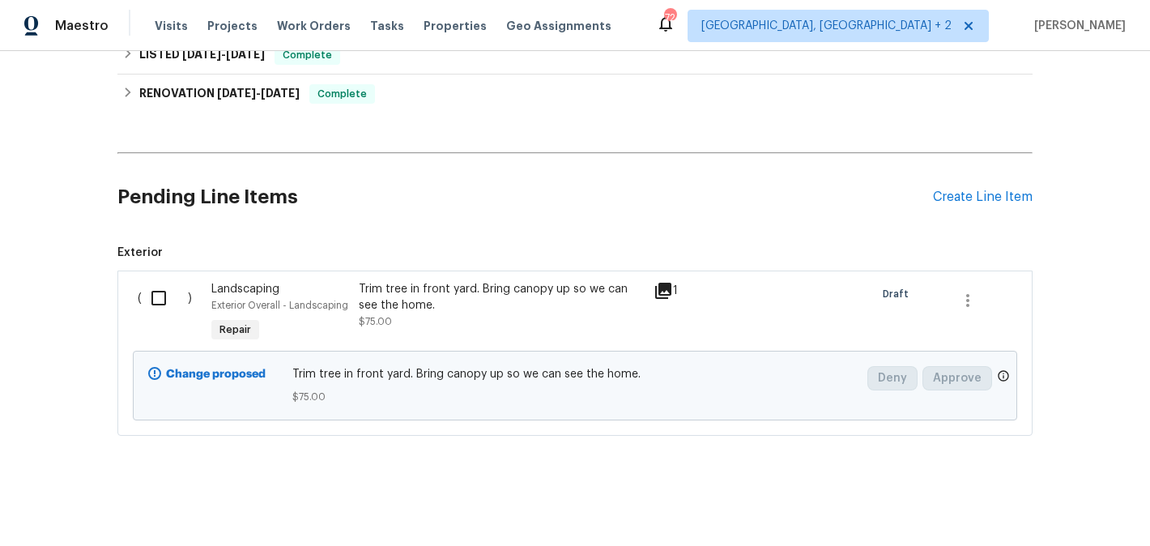
click at [168, 305] on input "checkbox" at bounding box center [165, 298] width 46 height 34
checkbox input "true"
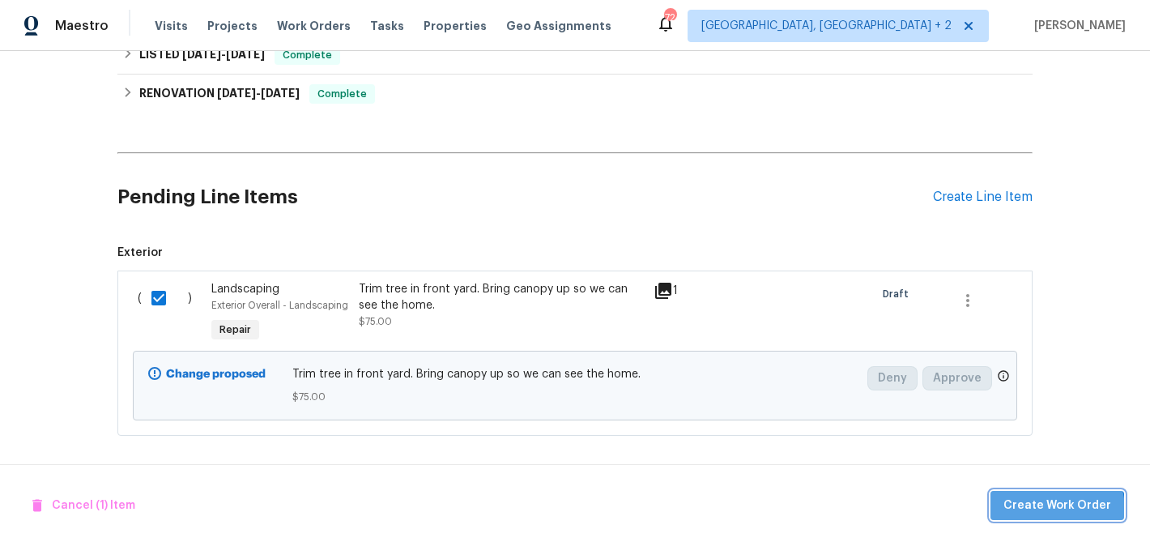
click at [1062, 508] on span "Create Work Order" at bounding box center [1057, 506] width 108 height 20
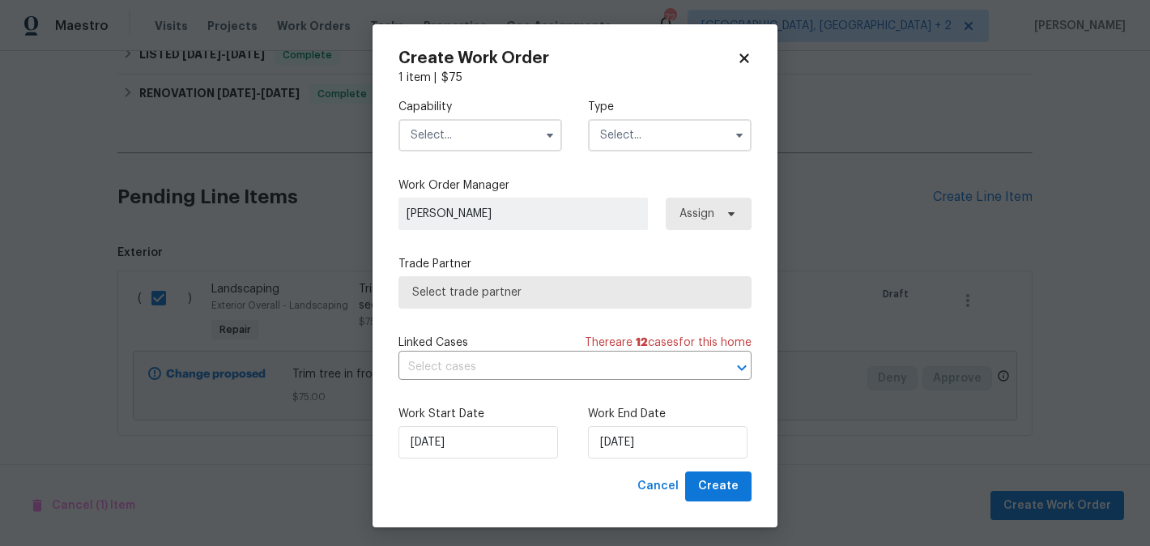
click at [433, 121] on input "text" at bounding box center [480, 135] width 164 height 32
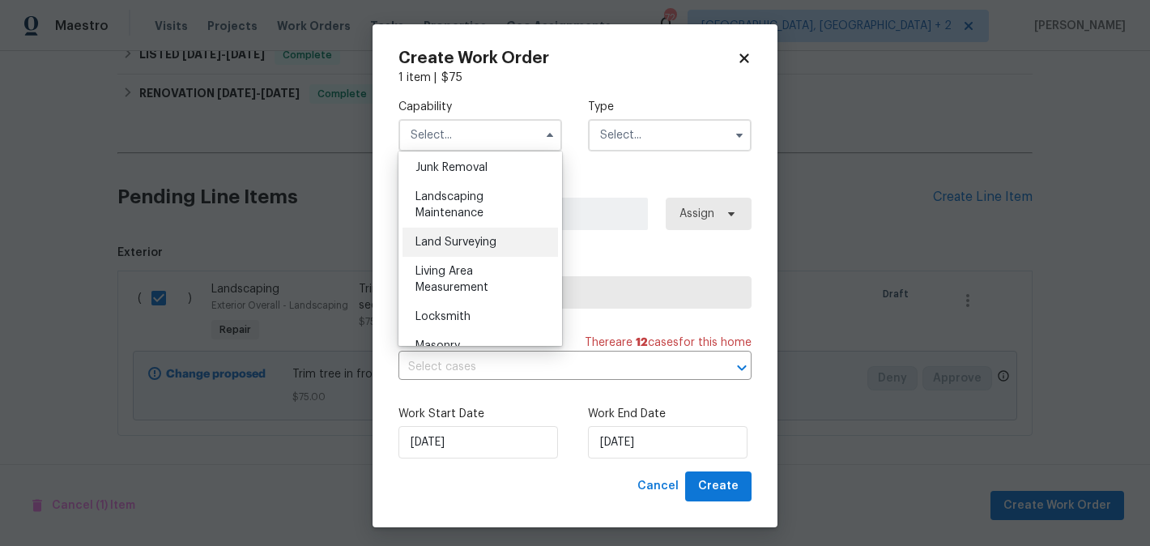
scroll to position [1040, 0]
click at [457, 207] on span "Landscaping Maintenance" at bounding box center [449, 204] width 68 height 28
type input "Landscaping Maintenance"
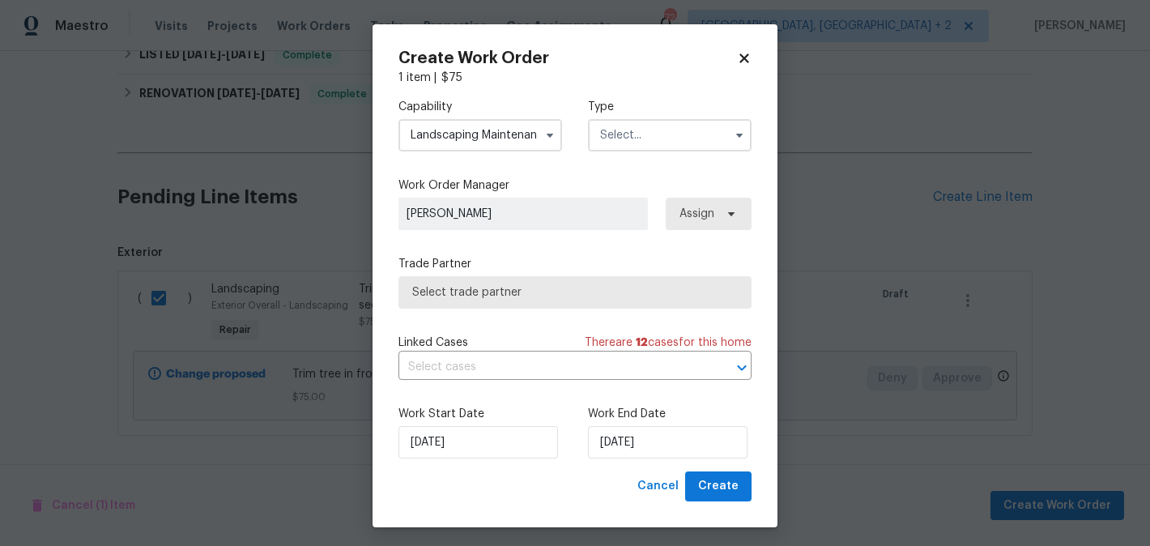
click at [631, 135] on input "text" at bounding box center [670, 135] width 164 height 32
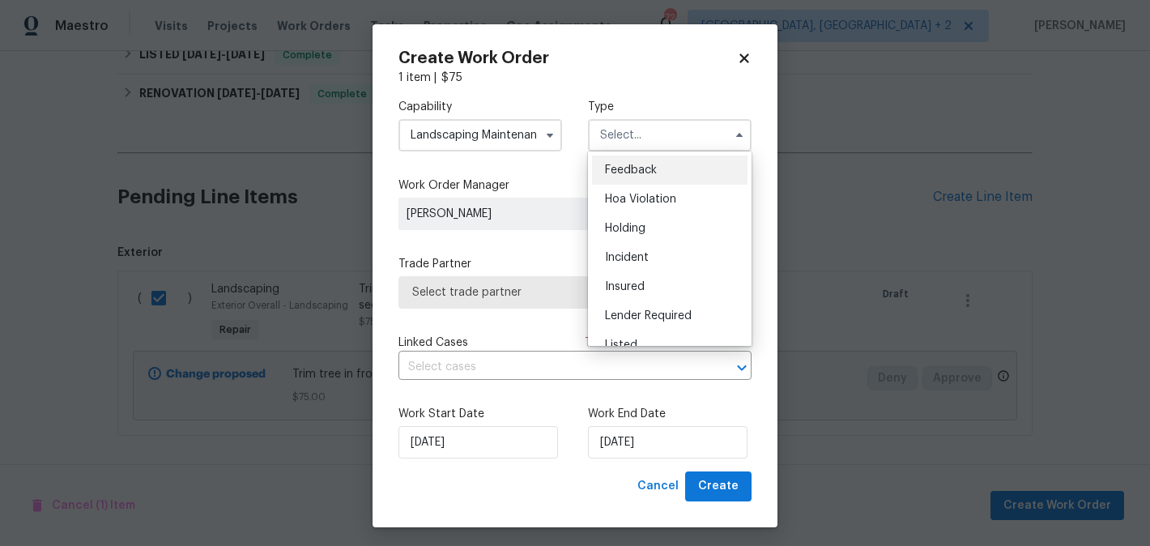
click at [632, 161] on div "Feedback" at bounding box center [669, 169] width 155 height 29
type input "Feedback"
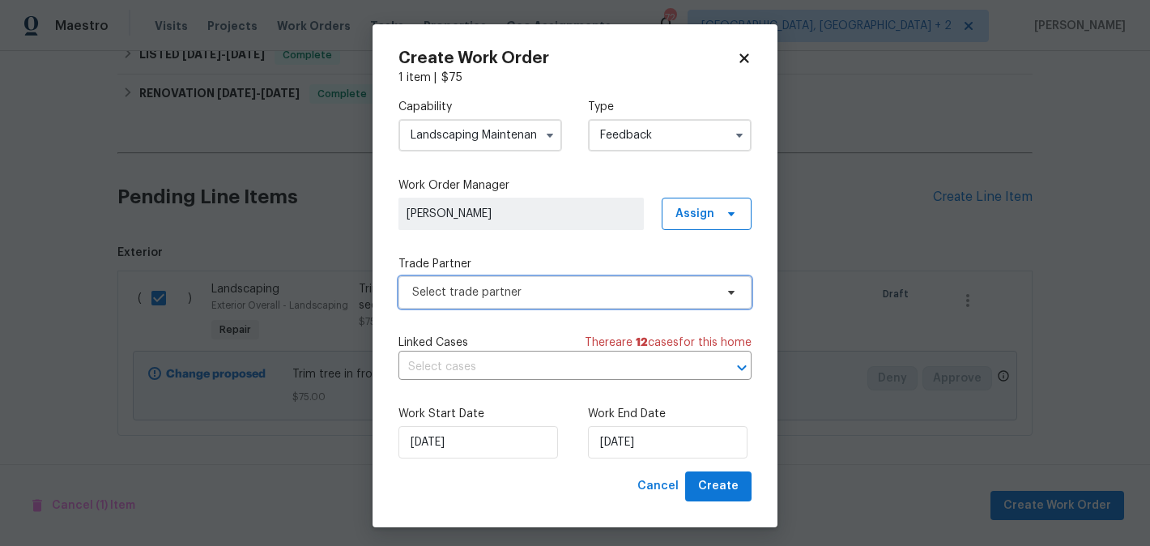
click at [457, 298] on span "Select trade partner" at bounding box center [563, 292] width 302 height 16
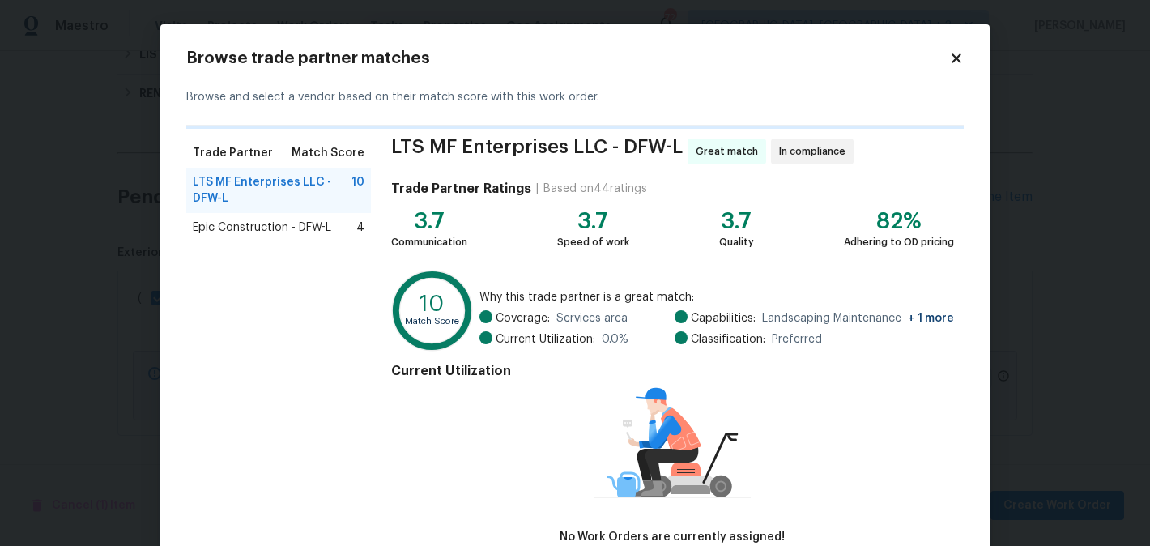
scroll to position [104, 0]
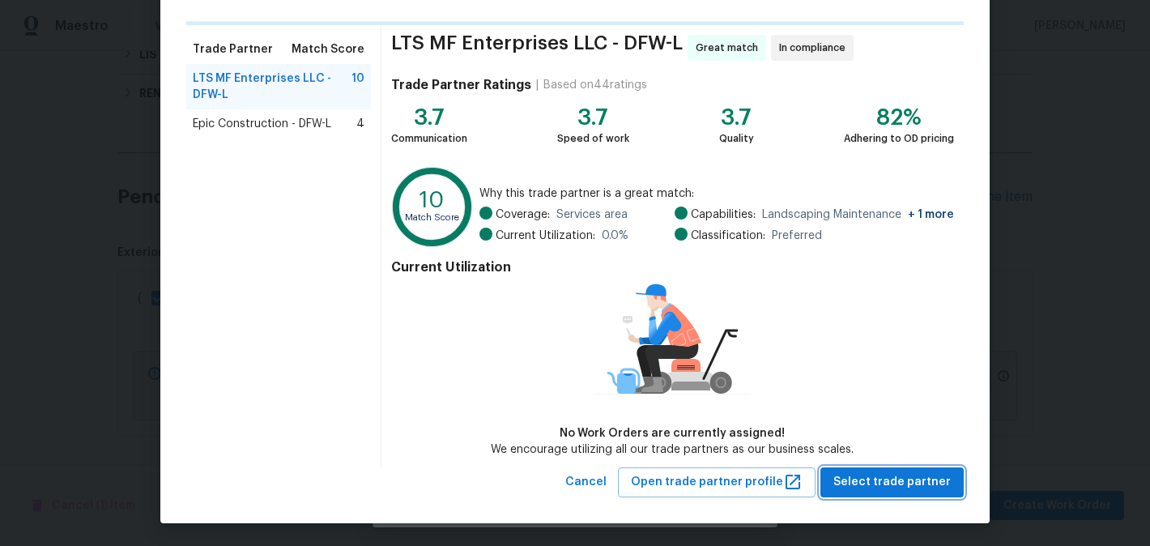
click at [845, 473] on span "Select trade partner" at bounding box center [891, 482] width 117 height 20
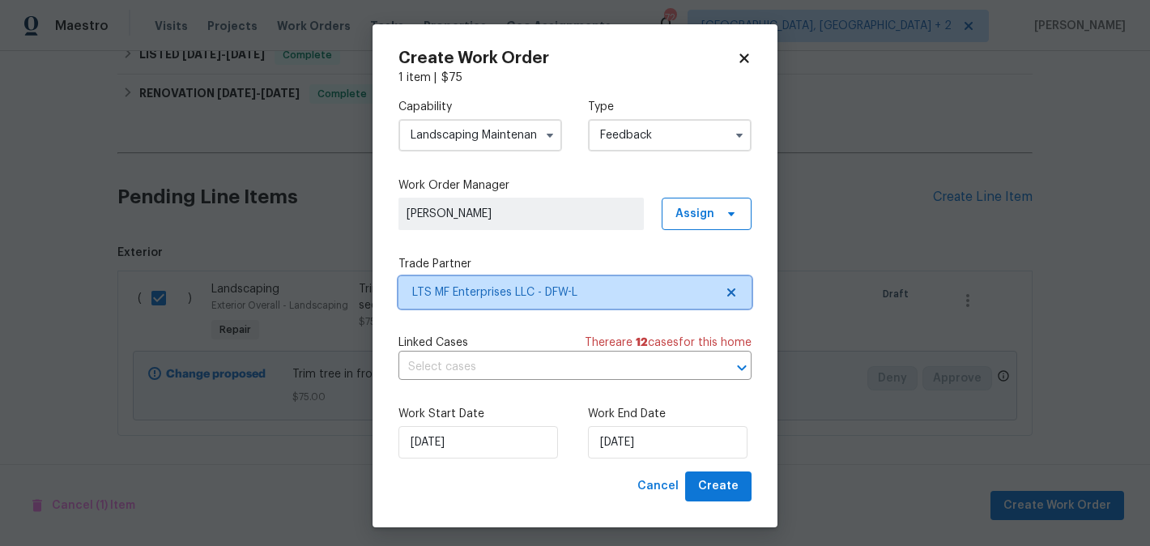
scroll to position [0, 0]
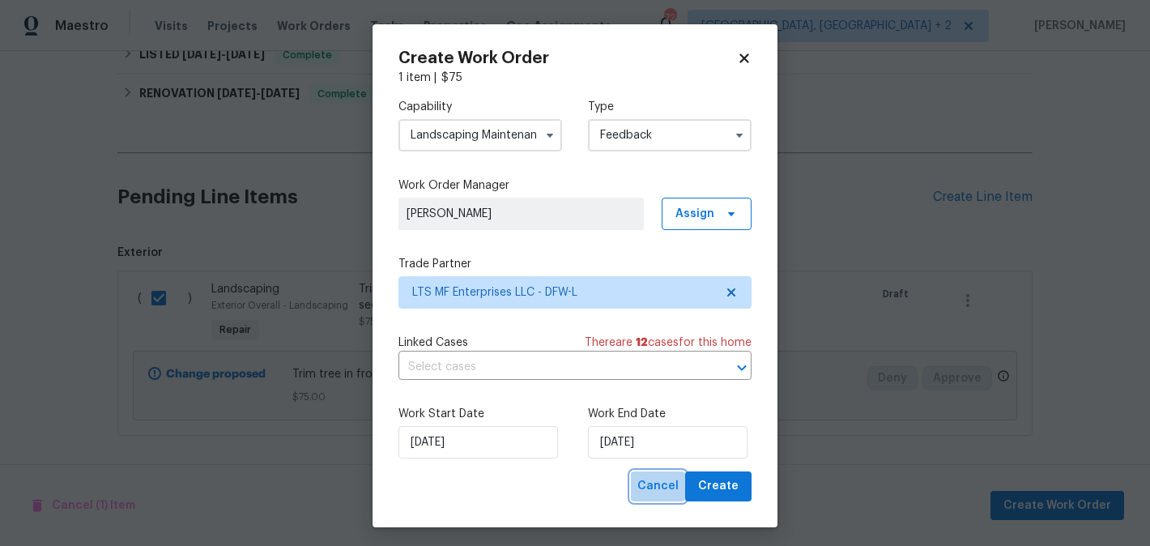
click at [666, 472] on button "Cancel" at bounding box center [658, 486] width 54 height 30
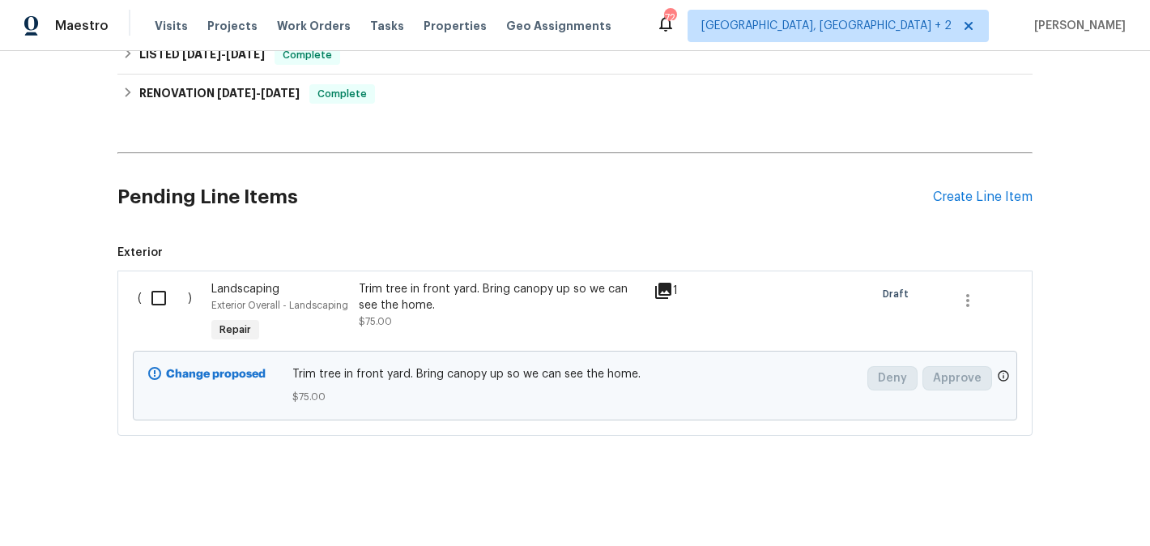
click at [497, 288] on div "Trim tree in front yard. Bring canopy up so we can see the home." at bounding box center [501, 297] width 285 height 32
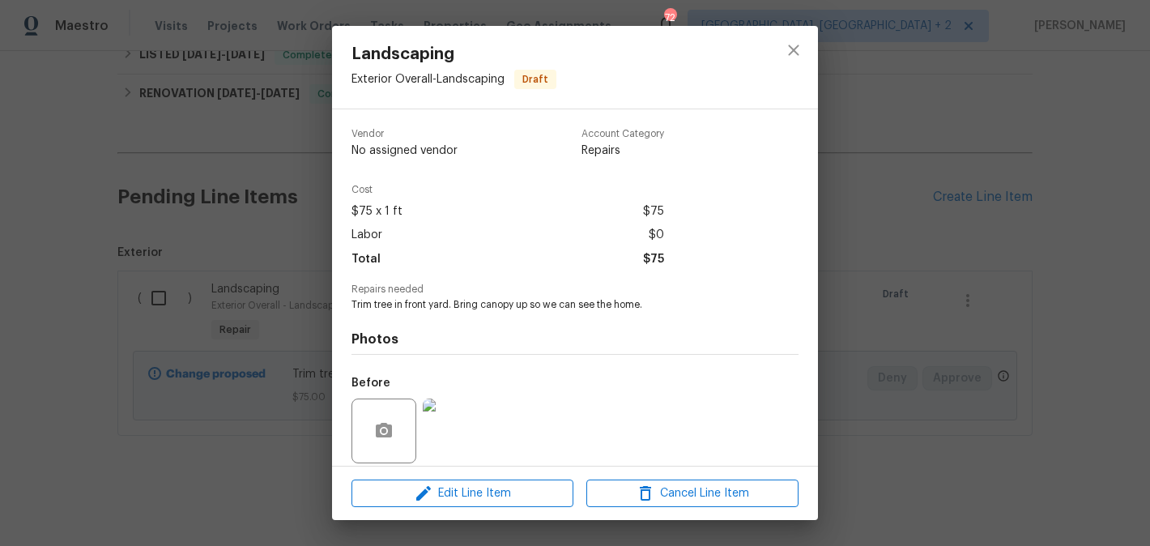
click at [171, 308] on div "Landscaping Exterior Overall - Landscaping Draft Vendor No assigned vendor Acco…" at bounding box center [575, 273] width 1150 height 546
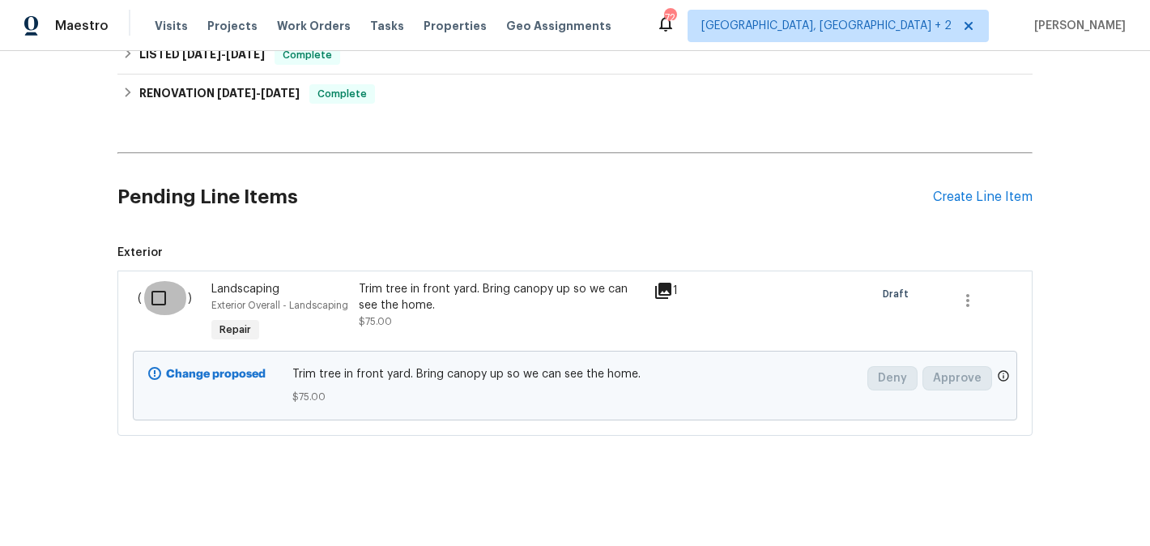
click at [161, 305] on input "checkbox" at bounding box center [165, 298] width 46 height 34
checkbox input "true"
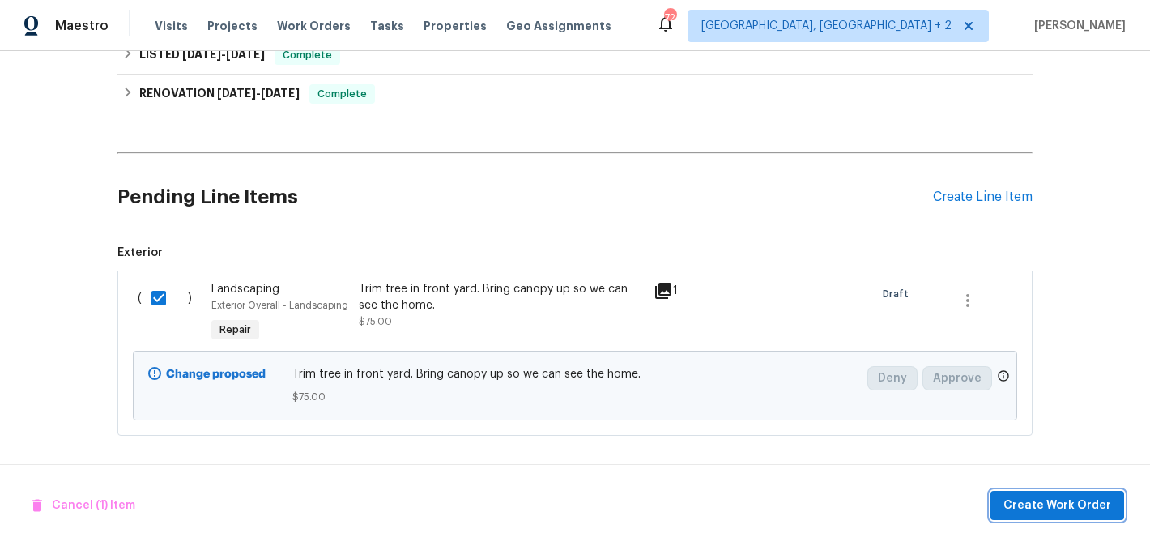
click at [1050, 508] on span "Create Work Order" at bounding box center [1057, 506] width 108 height 20
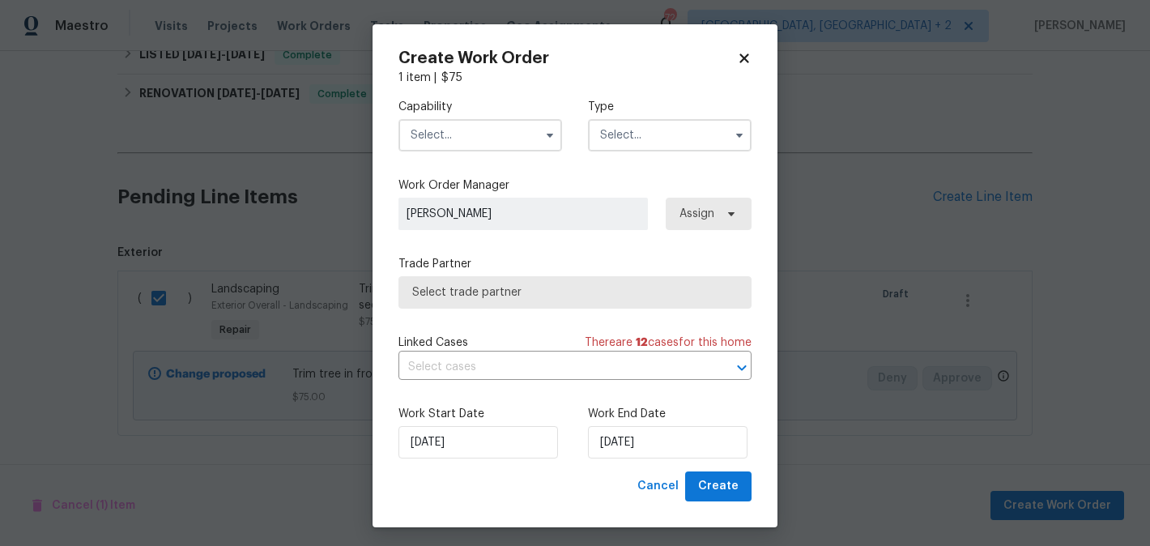
click at [474, 133] on input "text" at bounding box center [480, 135] width 164 height 32
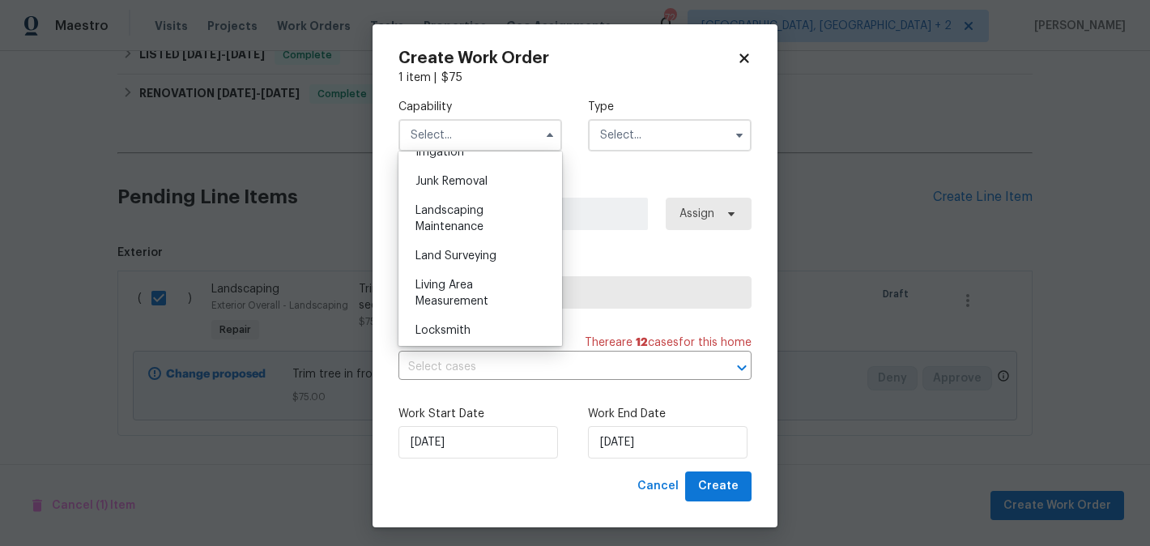
scroll to position [1030, 0]
drag, startPoint x: 469, startPoint y: 216, endPoint x: 475, endPoint y: 211, distance: 8.6
click at [469, 215] on span "Landscaping Maintenance" at bounding box center [449, 214] width 68 height 28
type input "Landscaping Maintenance"
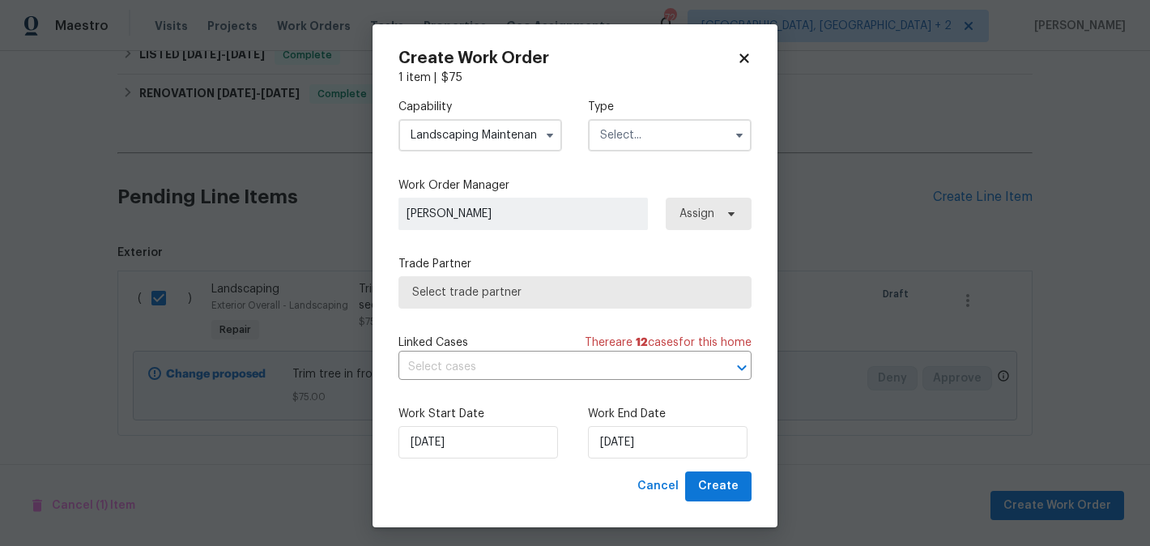
click at [628, 155] on div "Capability Landscaping Maintenance Type" at bounding box center [574, 125] width 353 height 79
click at [628, 145] on input "text" at bounding box center [670, 135] width 164 height 32
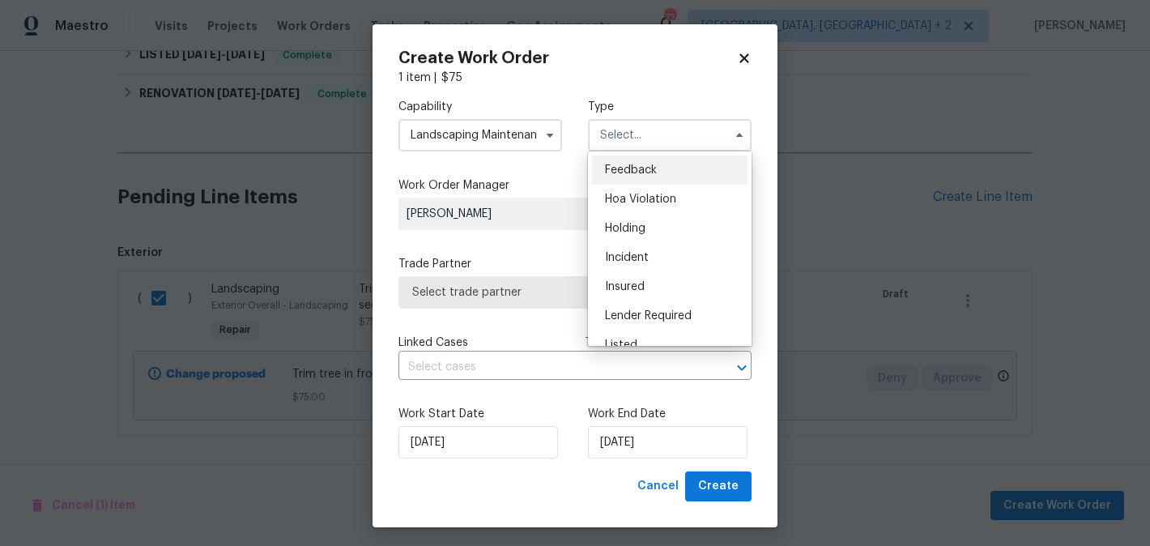
click at [632, 164] on span "Feedback" at bounding box center [631, 169] width 52 height 11
type input "Feedback"
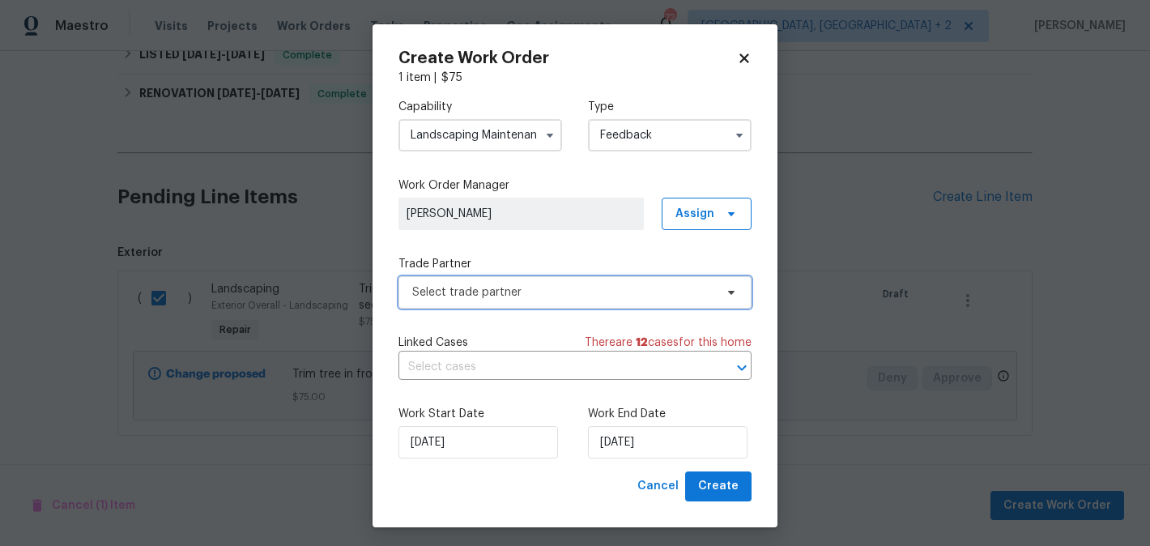
click at [504, 296] on span "Select trade partner" at bounding box center [563, 292] width 302 height 16
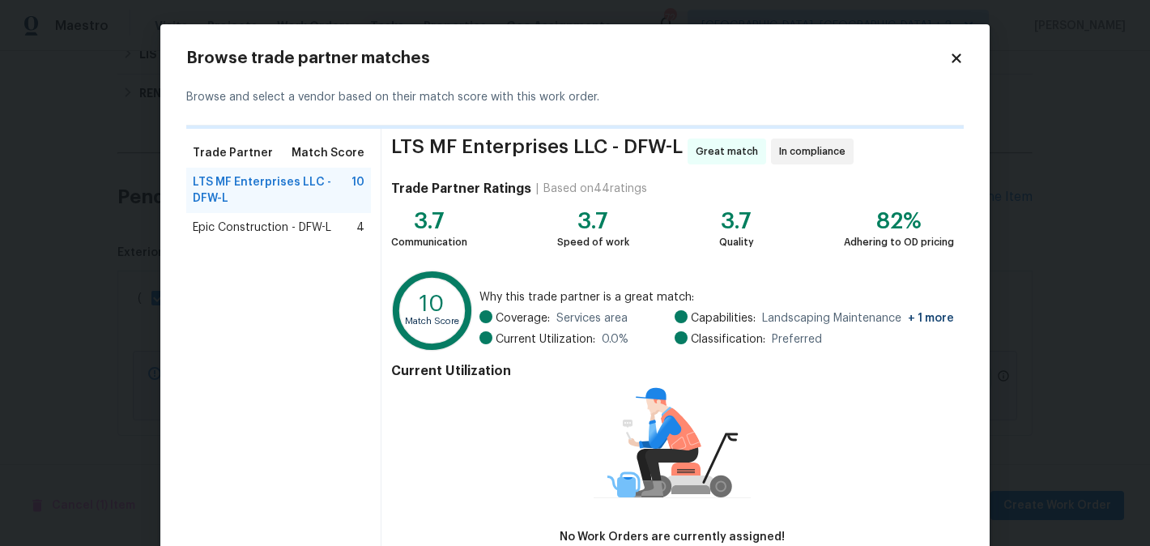
scroll to position [104, 0]
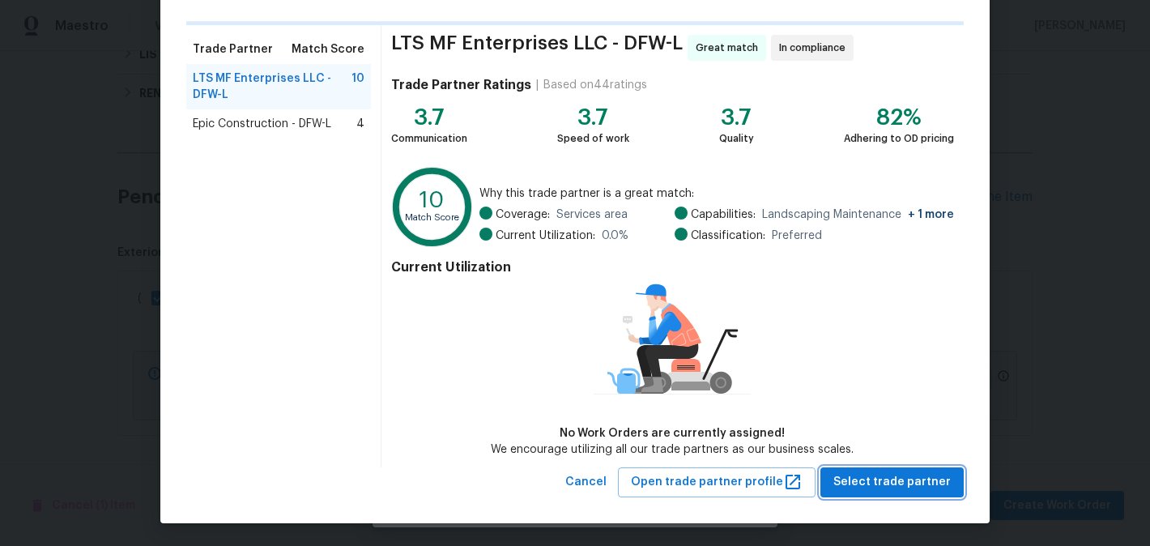
click at [876, 478] on span "Select trade partner" at bounding box center [891, 482] width 117 height 20
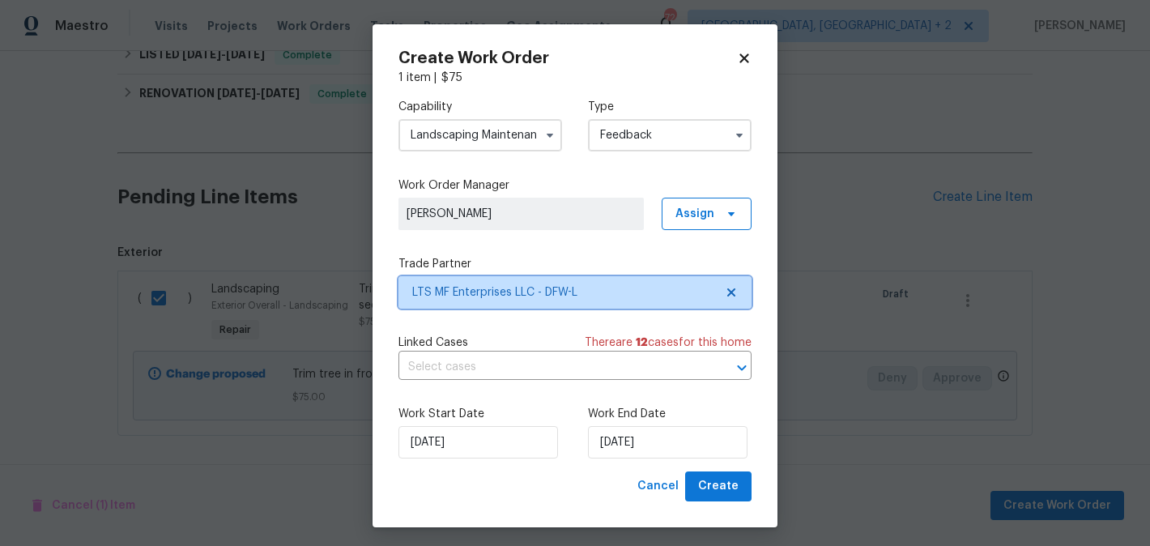
scroll to position [0, 0]
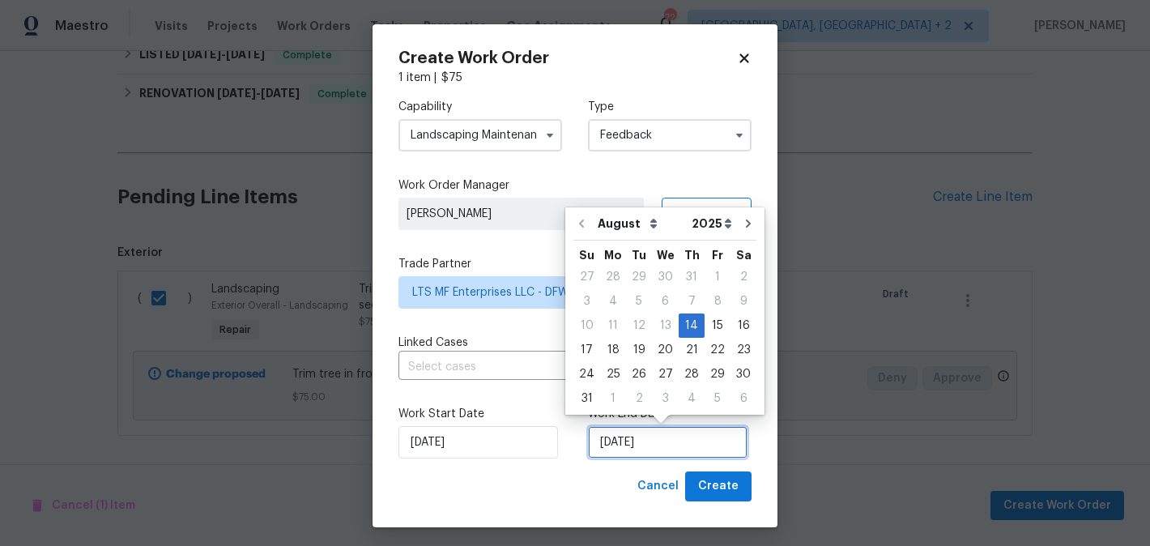
click at [615, 453] on input "14/08/2025" at bounding box center [668, 442] width 160 height 32
click at [737, 317] on div "16" at bounding box center [743, 325] width 26 height 23
type input "16/08/2025"
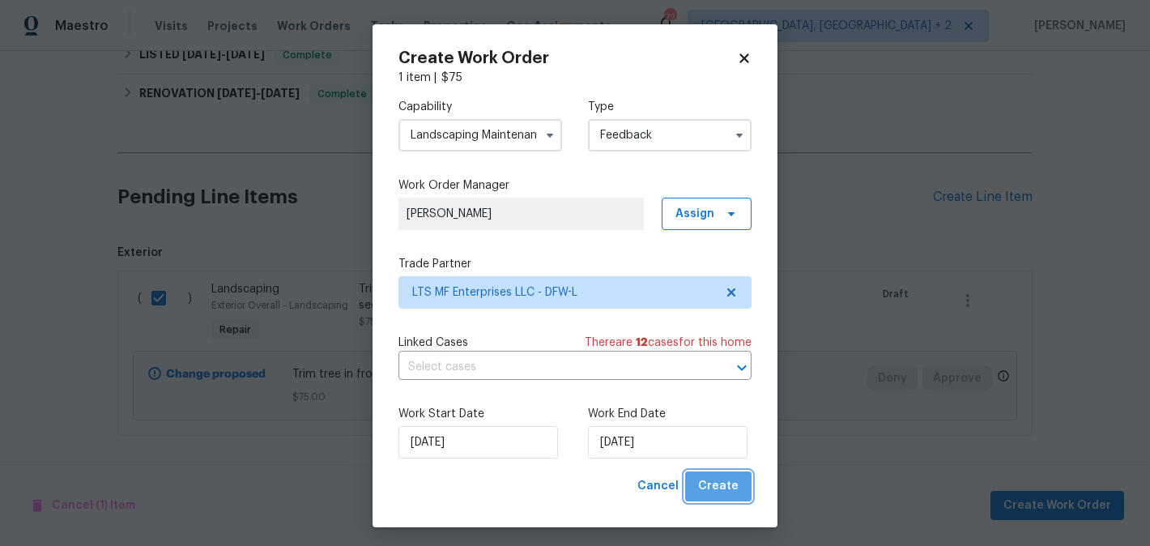
click at [737, 483] on span "Create" at bounding box center [718, 486] width 40 height 20
checkbox input "false"
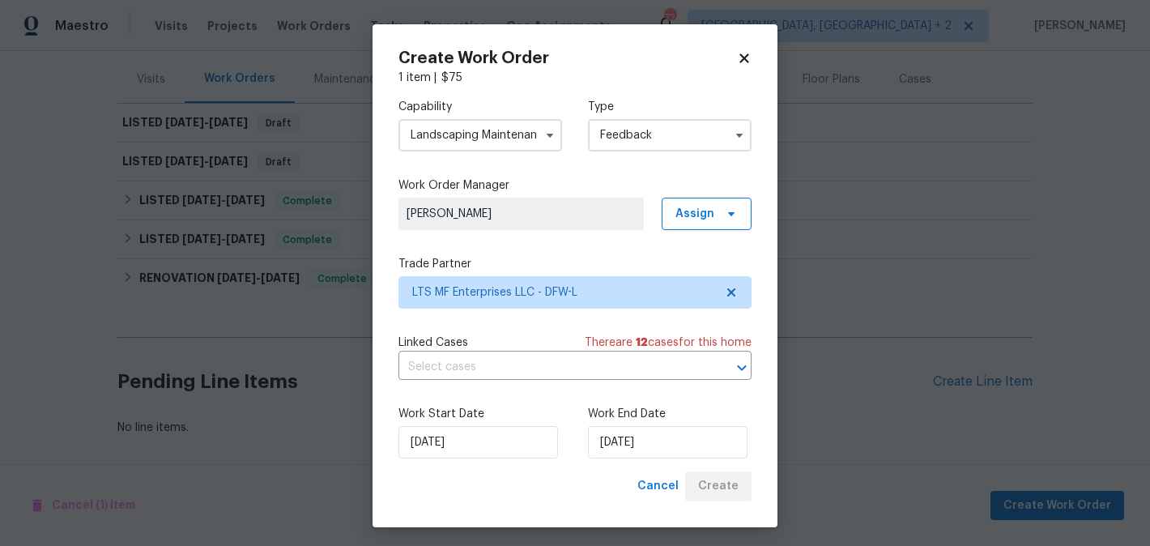
scroll to position [190, 0]
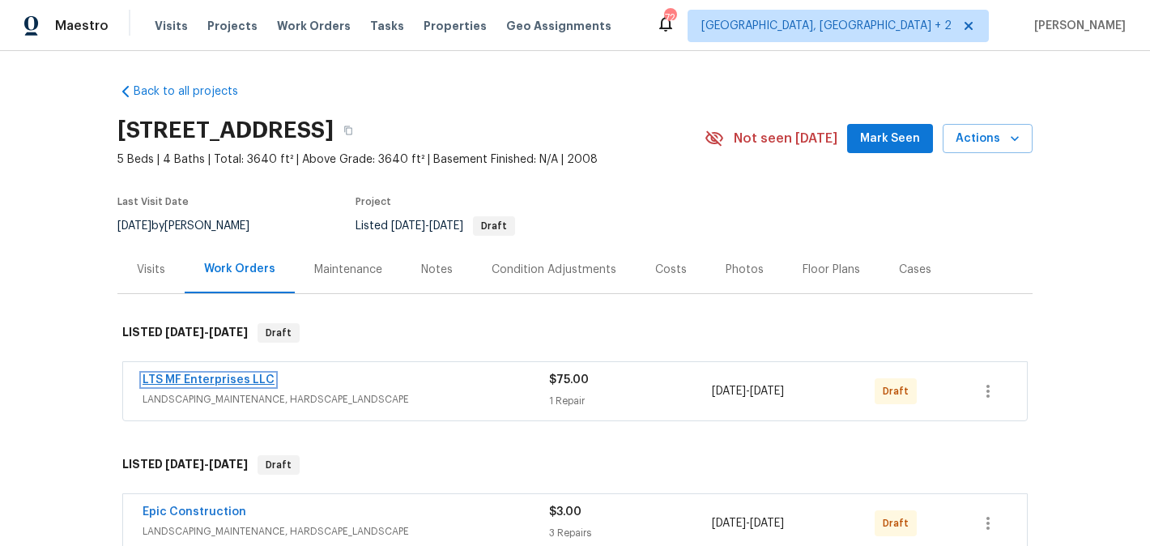
click at [243, 379] on link "LTS MF Enterprises LLC" at bounding box center [209, 379] width 132 height 11
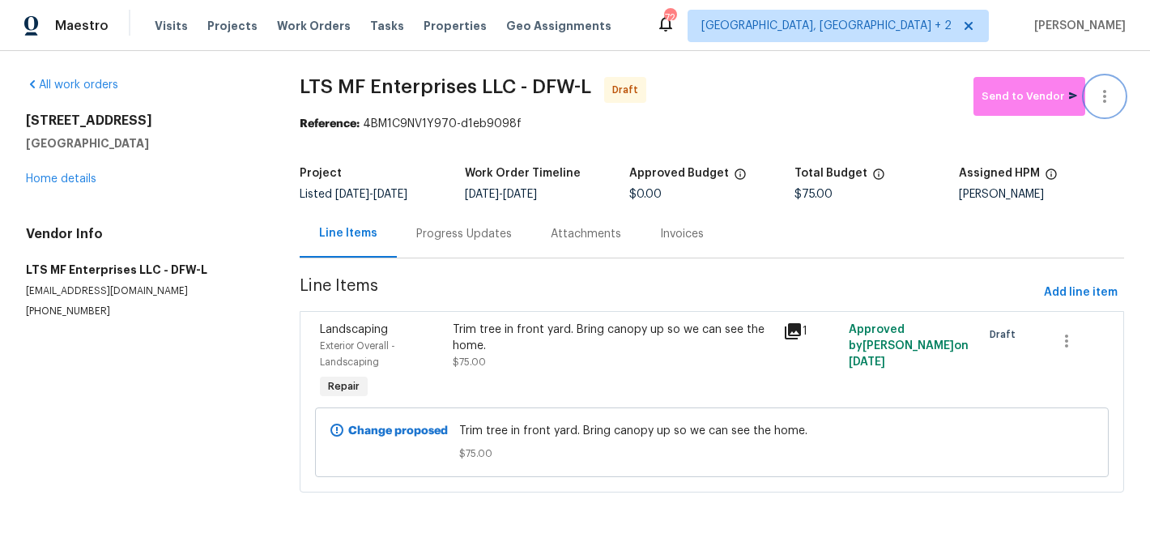
click at [1112, 87] on icon "button" at bounding box center [1104, 96] width 19 height 19
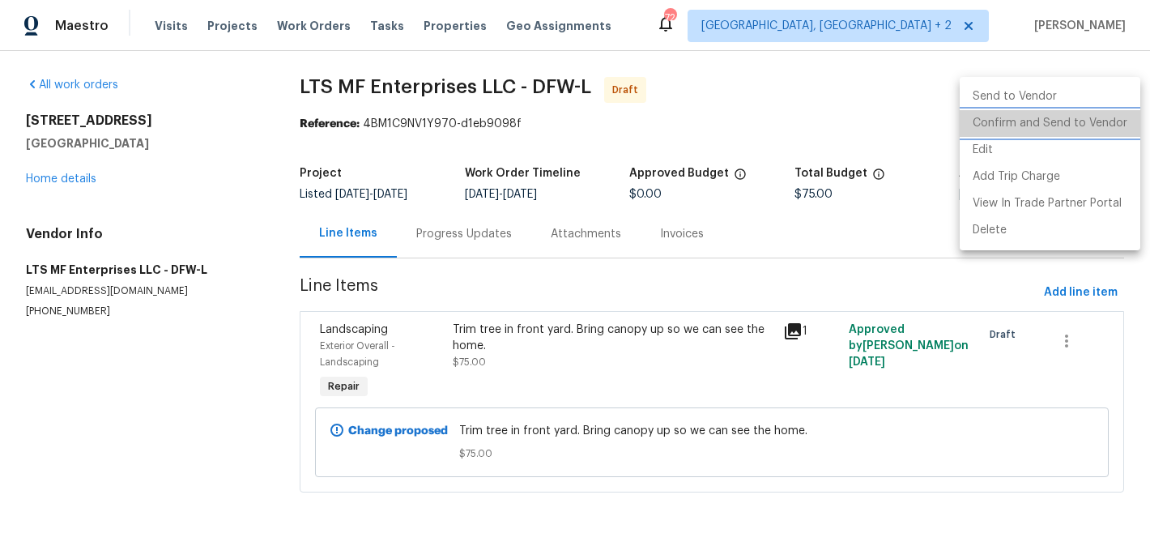
click at [1113, 117] on li "Confirm and Send to Vendor" at bounding box center [1049, 123] width 181 height 27
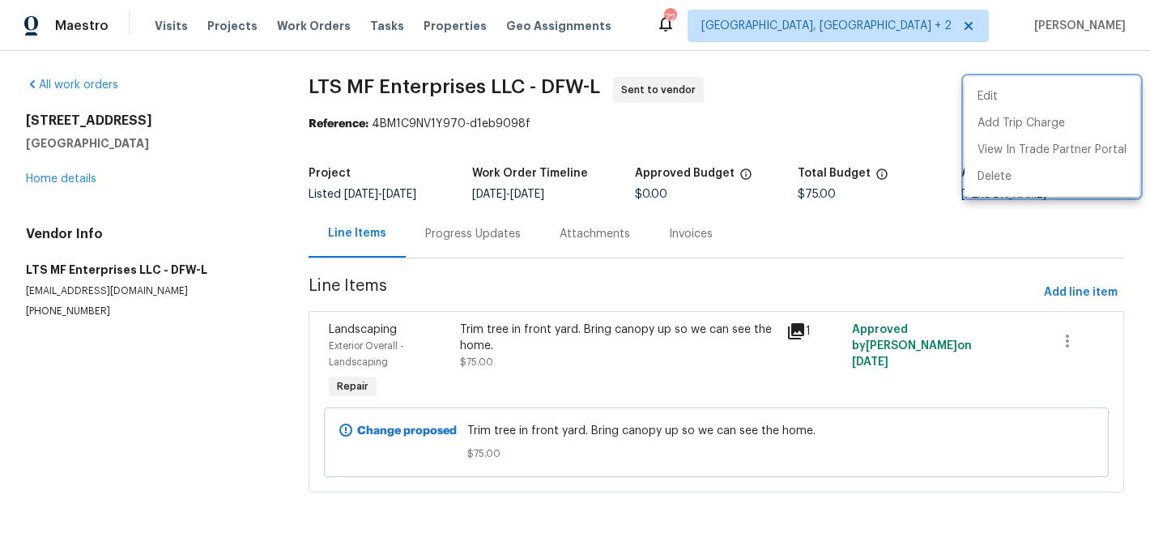
click at [445, 247] on div at bounding box center [575, 273] width 1150 height 546
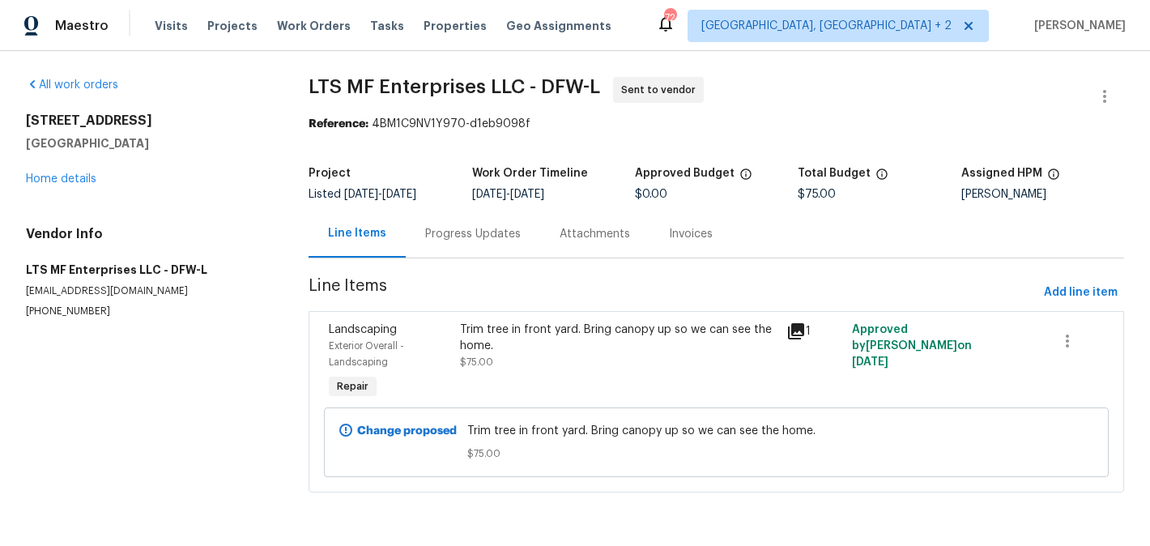
click at [445, 247] on div "Progress Updates" at bounding box center [473, 234] width 134 height 48
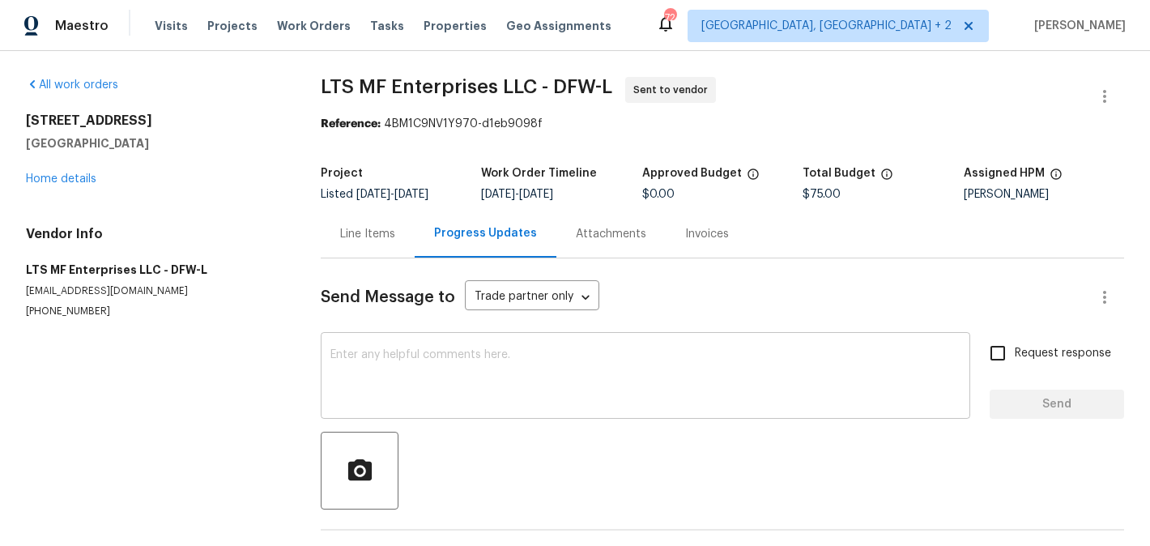
click at [474, 356] on textarea at bounding box center [645, 377] width 630 height 57
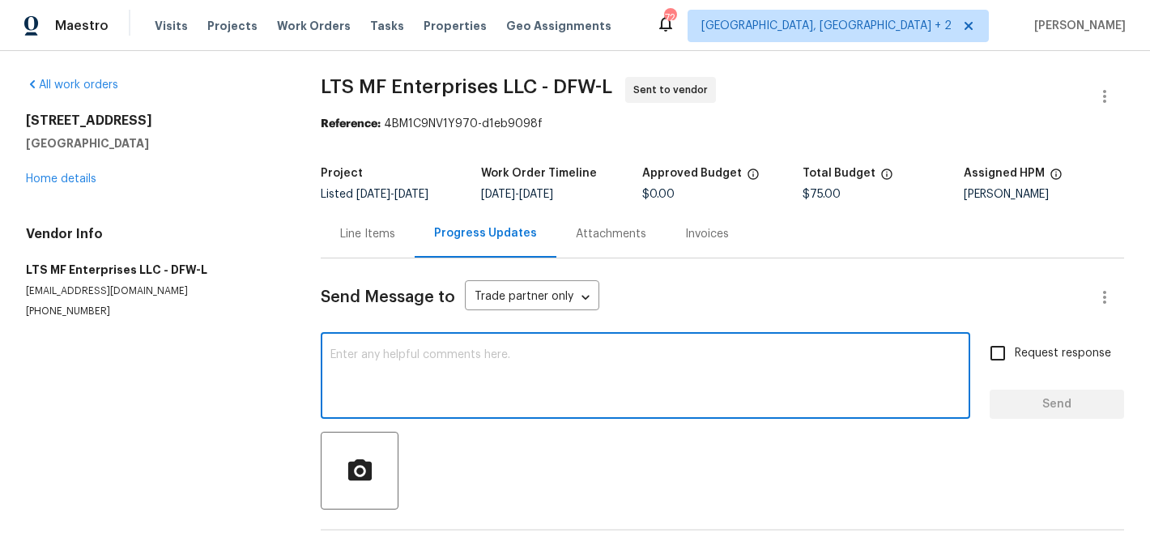
paste textarea "Hi, this is Blessida with Opendoor. I’m confirming you received the WO for the …"
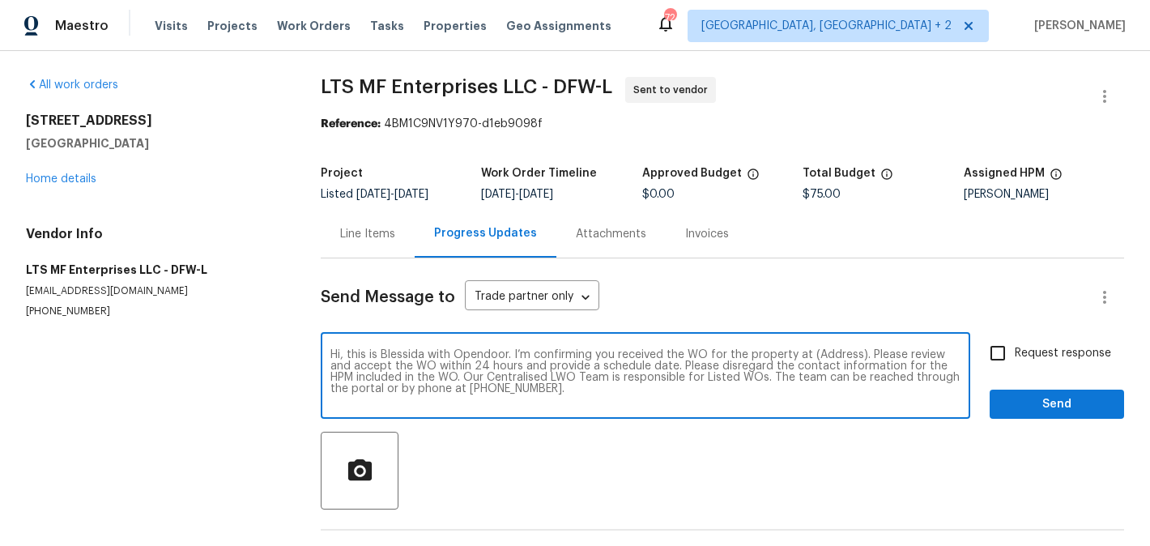
click at [829, 351] on textarea "Hi, this is Blessida with Opendoor. I’m confirming you received the WO for the …" at bounding box center [645, 377] width 630 height 57
paste textarea "[STREET_ADDRESS]"
type textarea "Hi, this is Blessida with Opendoor. I’m confirming you received the WO for the …"
click at [1009, 357] on input "Request response" at bounding box center [998, 353] width 34 height 34
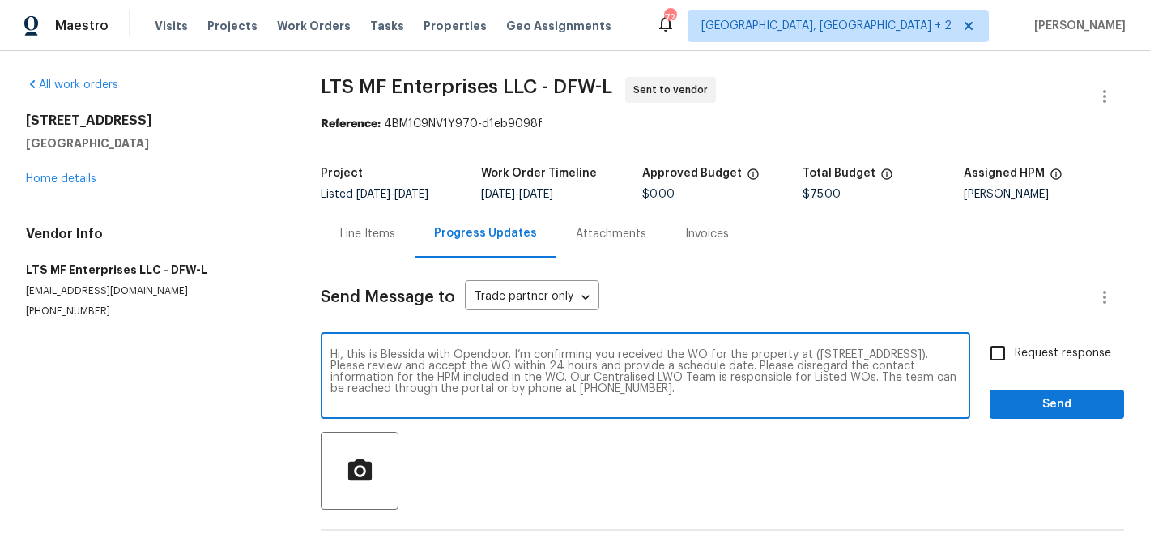
checkbox input "true"
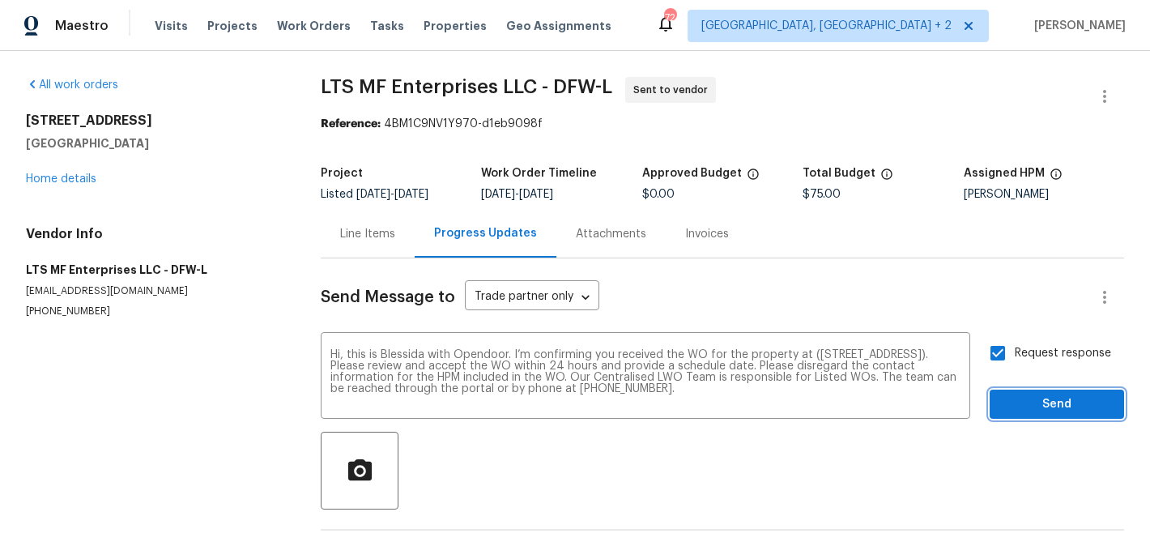
click at [1017, 415] on button "Send" at bounding box center [1056, 404] width 134 height 30
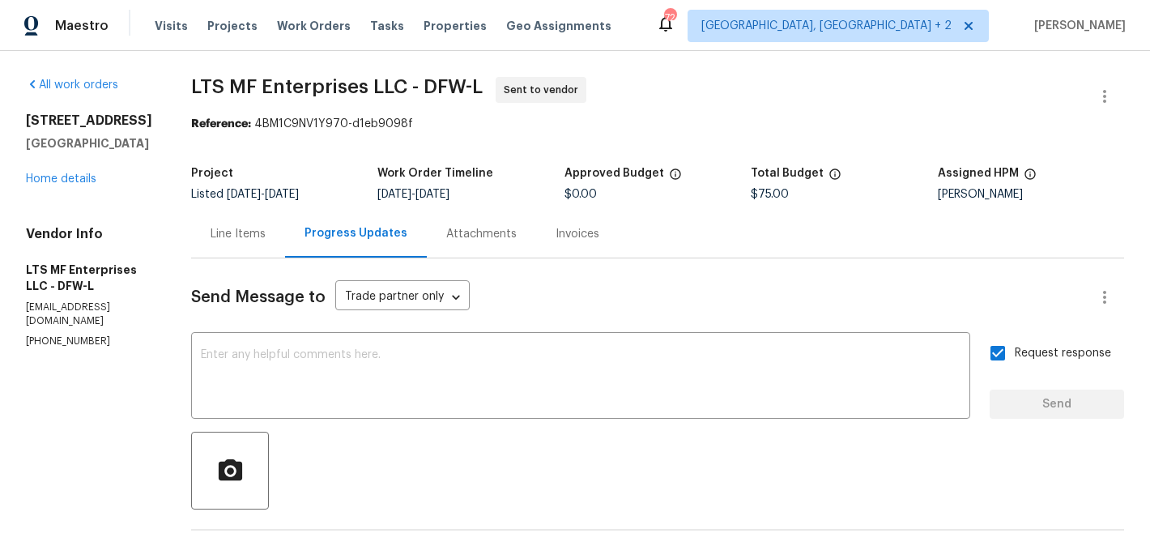
drag, startPoint x: 228, startPoint y: 126, endPoint x: 435, endPoint y: 126, distance: 206.5
click at [435, 126] on div "Reference: 4BM1C9NV1Y970-d1eb9098f" at bounding box center [657, 124] width 933 height 16
drag, startPoint x: 232, startPoint y: 121, endPoint x: 393, endPoint y: 122, distance: 160.3
click at [394, 121] on div "Reference: 4BM1C9NV1Y970-d1eb9098f" at bounding box center [657, 124] width 933 height 16
copy div "4BM1C9NV1Y970-d1eb9098f"
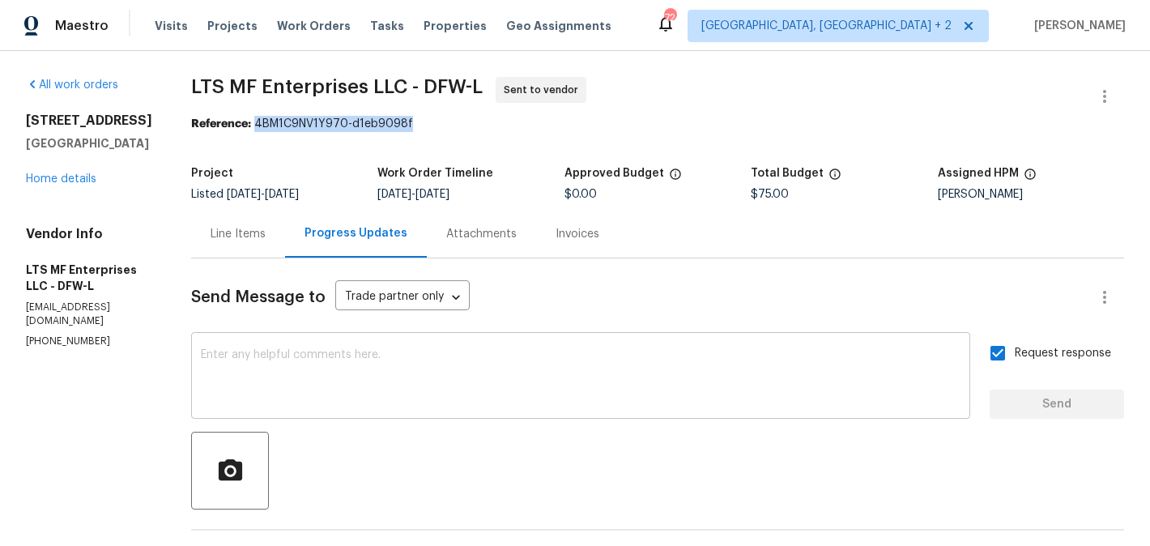
scroll to position [184, 0]
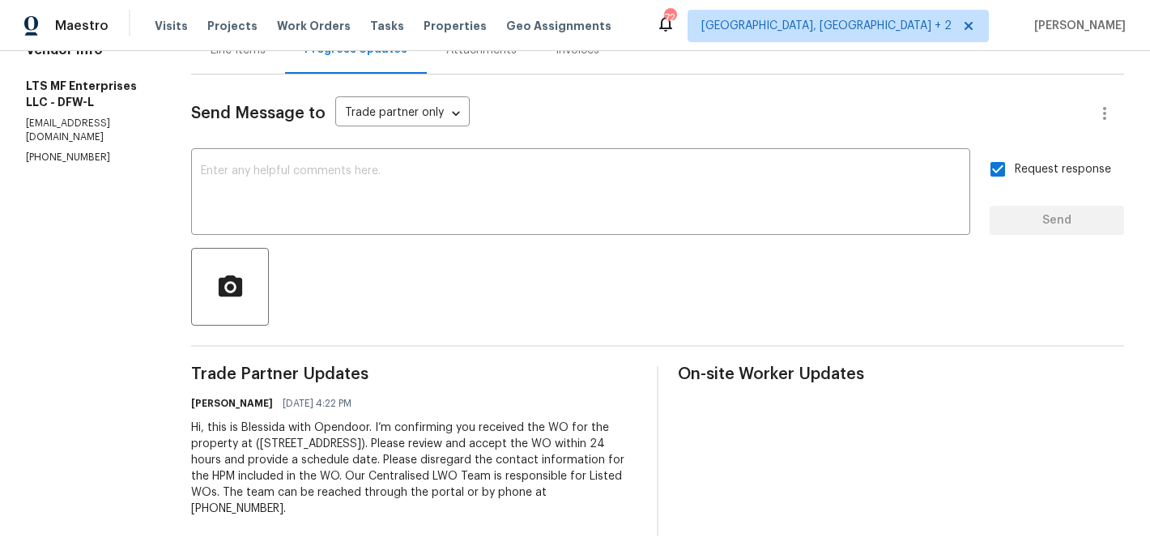
click at [239, 468] on div "Hi, this is Blessida with Opendoor. I’m confirming you received the WO for the …" at bounding box center [414, 467] width 446 height 97
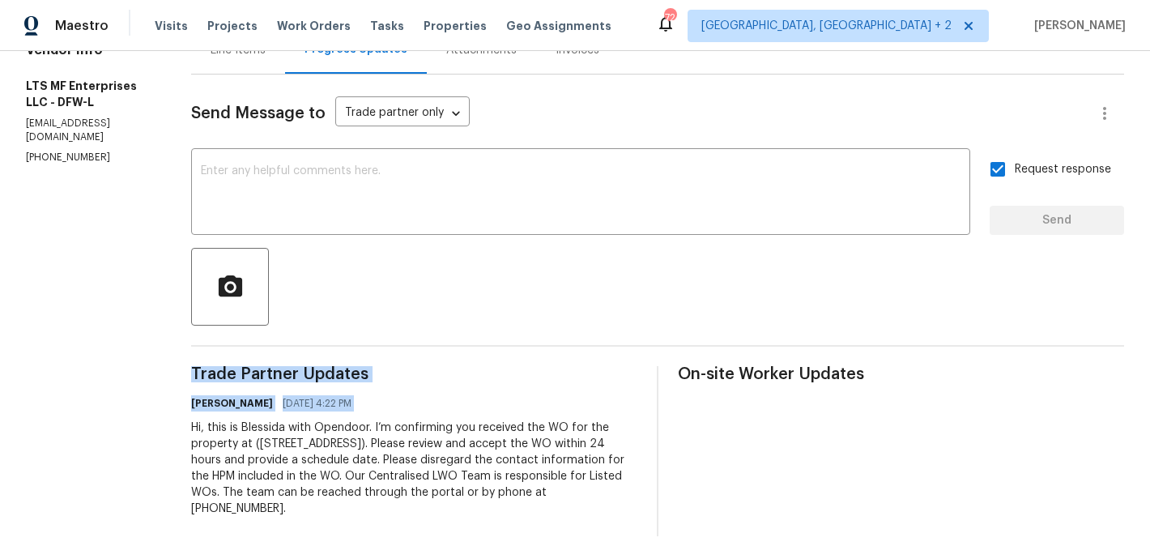
click at [239, 468] on div "Hi, this is Blessida with Opendoor. I’m confirming you received the WO for the …" at bounding box center [414, 467] width 446 height 97
copy div "Trade Partner Updates Blessida Angeline M 08/14/2025 4:22 PM"
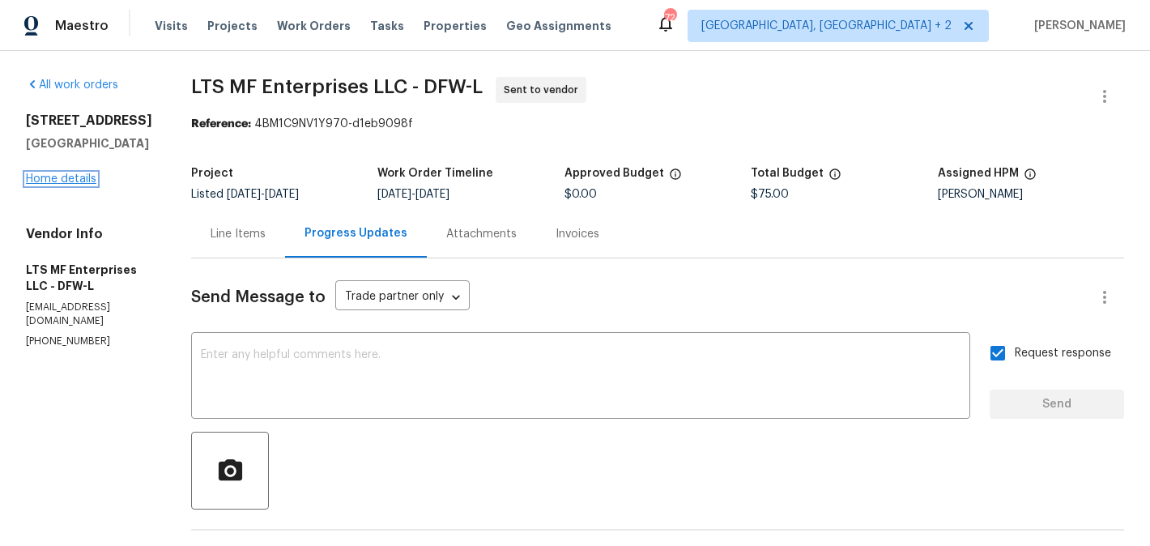
click at [57, 182] on link "Home details" at bounding box center [61, 178] width 70 height 11
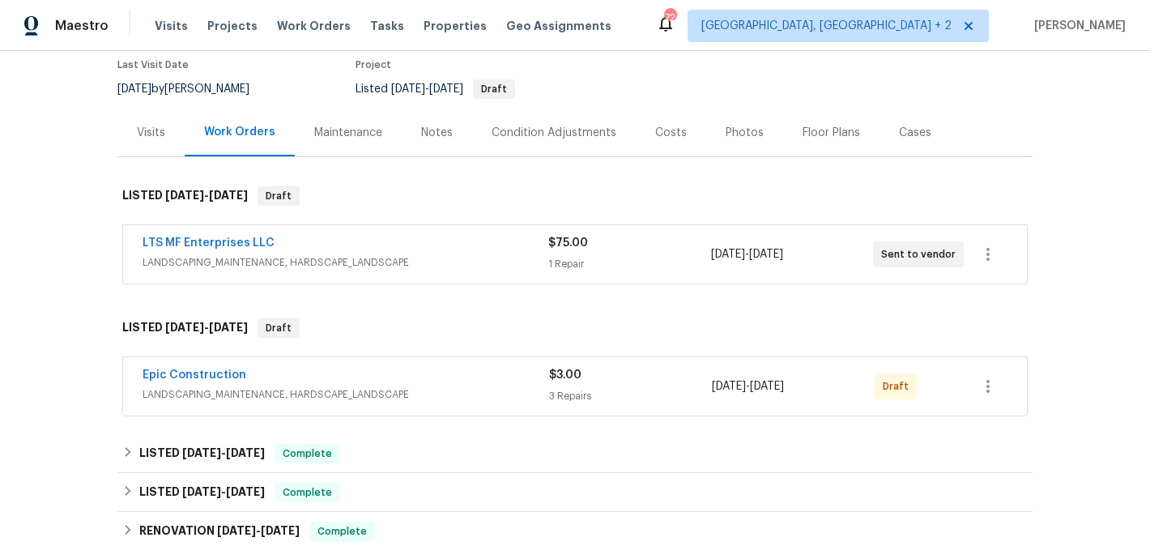
scroll to position [138, 0]
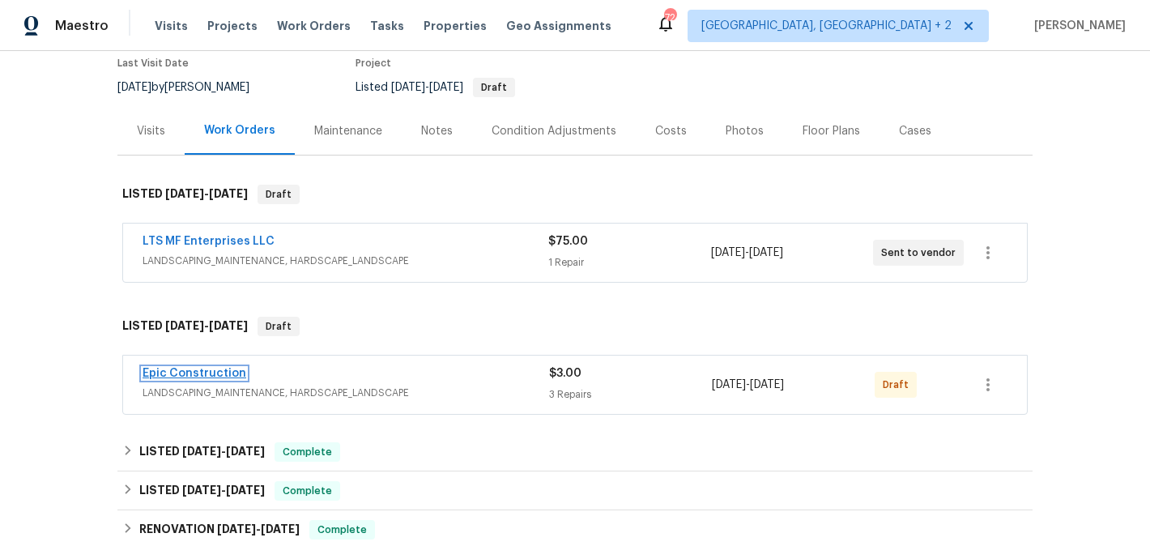
click at [206, 376] on link "Epic Construction" at bounding box center [195, 373] width 104 height 11
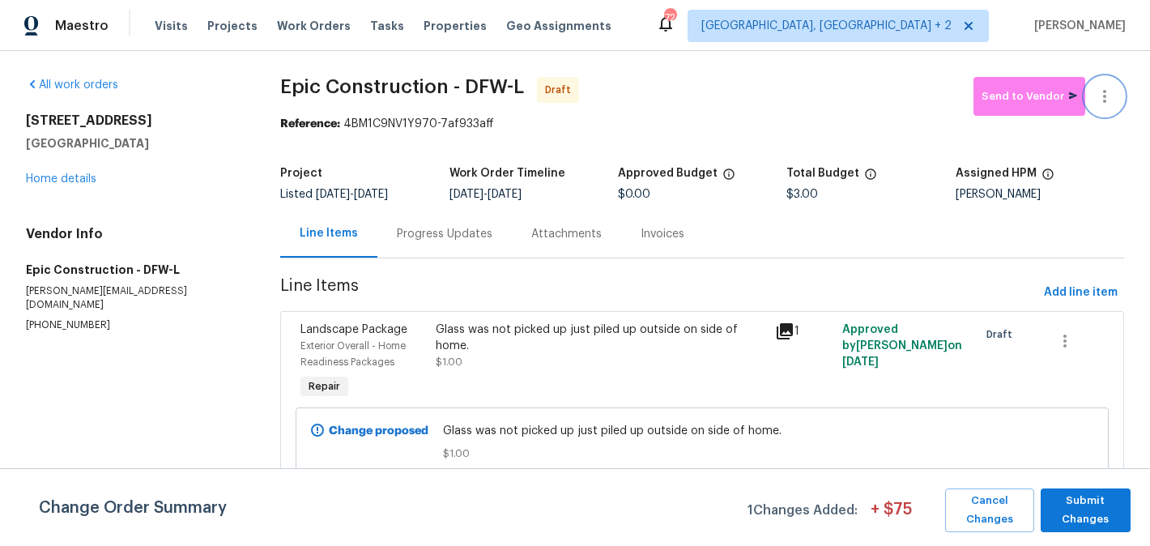
click at [1113, 88] on icon "button" at bounding box center [1104, 96] width 19 height 19
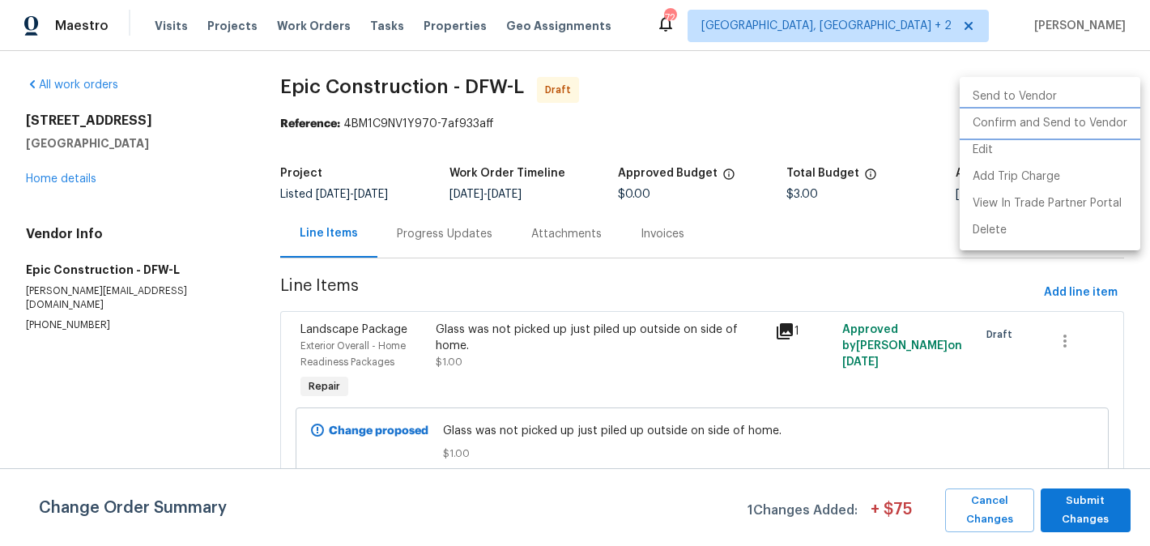
click at [1116, 121] on li "Confirm and Send to Vendor" at bounding box center [1049, 123] width 181 height 27
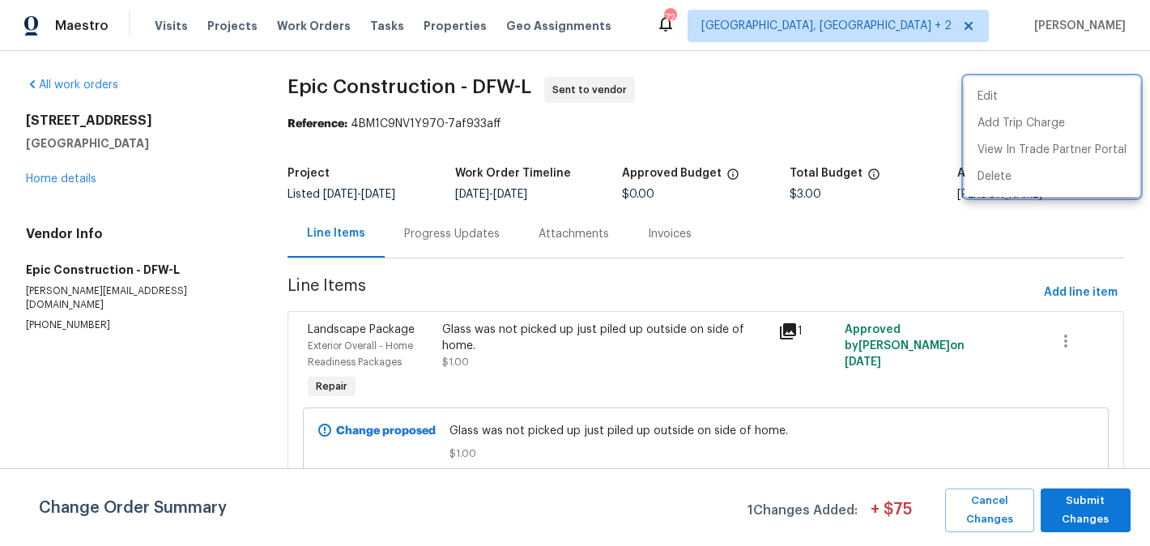
click at [487, 254] on div at bounding box center [575, 273] width 1150 height 546
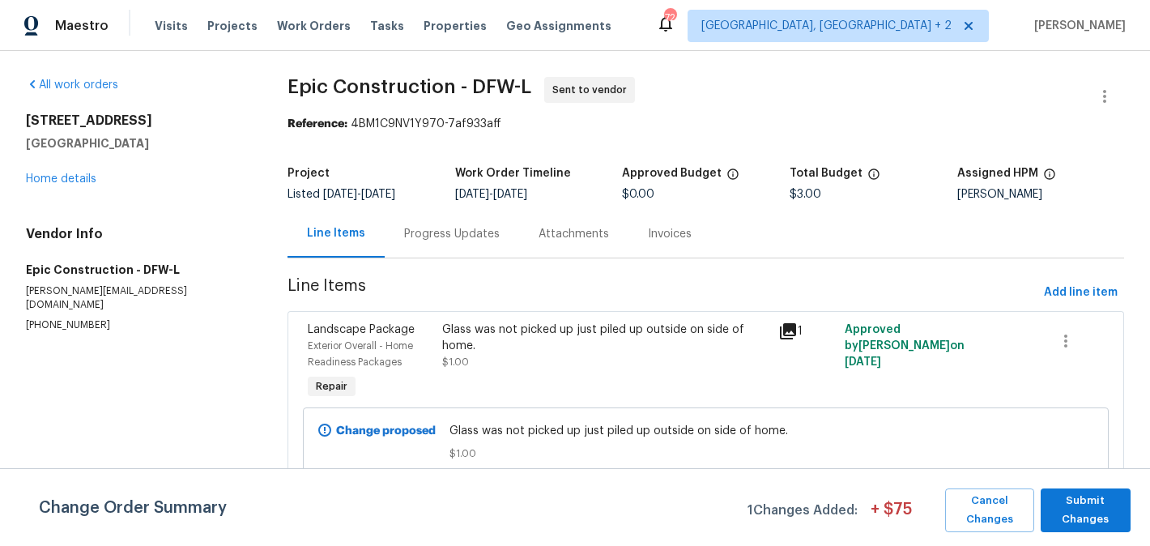
click at [463, 242] on div "Progress Updates" at bounding box center [452, 234] width 134 height 48
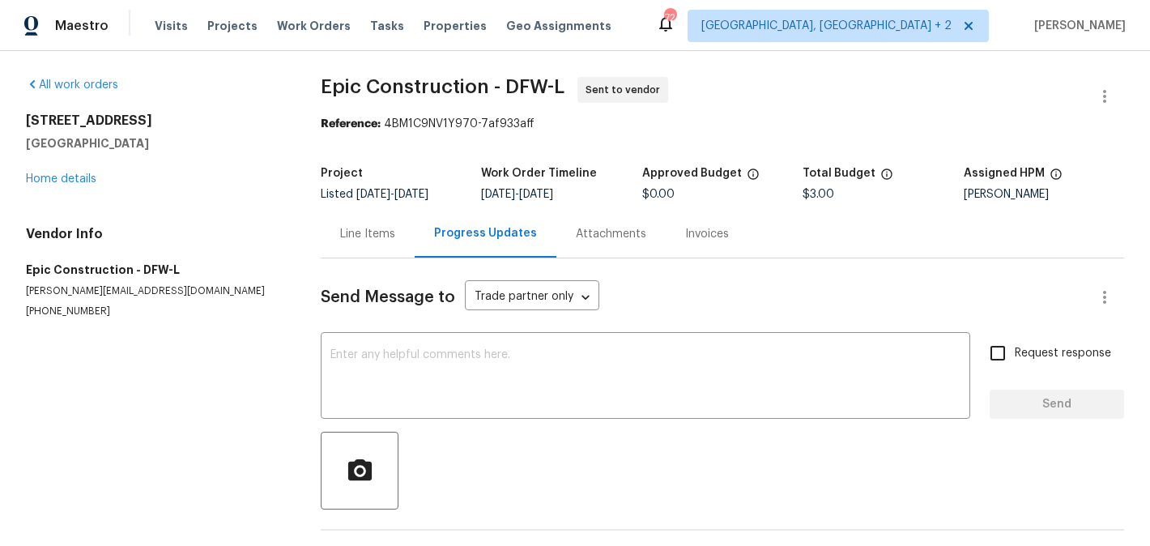
click at [477, 335] on div "Send Message to Trade partner only Trade partner only ​ x ​ Request response Se…" at bounding box center [722, 418] width 803 height 321
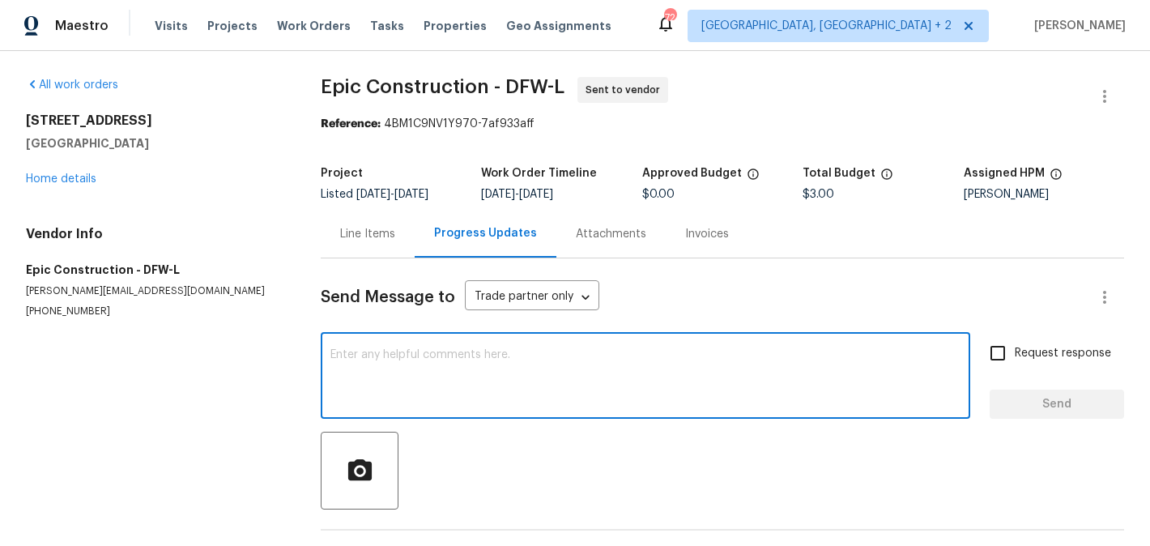
click at [475, 361] on textarea at bounding box center [645, 377] width 630 height 57
paste textarea "Hi, this is Blessida with Opendoor. I’m confirming you received the WO for the …"
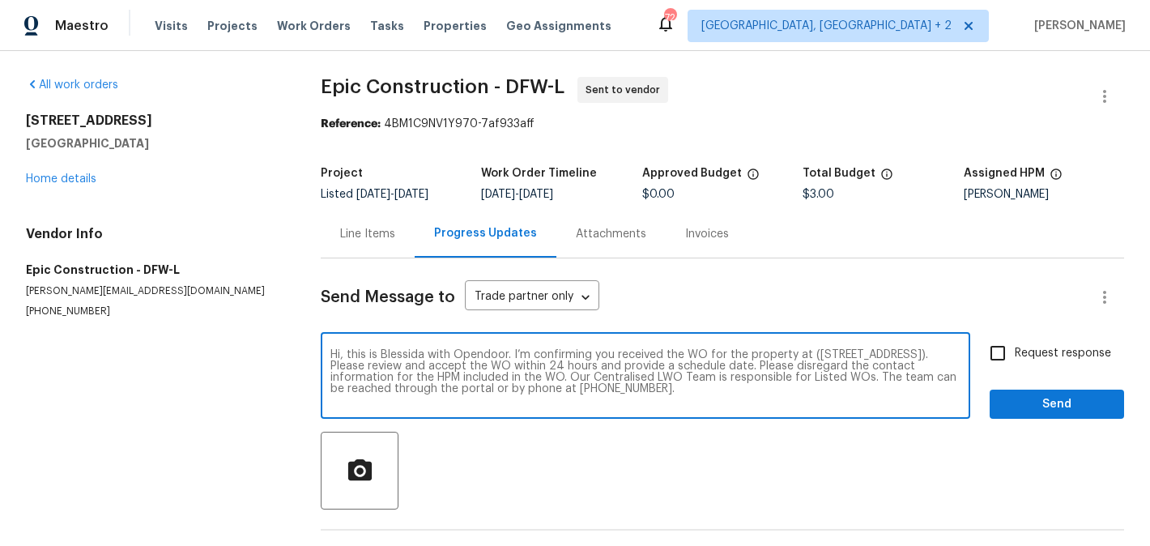
type textarea "Hi, this is Blessida with Opendoor. I’m confirming you received the WO for the …"
click at [992, 349] on input "Request response" at bounding box center [998, 353] width 34 height 34
checkbox input "true"
click at [1010, 401] on span "Send" at bounding box center [1056, 404] width 108 height 20
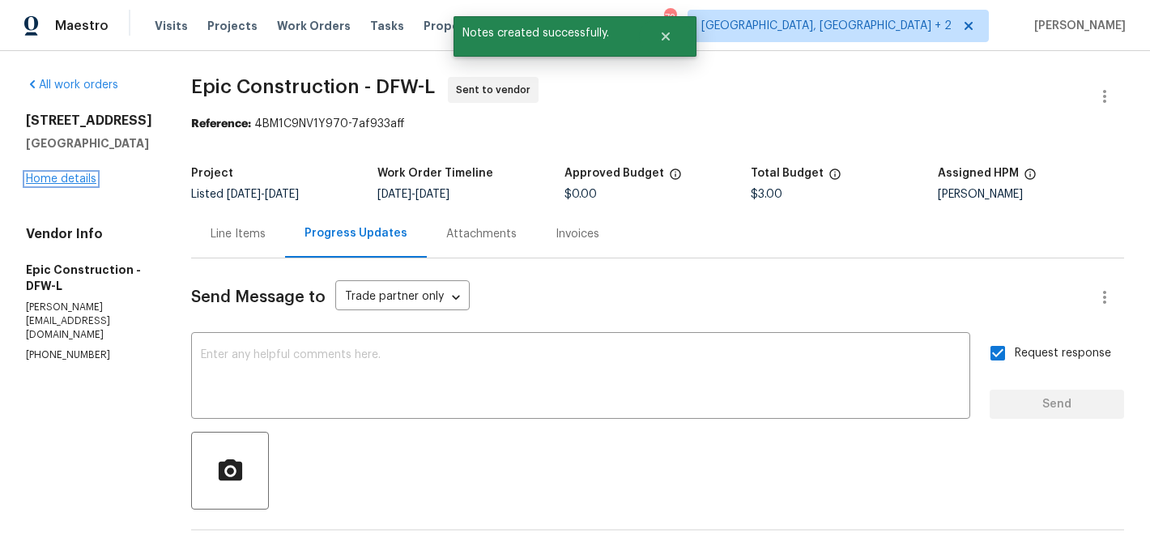
click at [68, 183] on link "Home details" at bounding box center [61, 178] width 70 height 11
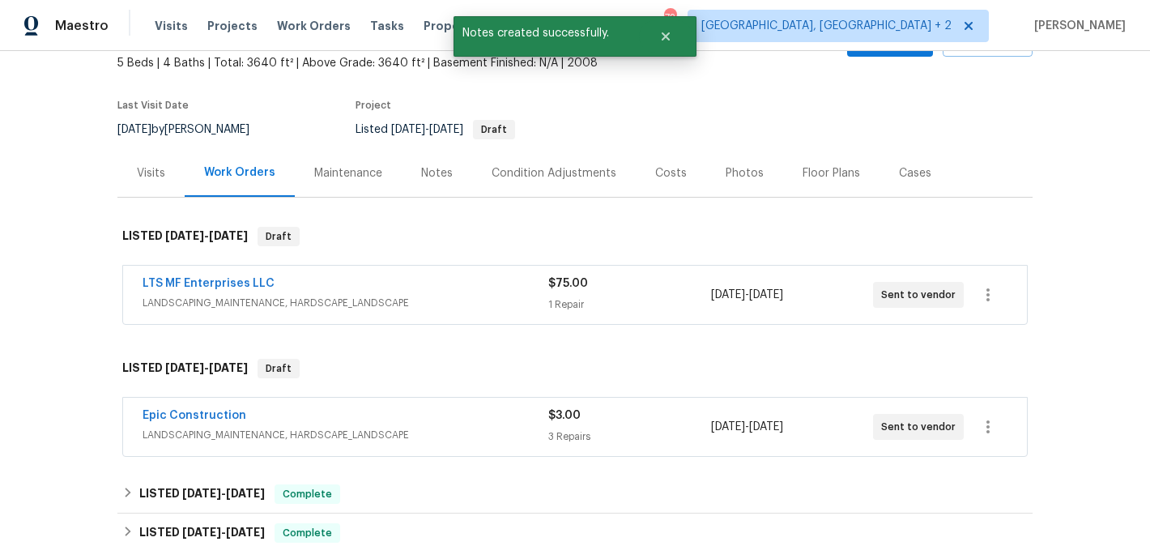
scroll to position [99, 0]
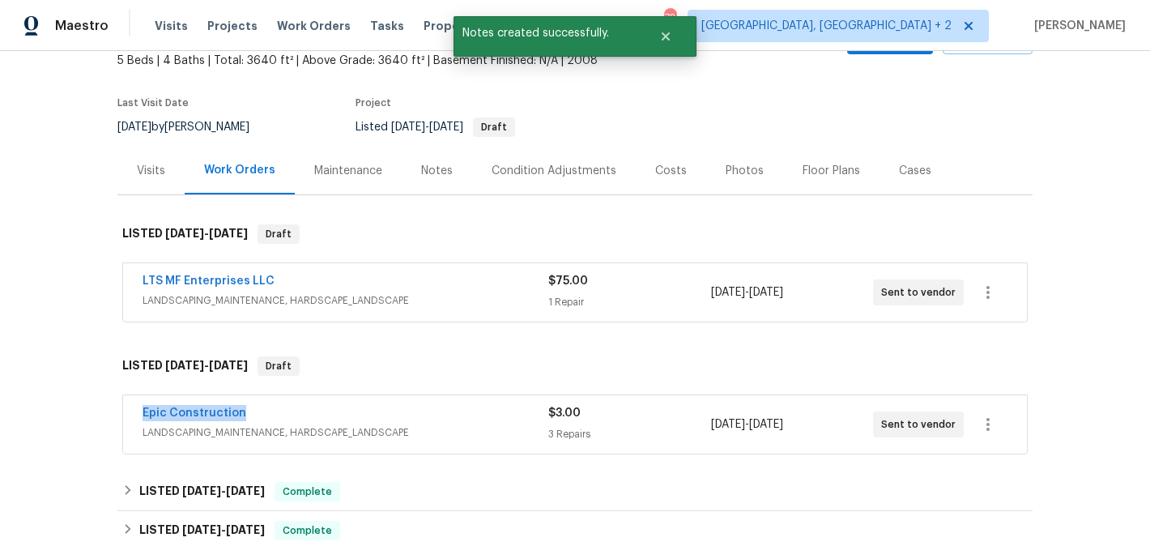
drag, startPoint x: 249, startPoint y: 419, endPoint x: 126, endPoint y: 419, distance: 123.9
click at [126, 419] on div "Epic Construction LANDSCAPING_MAINTENANCE, HARDSCAPE_LANDSCAPE $3.00 3 Repairs …" at bounding box center [575, 424] width 904 height 58
copy link "Epic Construction"
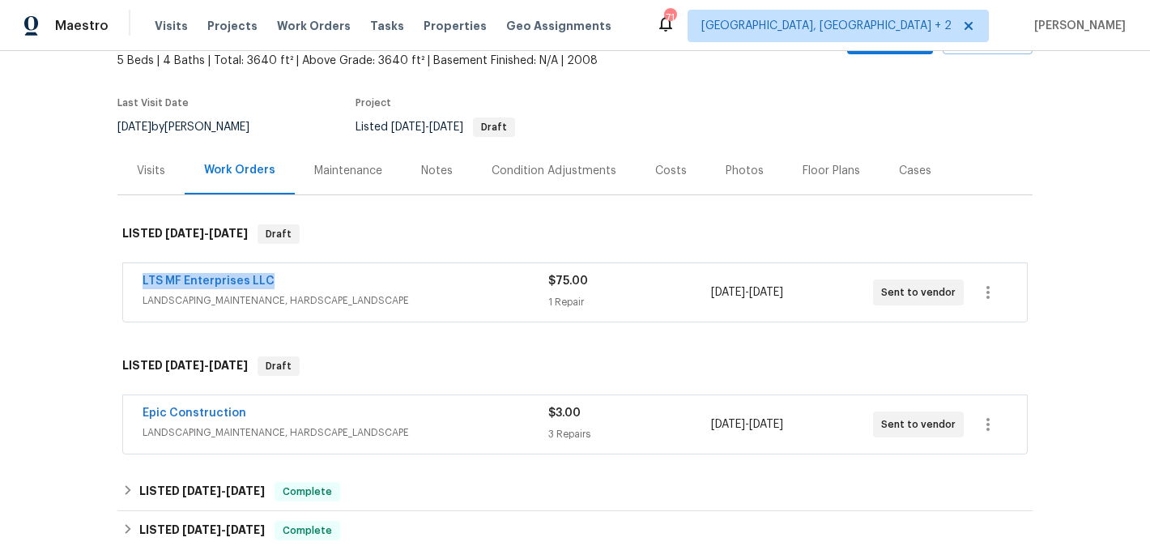
drag, startPoint x: 274, startPoint y: 283, endPoint x: 129, endPoint y: 283, distance: 144.9
click at [129, 283] on div "LTS MF Enterprises LLC LANDSCAPING_MAINTENANCE, HARDSCAPE_LANDSCAPE $75.00 1 Re…" at bounding box center [575, 292] width 904 height 58
copy link "LTS MF Enterprises LLC"
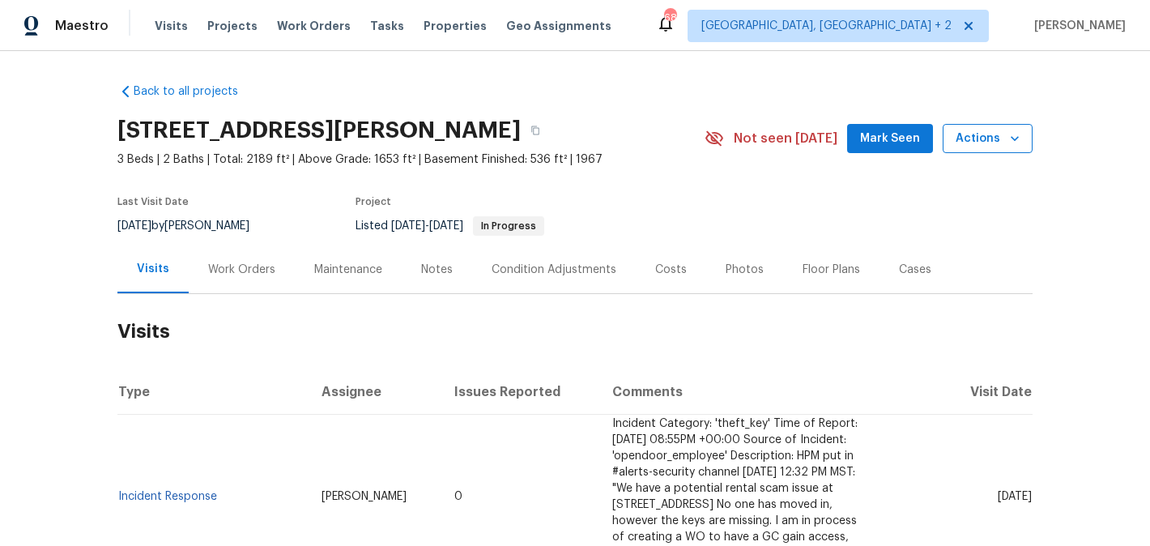
click at [985, 145] on span "Actions" at bounding box center [987, 139] width 64 height 20
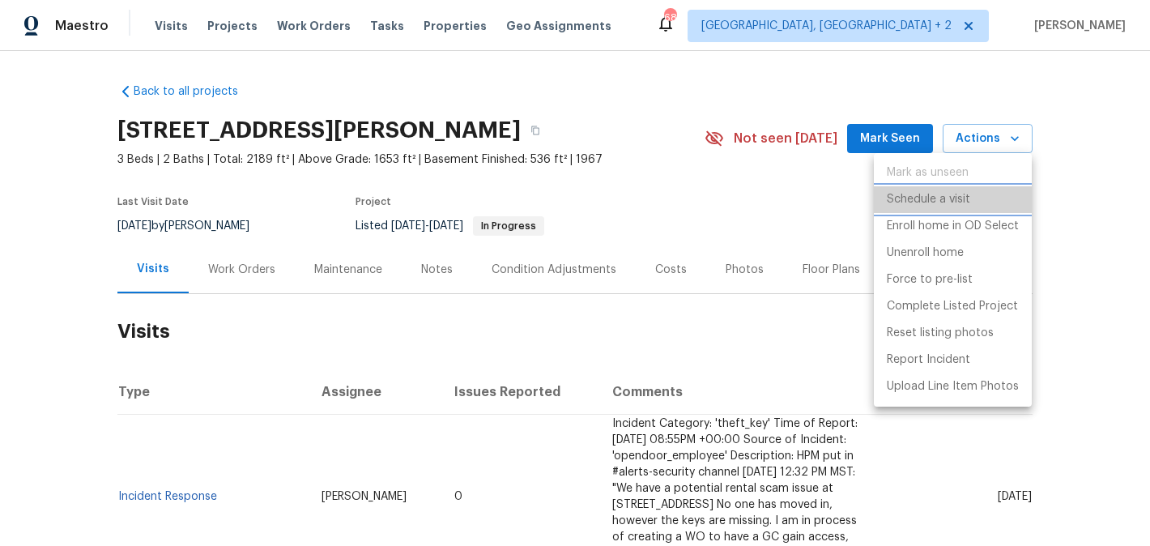
click at [981, 198] on li "Schedule a visit" at bounding box center [953, 199] width 158 height 27
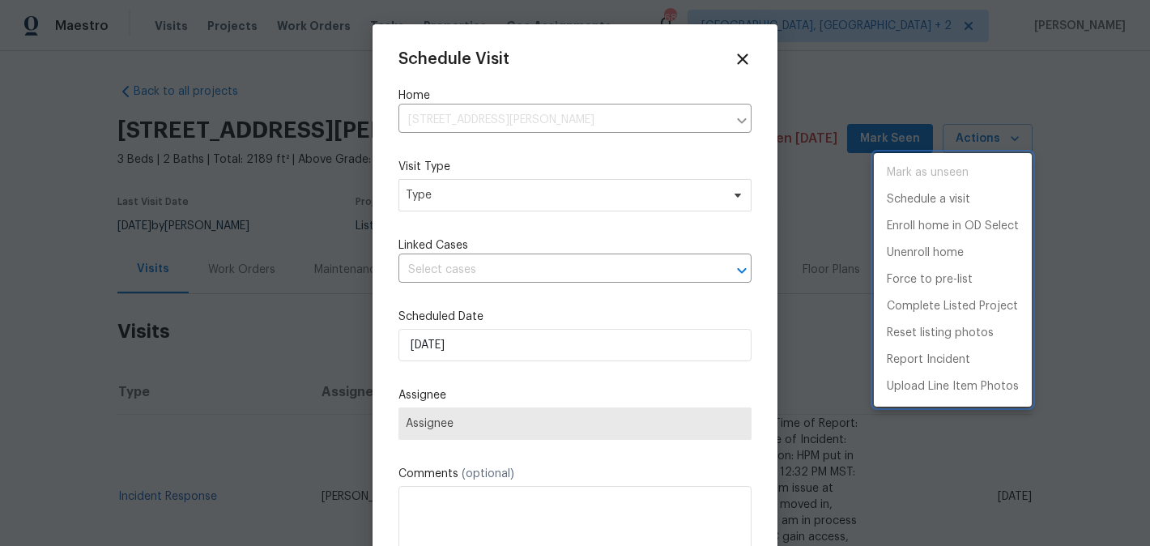
click at [507, 189] on div at bounding box center [575, 273] width 1150 height 546
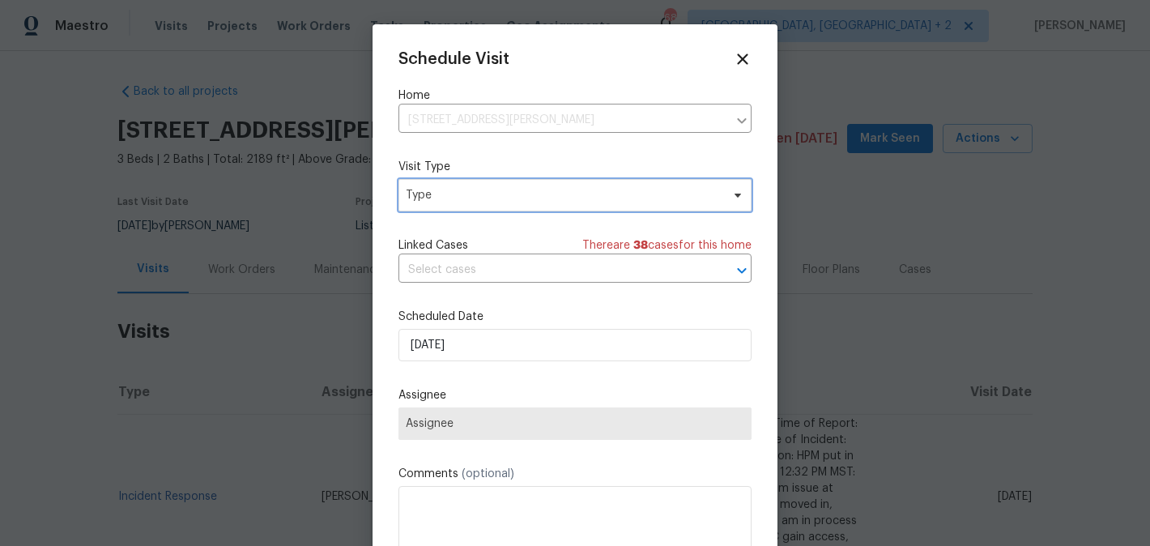
click at [481, 200] on span "Type" at bounding box center [563, 195] width 315 height 16
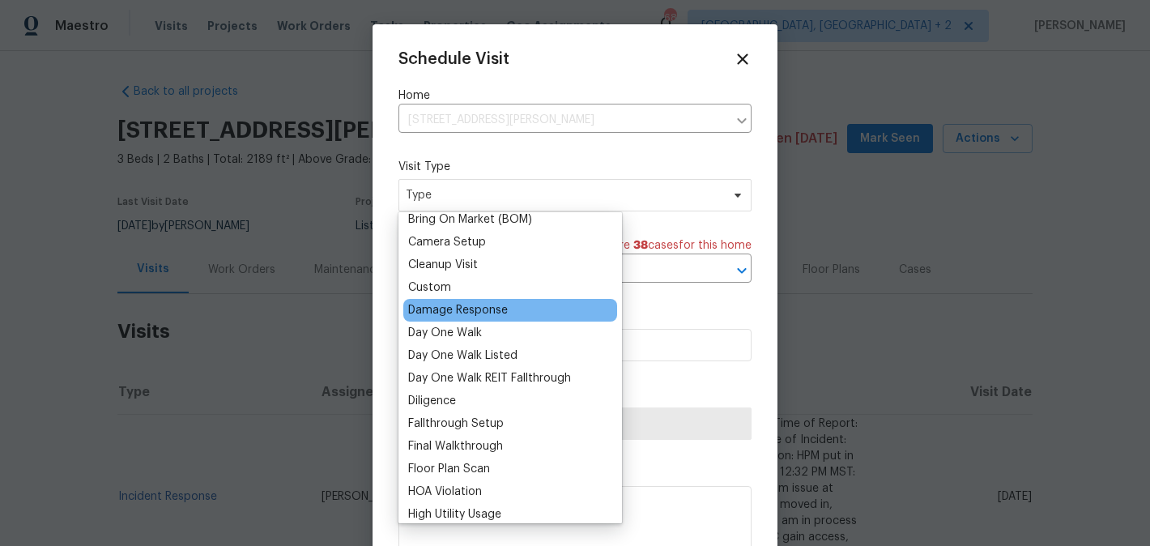
scroll to position [189, 0]
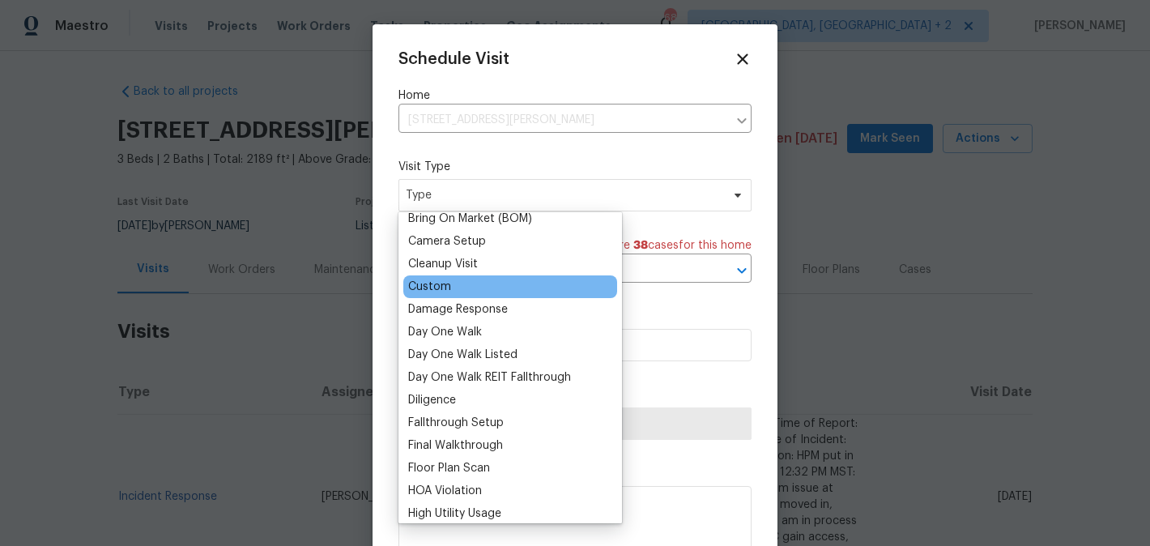
click at [476, 292] on div "Custom" at bounding box center [510, 286] width 214 height 23
click at [455, 284] on div "Custom" at bounding box center [510, 286] width 214 height 23
click at [436, 288] on div "Custom" at bounding box center [429, 287] width 43 height 16
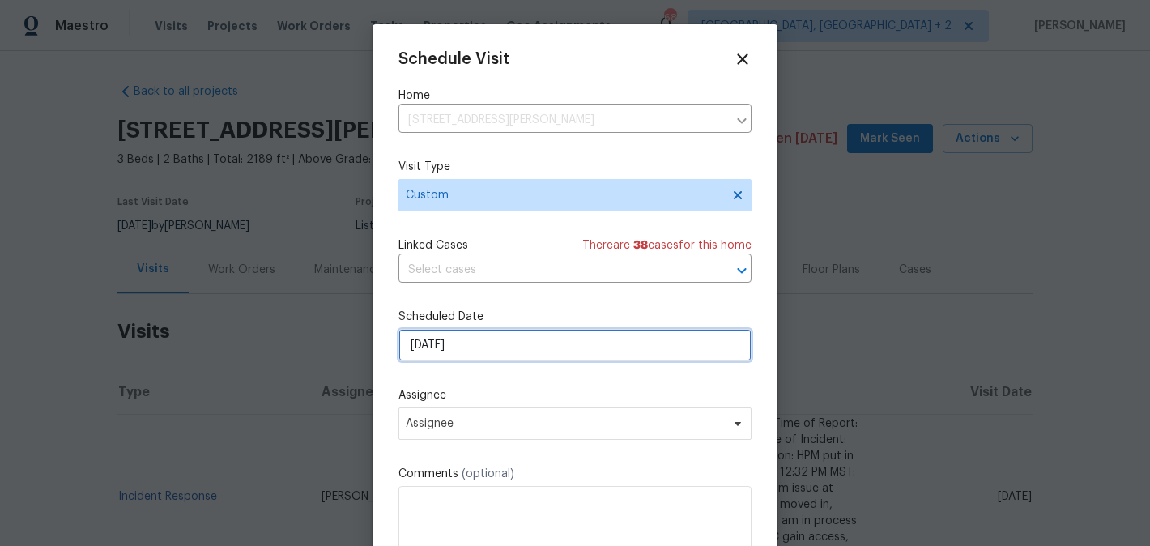
click at [470, 340] on input "14/08/2025" at bounding box center [574, 345] width 353 height 32
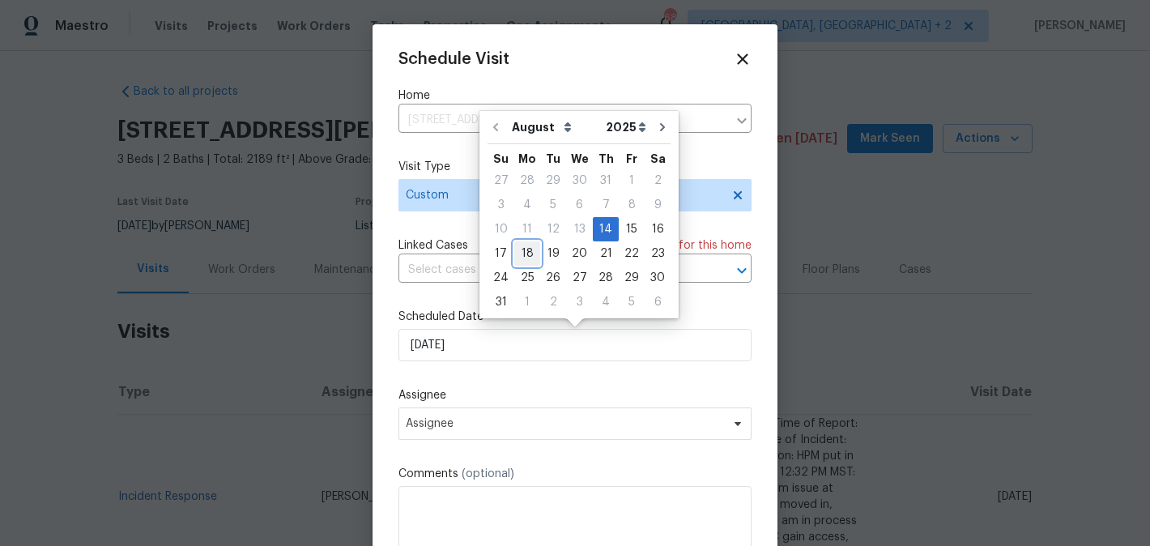
click at [527, 252] on div "18" at bounding box center [527, 253] width 26 height 23
type input "18/08/2025"
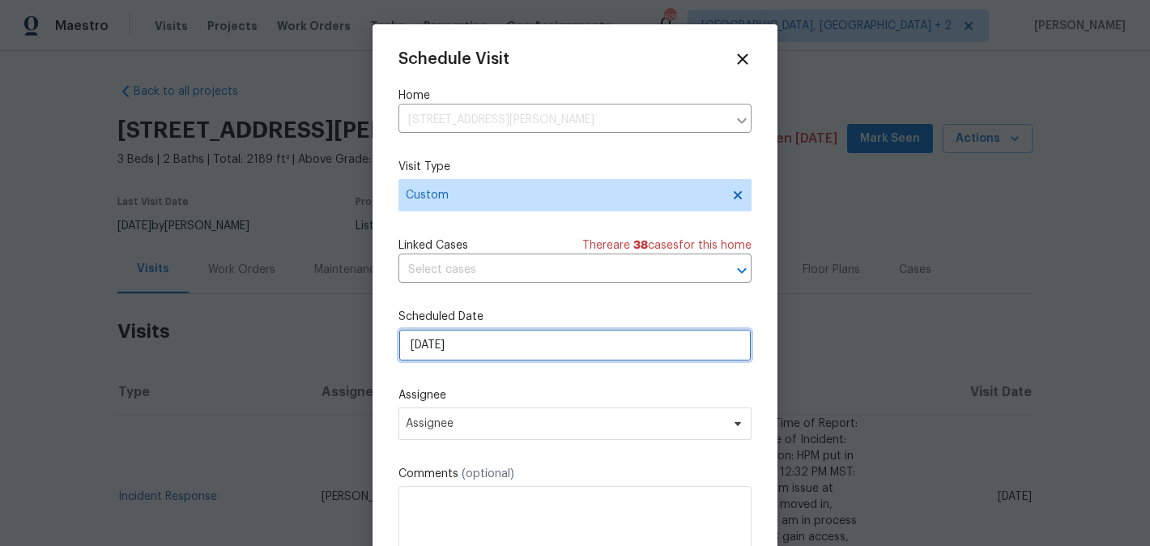
click at [500, 349] on input "18/08/2025" at bounding box center [574, 345] width 353 height 32
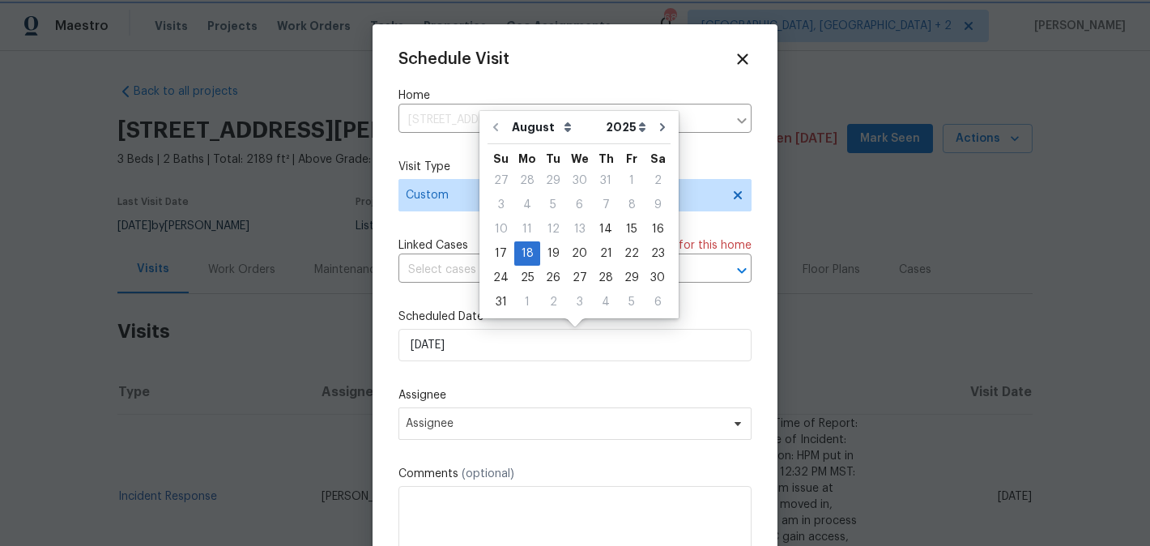
click at [470, 395] on label "Assignee" at bounding box center [574, 395] width 353 height 16
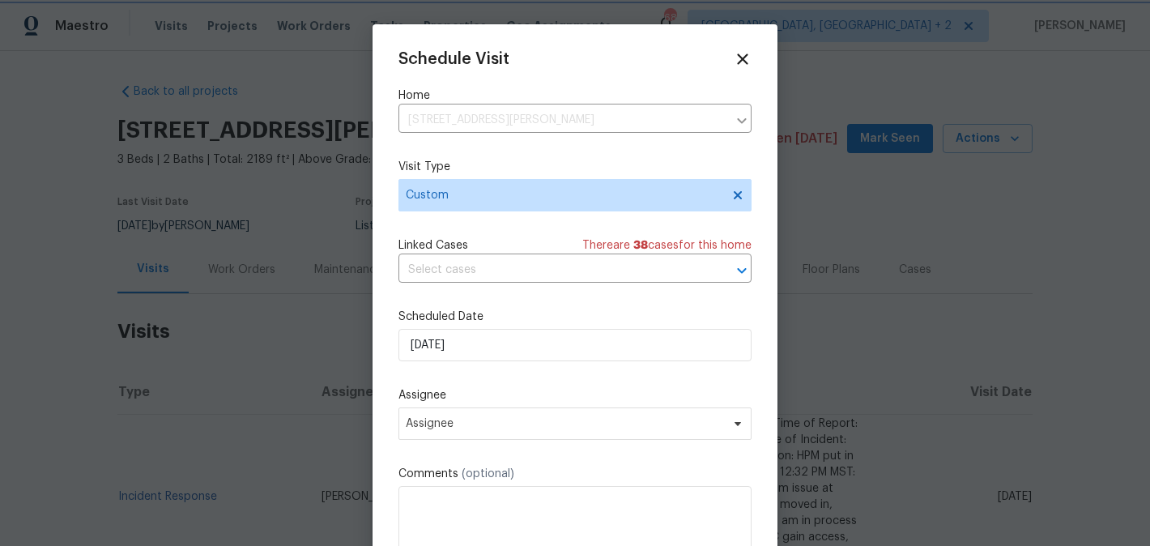
scroll to position [29, 0]
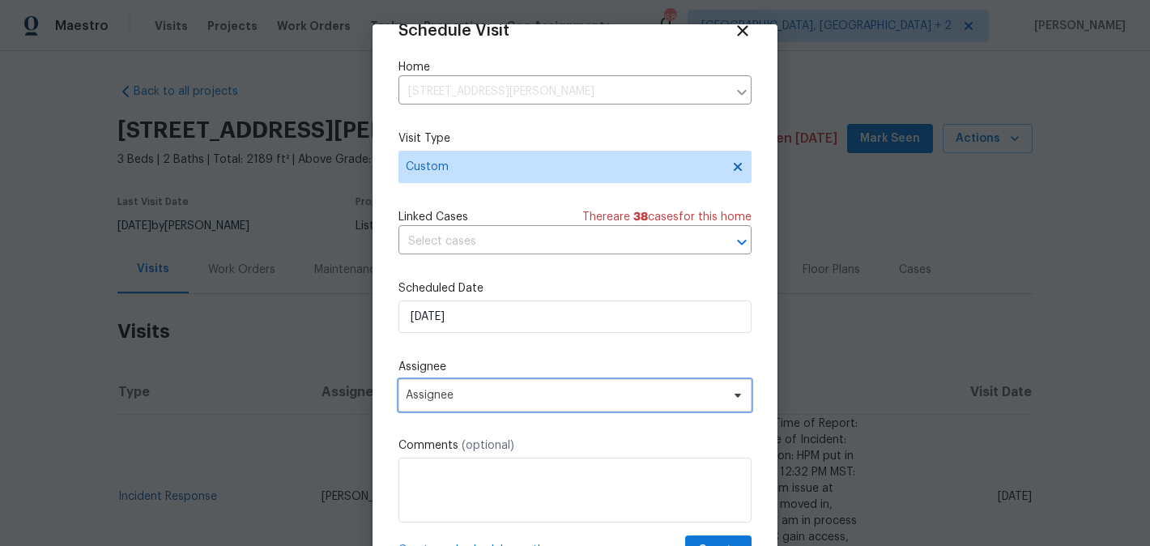
click at [538, 405] on span "Assignee" at bounding box center [574, 395] width 353 height 32
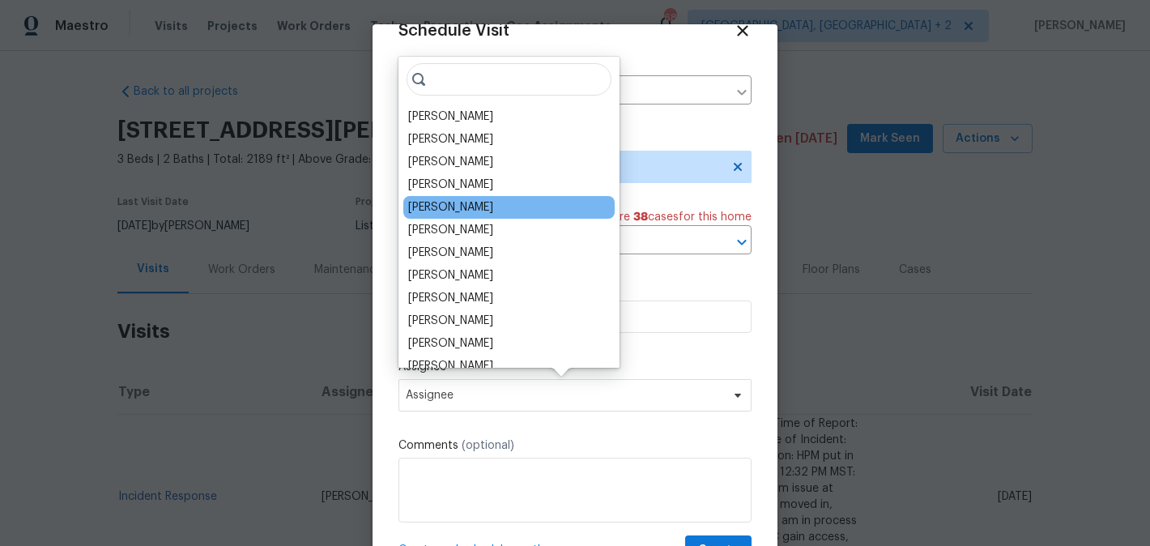
click at [493, 211] on div "Raymond Roberts" at bounding box center [450, 207] width 85 height 16
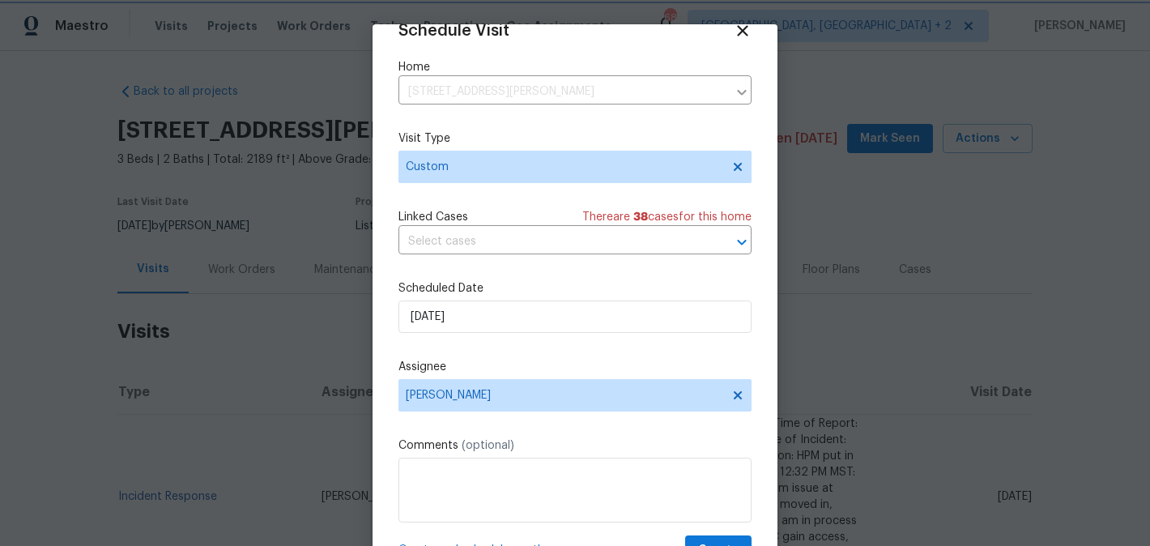
scroll to position [70, 0]
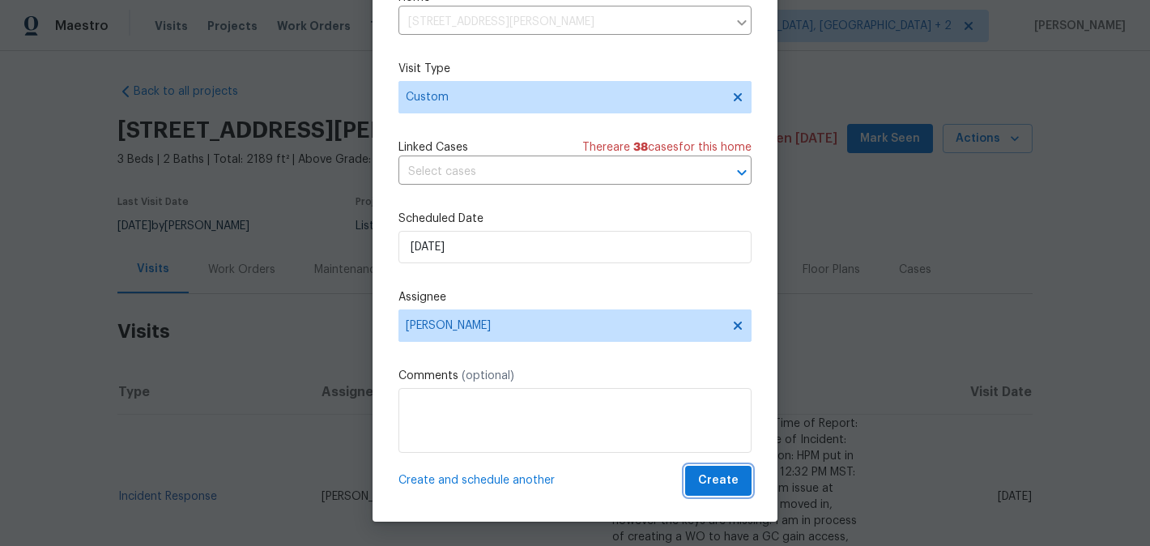
click at [721, 483] on span "Create" at bounding box center [718, 480] width 40 height 20
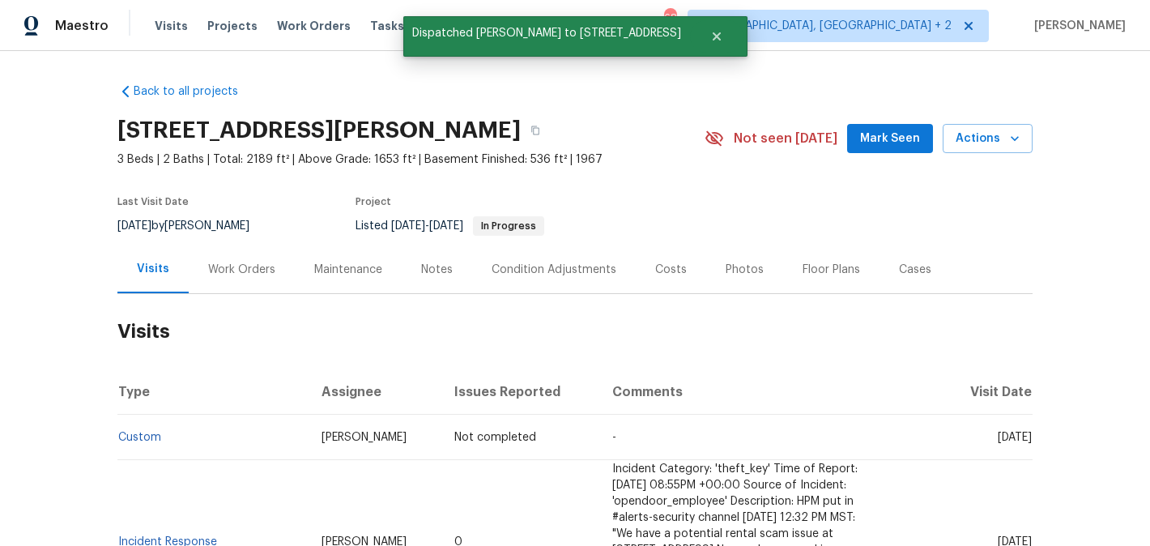
scroll to position [0, 0]
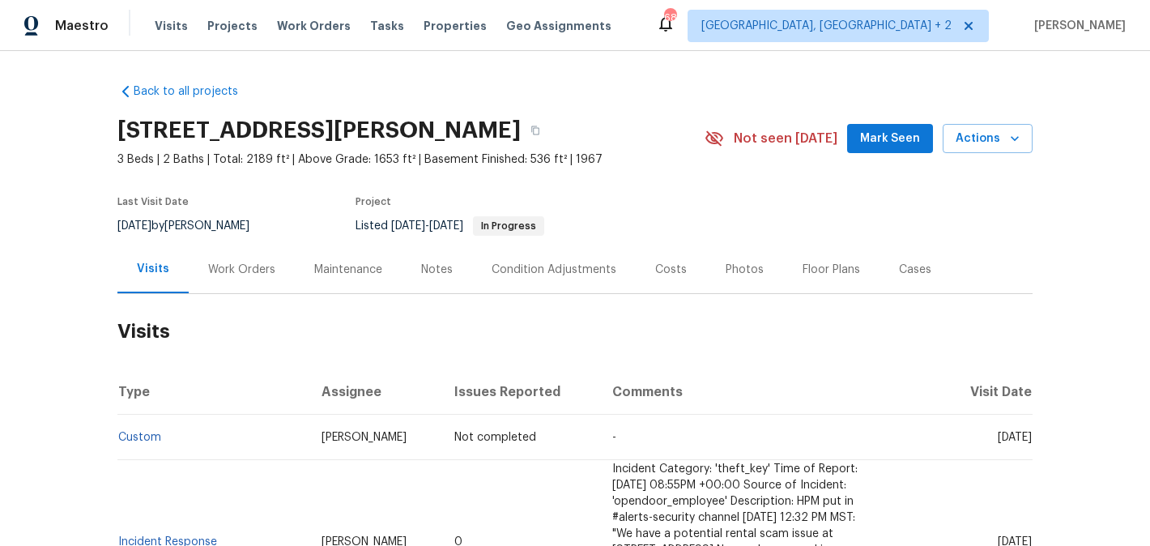
click at [241, 270] on div "Work Orders" at bounding box center [241, 270] width 67 height 16
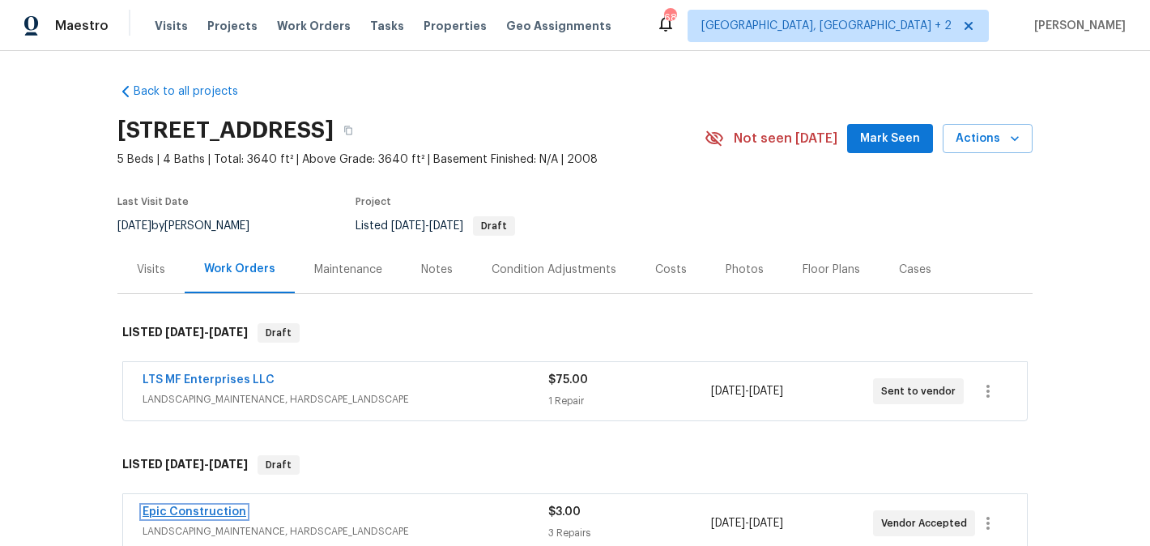
click at [215, 509] on link "Epic Construction" at bounding box center [195, 511] width 104 height 11
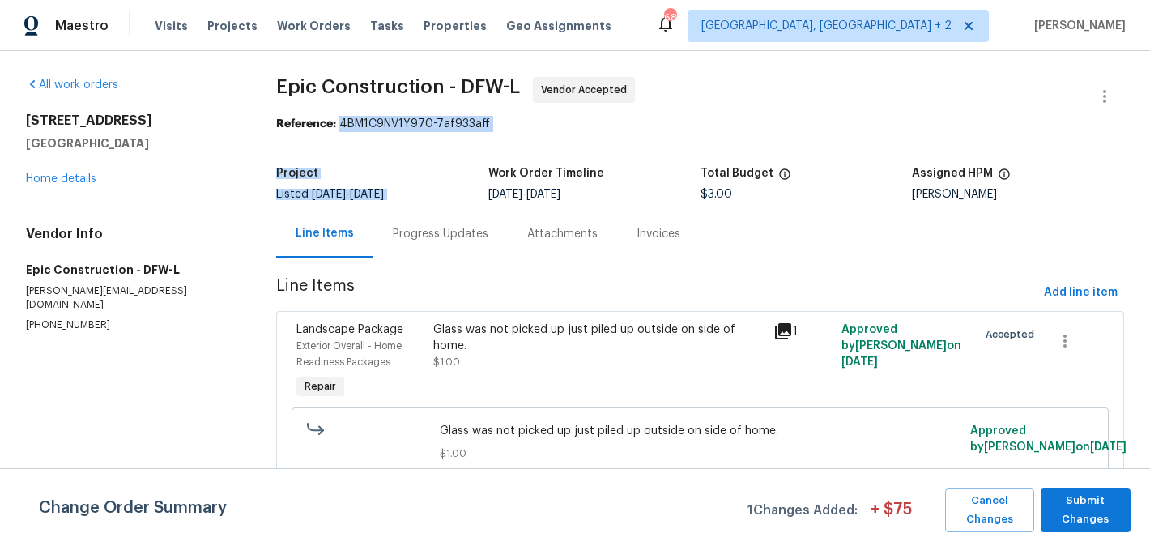
drag, startPoint x: 335, startPoint y: 125, endPoint x: 649, endPoint y: 140, distance: 313.7
click at [649, 139] on section "Epic Construction - DFW-L Vendor Accepted Reference: 4BM1C9NV1Y970-7af933aff Pr…" at bounding box center [700, 475] width 848 height 796
click at [347, 181] on div "Project" at bounding box center [382, 178] width 212 height 21
drag, startPoint x: 338, startPoint y: 127, endPoint x: 531, endPoint y: 127, distance: 193.5
click at [531, 127] on div "Reference: 4BM1C9NV1Y970-7af933aff" at bounding box center [700, 124] width 848 height 16
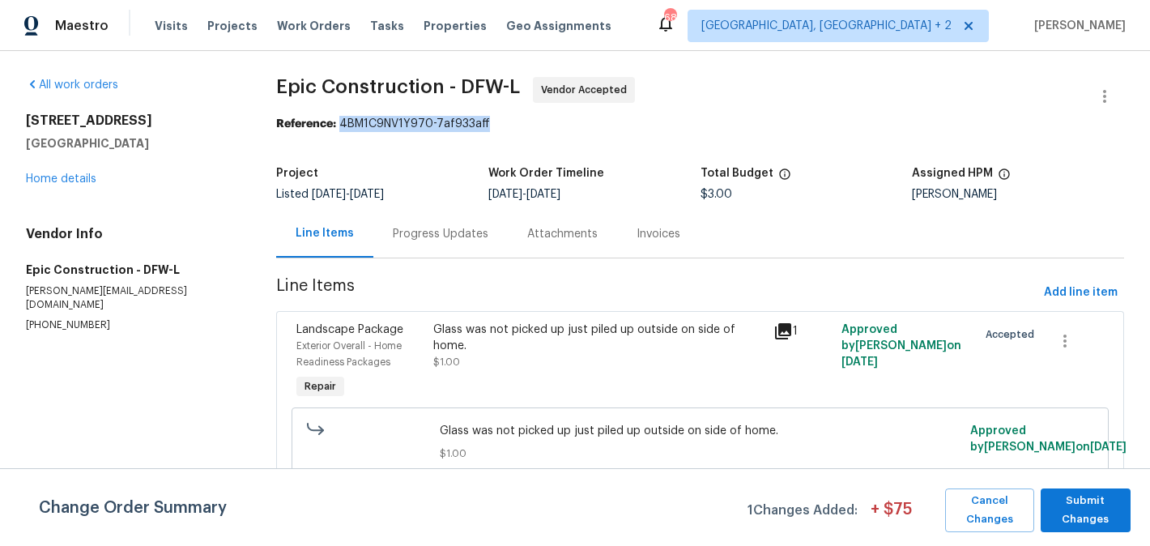
copy div "4BM1C9NV1Y970-7af933aff"
click at [1085, 498] on span "Submit Changes" at bounding box center [1086, 509] width 74 height 37
